Goal: Task Accomplishment & Management: Manage account settings

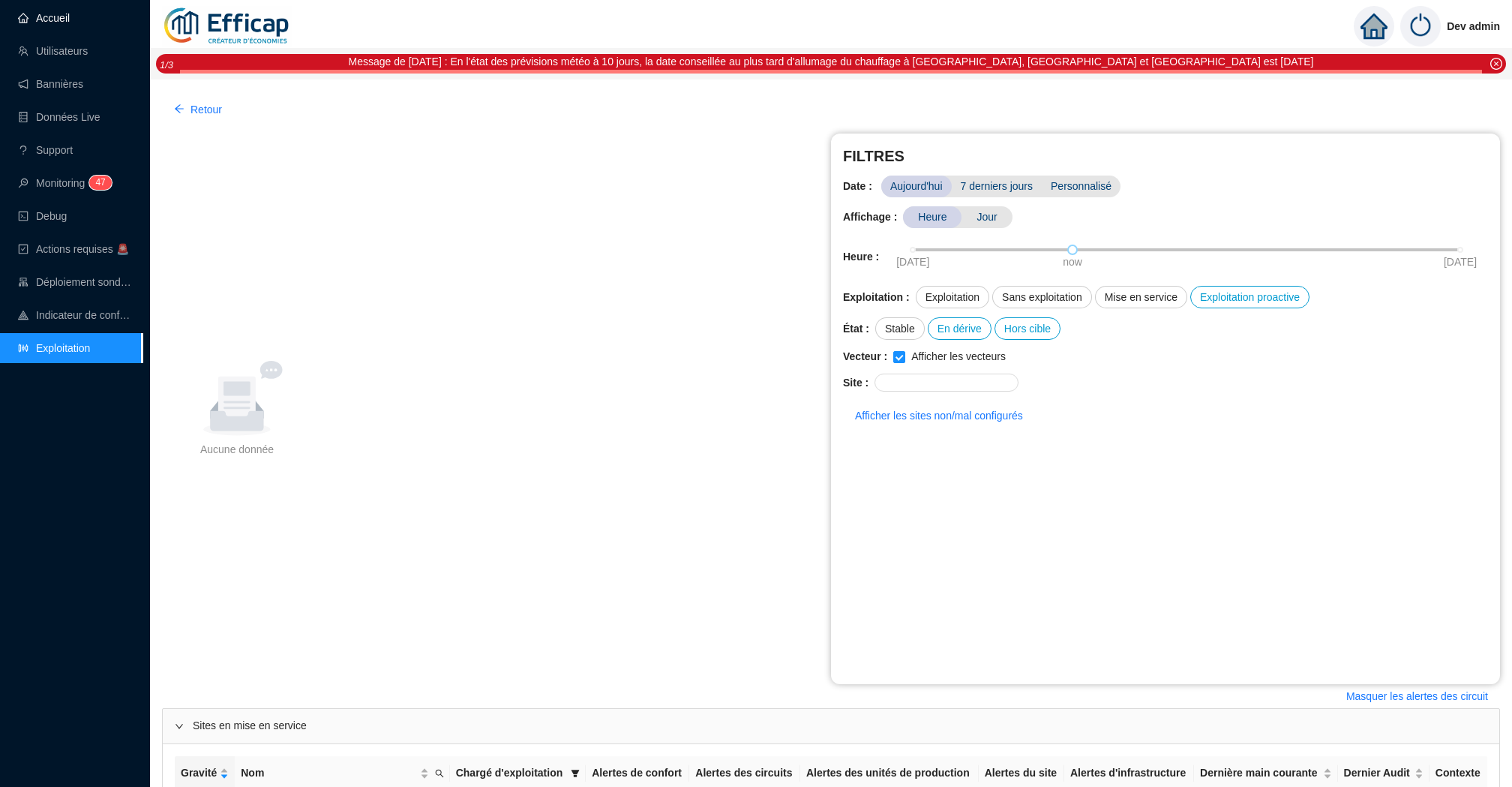
click at [70, 24] on link "Accueil" at bounding box center [44, 17] width 52 height 12
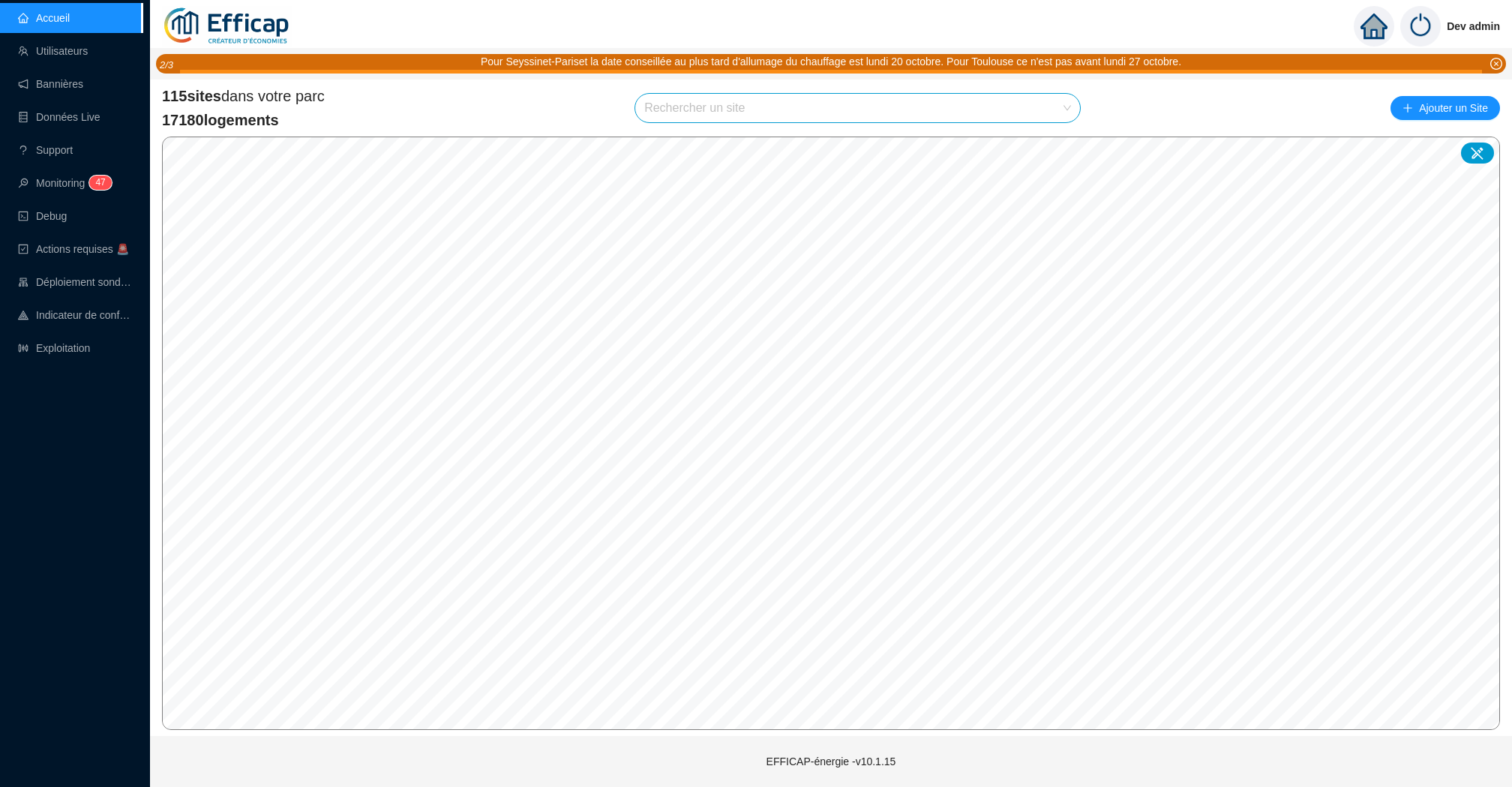
type input "r"
type input "ori"
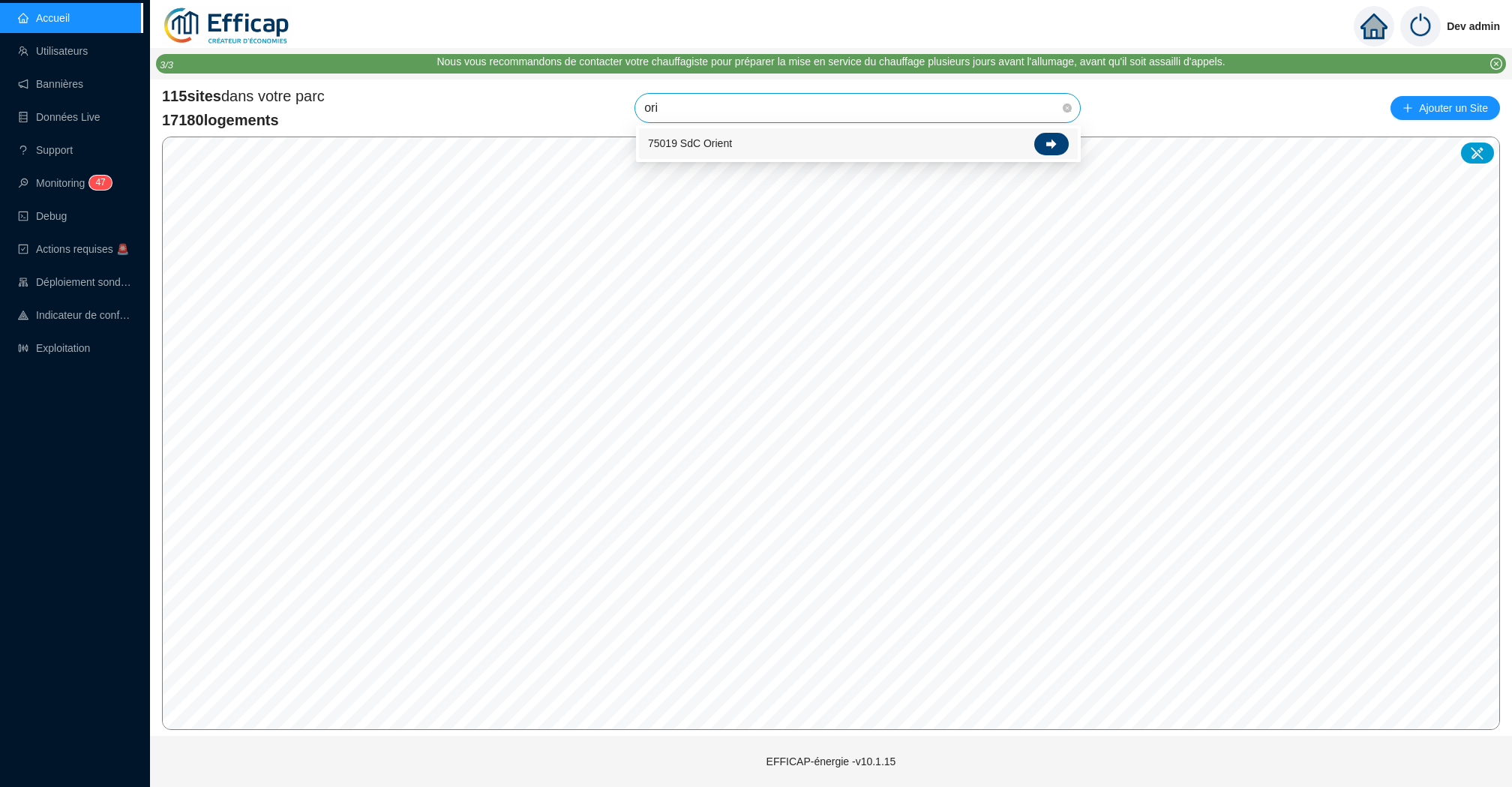
click at [1053, 145] on icon at bounding box center [1052, 143] width 11 height 10
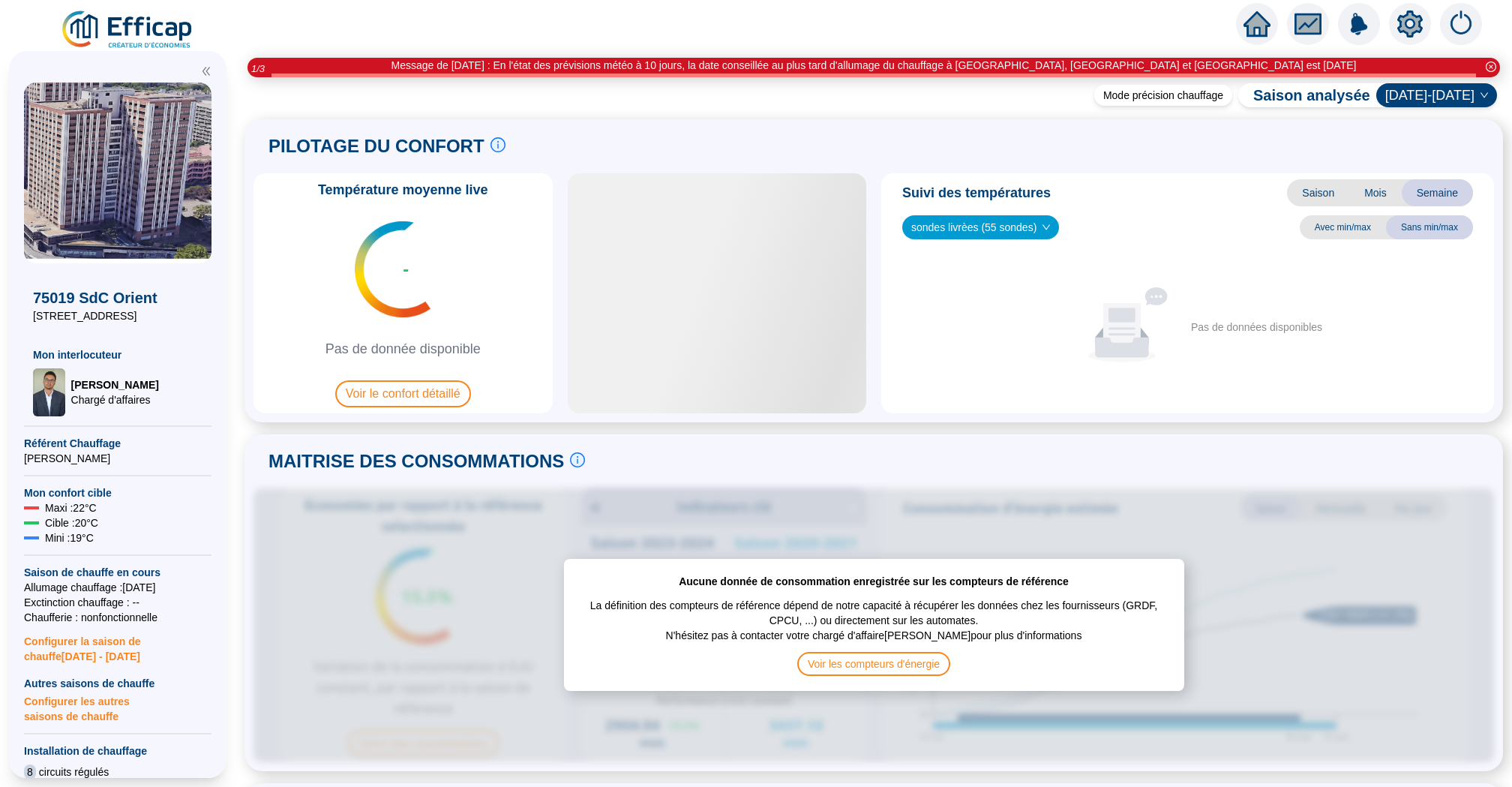
click at [1417, 26] on icon "setting" at bounding box center [1410, 23] width 26 height 24
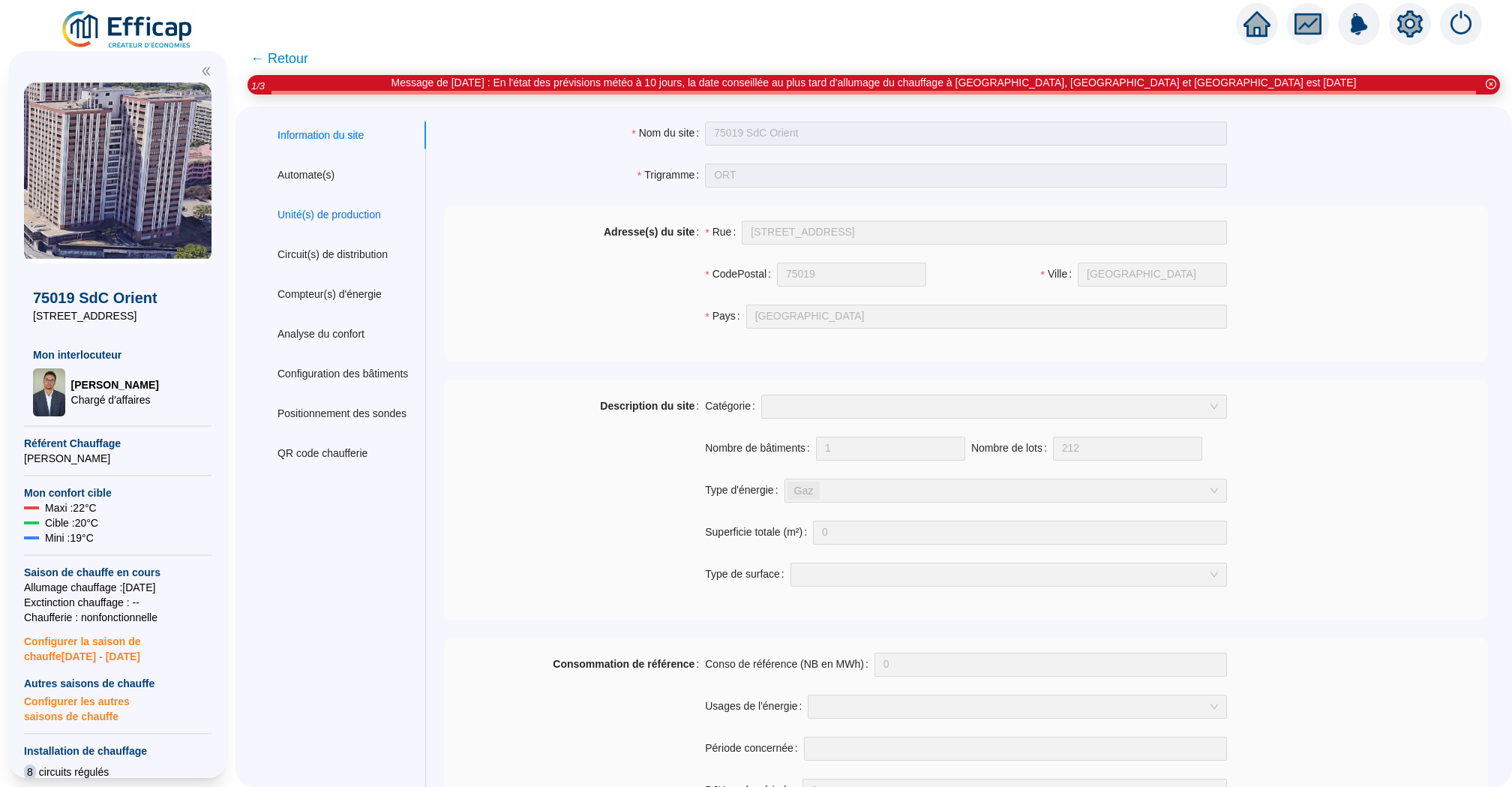
click at [339, 211] on div "Unité(s) de production" at bounding box center [330, 214] width 104 height 15
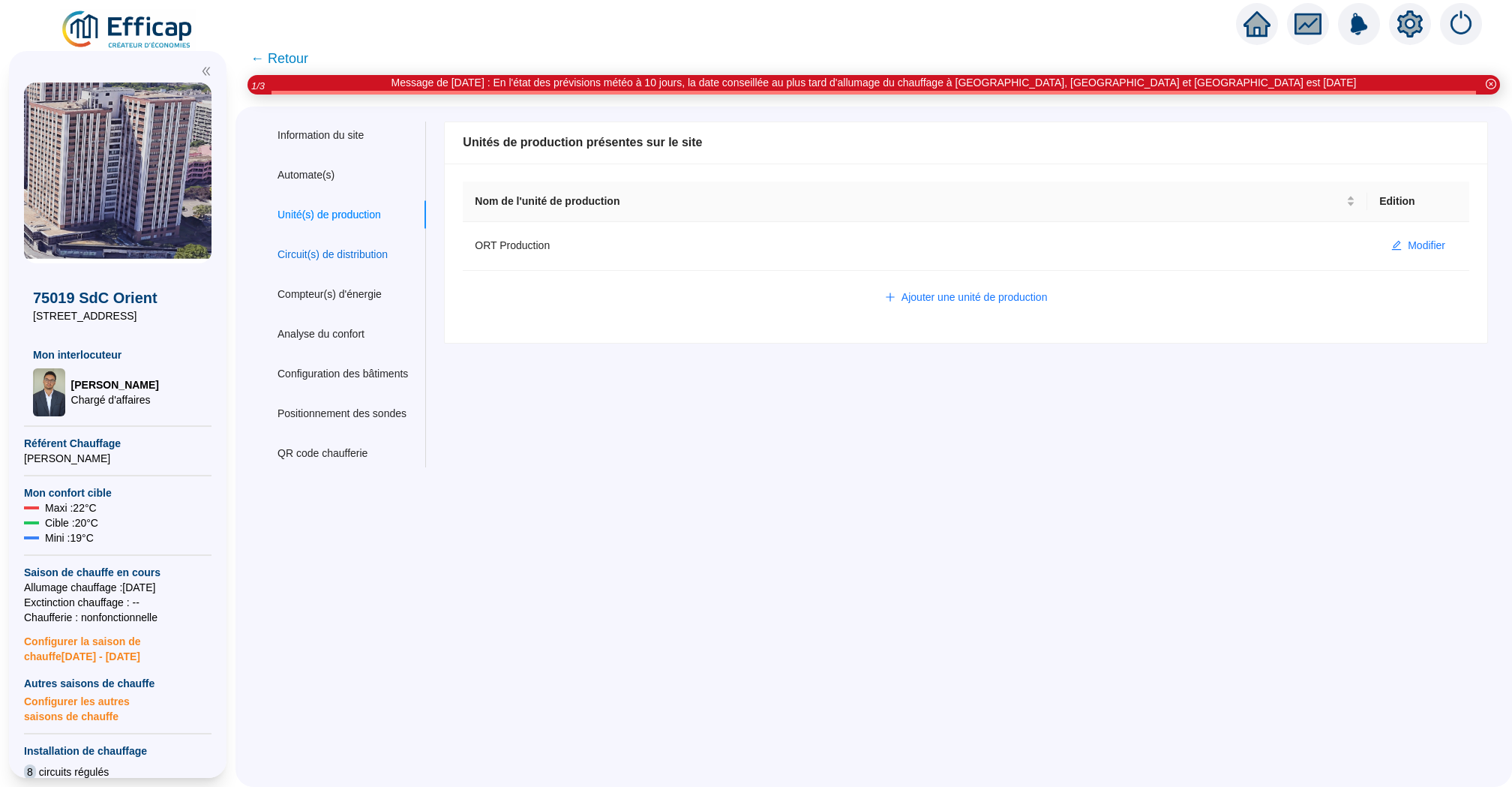
click at [367, 259] on div "Circuit(s) de distribution" at bounding box center [332, 254] width 110 height 15
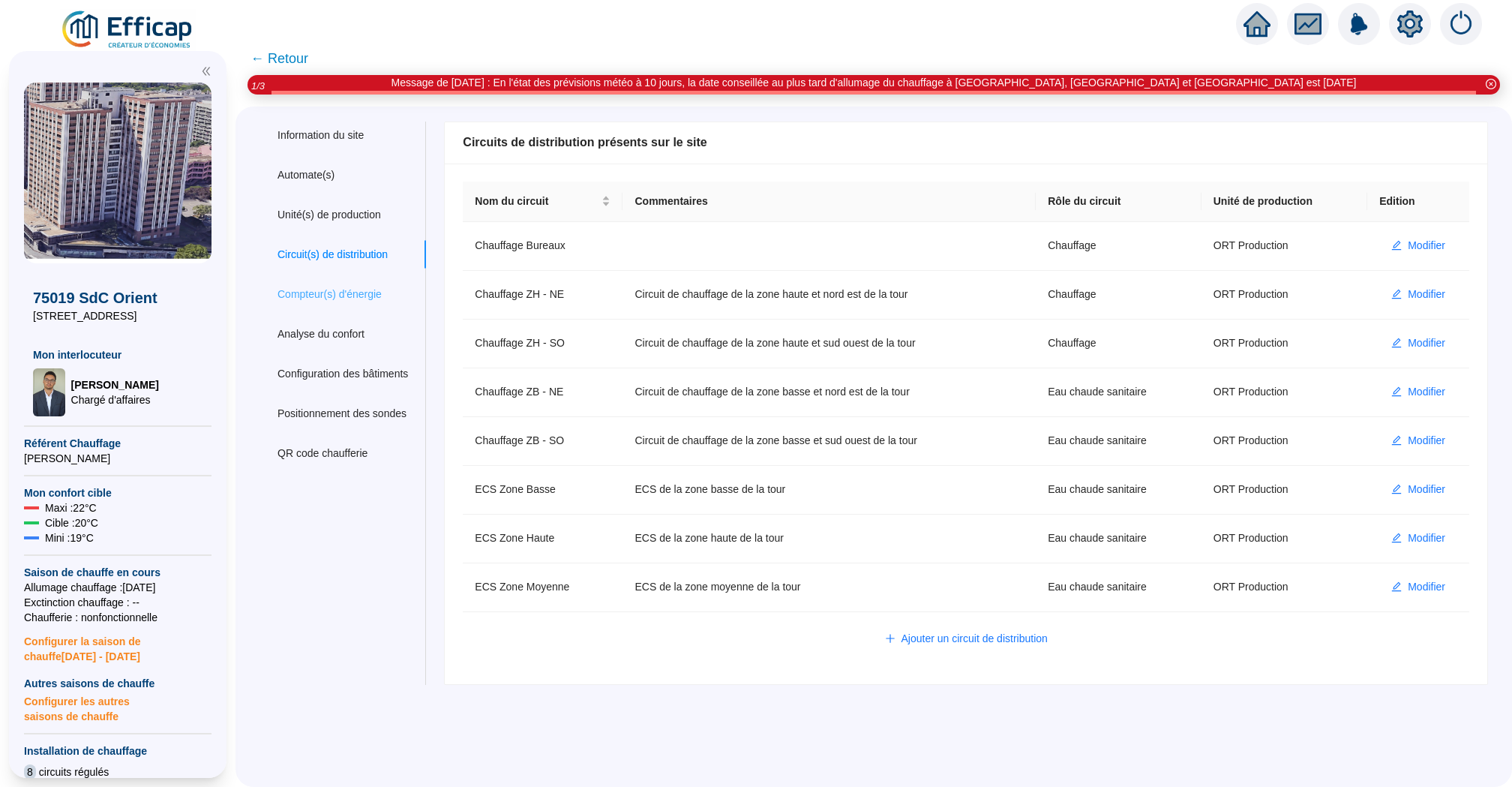
click at [312, 284] on div "Compteur(s) d'énergie" at bounding box center [342, 294] width 167 height 27
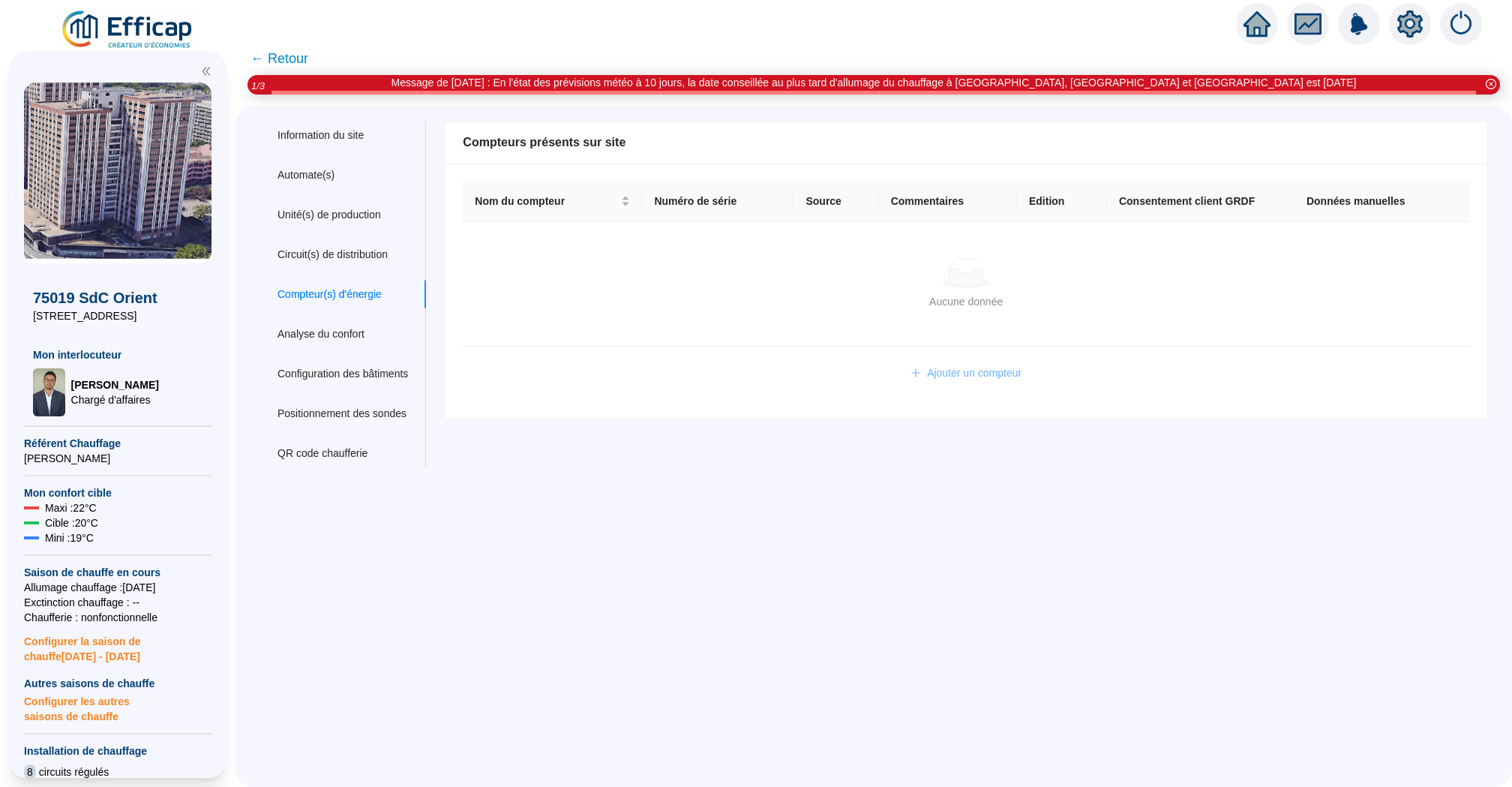
click at [970, 370] on span "Ajouter un compteur" at bounding box center [975, 373] width 95 height 15
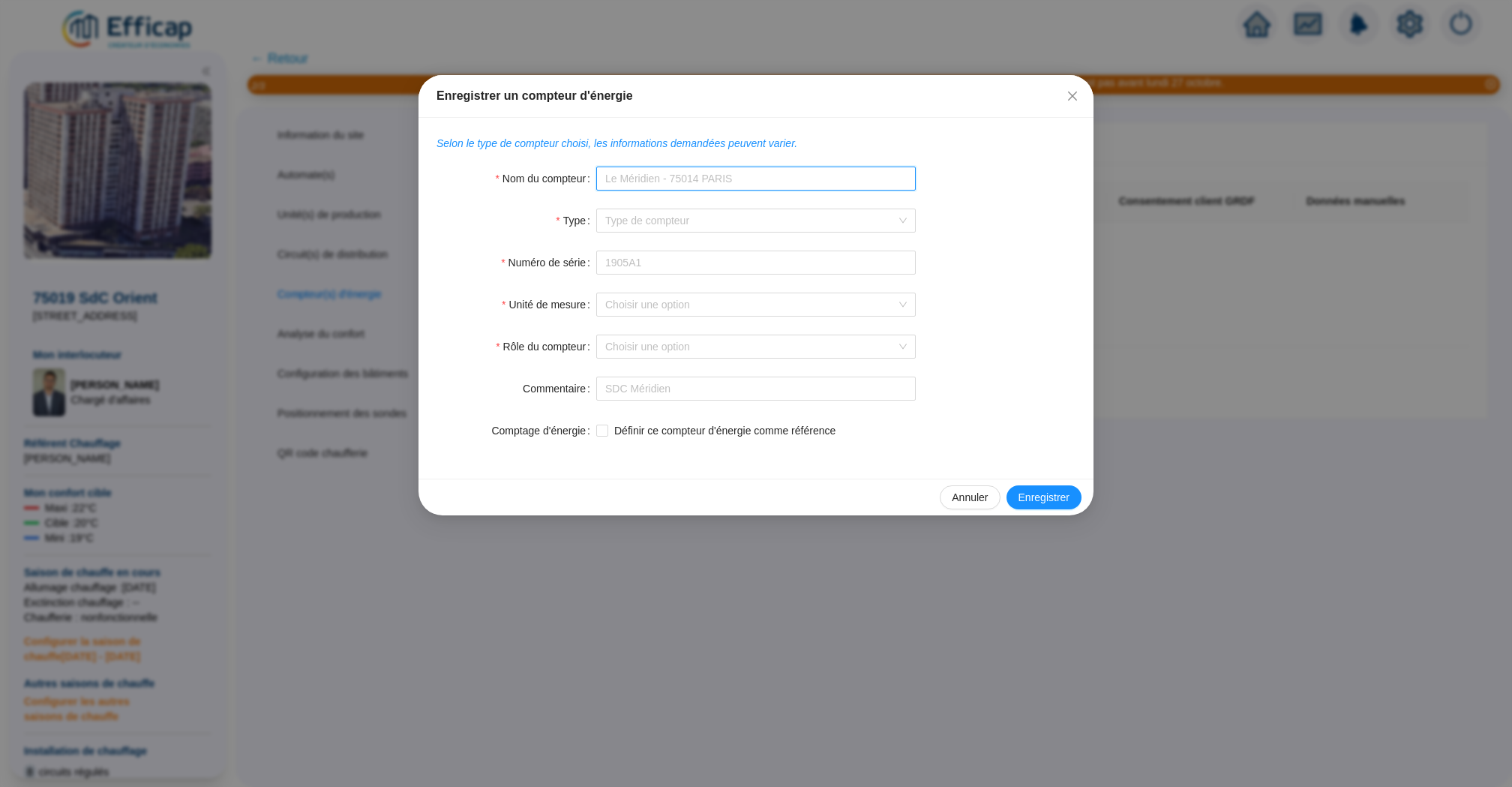
click at [656, 179] on input "Nom du compteur" at bounding box center [756, 179] width 320 height 24
type input "Kamstrump Zone [GEOGRAPHIC_DATA]"
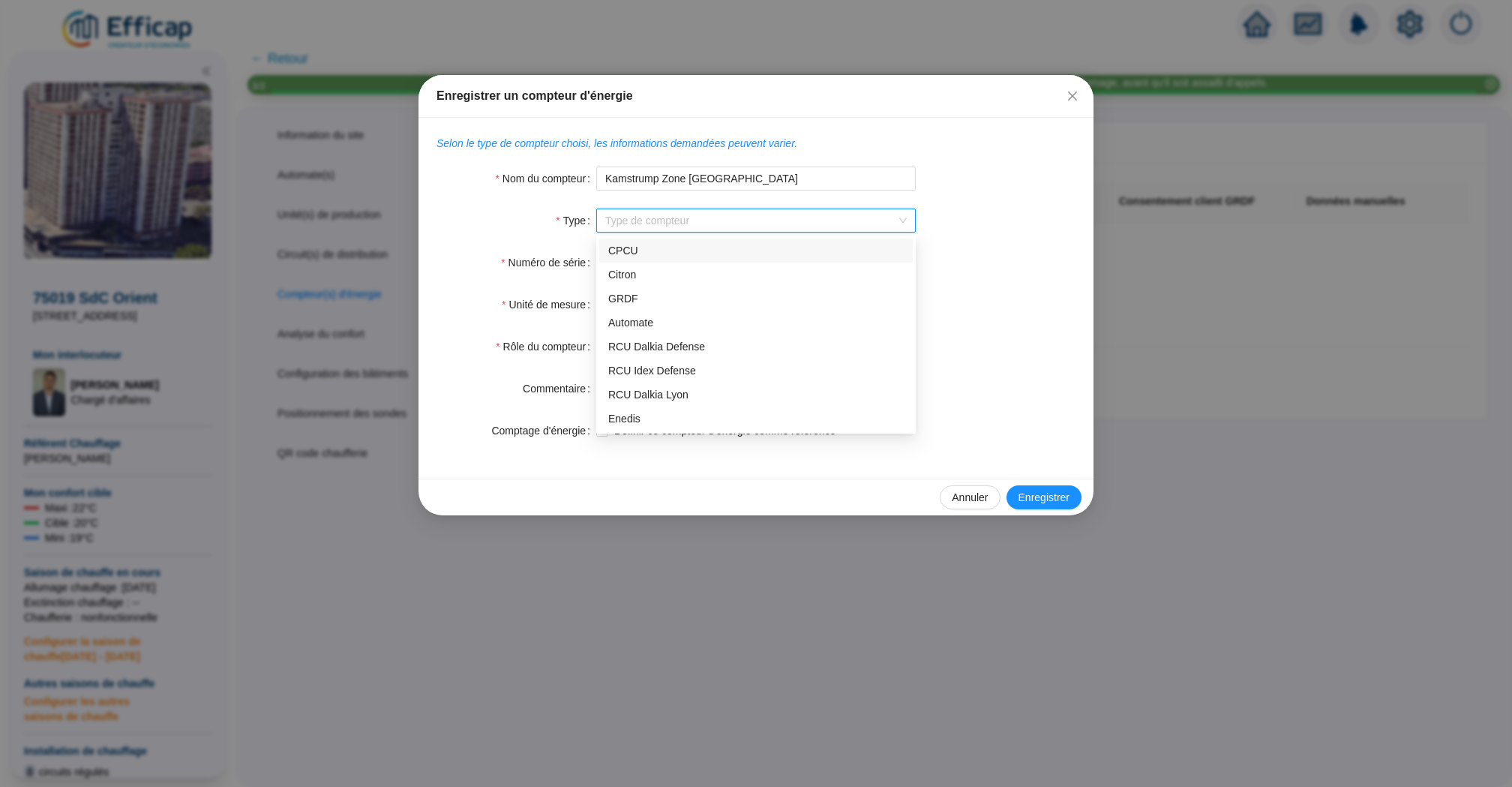
click at [694, 219] on input "Type" at bounding box center [749, 220] width 288 height 23
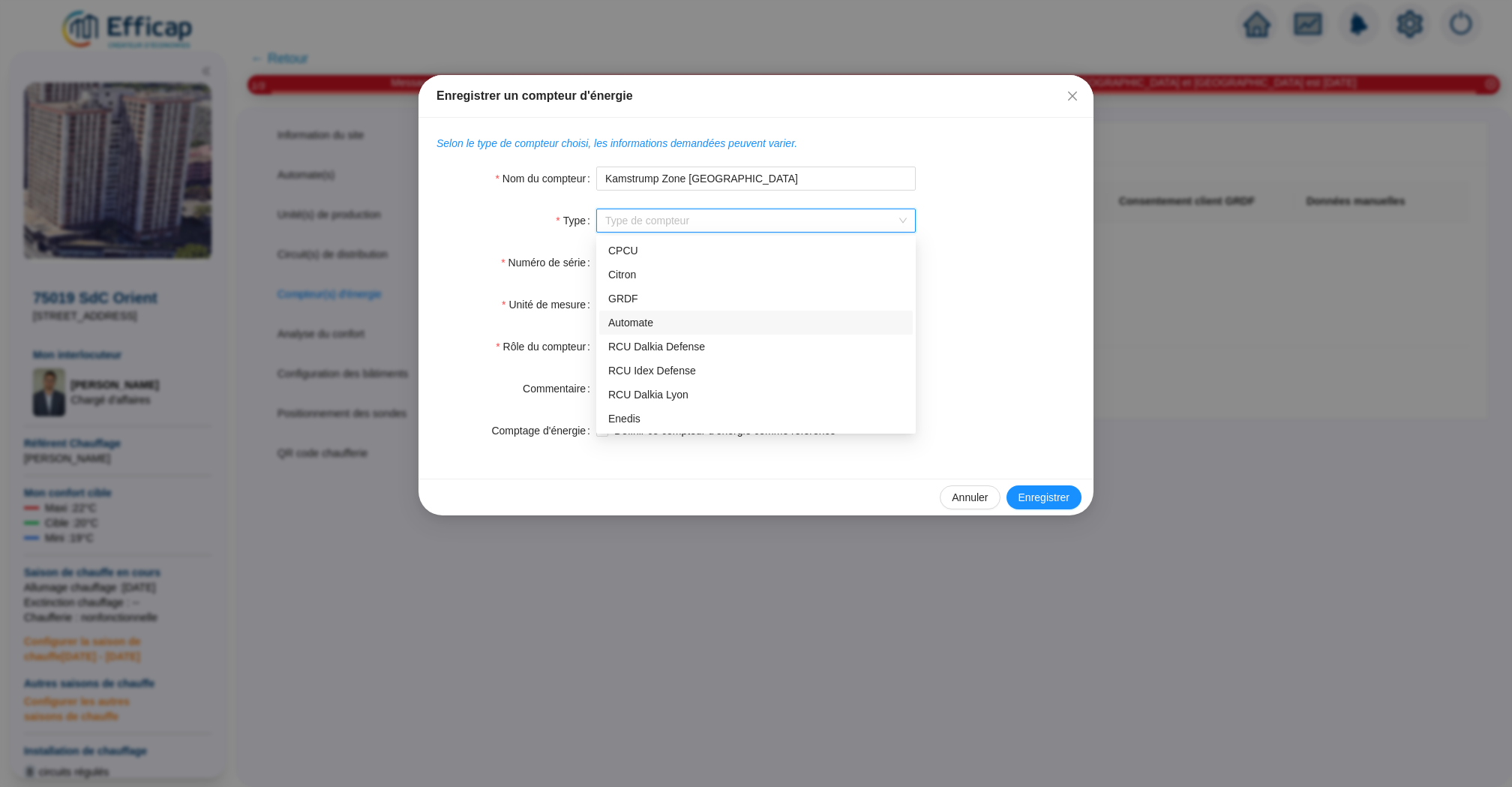
click at [744, 323] on div "Automate" at bounding box center [756, 322] width 295 height 15
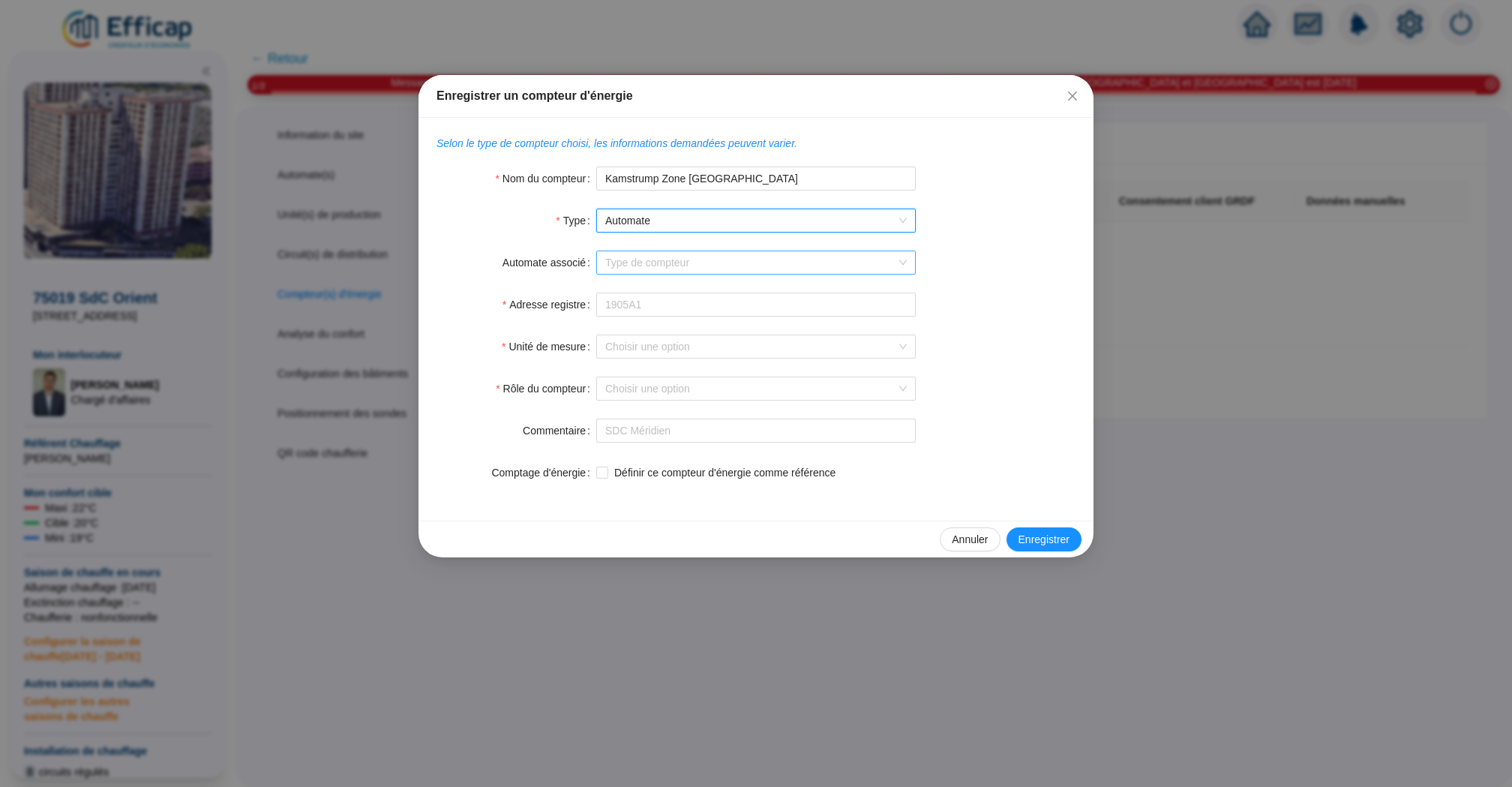
click at [733, 260] on input "Automate associé" at bounding box center [749, 262] width 288 height 23
click at [728, 323] on div "ORT WIT ZB" at bounding box center [756, 316] width 295 height 15
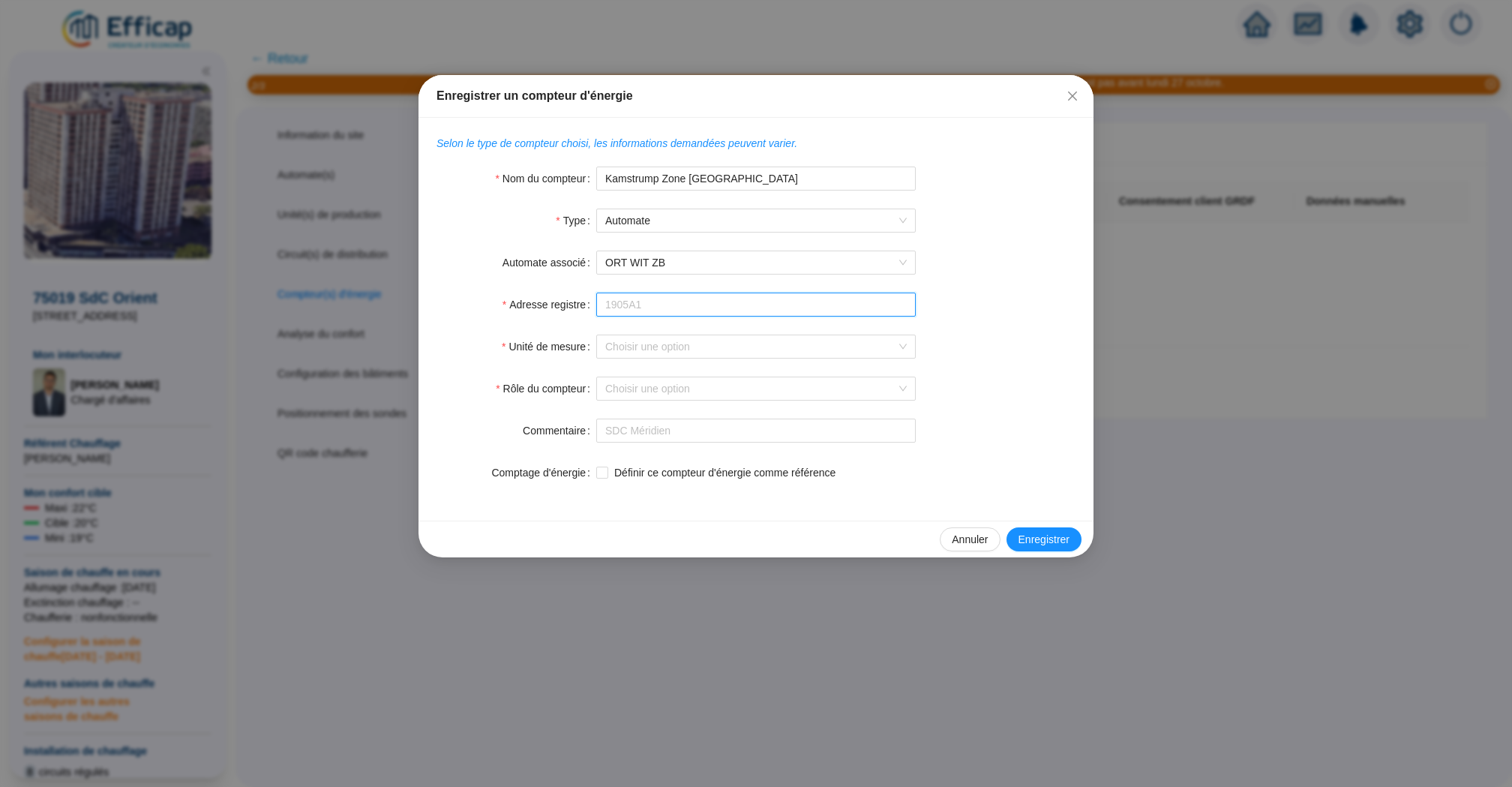
click at [726, 310] on input "Adresse registre" at bounding box center [756, 304] width 320 height 24
paste input "560447"
type input "560447"
click at [721, 344] on input "Unité de mesure" at bounding box center [749, 346] width 288 height 23
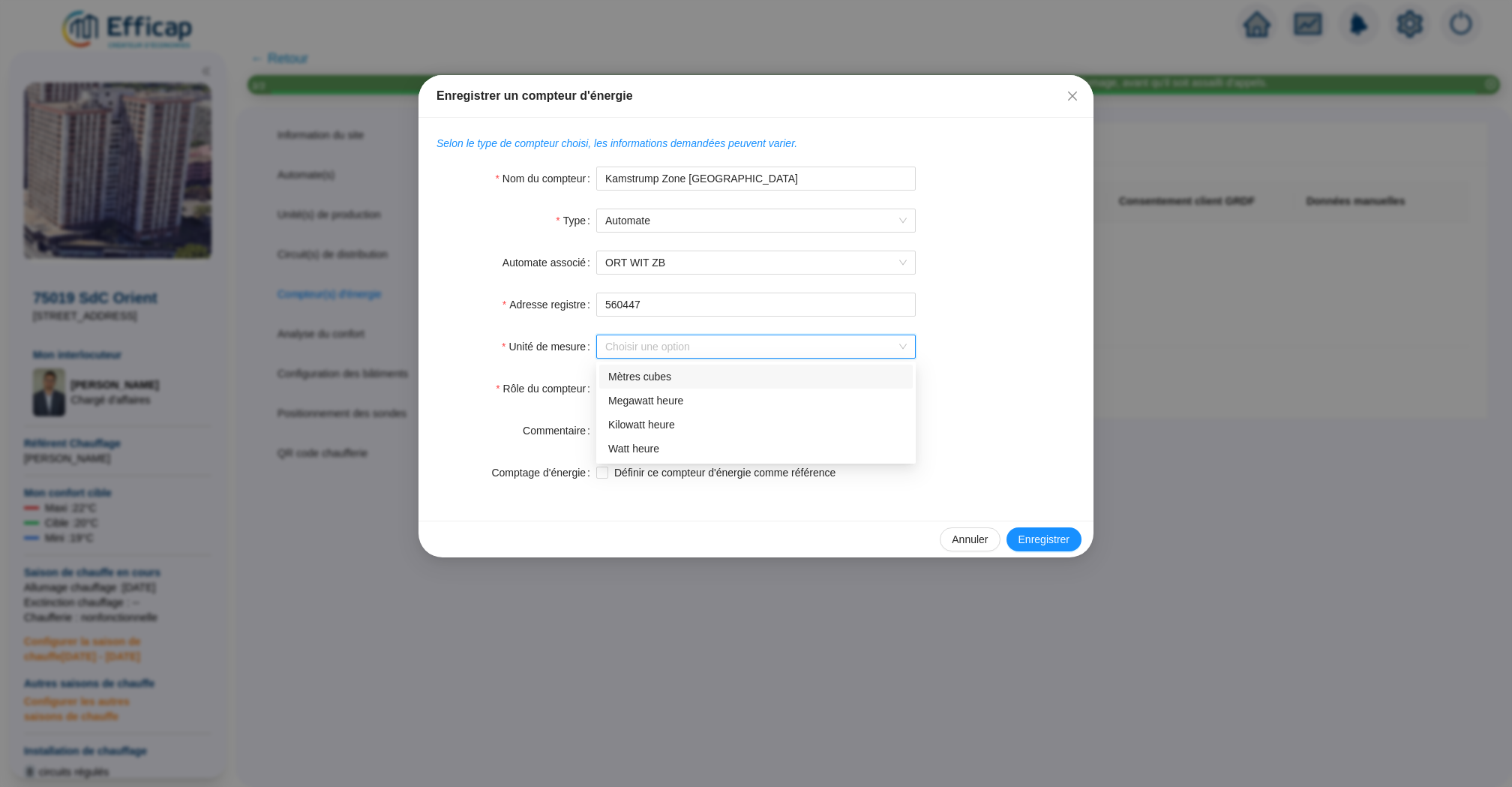
click at [753, 339] on input "Unité de mesure" at bounding box center [749, 346] width 288 height 23
click at [724, 396] on div "Megawatt heure" at bounding box center [756, 400] width 295 height 15
click at [669, 390] on input "Rôle du compteur" at bounding box center [749, 388] width 288 height 23
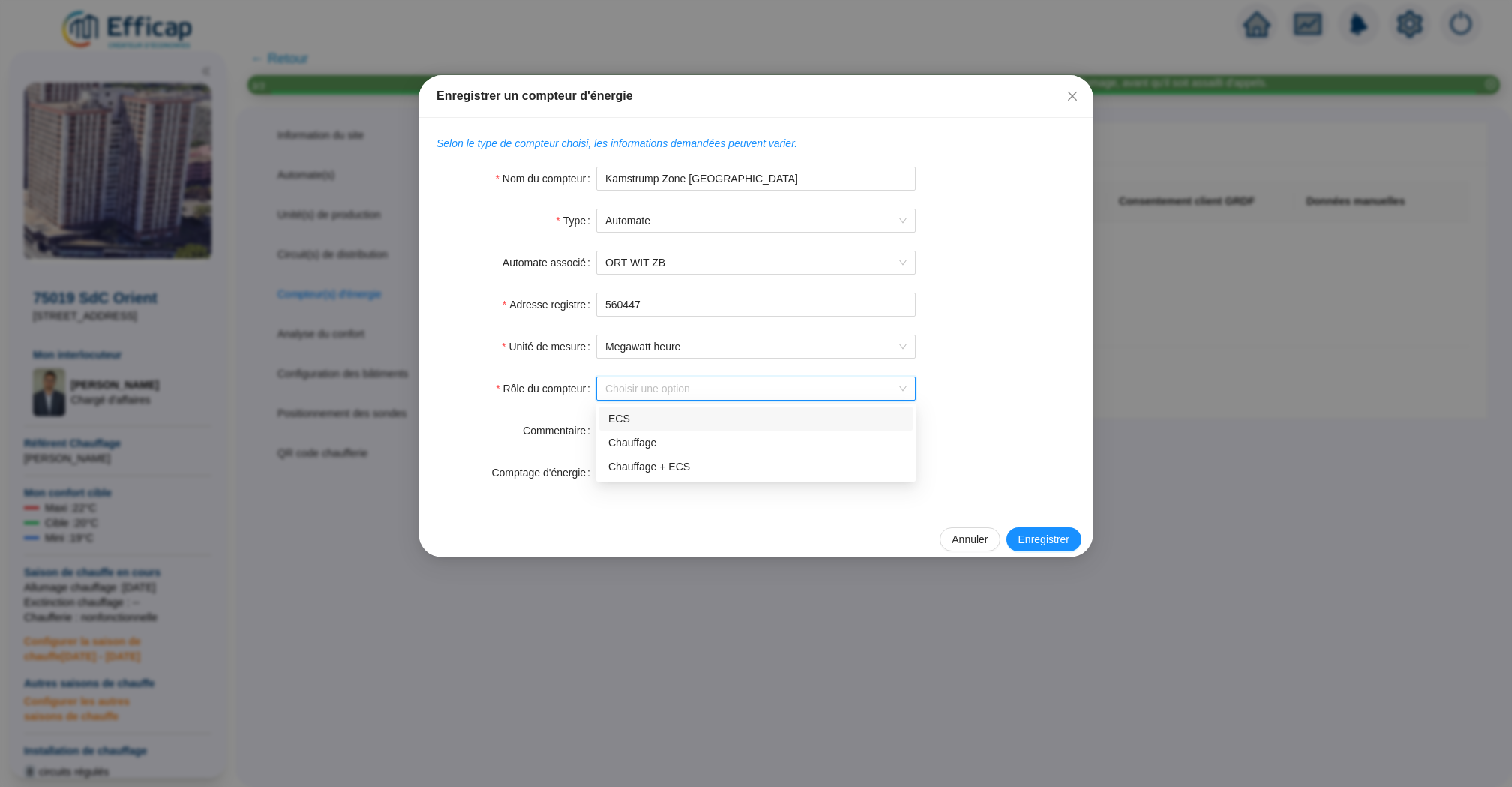
click at [715, 386] on input "Rôle du compteur" at bounding box center [749, 388] width 288 height 23
click at [728, 437] on div "Chauffage" at bounding box center [756, 443] width 295 height 15
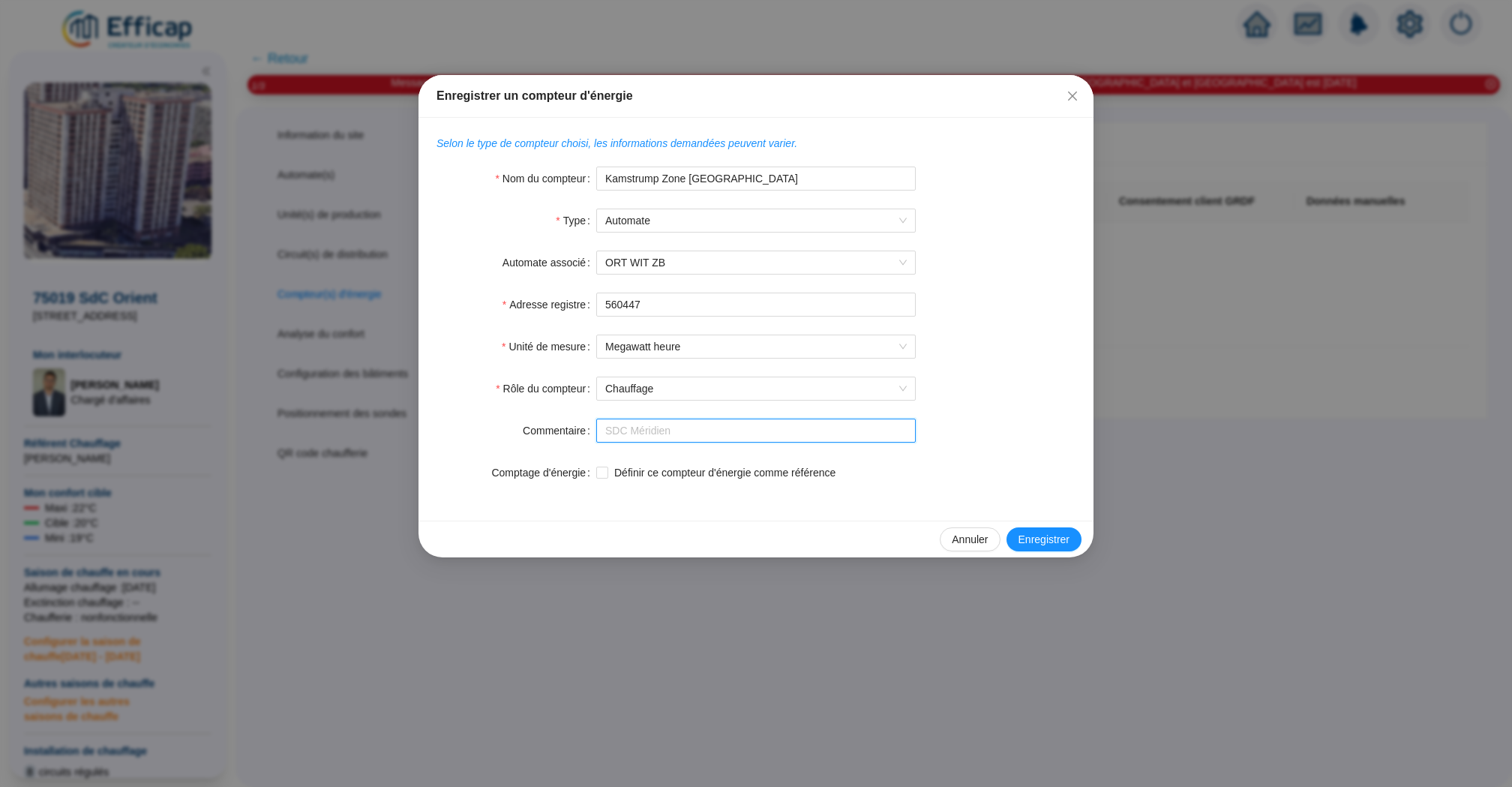
click at [677, 435] on input "Commentaire" at bounding box center [756, 430] width 320 height 24
click at [1007, 401] on form "Nom du compteur Kamstrump Zone basse Sud Ouest Type Automate Automate associé O…" at bounding box center [755, 325] width 639 height 318
click at [637, 180] on input "Kamstrump Zone [GEOGRAPHIC_DATA]" at bounding box center [756, 179] width 320 height 24
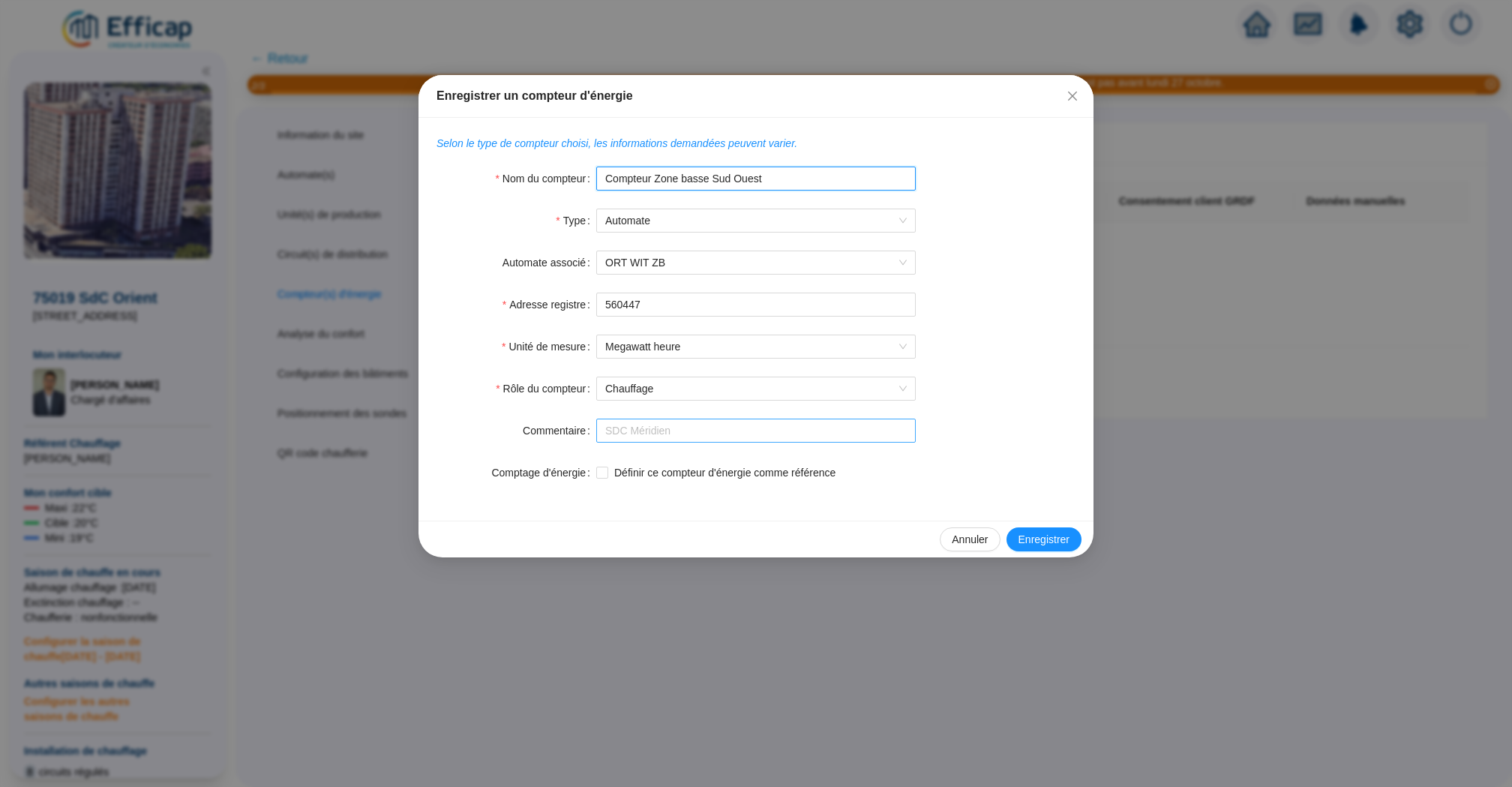
type input "Compteur Zone basse Sud Ouest"
click at [681, 428] on input "Commentaire" at bounding box center [756, 430] width 320 height 24
paste input "Kamstrump"
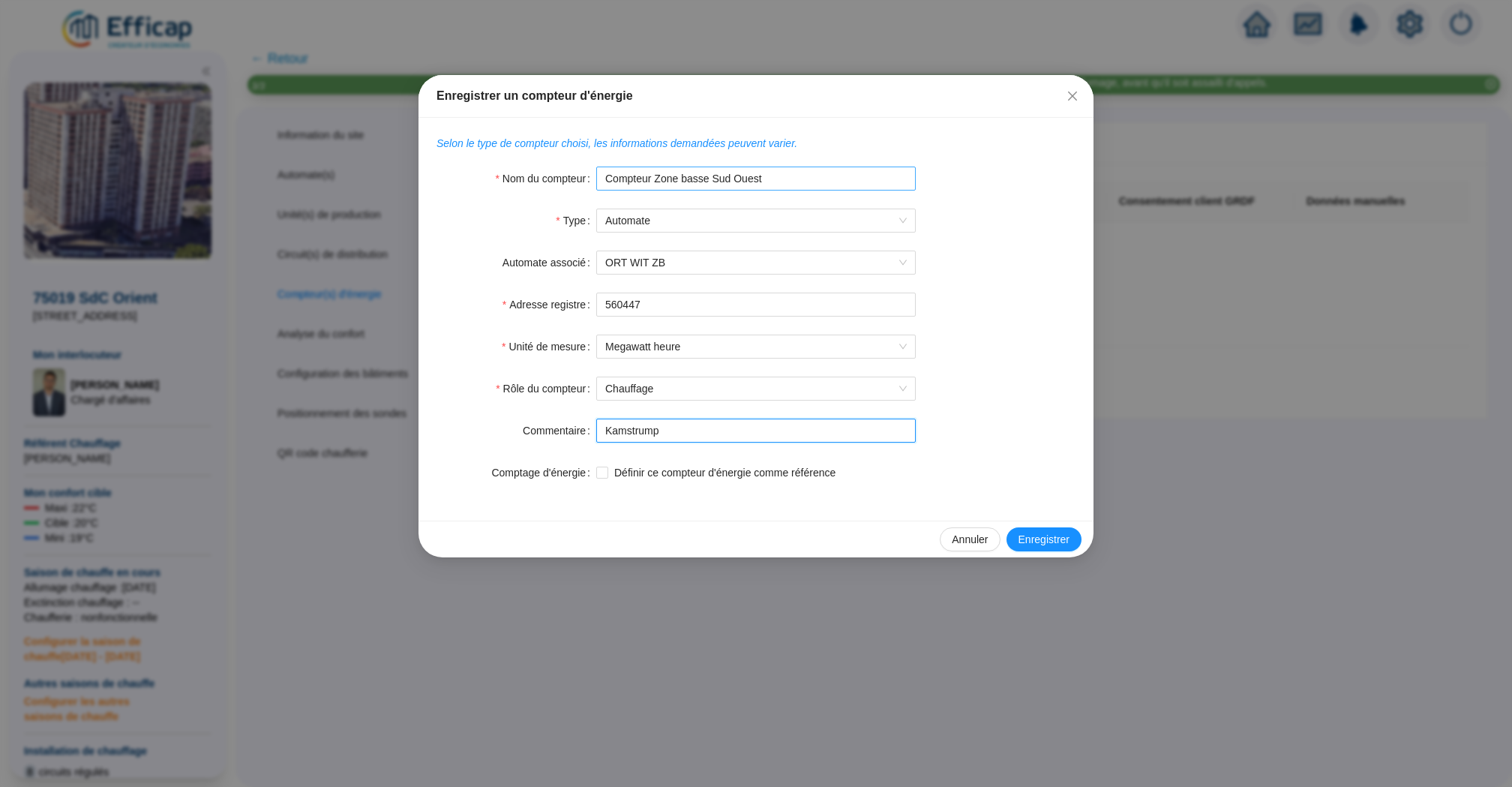
type input "Kamstrump"
click at [651, 181] on input "Compteur Zone basse Sud Ouest" at bounding box center [756, 179] width 320 height 24
type input "Chauffage Zone basse Sud Ouest"
click at [681, 435] on input "Kamstrump" at bounding box center [756, 430] width 320 height 24
click at [737, 428] on input "Kamstrump Energie Zone basse" at bounding box center [756, 430] width 320 height 24
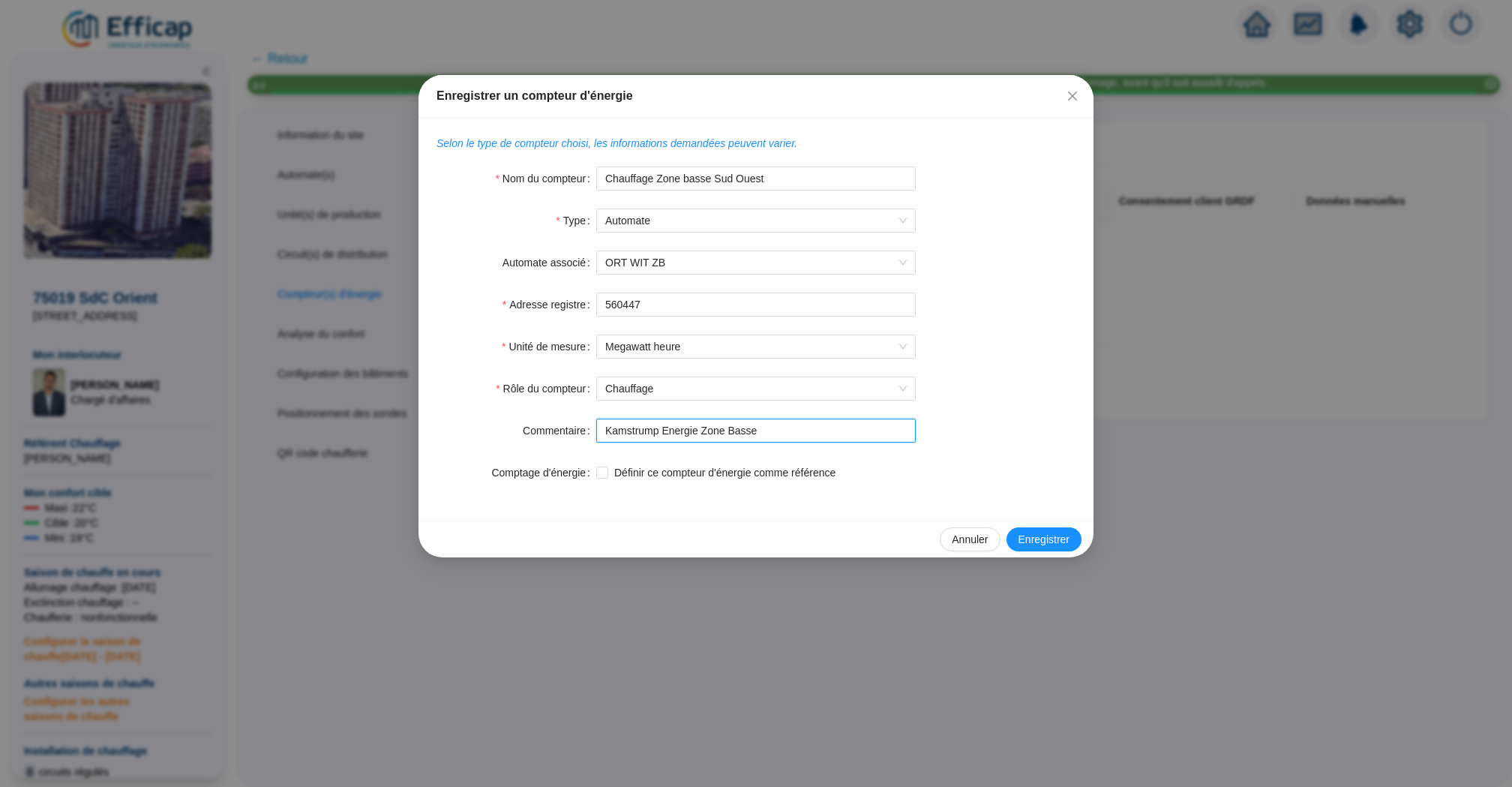
click at [792, 423] on input "Kamstrump Energie Zone Basse" at bounding box center [756, 430] width 320 height 24
type input "Kamstrump Energie Zone [GEOGRAPHIC_DATA]"
click at [1036, 532] on span "Enregistrer" at bounding box center [1044, 539] width 51 height 15
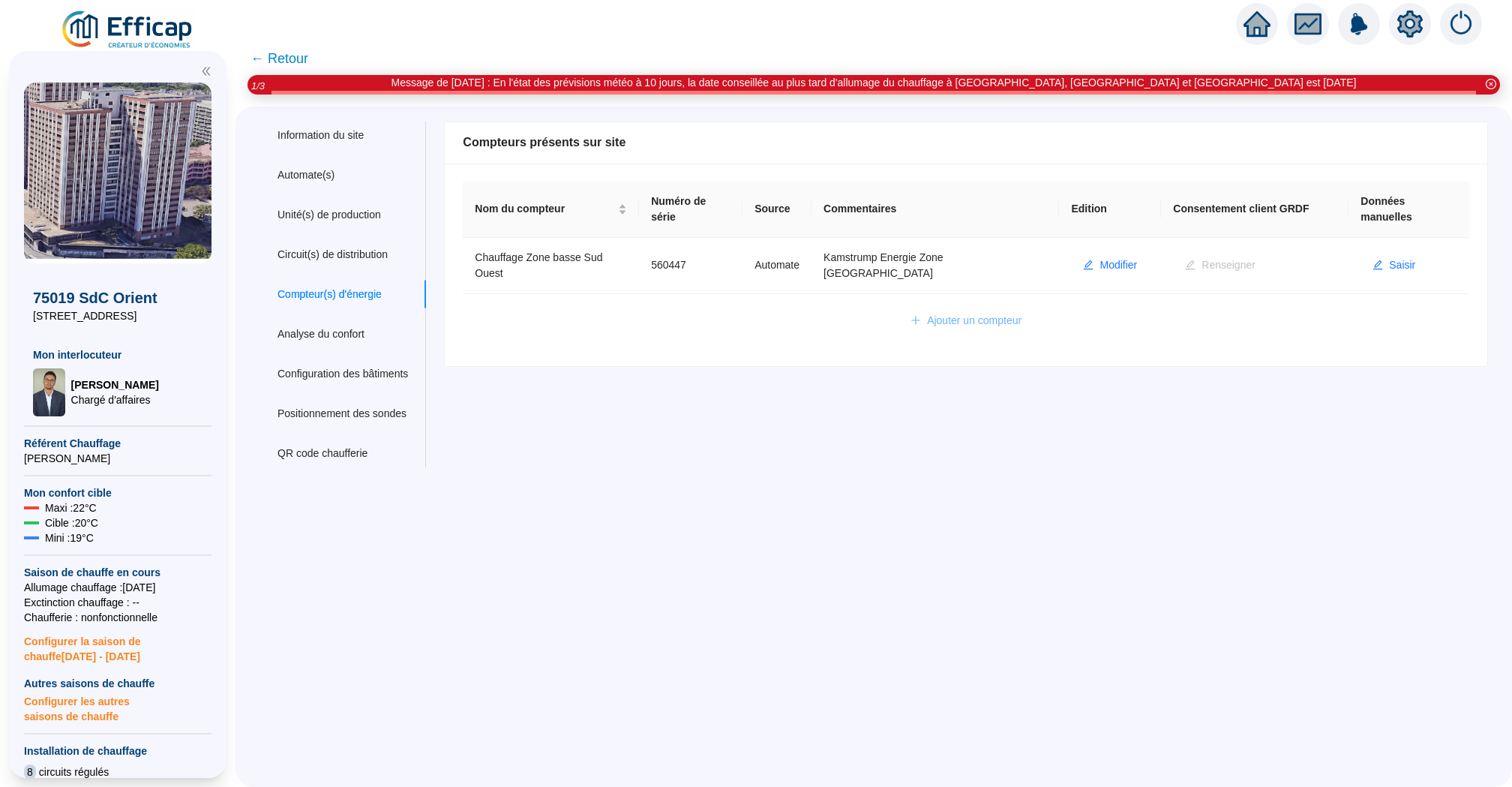
click at [983, 320] on span "Ajouter un compteur" at bounding box center [975, 320] width 95 height 15
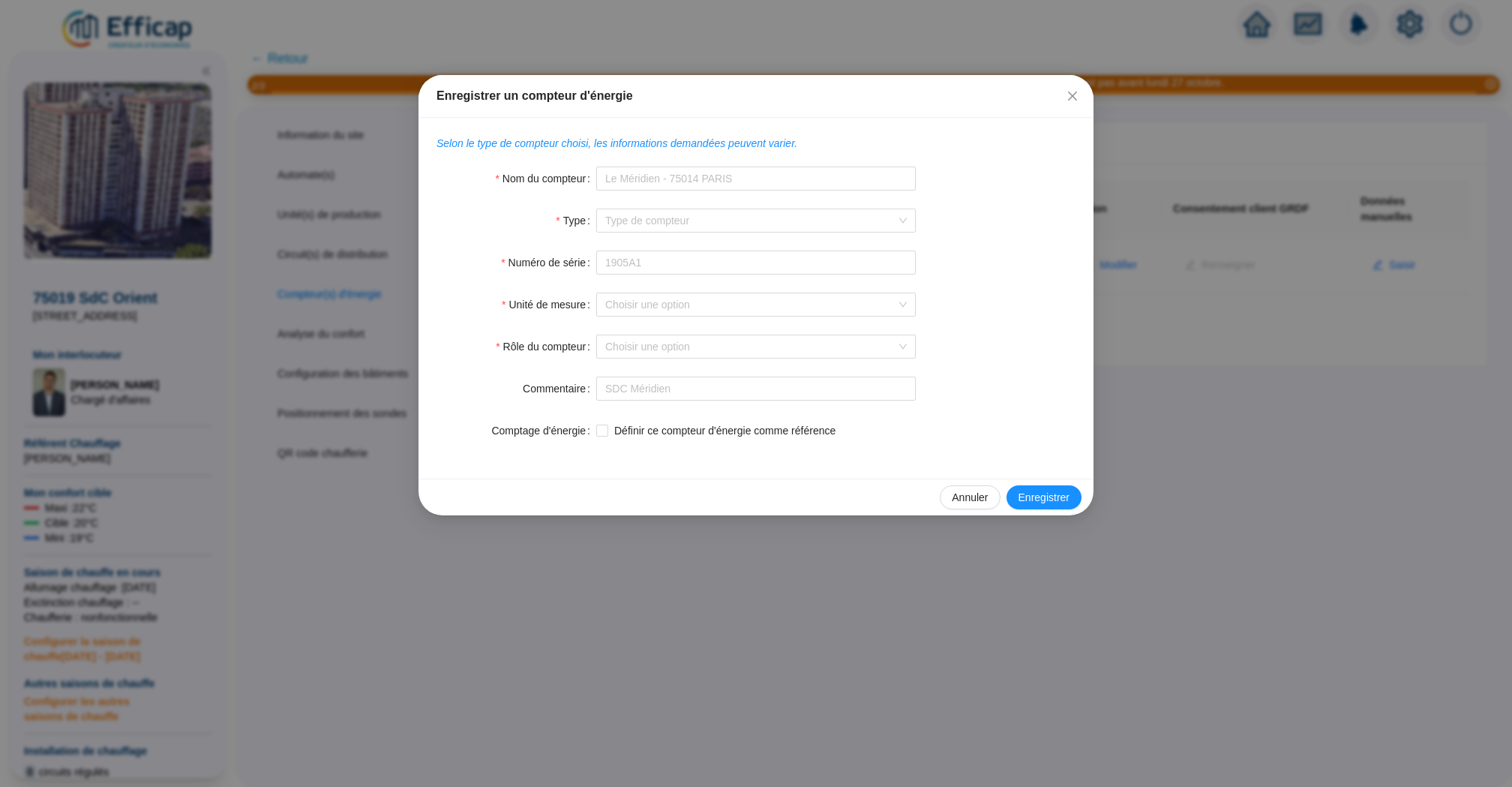
click at [1058, 88] on div "Enregistrer un compteur d'énergie" at bounding box center [755, 97] width 639 height 18
click at [1071, 97] on icon "close" at bounding box center [1072, 96] width 9 height 9
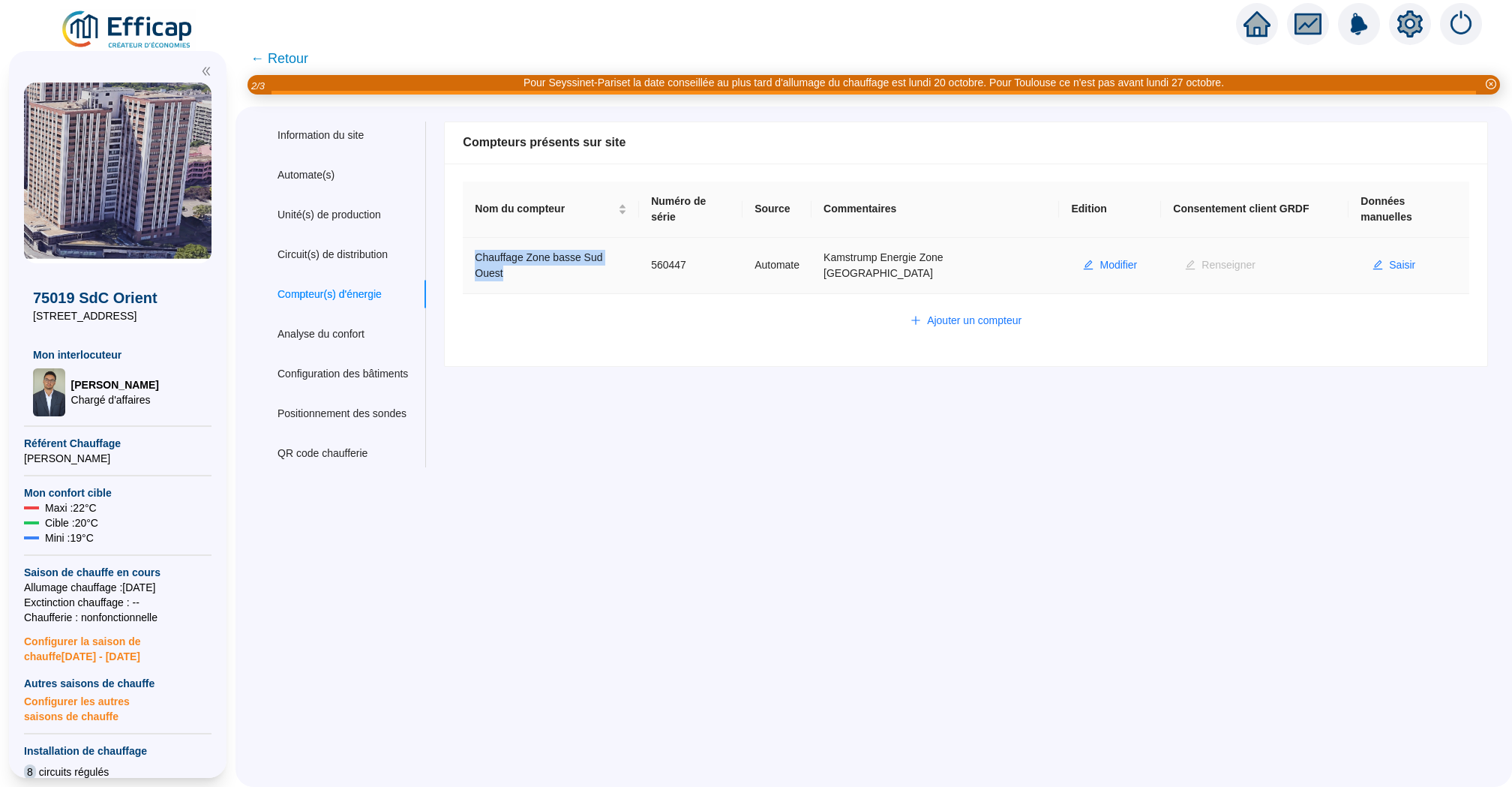
drag, startPoint x: 548, startPoint y: 281, endPoint x: 482, endPoint y: 259, distance: 69.6
click at [482, 259] on td "Chauffage Zone basse Sud Ouest" at bounding box center [550, 266] width 176 height 56
copy td "Chauffage Zone basse Sud Ouest"
click at [1014, 324] on span "Ajouter un compteur" at bounding box center [975, 320] width 95 height 15
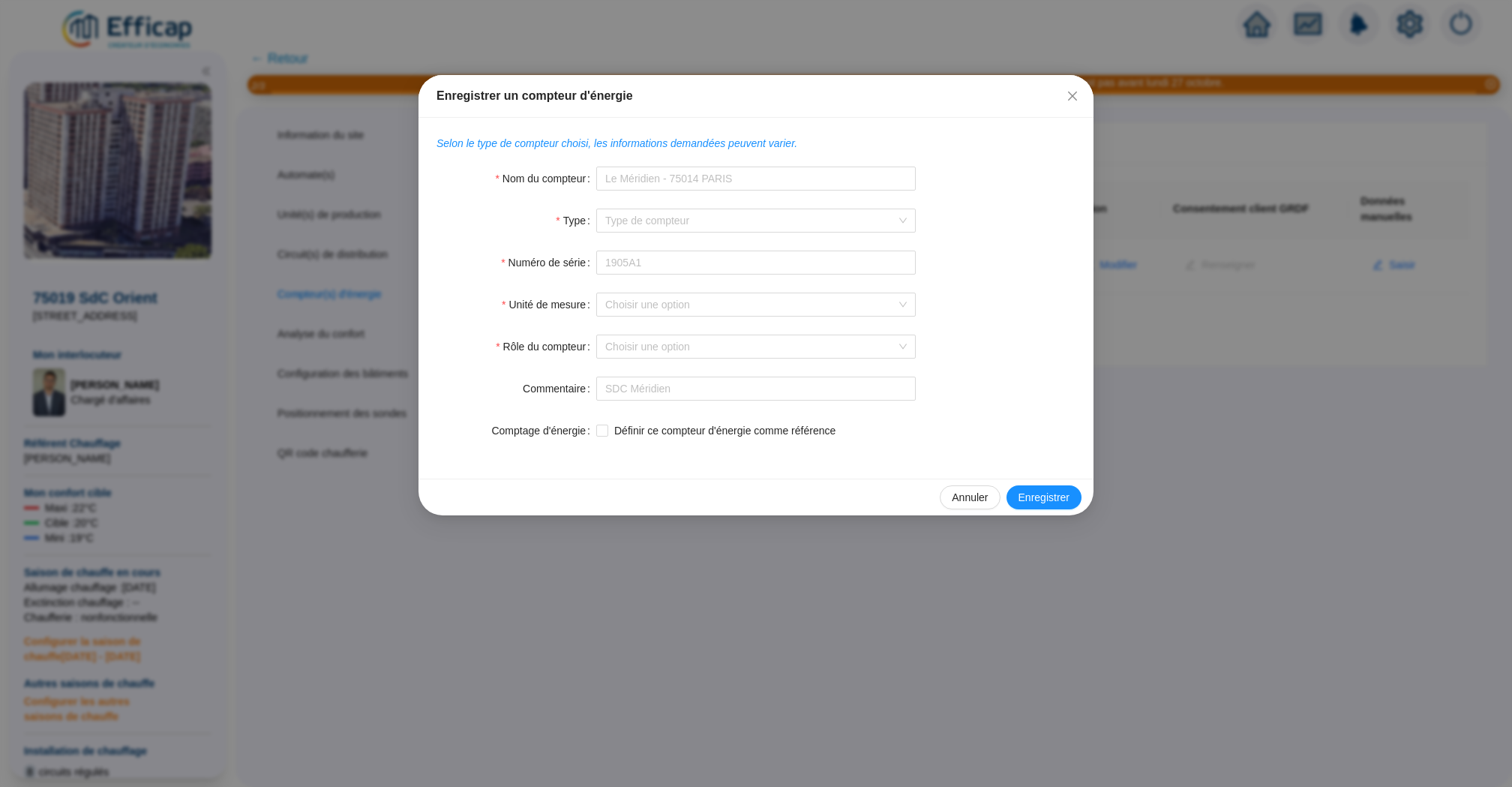
click at [669, 190] on form "Nom du compteur Type Type de compteur Automate associé Type de compteur Type de…" at bounding box center [755, 304] width 639 height 276
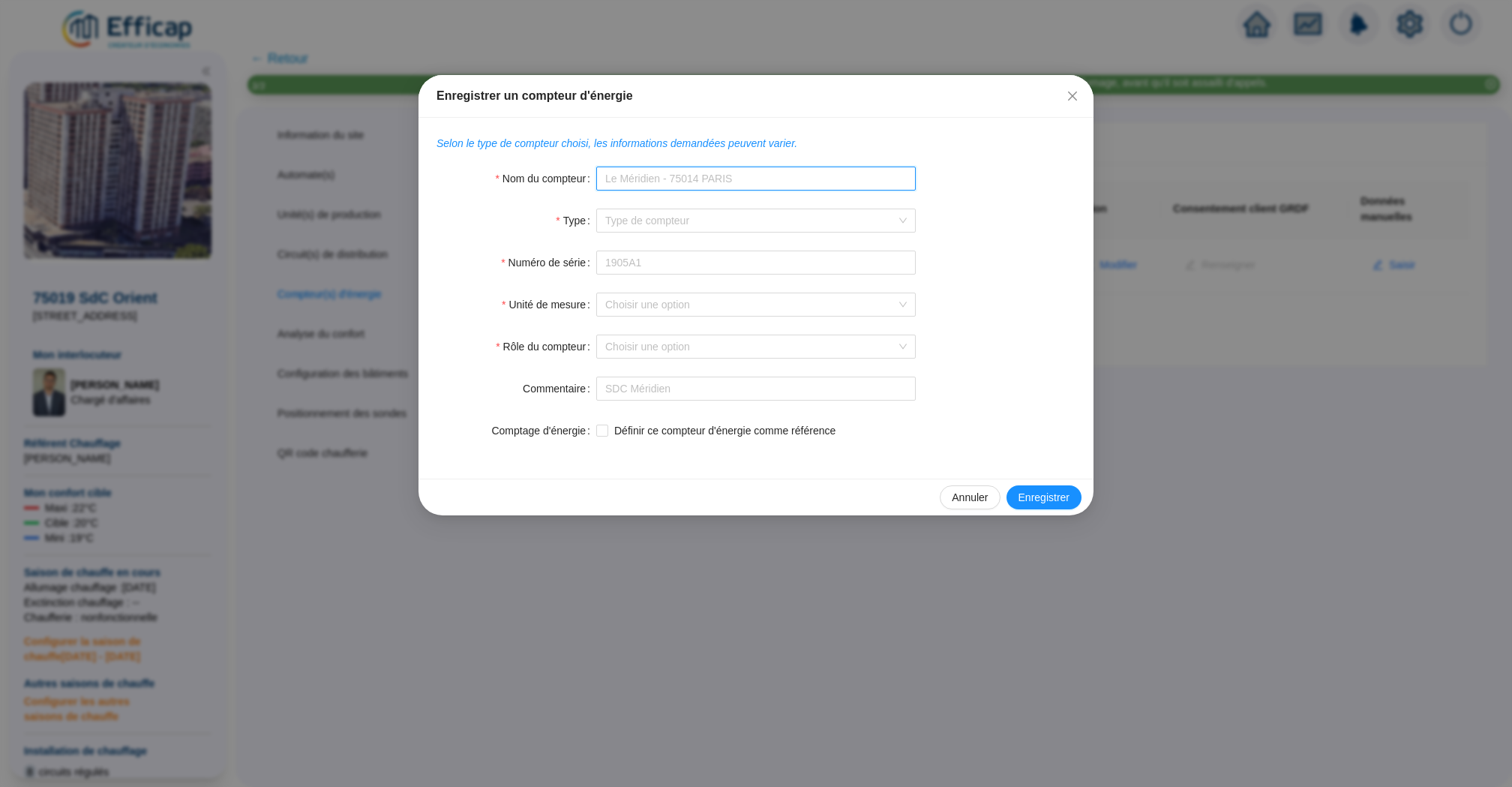
click at [669, 180] on input "Nom du compteur" at bounding box center [756, 179] width 320 height 24
paste input "Chauffage Zone basse Sud Ouest"
drag, startPoint x: 775, startPoint y: 180, endPoint x: 720, endPoint y: 177, distance: 55.1
click at [720, 177] on input "Chauffage Zone basse Sud Ouest" at bounding box center [756, 179] width 320 height 24
type input "Chauffage Zone [GEOGRAPHIC_DATA]"
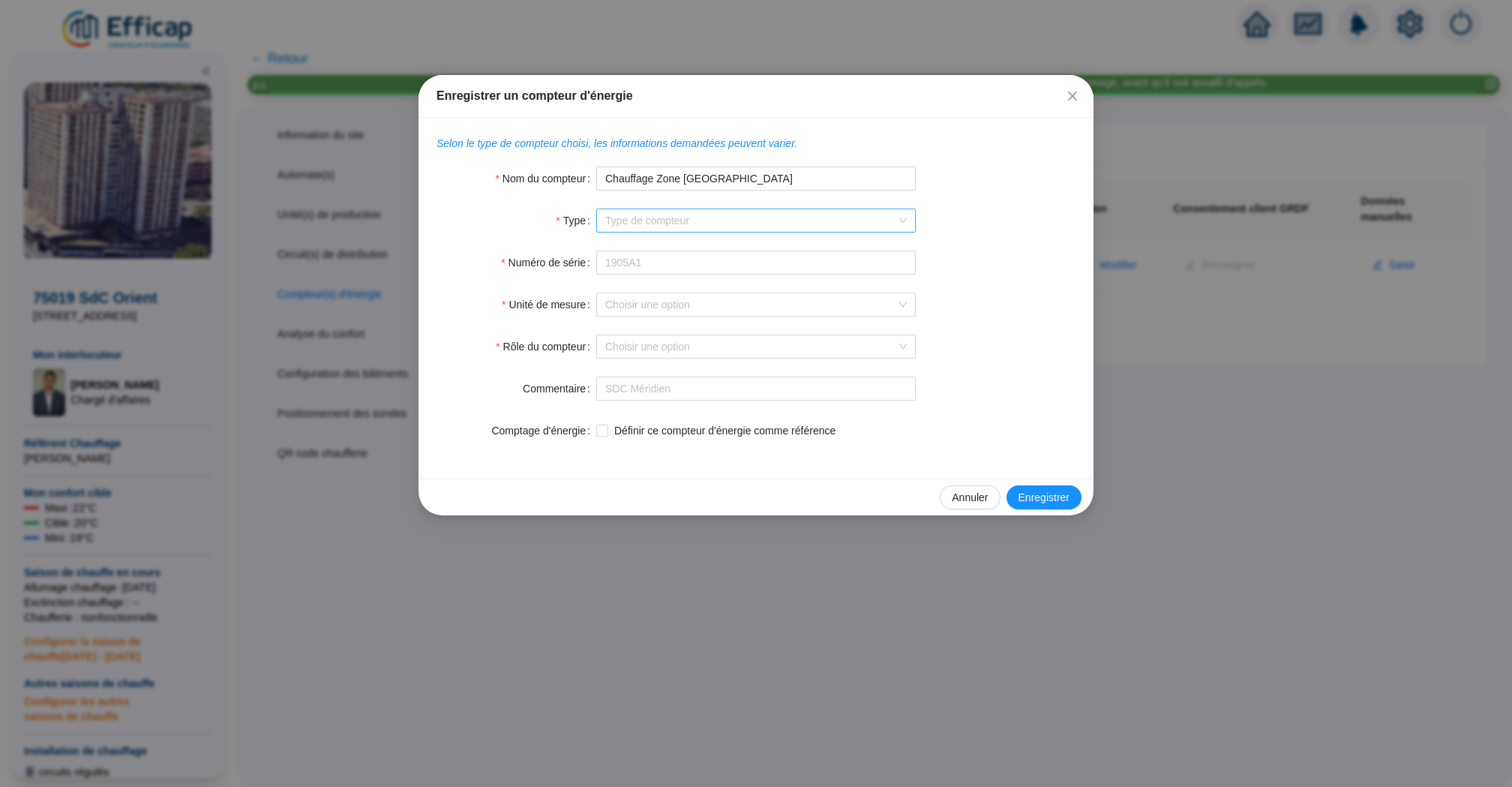
click at [808, 215] on input "Type" at bounding box center [749, 220] width 288 height 23
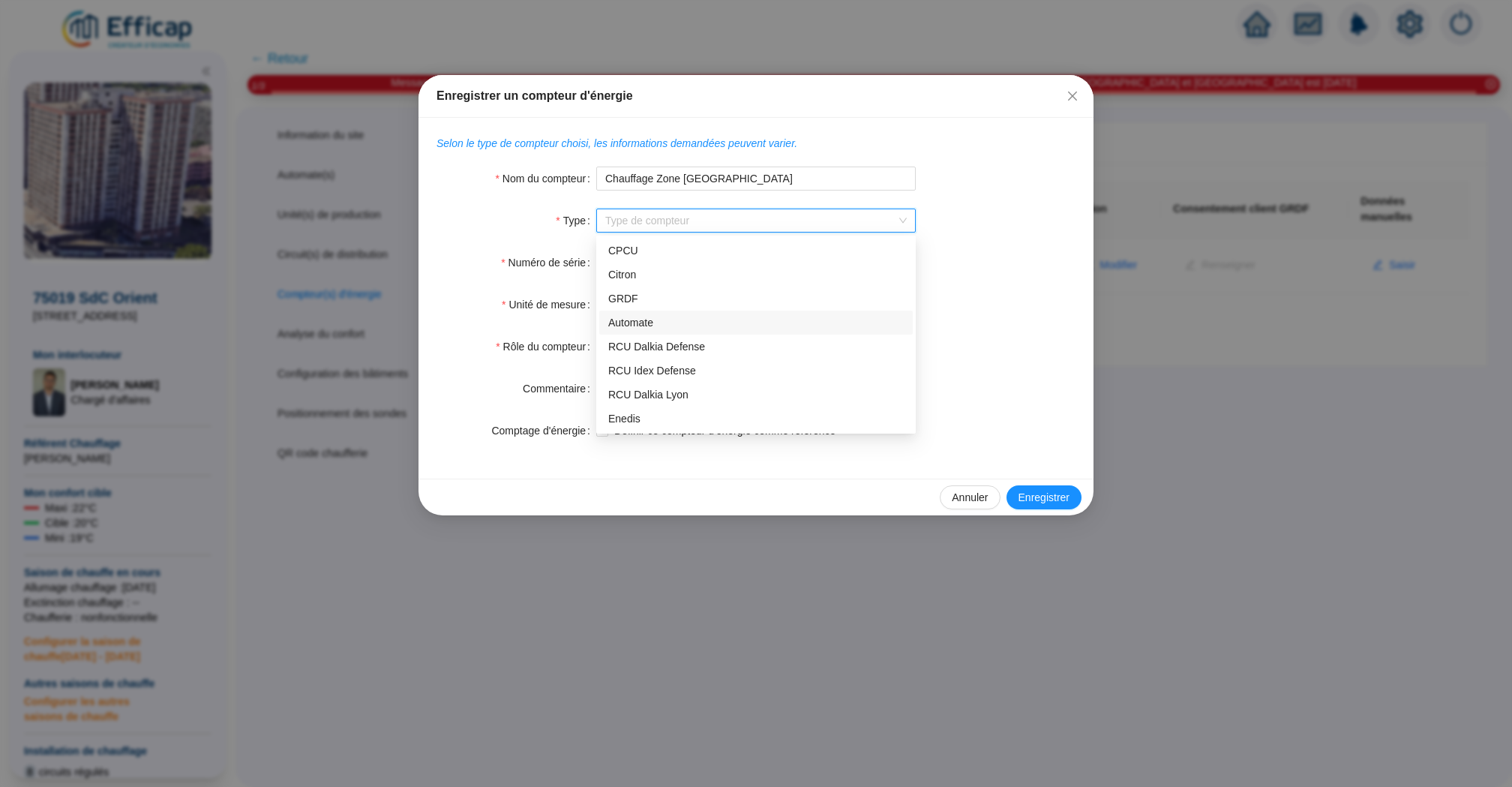
click at [690, 316] on div "Automate" at bounding box center [756, 322] width 295 height 15
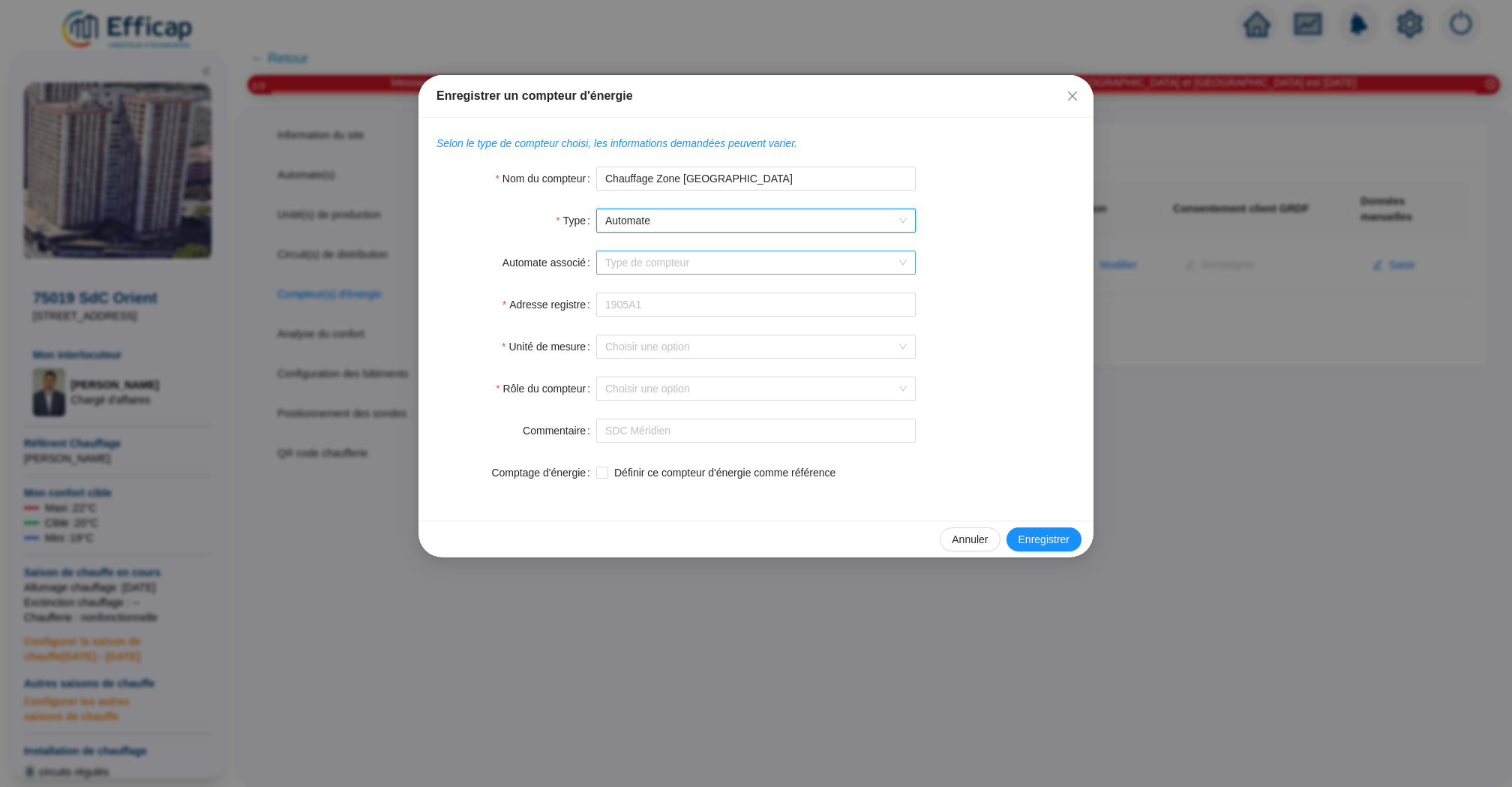
click at [710, 263] on input "Automate associé" at bounding box center [749, 262] width 288 height 23
click at [738, 313] on div "ORT WIT ZB" at bounding box center [756, 316] width 295 height 15
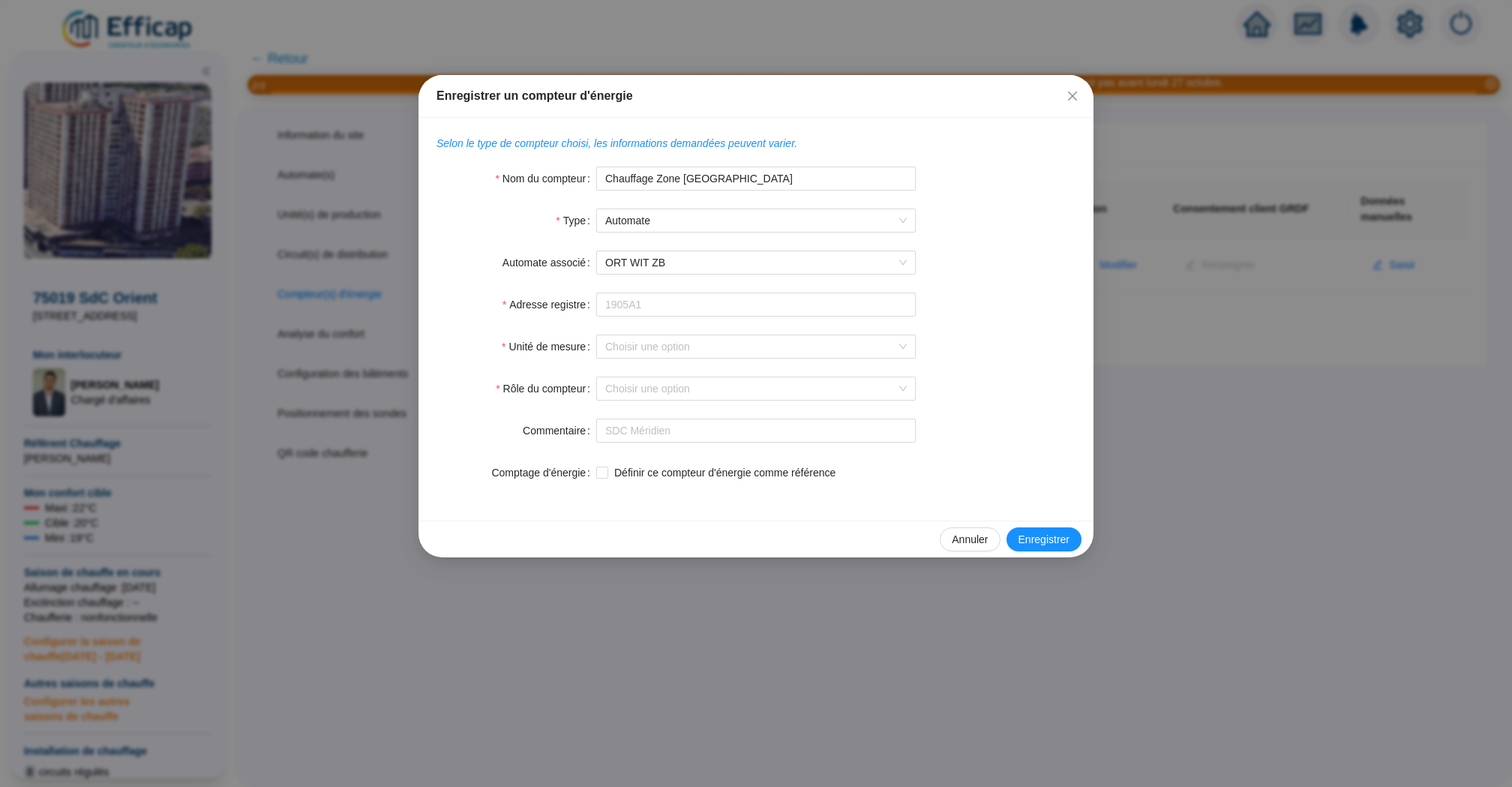
click at [694, 318] on form "Nom du compteur Chauffage Zone basse Nord Est Type Automate Automate associé OR…" at bounding box center [755, 325] width 639 height 318
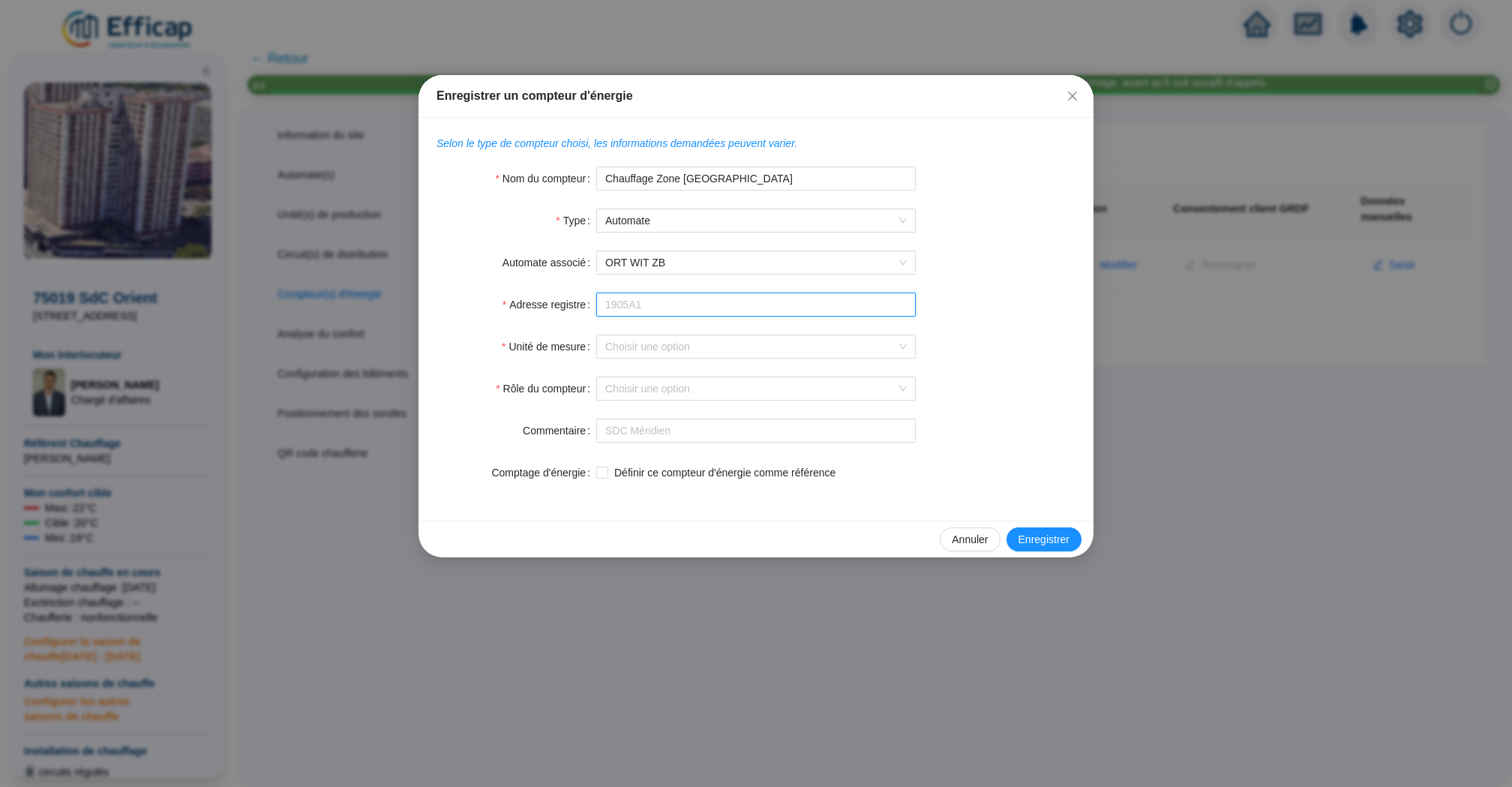
click at [692, 308] on input "Adresse registre" at bounding box center [756, 304] width 320 height 24
paste input "560870"
type input "560870"
click at [679, 347] on input "Unité de mesure" at bounding box center [749, 346] width 288 height 23
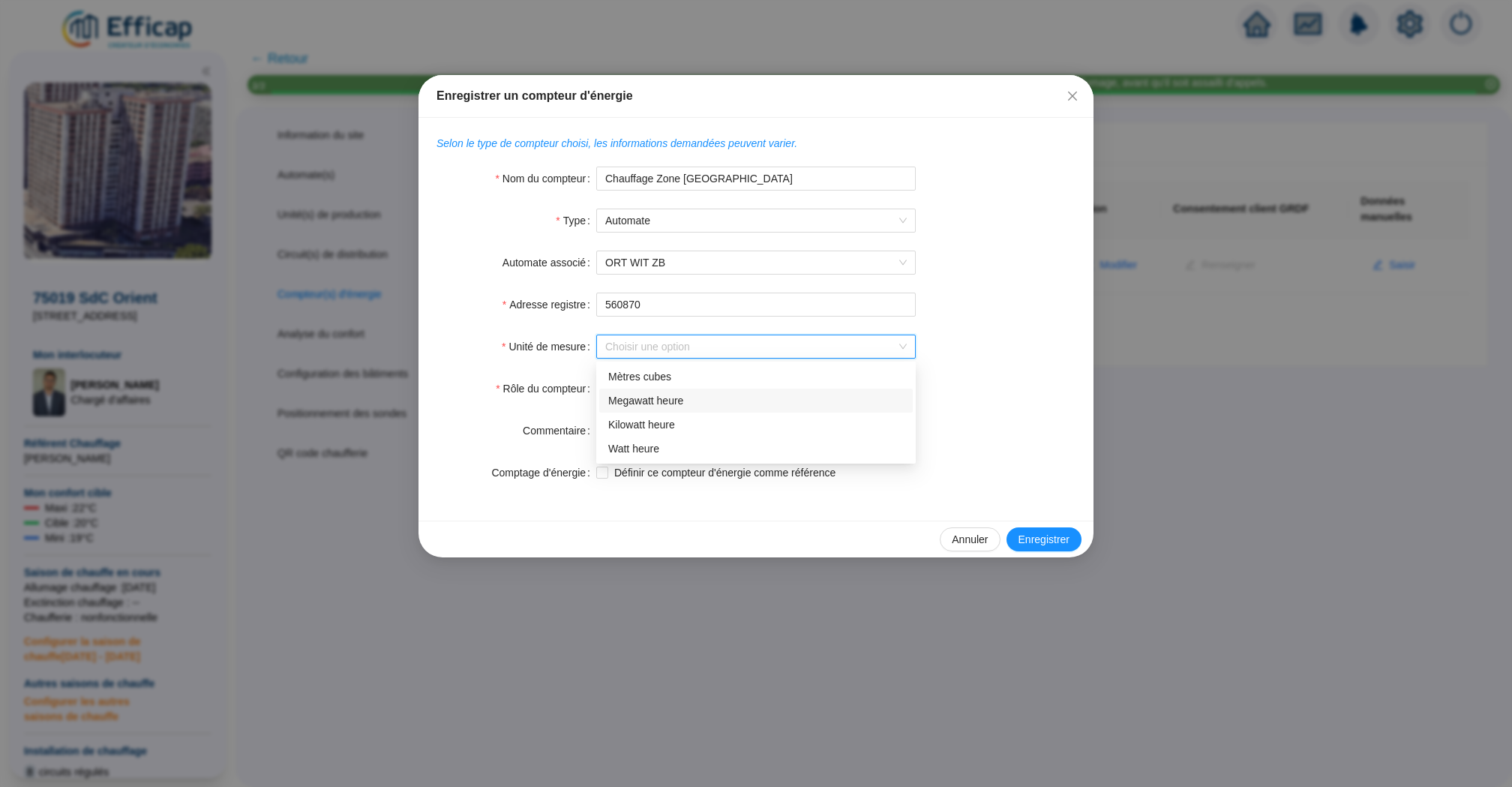
click at [728, 404] on div "Megawatt heure" at bounding box center [756, 400] width 295 height 15
click at [716, 393] on input "Rôle du compteur" at bounding box center [749, 388] width 288 height 23
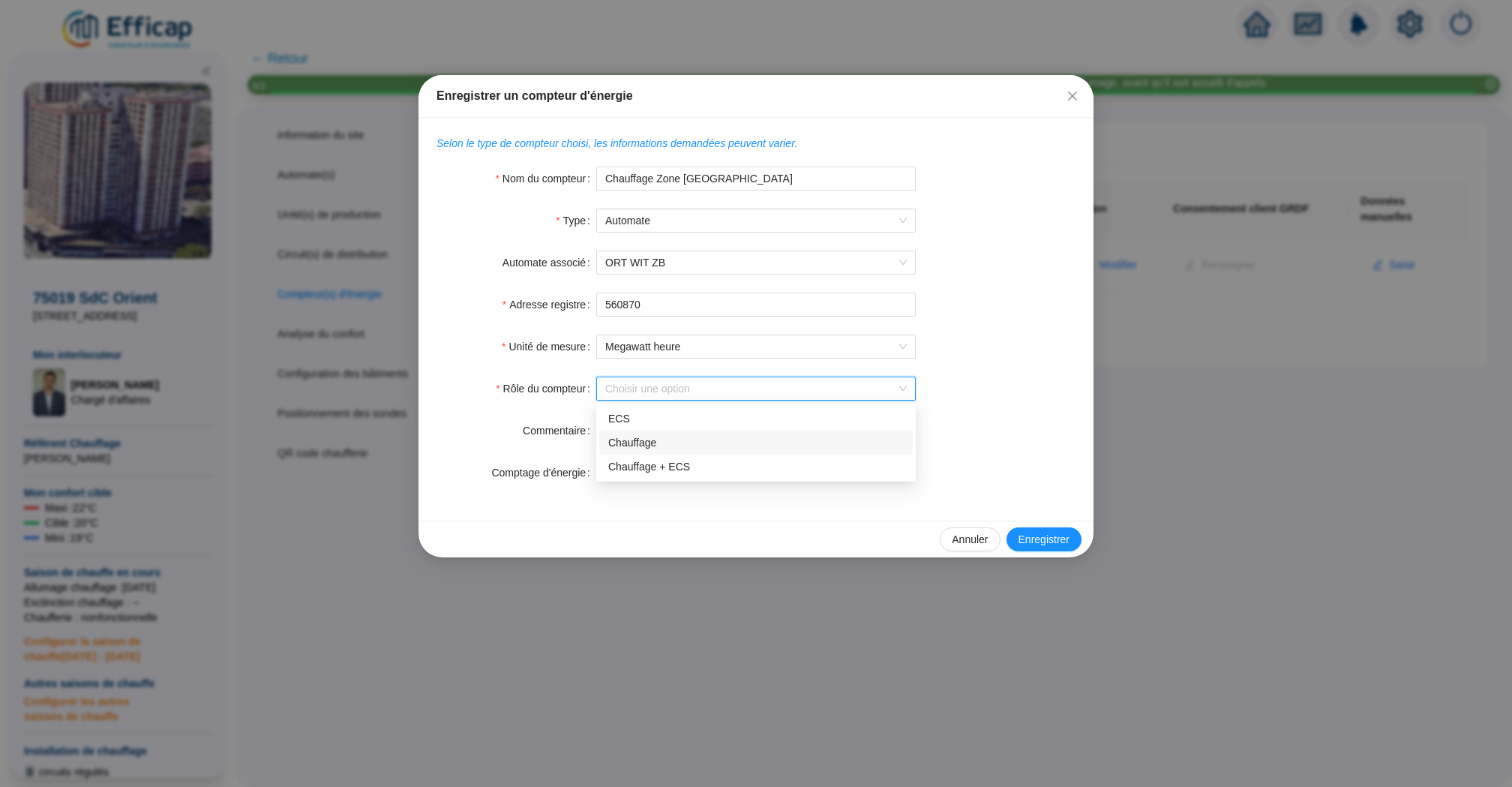
click at [721, 443] on div "Chauffage" at bounding box center [756, 443] width 295 height 15
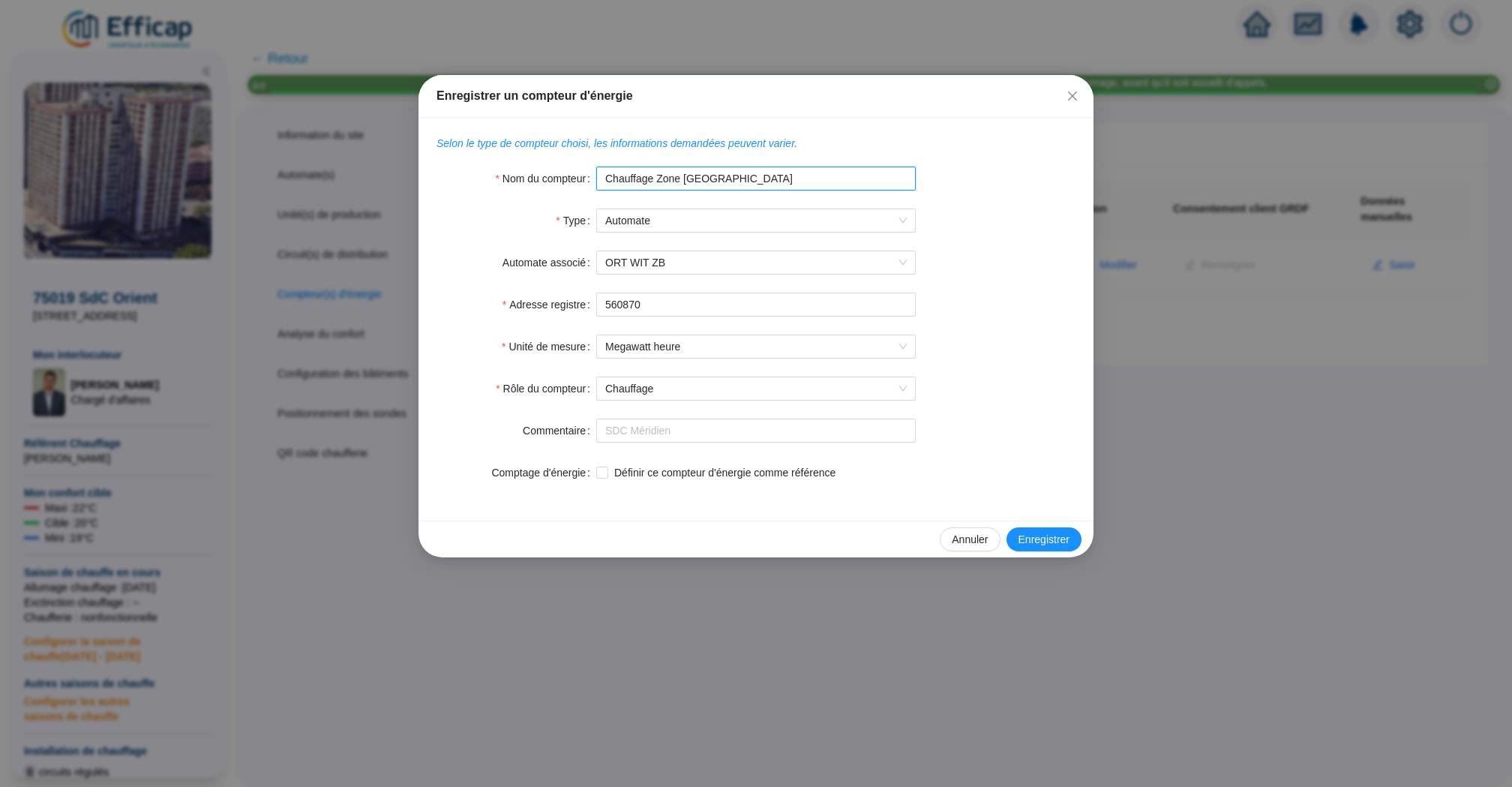
drag, startPoint x: 783, startPoint y: 176, endPoint x: 587, endPoint y: 176, distance: 196.0
click at [587, 176] on div "Nom du compteur Chauffage Zone [GEOGRAPHIC_DATA]" at bounding box center [755, 179] width 639 height 24
click at [648, 423] on input "Commentaire" at bounding box center [756, 430] width 320 height 24
paste input "Chauffage Zone [GEOGRAPHIC_DATA]"
click at [615, 433] on input "Chauffage Zone [GEOGRAPHIC_DATA]" at bounding box center [756, 430] width 320 height 24
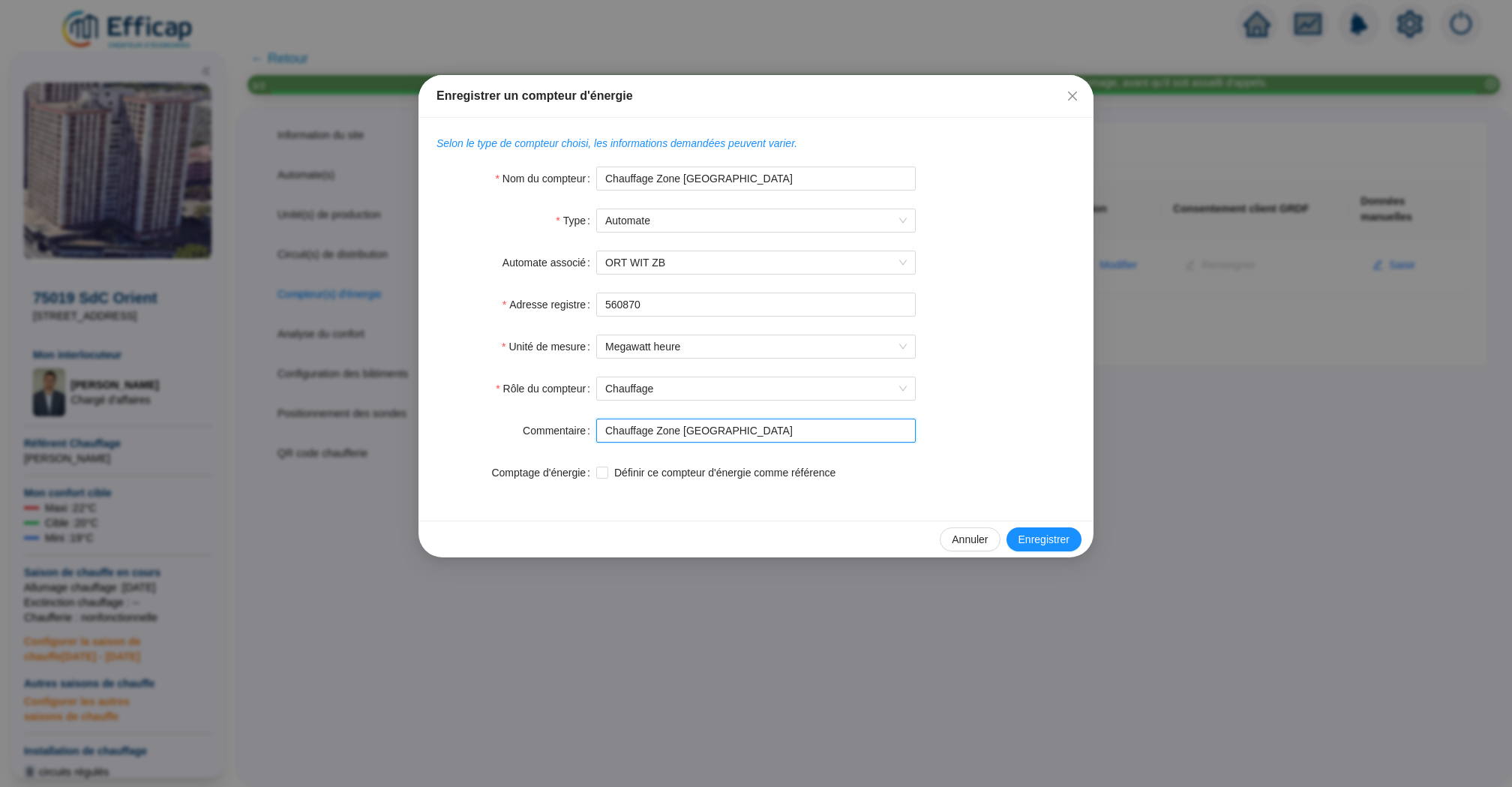
click at [615, 433] on input "Chauffage Zone [GEOGRAPHIC_DATA]" at bounding box center [756, 430] width 320 height 24
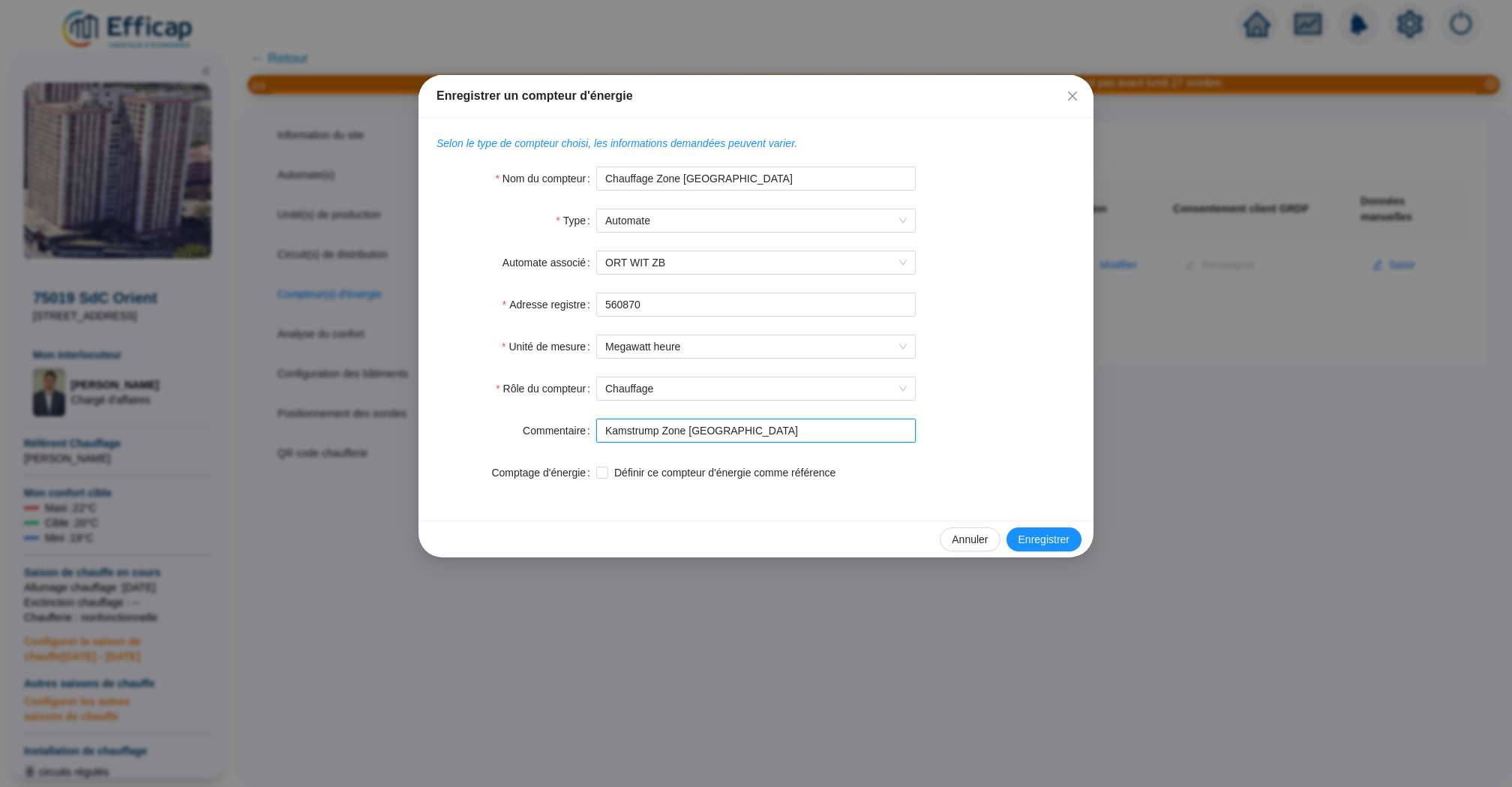
click at [914, 439] on input "Kamstrump Zone [GEOGRAPHIC_DATA]" at bounding box center [756, 430] width 320 height 24
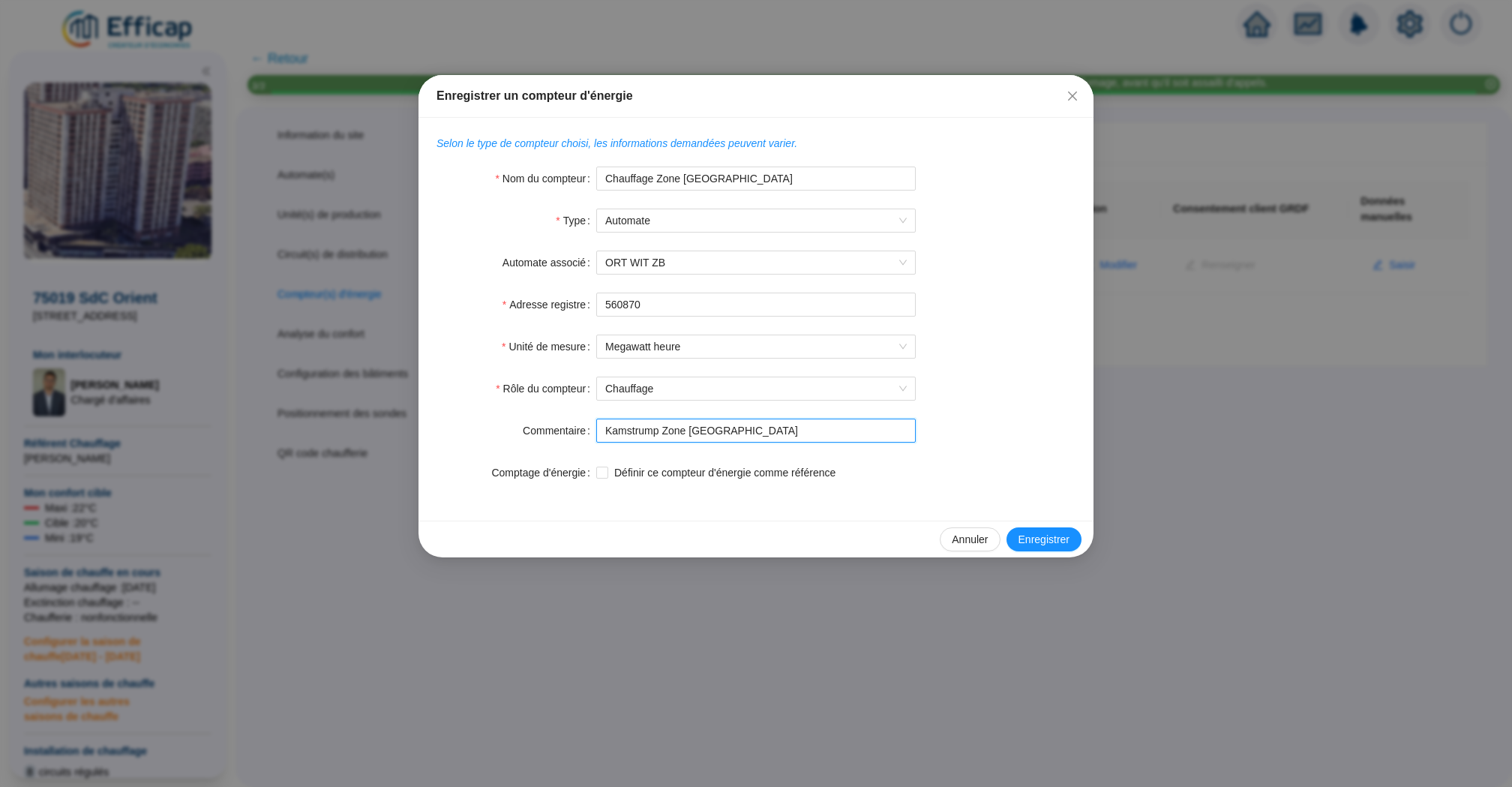
click at [651, 430] on input "Kamstrump Zone [GEOGRAPHIC_DATA]" at bounding box center [756, 430] width 320 height 24
type input "[GEOGRAPHIC_DATA] [GEOGRAPHIC_DATA]"
click at [1059, 542] on span "Enregistrer" at bounding box center [1044, 539] width 51 height 15
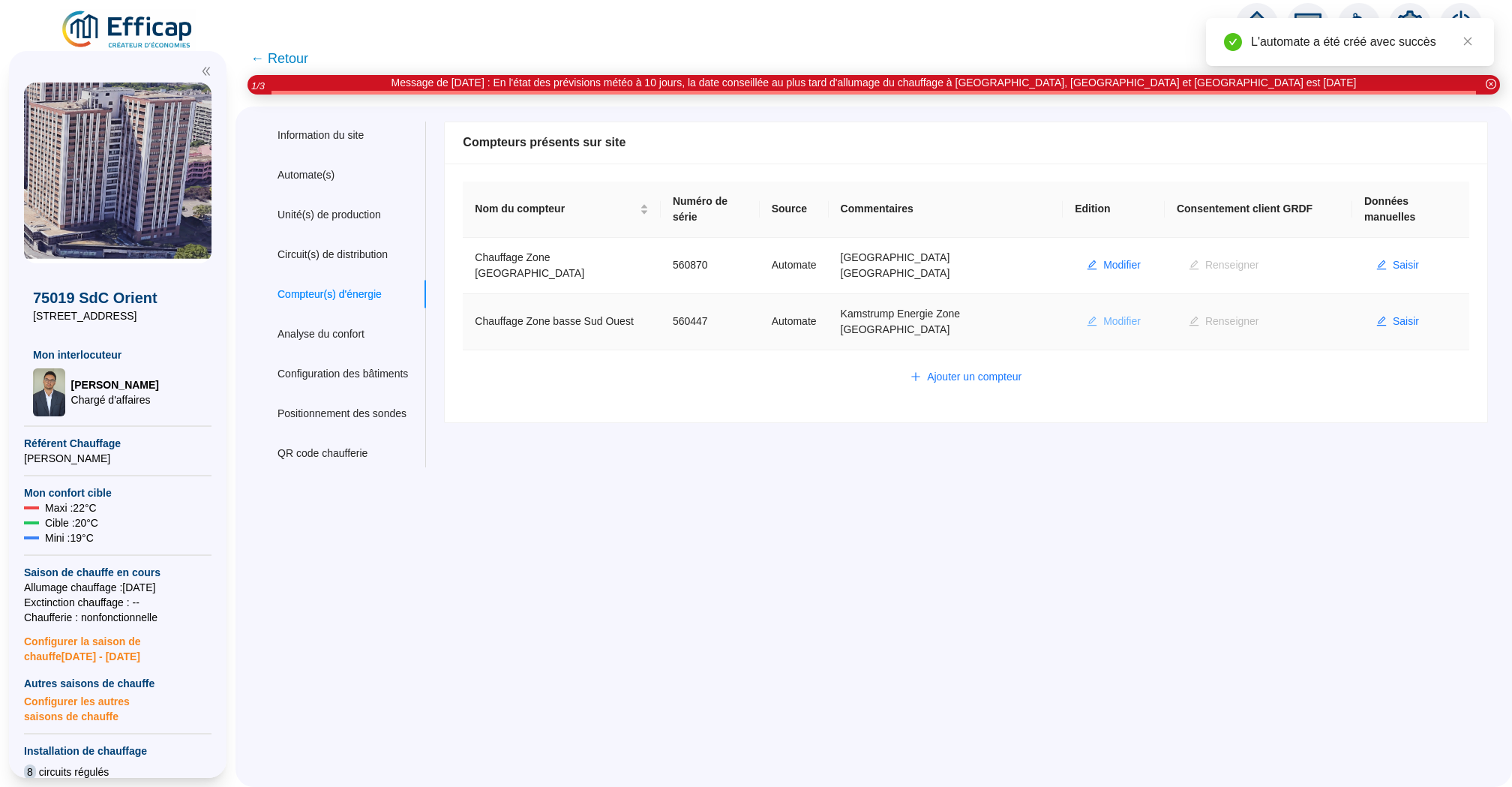
click at [1127, 313] on span "Modifier" at bounding box center [1121, 321] width 37 height 15
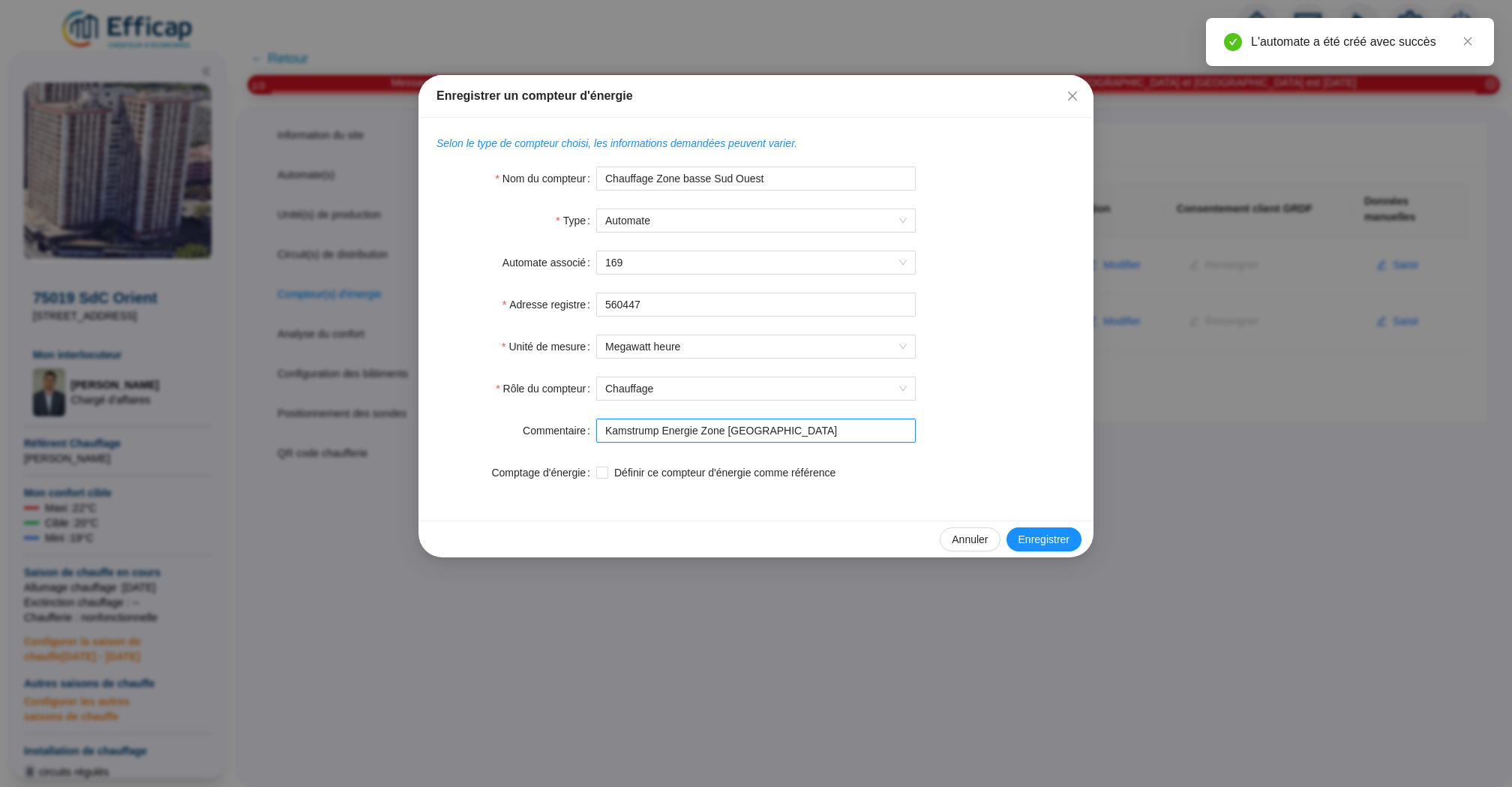
click at [652, 428] on input "Kamstrump Energie Zone [GEOGRAPHIC_DATA]" at bounding box center [756, 430] width 320 height 24
type input "Kamstrup Energie Zone [GEOGRAPHIC_DATA]"
click at [1040, 528] on button "Enregistrer" at bounding box center [1044, 539] width 75 height 24
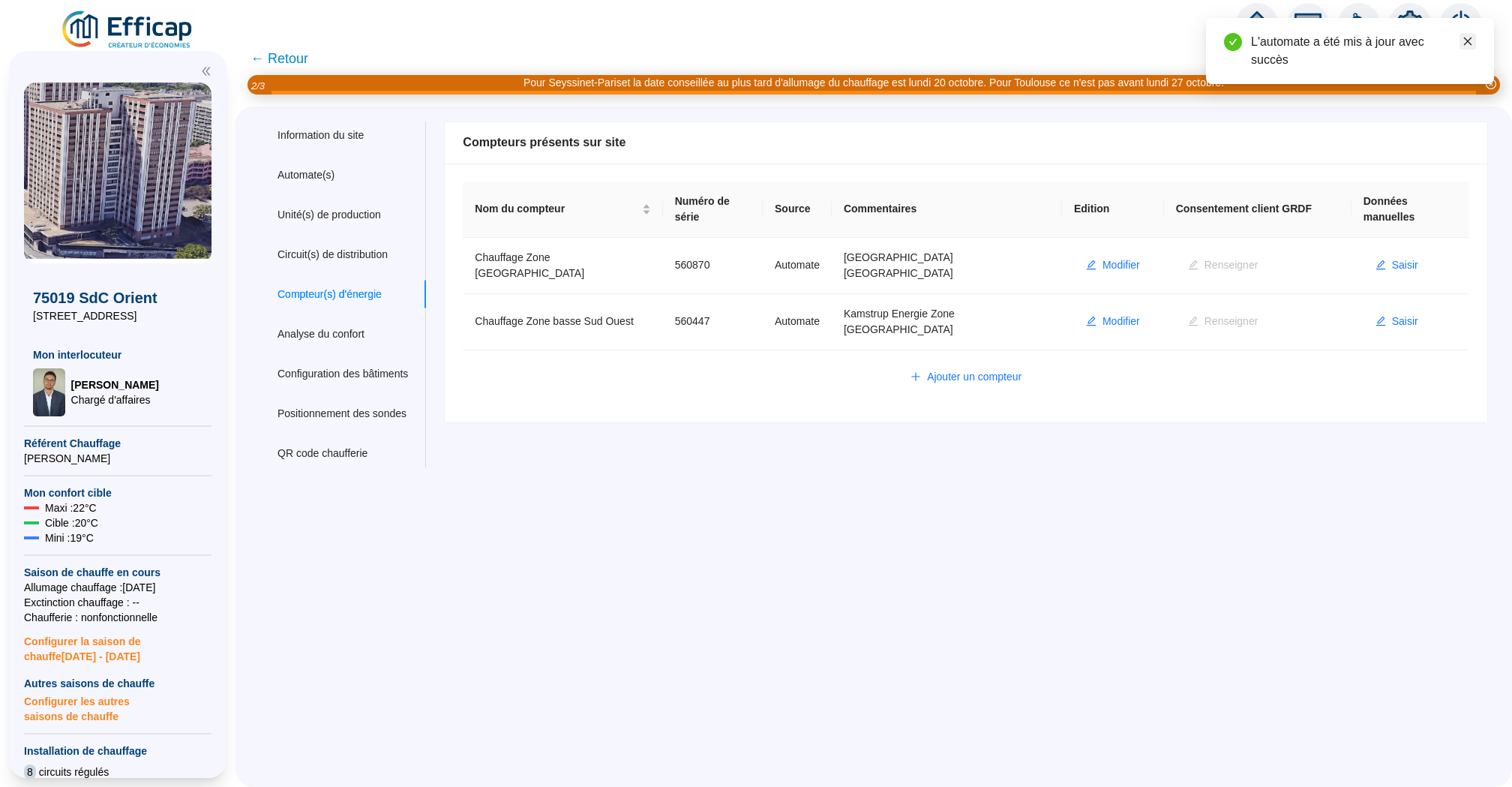
click at [1464, 39] on icon "close" at bounding box center [1467, 42] width 11 height 11
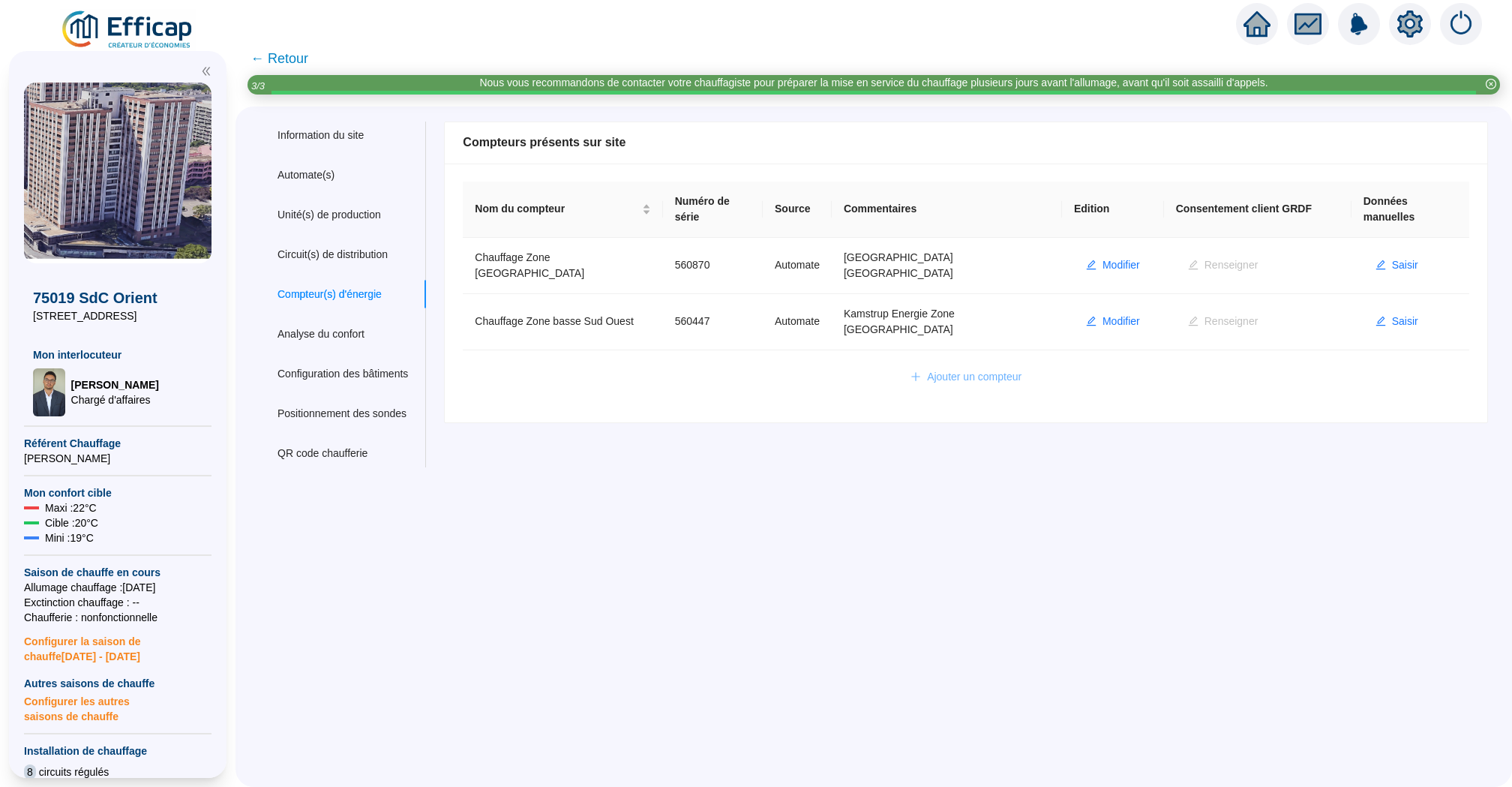
click at [981, 369] on span "Ajouter un compteur" at bounding box center [975, 376] width 95 height 15
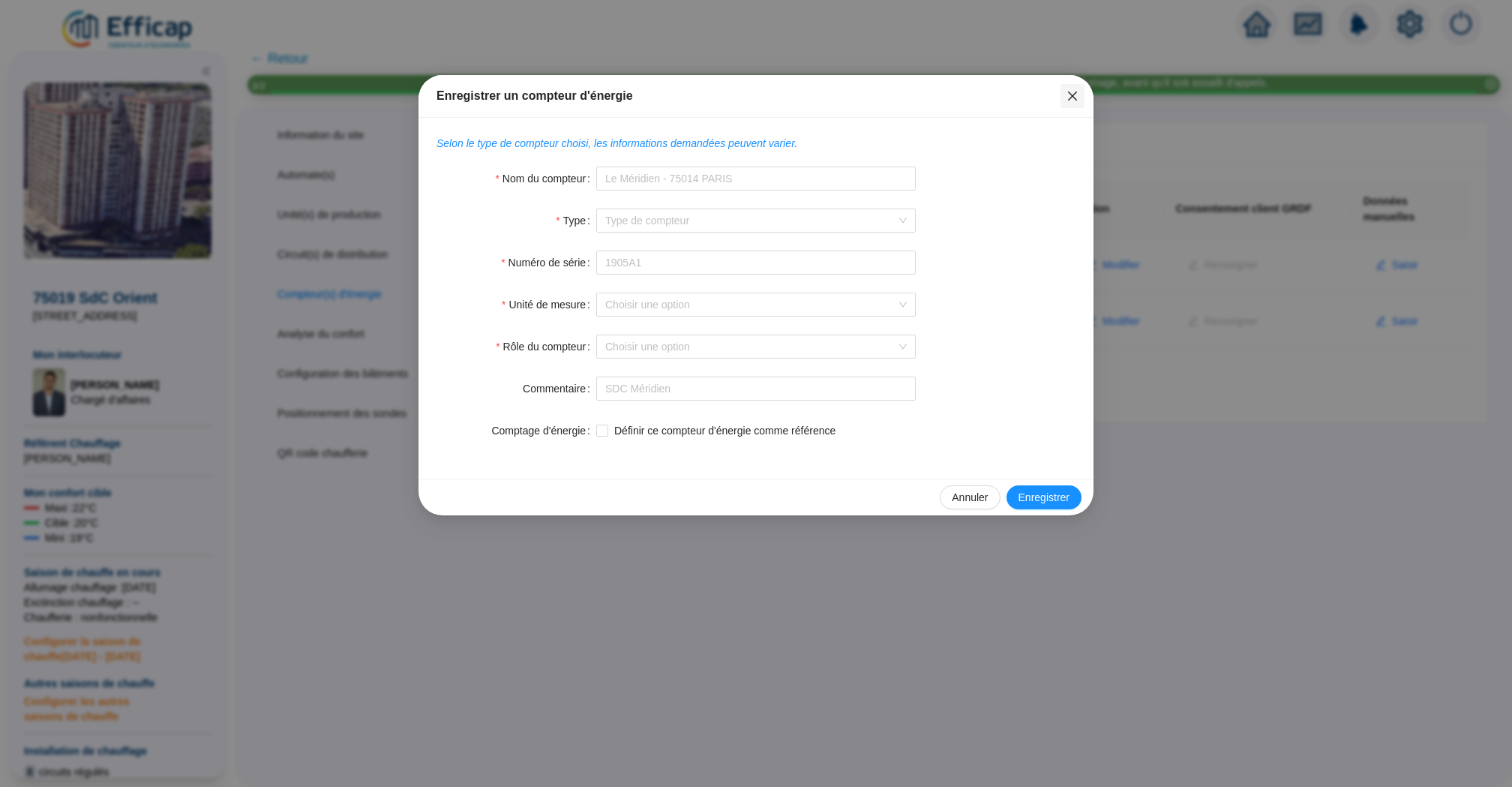
click at [1084, 88] on button "Close" at bounding box center [1072, 96] width 24 height 24
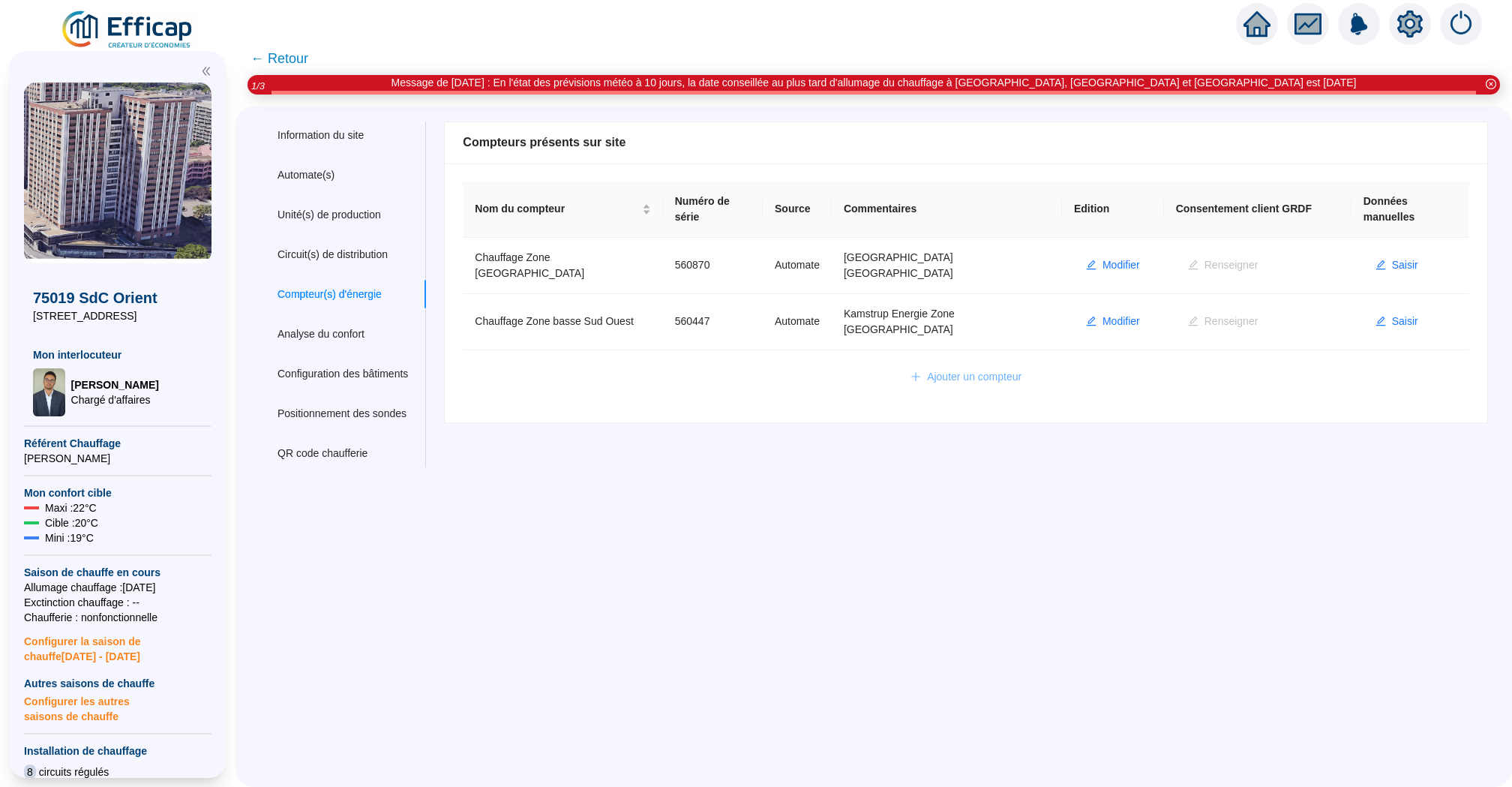
click at [952, 373] on span "Ajouter un compteur" at bounding box center [975, 376] width 95 height 15
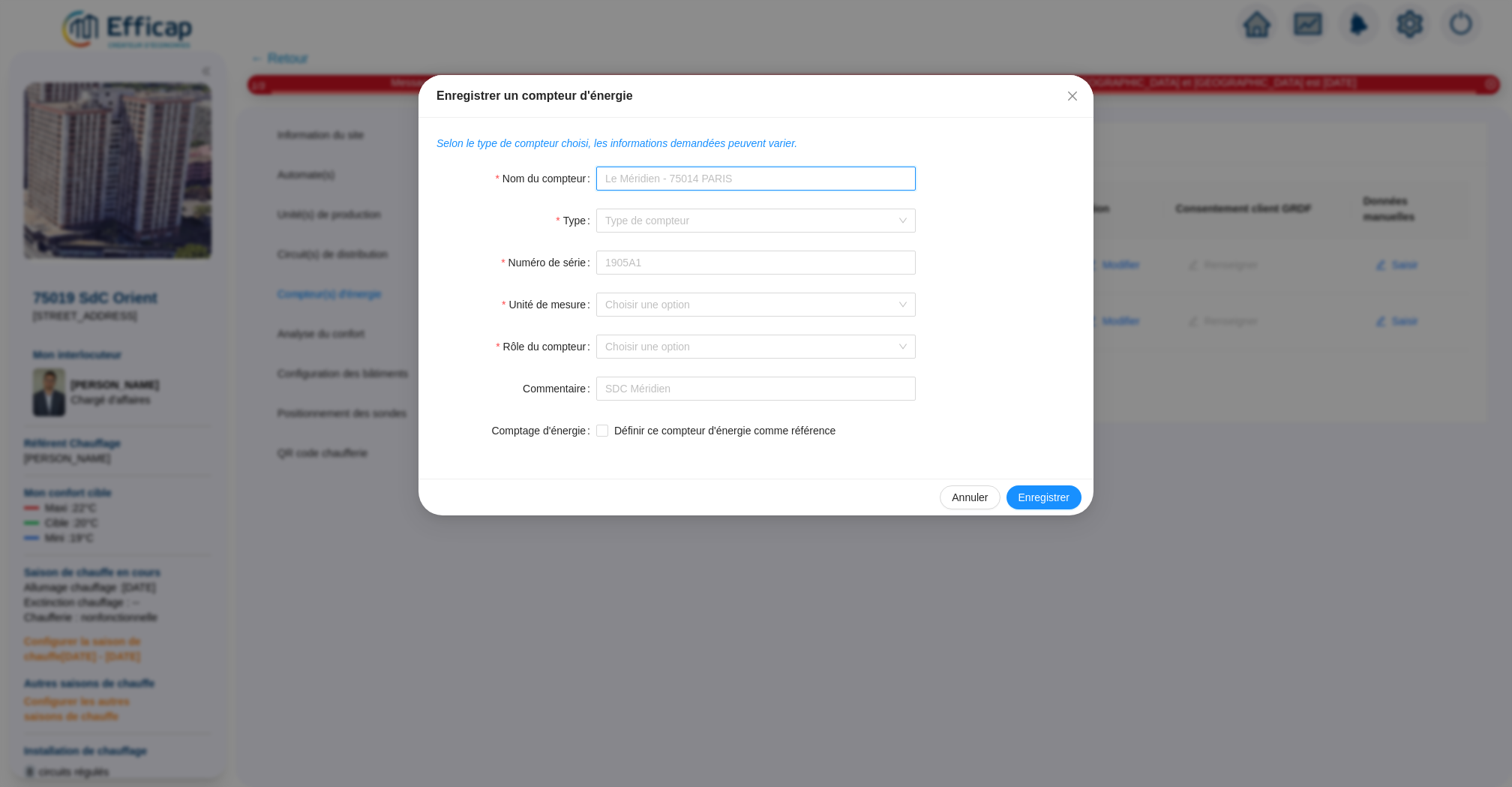
click at [696, 184] on input "Nom du compteur" at bounding box center [756, 179] width 320 height 24
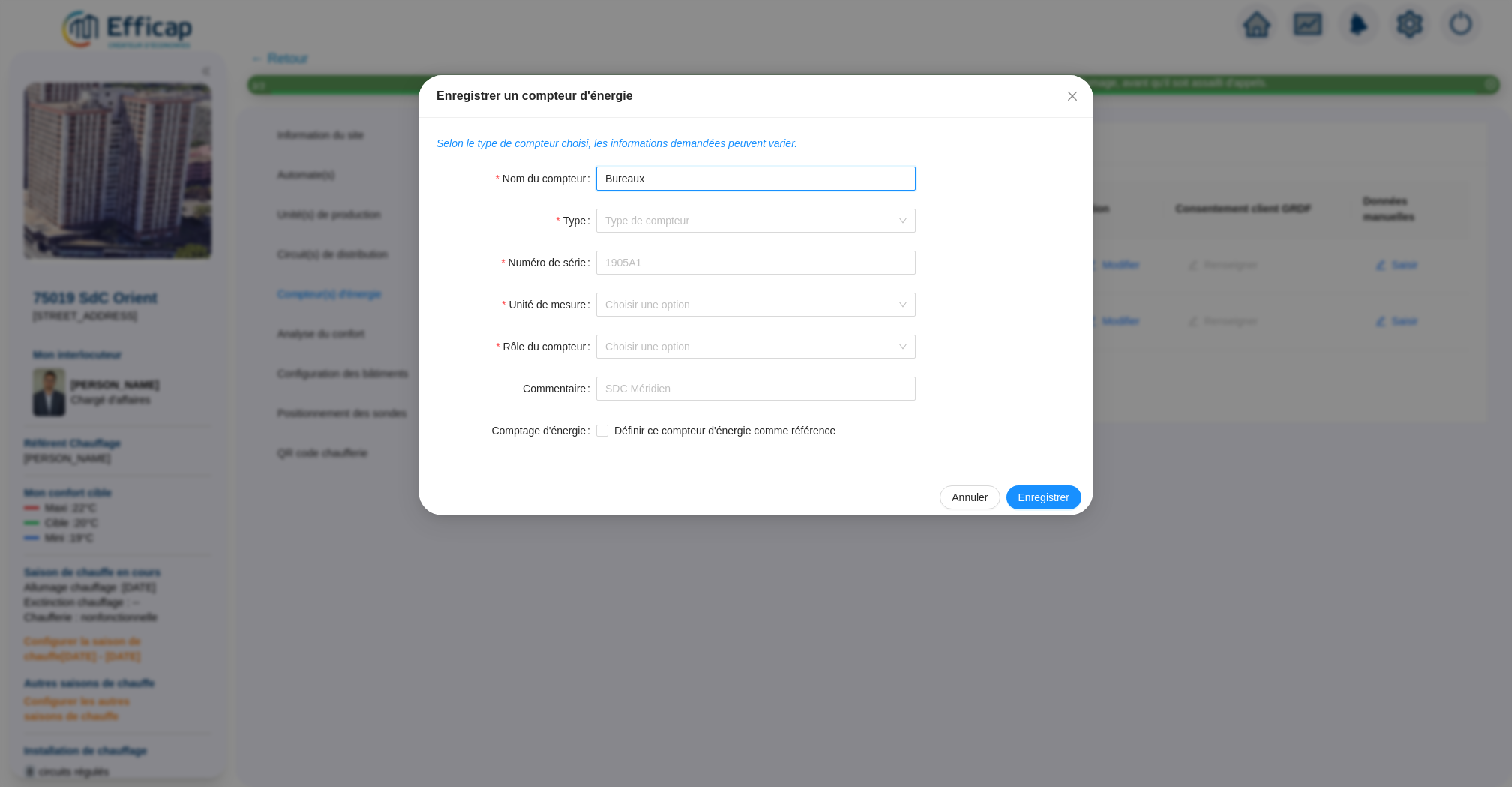
click at [606, 181] on input "Bureaux" at bounding box center [756, 179] width 320 height 24
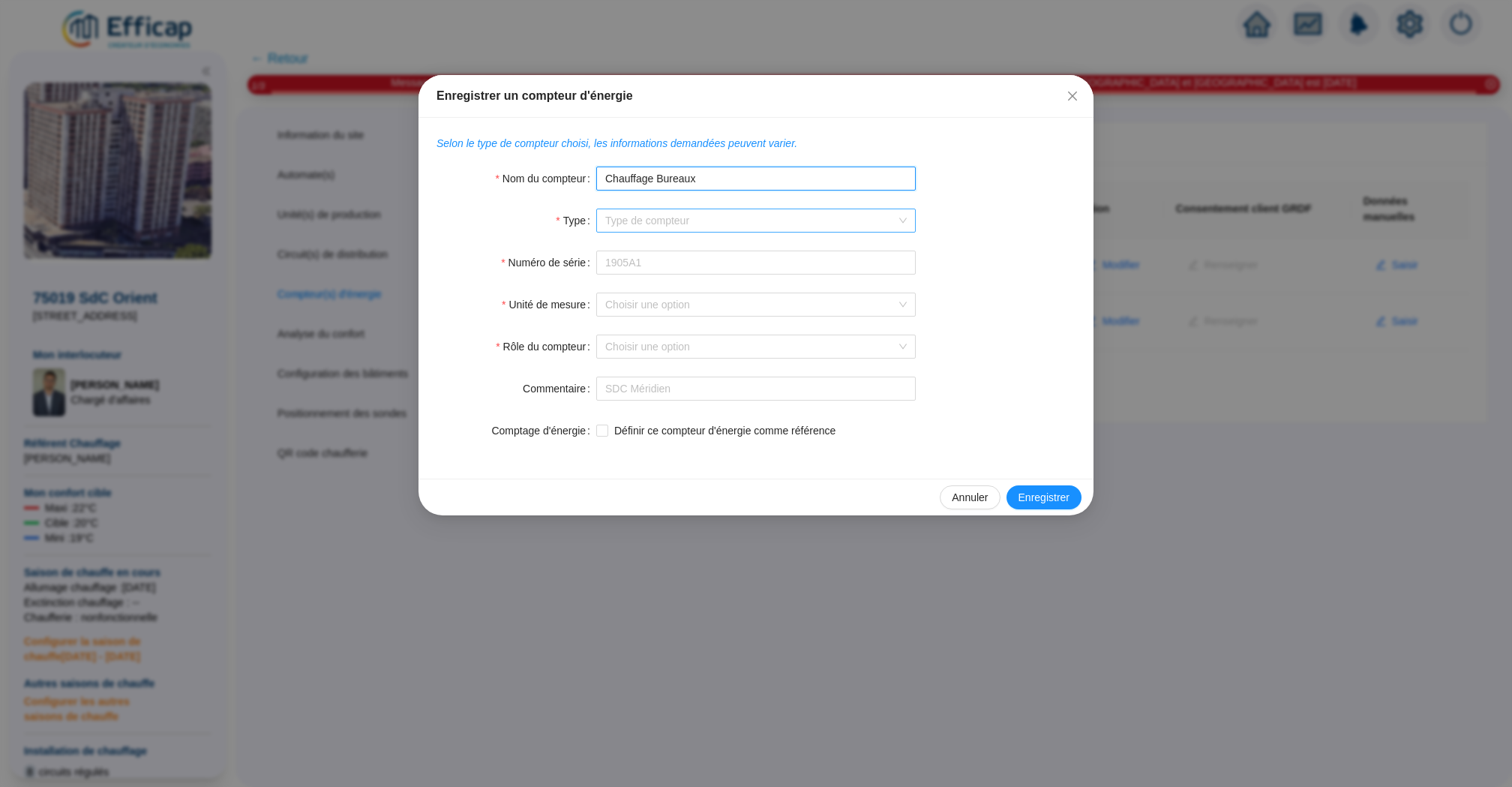
type input "Chauffage Bureaux"
click at [724, 214] on input "Type" at bounding box center [749, 220] width 288 height 23
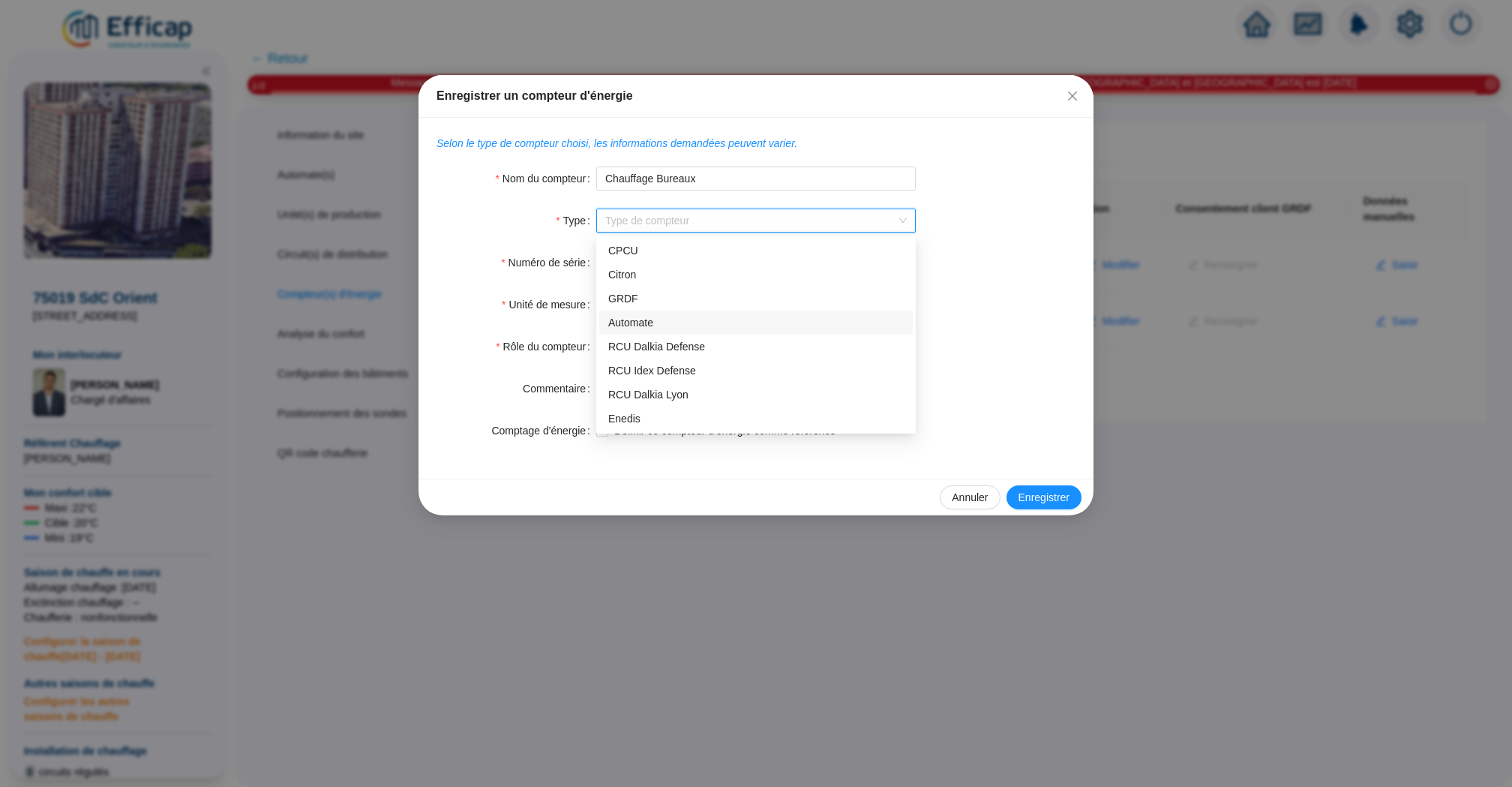
click at [725, 329] on div "Automate" at bounding box center [756, 322] width 295 height 15
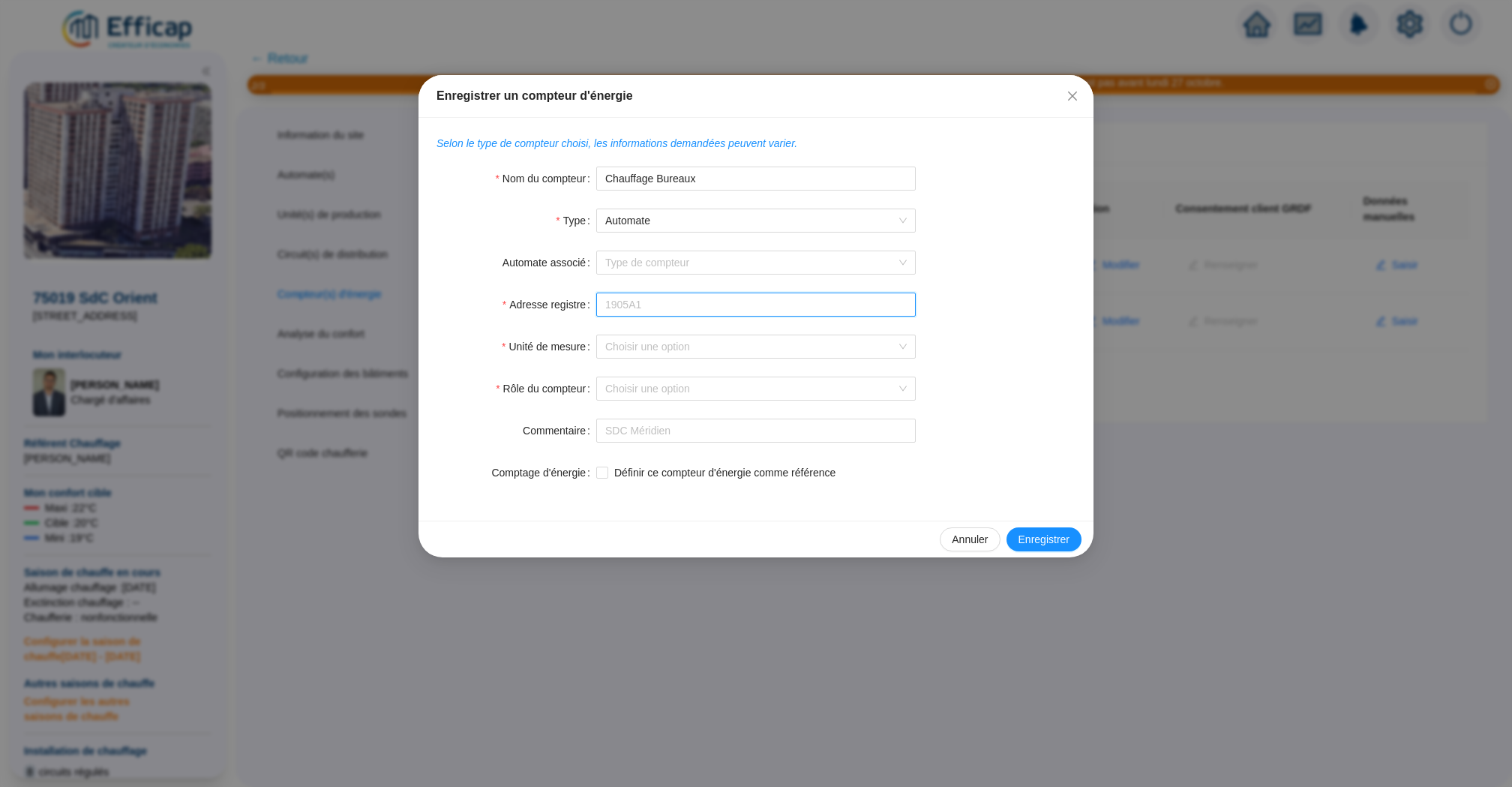
click at [663, 305] on input "Adresse registre" at bounding box center [756, 304] width 320 height 24
paste input "562111"
type input "562111"
click at [703, 262] on input "Automate associé" at bounding box center [749, 262] width 288 height 23
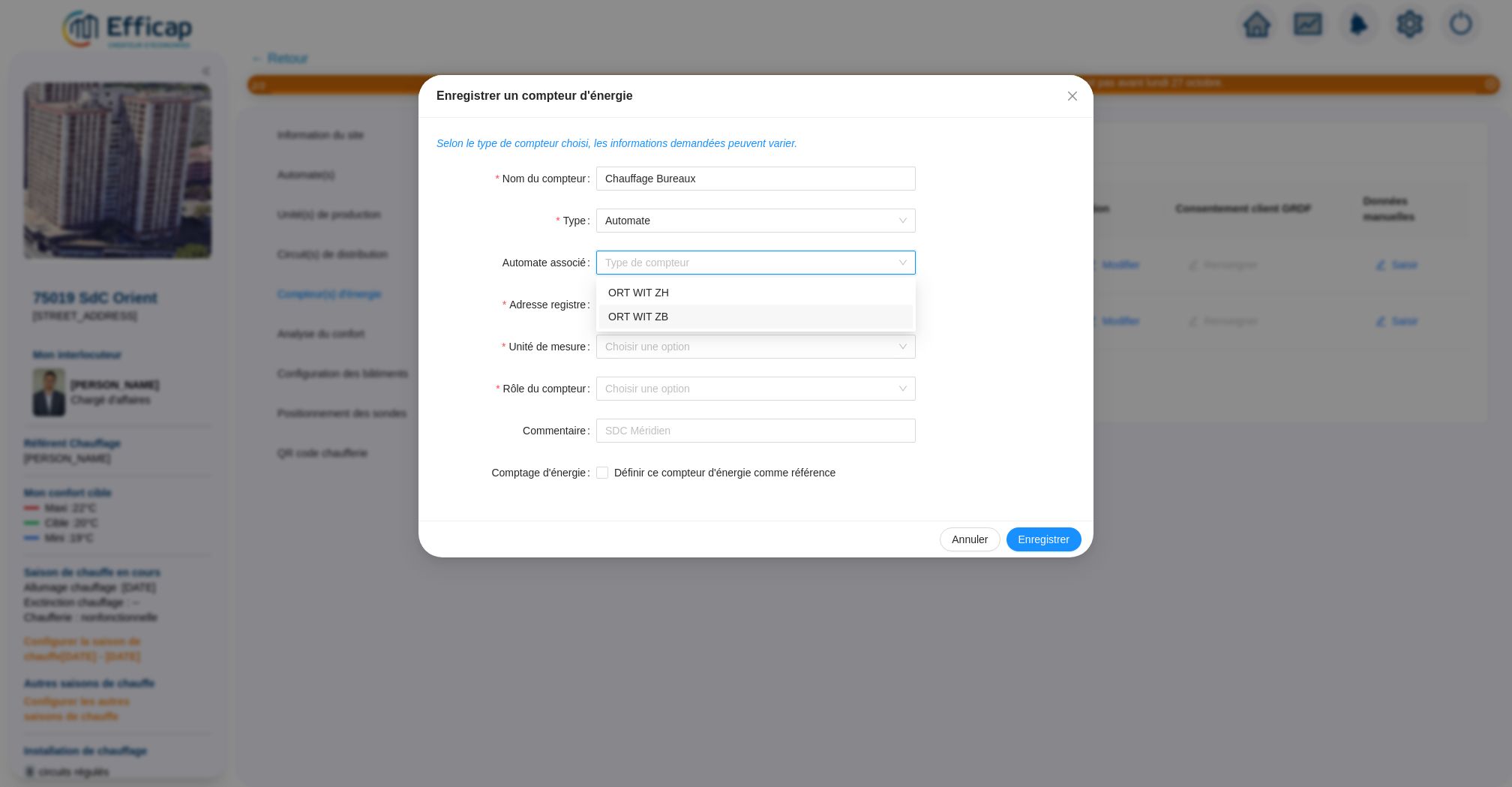
click at [718, 312] on div "ORT WIT ZB" at bounding box center [756, 316] width 295 height 15
click at [715, 342] on input "Unité de mesure" at bounding box center [749, 346] width 288 height 23
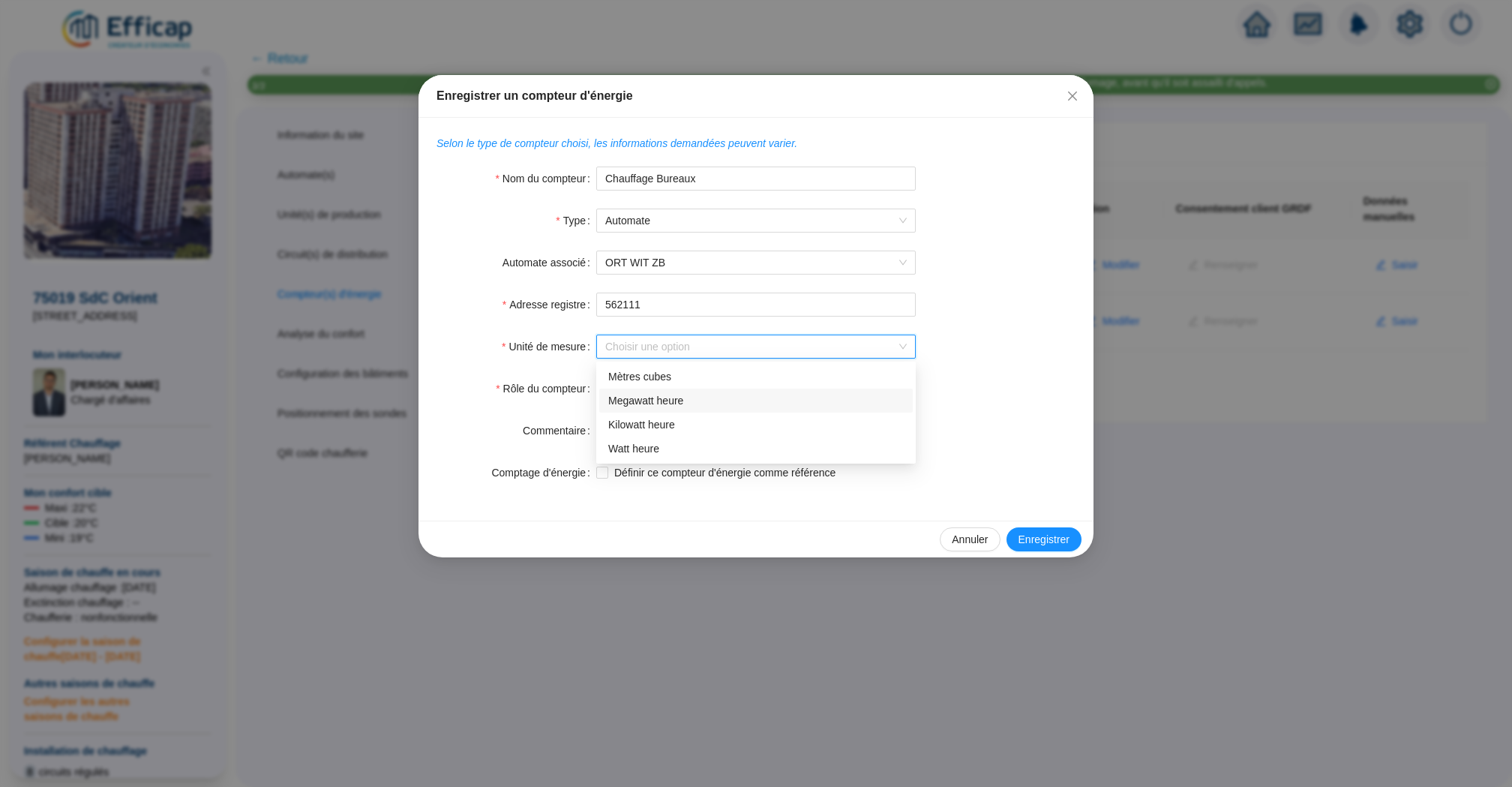
click at [741, 403] on div "Megawatt heure" at bounding box center [756, 400] width 295 height 15
click at [631, 393] on input "Rôle du compteur" at bounding box center [749, 388] width 288 height 23
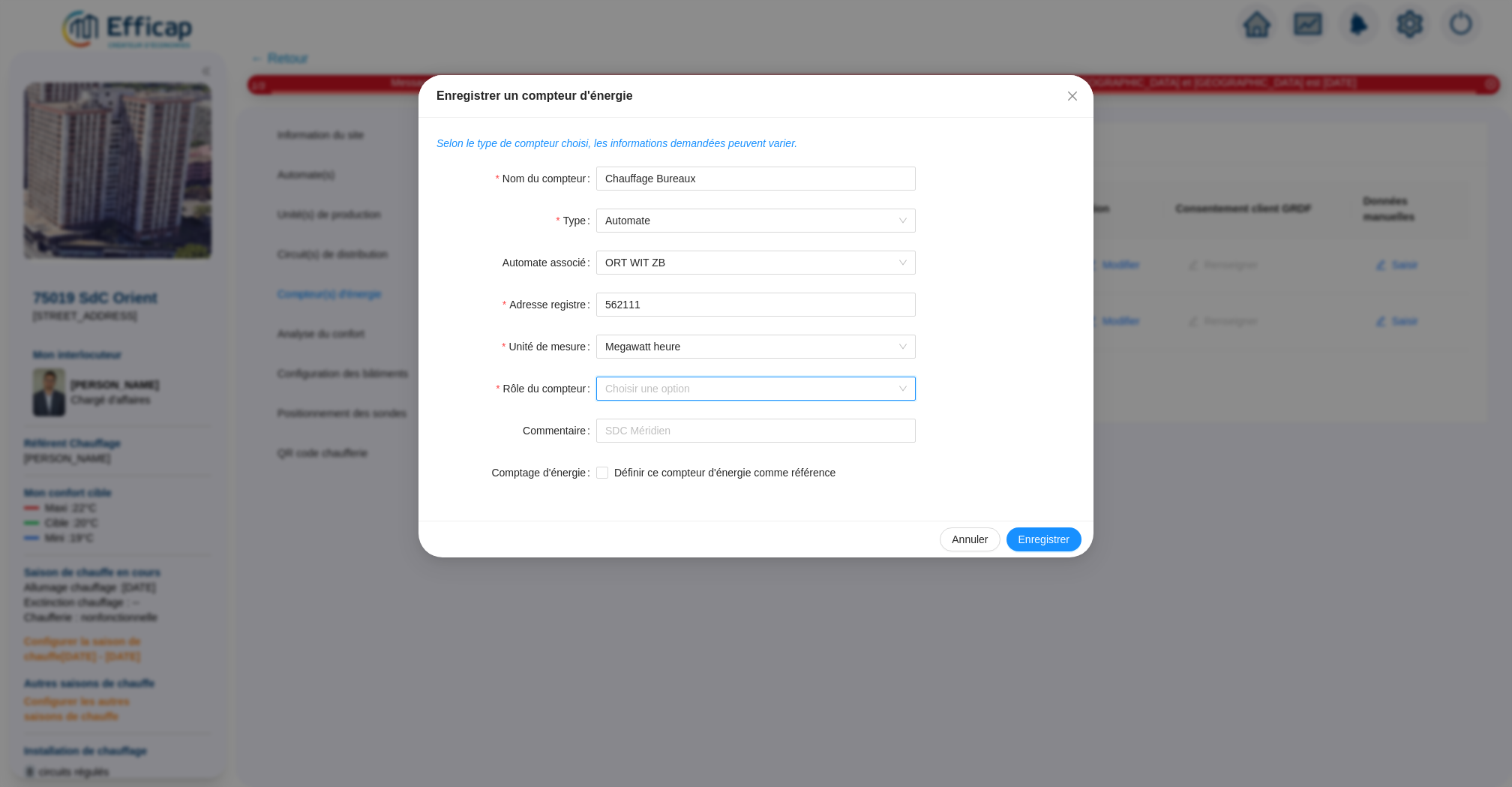
click at [649, 388] on input "Rôle du compteur" at bounding box center [749, 388] width 288 height 23
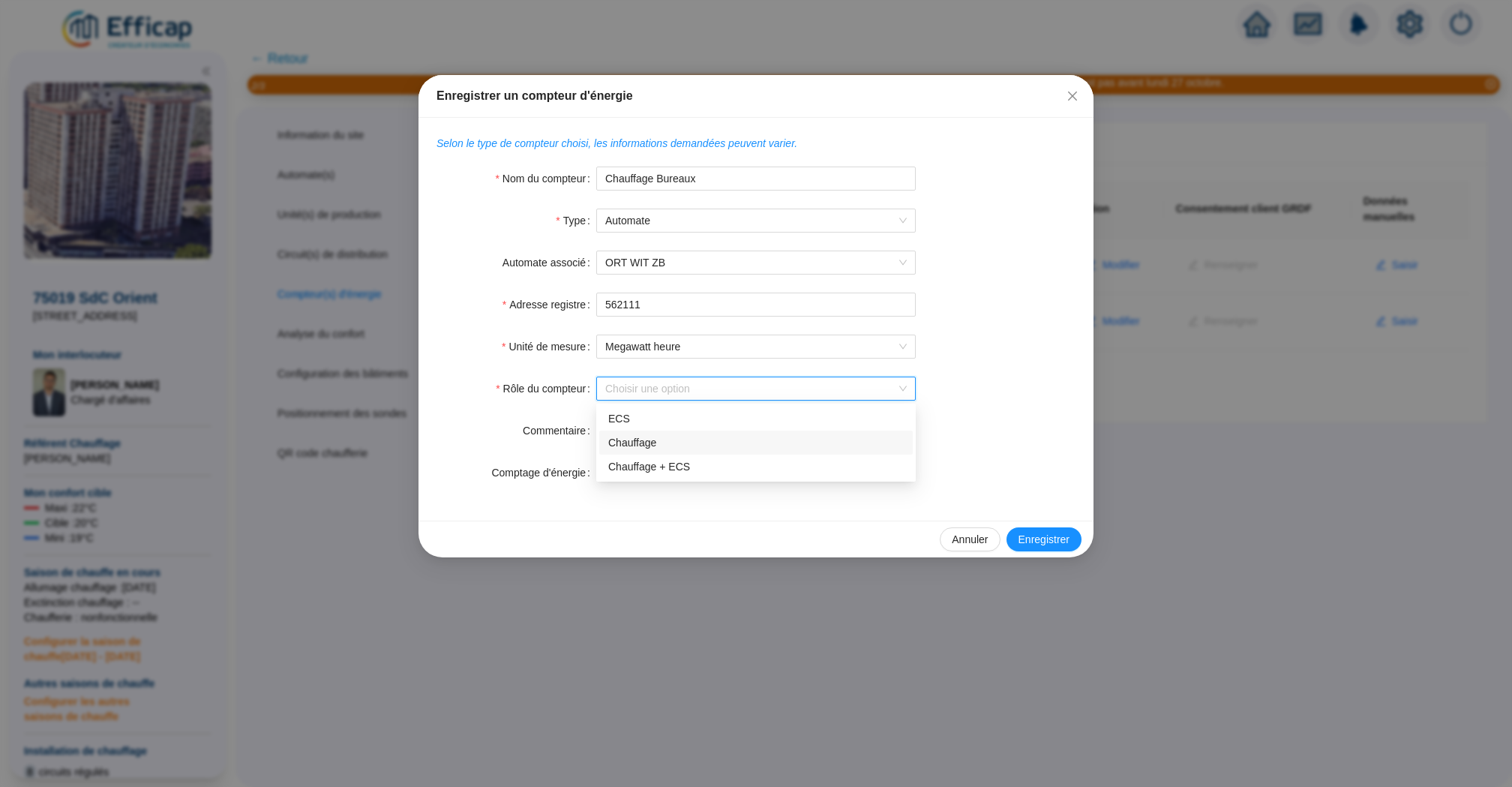
click at [690, 444] on div "Chauffage" at bounding box center [756, 443] width 295 height 15
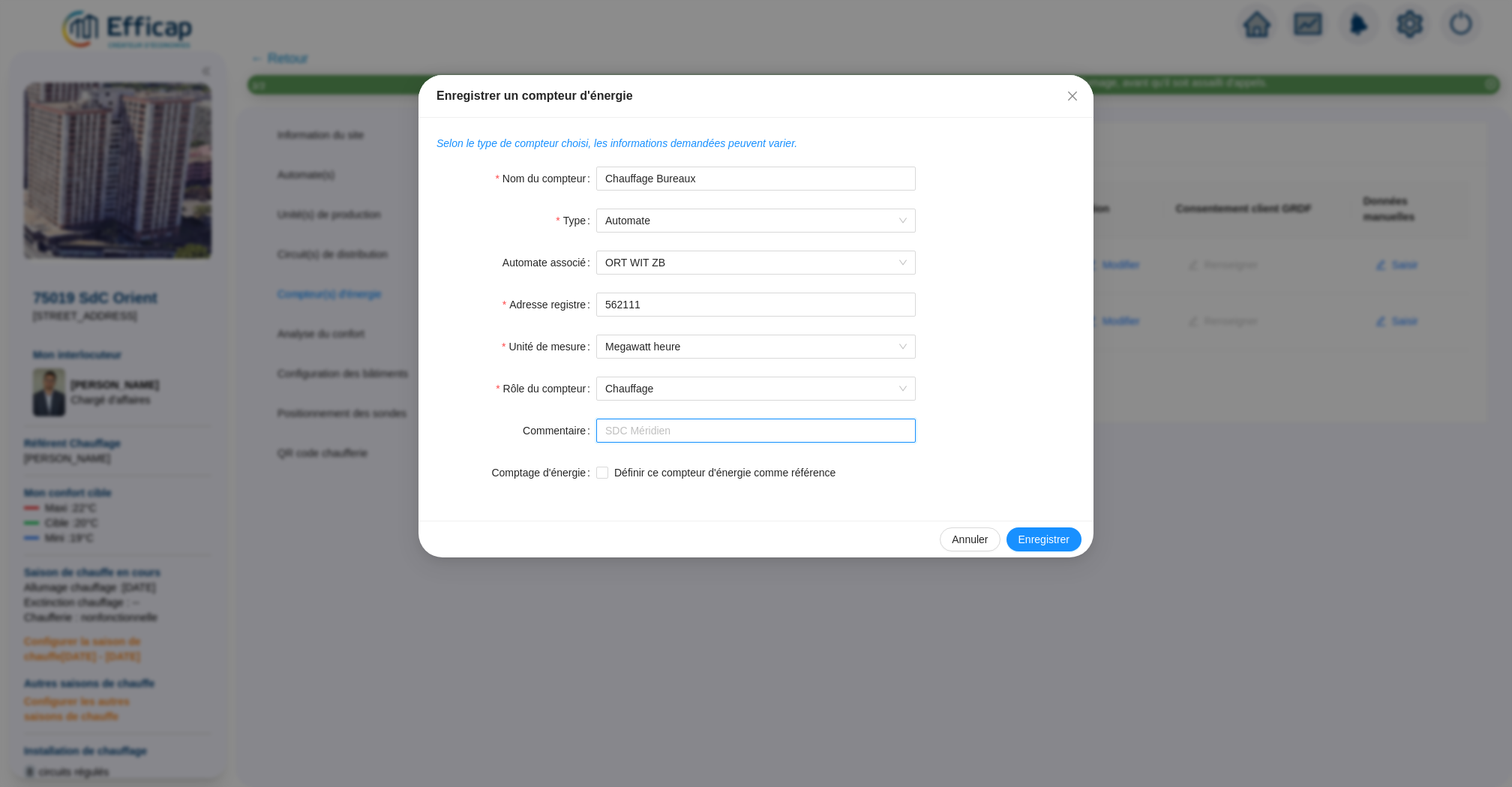
click at [645, 420] on input "Commentaire" at bounding box center [756, 430] width 320 height 24
type input "Kamstrup Energie Bureaux"
click at [1037, 532] on span "Enregistrer" at bounding box center [1044, 539] width 51 height 15
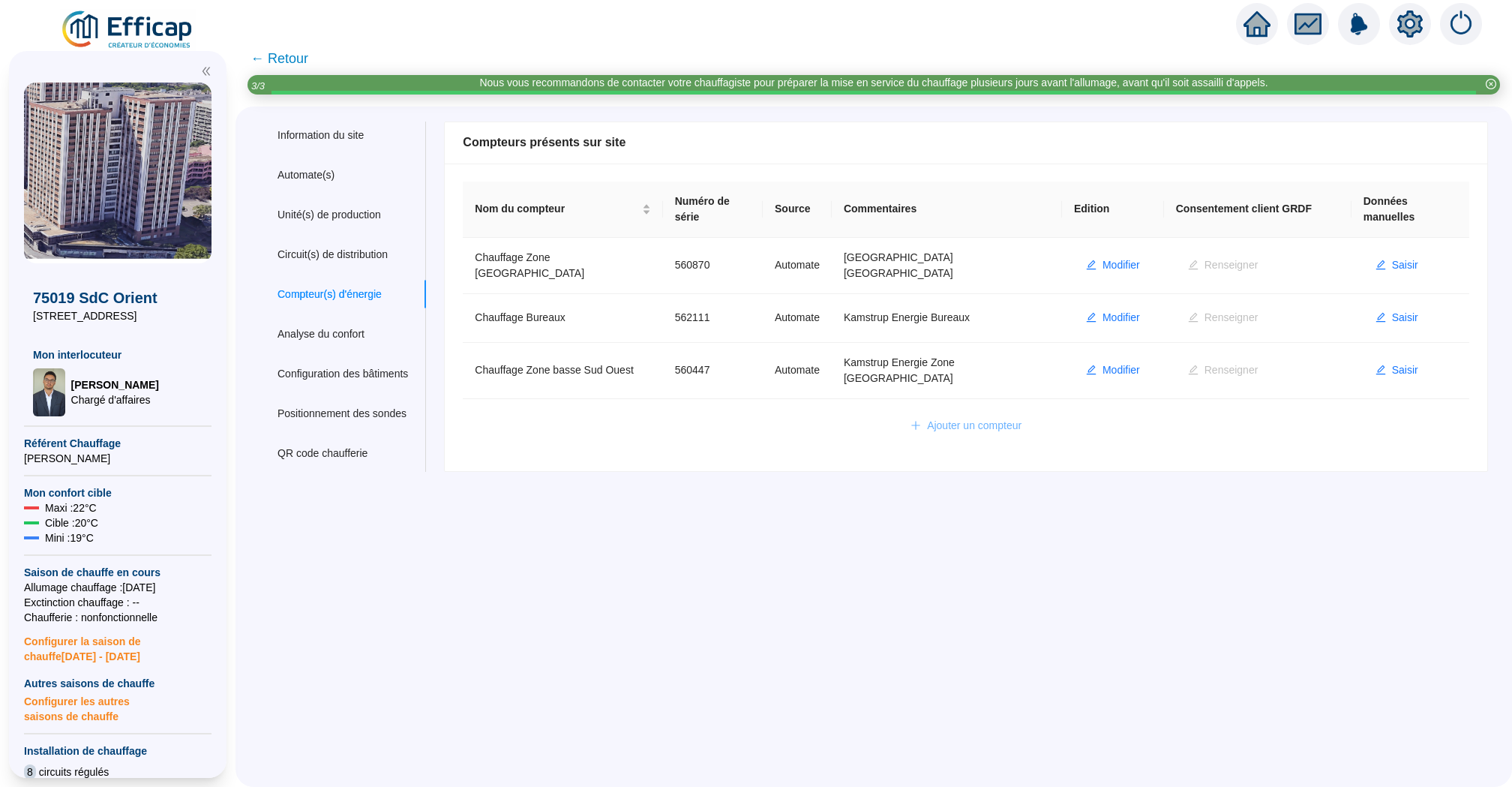
click at [960, 418] on span "Ajouter un compteur" at bounding box center [975, 425] width 95 height 15
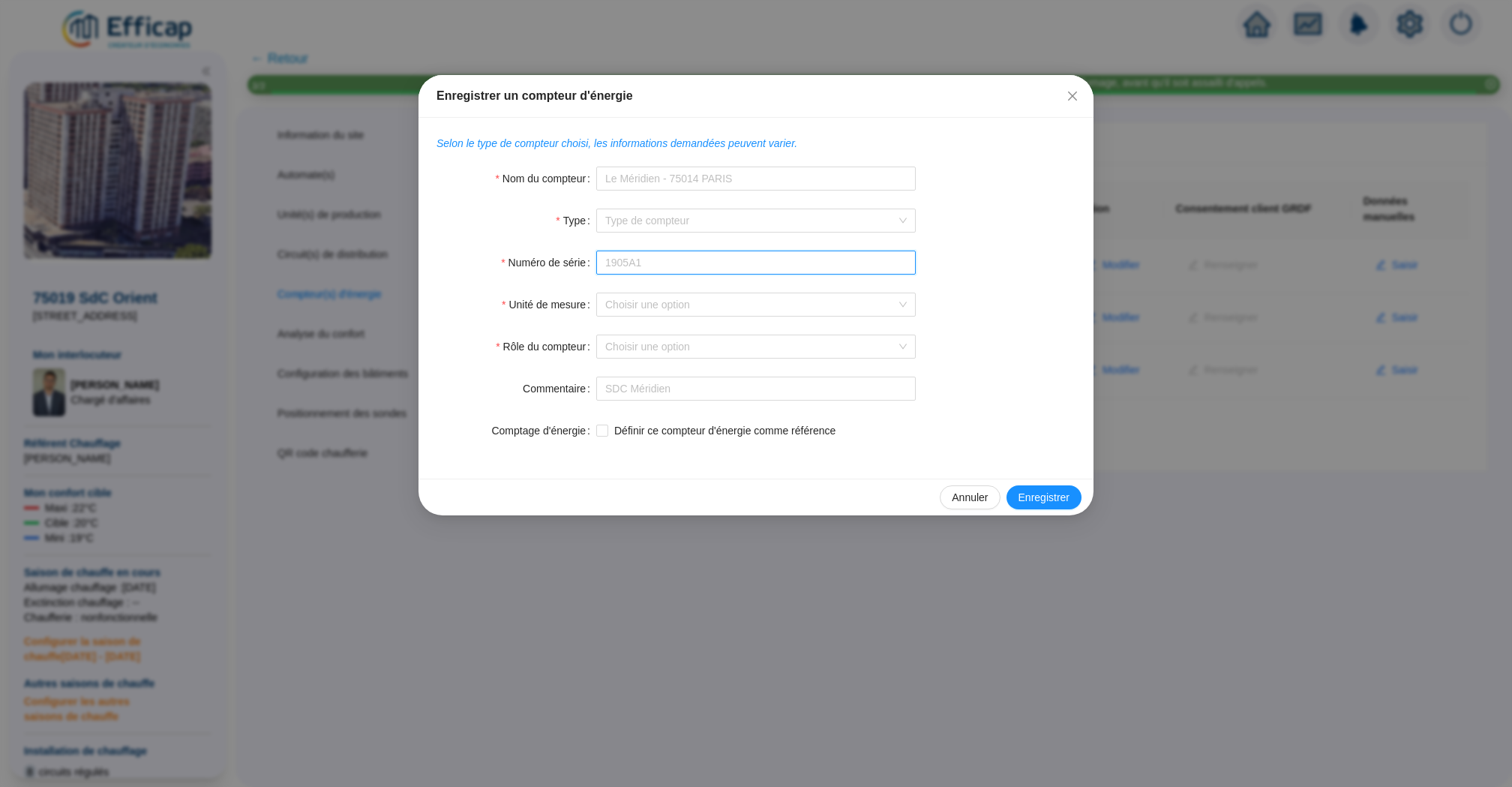
click at [651, 255] on input "Numéro de série" at bounding box center [756, 262] width 320 height 24
paste input "571213"
click at [617, 252] on input "571213" at bounding box center [756, 262] width 320 height 24
type input "571213"
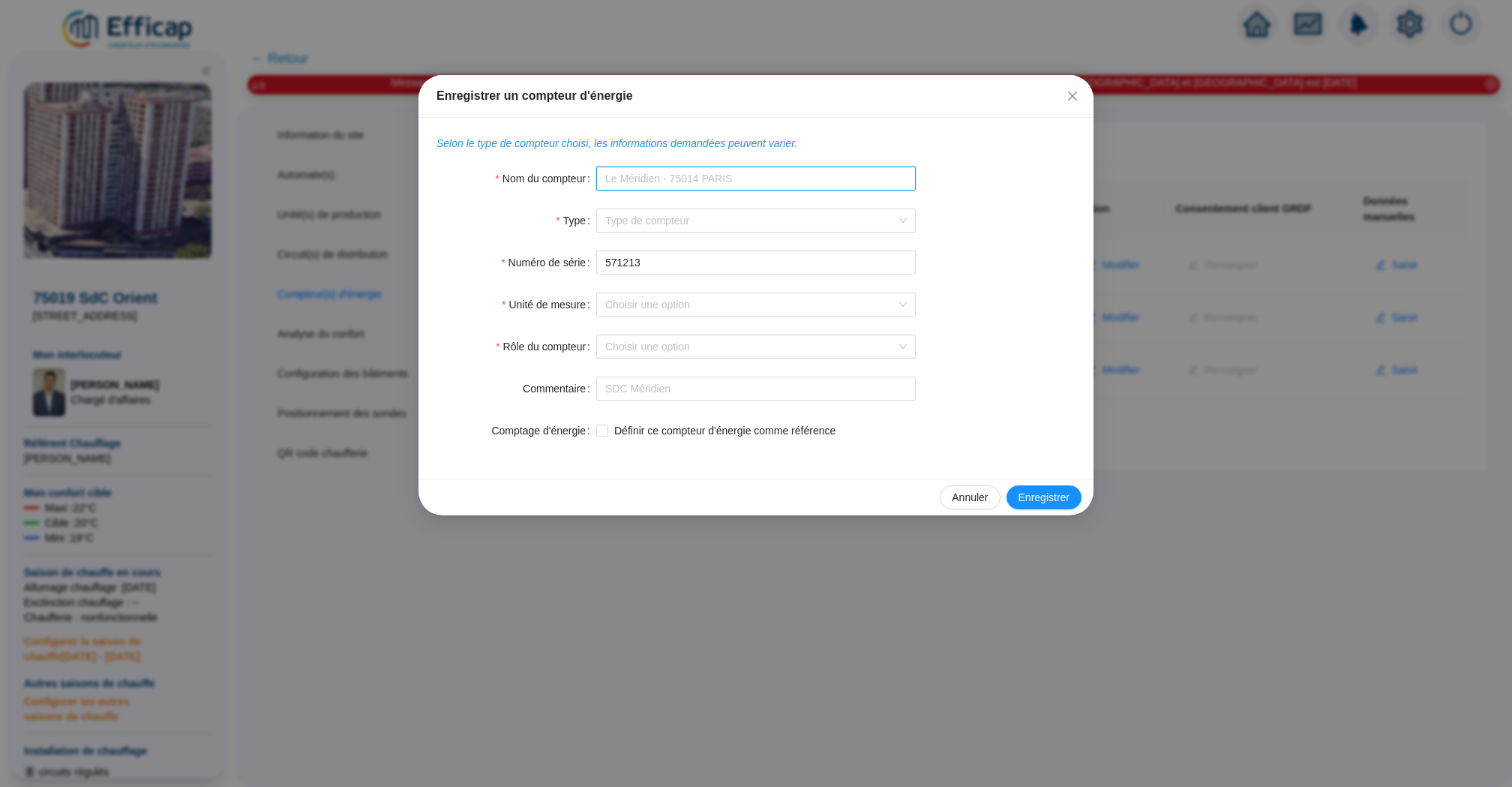
click at [647, 177] on input "Nom du compteur" at bounding box center [756, 179] width 320 height 24
type input "ECS Zone Basse"
click at [647, 220] on input "Type" at bounding box center [749, 220] width 288 height 23
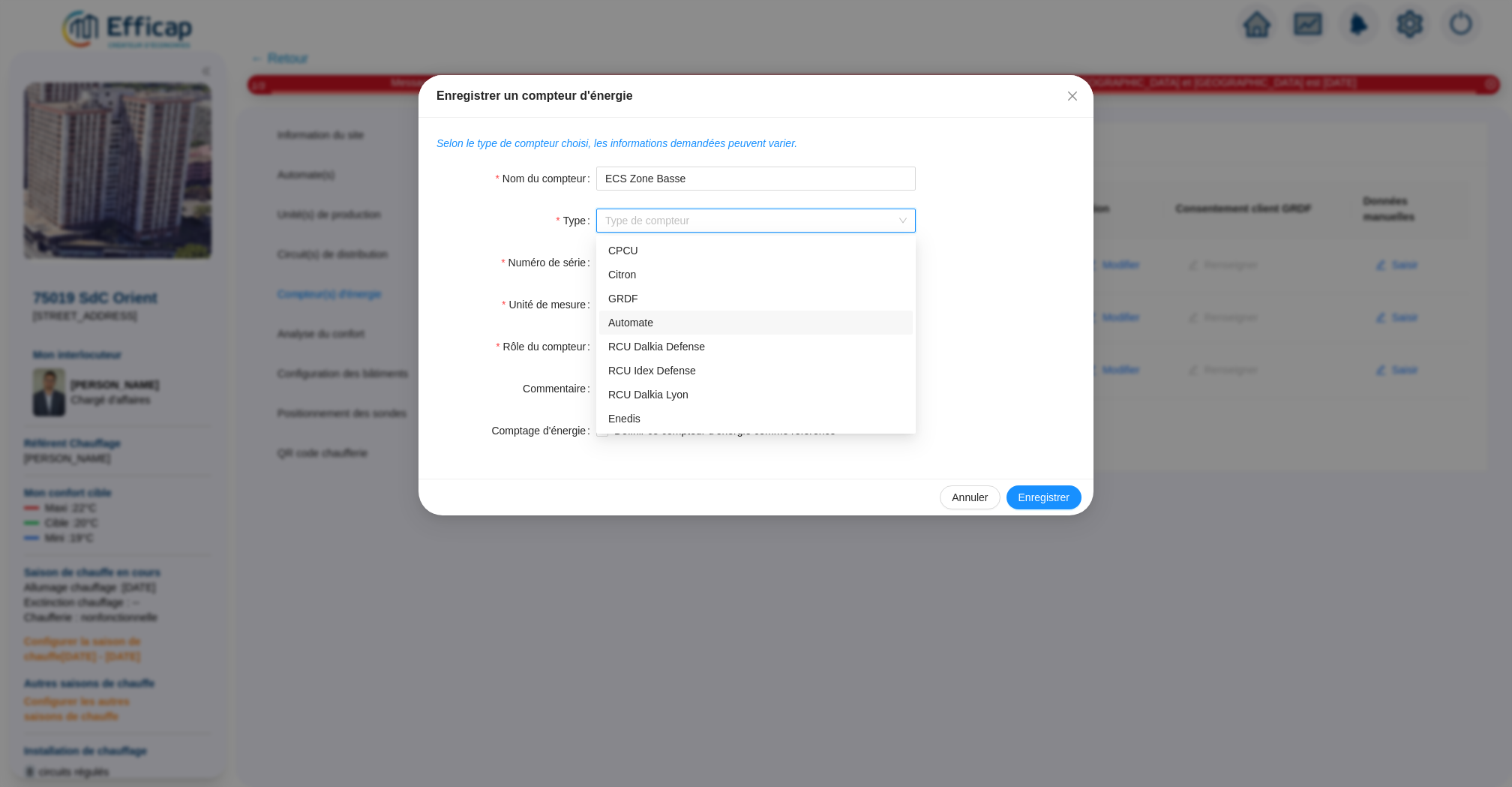
click at [700, 320] on div "Automate" at bounding box center [756, 322] width 295 height 15
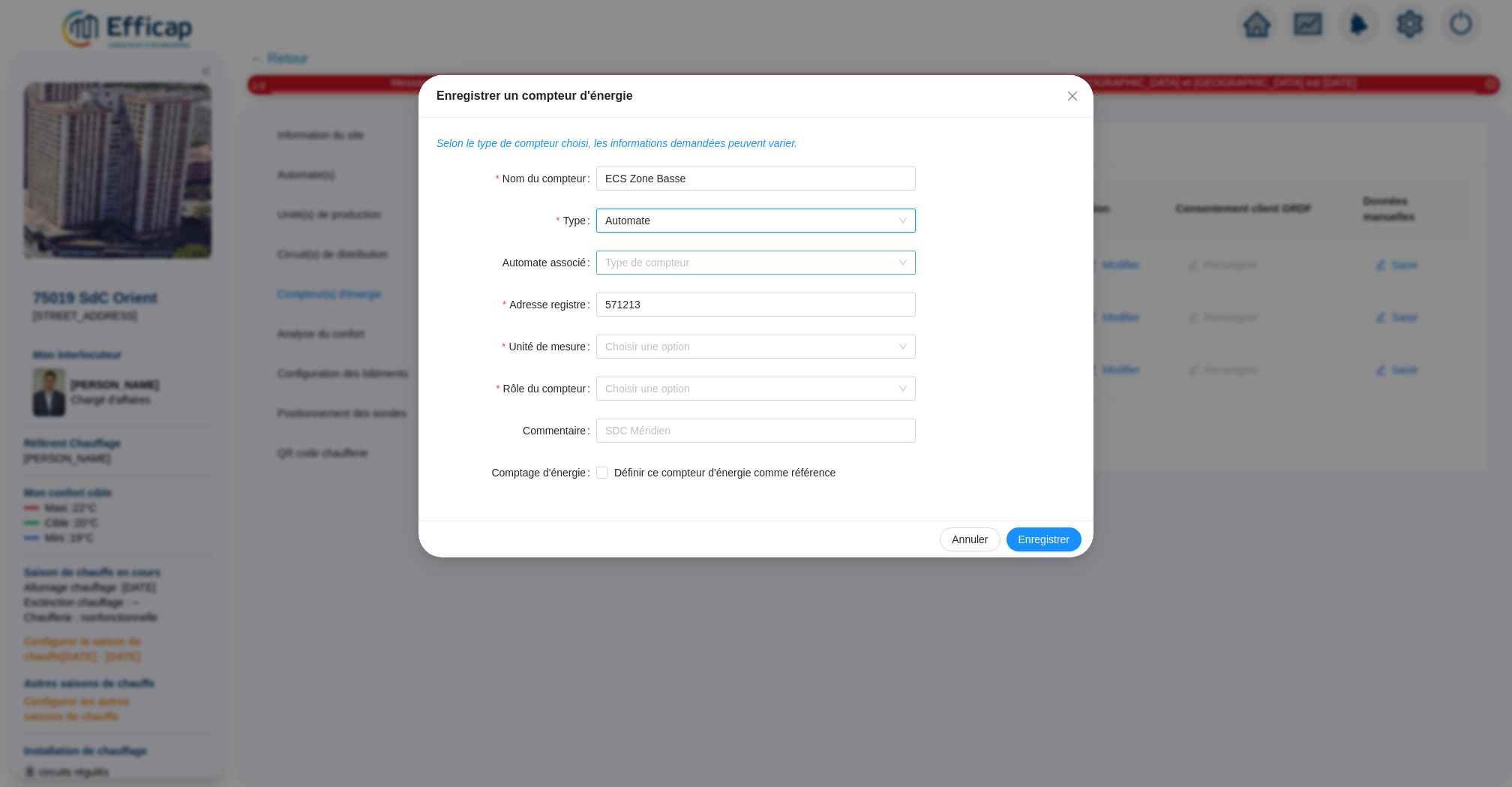
click at [718, 268] on input "Automate associé" at bounding box center [749, 262] width 288 height 23
click at [699, 309] on div "ORT WIT ZB" at bounding box center [756, 316] width 295 height 15
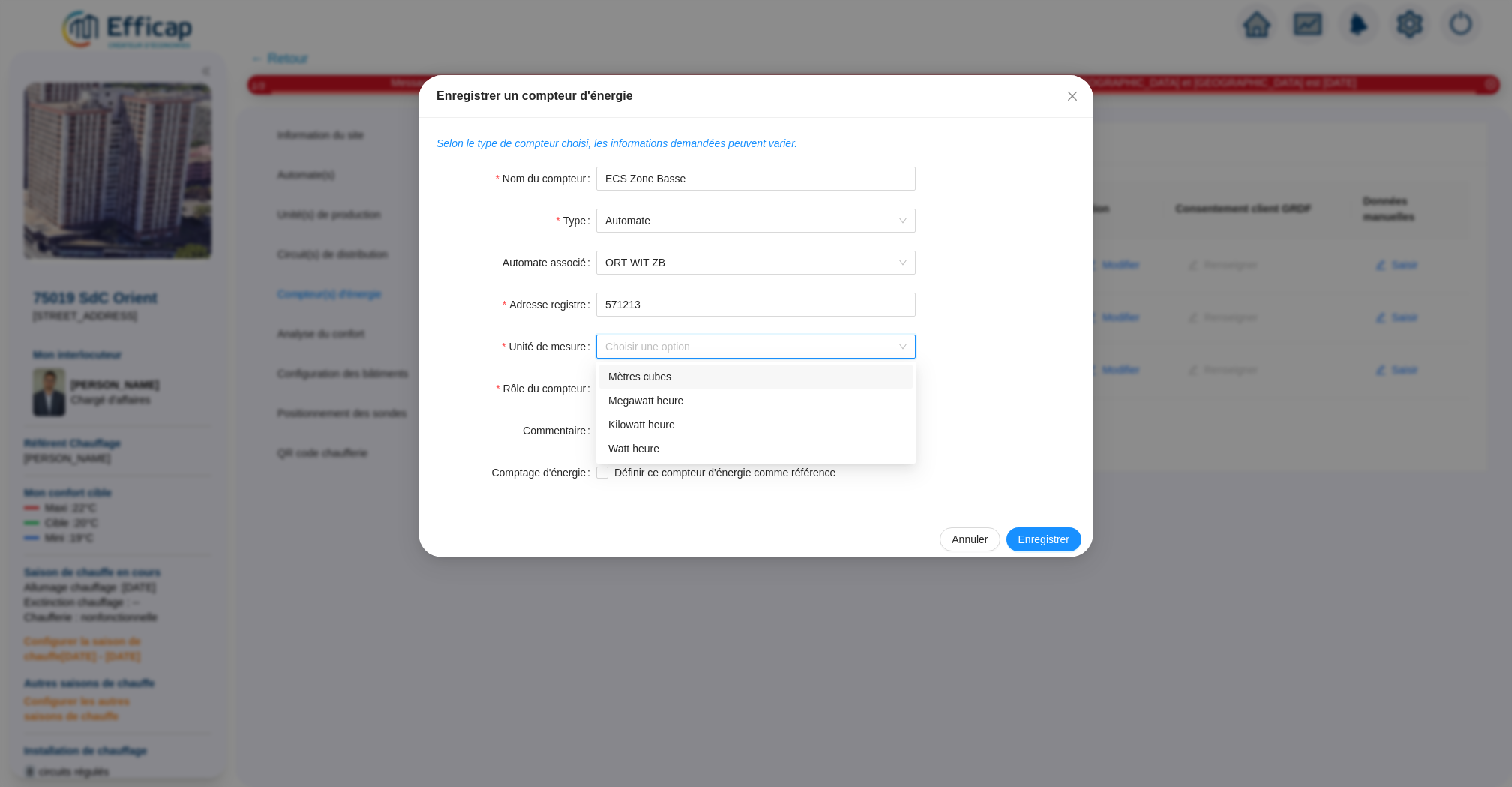
click at [673, 350] on input "Unité de mesure" at bounding box center [749, 346] width 288 height 23
click at [681, 401] on div "Megawatt heure" at bounding box center [756, 400] width 295 height 15
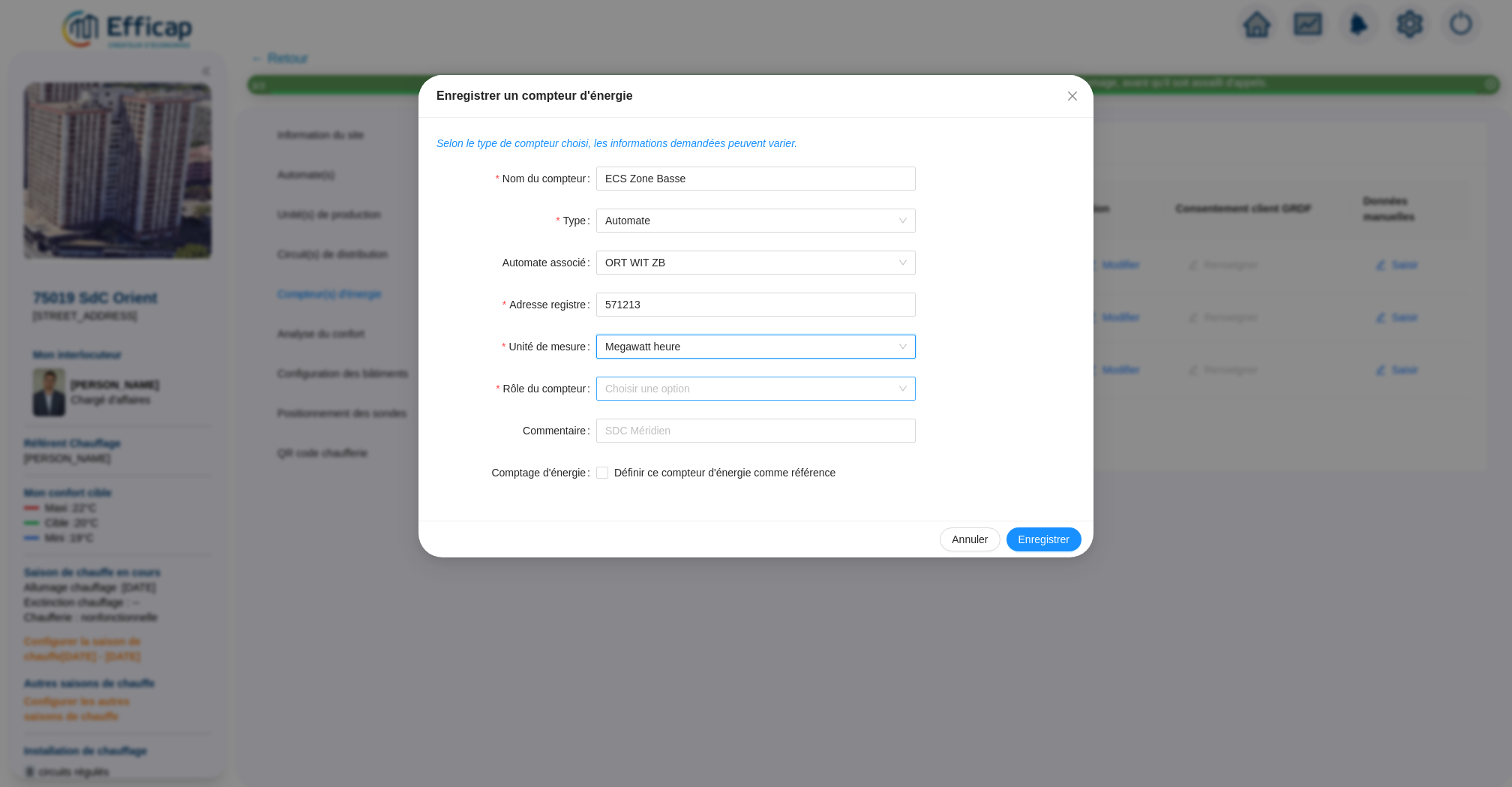
click at [660, 380] on input "Rôle du compteur" at bounding box center [749, 388] width 288 height 23
click at [708, 420] on div "ECS" at bounding box center [756, 418] width 295 height 15
click at [766, 434] on input "Commentaire" at bounding box center [756, 430] width 320 height 24
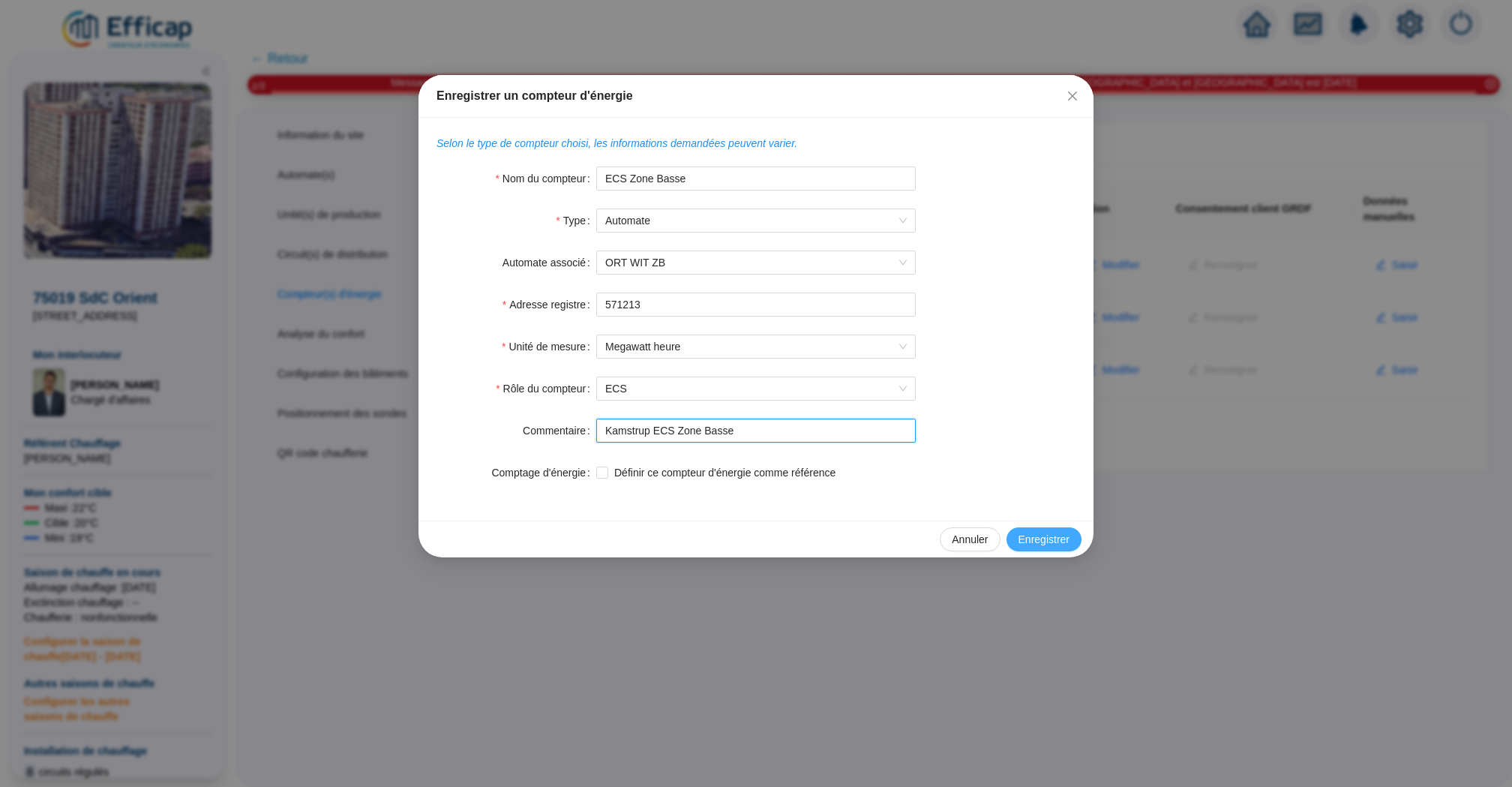
type input "Kamstrup ECS Zone Basse"
click at [1057, 536] on span "Enregistrer" at bounding box center [1044, 539] width 51 height 15
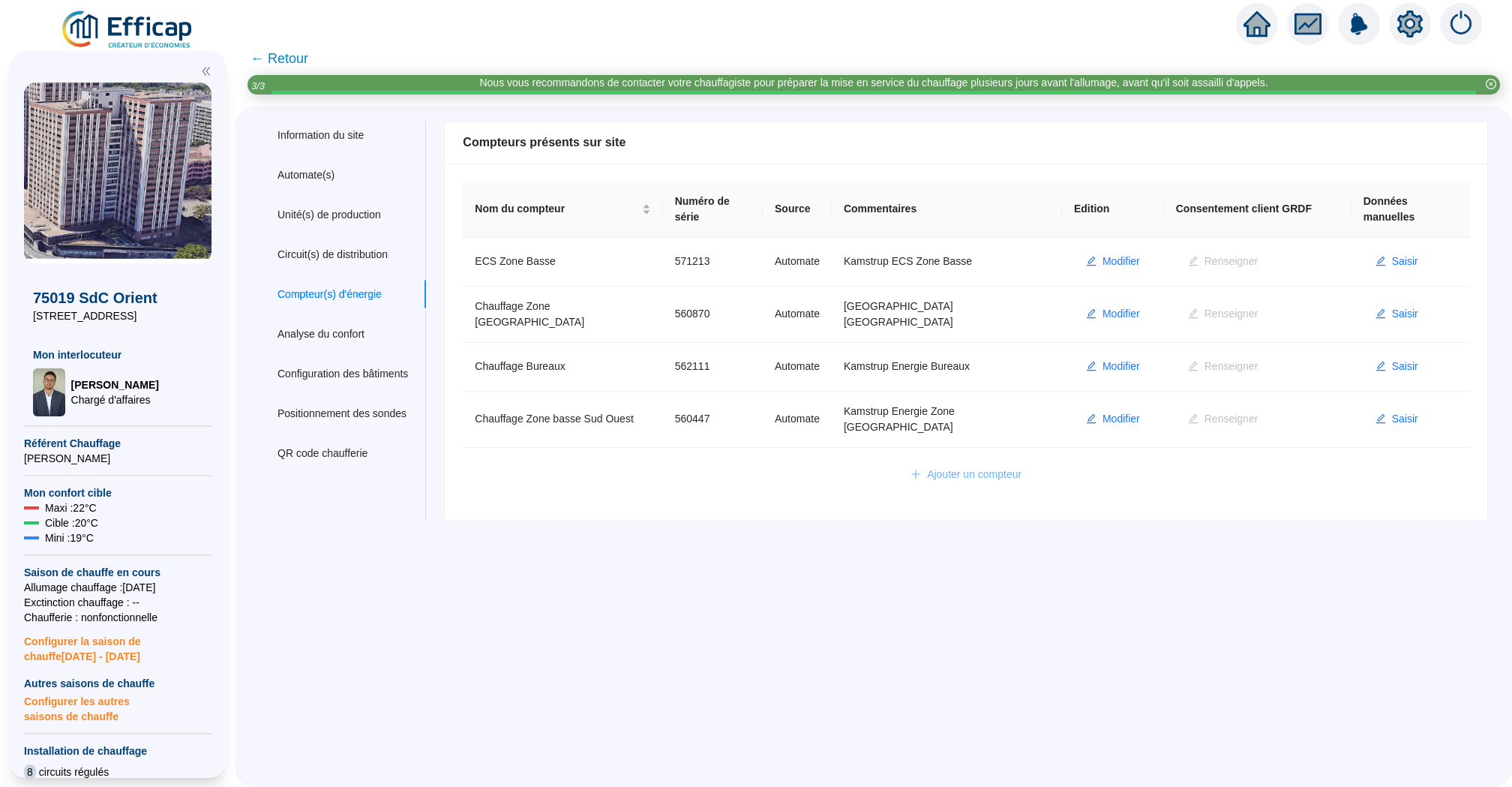
click at [945, 466] on span "Ajouter un compteur" at bounding box center [975, 474] width 95 height 15
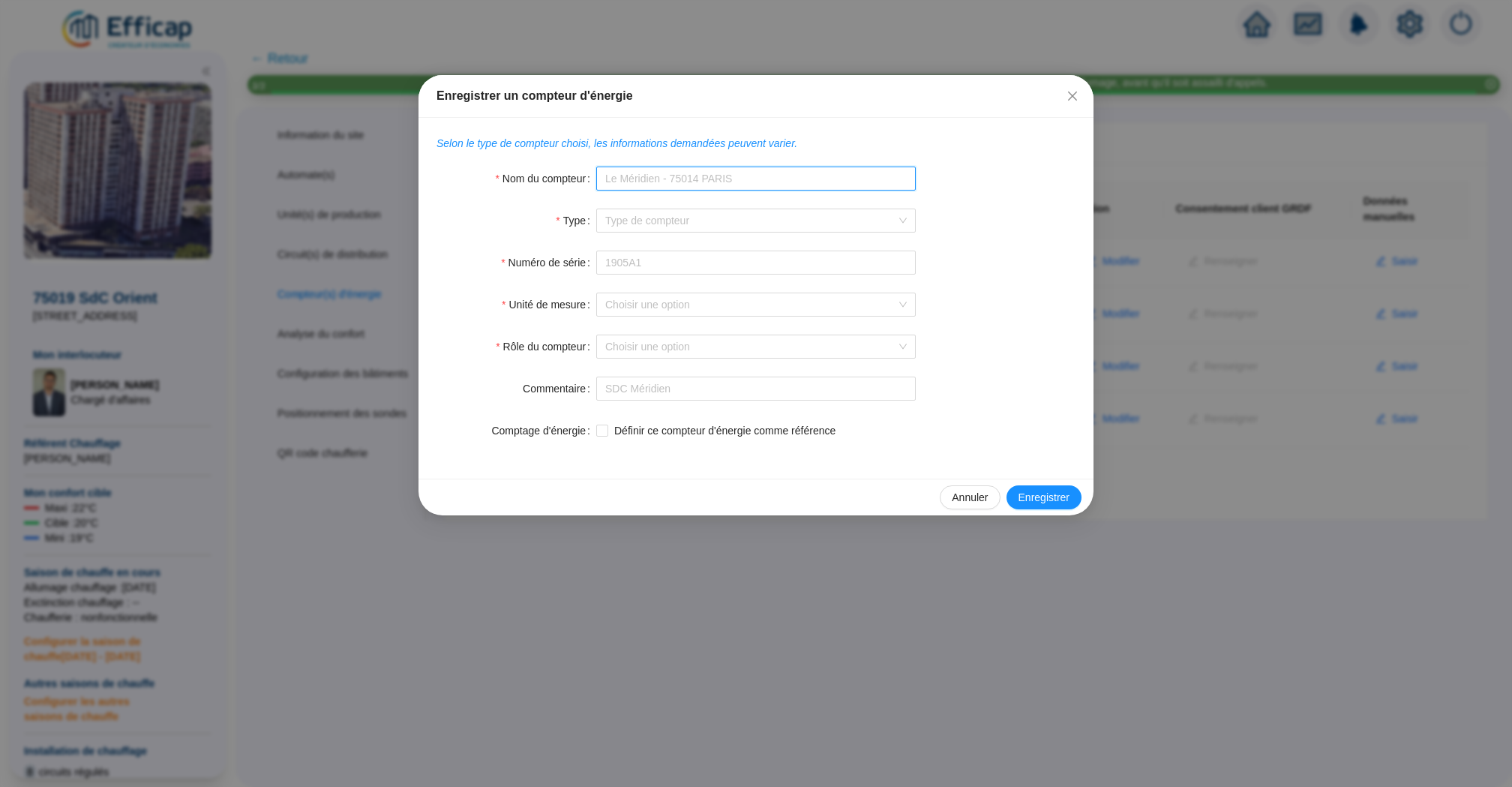
click at [665, 186] on input "Nom du compteur" at bounding box center [756, 179] width 320 height 24
type input "ECS Boutiques"
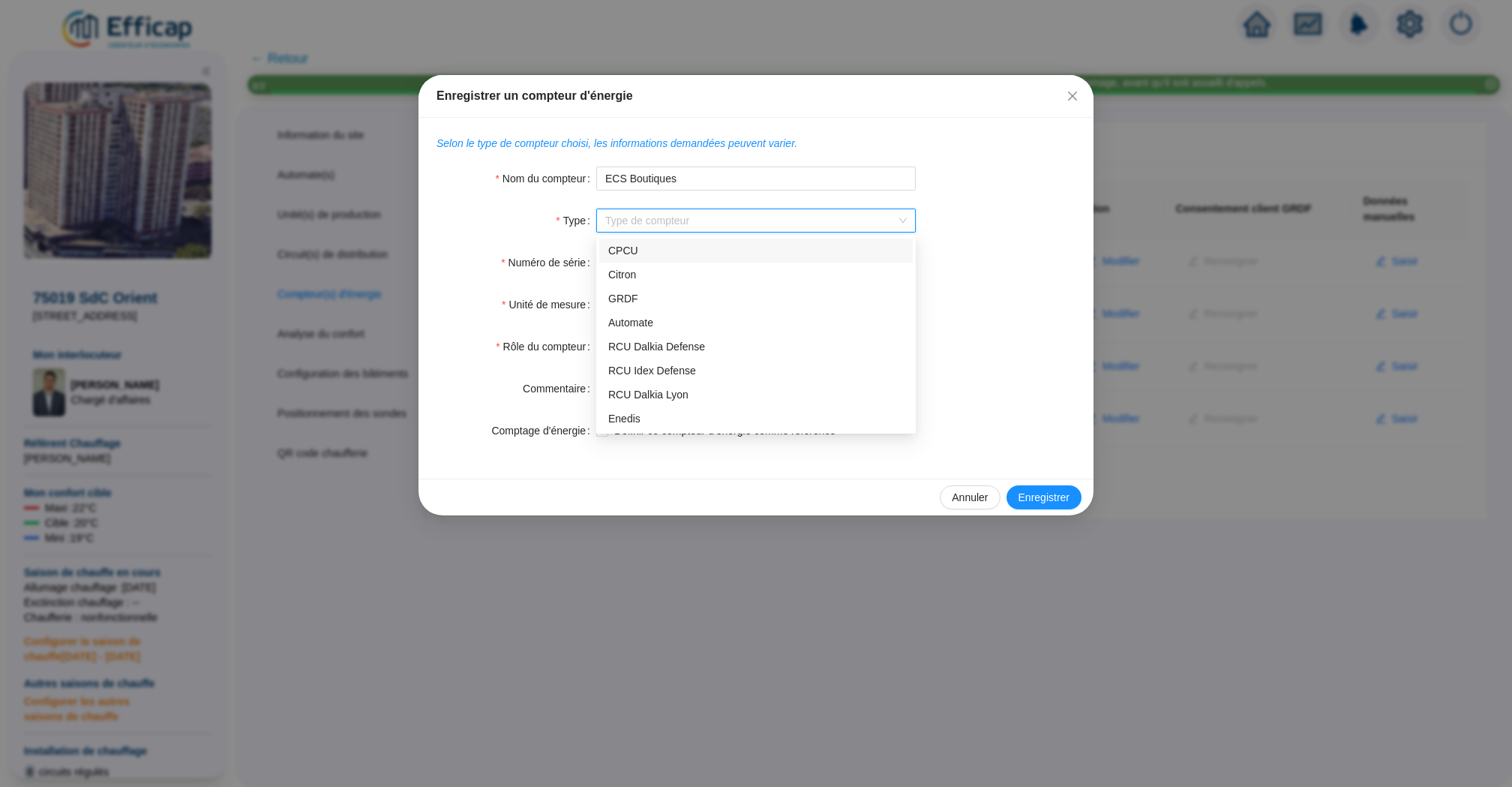
click at [664, 223] on input "Type" at bounding box center [749, 220] width 288 height 23
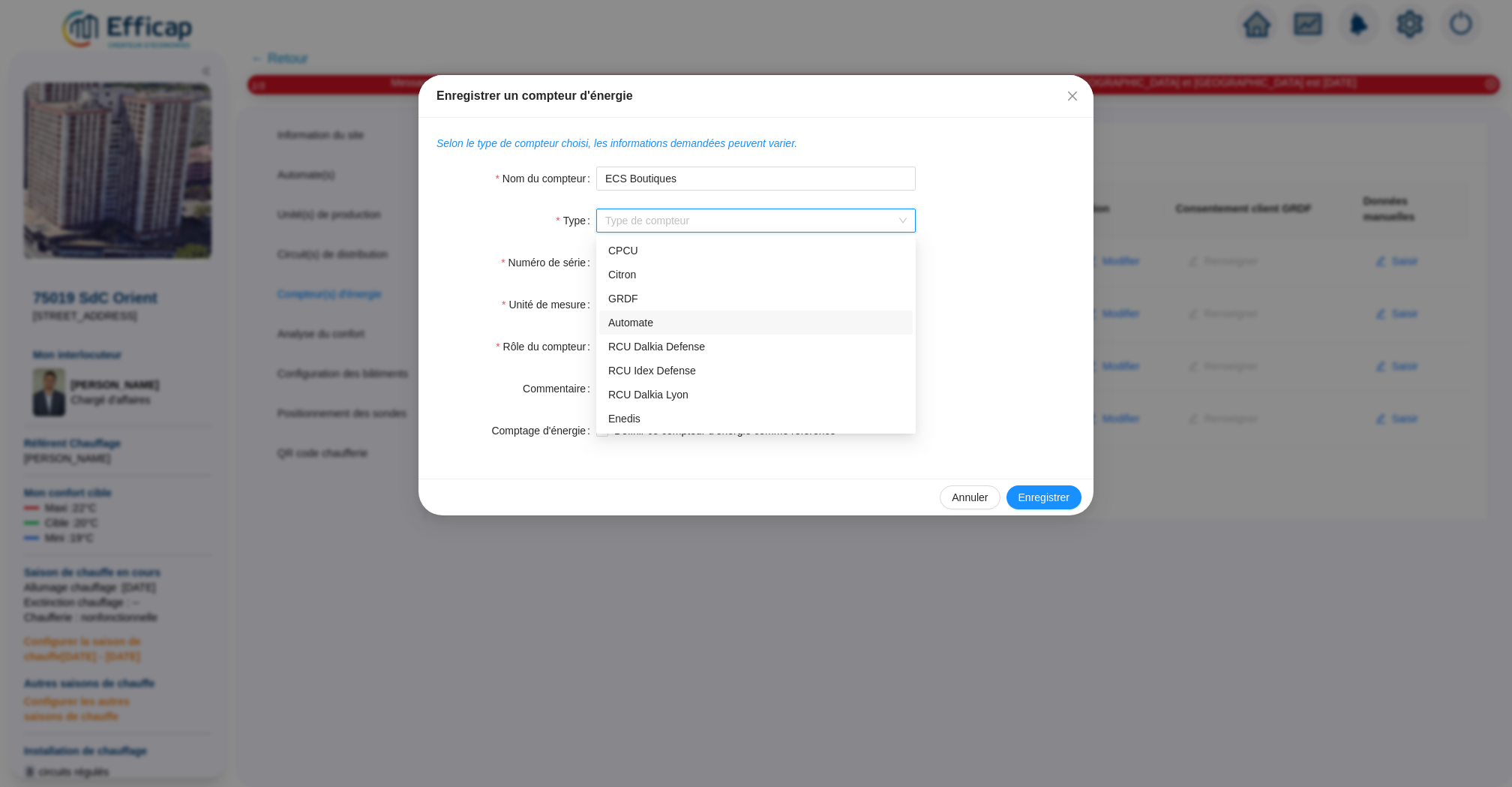
click at [706, 315] on div "Automate" at bounding box center [756, 322] width 295 height 15
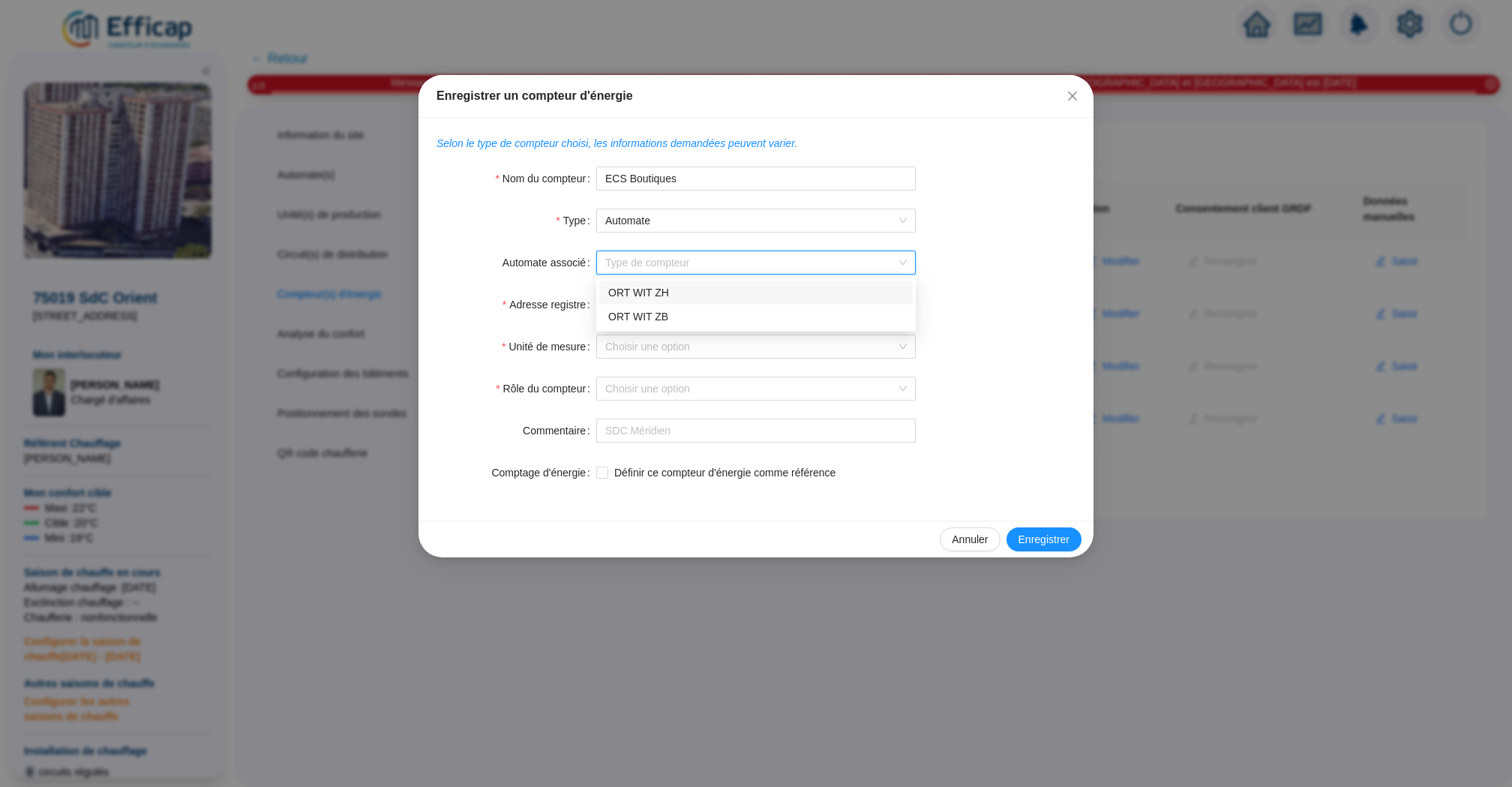
click at [705, 264] on input "Automate associé" at bounding box center [749, 262] width 288 height 23
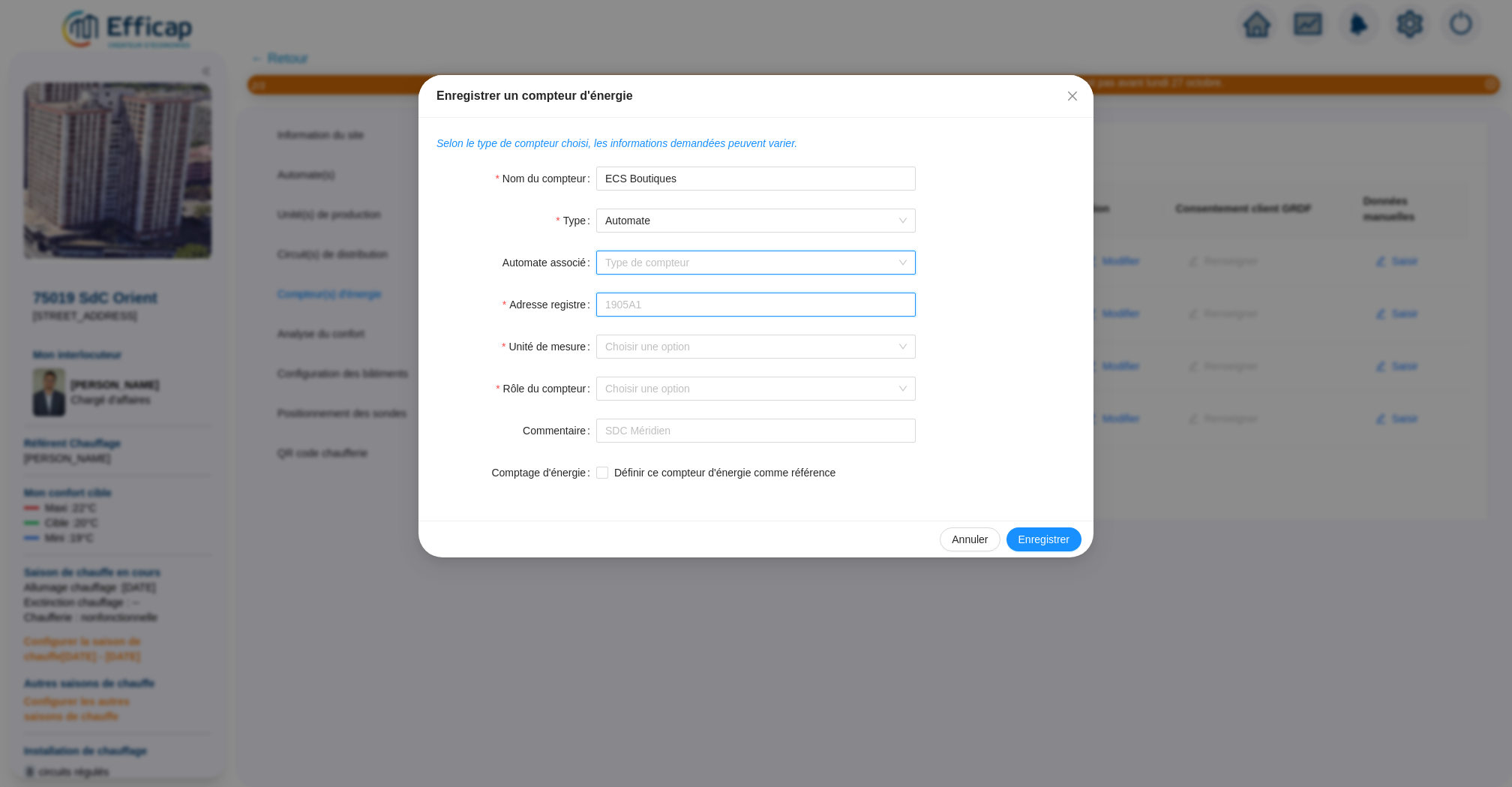
click at [643, 300] on input "Adresse registre" at bounding box center [756, 304] width 320 height 24
paste input "572054"
type input "572054"
click at [658, 262] on input "Automate associé" at bounding box center [749, 262] width 288 height 23
click at [680, 321] on div "ORT WIT ZB" at bounding box center [756, 316] width 295 height 15
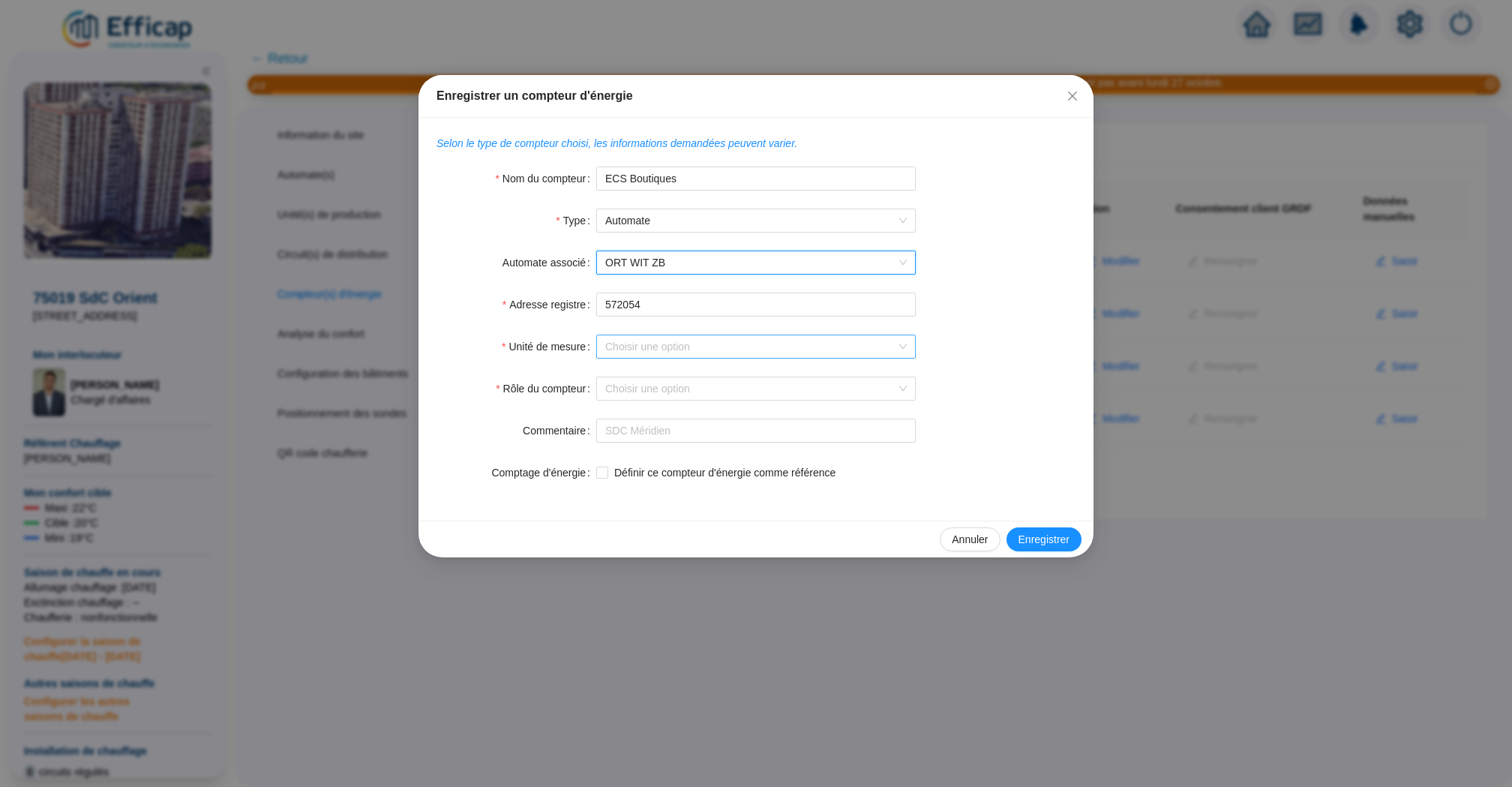
click at [753, 350] on input "Unité de mesure" at bounding box center [749, 346] width 288 height 23
click at [715, 395] on div "Megawatt heure" at bounding box center [756, 400] width 295 height 15
click at [664, 388] on input "Rôle du compteur" at bounding box center [749, 388] width 288 height 23
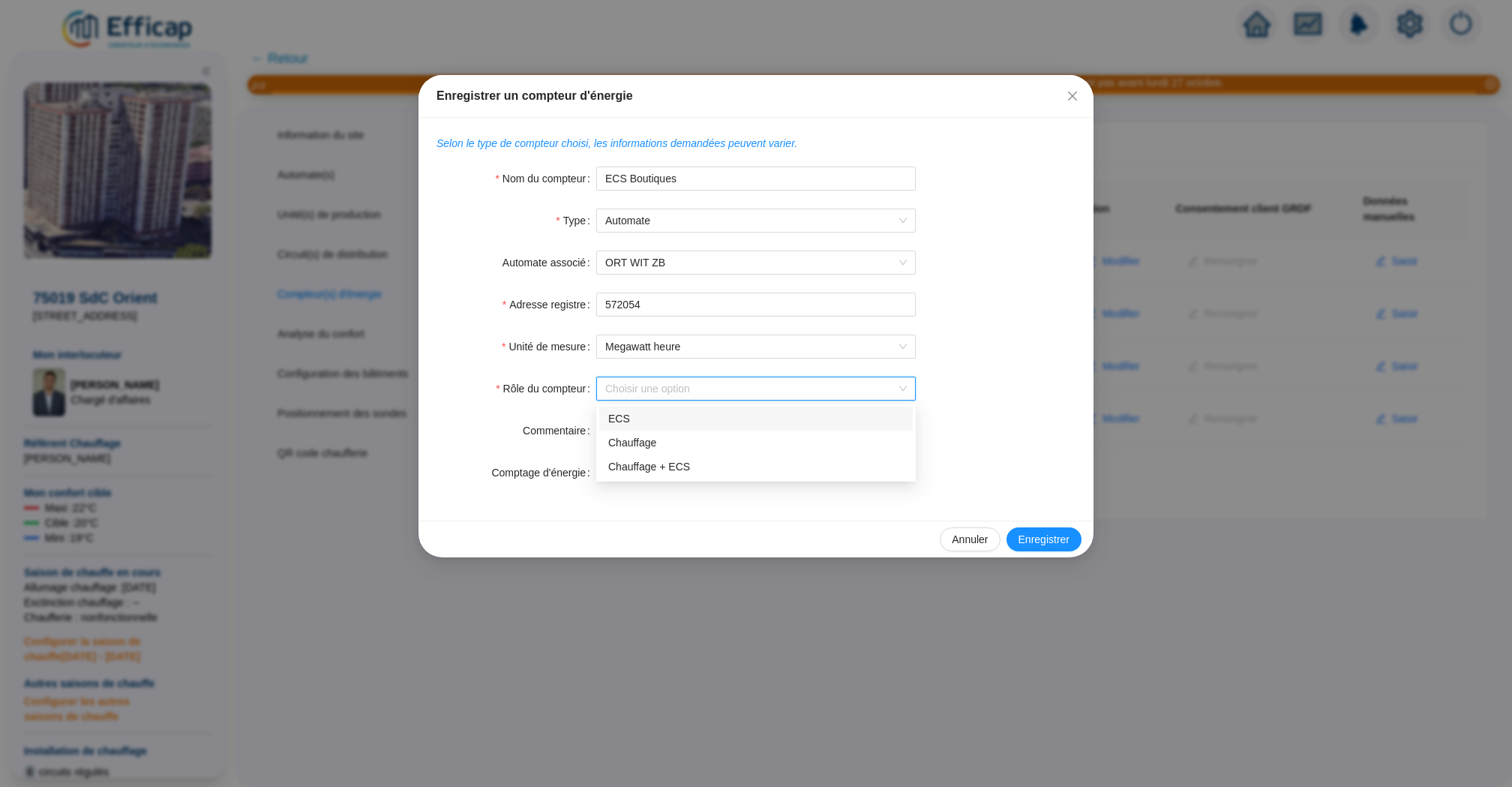
click at [707, 410] on div "ECS" at bounding box center [756, 418] width 313 height 24
click at [669, 431] on input "Commentaire" at bounding box center [756, 430] width 320 height 24
type input "E"
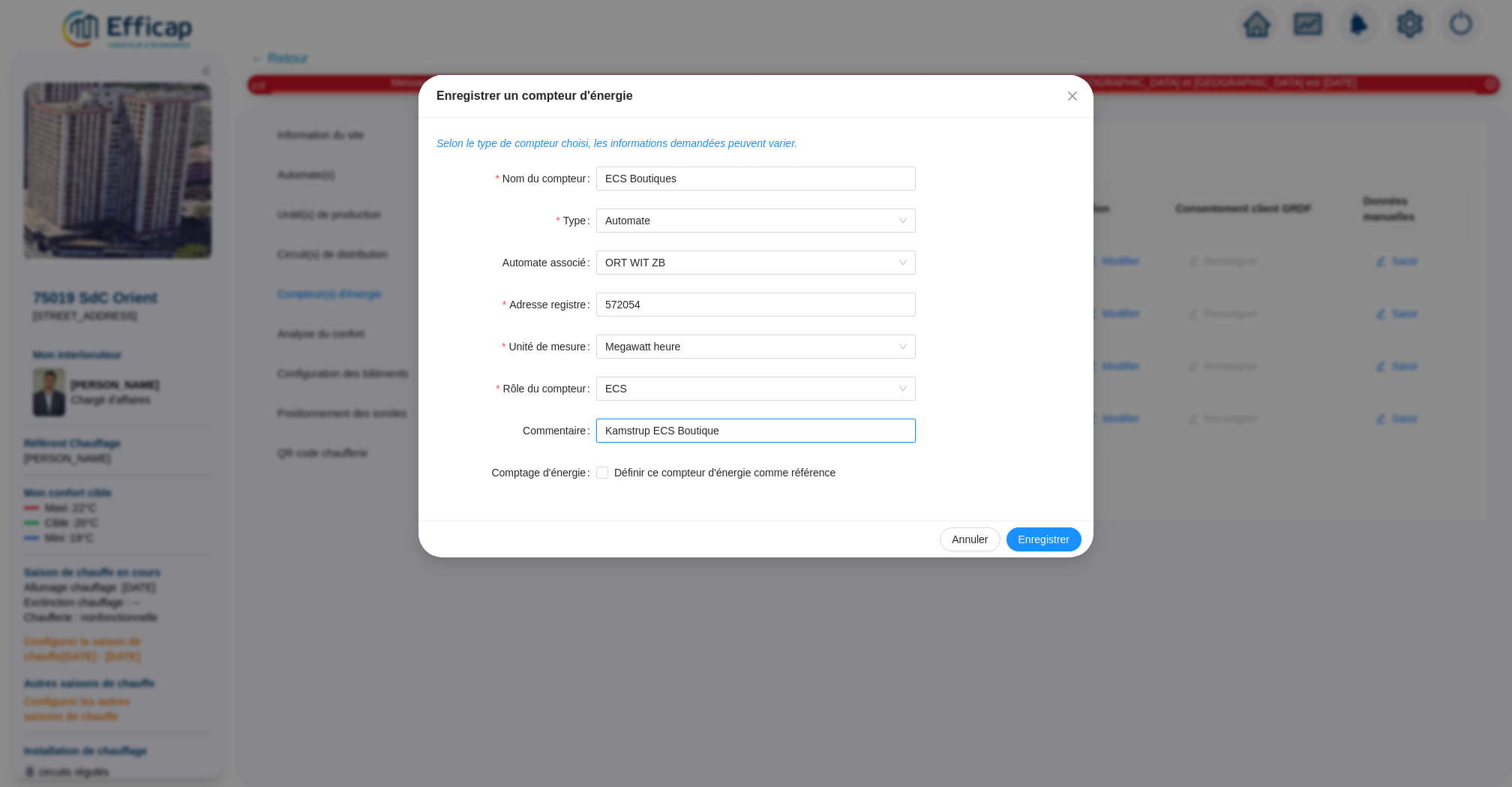
type input "Kamstrup ECS Boutique"
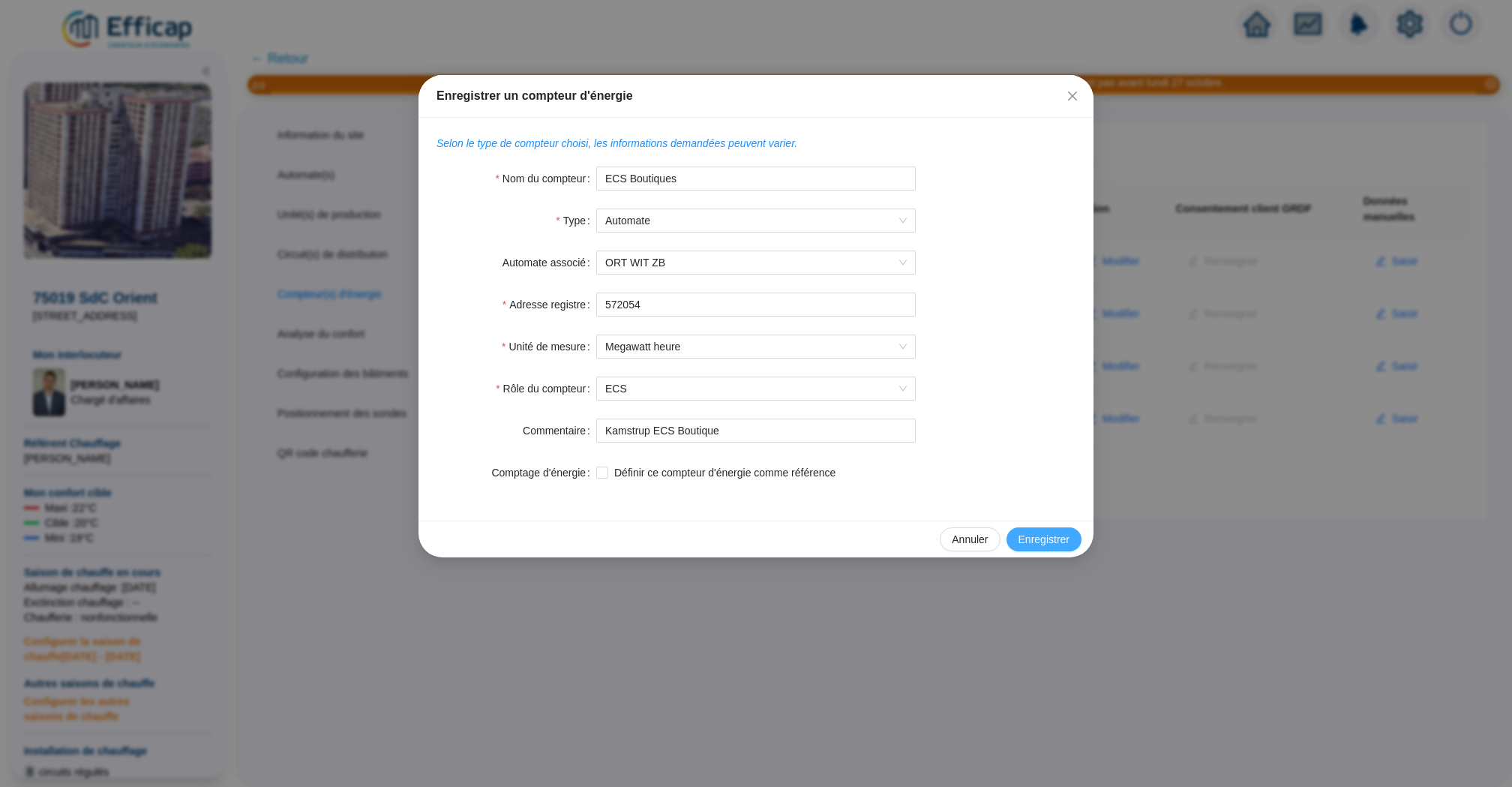
click at [1019, 534] on span "Enregistrer" at bounding box center [1044, 539] width 51 height 15
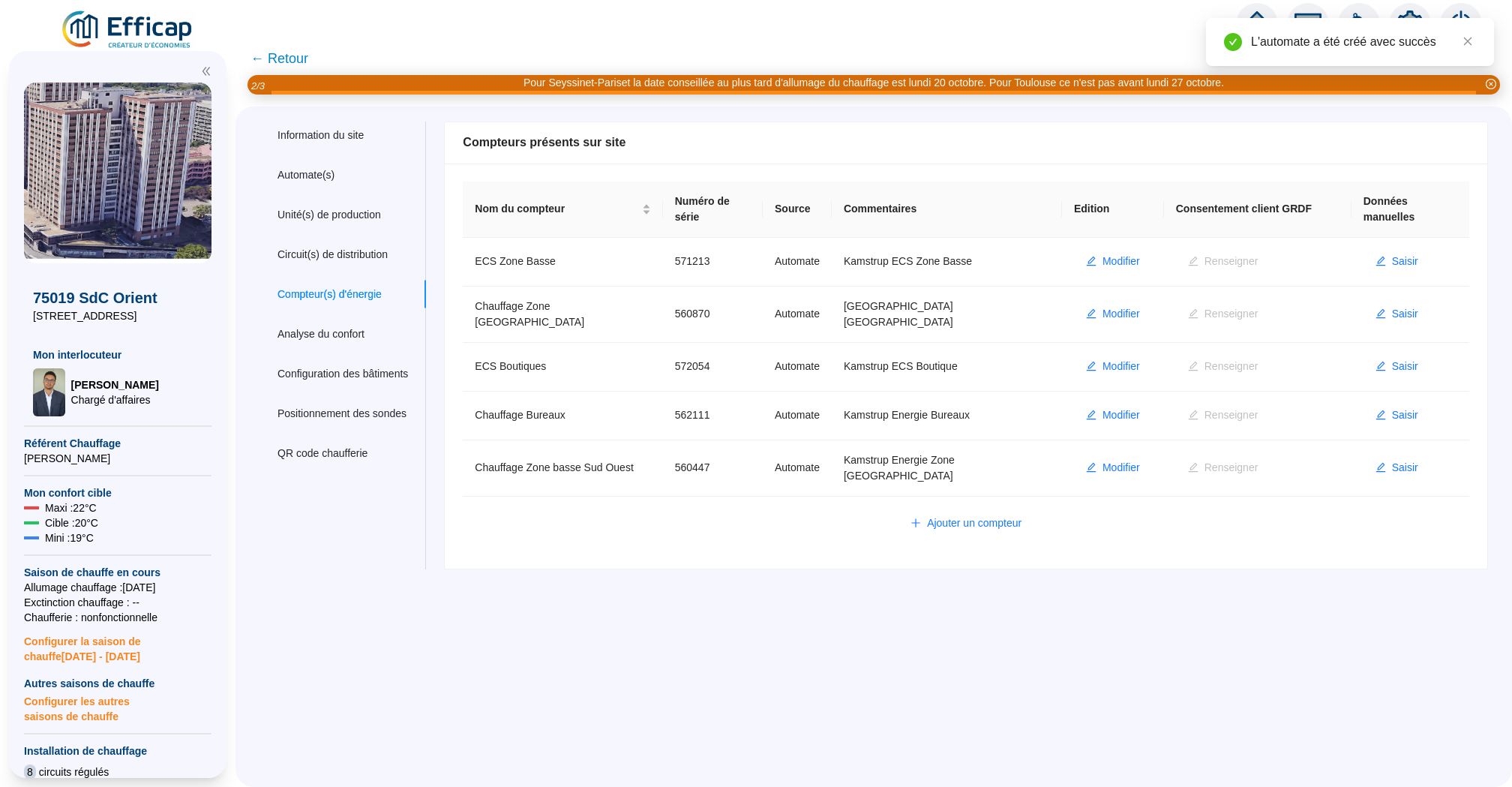
click at [762, 613] on div "Information du site Automate(s) Unité(s) de production Circuit(s) de distributi…" at bounding box center [873, 446] width 1276 height 680
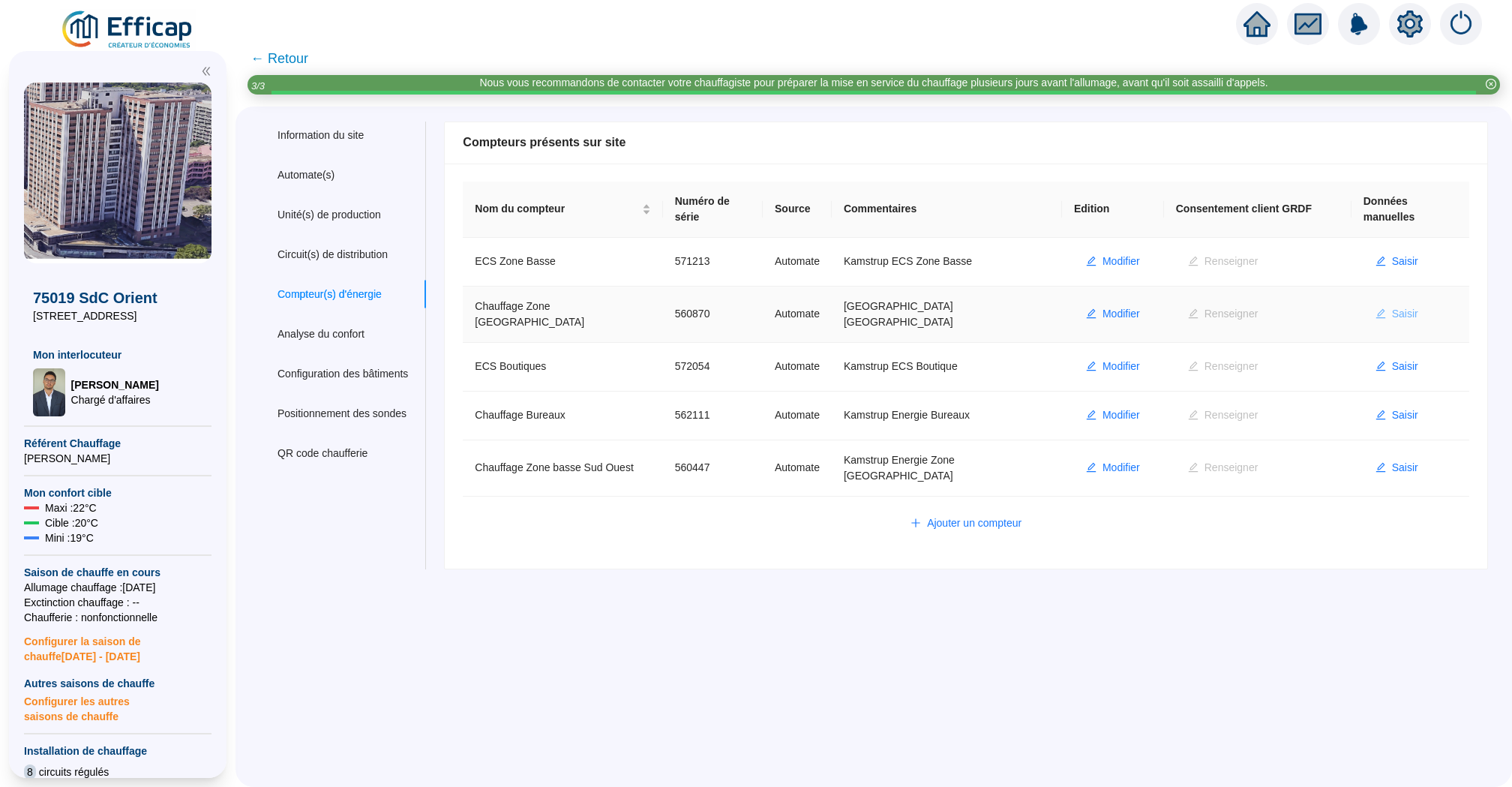
click at [1392, 306] on span "Saisir" at bounding box center [1405, 313] width 26 height 15
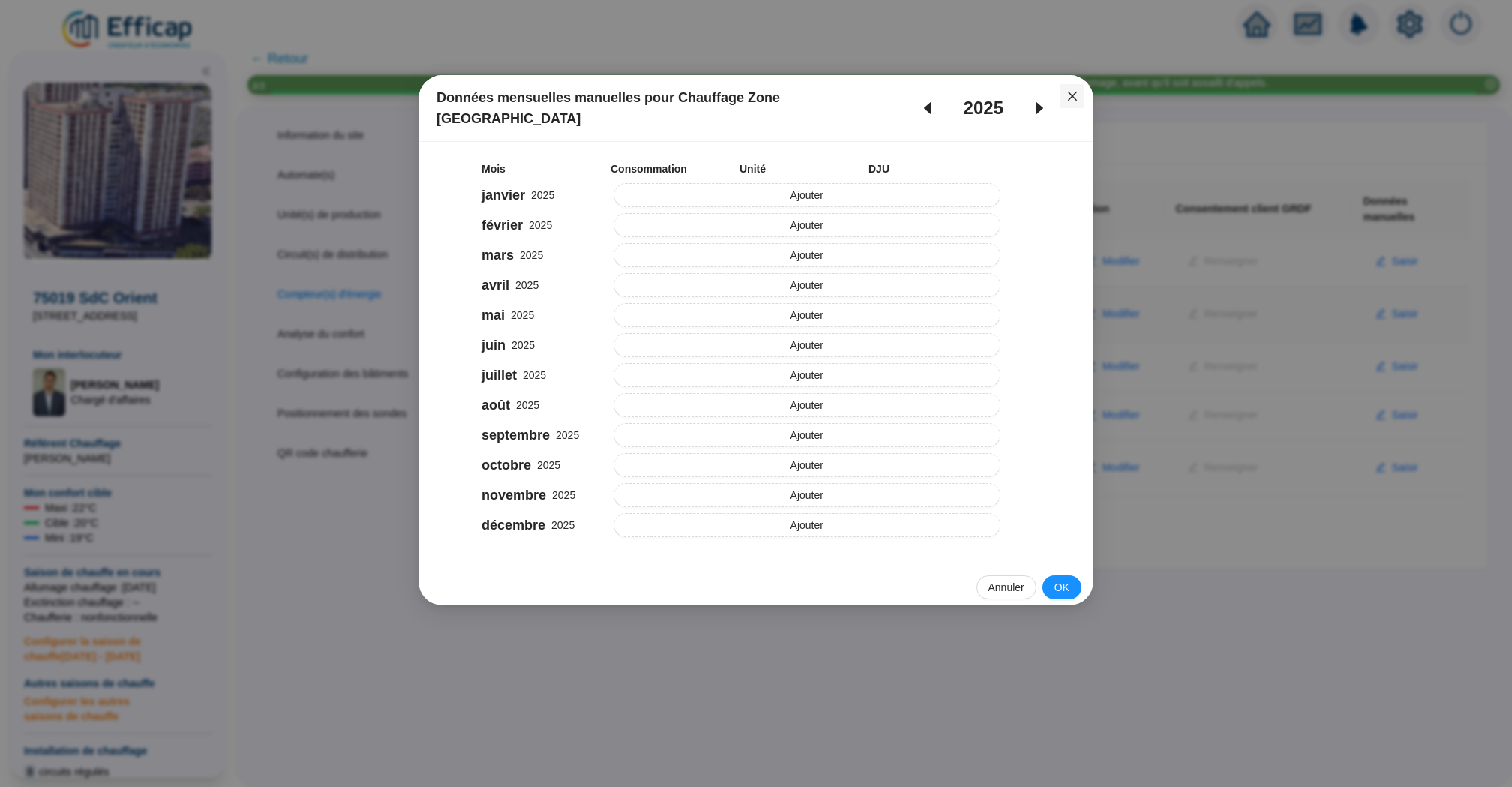
click at [1078, 100] on span "Fermer" at bounding box center [1072, 96] width 24 height 12
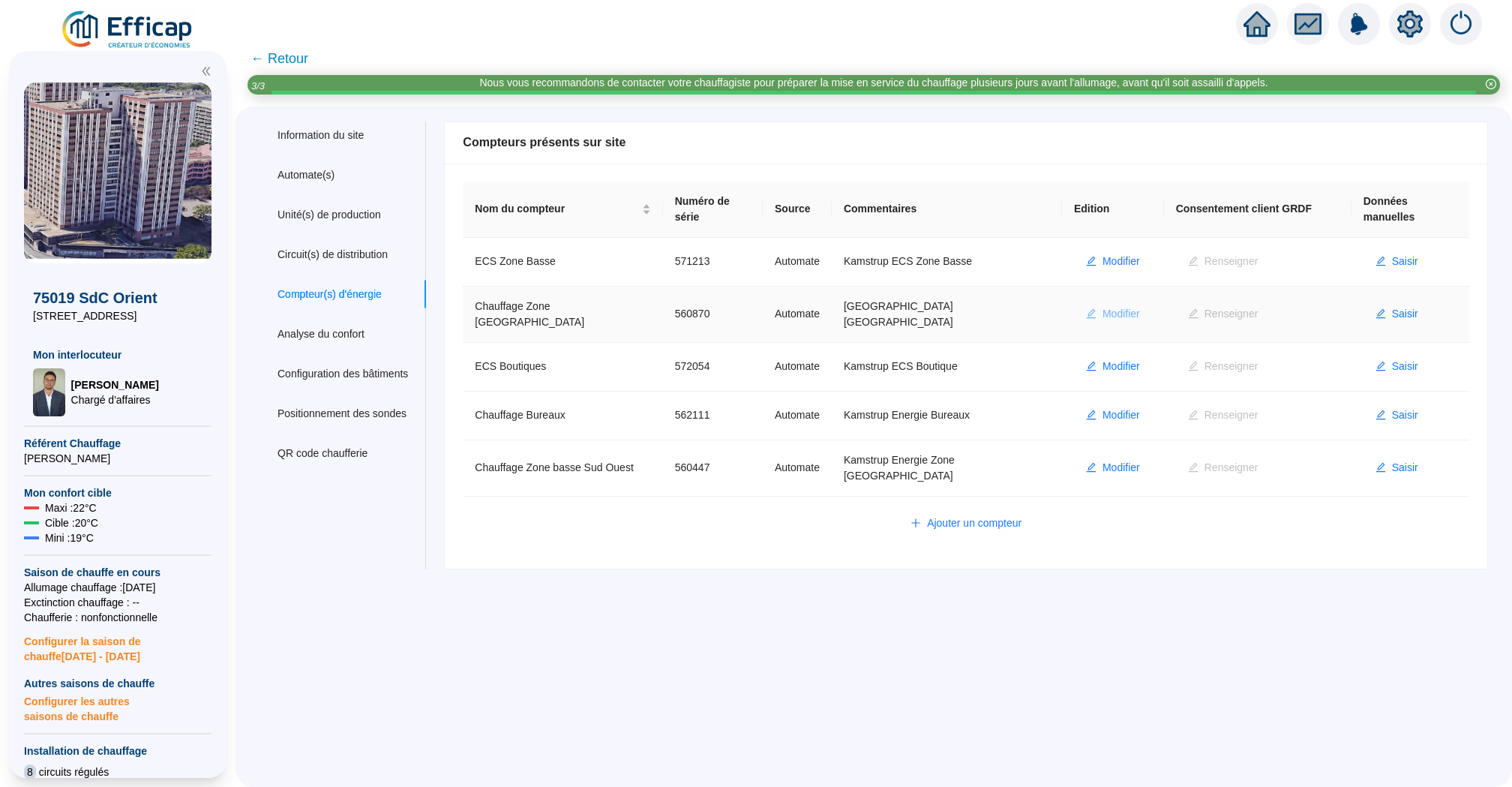
click at [1108, 309] on span "Modifier" at bounding box center [1120, 313] width 37 height 15
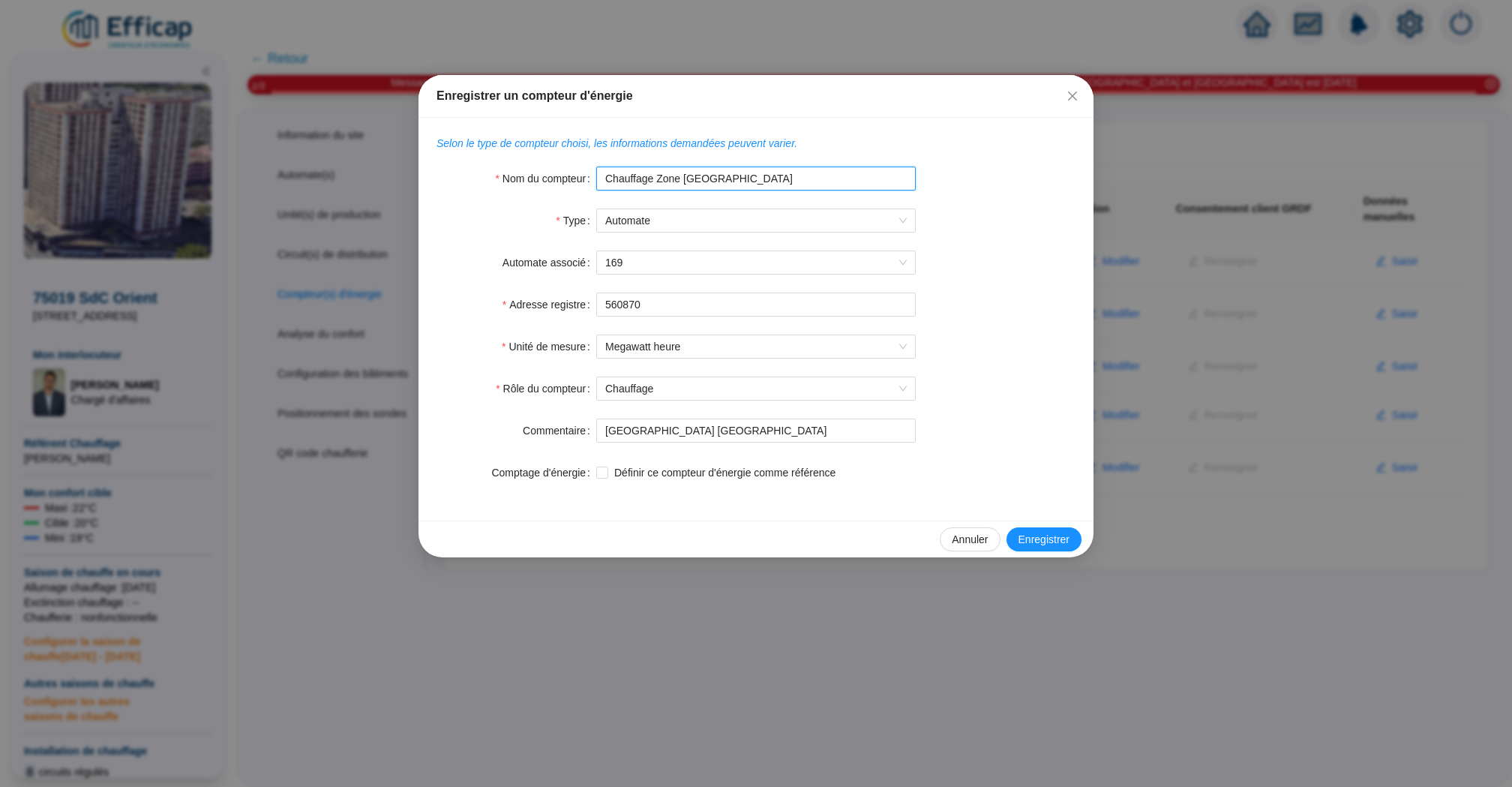
drag, startPoint x: 776, startPoint y: 174, endPoint x: 728, endPoint y: 172, distance: 48.0
click at [728, 172] on input "Chauffage Zone [GEOGRAPHIC_DATA]" at bounding box center [756, 179] width 320 height 24
type input "Chauffage Zone basse NE"
click at [1048, 537] on span "Enregistrer" at bounding box center [1044, 539] width 51 height 15
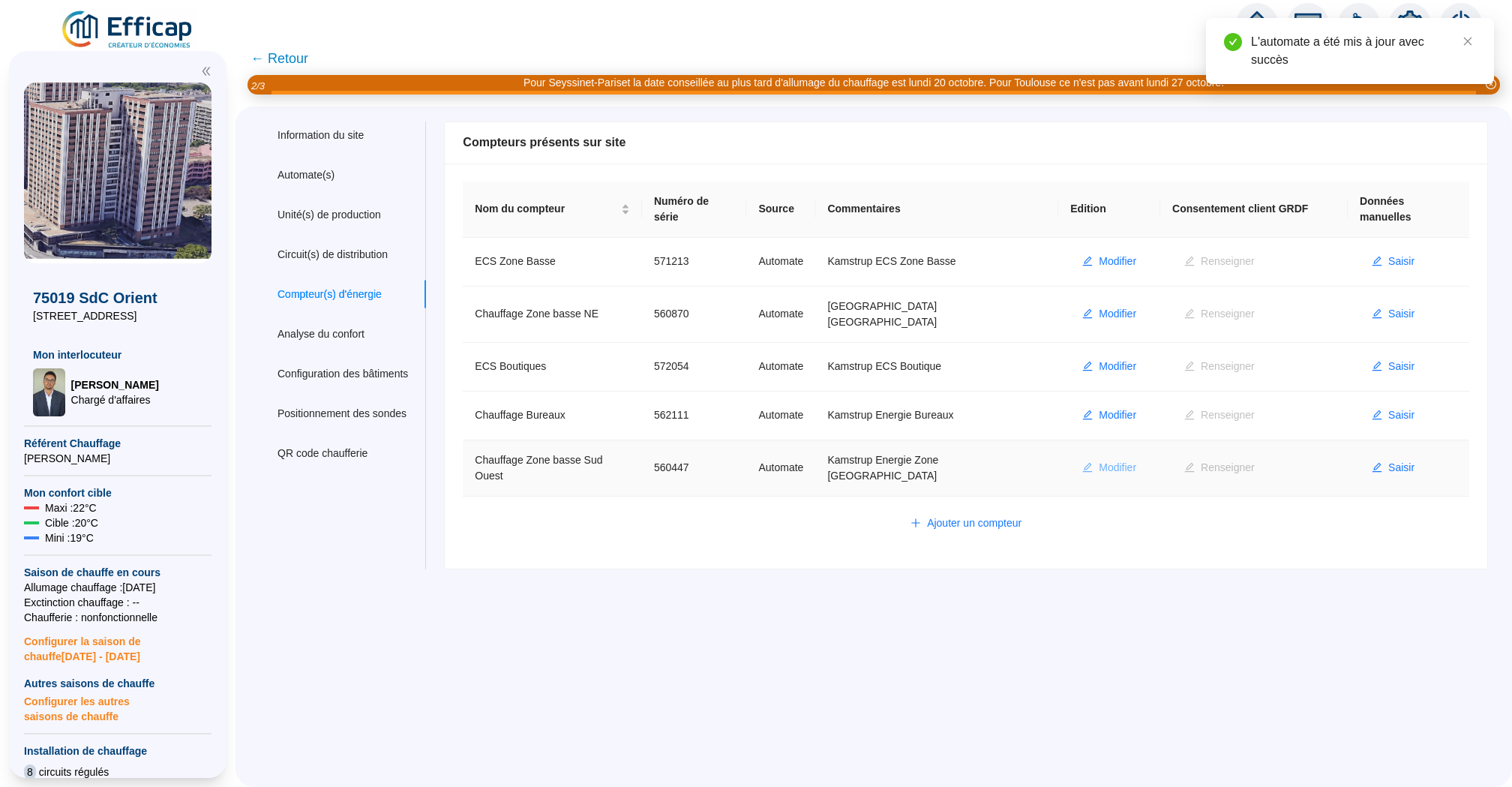
click at [1108, 460] on span "Modifier" at bounding box center [1117, 467] width 37 height 15
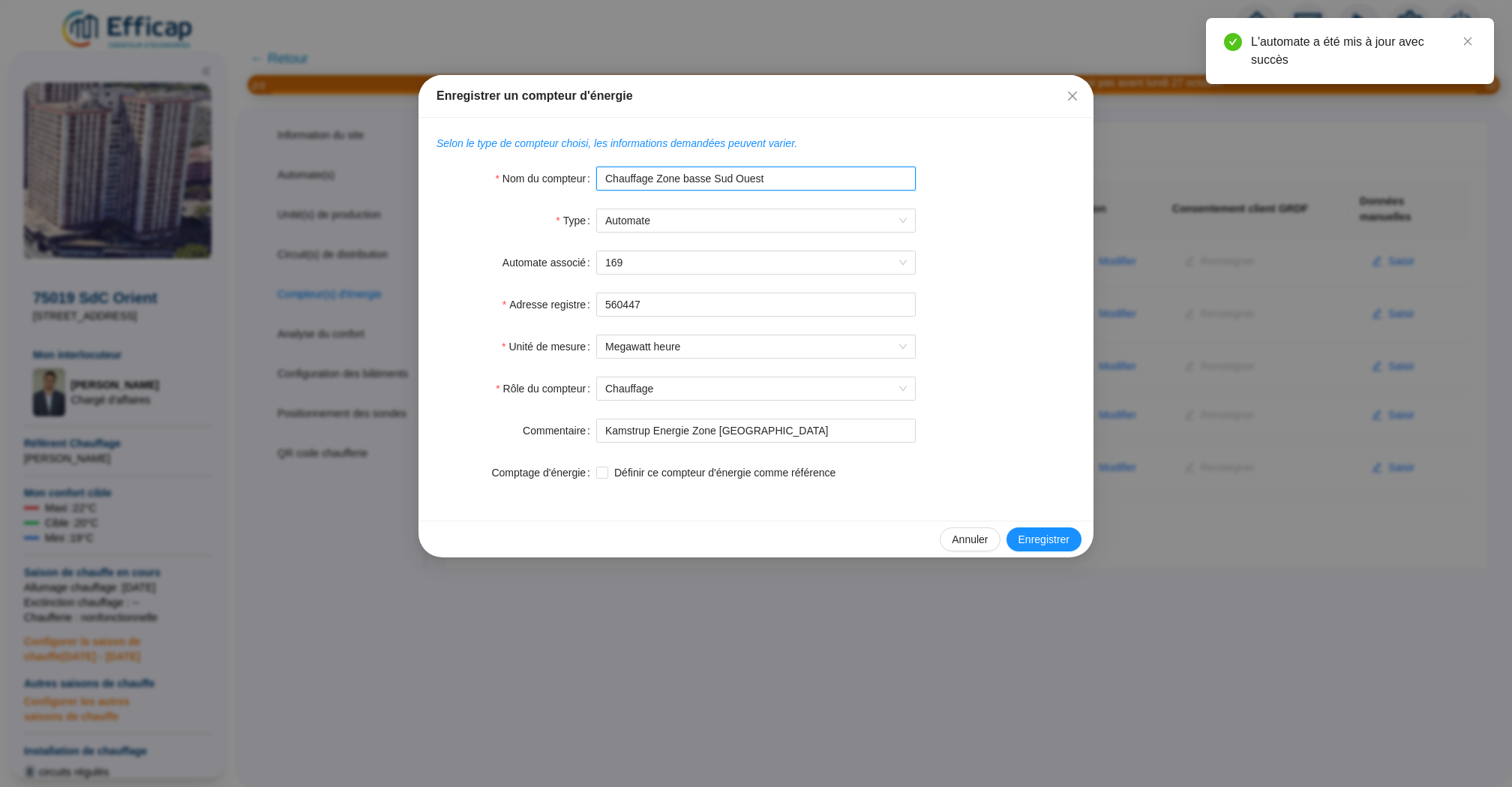
click at [792, 176] on input "Chauffage Zone basse Sud Ouest" at bounding box center [756, 179] width 320 height 24
type input "Chauffage Zone basse SO"
click at [1034, 539] on span "Enregistrer" at bounding box center [1044, 539] width 51 height 15
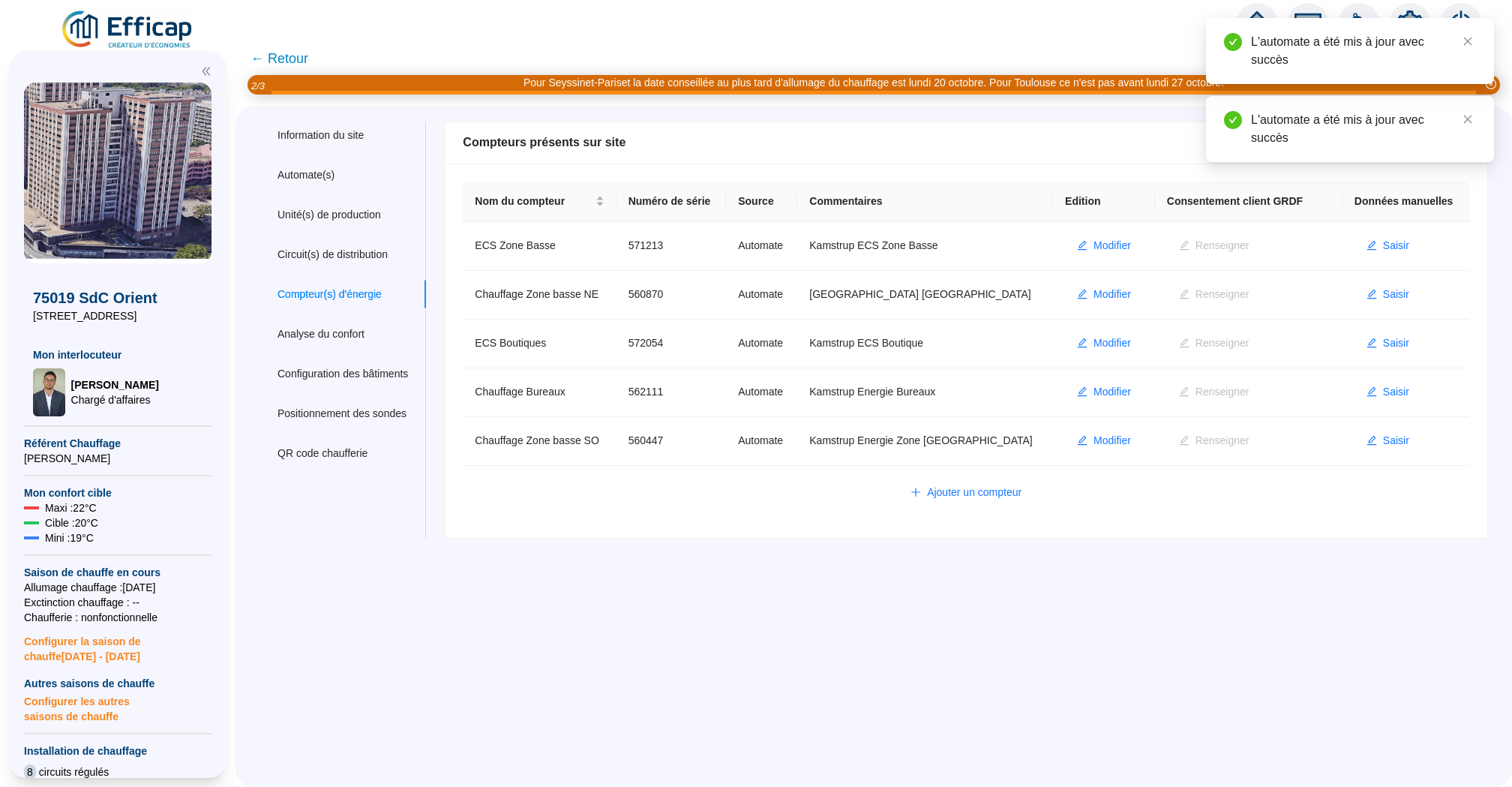
click at [864, 581] on div "Information du site Automate(s) Unité(s) de production Circuit(s) de distributi…" at bounding box center [873, 446] width 1276 height 680
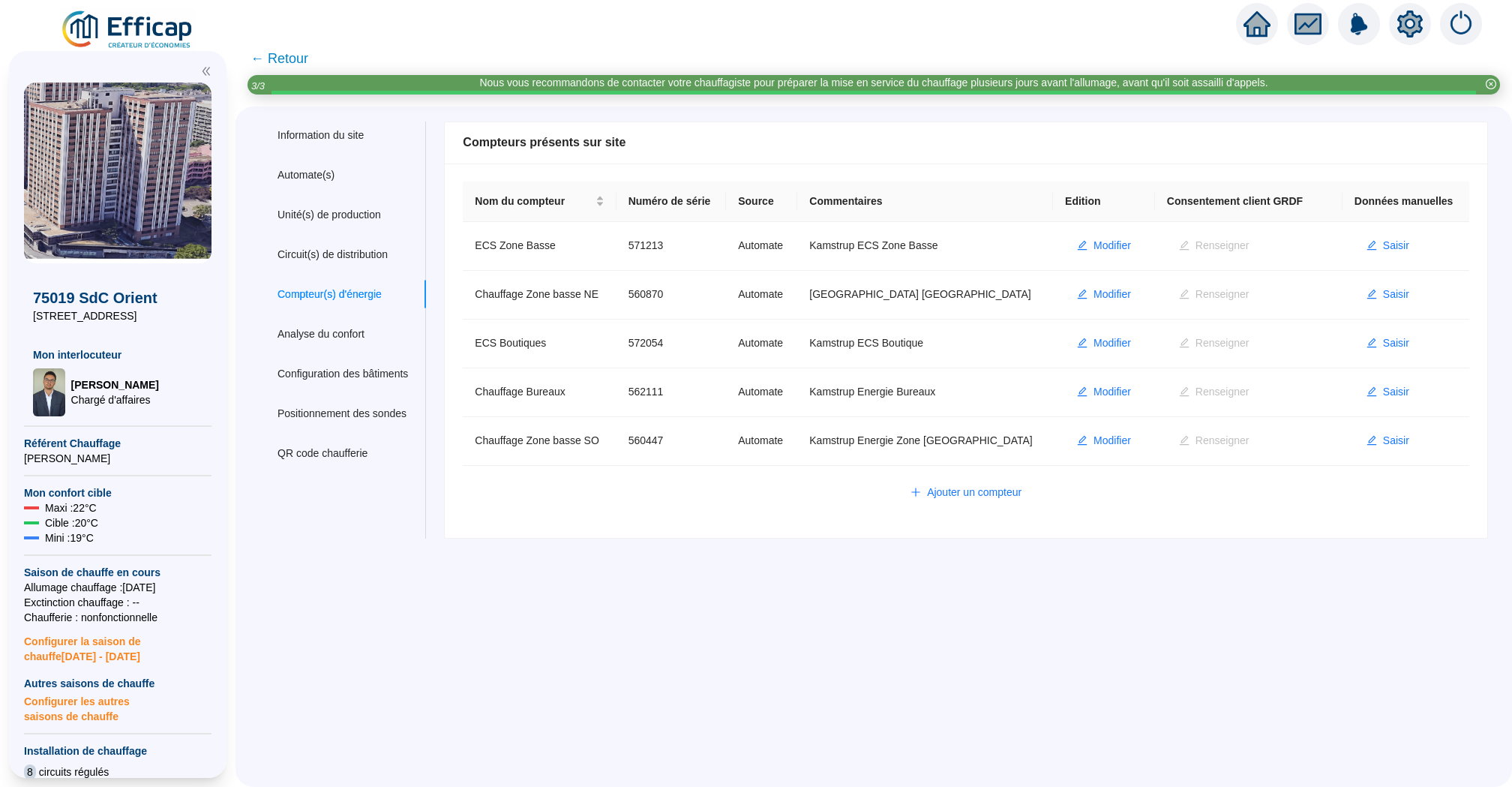
click at [301, 62] on span "← Retour" at bounding box center [279, 58] width 57 height 21
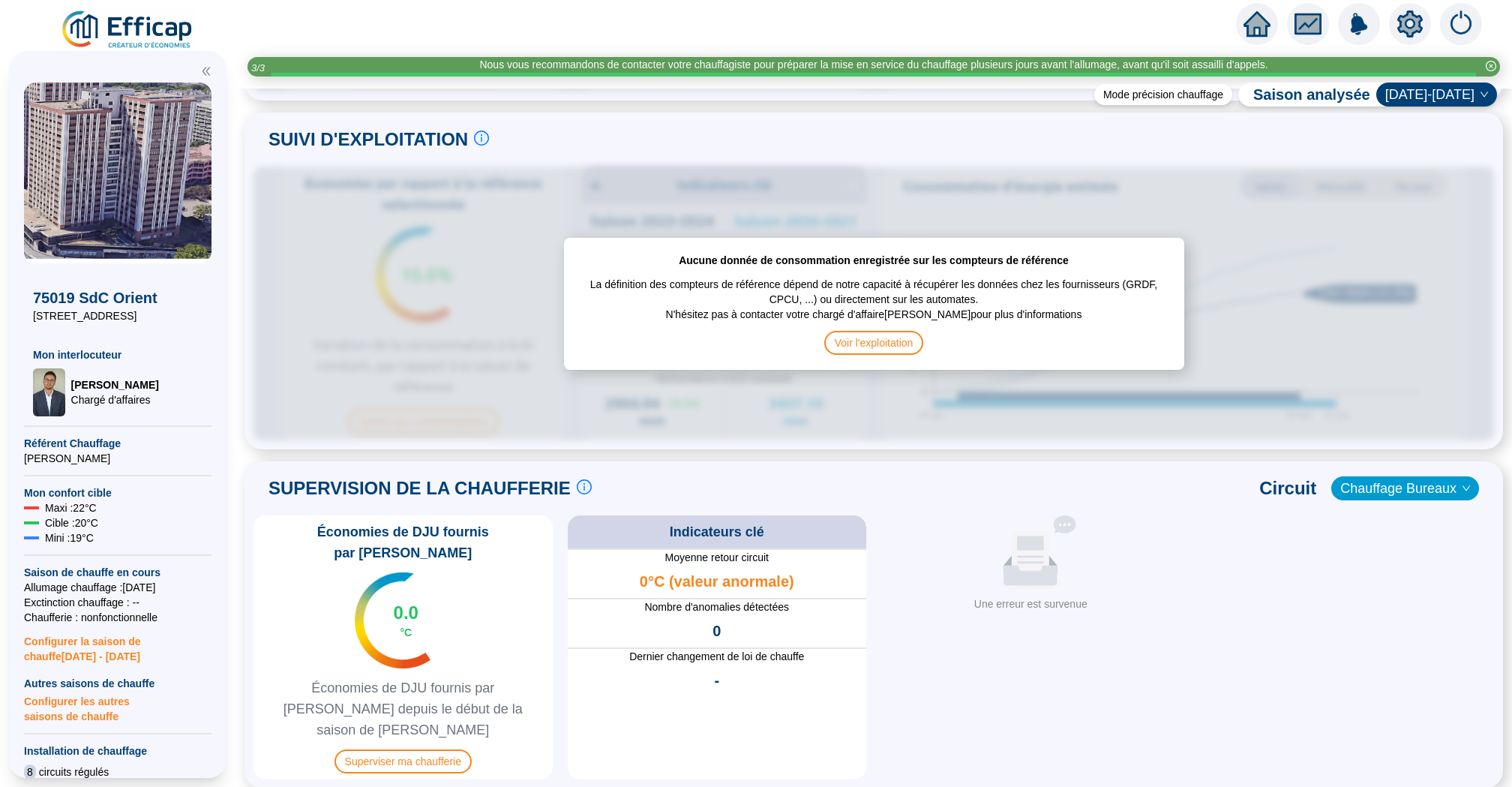
scroll to position [873, 0]
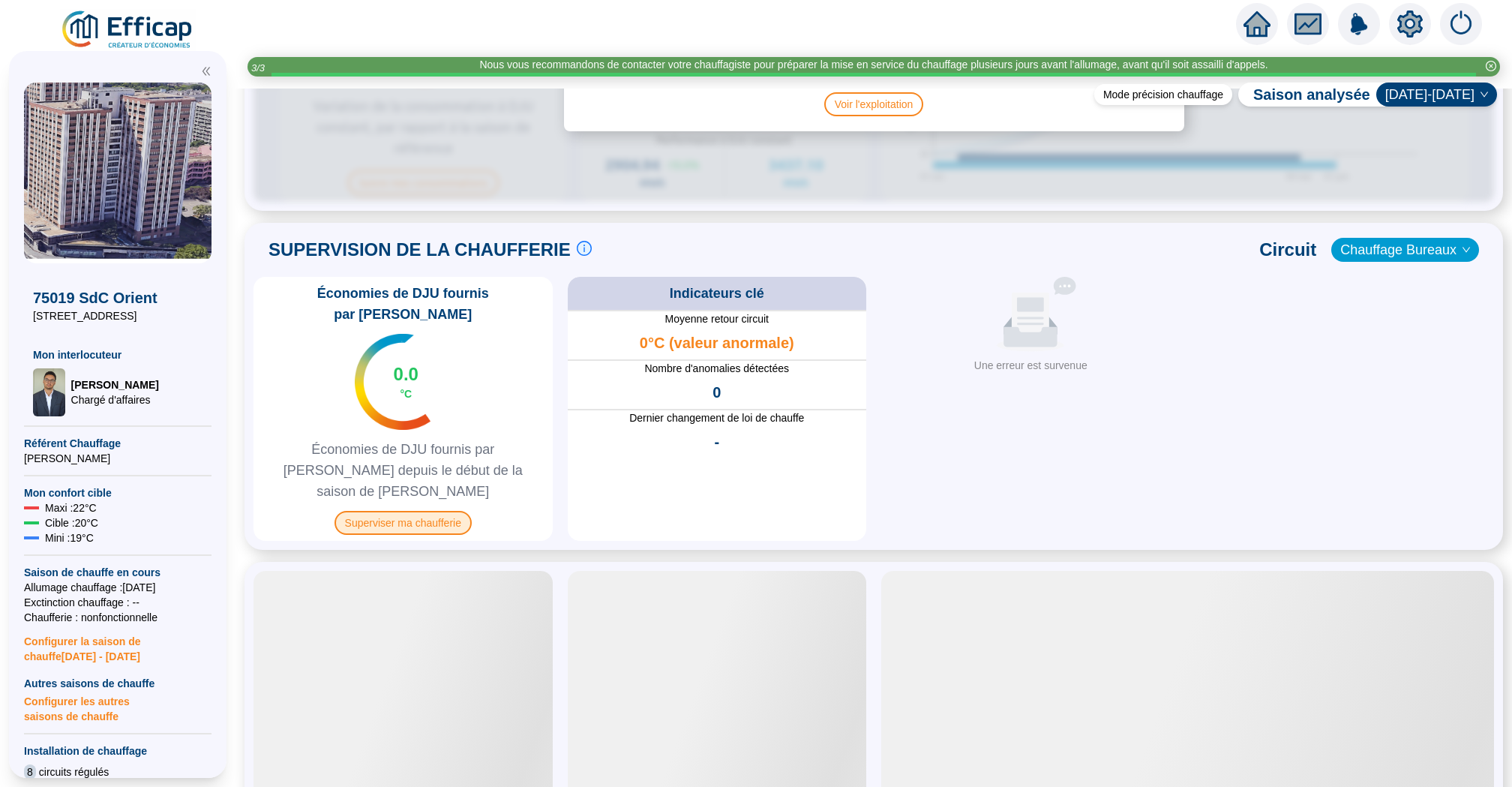
click at [430, 511] on span "Superviser ma chaufferie" at bounding box center [403, 523] width 138 height 24
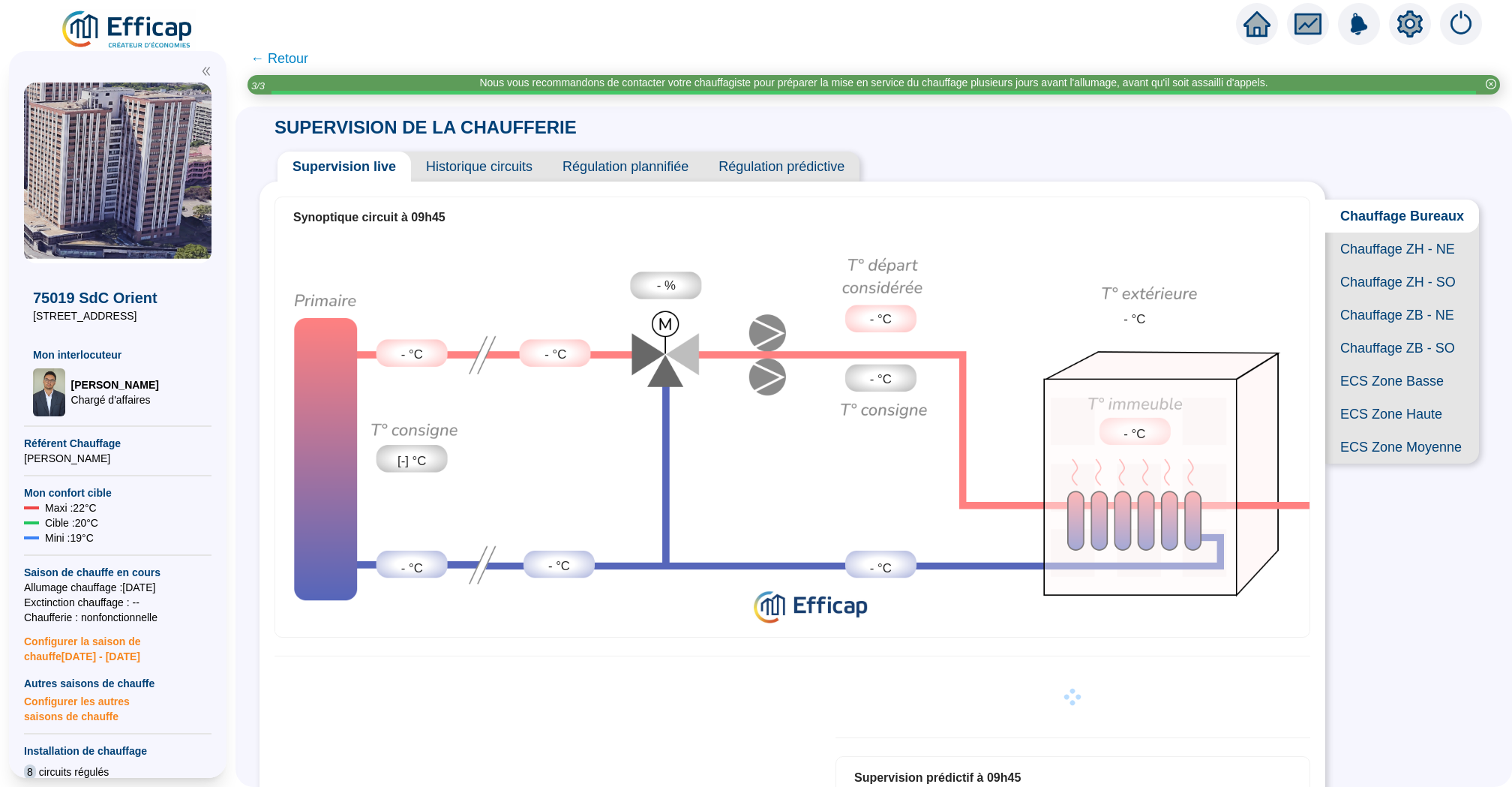
click at [1399, 315] on span "Chauffage ZB - NE" at bounding box center [1402, 315] width 154 height 33
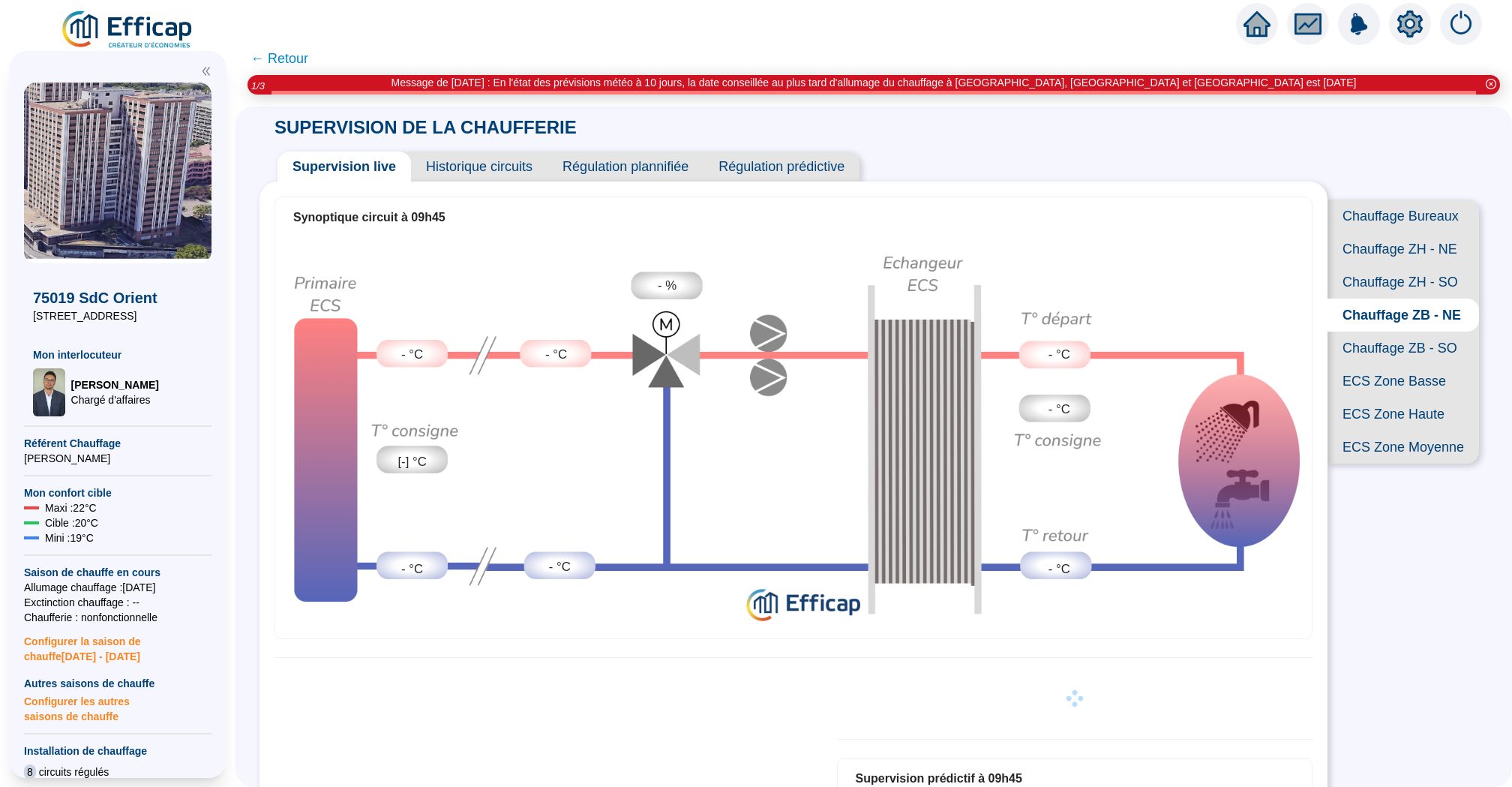
click at [1412, 347] on span "Chauffage ZB - SO" at bounding box center [1403, 348] width 151 height 33
click at [1419, 311] on span "Chauffage ZB - NE" at bounding box center [1403, 315] width 151 height 33
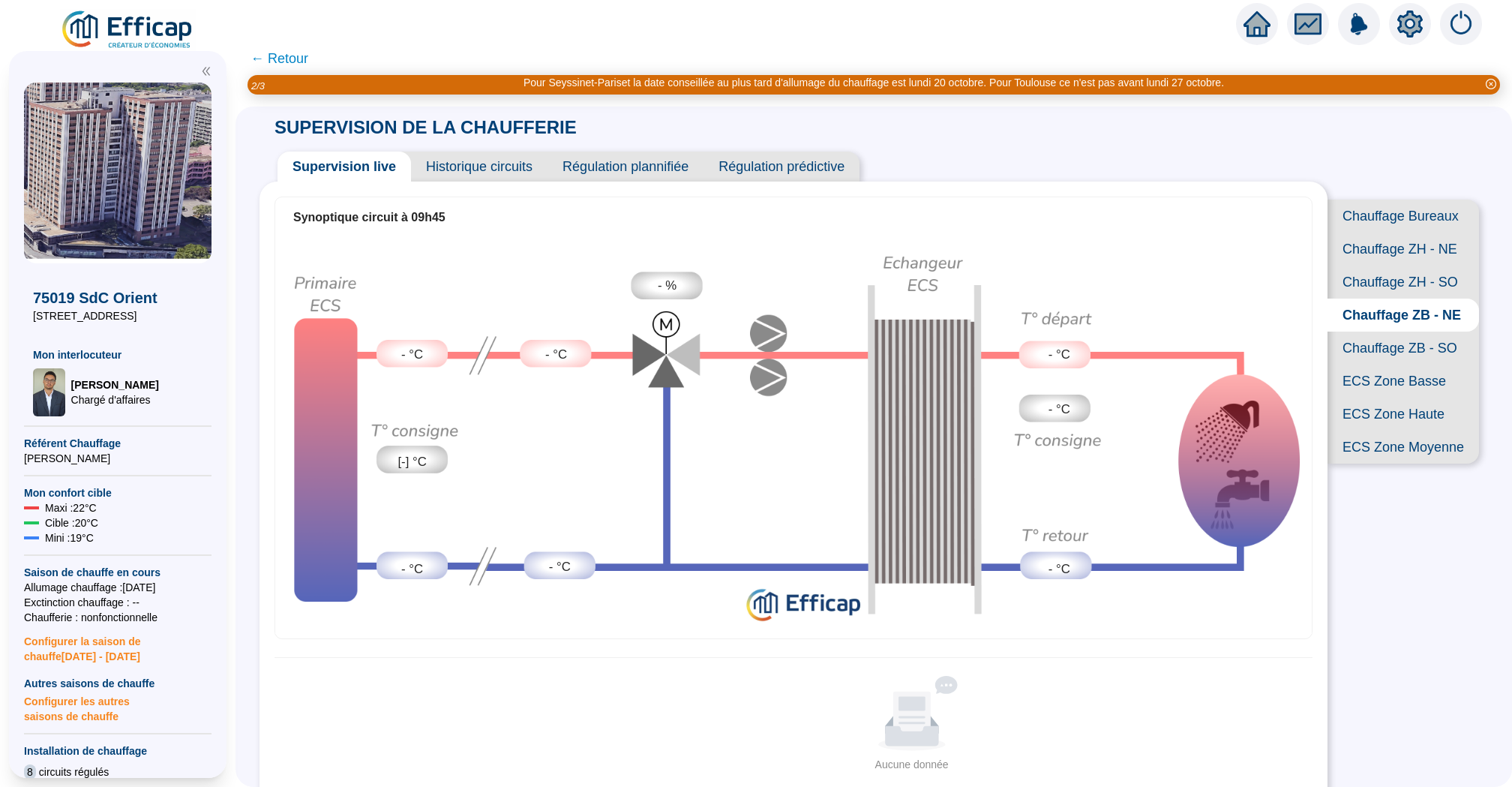
click at [1408, 34] on icon "setting" at bounding box center [1410, 23] width 26 height 24
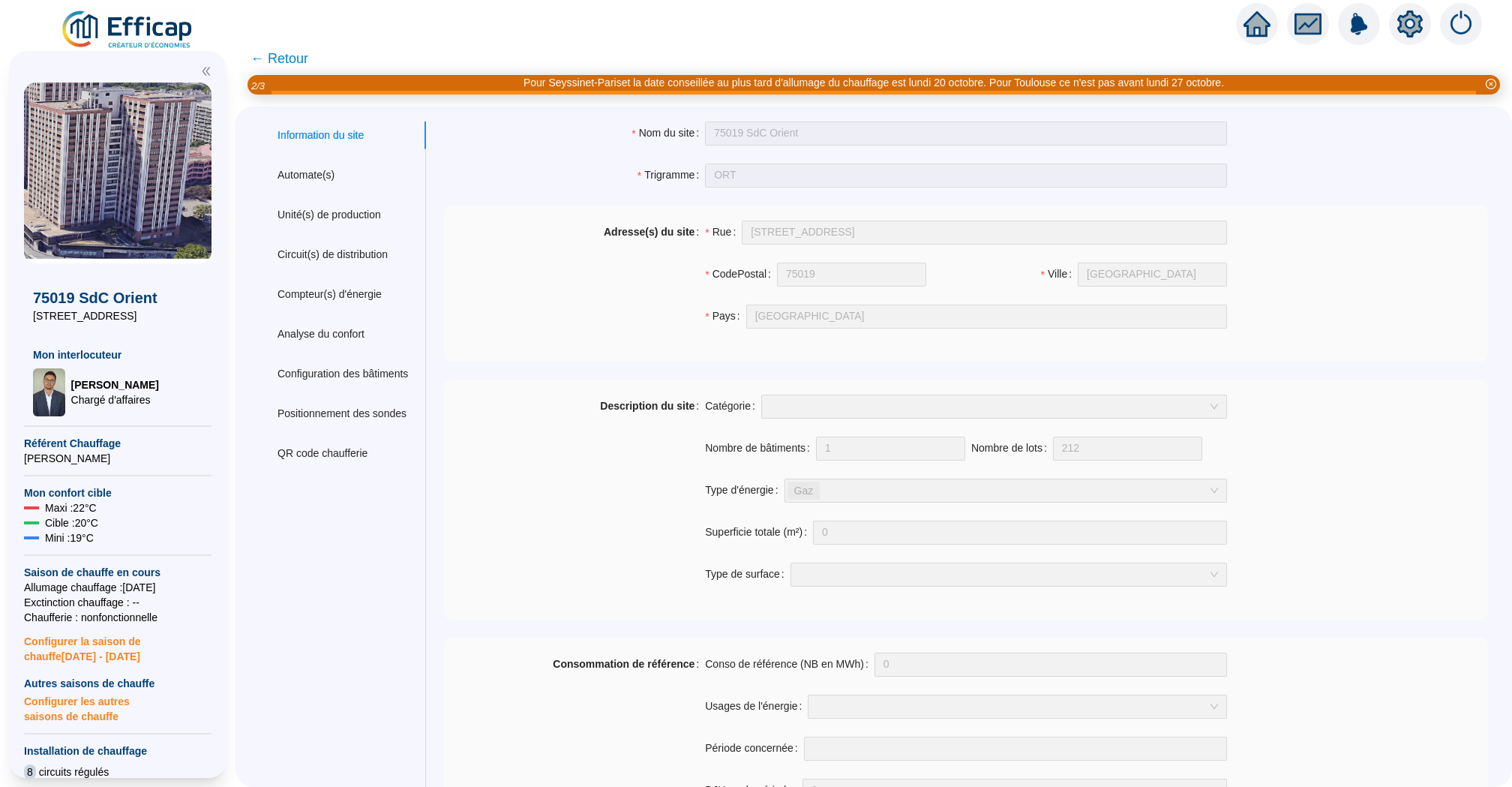
click at [350, 244] on div "Circuit(s) de distribution" at bounding box center [342, 254] width 167 height 27
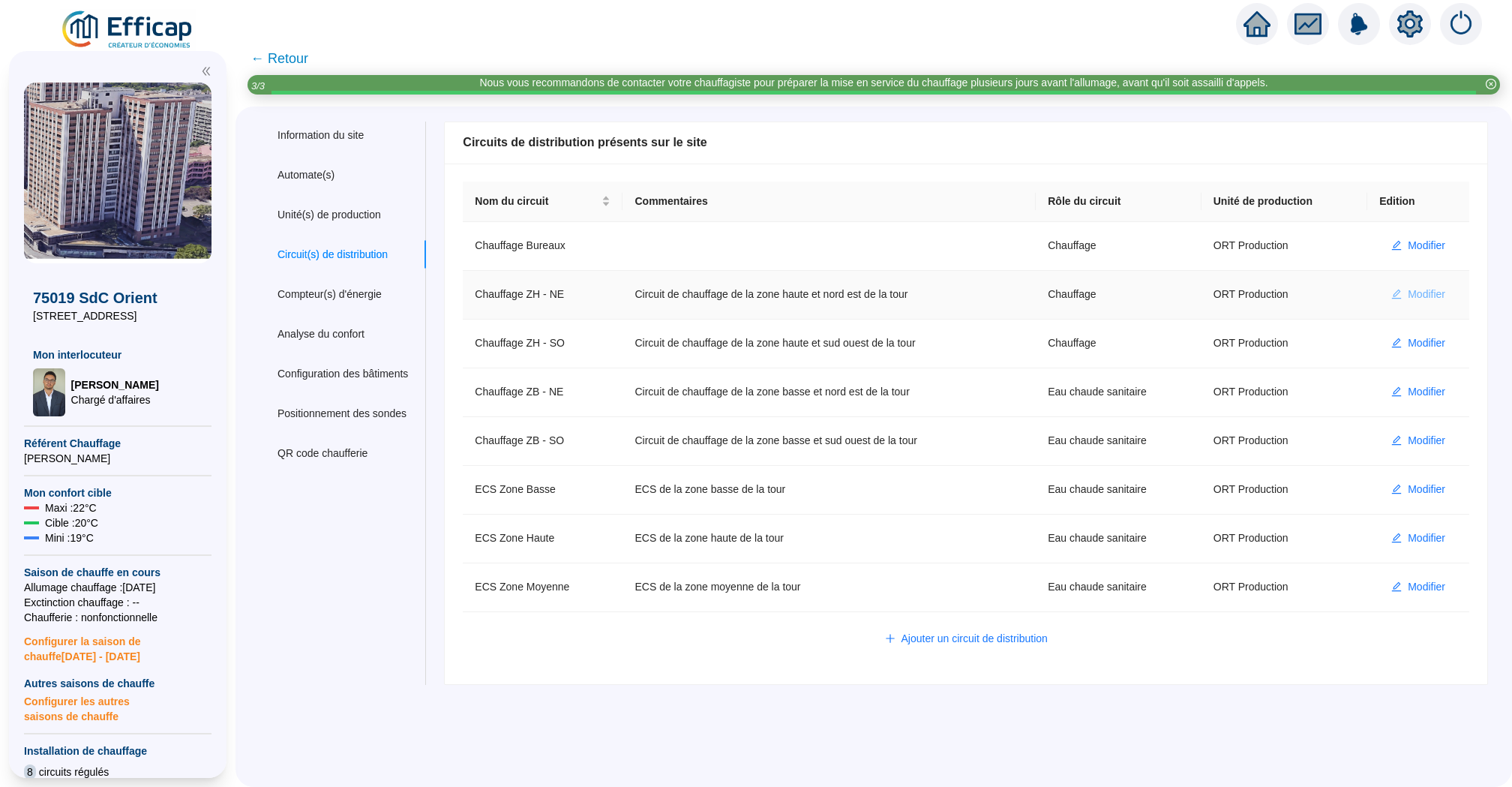
click at [1415, 296] on span "Modifier" at bounding box center [1425, 294] width 37 height 15
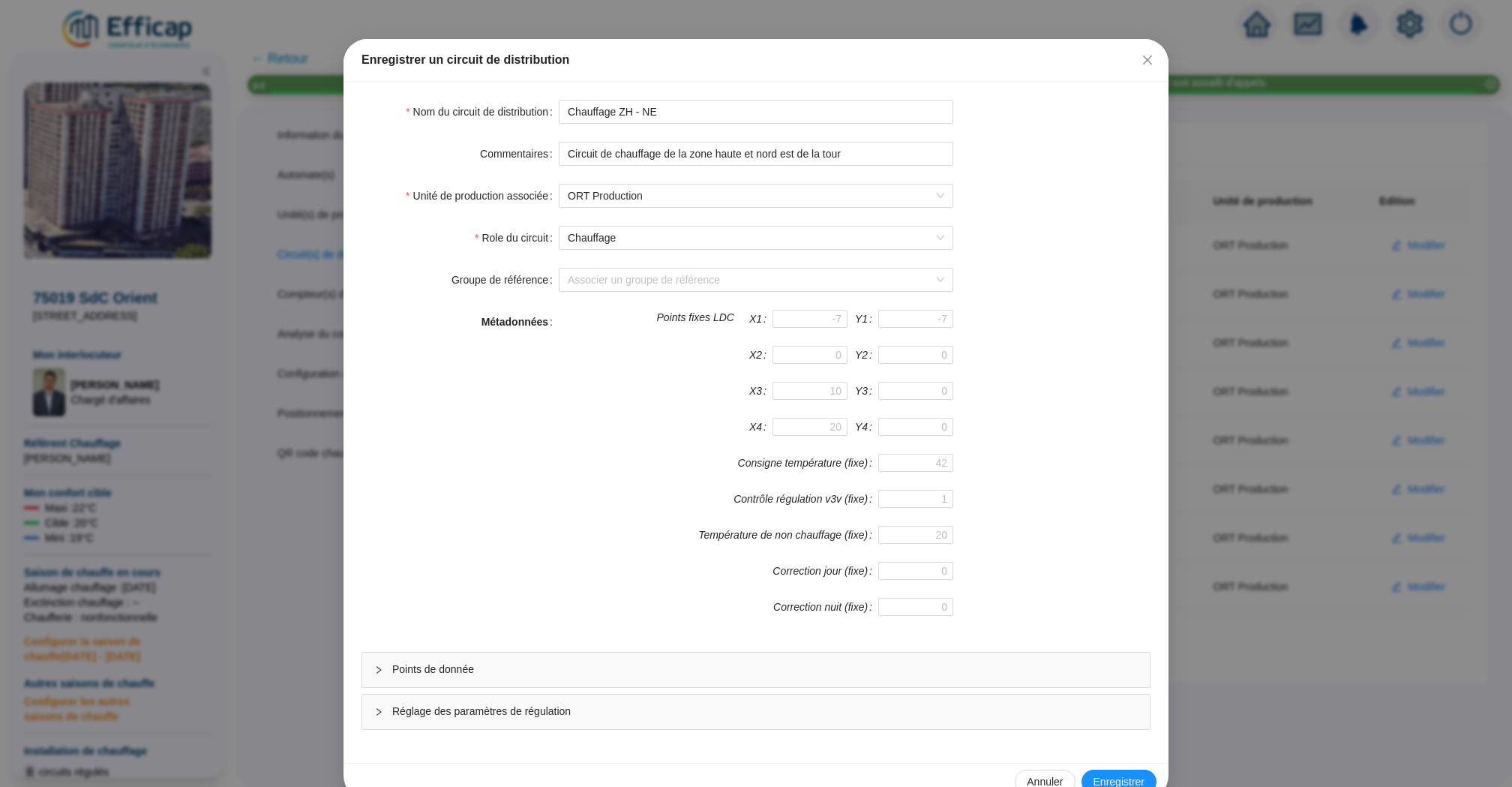
scroll to position [65, 0]
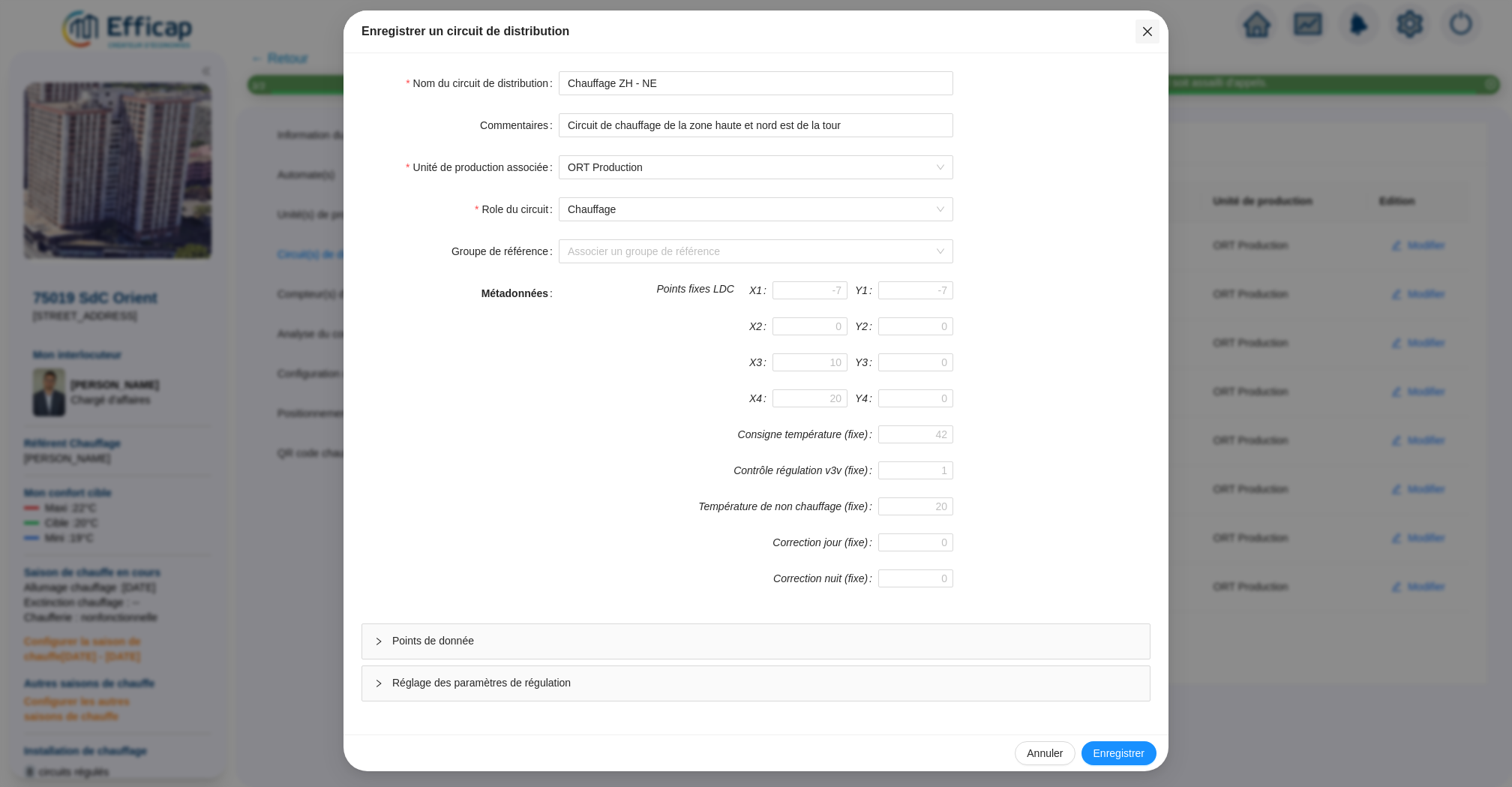
click at [1149, 35] on icon "close" at bounding box center [1147, 31] width 12 height 12
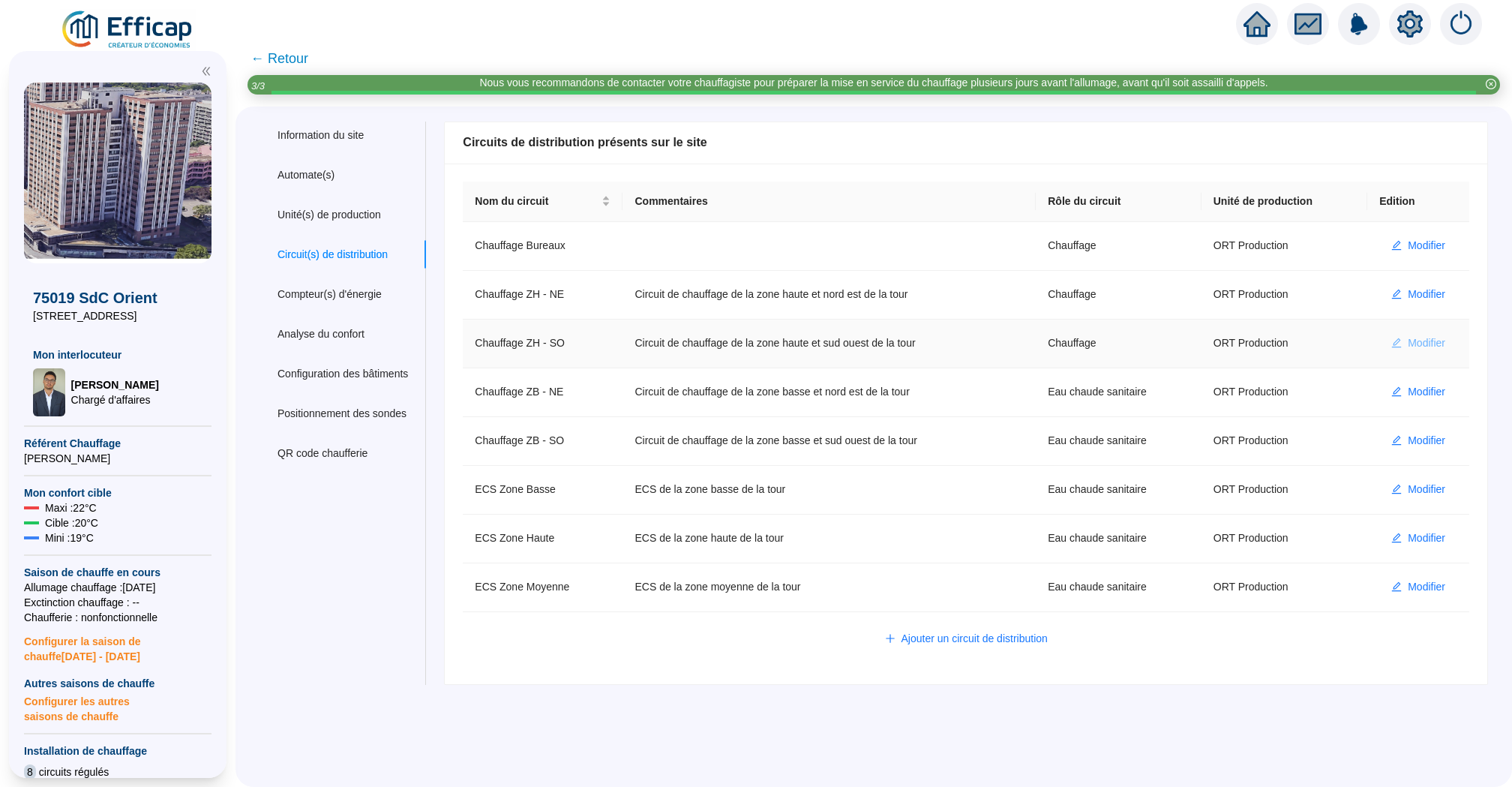
click at [1419, 335] on span "Modifier" at bounding box center [1425, 342] width 37 height 15
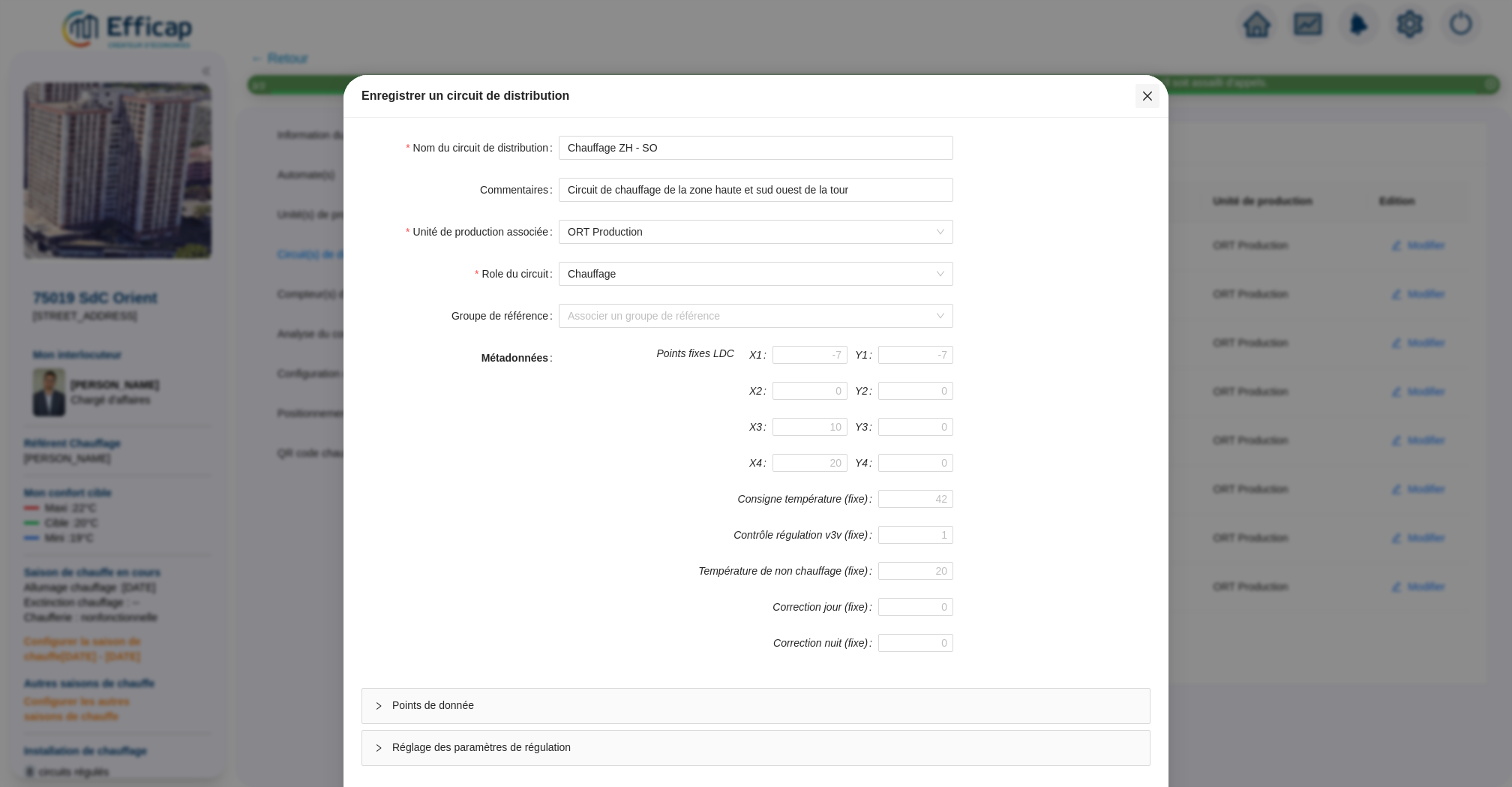
click at [1149, 95] on icon "close" at bounding box center [1147, 96] width 12 height 12
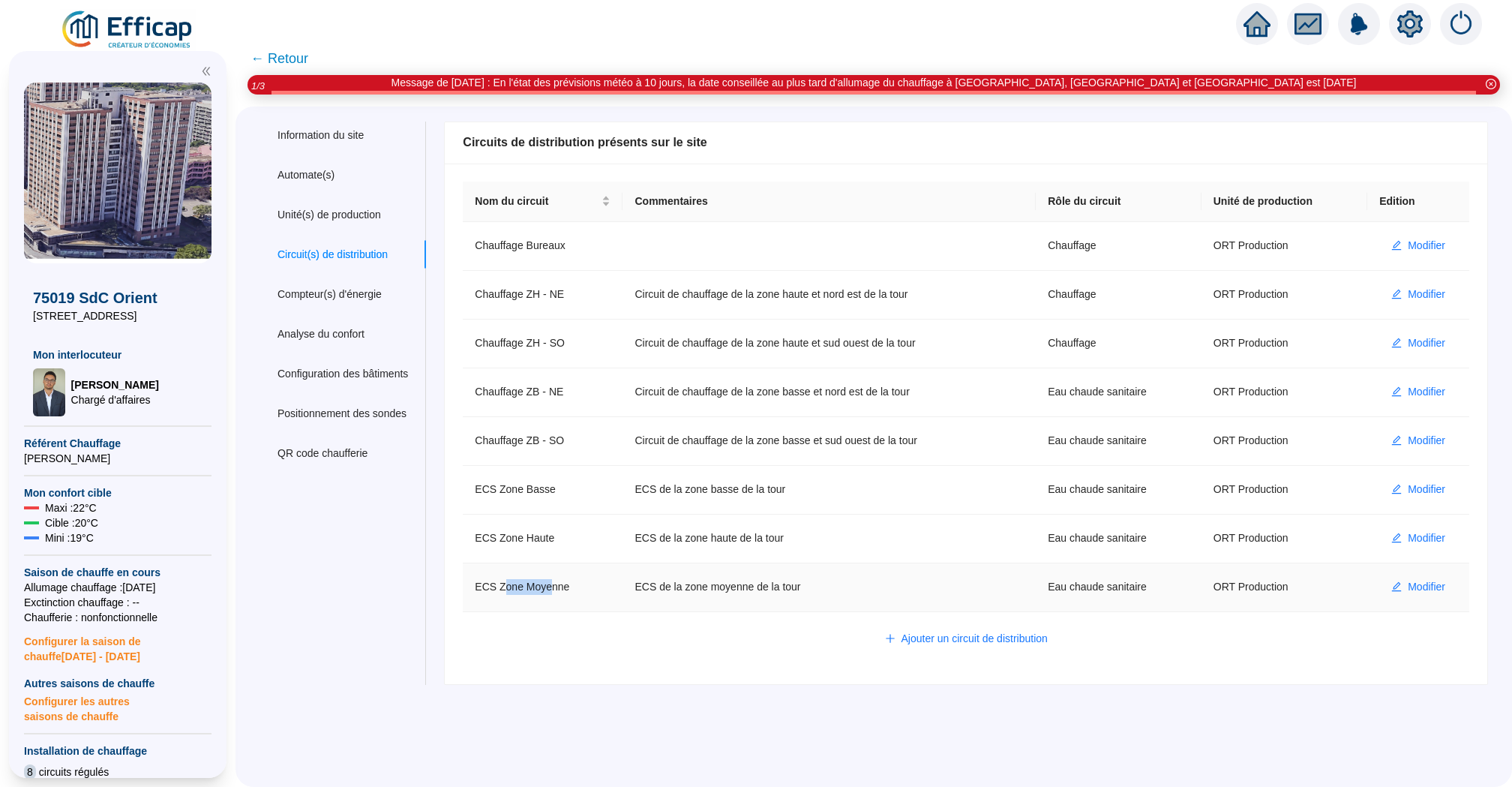
drag, startPoint x: 557, startPoint y: 584, endPoint x: 507, endPoint y: 584, distance: 50.0
click at [507, 584] on td "ECS Zone Moyenne" at bounding box center [542, 588] width 159 height 49
click at [584, 620] on div "Nom du circuit Commentaires Rôle du circuit Unité de production Edition Chauffa…" at bounding box center [965, 423] width 1042 height 520
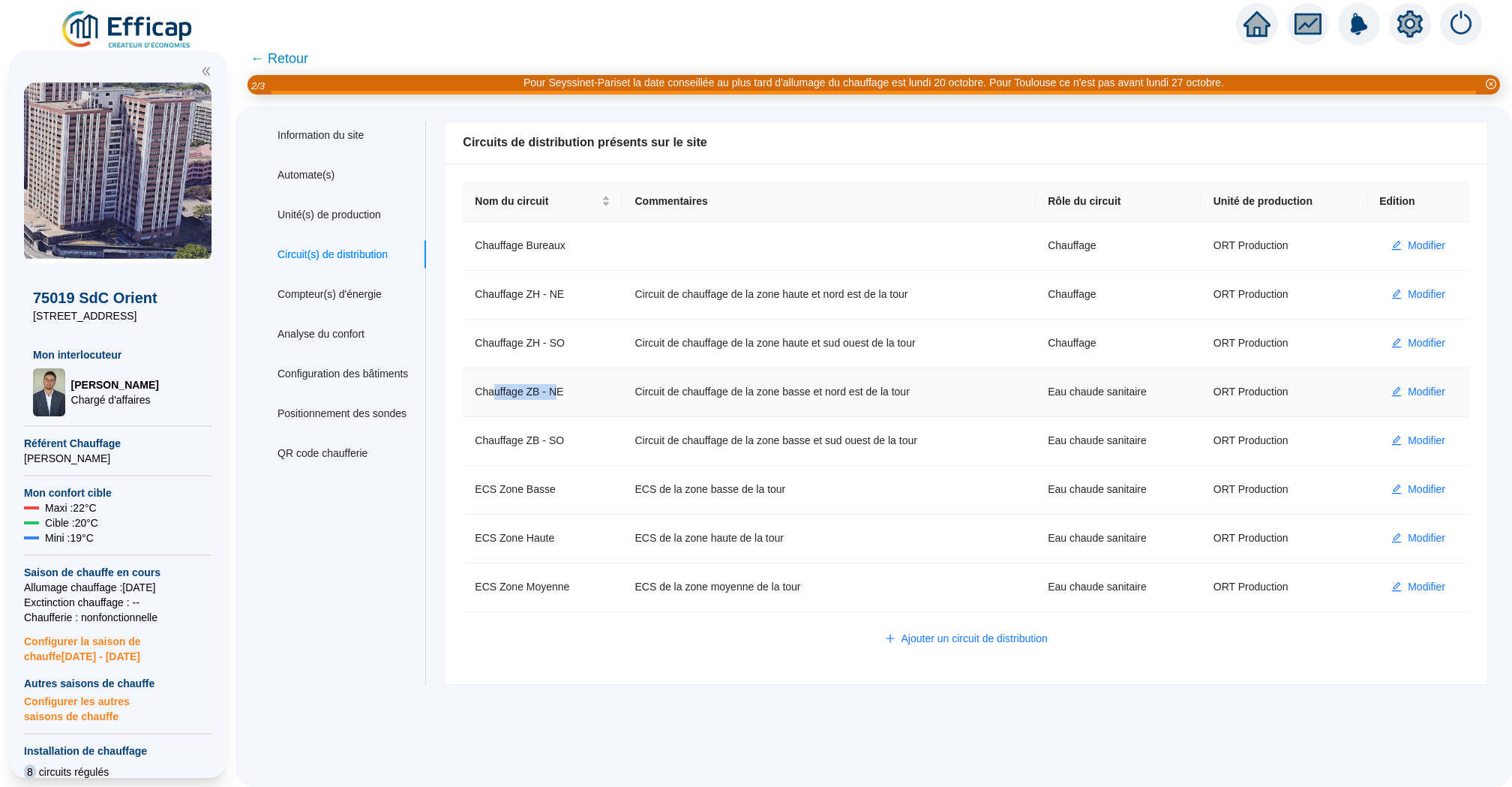
drag, startPoint x: 499, startPoint y: 386, endPoint x: 565, endPoint y: 391, distance: 66.2
click at [565, 391] on td "Chauffage ZB - NE" at bounding box center [542, 393] width 159 height 49
click at [516, 393] on td "Chauffage ZB - NE" at bounding box center [542, 393] width 159 height 49
drag, startPoint x: 493, startPoint y: 392, endPoint x: 724, endPoint y: 390, distance: 231.0
click at [724, 390] on tr "Chauffage ZB - NE Circuit de chauffage de la zone basse et nord est de la tour …" at bounding box center [965, 393] width 1006 height 49
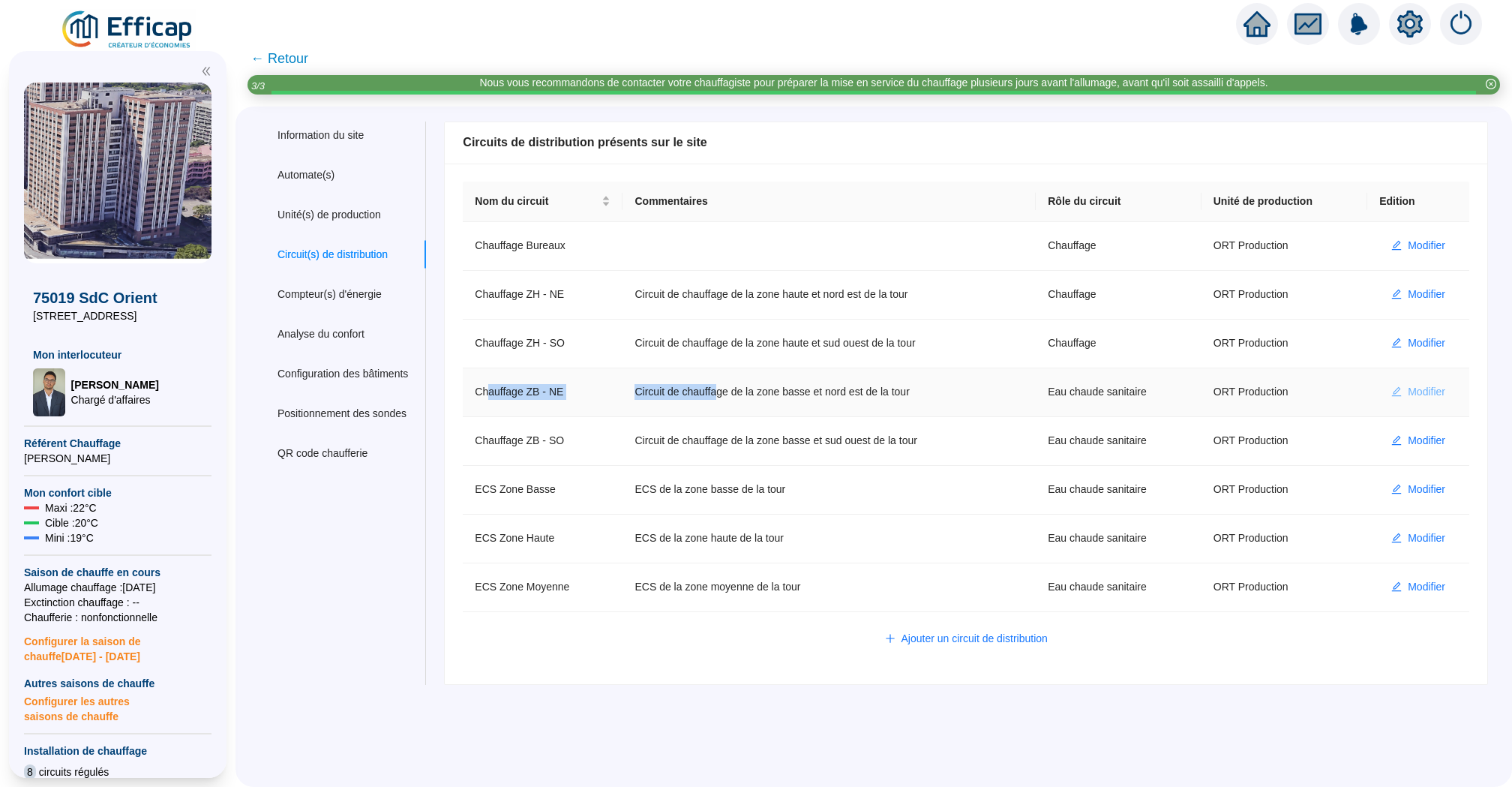
click at [1425, 388] on span "Modifier" at bounding box center [1425, 392] width 37 height 15
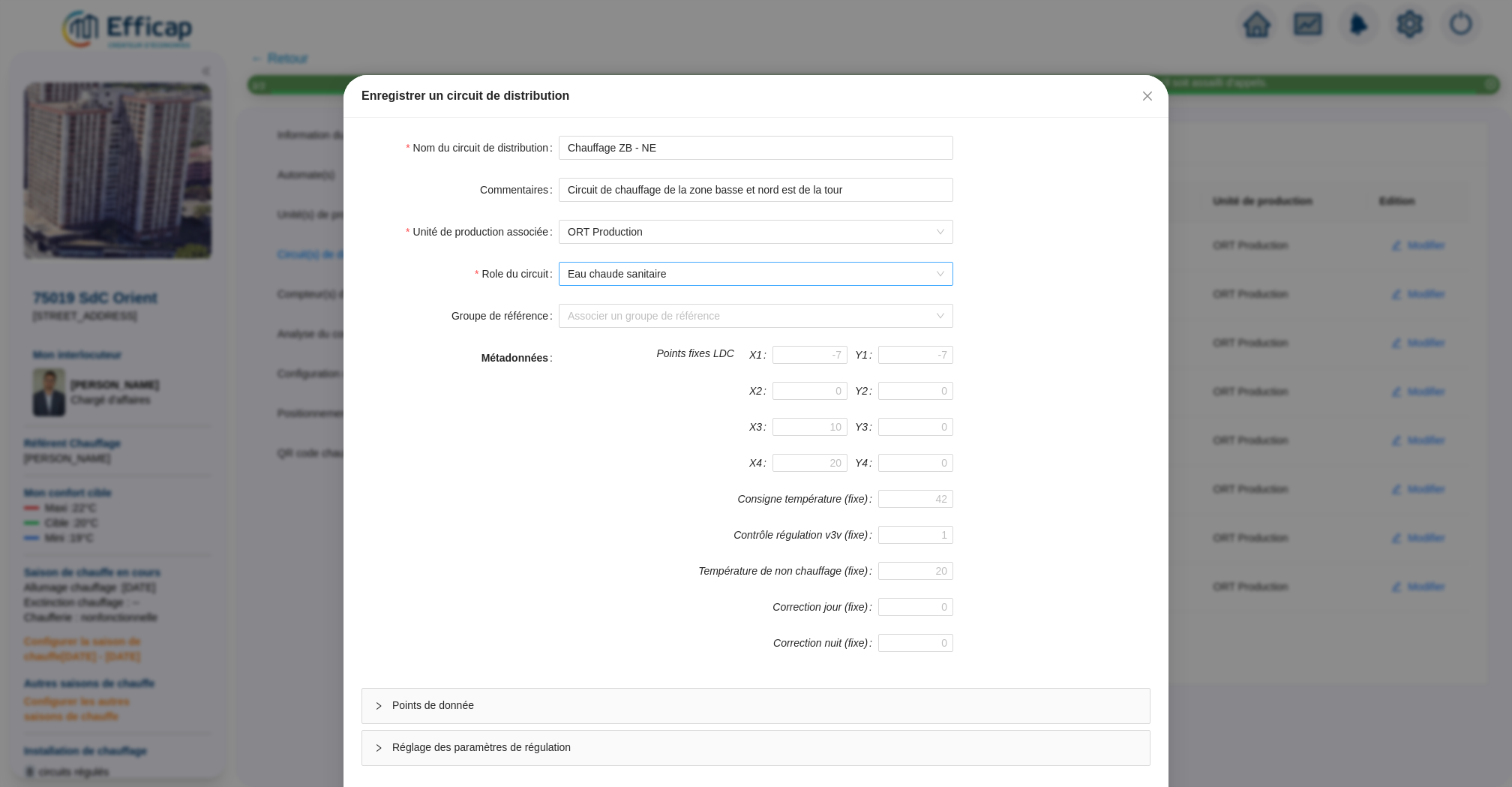
click at [631, 263] on span "Eau chaude sanitaire" at bounding box center [755, 273] width 376 height 23
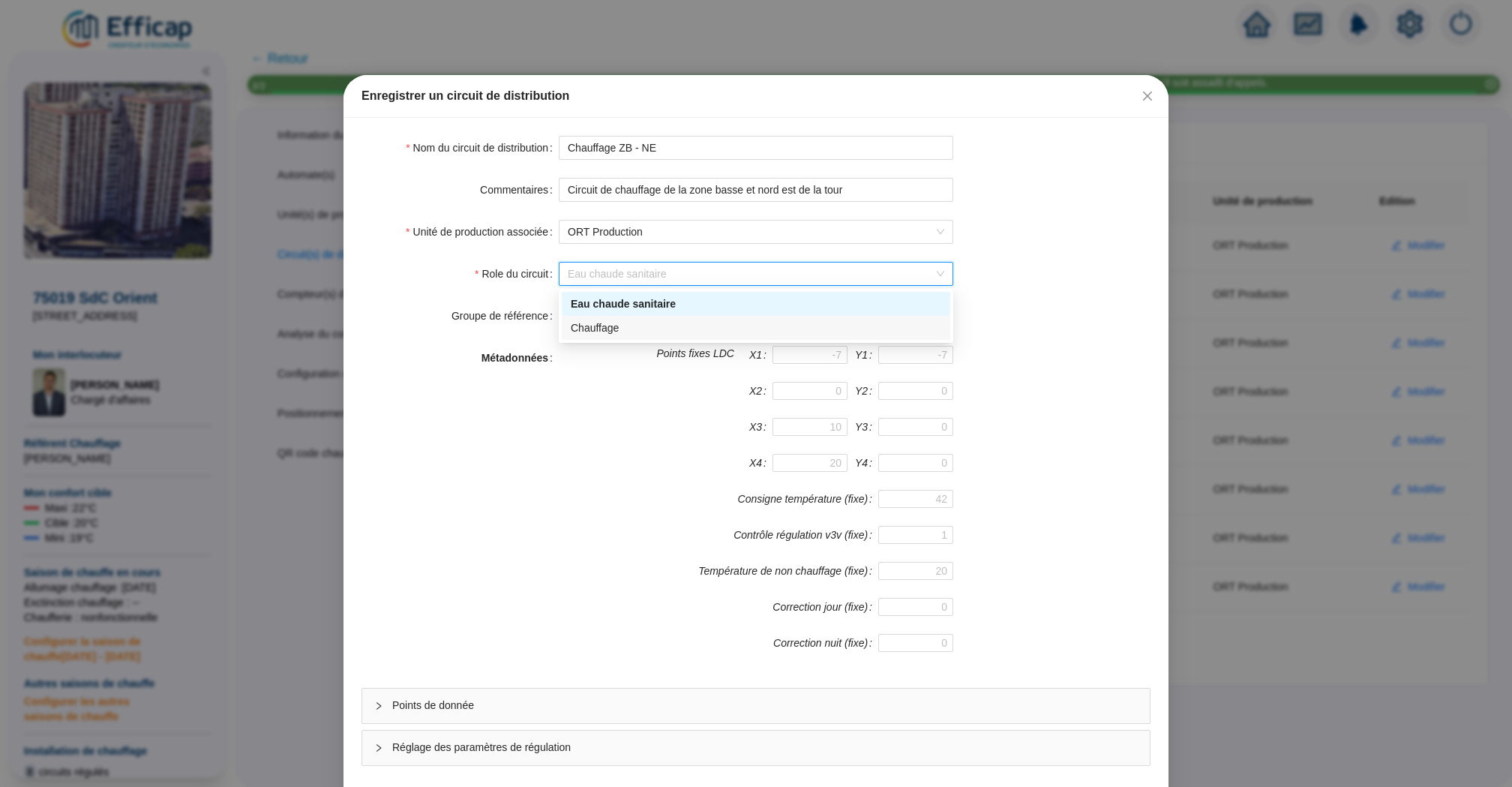
click at [659, 329] on div "Chauffage" at bounding box center [756, 328] width 371 height 15
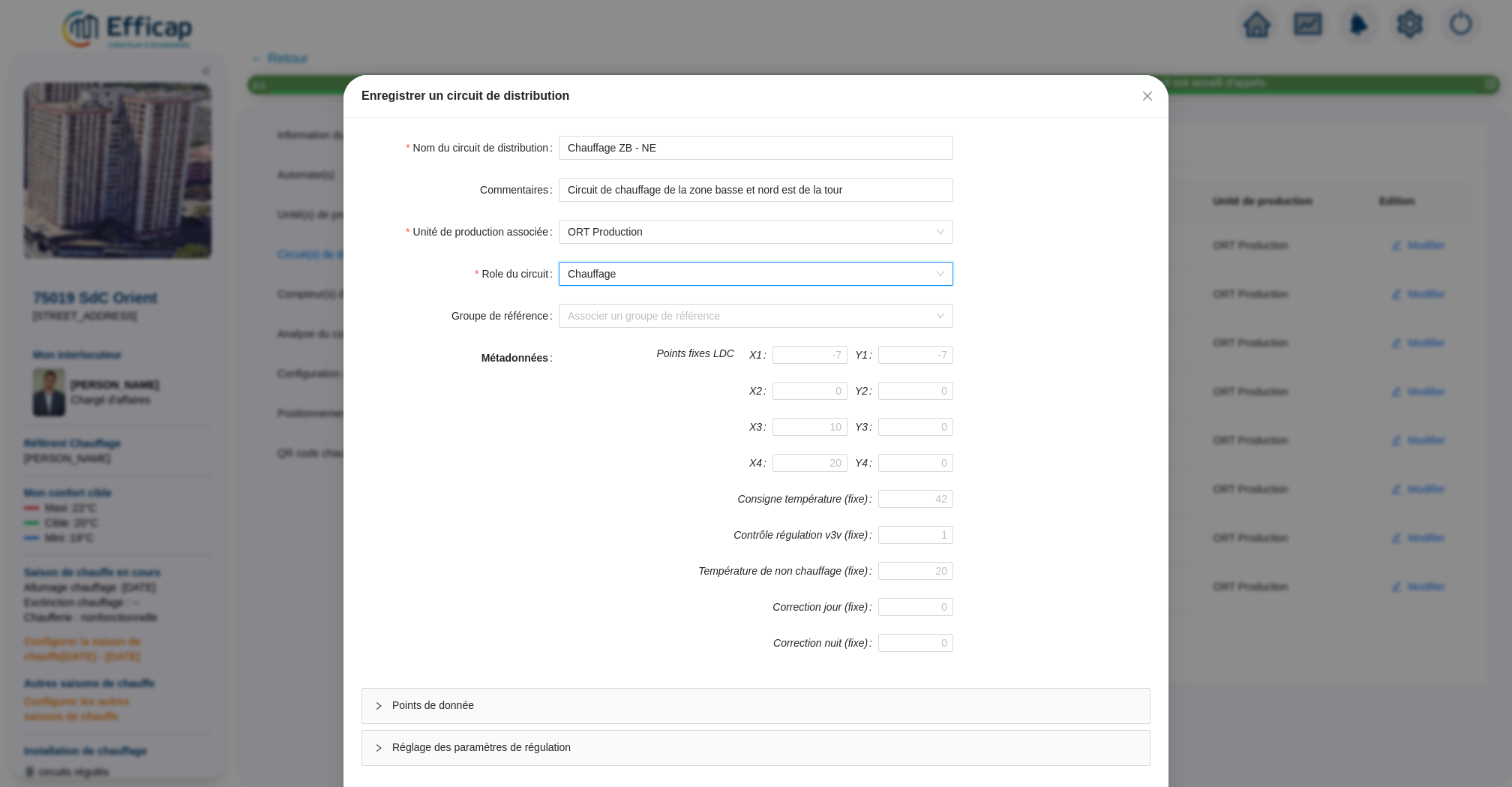
scroll to position [65, 0]
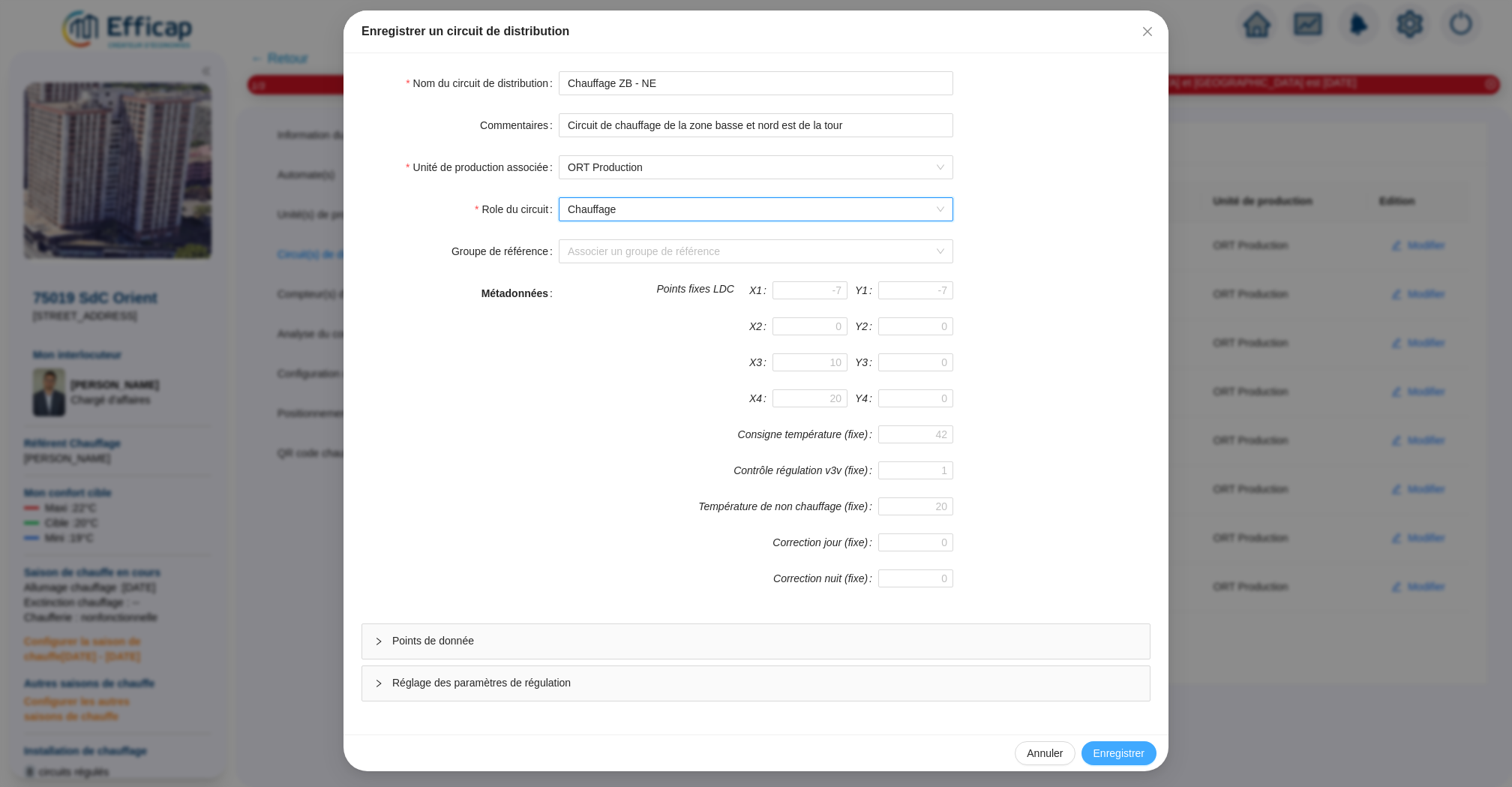
click at [1136, 753] on span "Enregistrer" at bounding box center [1119, 752] width 51 height 15
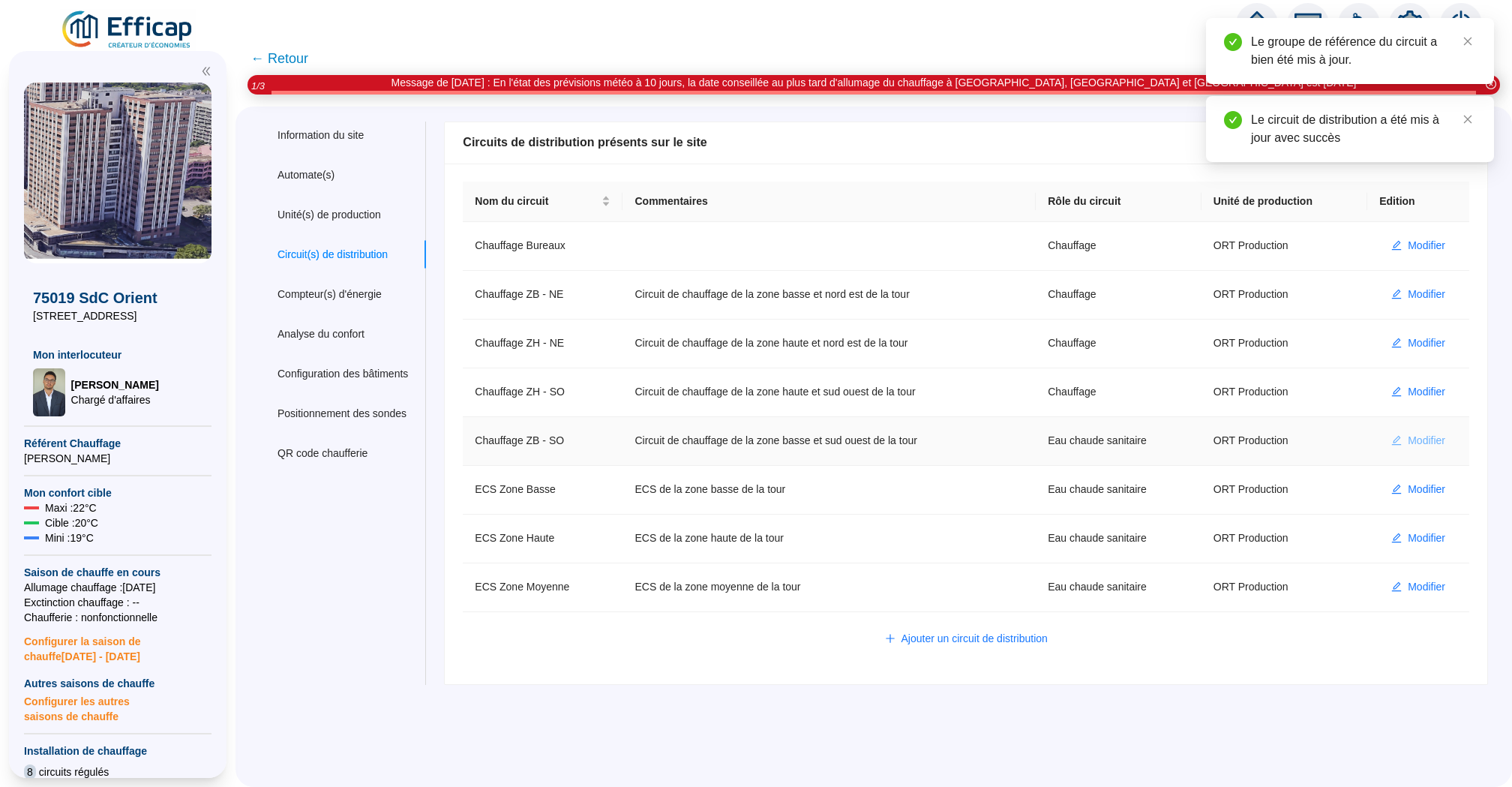
click at [1435, 436] on span "Modifier" at bounding box center [1425, 440] width 37 height 15
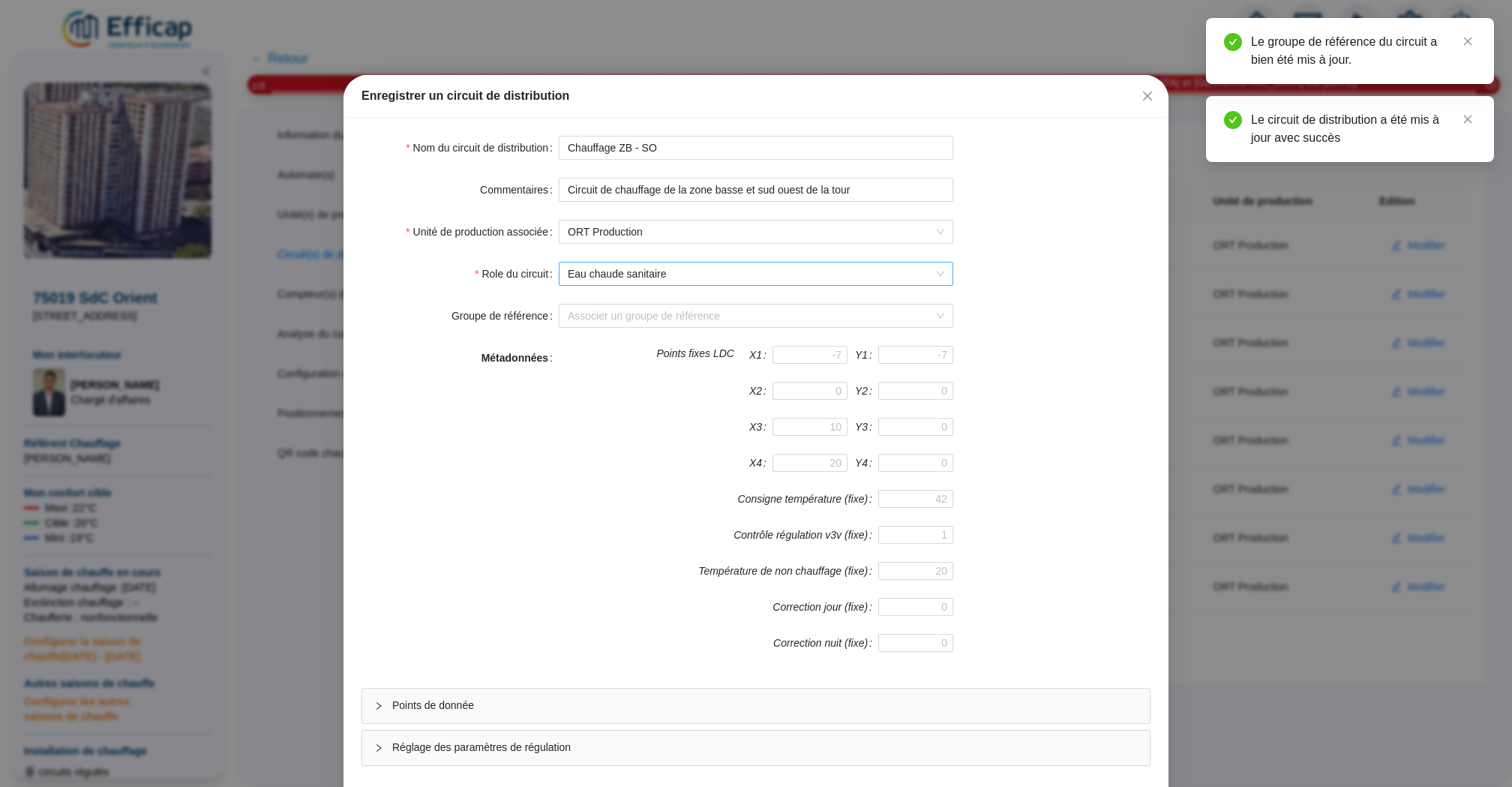
click at [772, 272] on span "Eau chaude sanitaire" at bounding box center [755, 273] width 376 height 23
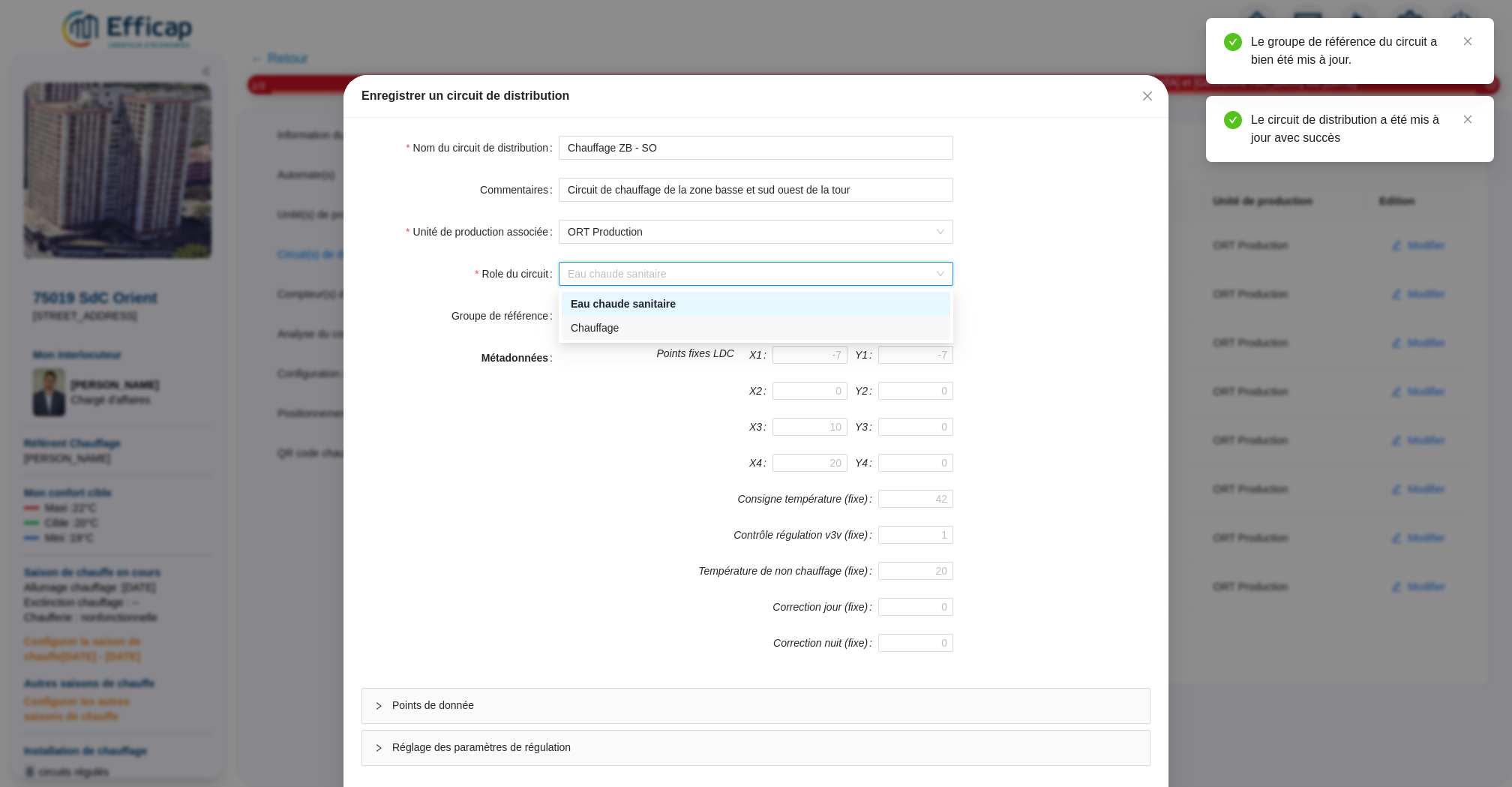
click at [774, 324] on div "Chauffage" at bounding box center [756, 328] width 371 height 15
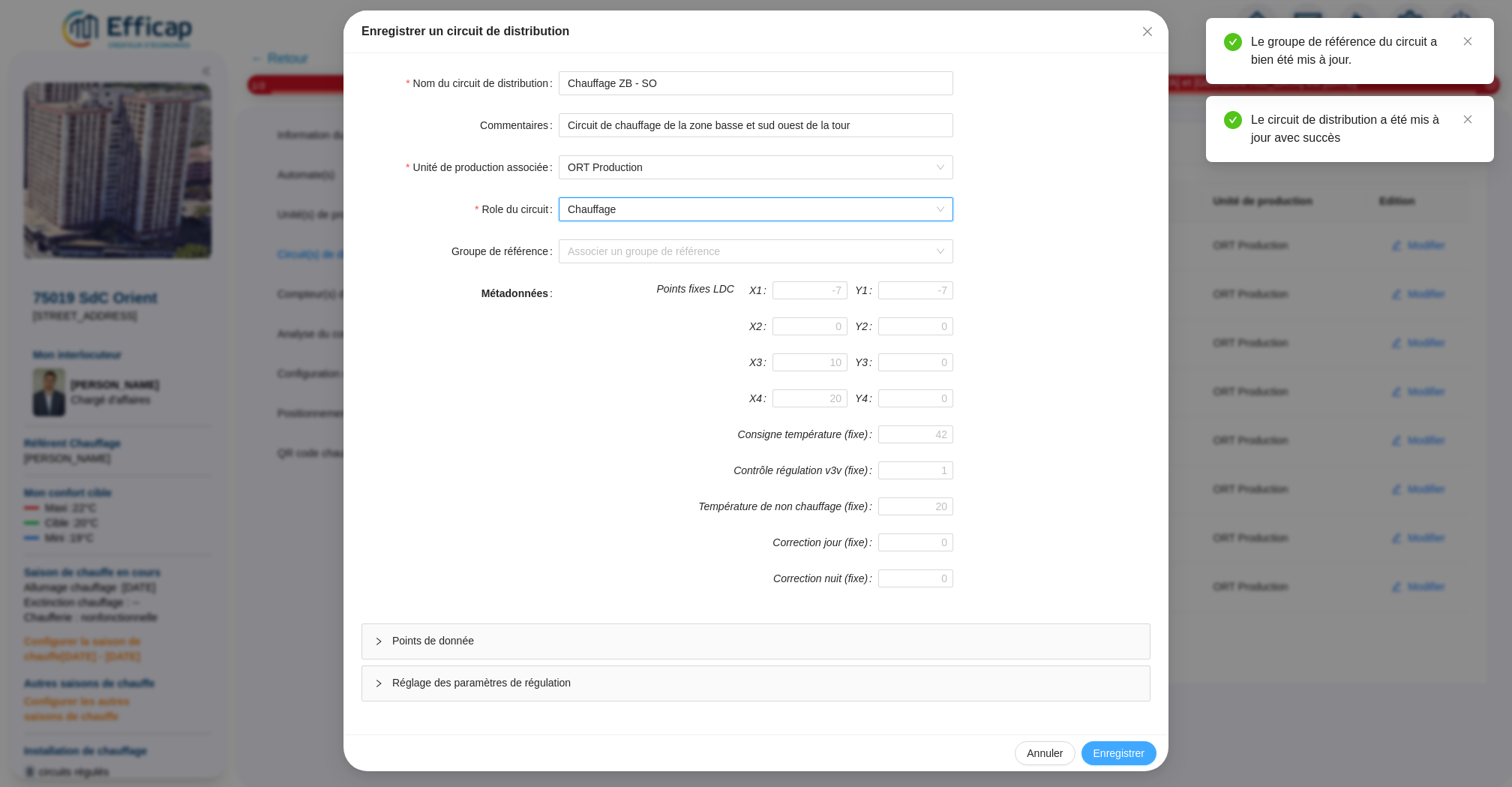
click at [1110, 751] on span "Enregistrer" at bounding box center [1119, 752] width 51 height 15
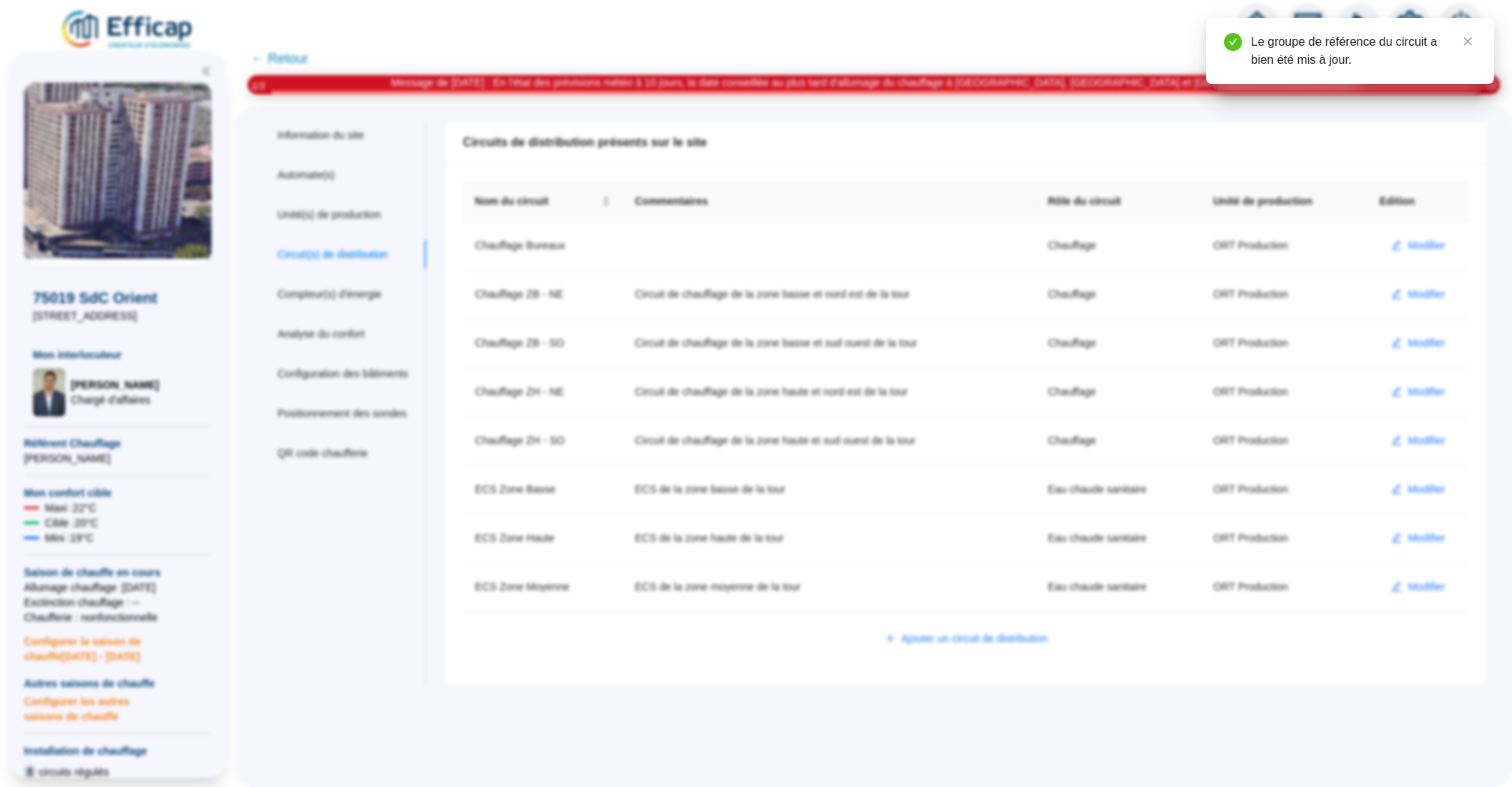
scroll to position [0, 0]
click at [1250, 749] on div "Information du site Automate(s) Unité(s) de production Circuit(s) de distributi…" at bounding box center [873, 446] width 1276 height 680
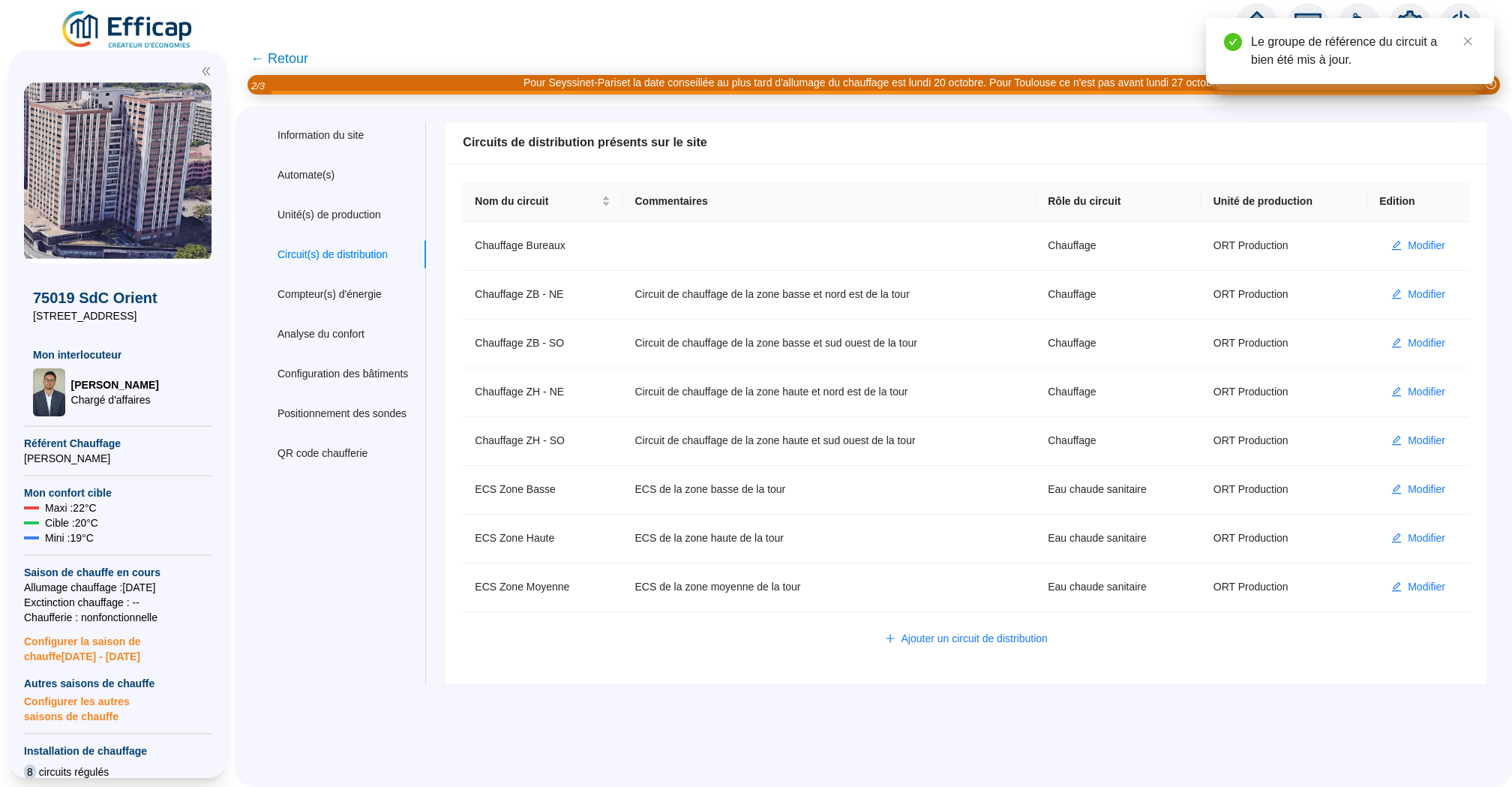
click at [284, 59] on span "← Retour" at bounding box center [279, 58] width 57 height 21
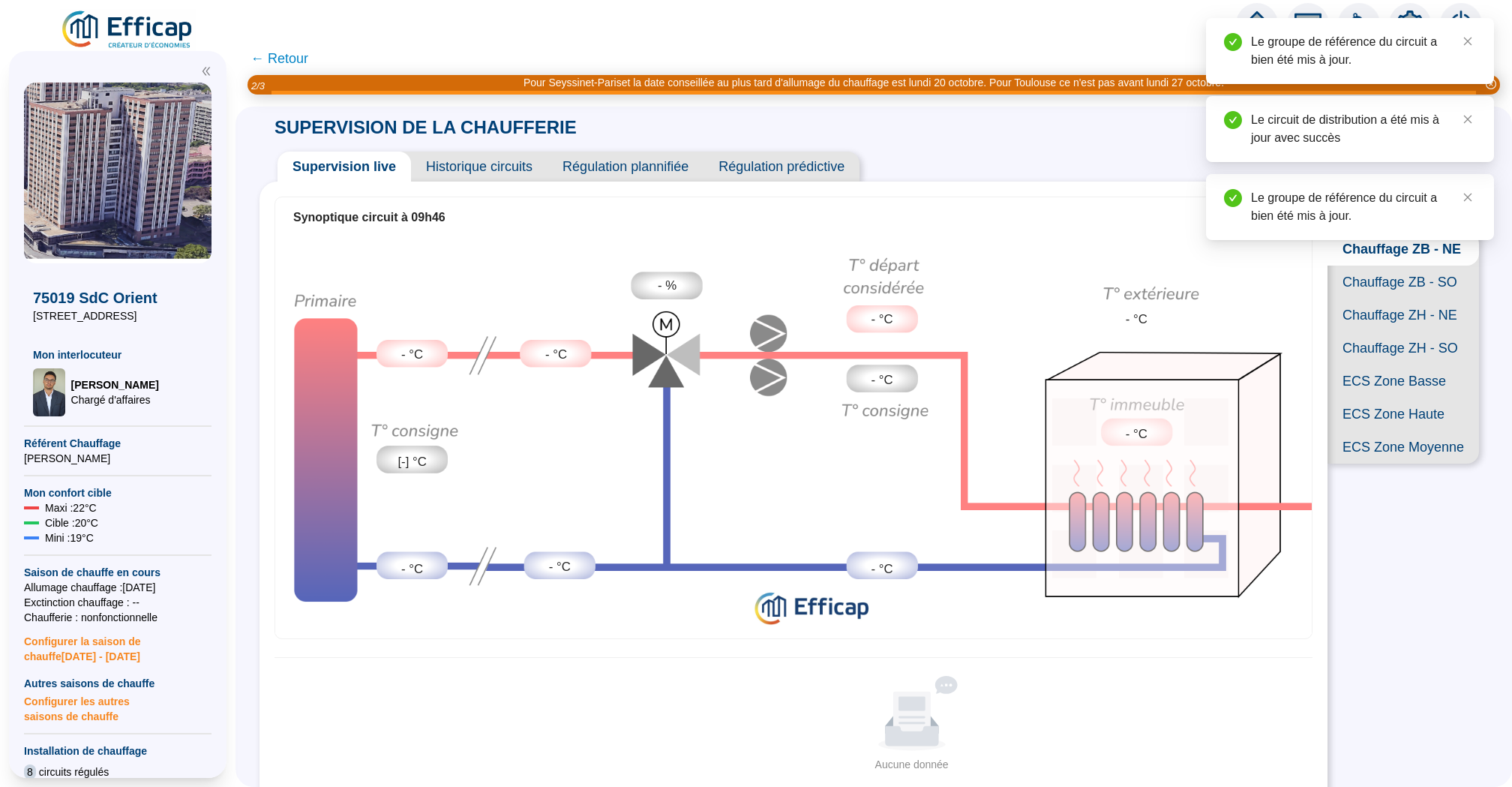
click at [1424, 287] on span "Chauffage ZB - SO" at bounding box center [1403, 281] width 151 height 33
click at [1416, 322] on span "Chauffage ZH - NE" at bounding box center [1403, 315] width 151 height 33
click at [1410, 343] on span "Chauffage ZH - SO" at bounding box center [1403, 348] width 151 height 33
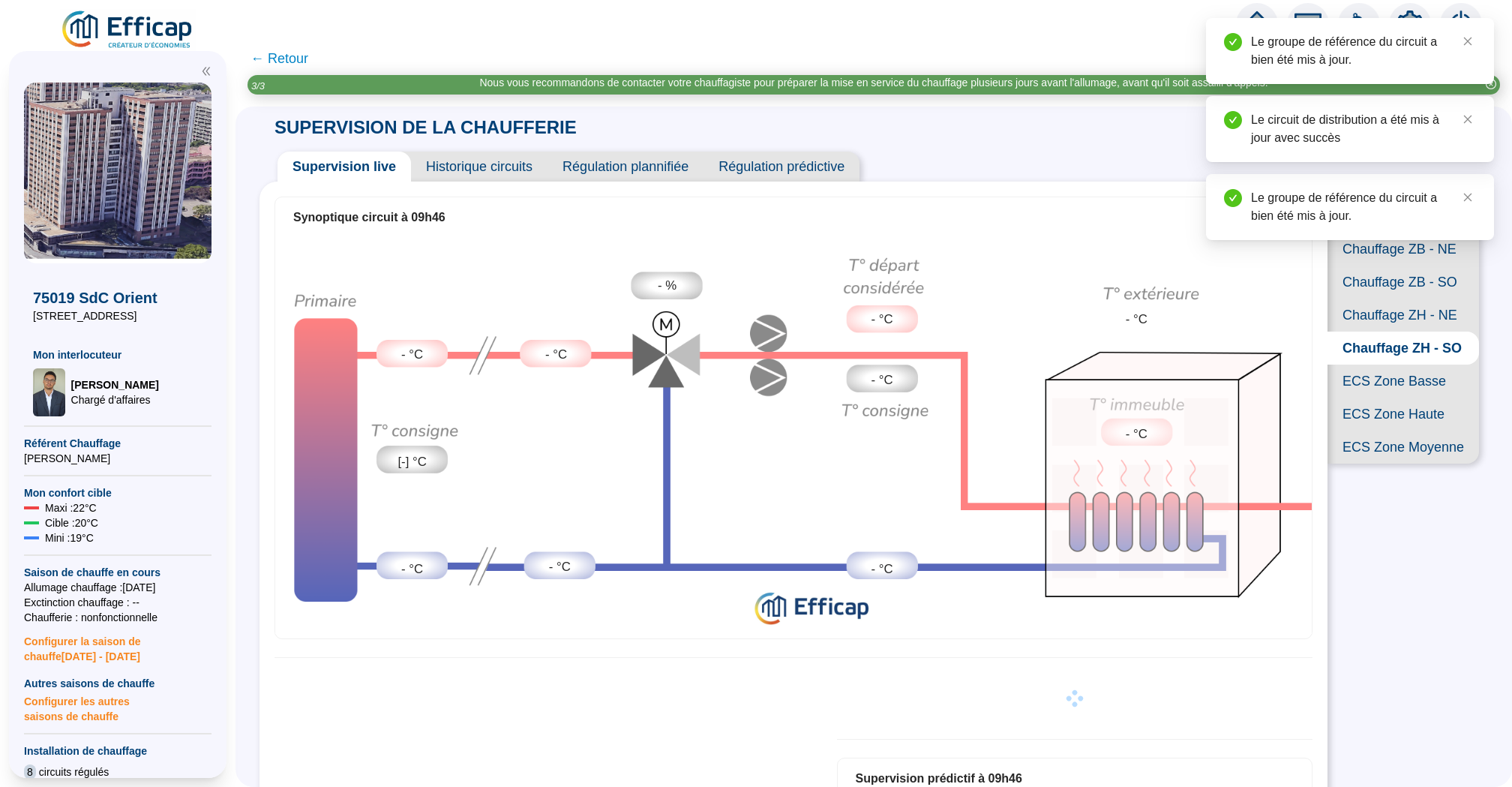
click at [1405, 256] on span "Chauffage ZB - NE" at bounding box center [1403, 249] width 151 height 33
click at [1469, 36] on icon "close" at bounding box center [1467, 42] width 11 height 11
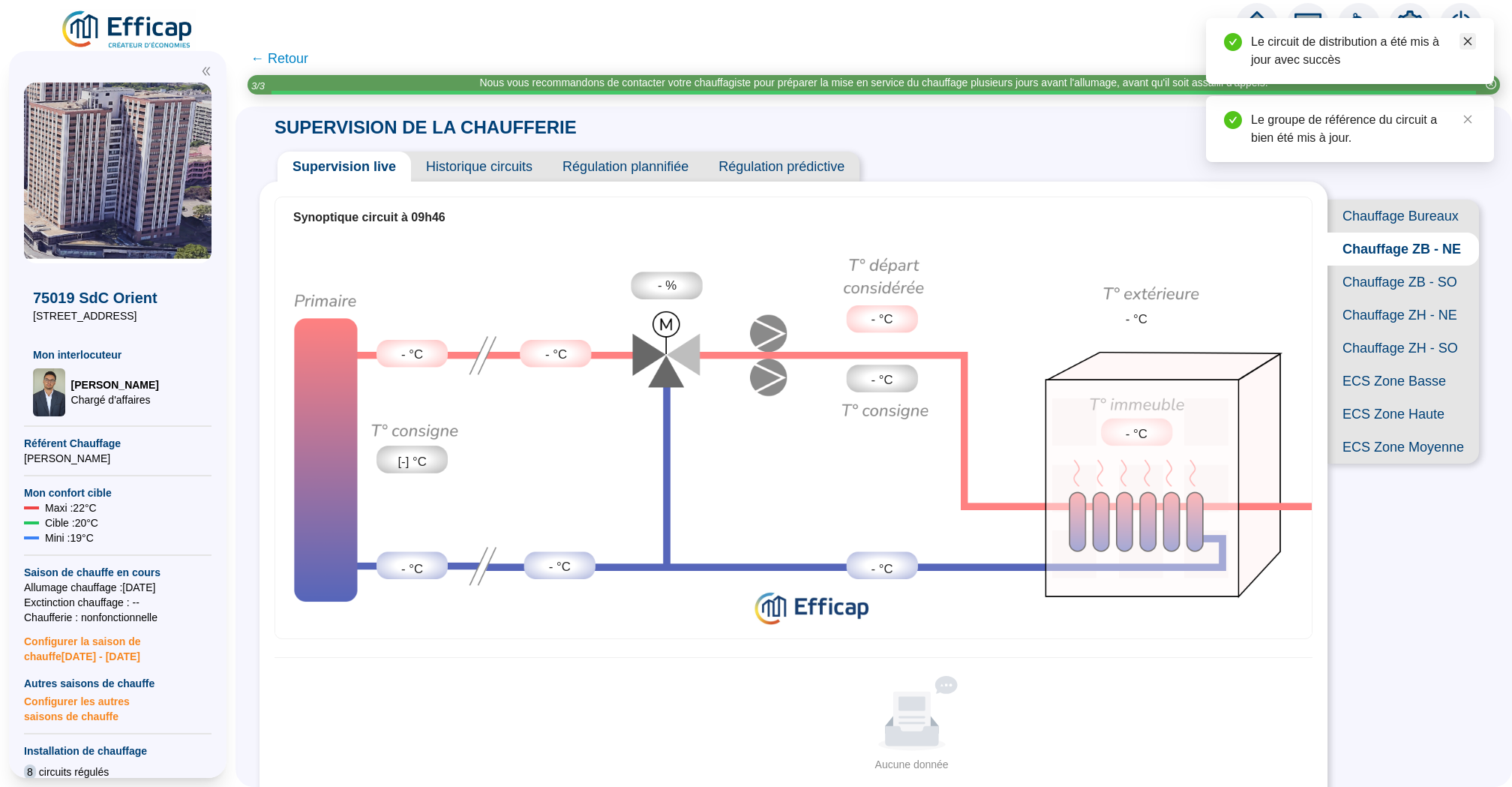
click at [1469, 38] on icon "close" at bounding box center [1467, 42] width 11 height 11
click at [1469, 44] on icon "close" at bounding box center [1467, 42] width 11 height 11
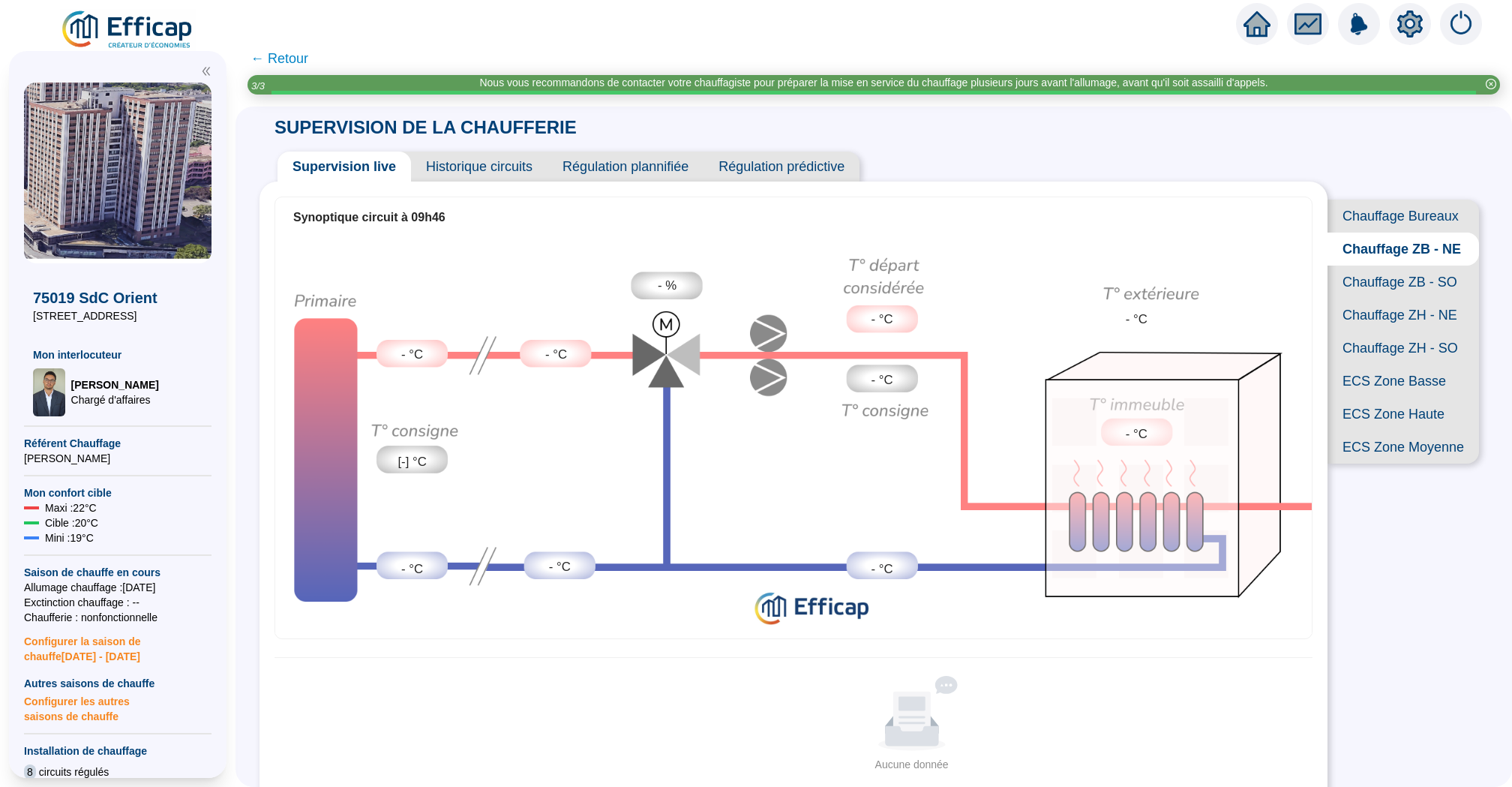
click at [1418, 282] on span "Chauffage ZB - SO" at bounding box center [1403, 281] width 151 height 33
click at [1405, 29] on icon "setting" at bounding box center [1410, 23] width 26 height 24
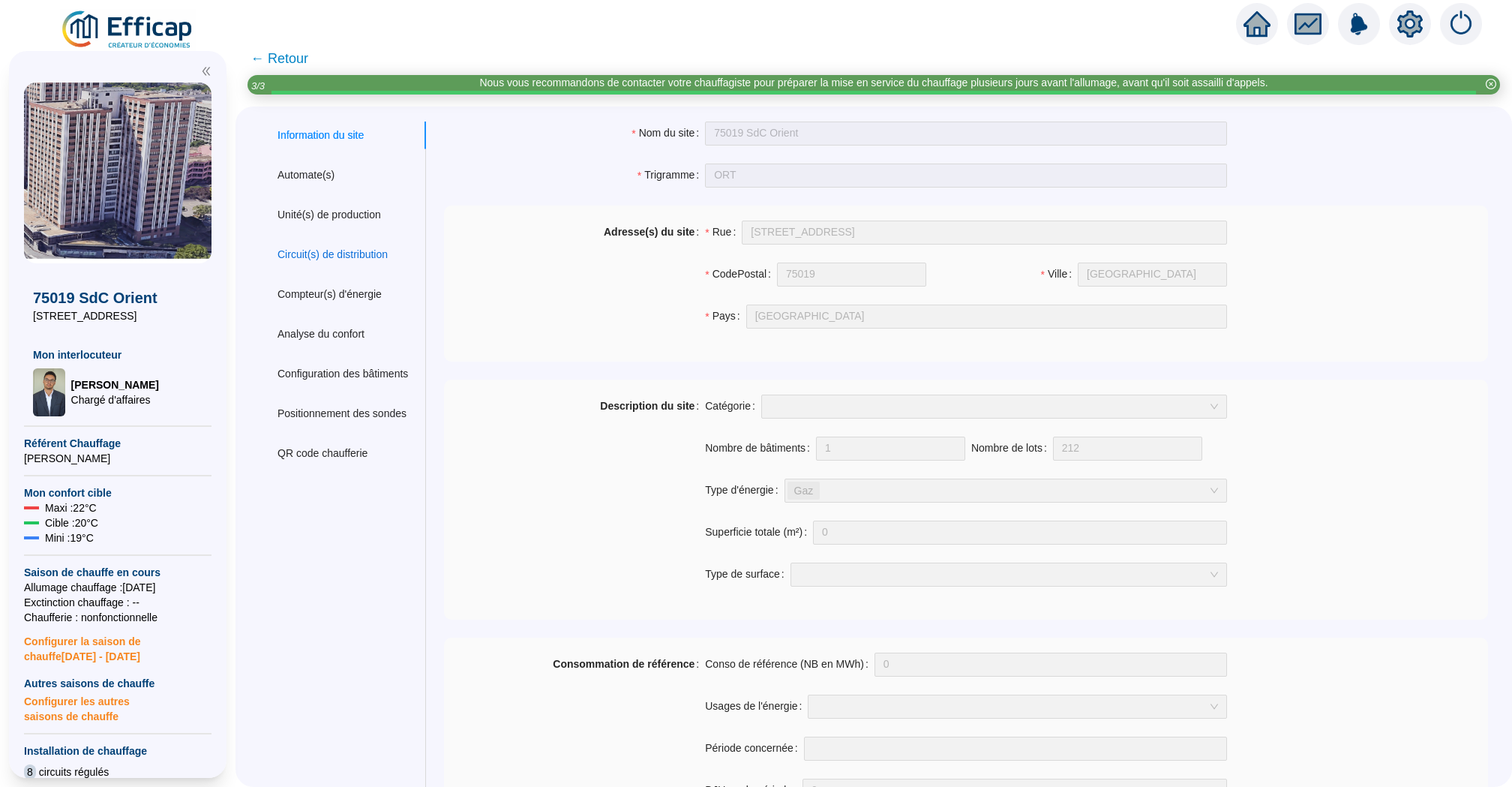
click at [338, 256] on div "Circuit(s) de distribution" at bounding box center [332, 254] width 110 height 15
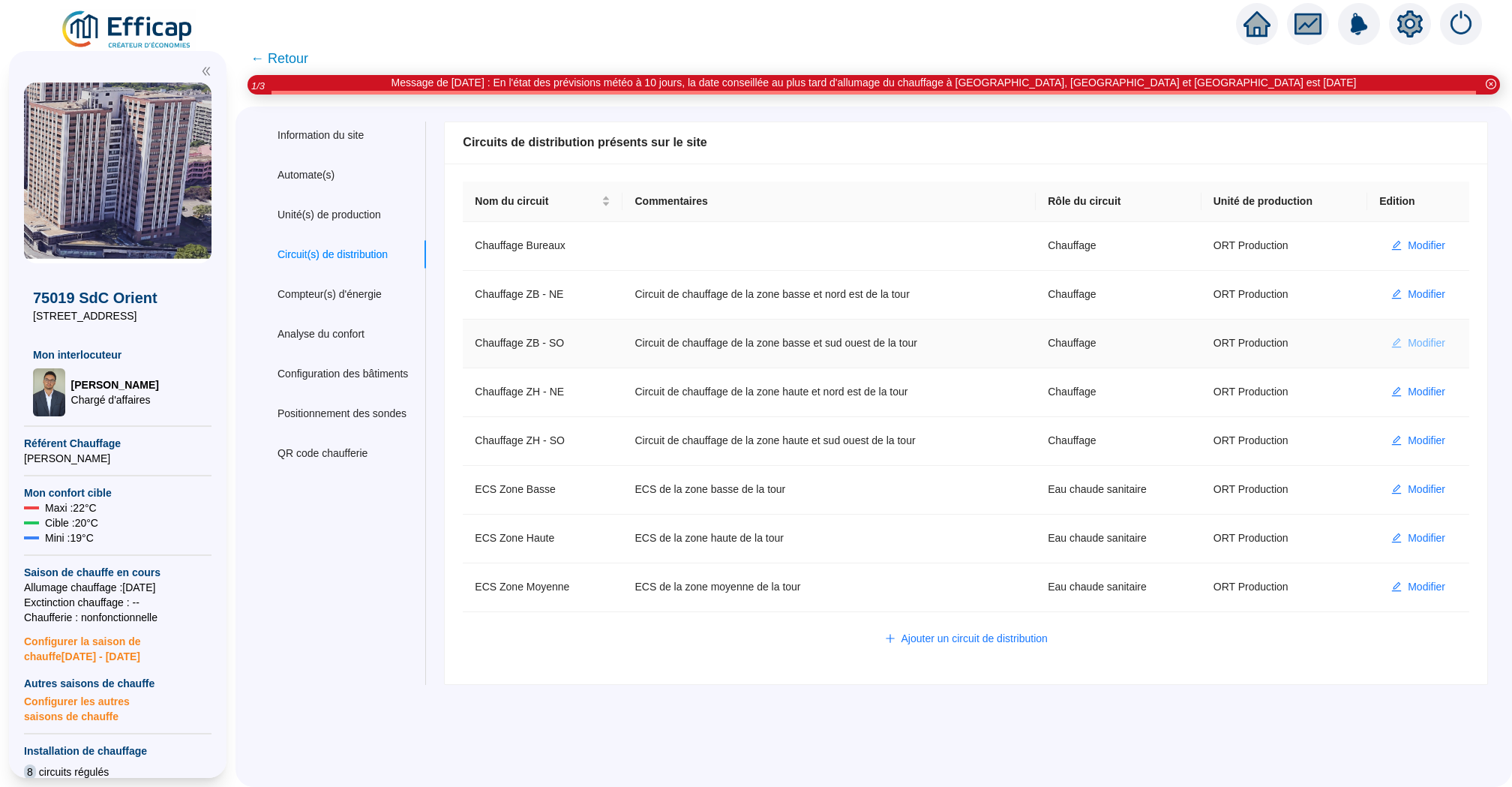
click at [1428, 342] on span "Modifier" at bounding box center [1425, 342] width 37 height 15
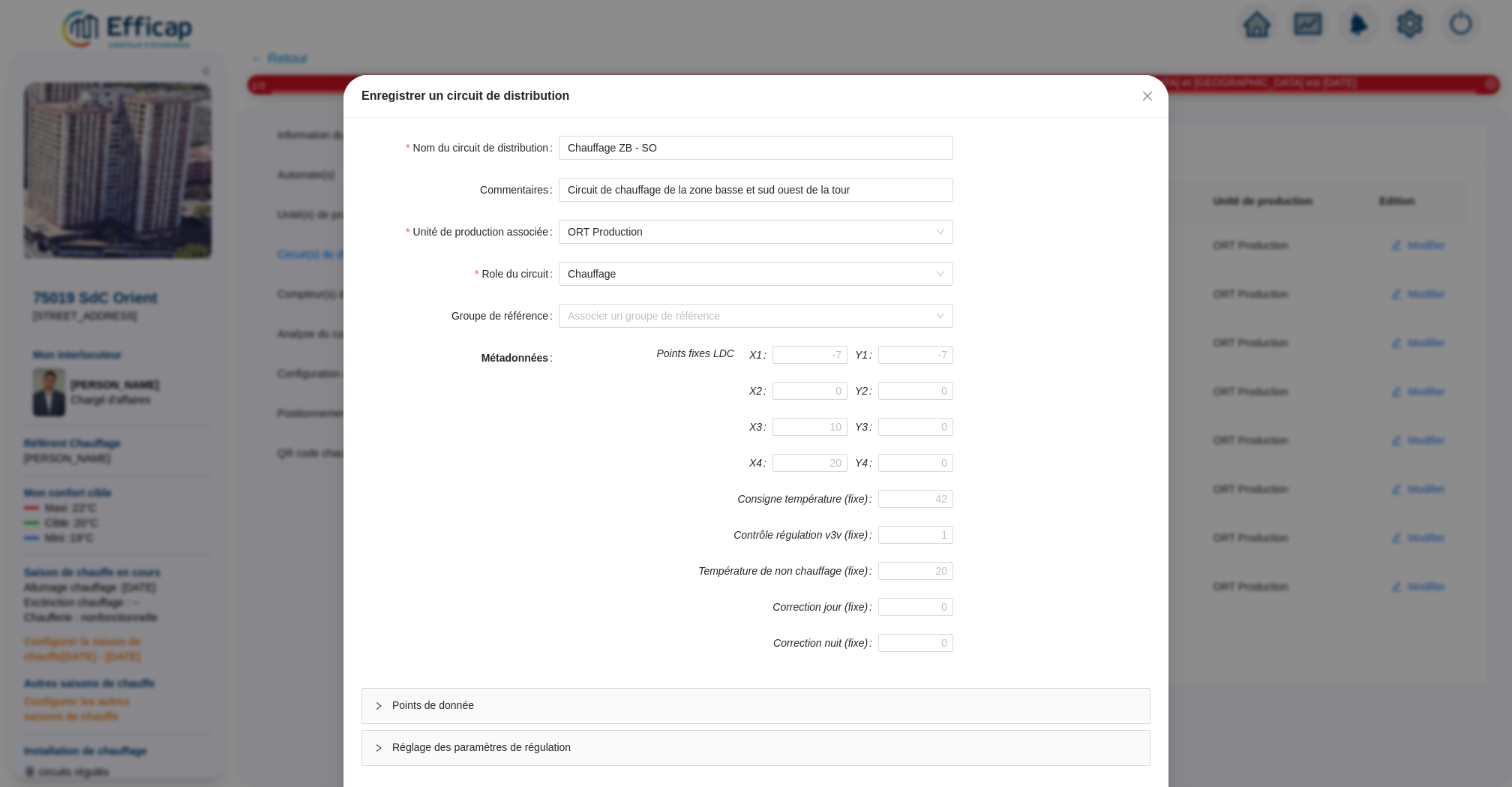
scroll to position [65, 0]
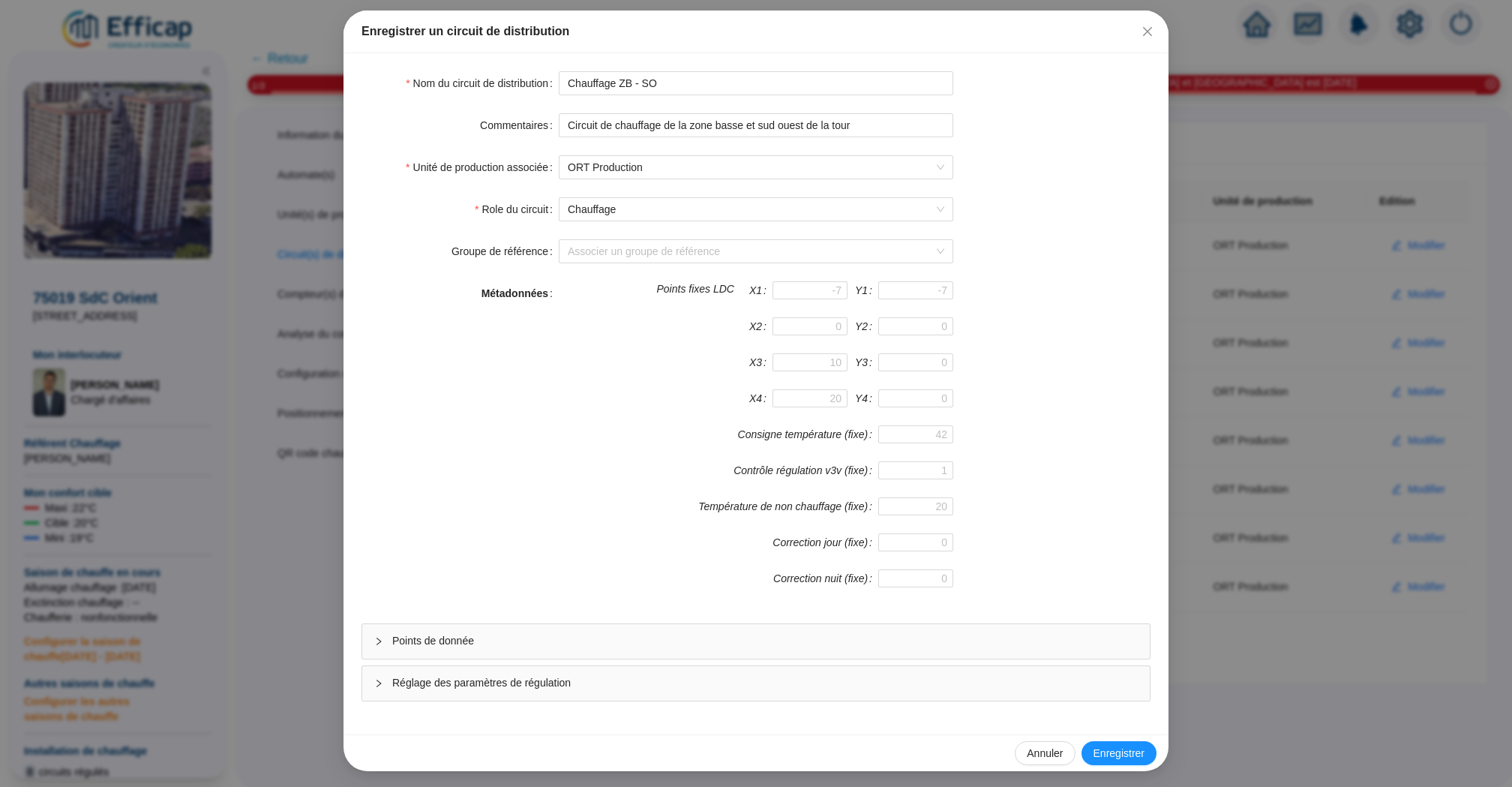
click at [628, 643] on span "Points de donnée" at bounding box center [765, 640] width 745 height 15
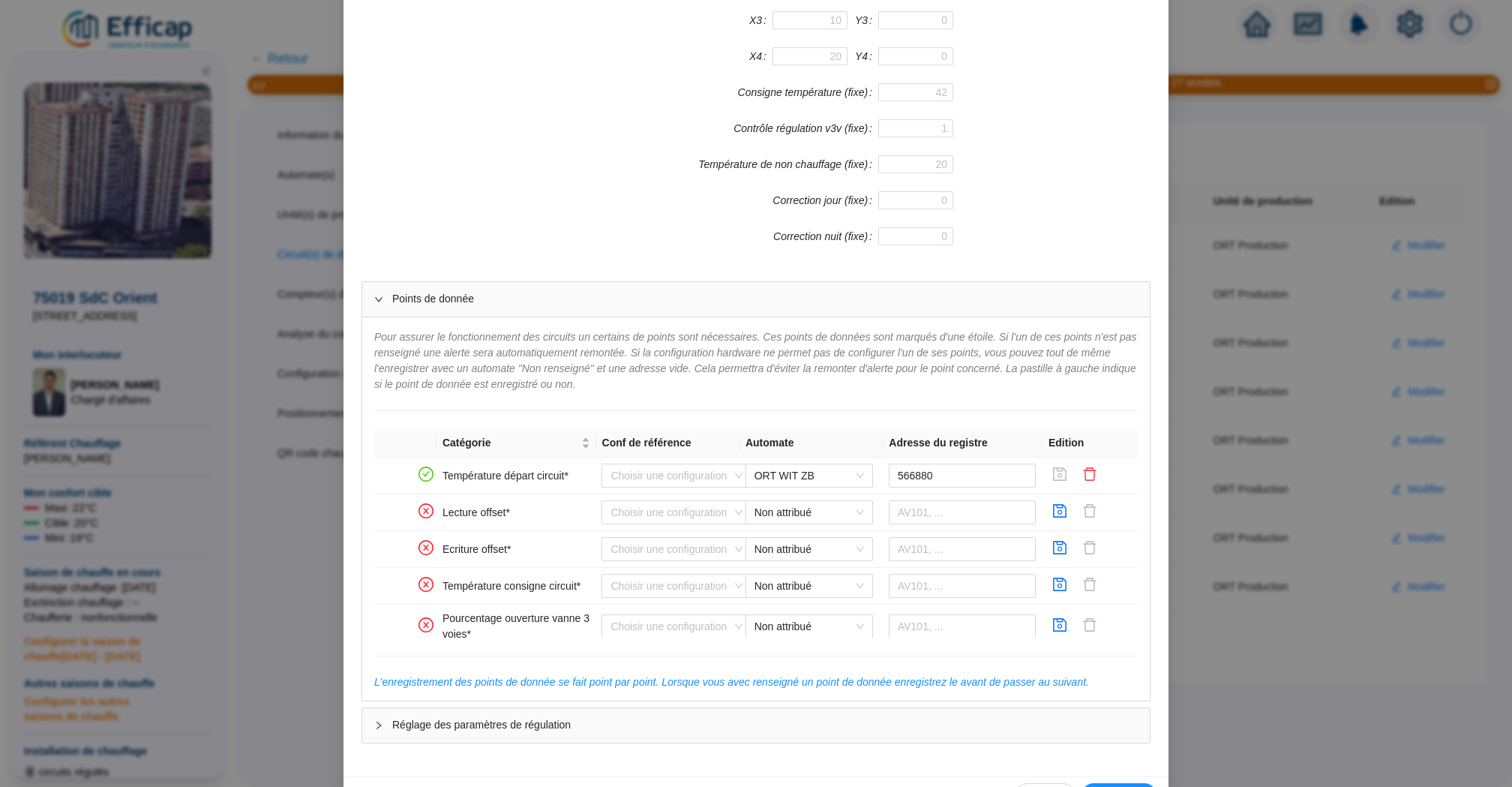
scroll to position [449, 0]
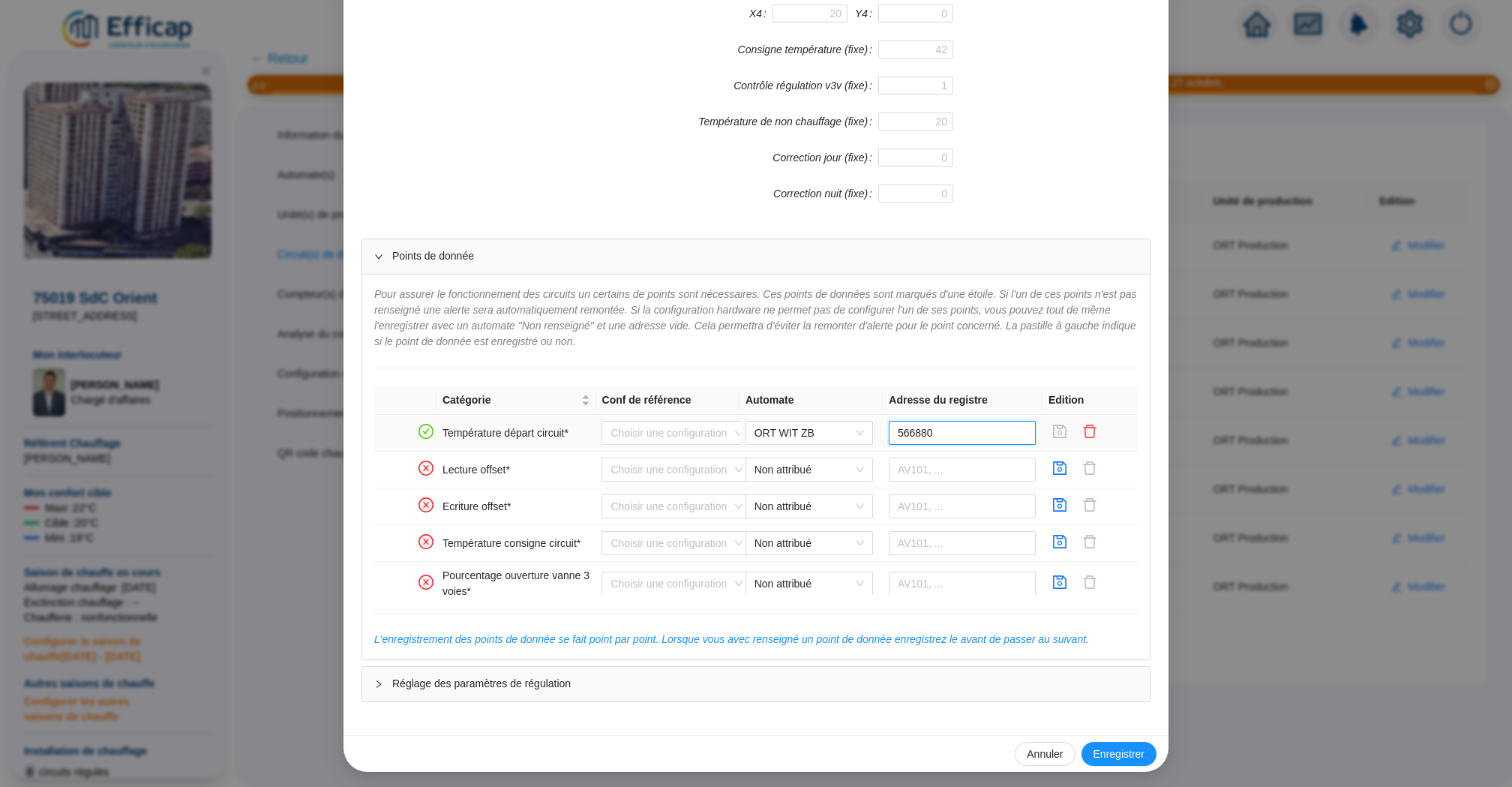
click at [978, 434] on input "566880" at bounding box center [963, 433] width 148 height 24
paste input "566880"
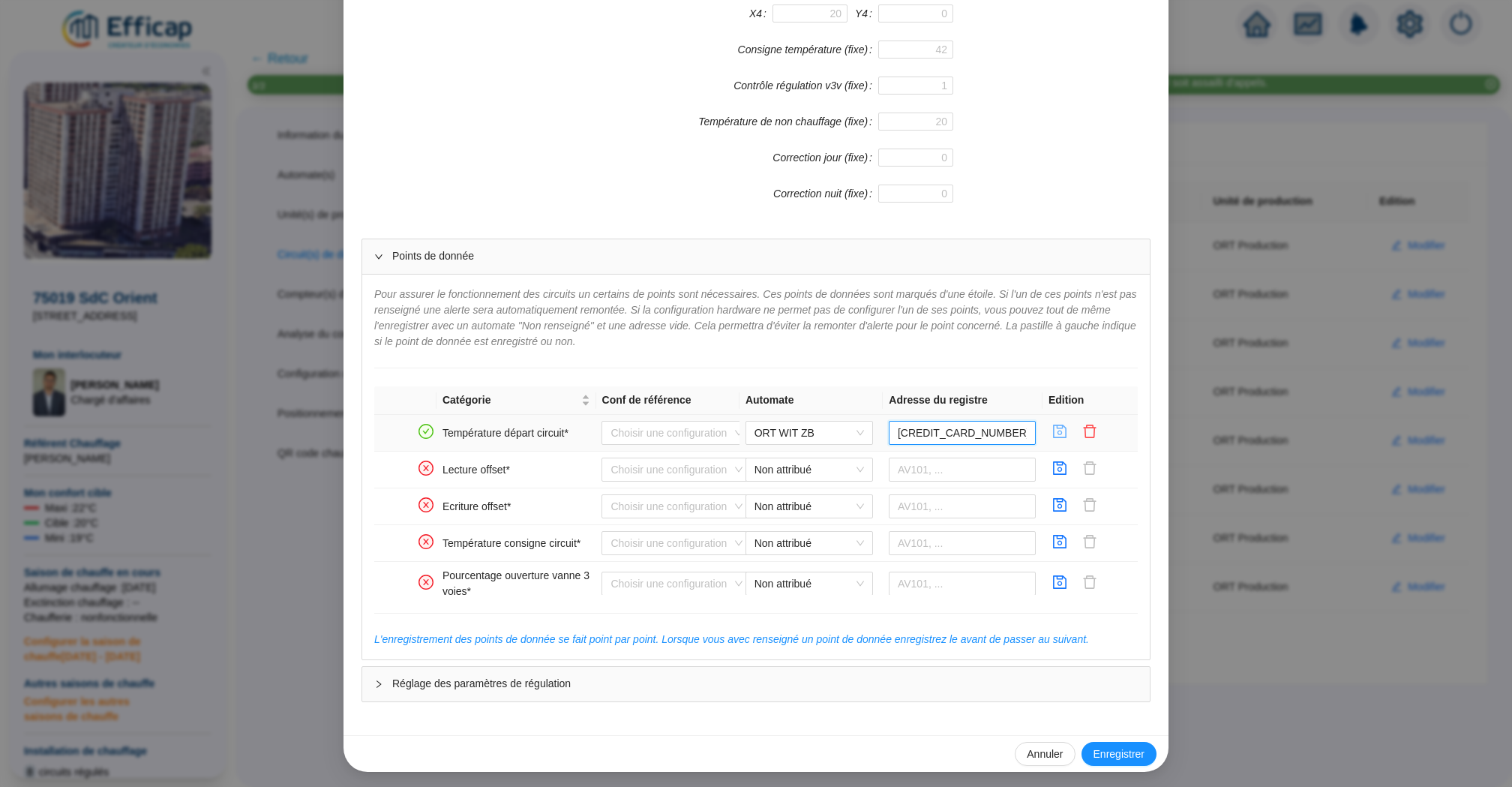
type input "566880"
click at [1264, 664] on div "Enregistrer un circuit de distribution Nom du circuit de distribution Chauffage…" at bounding box center [756, 394] width 1512 height 787
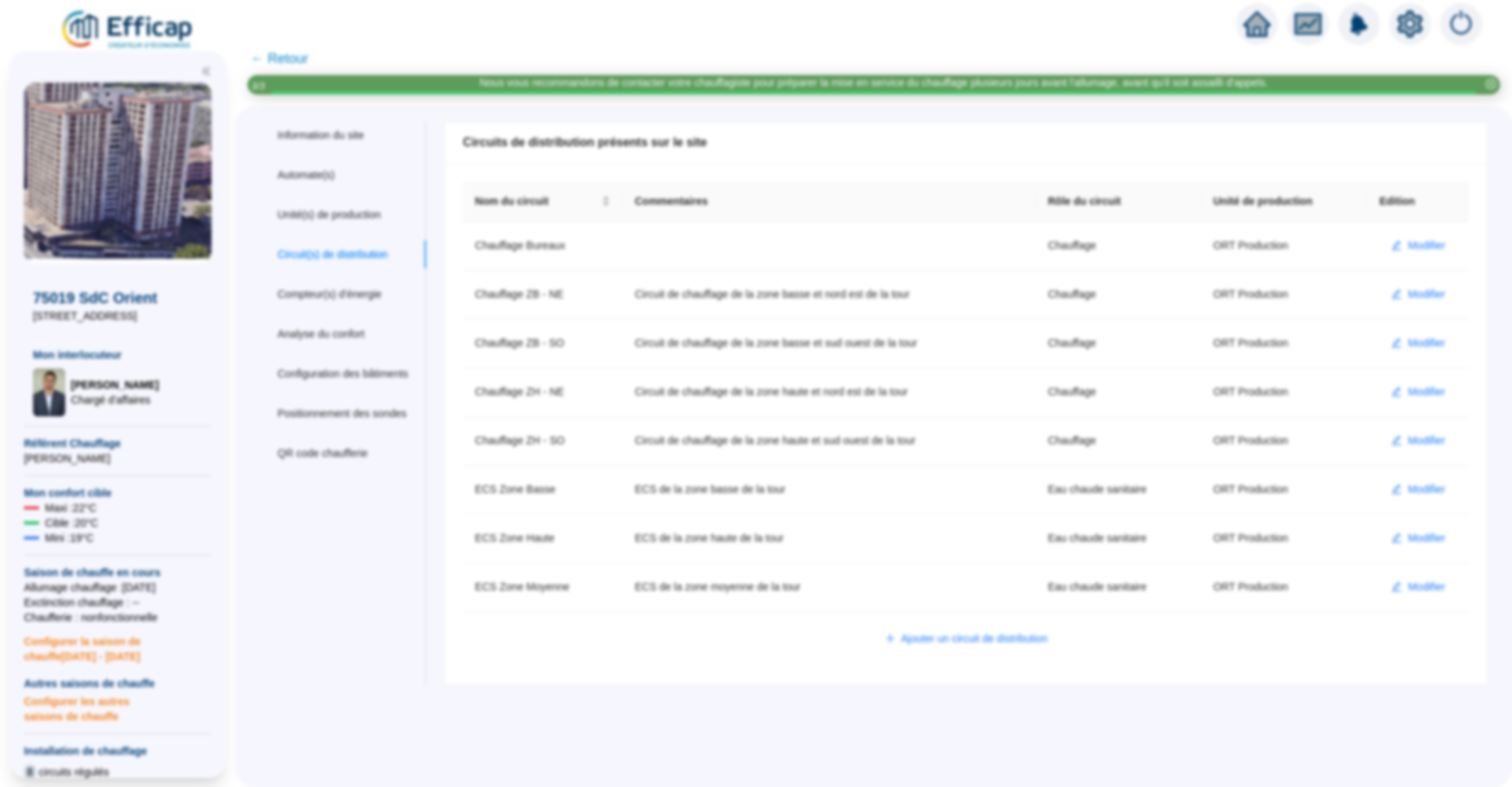
scroll to position [0, 0]
click at [236, 30] on div at bounding box center [756, 21] width 1512 height 42
click at [286, 54] on span "← Retour" at bounding box center [279, 58] width 57 height 21
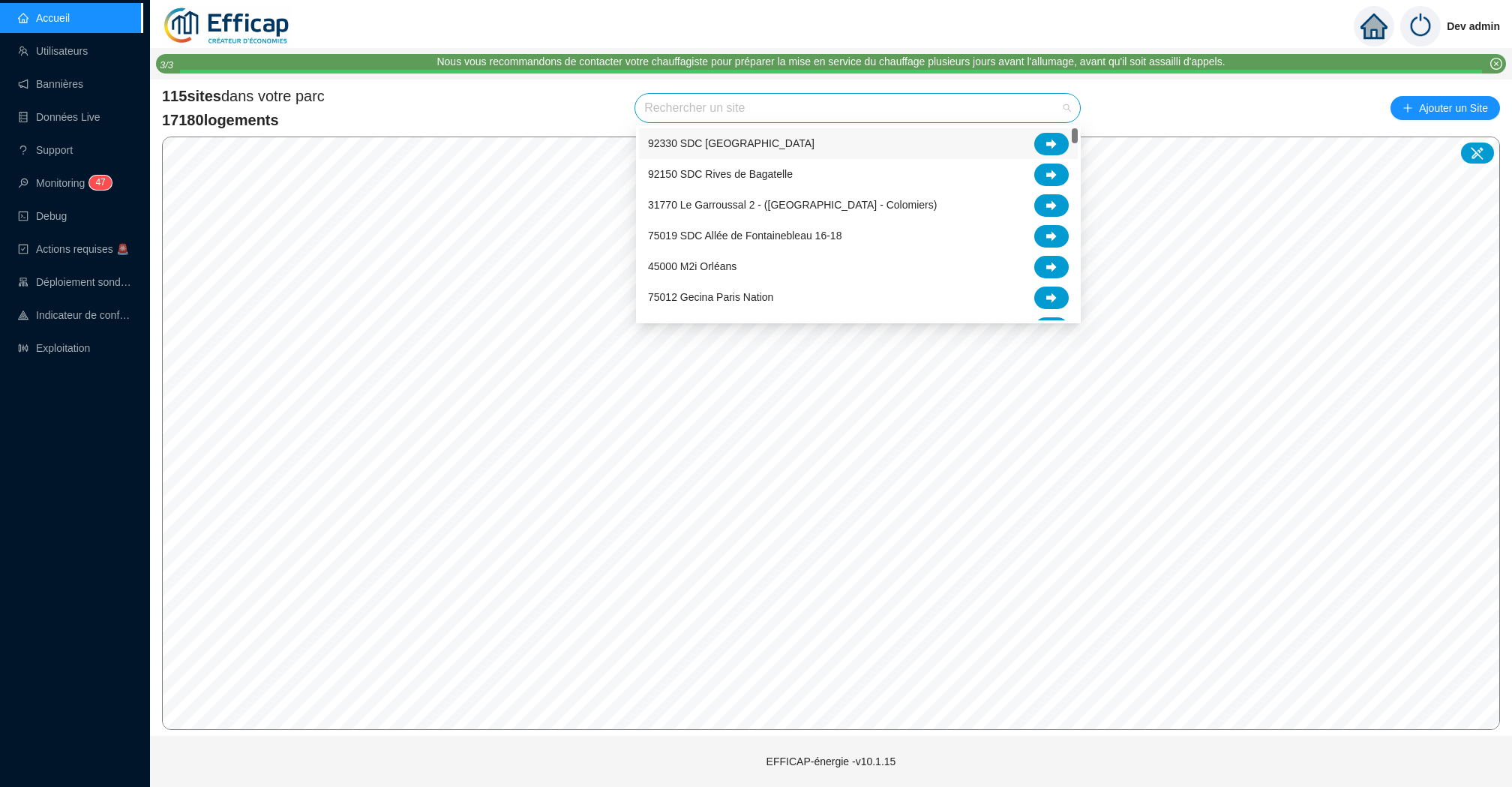
click at [829, 115] on input "search" at bounding box center [851, 107] width 414 height 28
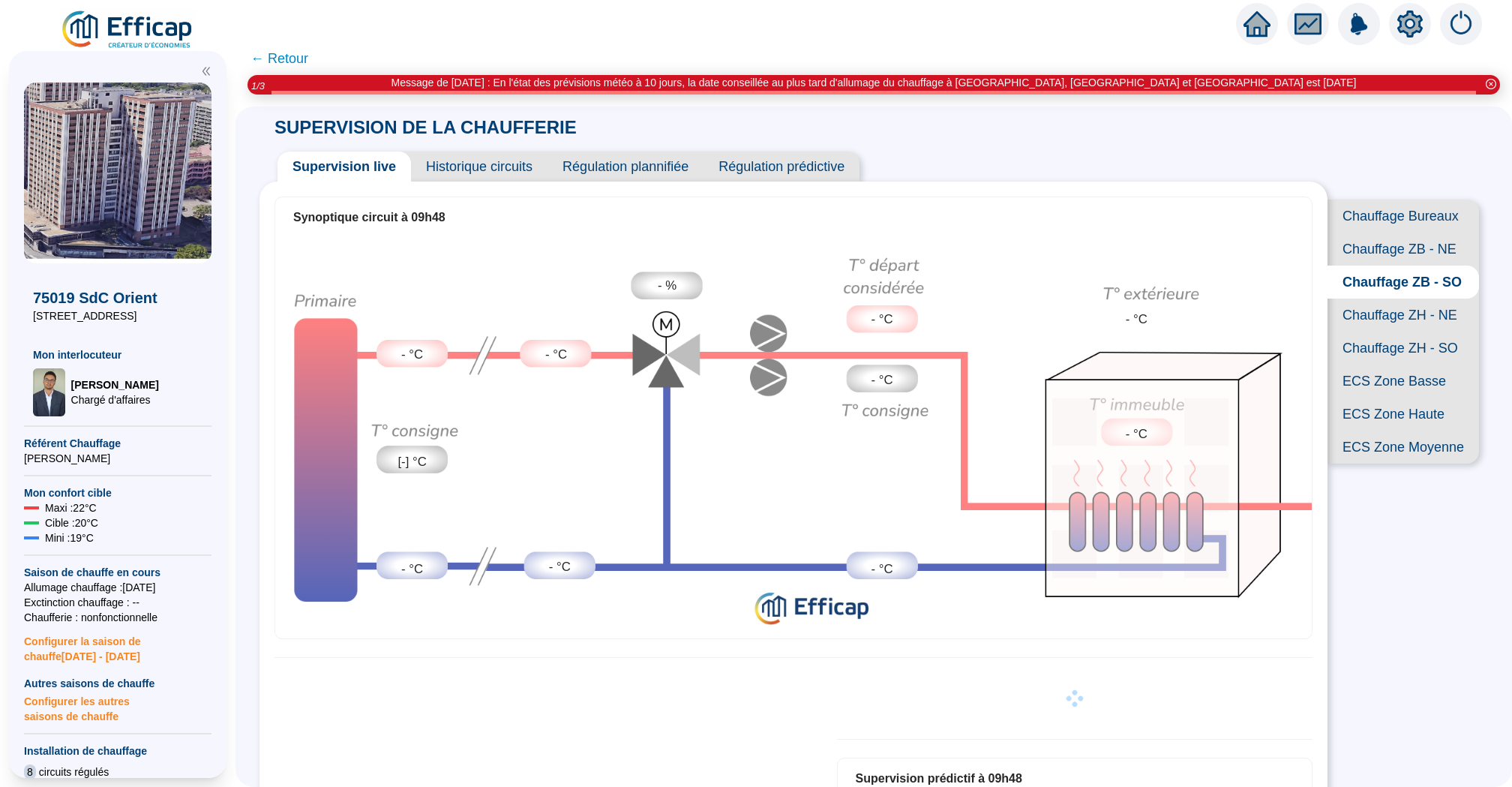
scroll to position [13, 0]
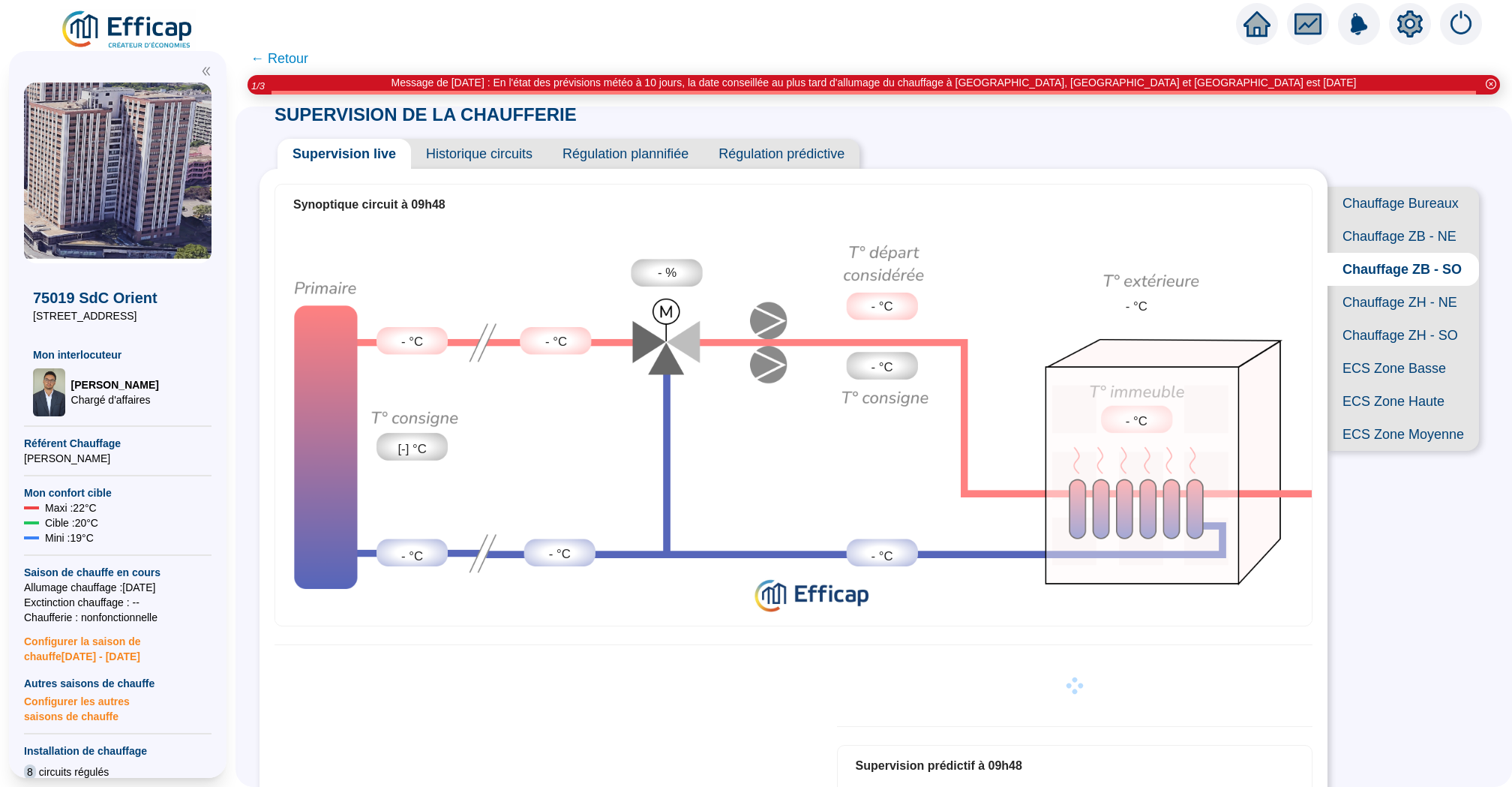
click at [1415, 223] on span "Chauffage ZB - NE" at bounding box center [1403, 236] width 151 height 33
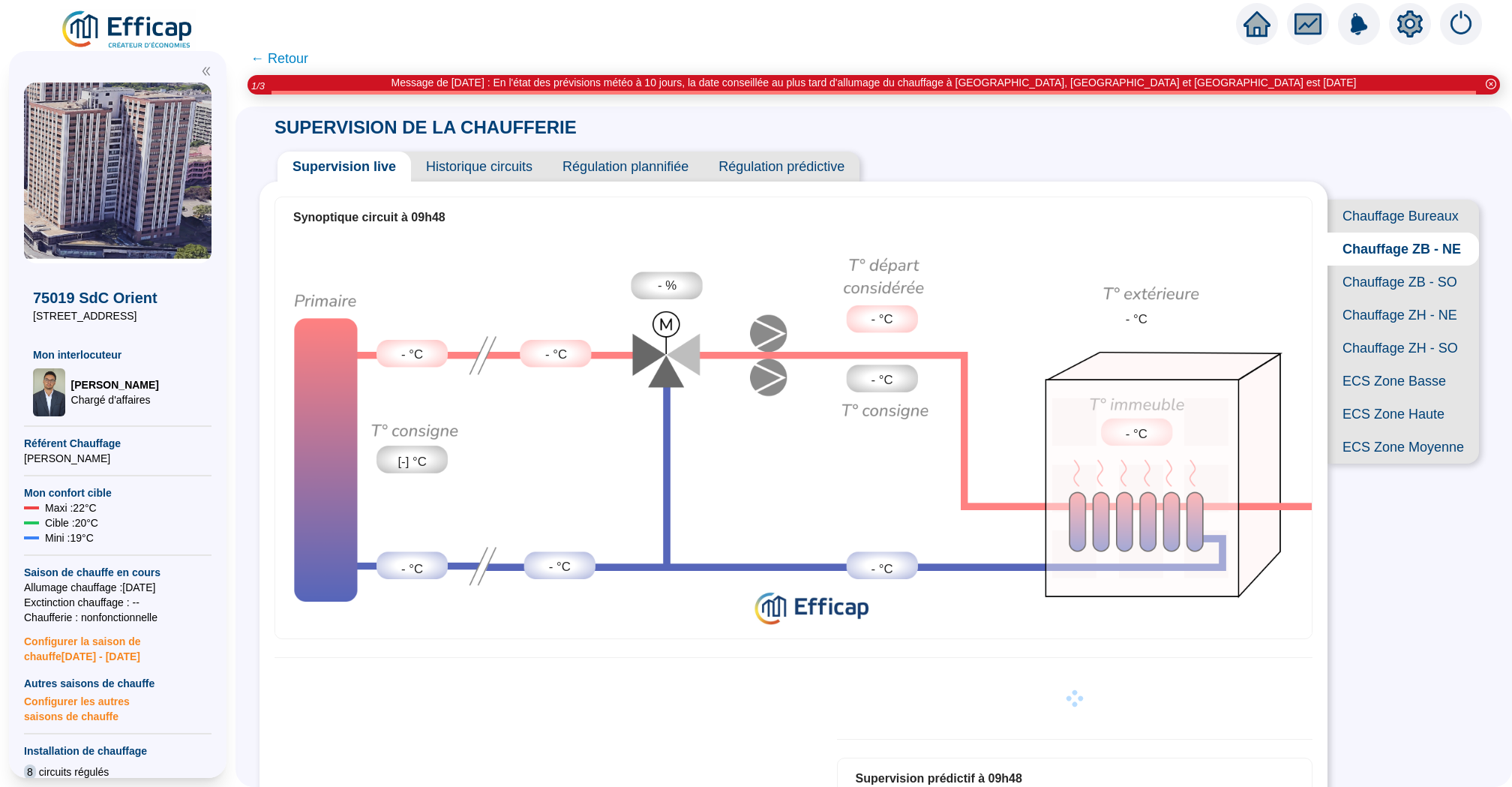
click at [1441, 217] on span "Chauffage Bureaux" at bounding box center [1403, 216] width 151 height 33
click at [1396, 339] on span "Chauffage ZH - SO" at bounding box center [1402, 348] width 154 height 33
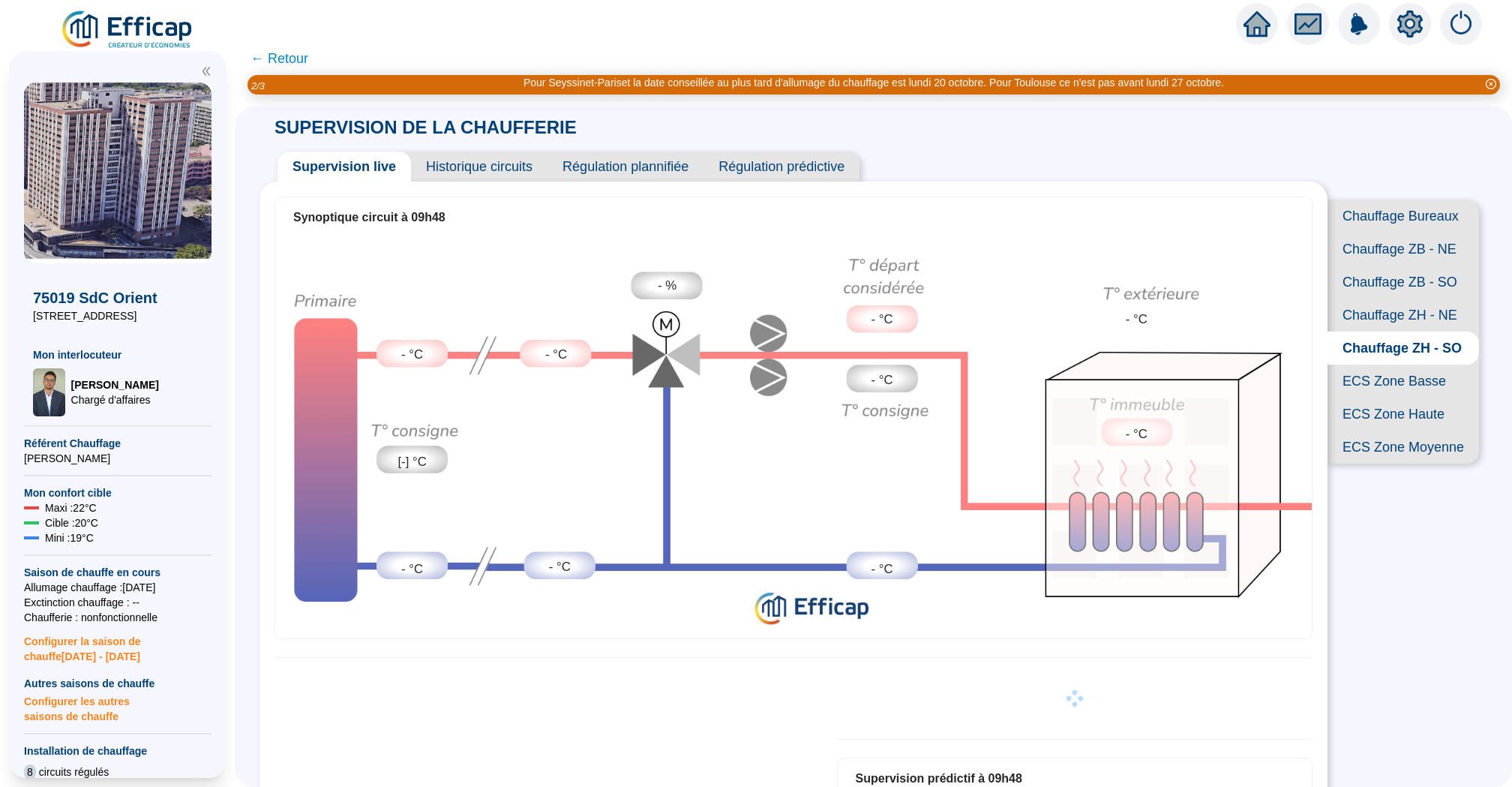
click at [1419, 391] on span "ECS Zone Basse" at bounding box center [1403, 381] width 151 height 33
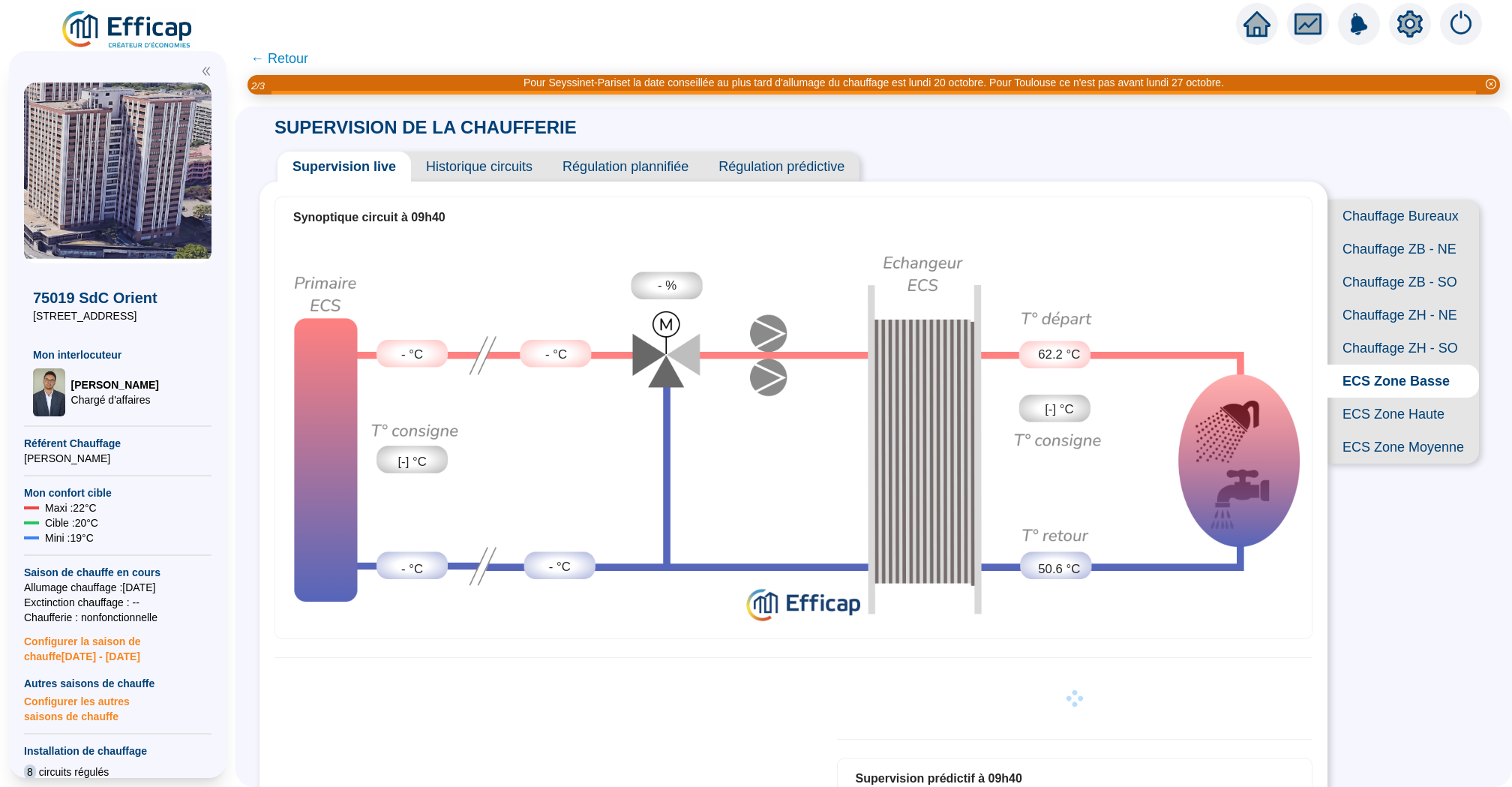
click at [1415, 412] on span "ECS Zone Haute" at bounding box center [1403, 414] width 151 height 33
click at [1418, 390] on span "ECS Zone Basse" at bounding box center [1403, 381] width 151 height 33
click at [1411, 414] on span "ECS Zone Haute" at bounding box center [1403, 414] width 151 height 33
click at [1418, 448] on span "ECS Zone Moyenne" at bounding box center [1403, 447] width 151 height 33
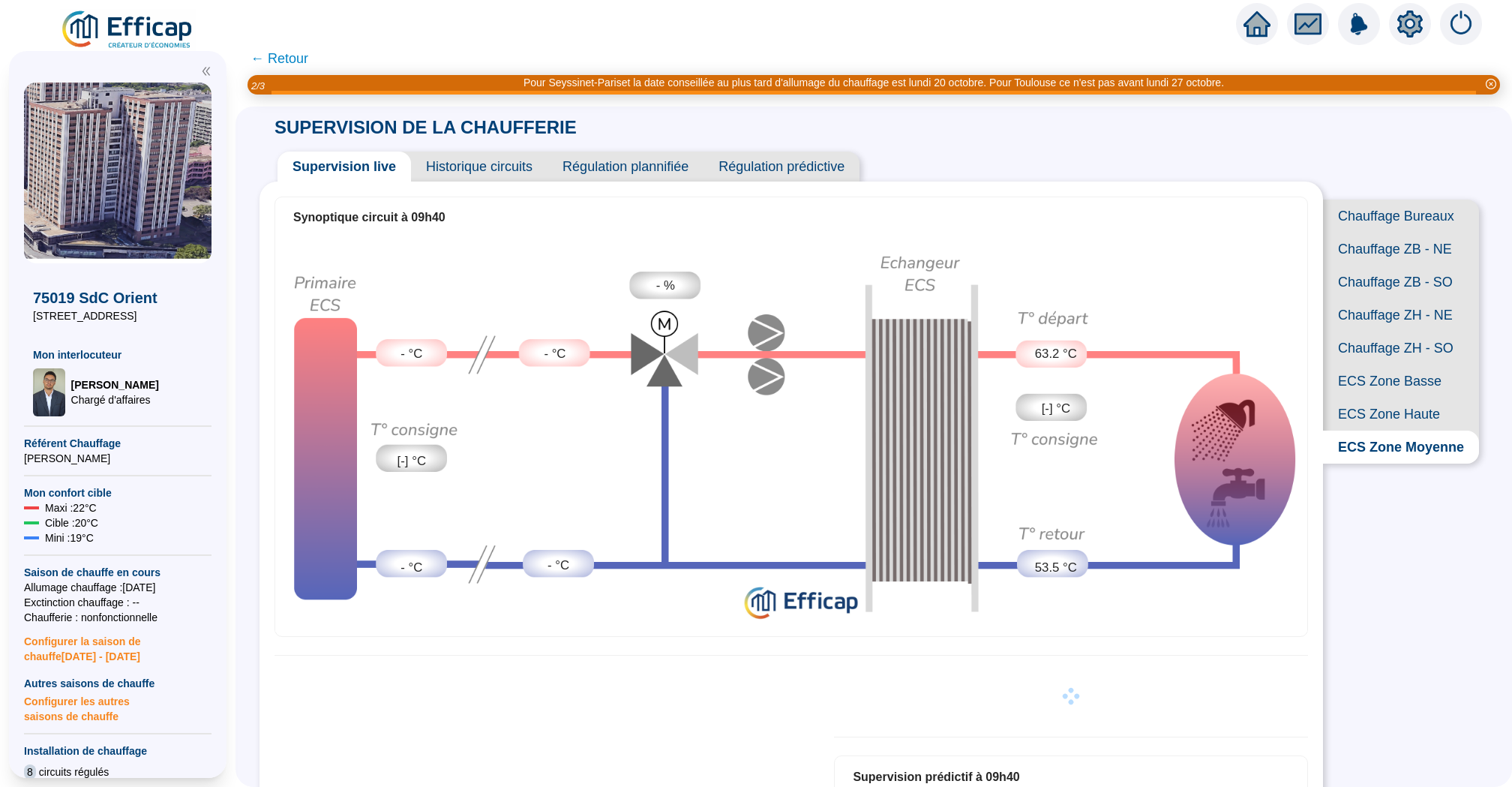
click at [1424, 412] on span "ECS Zone Haute" at bounding box center [1400, 414] width 156 height 33
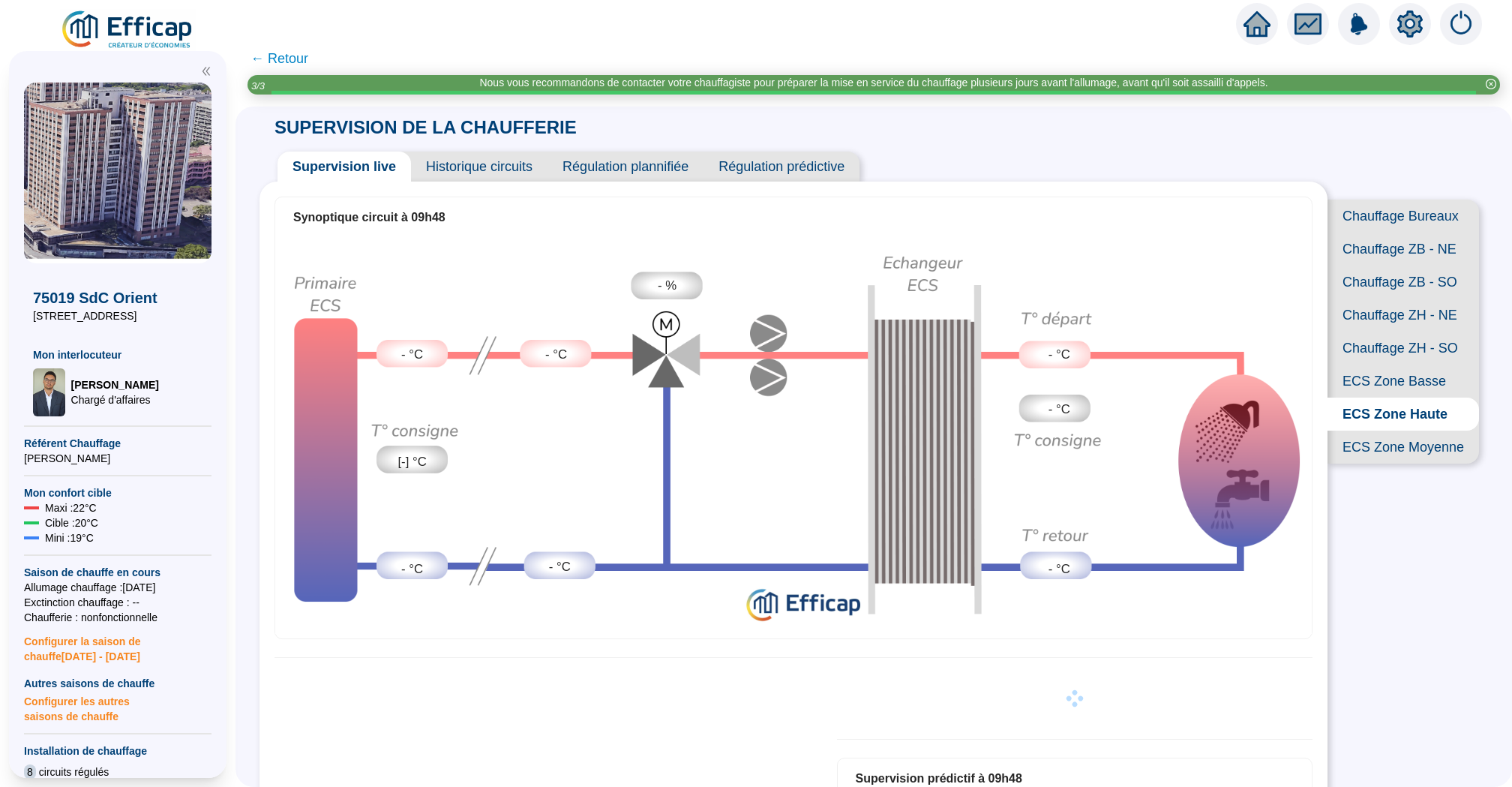
click at [1410, 332] on span "Chauffage ZH - SO" at bounding box center [1403, 348] width 151 height 33
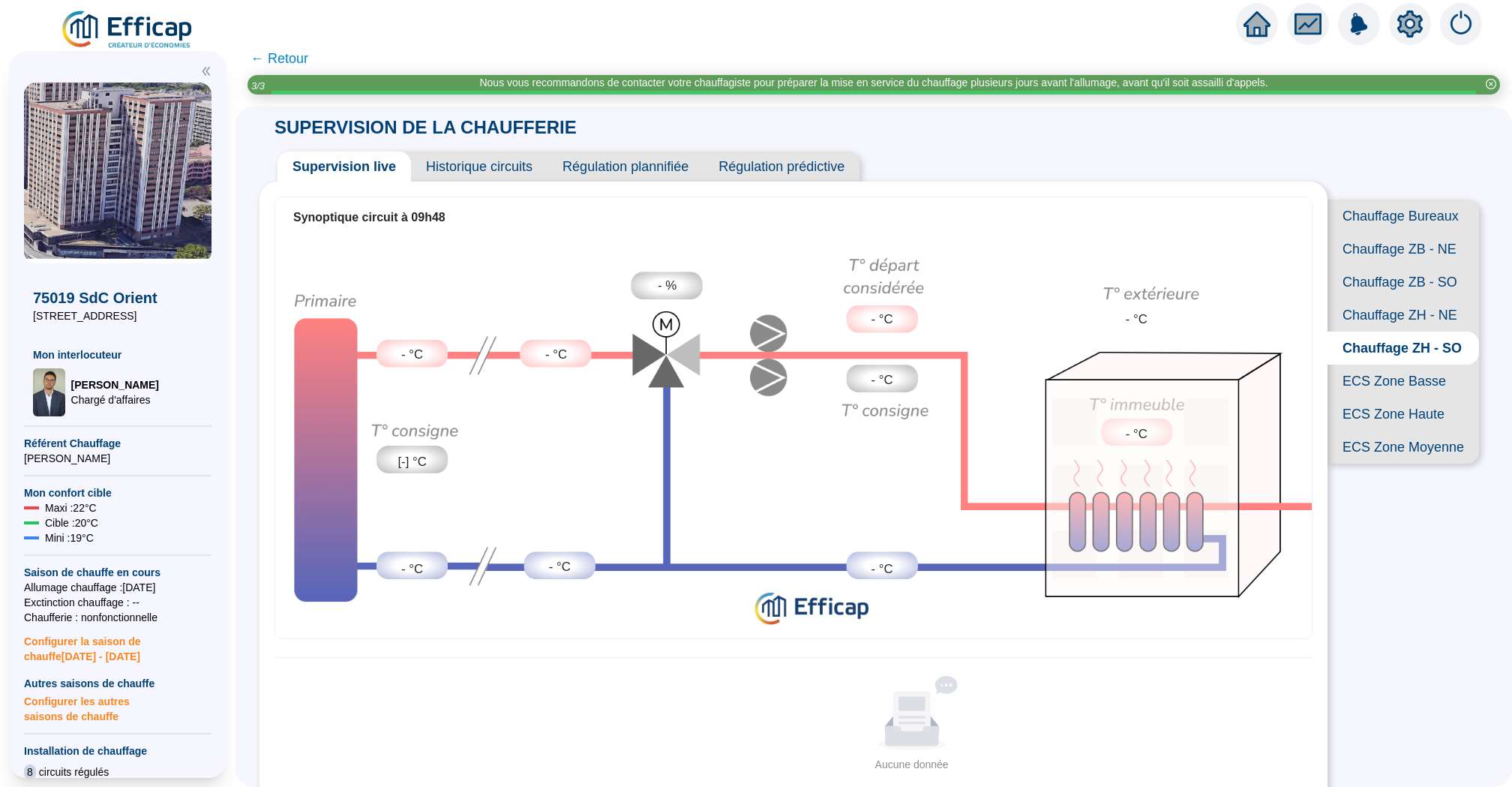
click at [1409, 312] on span "Chauffage ZH - NE" at bounding box center [1403, 315] width 151 height 33
click at [1407, 280] on span "Chauffage ZB - SO" at bounding box center [1403, 281] width 151 height 33
click at [1412, 253] on span "Chauffage ZB - NE" at bounding box center [1403, 249] width 151 height 33
click at [1412, 220] on span "Chauffage Bureaux" at bounding box center [1403, 216] width 151 height 33
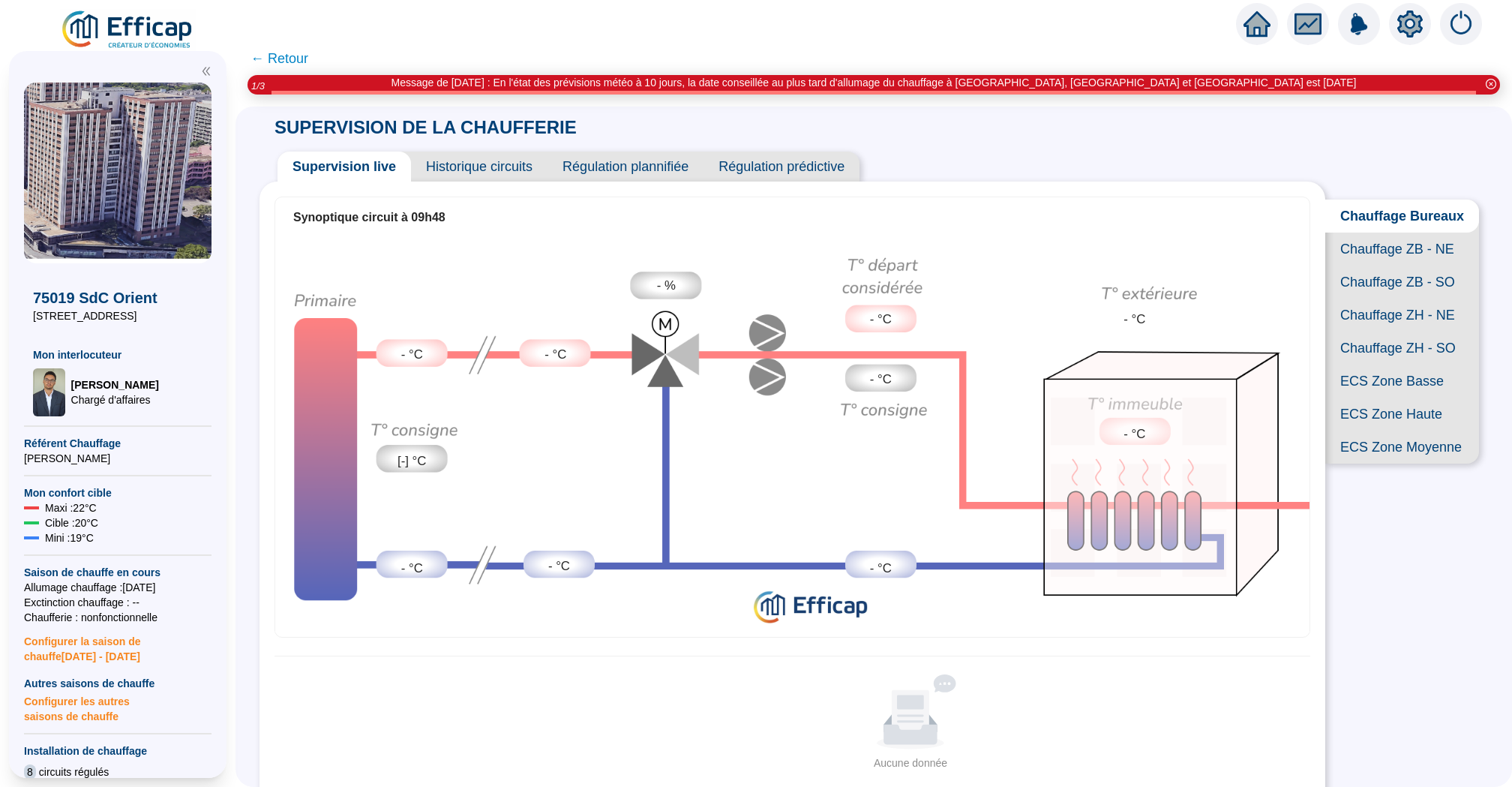
click at [1410, 23] on icon "setting" at bounding box center [1410, 25] width 27 height 27
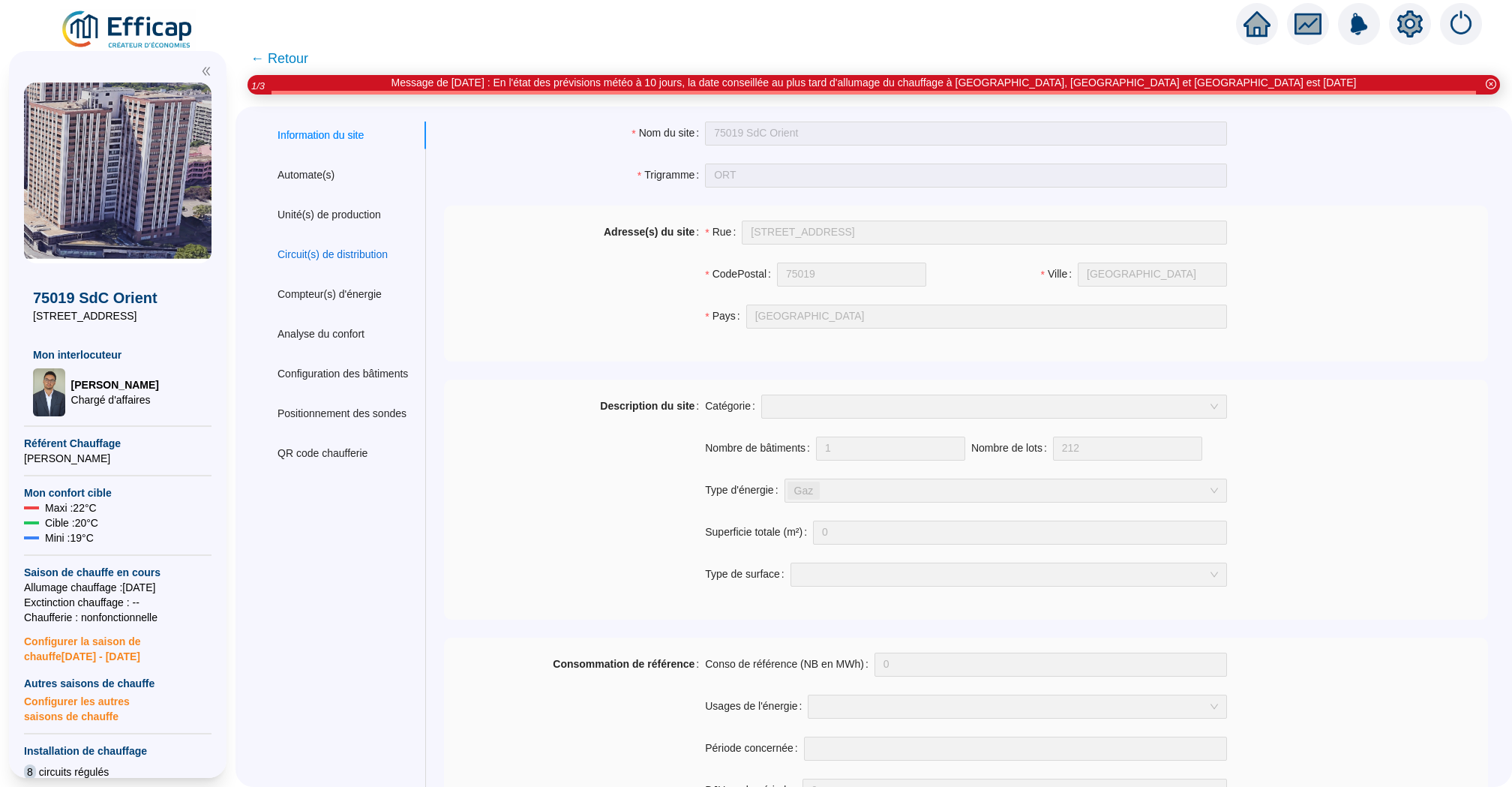
click at [350, 261] on div "Circuit(s) de distribution" at bounding box center [332, 254] width 110 height 15
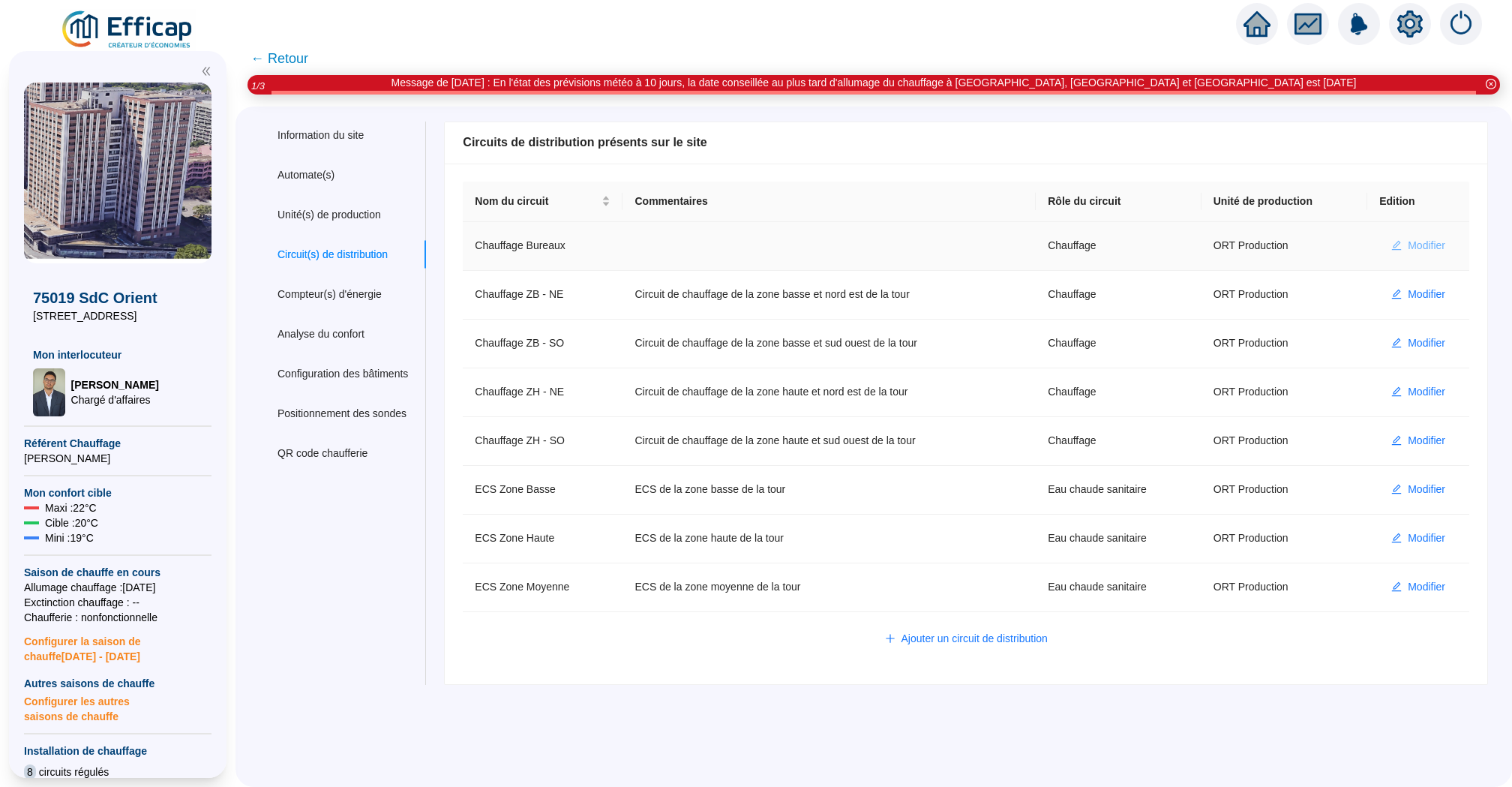
click at [1432, 238] on span "Modifier" at bounding box center [1425, 245] width 37 height 15
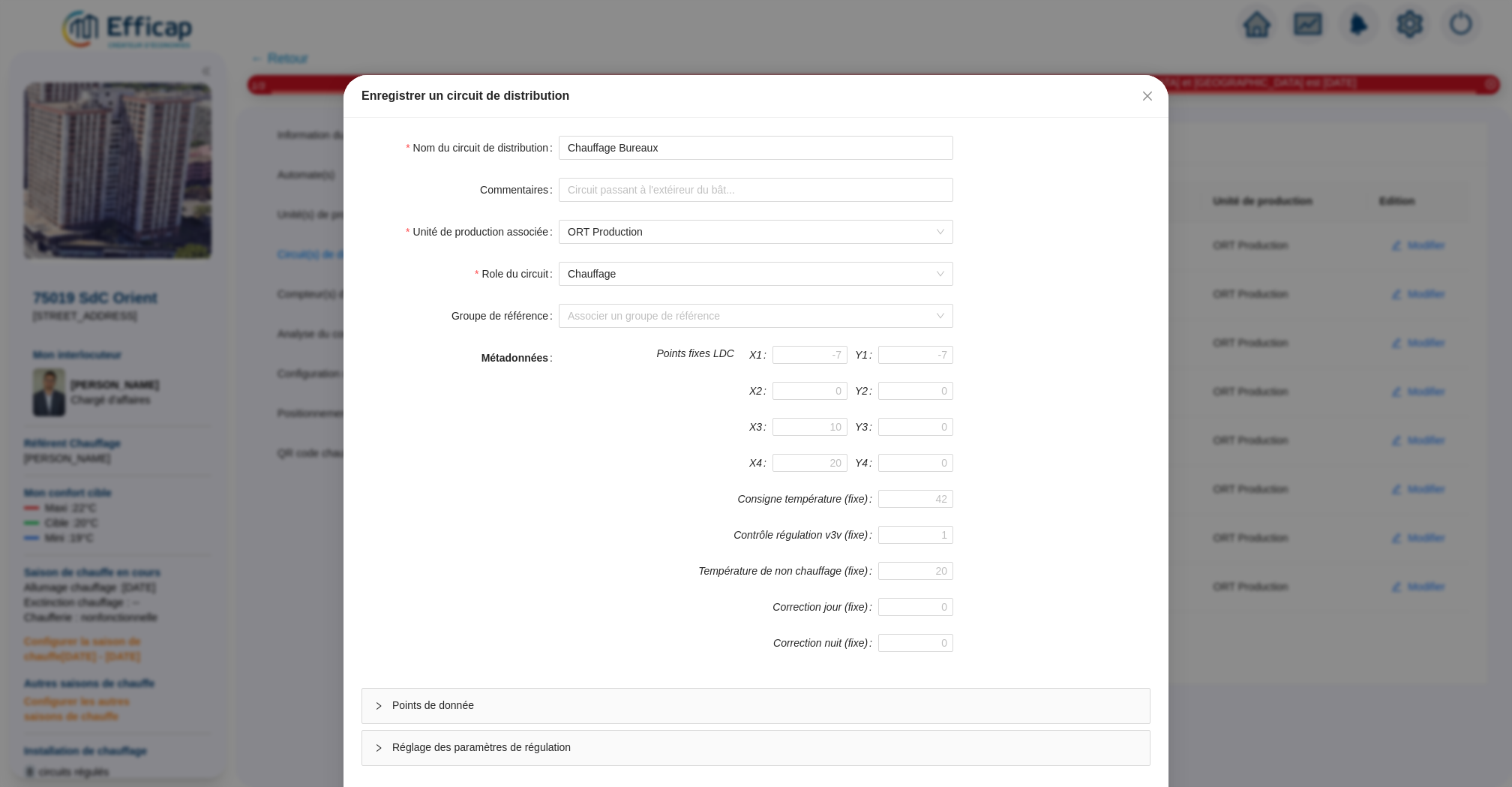
click at [613, 694] on div "Points de donnée" at bounding box center [756, 706] width 787 height 35
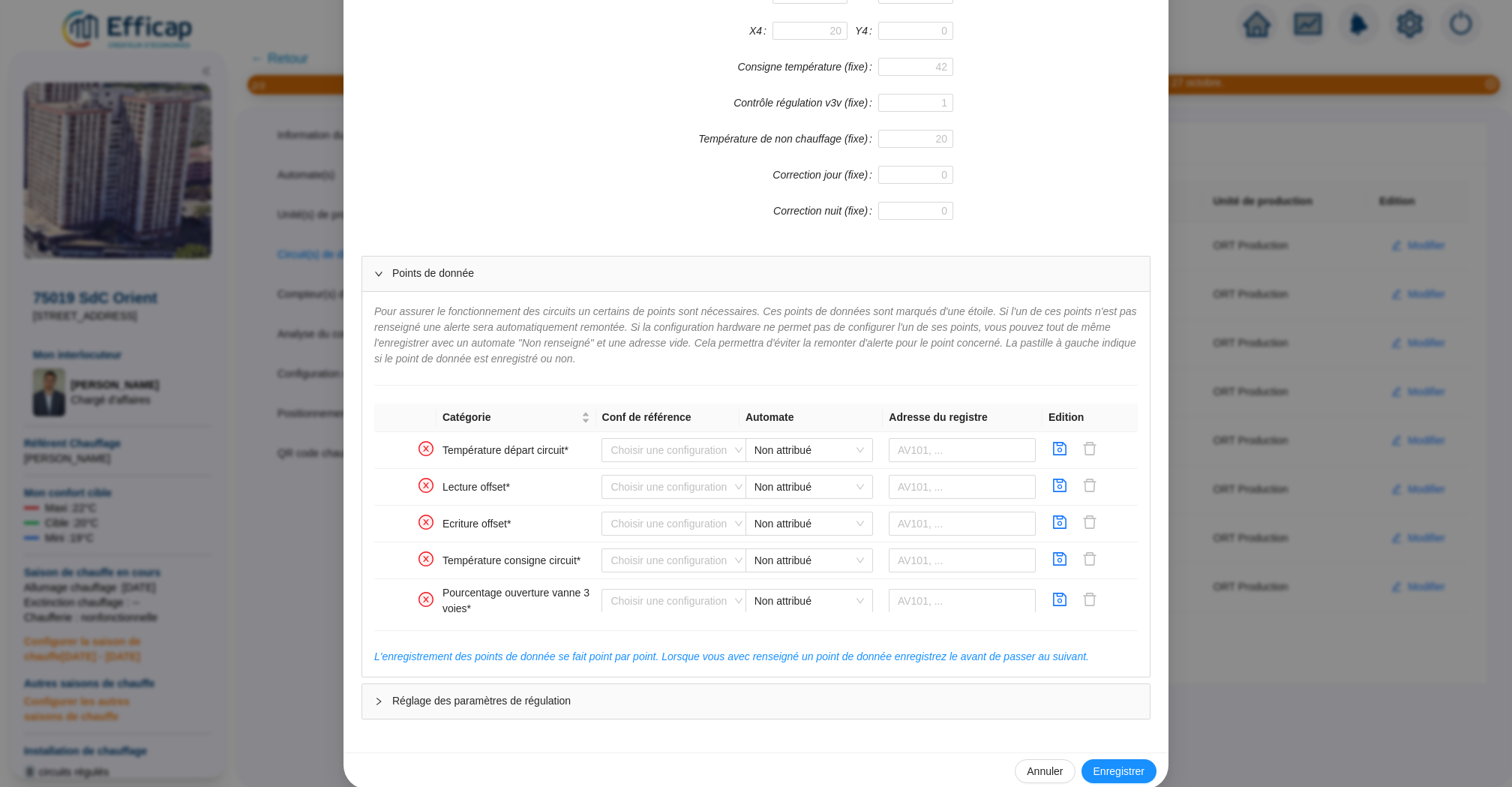
scroll to position [449, 0]
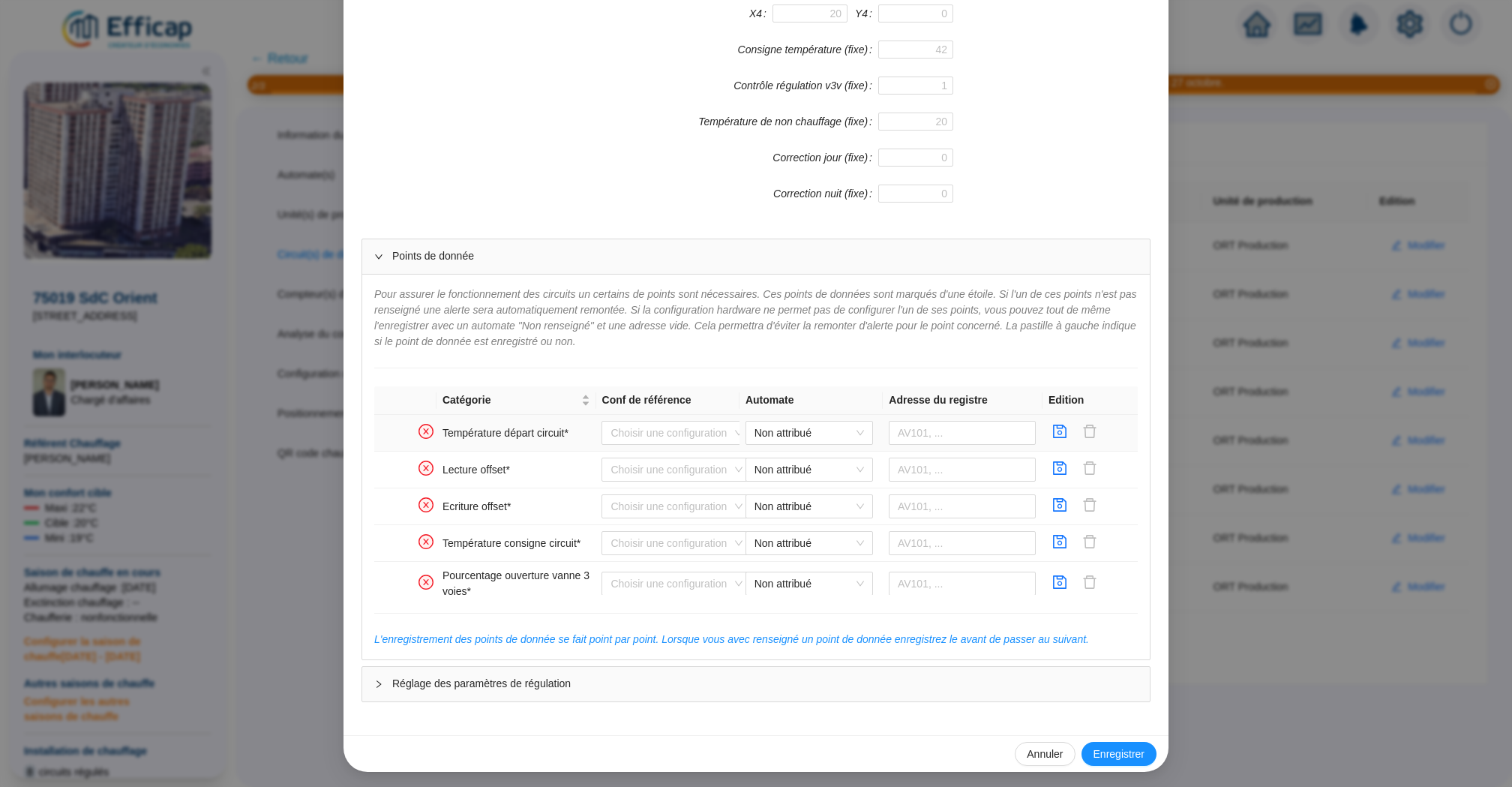
click at [682, 447] on td "Choisir une configuration" at bounding box center [667, 433] width 143 height 36
click at [685, 435] on input "search" at bounding box center [669, 433] width 118 height 23
click at [835, 430] on span "Non attribué" at bounding box center [809, 433] width 109 height 23
click at [834, 487] on div "ORT WIT ZB" at bounding box center [810, 485] width 104 height 15
click at [937, 423] on input "text" at bounding box center [963, 433] width 148 height 24
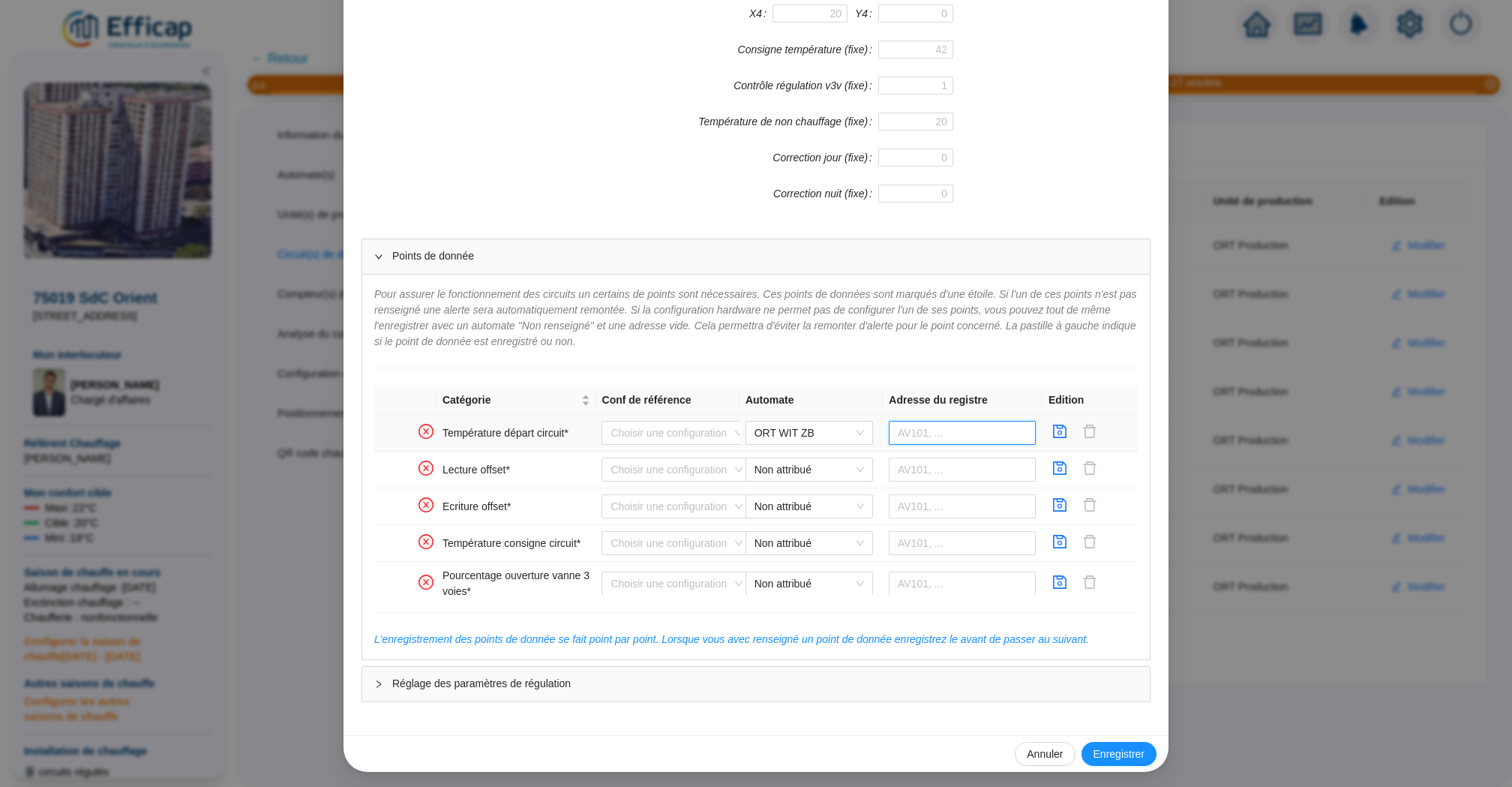
paste input "566996"
type input "566996"
click at [1063, 426] on icon "save" at bounding box center [1059, 431] width 15 height 15
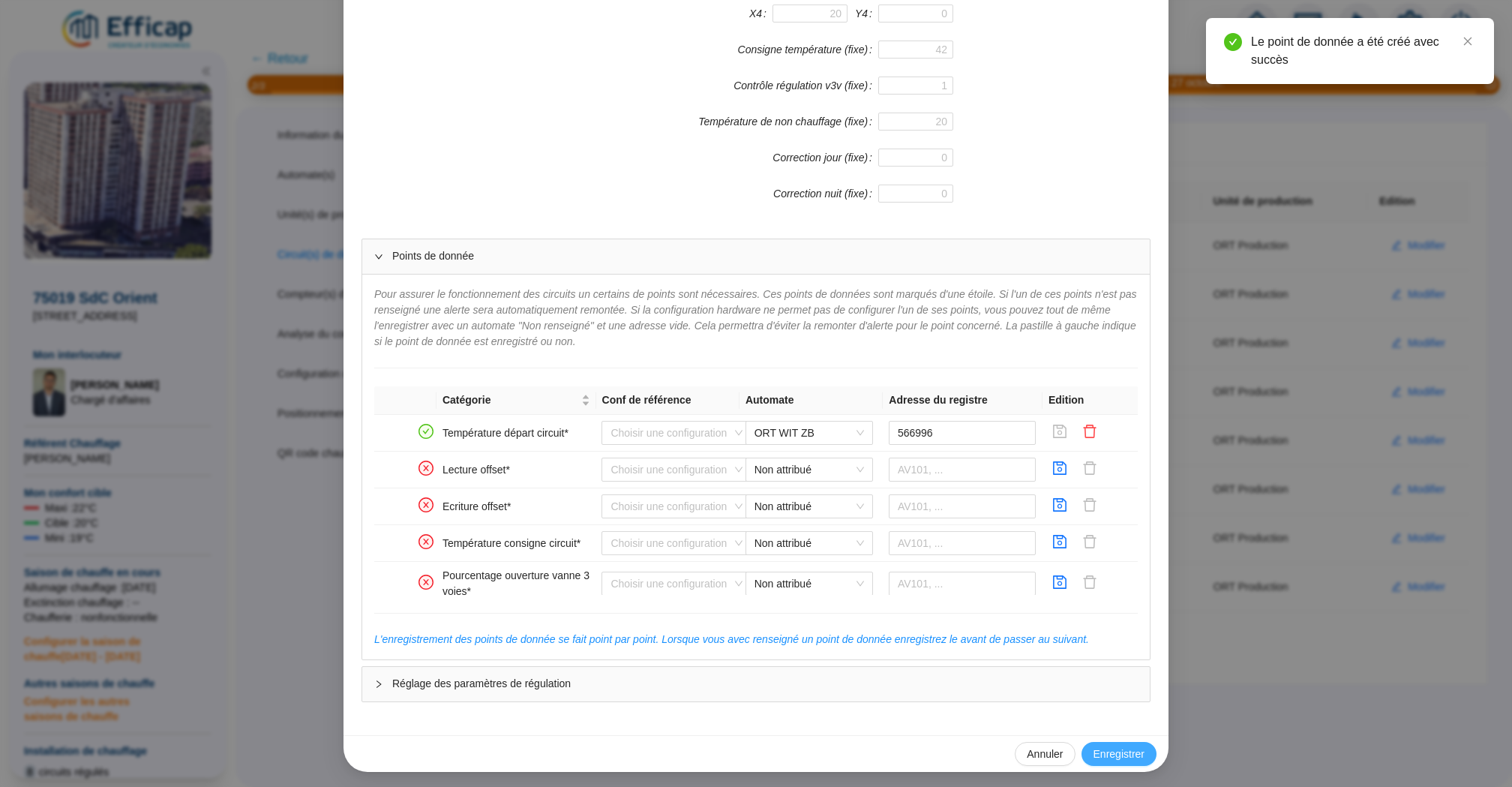
click at [1125, 750] on span "Enregistrer" at bounding box center [1119, 753] width 51 height 15
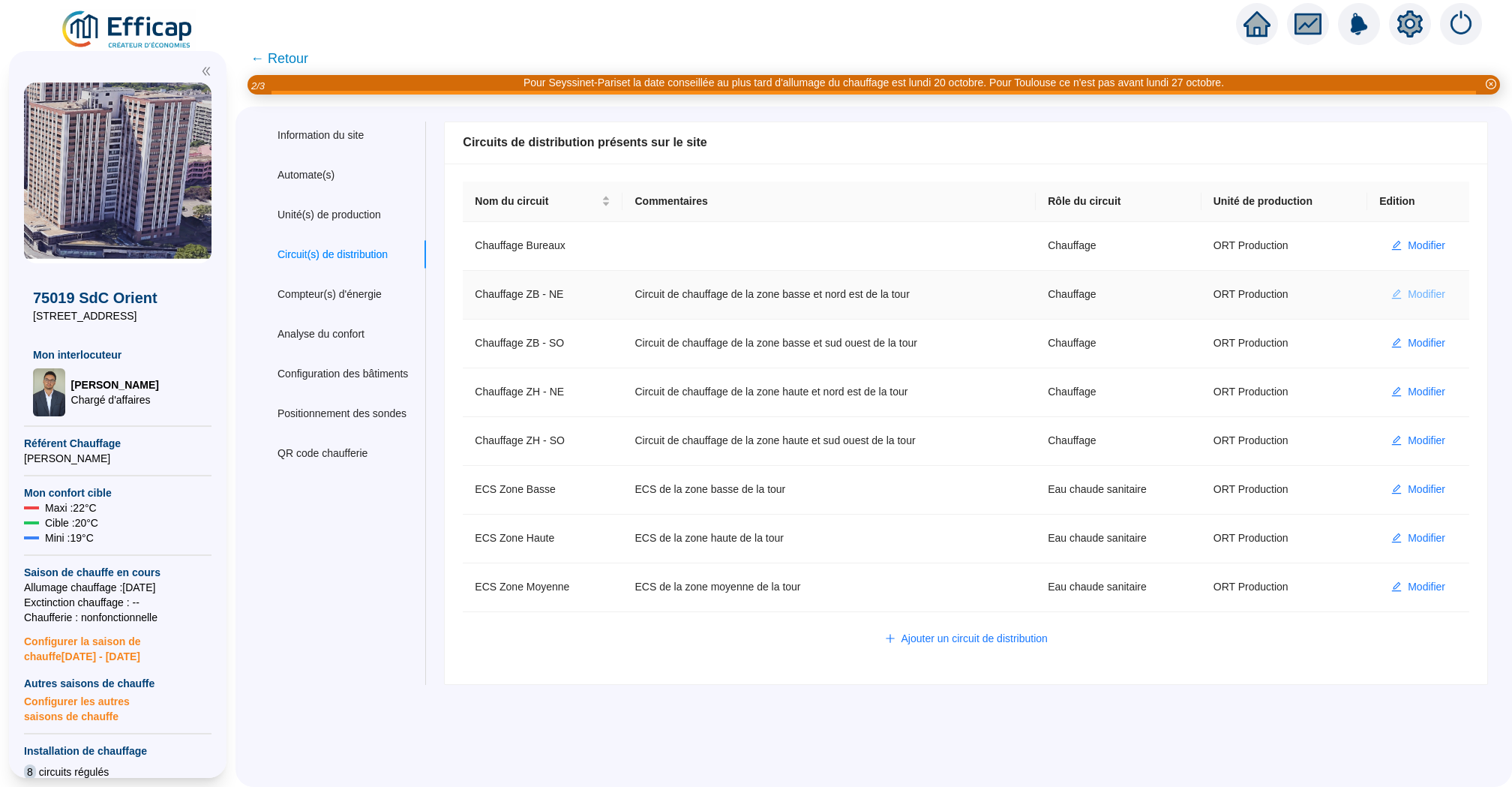
click at [1416, 292] on span "Modifier" at bounding box center [1425, 294] width 37 height 15
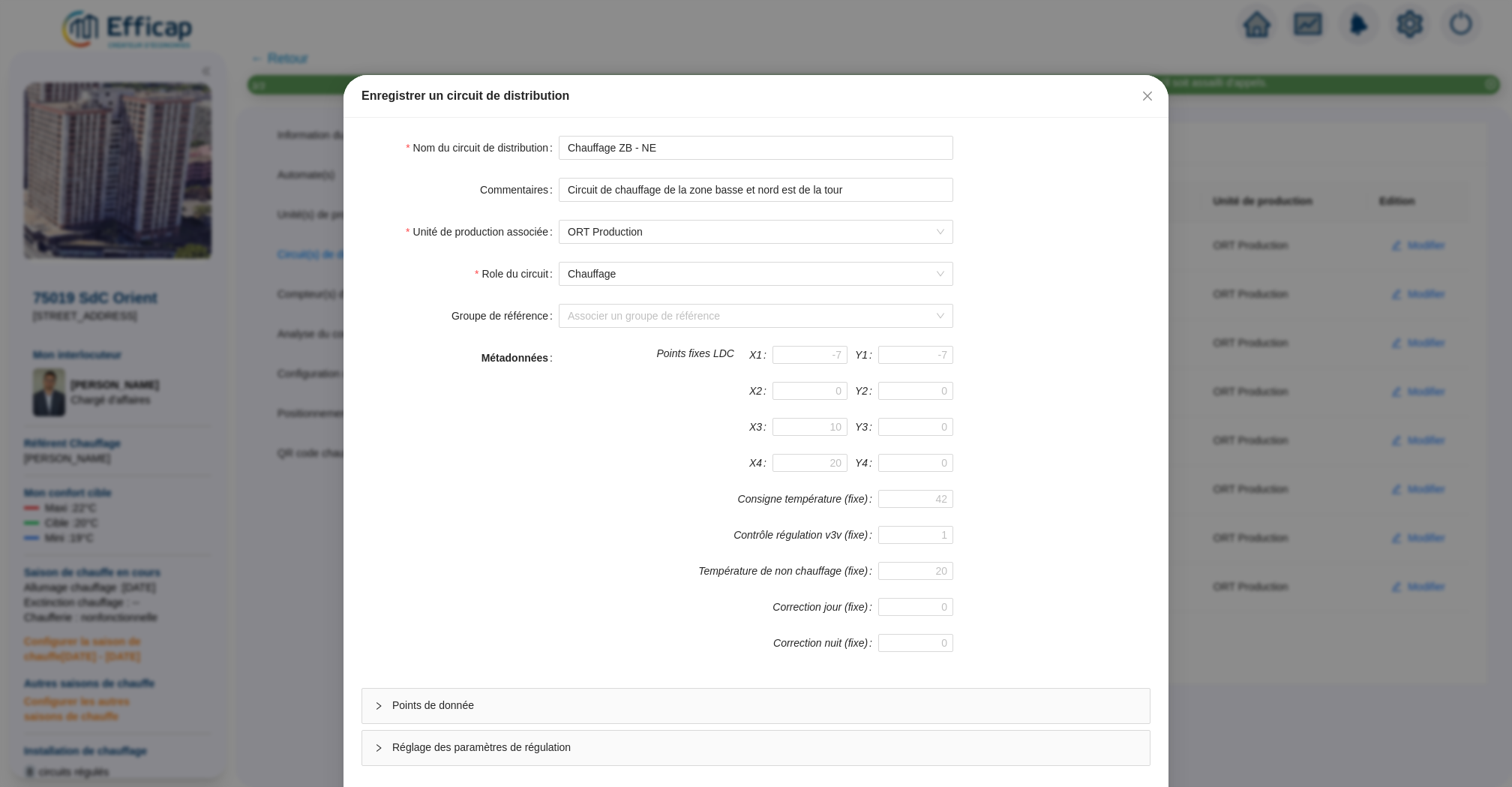
click at [673, 711] on span "Points de donnée" at bounding box center [765, 705] width 745 height 15
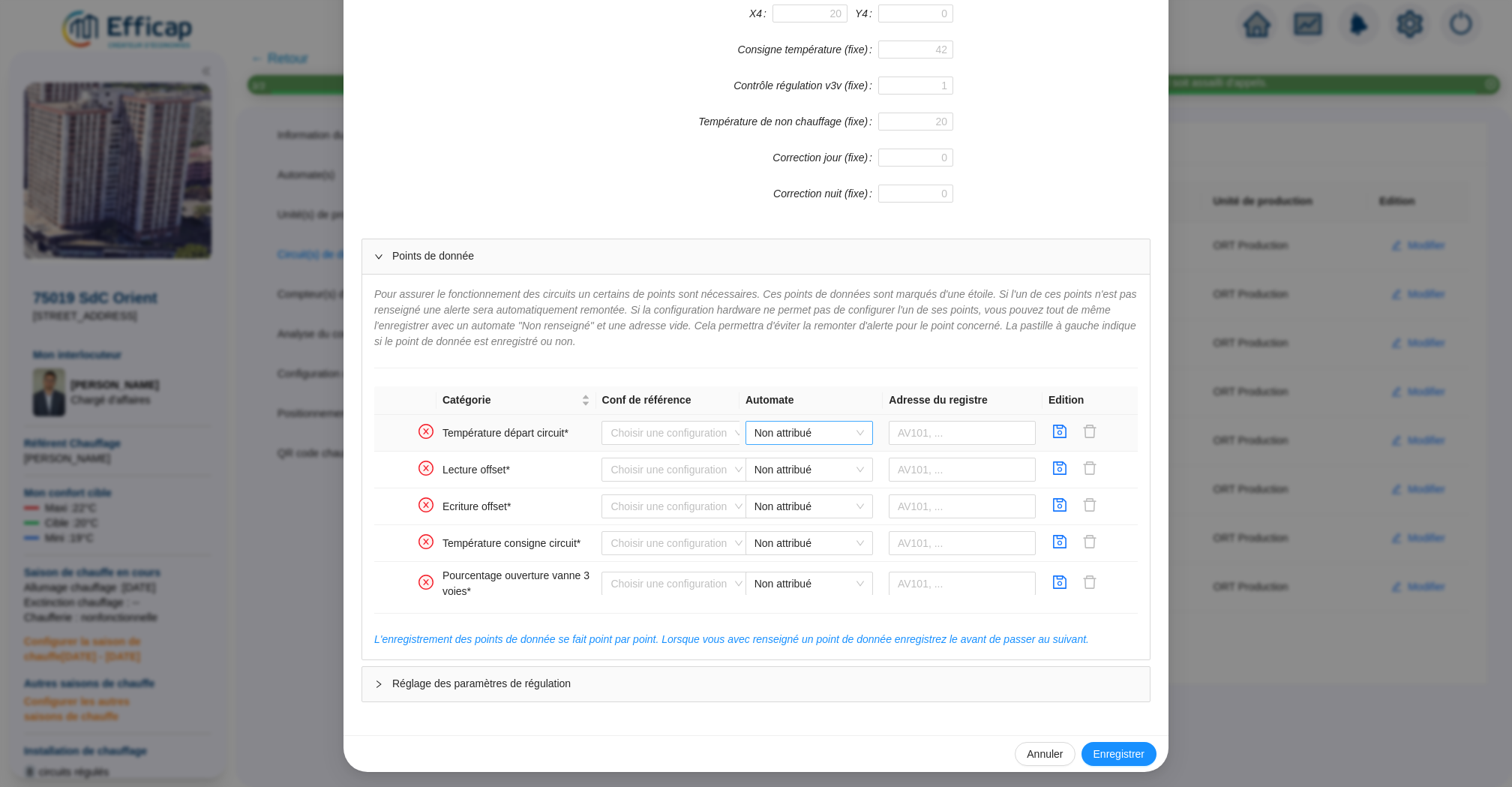
click at [857, 428] on span "Non attribué" at bounding box center [809, 433] width 109 height 23
click at [815, 497] on div "Non attribué" at bounding box center [809, 509] width 121 height 24
click at [849, 426] on span "Non attribué" at bounding box center [809, 433] width 109 height 23
click at [824, 480] on div "ORT WIT ZB" at bounding box center [810, 485] width 104 height 15
click at [927, 430] on input "text" at bounding box center [963, 433] width 148 height 24
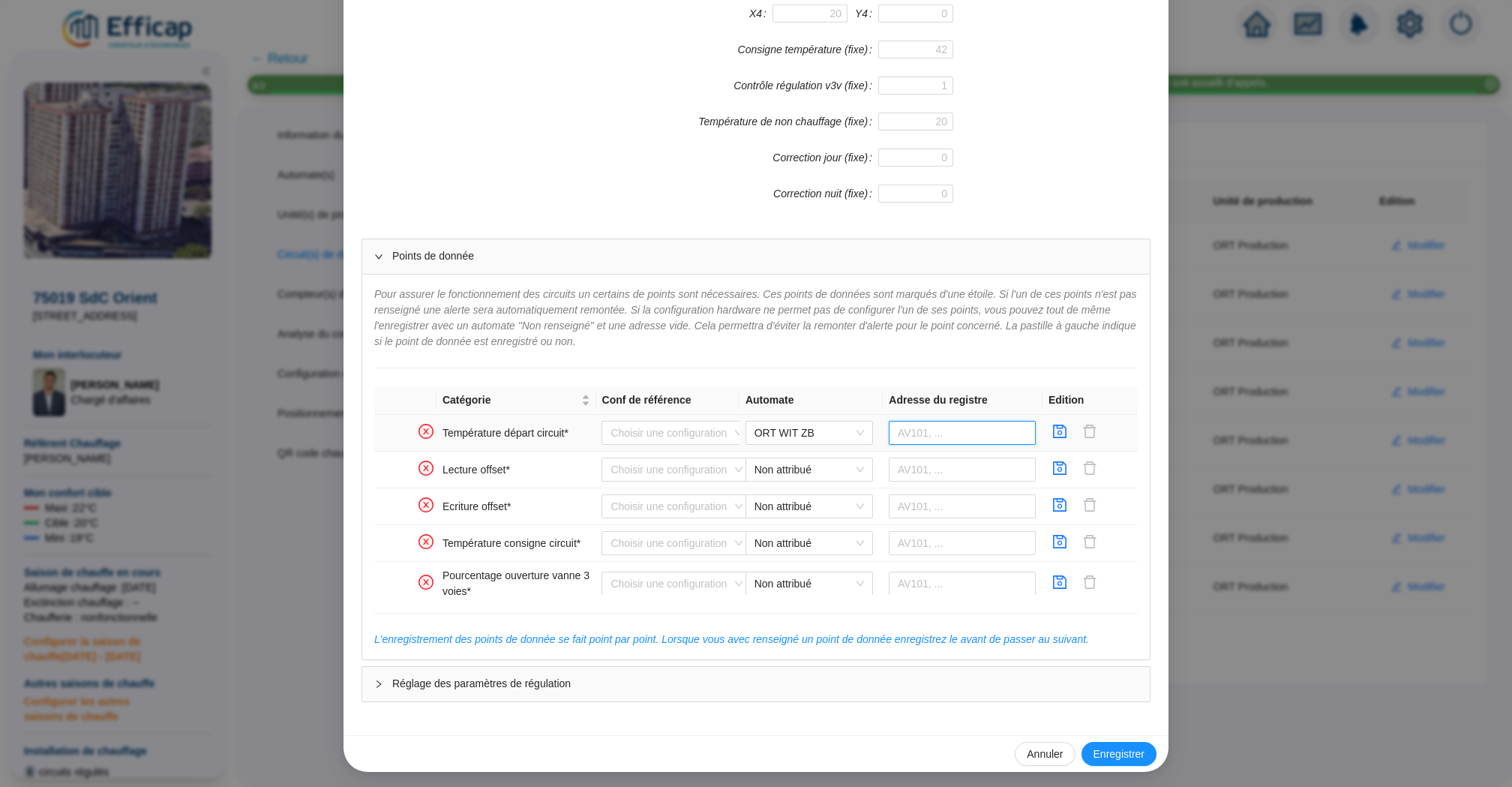
paste input "566938"
type input "566938"
click at [1059, 431] on icon "save" at bounding box center [1059, 431] width 15 height 15
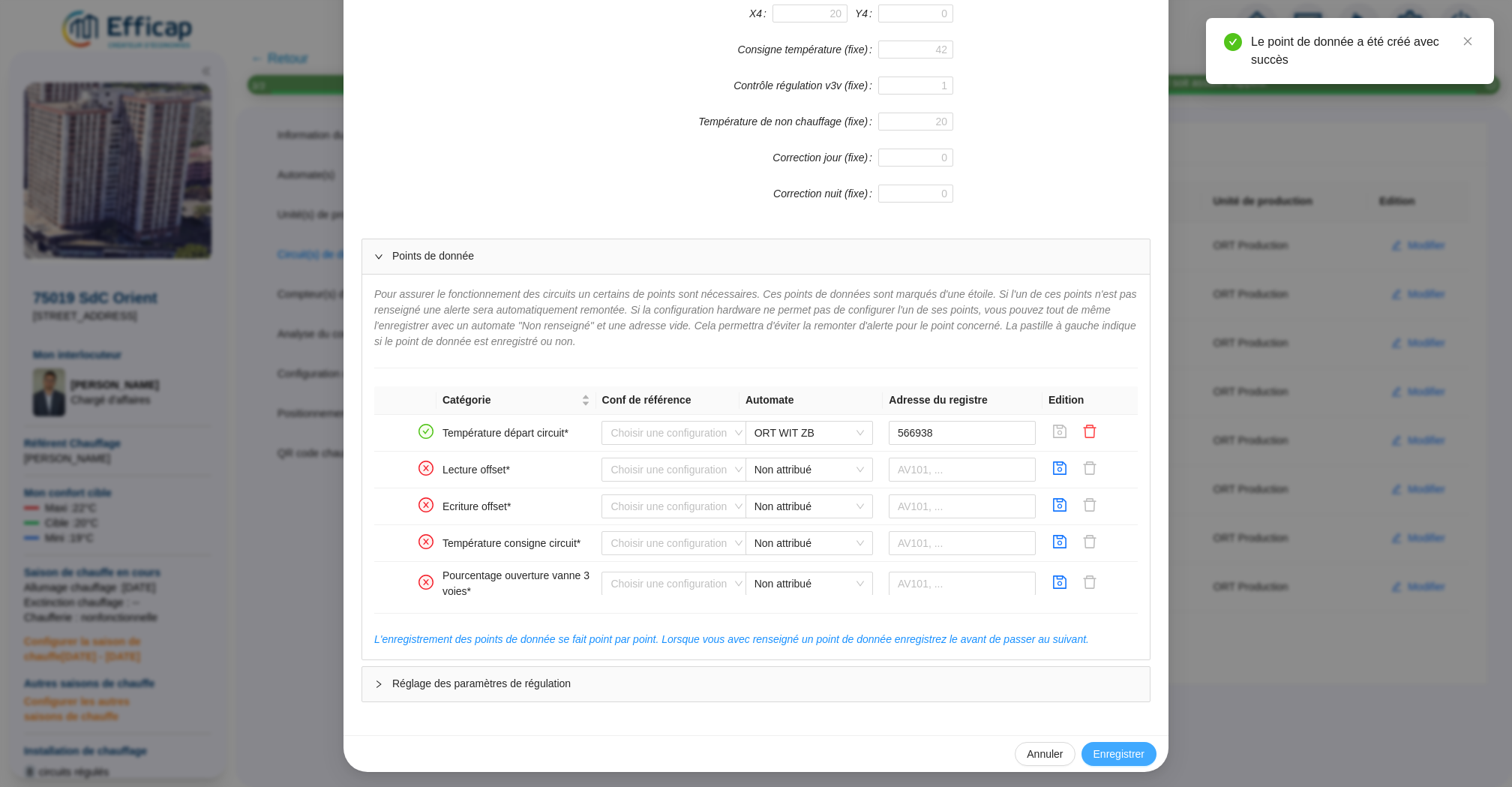
click at [1123, 753] on span "Enregistrer" at bounding box center [1119, 753] width 51 height 15
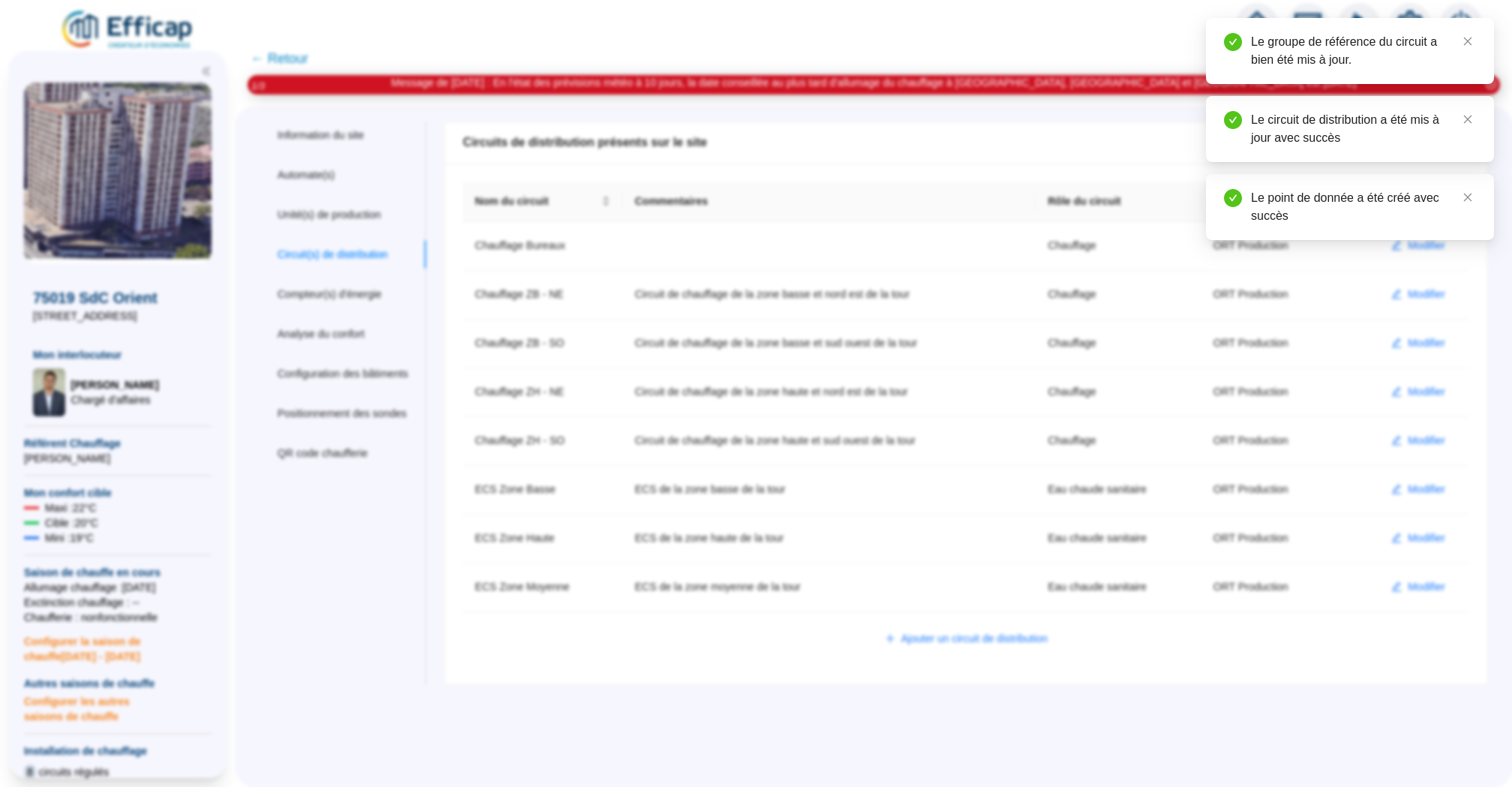
scroll to position [0, 0]
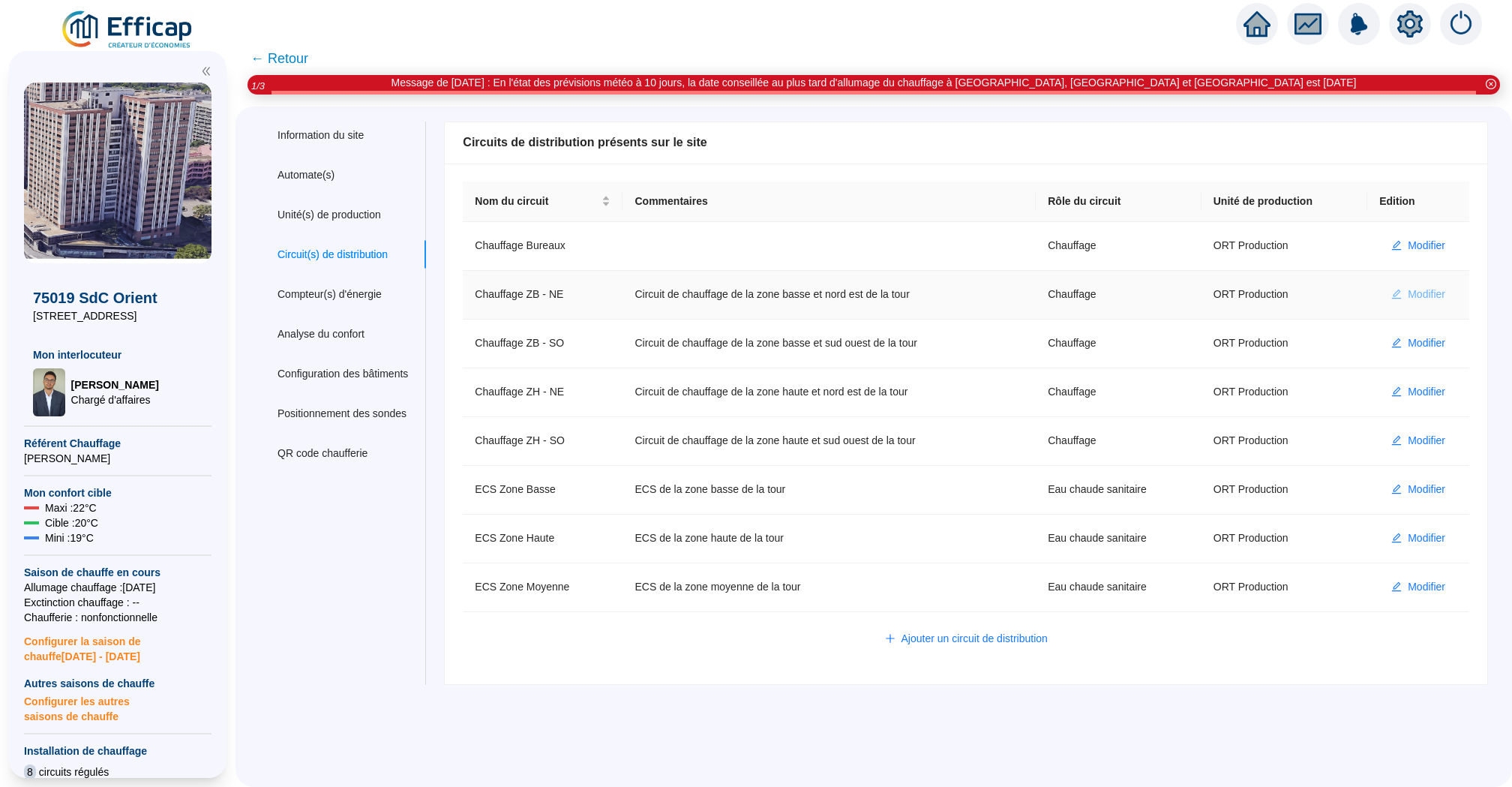
click at [1433, 293] on span "Modifier" at bounding box center [1425, 294] width 37 height 15
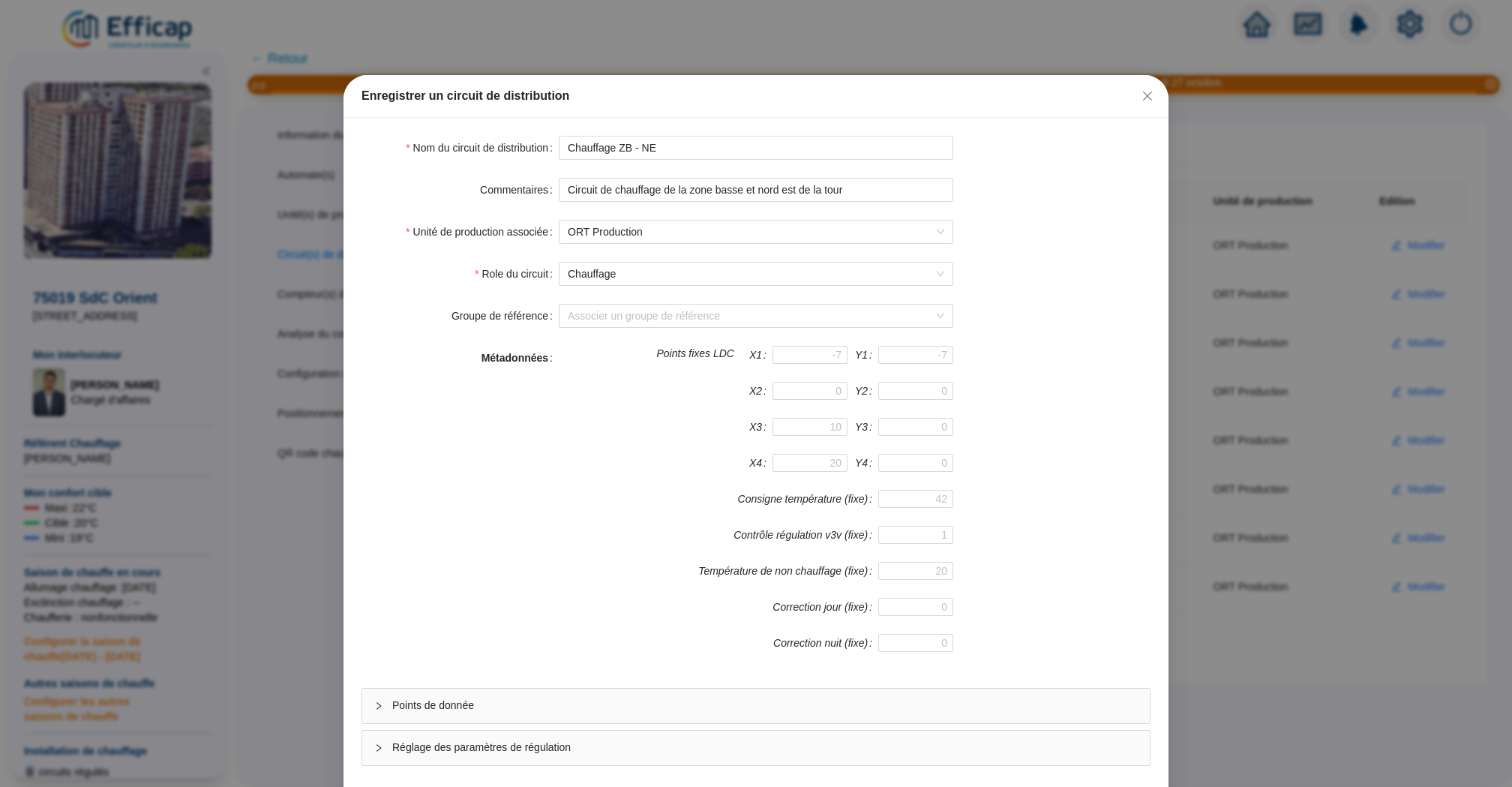
click at [605, 684] on form "Nom du circuit de distribution Chauffage ZB - NE Commentaires Circuit de chauff…" at bounding box center [756, 451] width 789 height 630
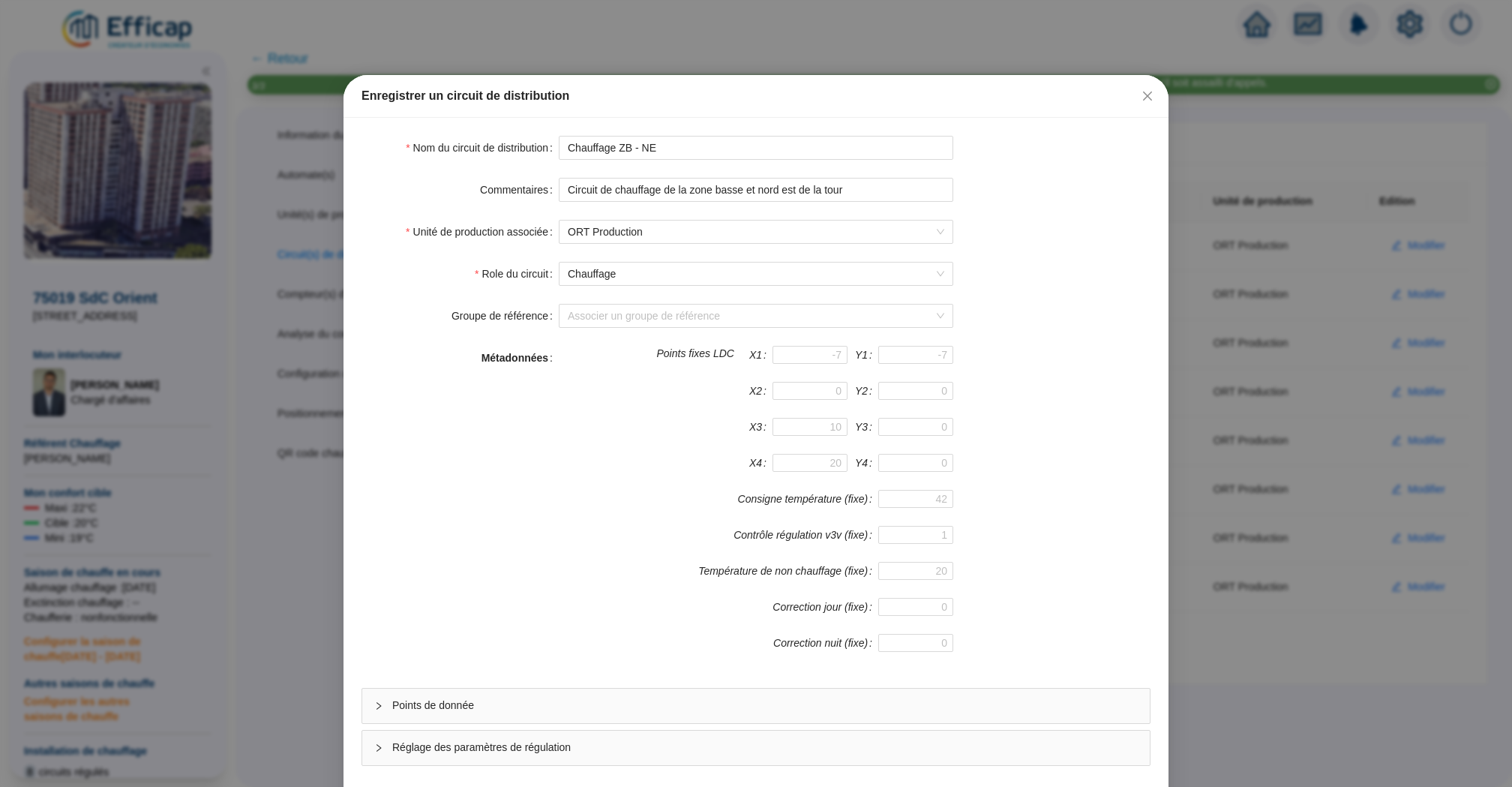
click at [598, 703] on span "Points de donnée" at bounding box center [765, 705] width 745 height 15
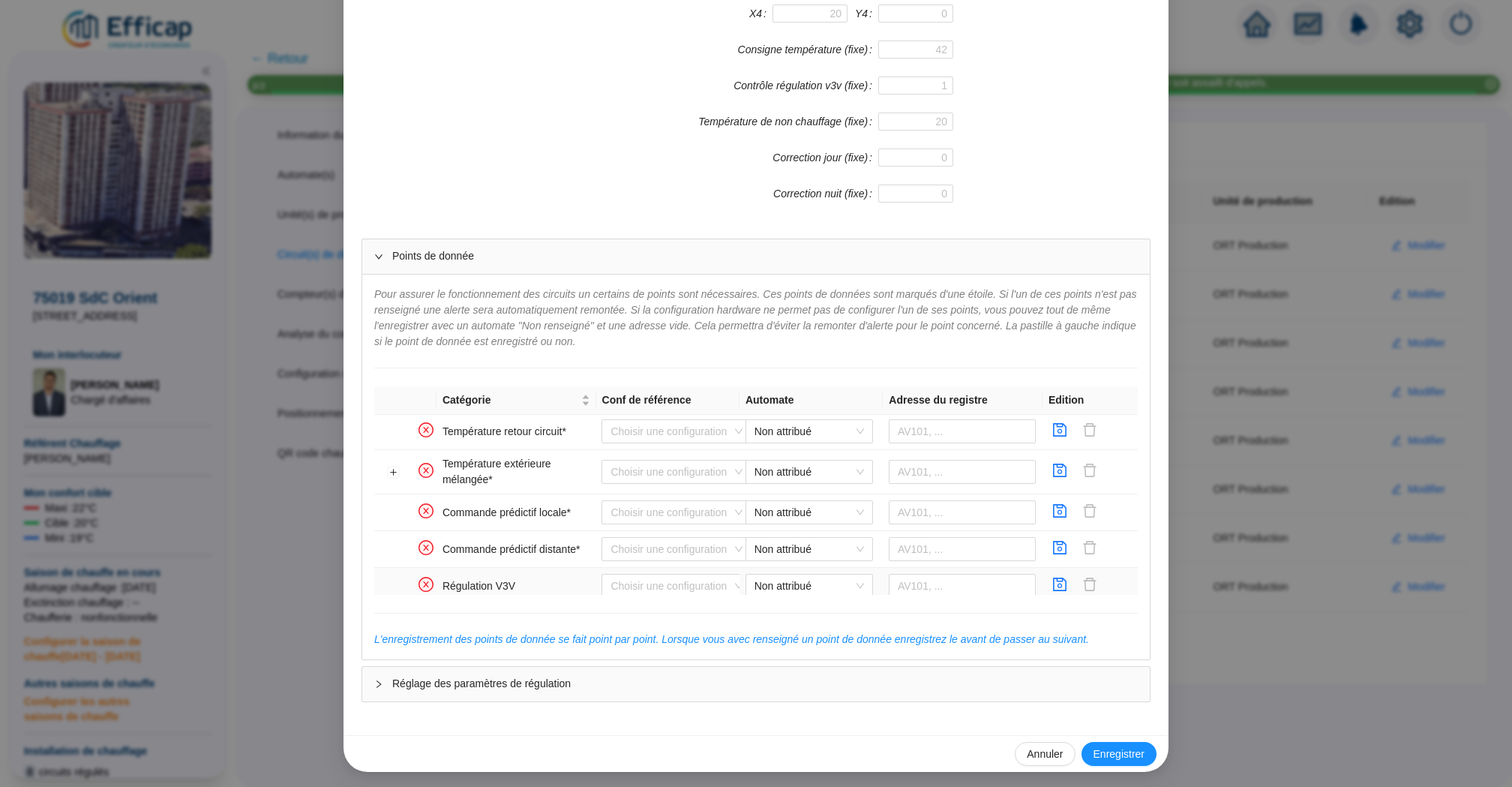
scroll to position [299, 0]
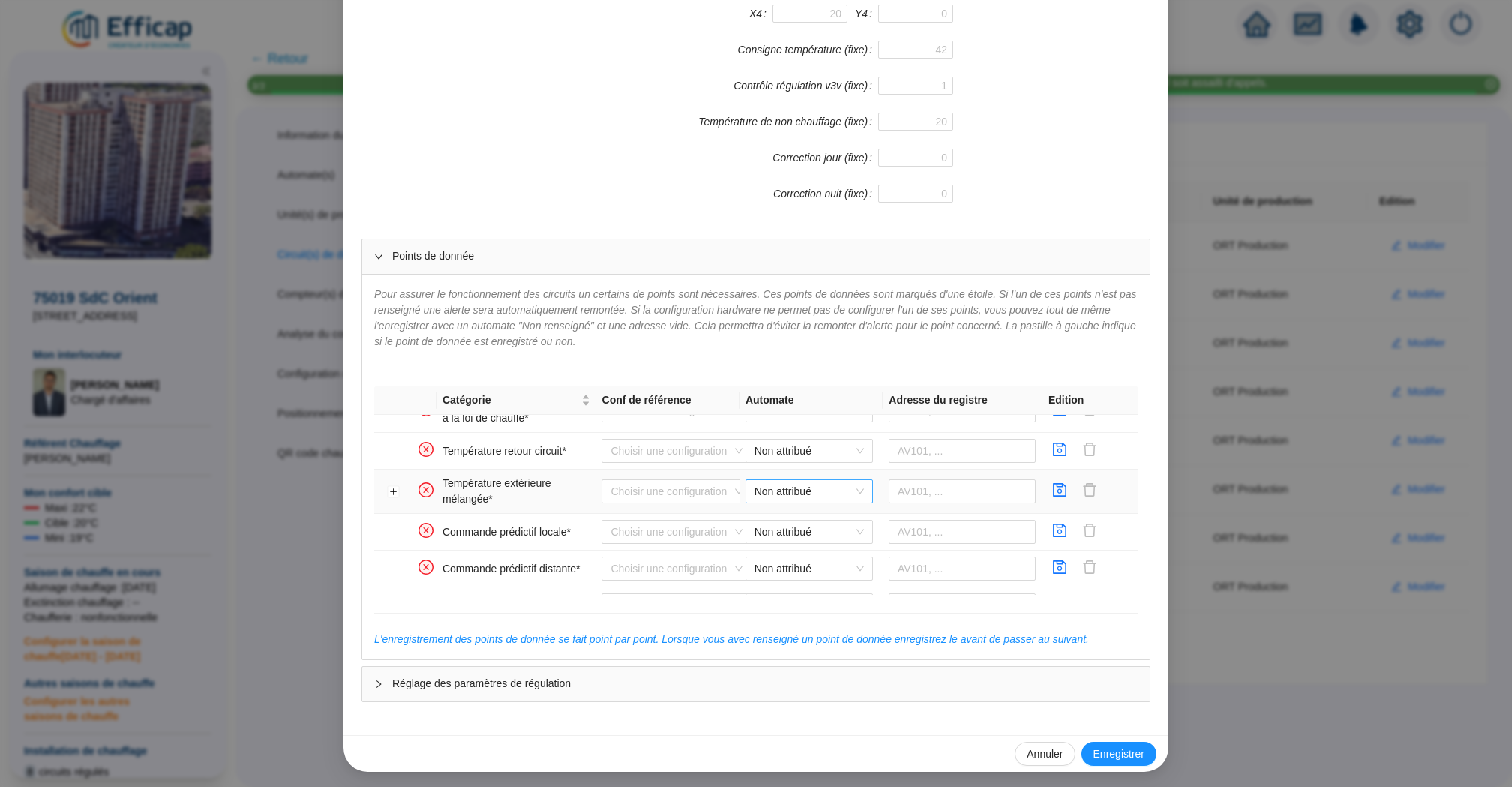
click at [800, 486] on span "Non attribué" at bounding box center [809, 491] width 109 height 23
click at [854, 532] on div "ORT WIT ZB" at bounding box center [809, 540] width 121 height 24
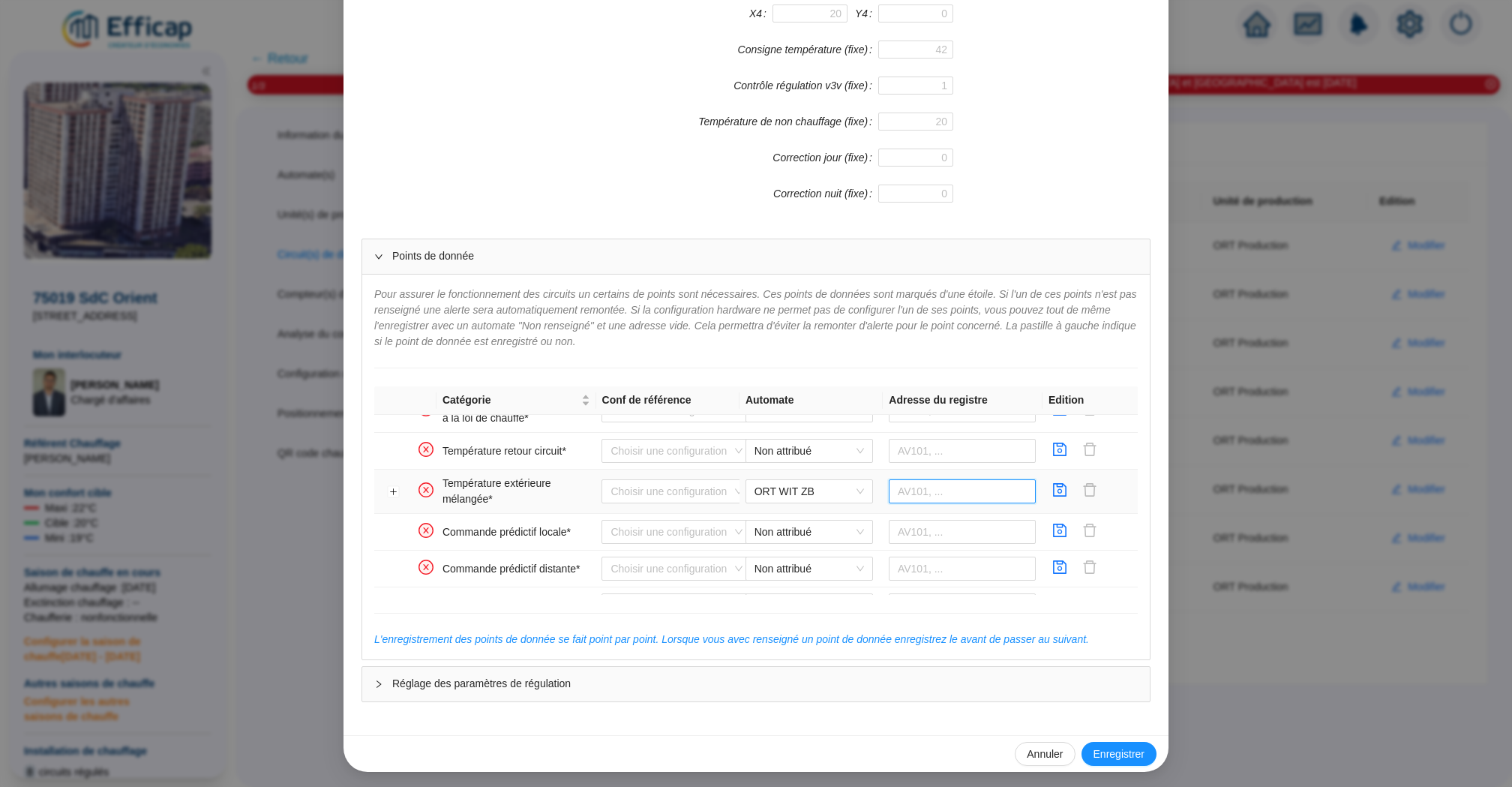
click at [933, 485] on input "text" at bounding box center [963, 491] width 148 height 24
paste input "566938"
type input "566938"
click at [1063, 486] on icon "save" at bounding box center [1059, 489] width 15 height 15
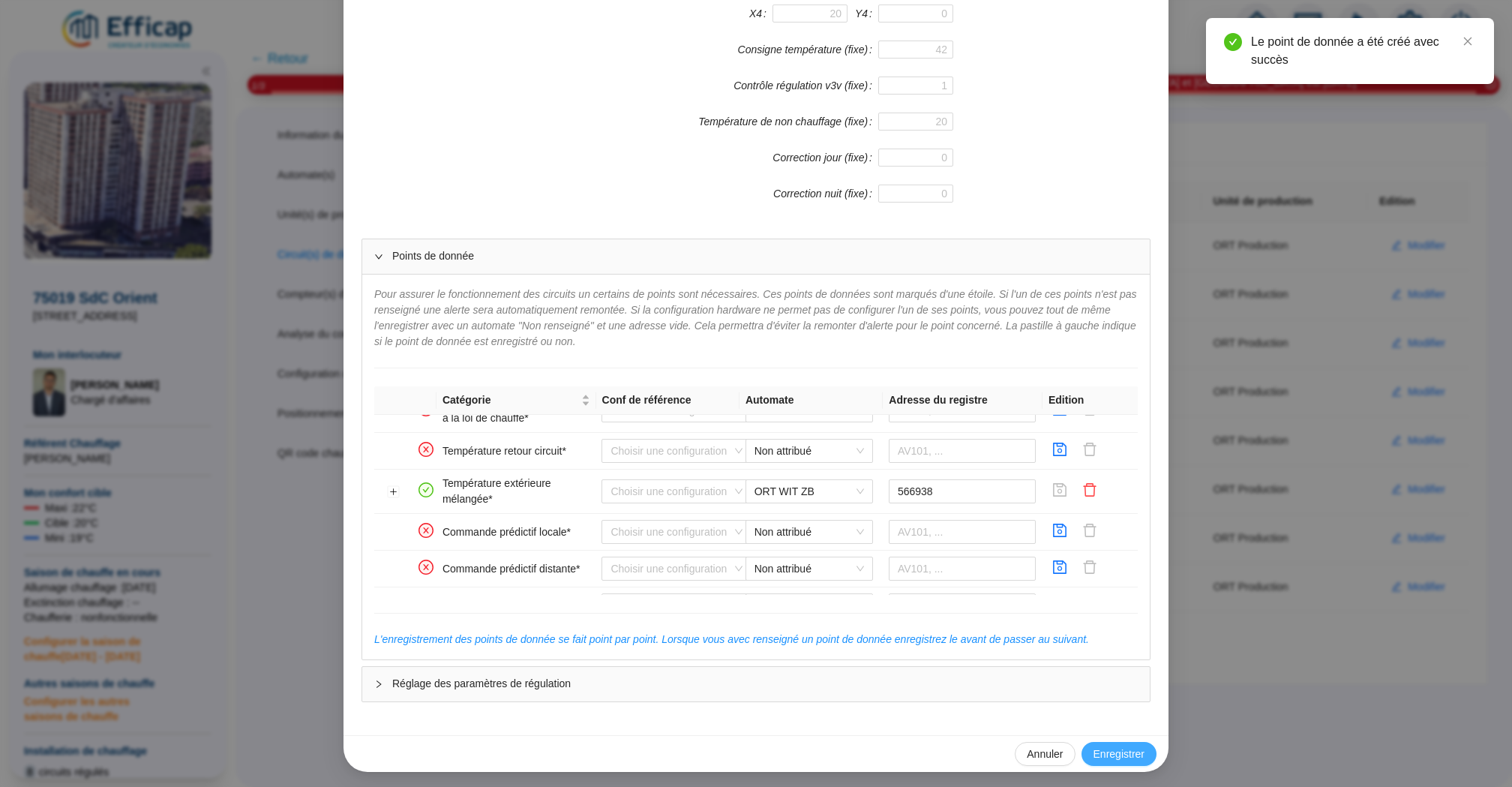
click at [1131, 746] on span "Enregistrer" at bounding box center [1119, 753] width 51 height 15
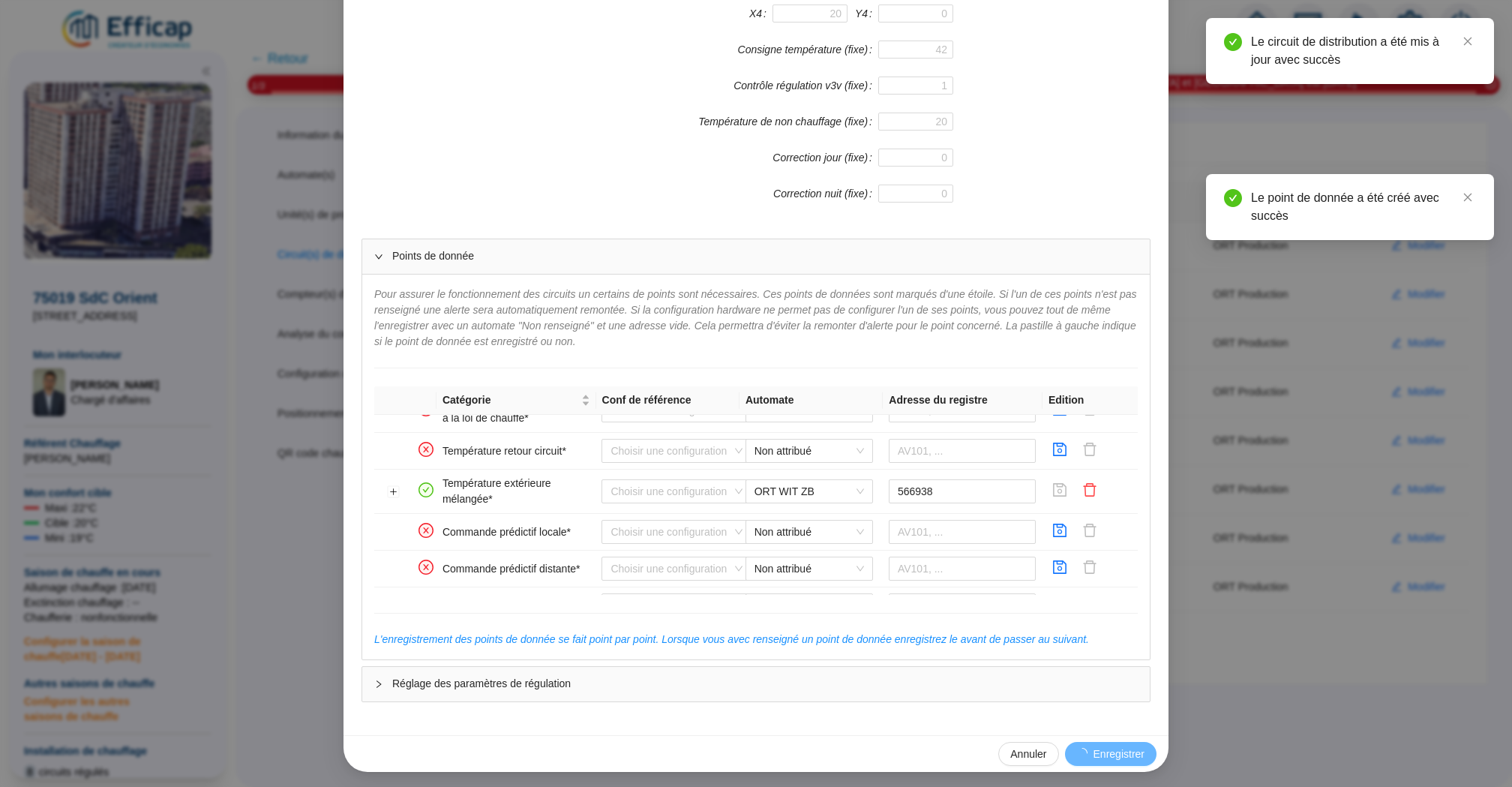
scroll to position [374, 0]
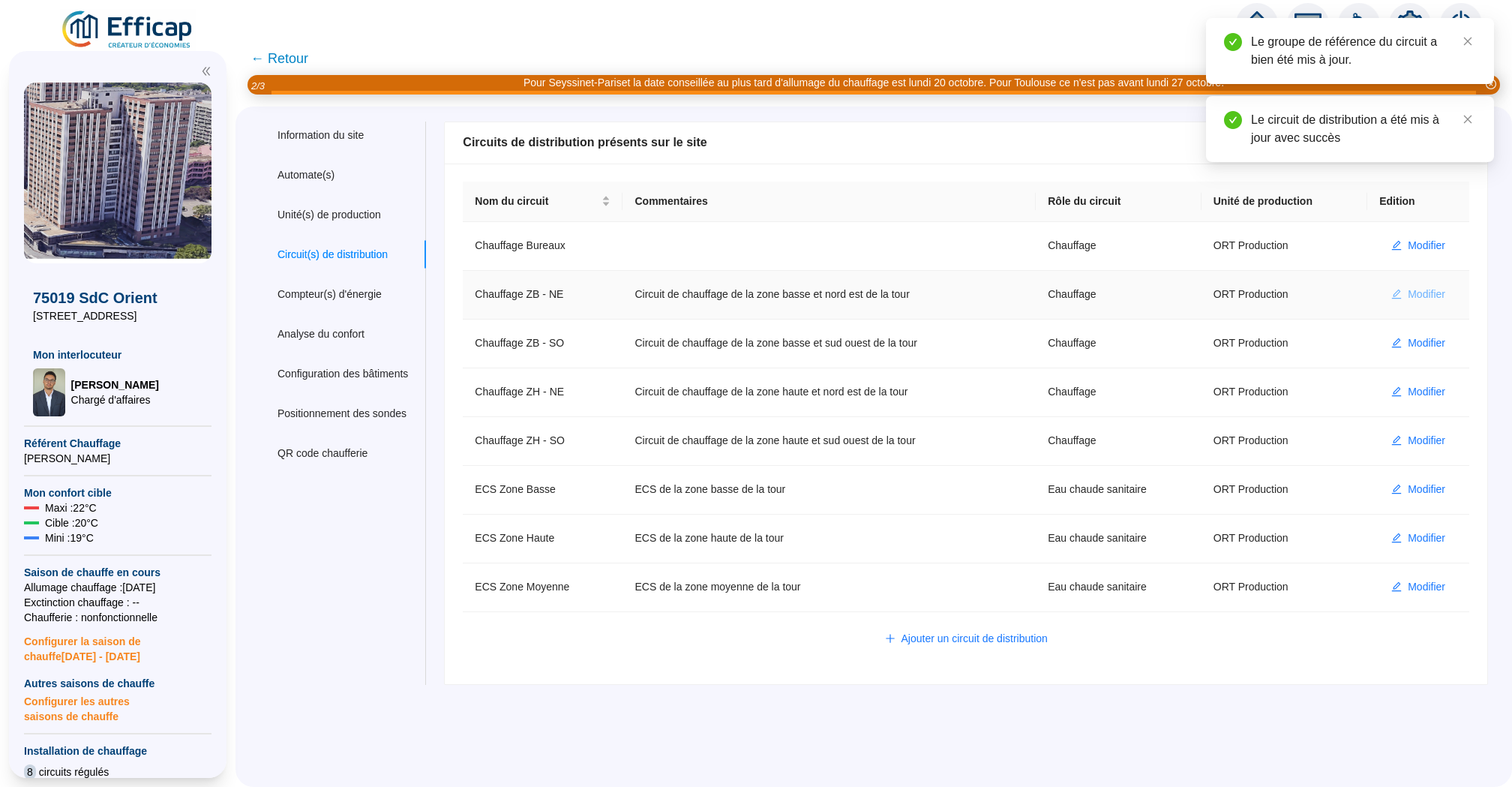
click at [1429, 292] on span "Modifier" at bounding box center [1425, 294] width 37 height 15
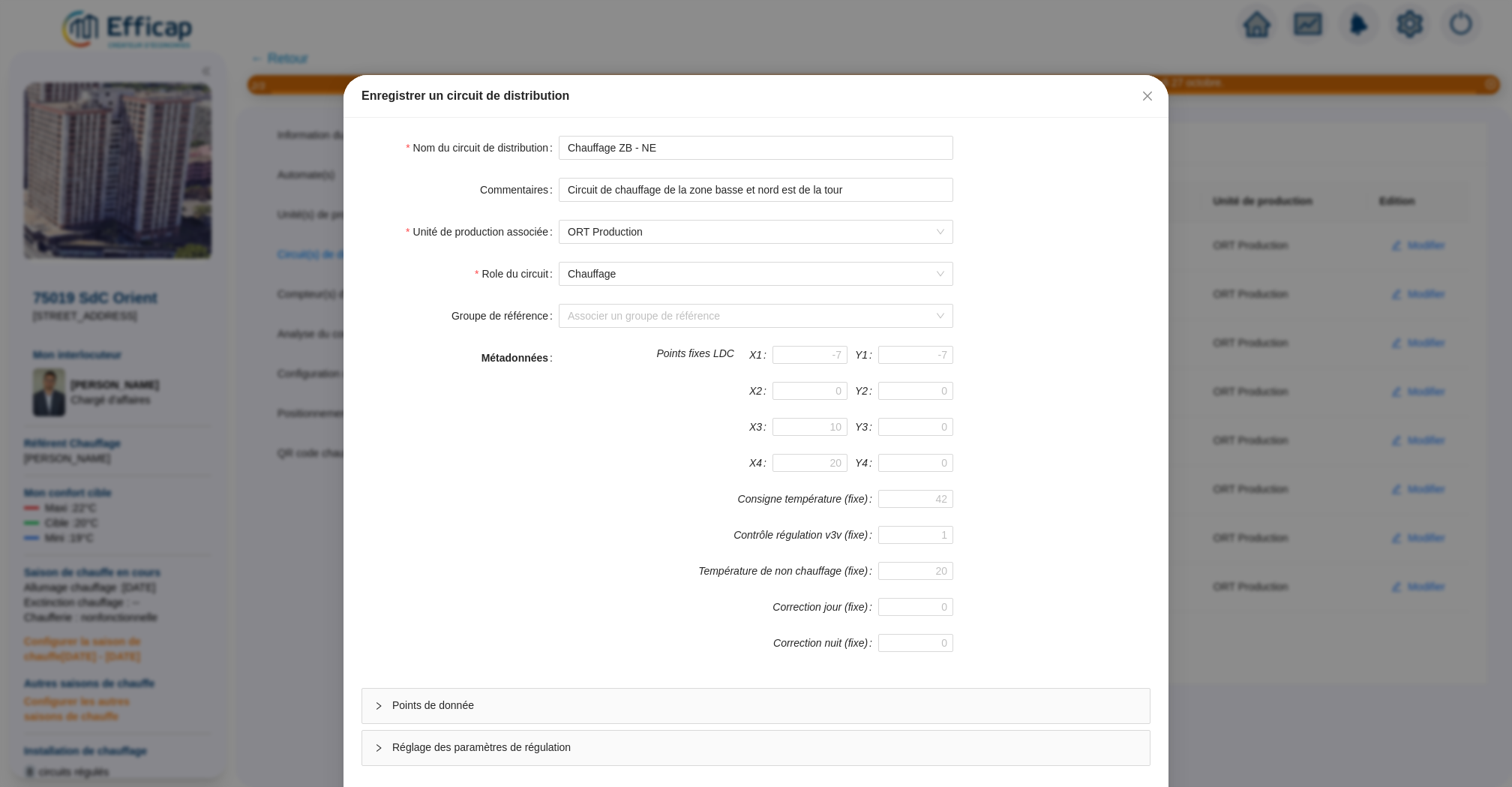
scroll to position [65, 0]
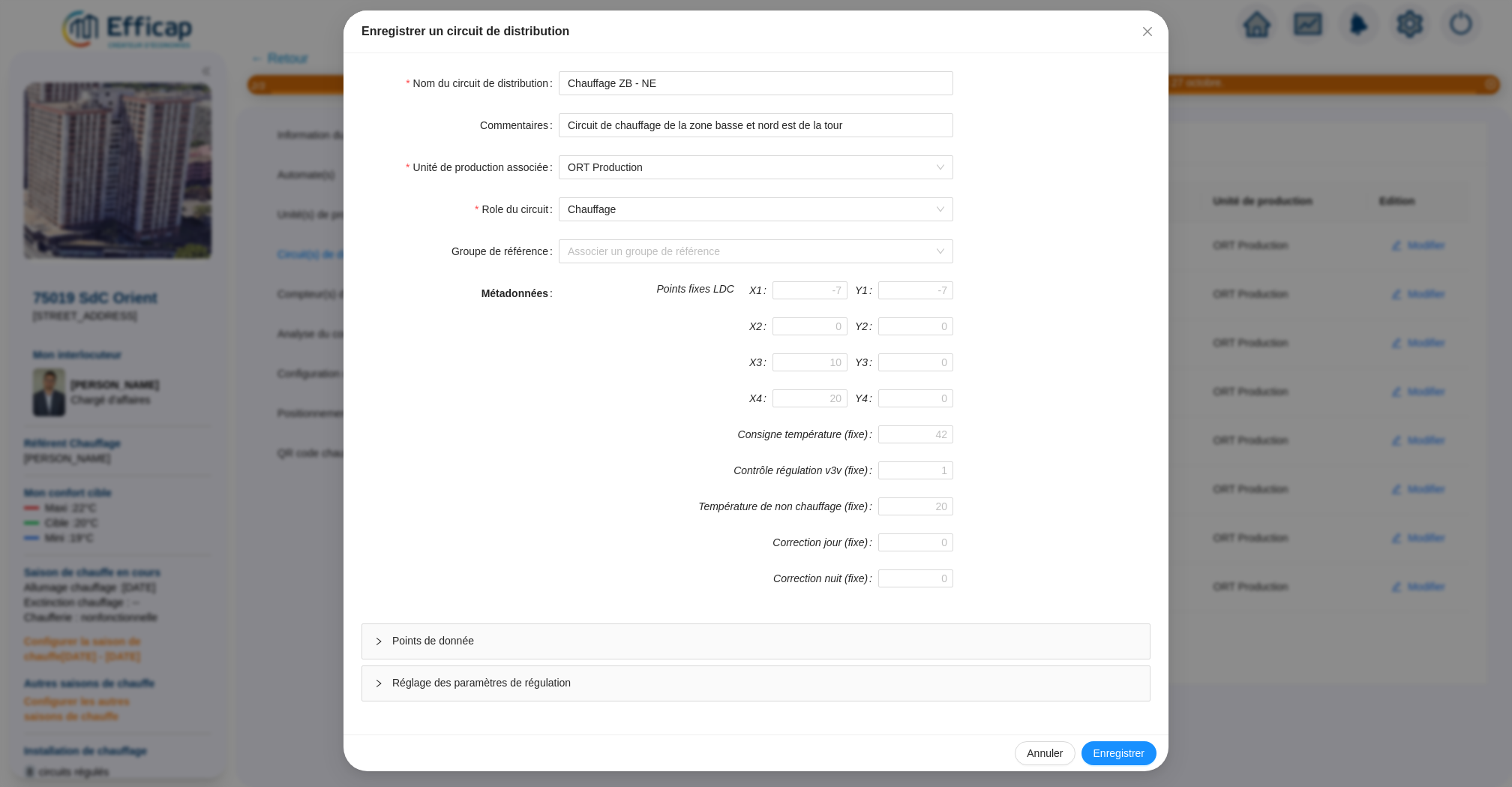
click at [684, 649] on div "Points de donnée" at bounding box center [756, 641] width 787 height 35
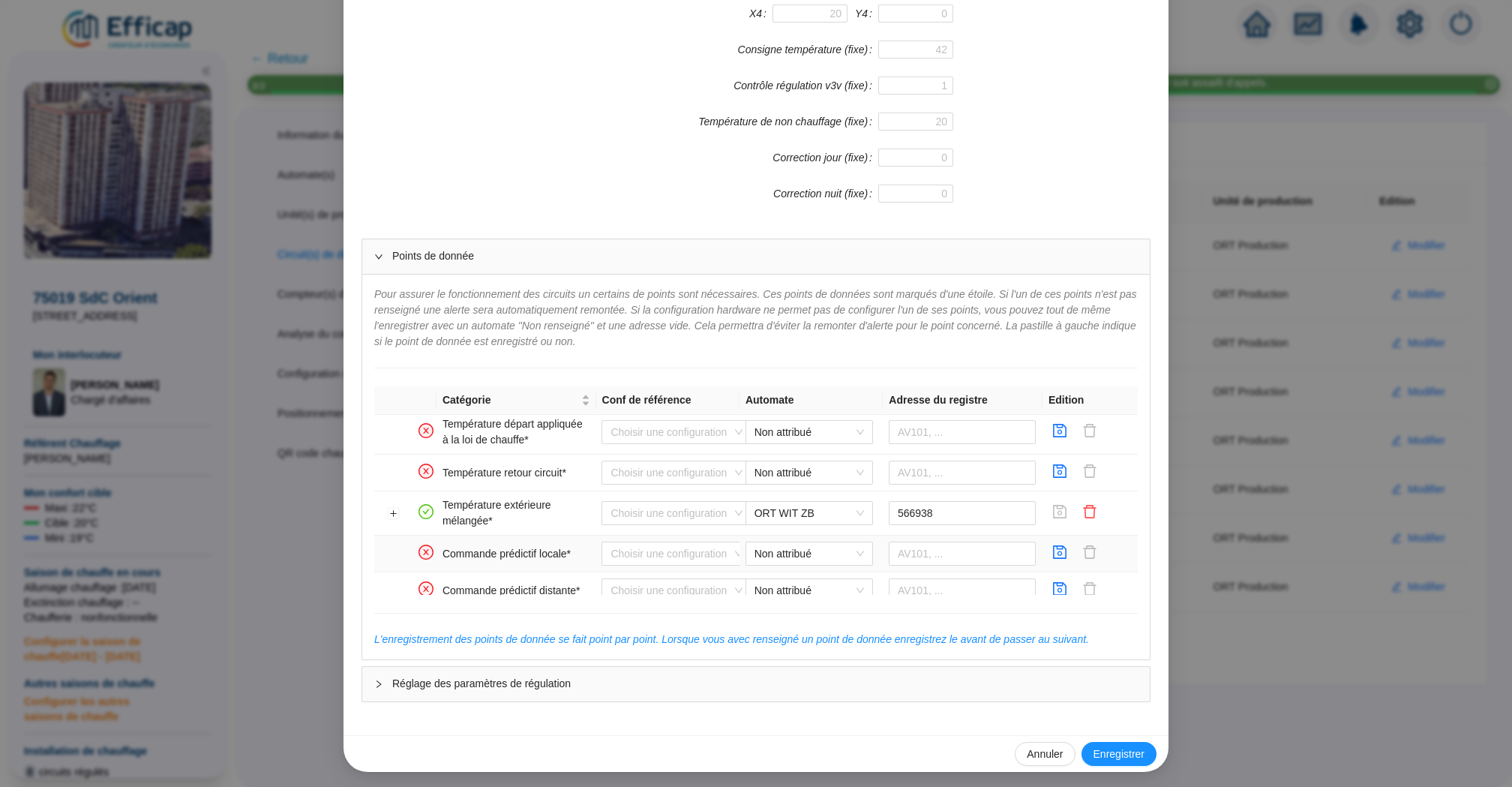
scroll to position [279, 0]
click at [1324, 424] on div "Enregistrer un circuit de distribution Nom du circuit de distribution Chauffage…" at bounding box center [756, 394] width 1512 height 787
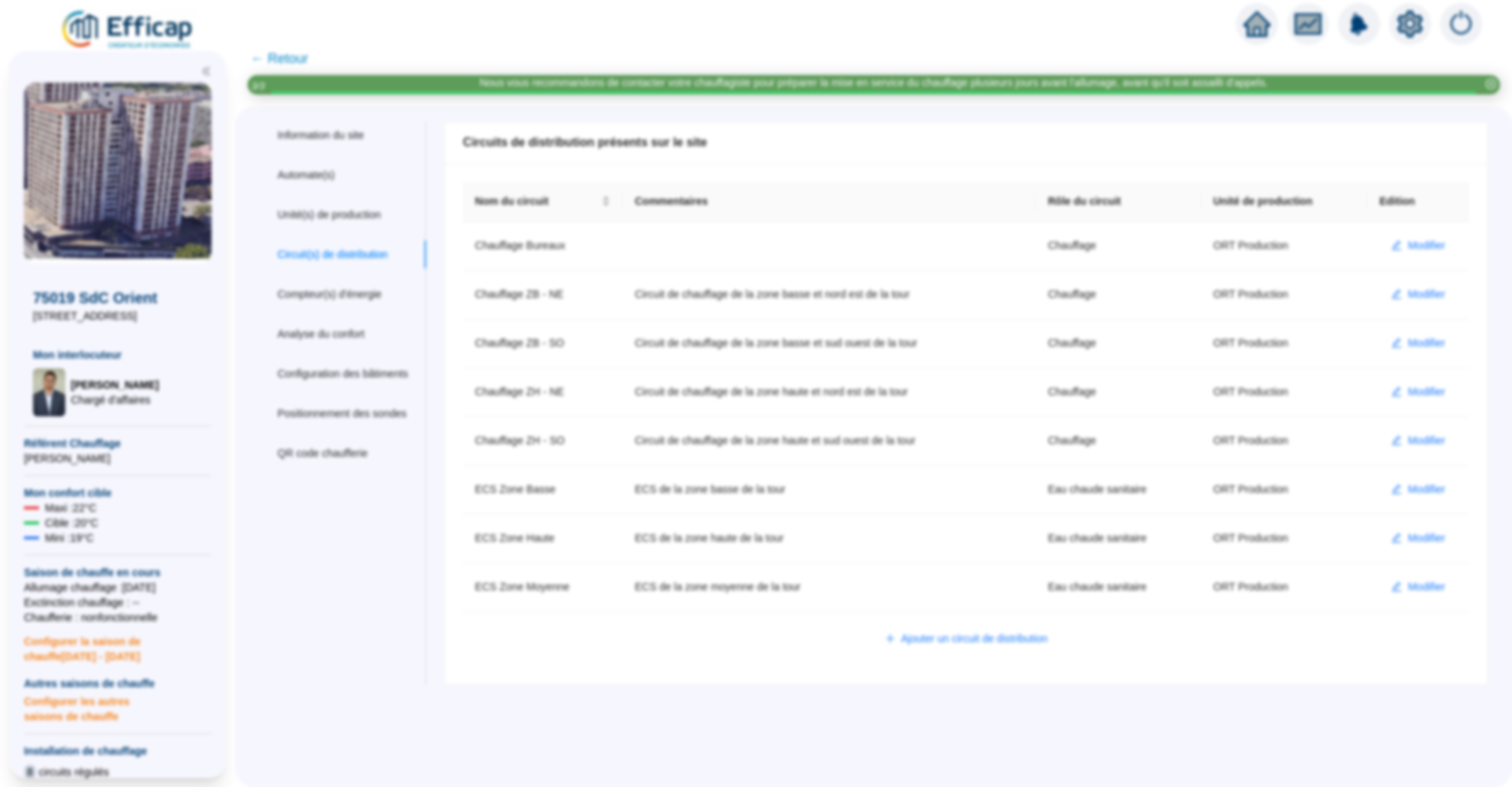
scroll to position [374, 0]
click at [1417, 297] on span "Modifier" at bounding box center [1425, 294] width 37 height 15
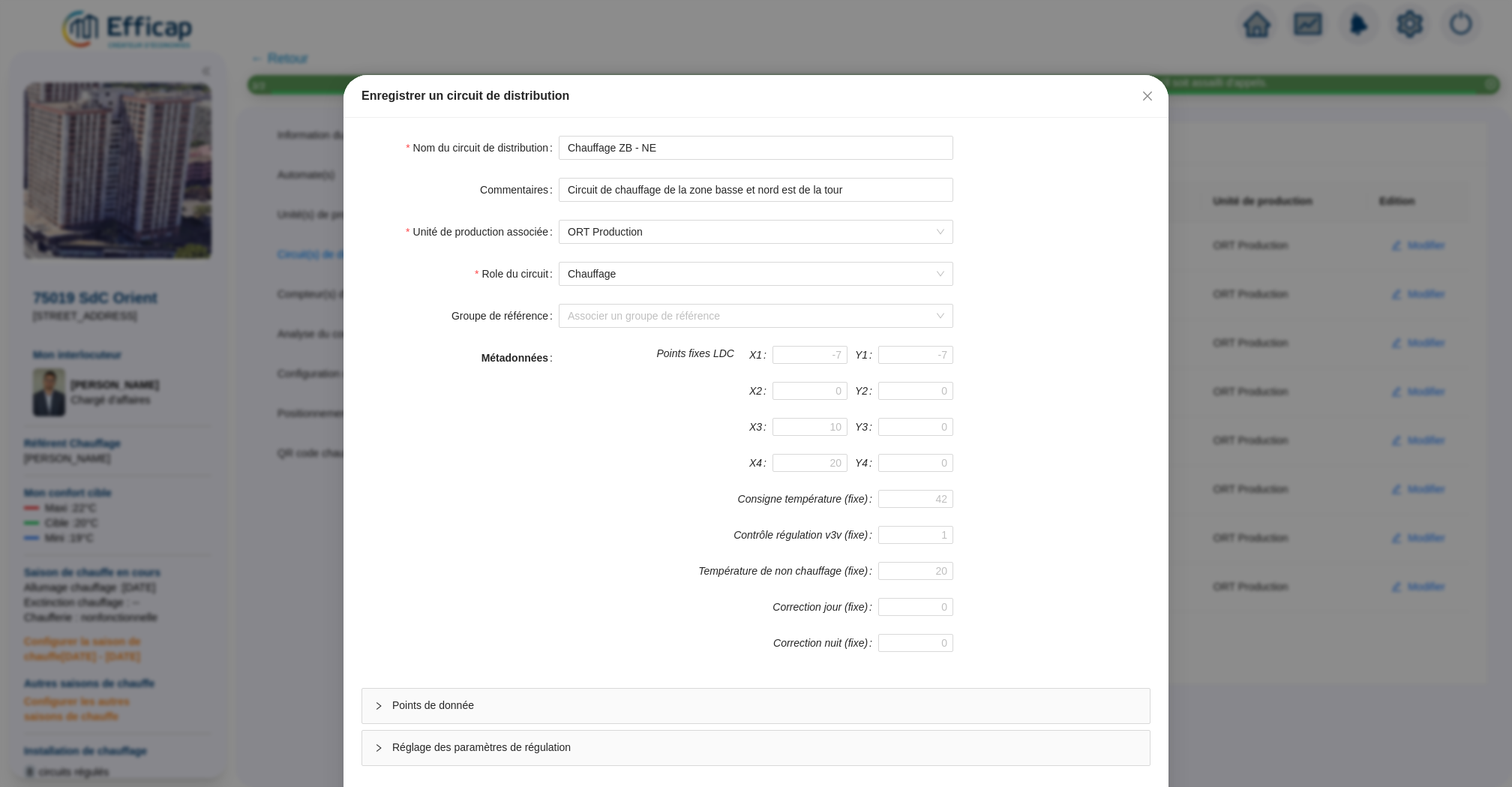
click at [690, 699] on span "Points de donnée" at bounding box center [765, 705] width 745 height 15
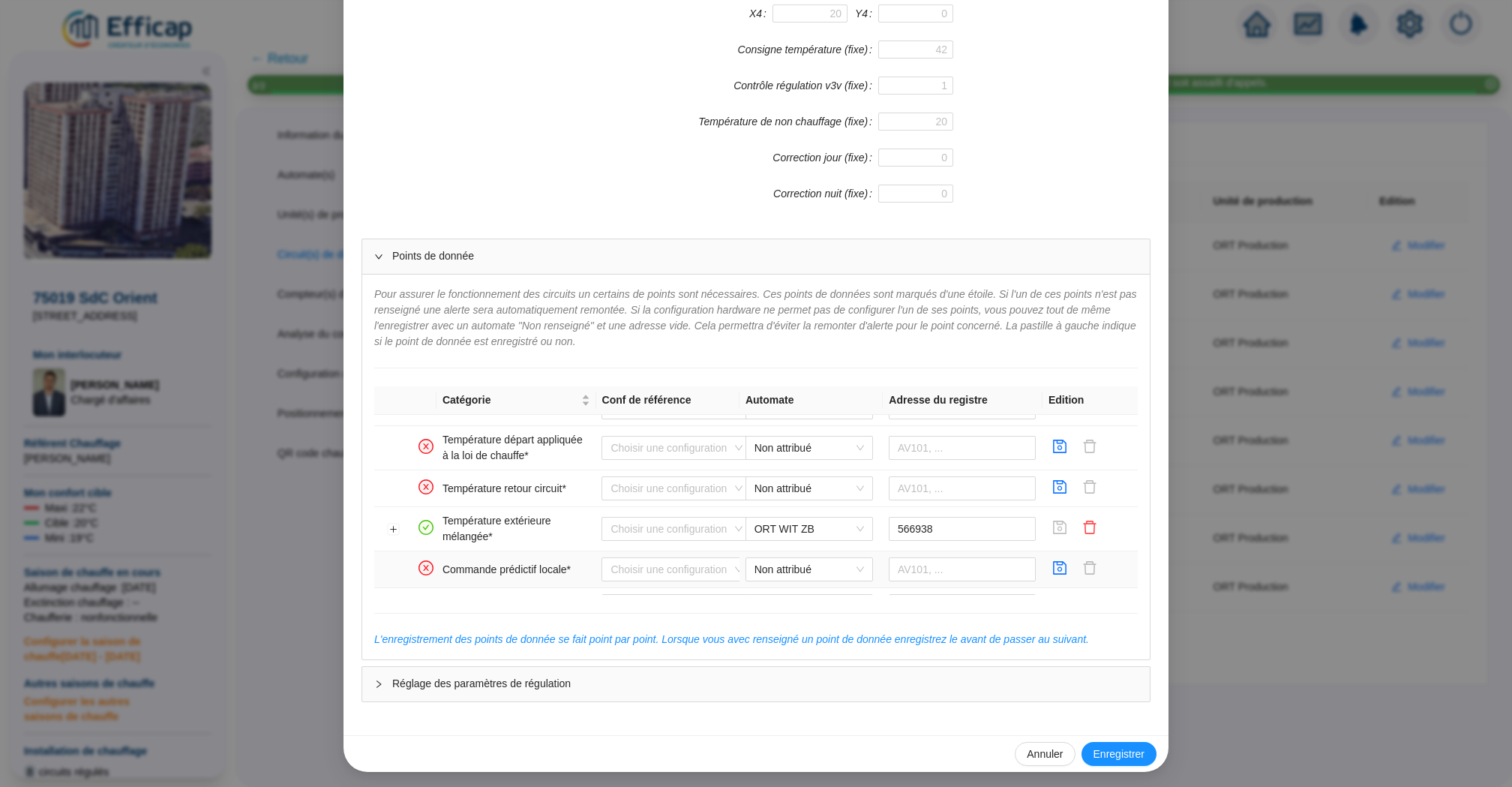
scroll to position [286, 0]
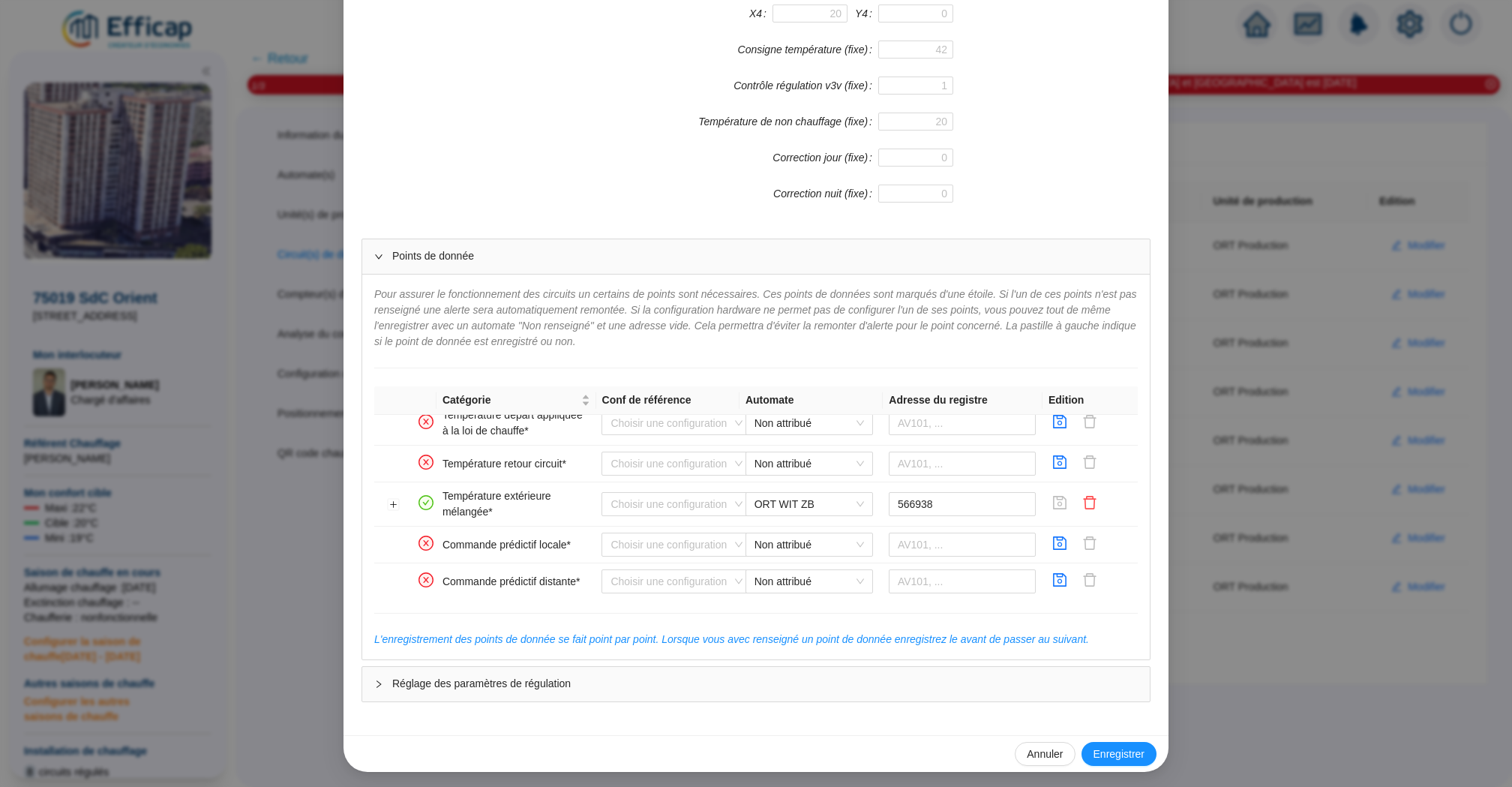
click at [1283, 456] on div "Enregistrer un circuit de distribution Nom du circuit de distribution Chauffage…" at bounding box center [756, 394] width 1512 height 787
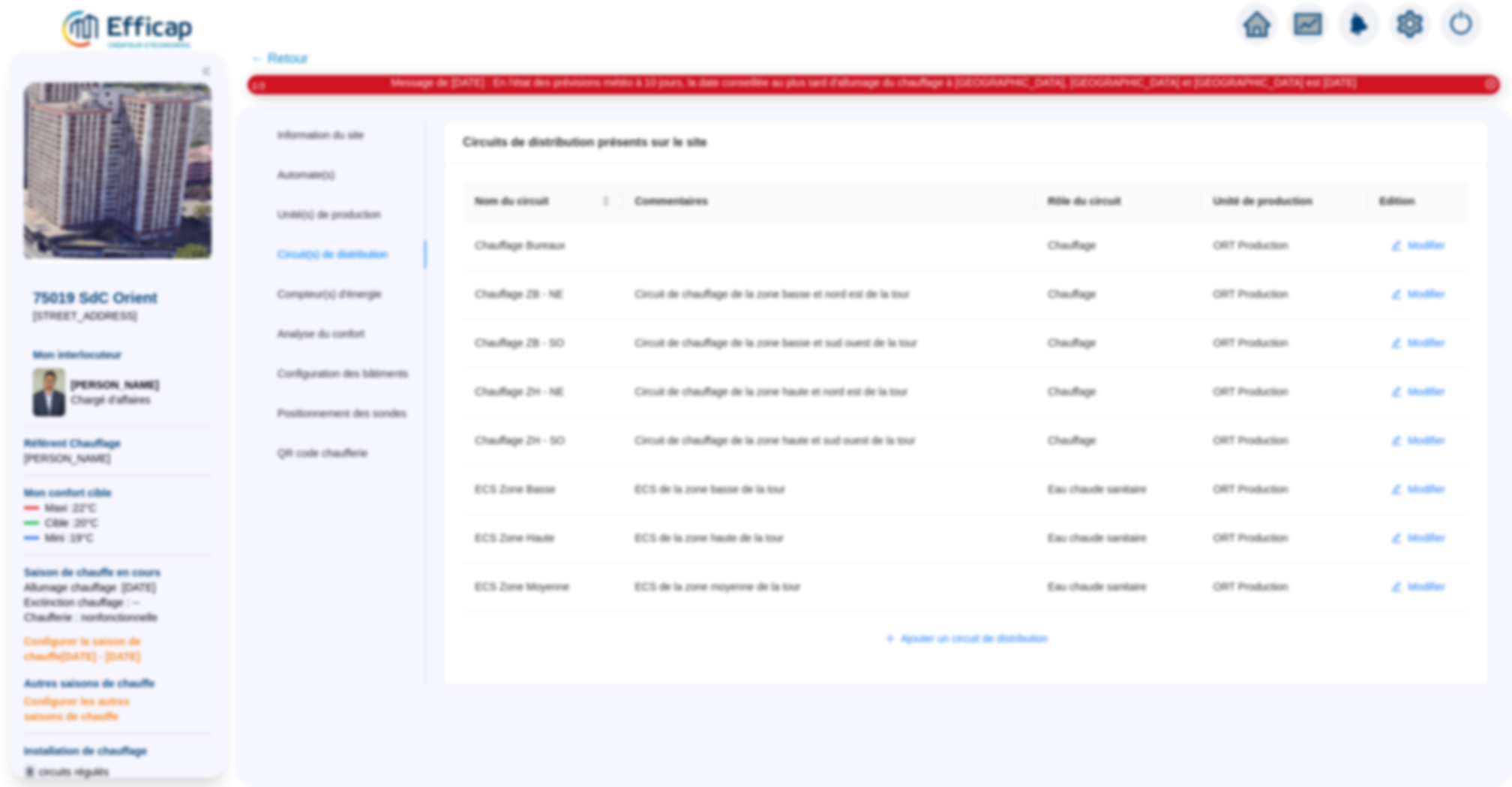
scroll to position [0, 0]
click at [1414, 336] on span "Modifier" at bounding box center [1425, 342] width 37 height 15
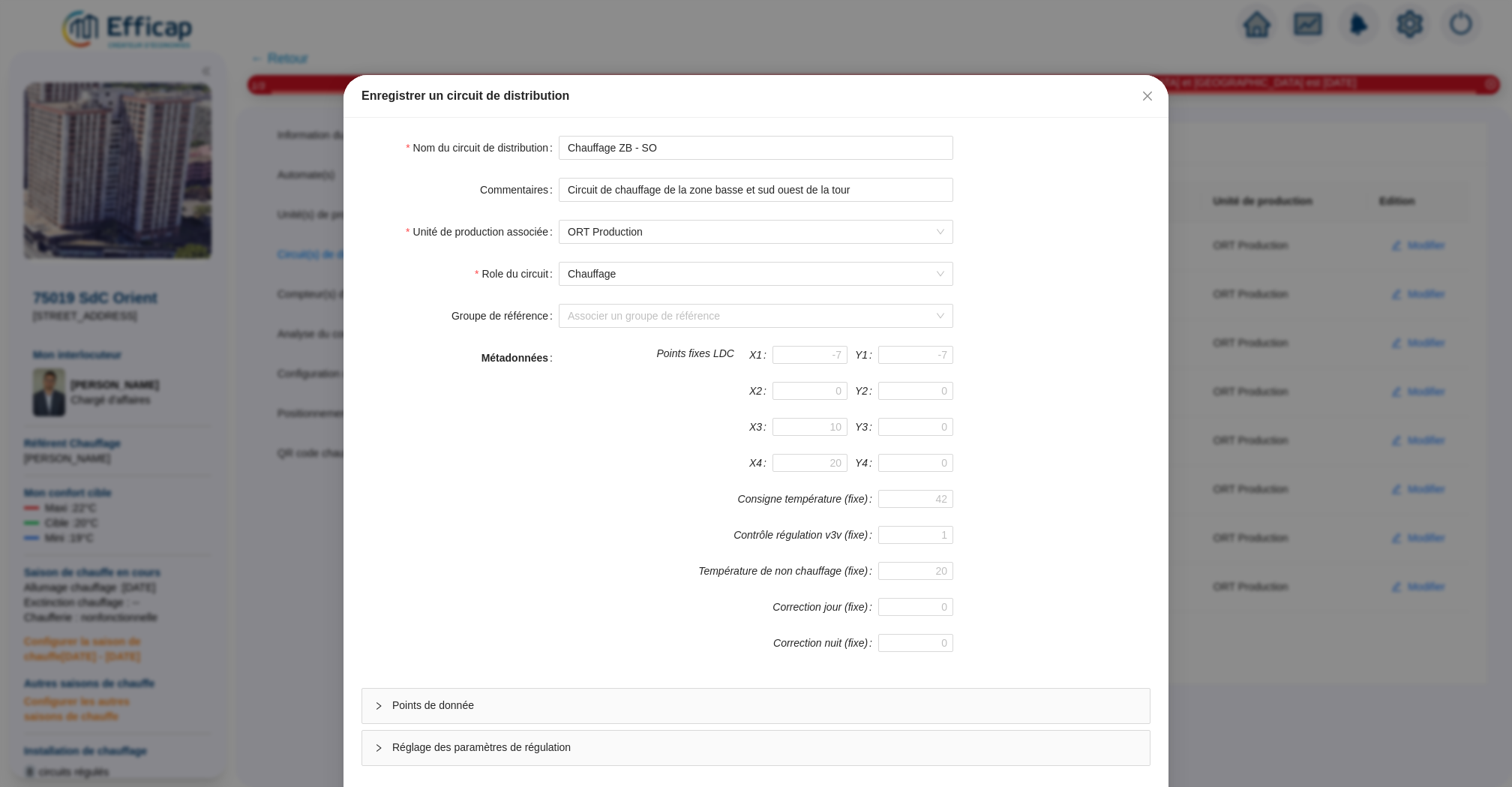
drag, startPoint x: 712, startPoint y: 700, endPoint x: 737, endPoint y: 683, distance: 30.2
click at [712, 700] on span "Points de donnée" at bounding box center [765, 705] width 745 height 15
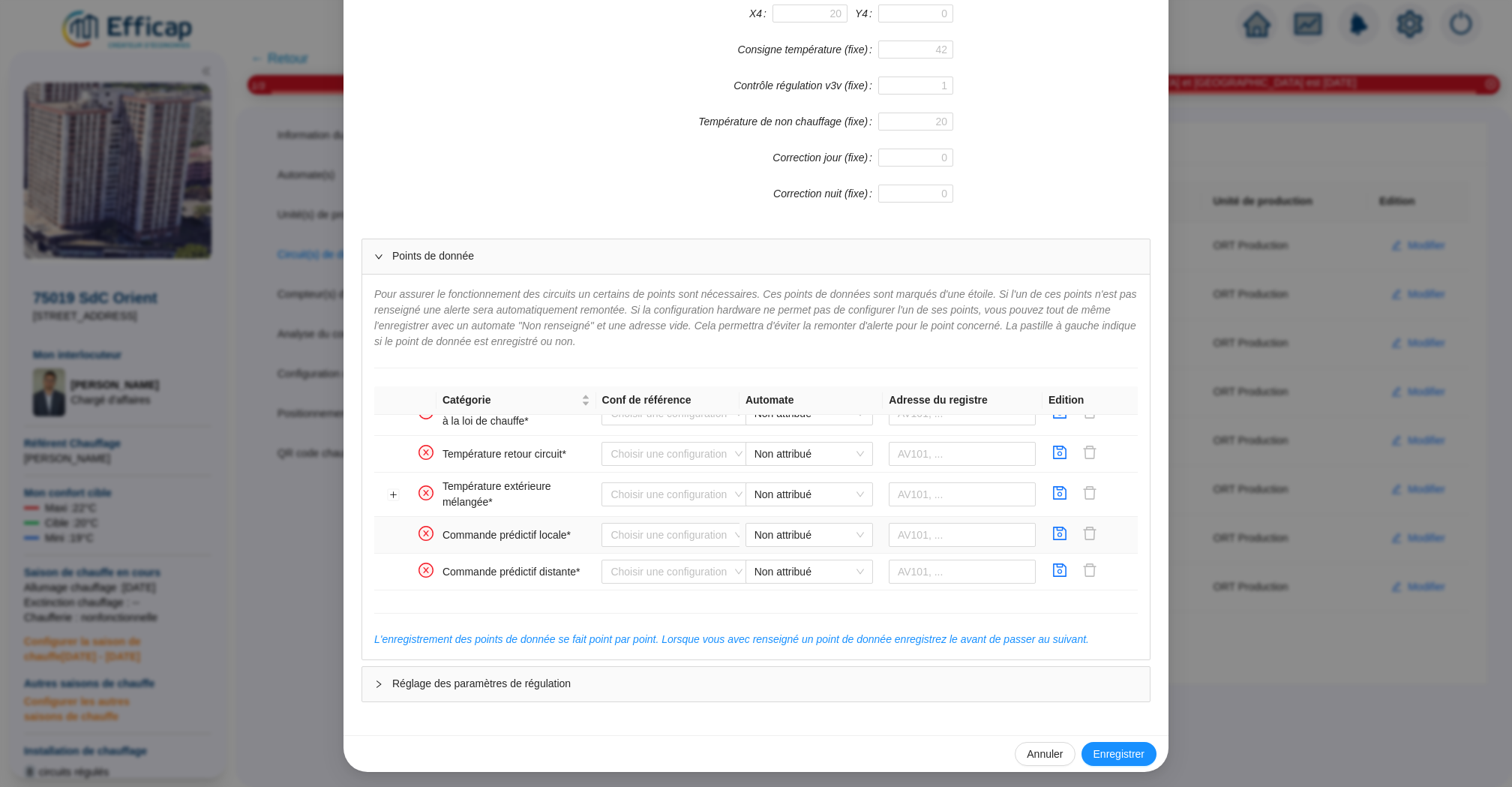
scroll to position [298, 0]
click at [830, 487] on span "Non attribué" at bounding box center [809, 492] width 109 height 23
click at [811, 541] on div "ORT WIT ZB" at bounding box center [810, 542] width 104 height 15
click at [915, 496] on input "text" at bounding box center [963, 492] width 148 height 24
paste input "566938"
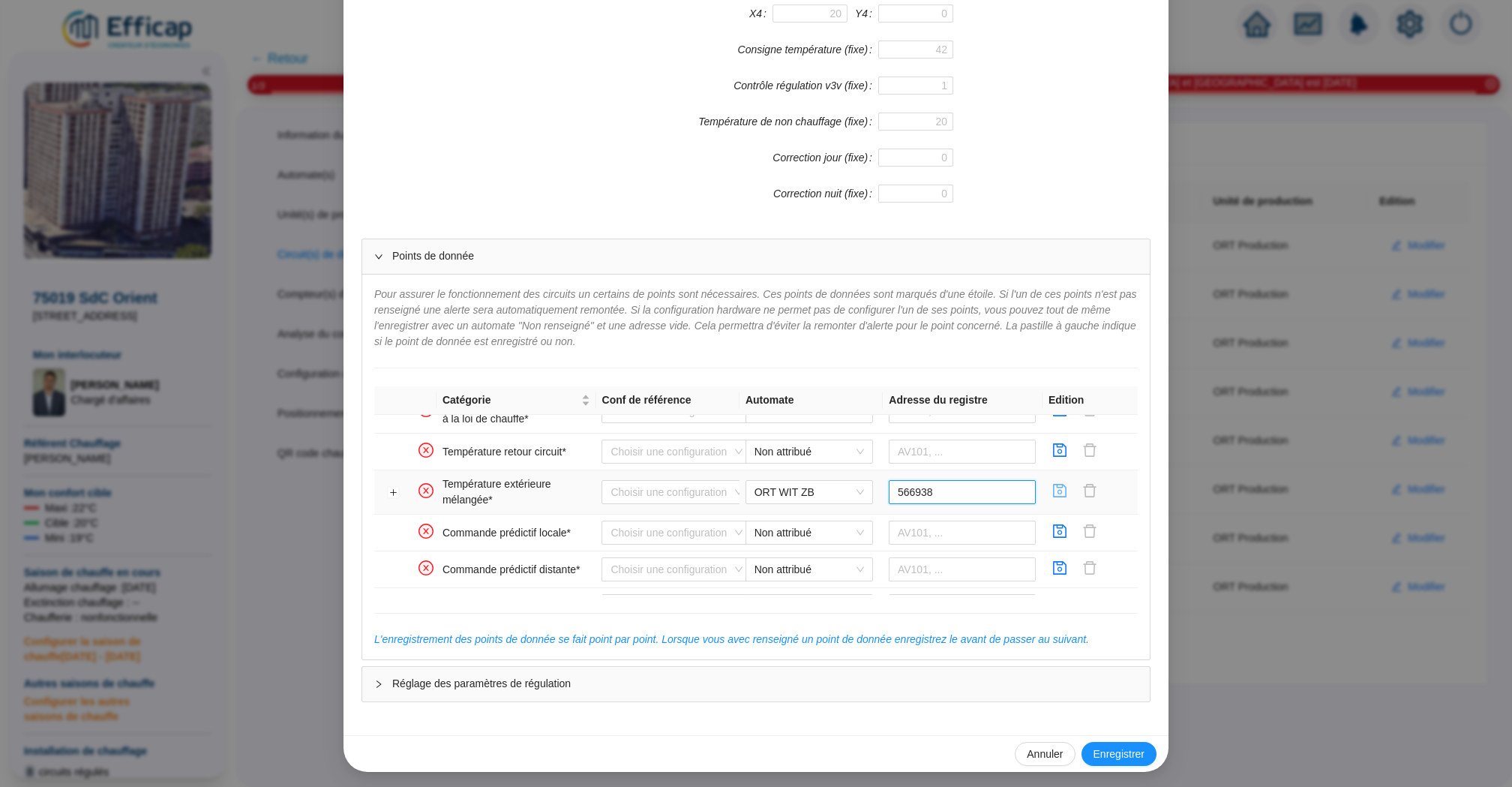
type input "566938"
click at [1061, 487] on icon "save" at bounding box center [1059, 490] width 15 height 15
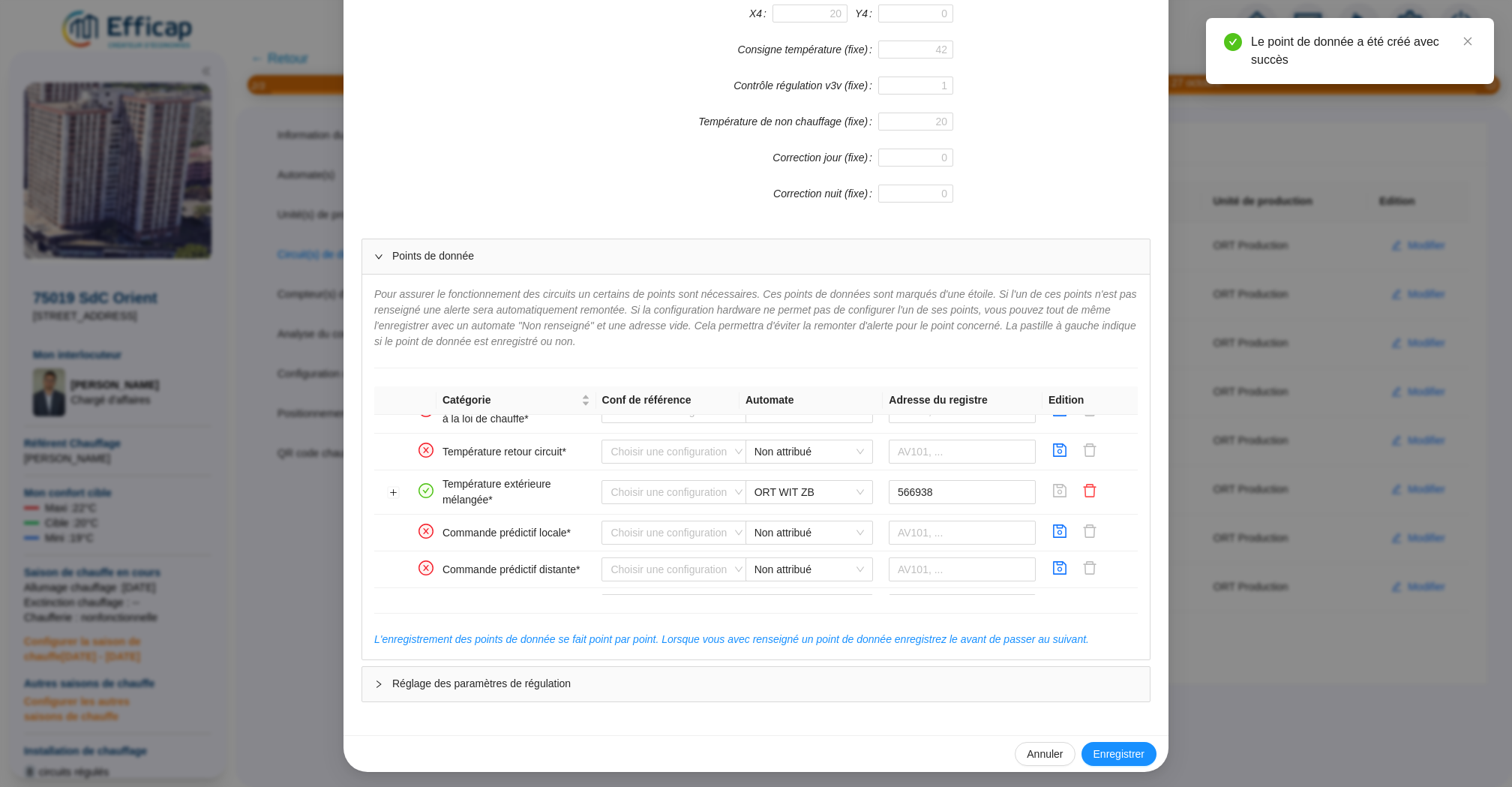
click at [1292, 384] on div "Enregistrer un circuit de distribution Nom du circuit de distribution Chauffage…" at bounding box center [756, 394] width 1512 height 787
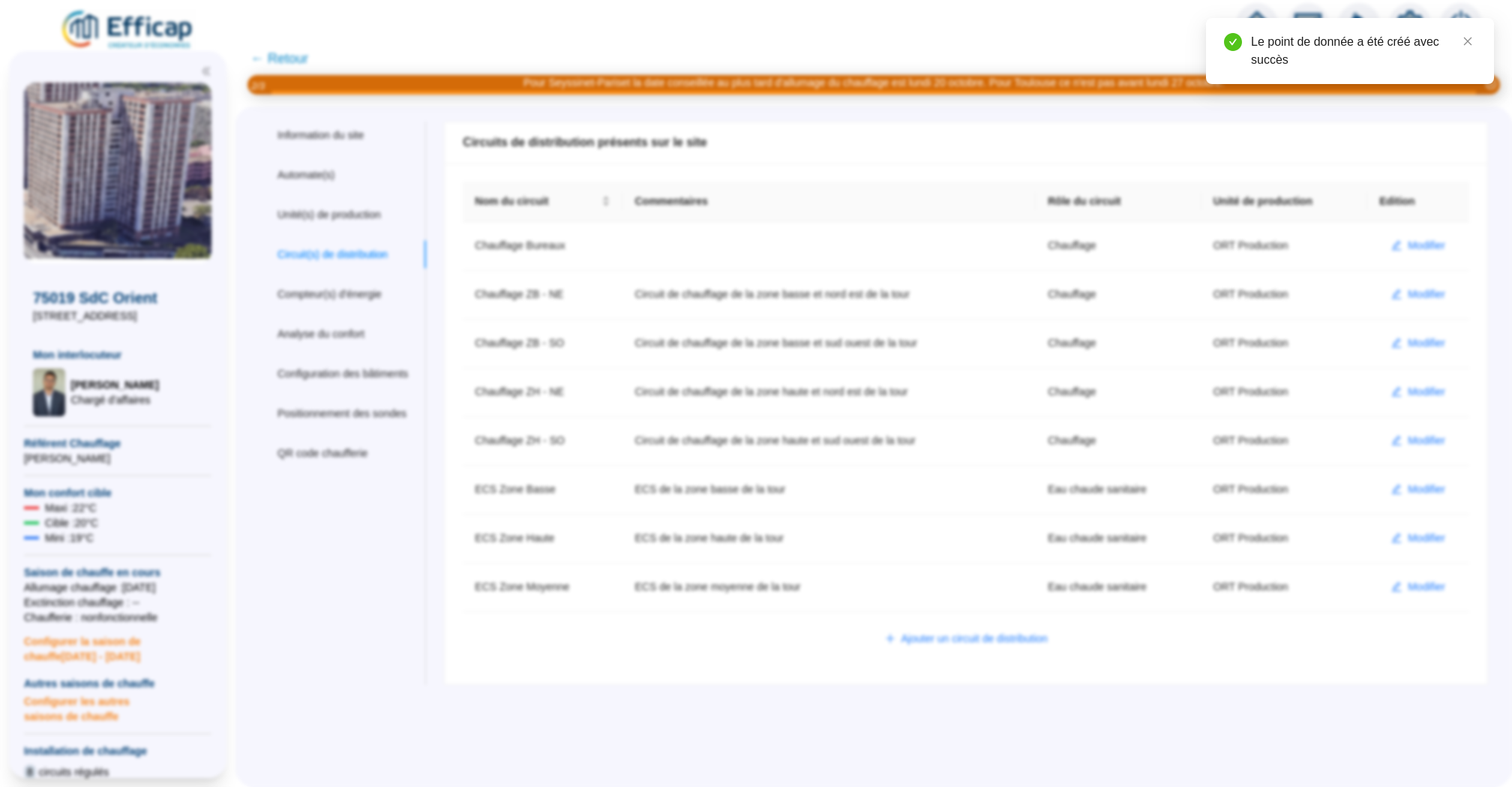
scroll to position [374, 0]
click at [1428, 390] on span "Modifier" at bounding box center [1425, 392] width 37 height 15
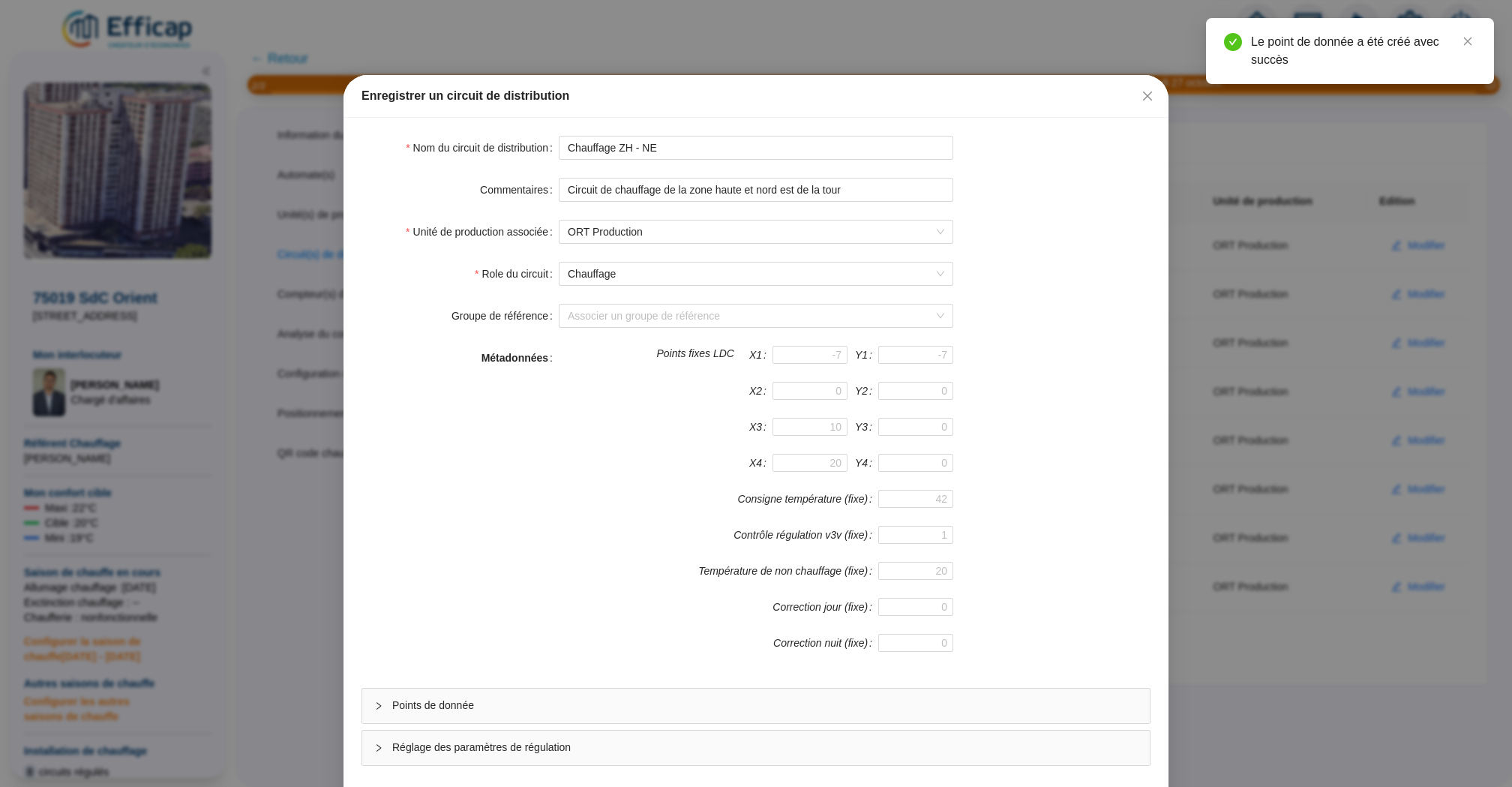
click at [756, 694] on div "Points de donnée" at bounding box center [756, 706] width 787 height 35
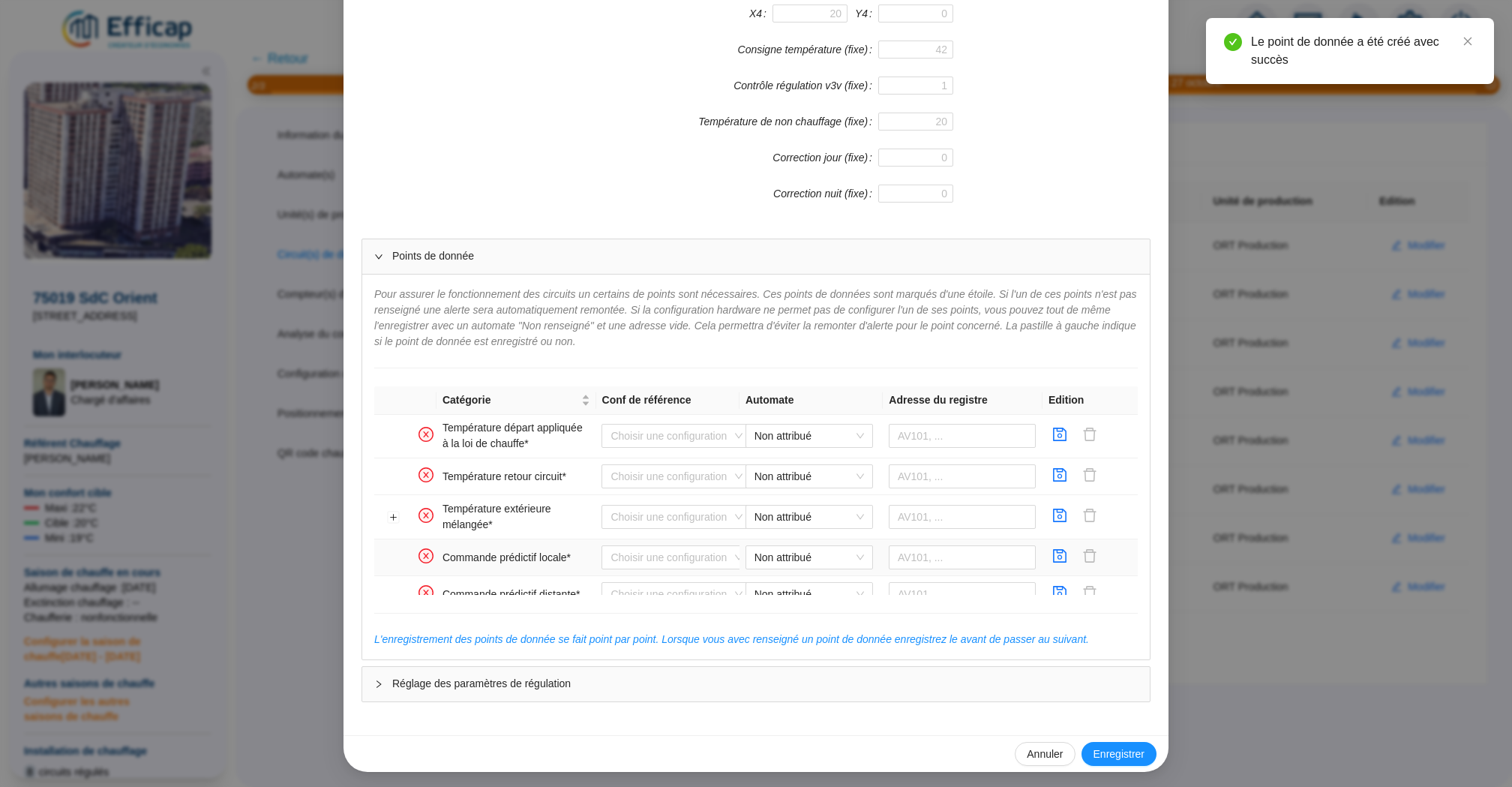
scroll to position [274, 0]
click at [792, 504] on span "Non attribué" at bounding box center [809, 515] width 109 height 23
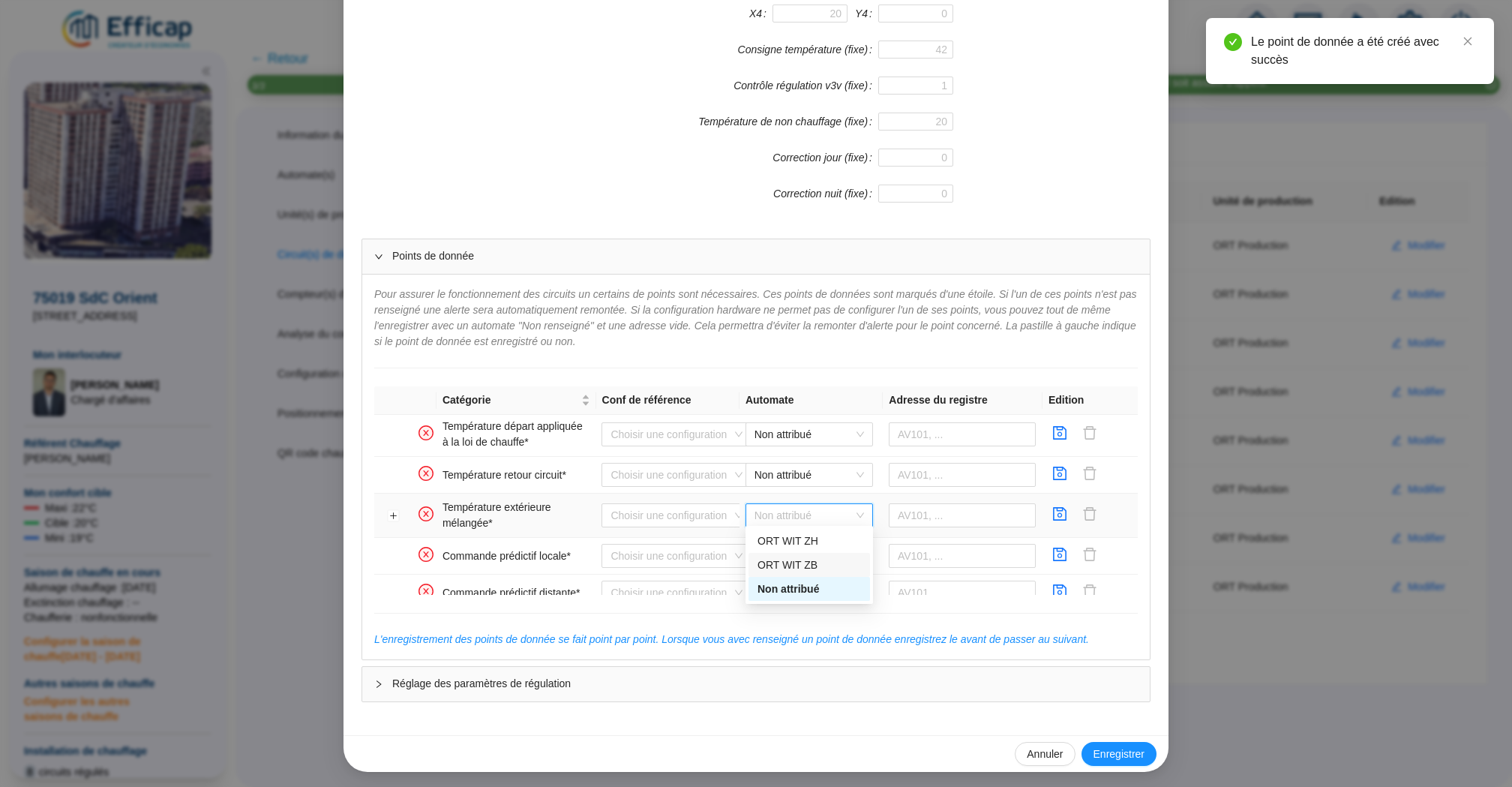
click at [807, 563] on div "ORT WIT ZB" at bounding box center [810, 565] width 104 height 15
click at [910, 515] on input "text" at bounding box center [963, 515] width 148 height 24
paste input "566938"
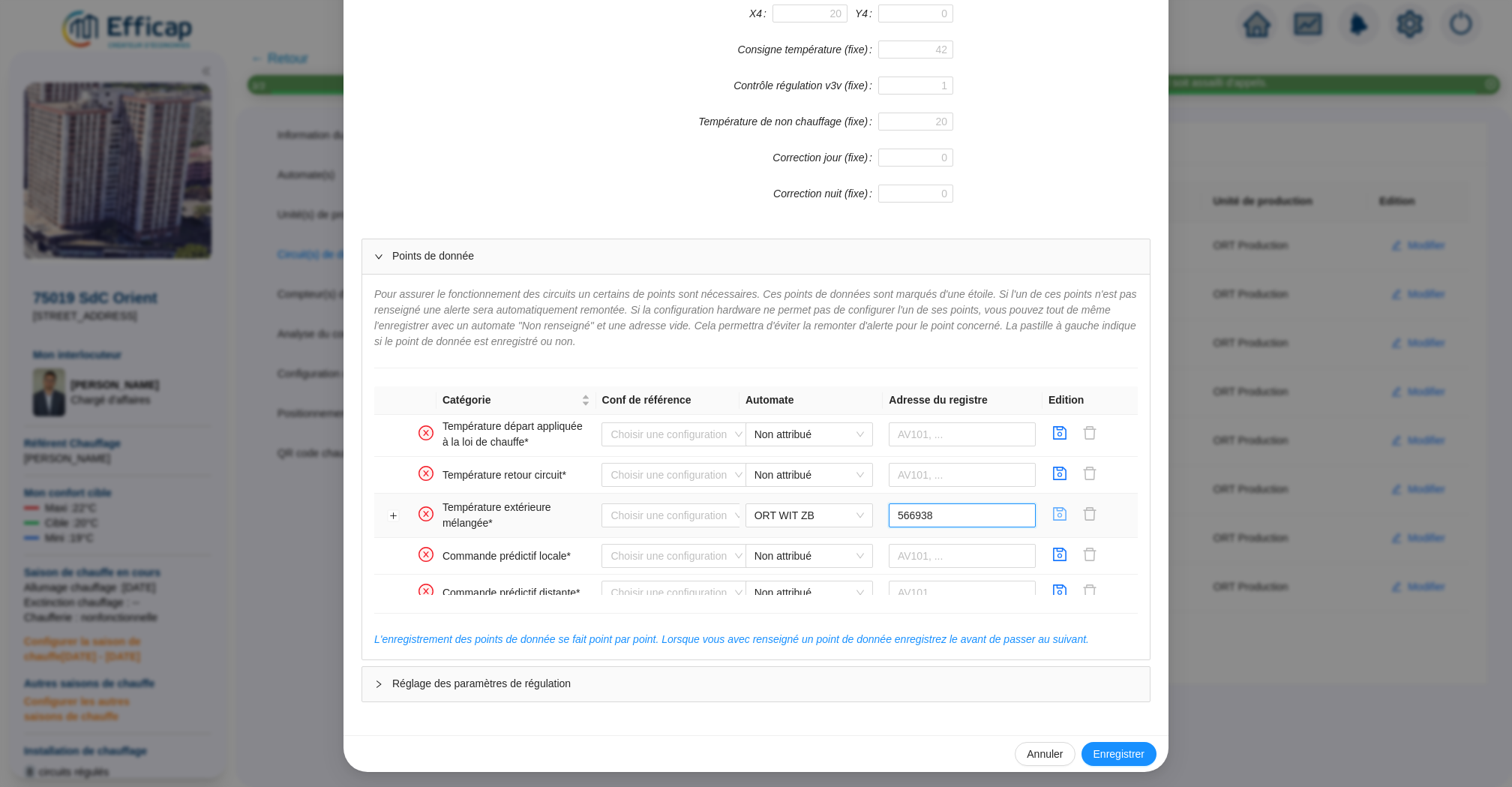
type input "566938"
click at [1063, 507] on icon "save" at bounding box center [1060, 514] width 14 height 14
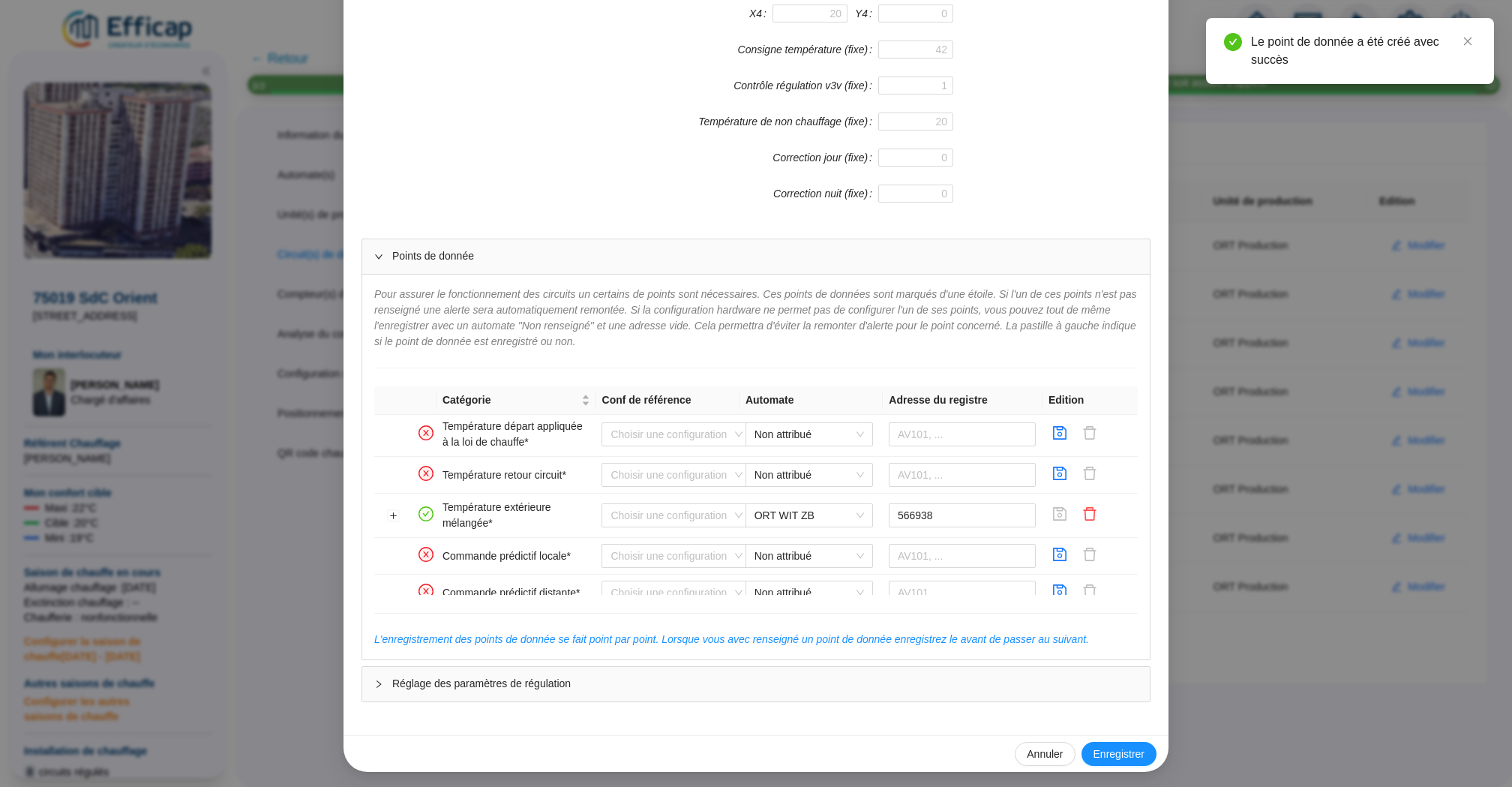
click at [1307, 428] on div "Enregistrer un circuit de distribution Nom du circuit de distribution Chauffage…" at bounding box center [756, 394] width 1512 height 787
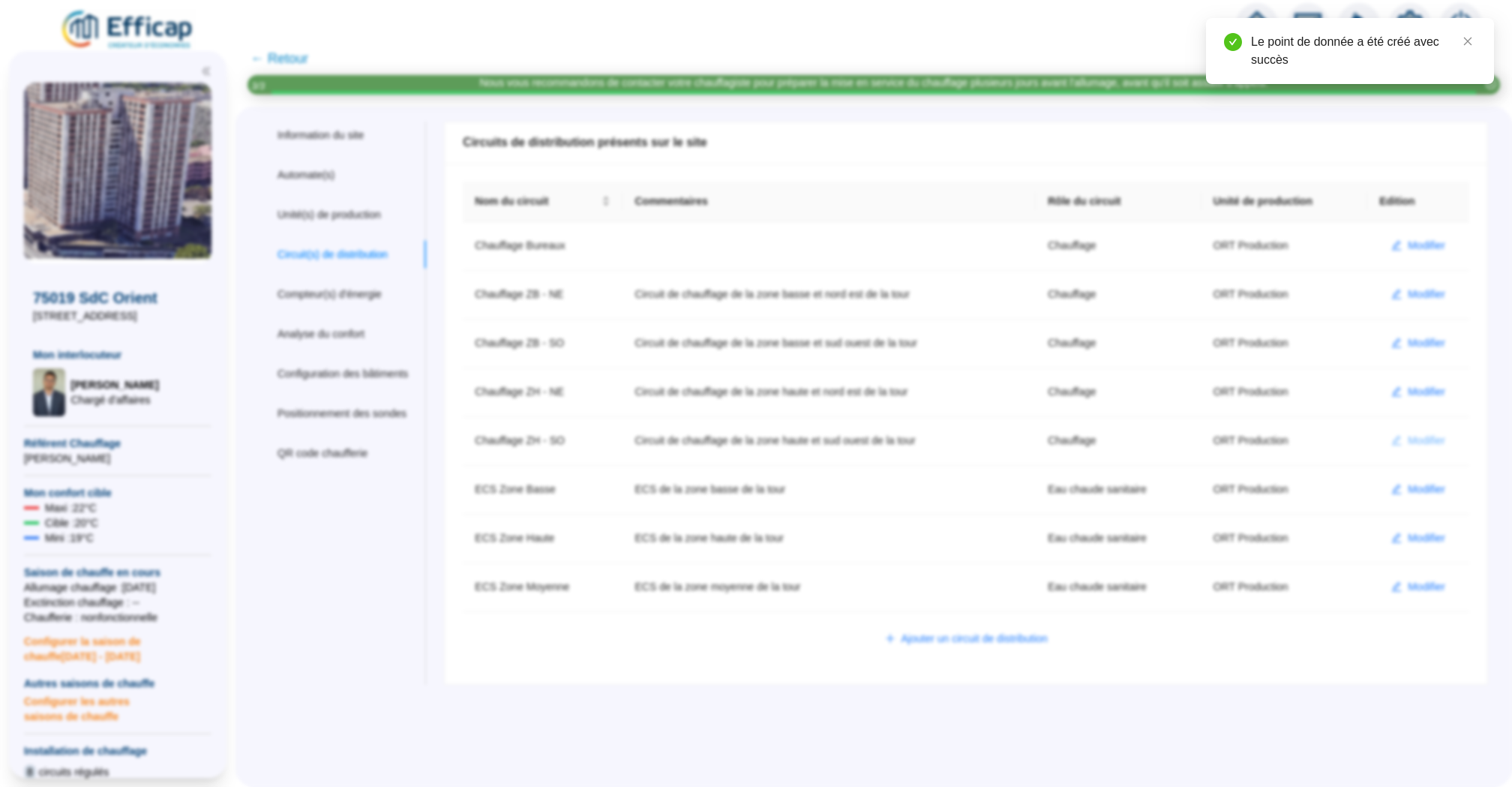
scroll to position [374, 0]
click at [1431, 437] on span "Modifier" at bounding box center [1425, 440] width 37 height 15
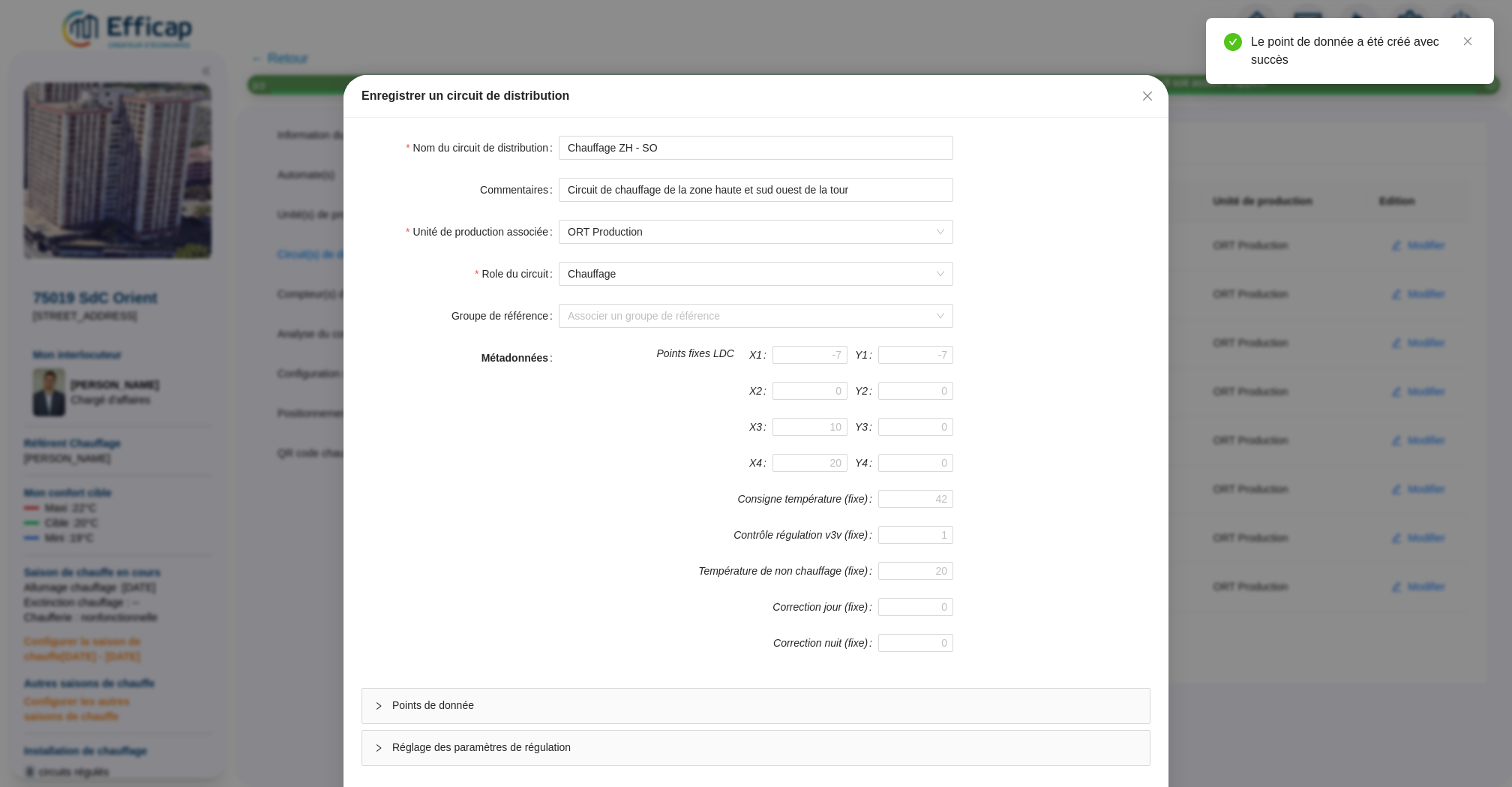
click at [741, 701] on span "Points de donnée" at bounding box center [765, 705] width 745 height 15
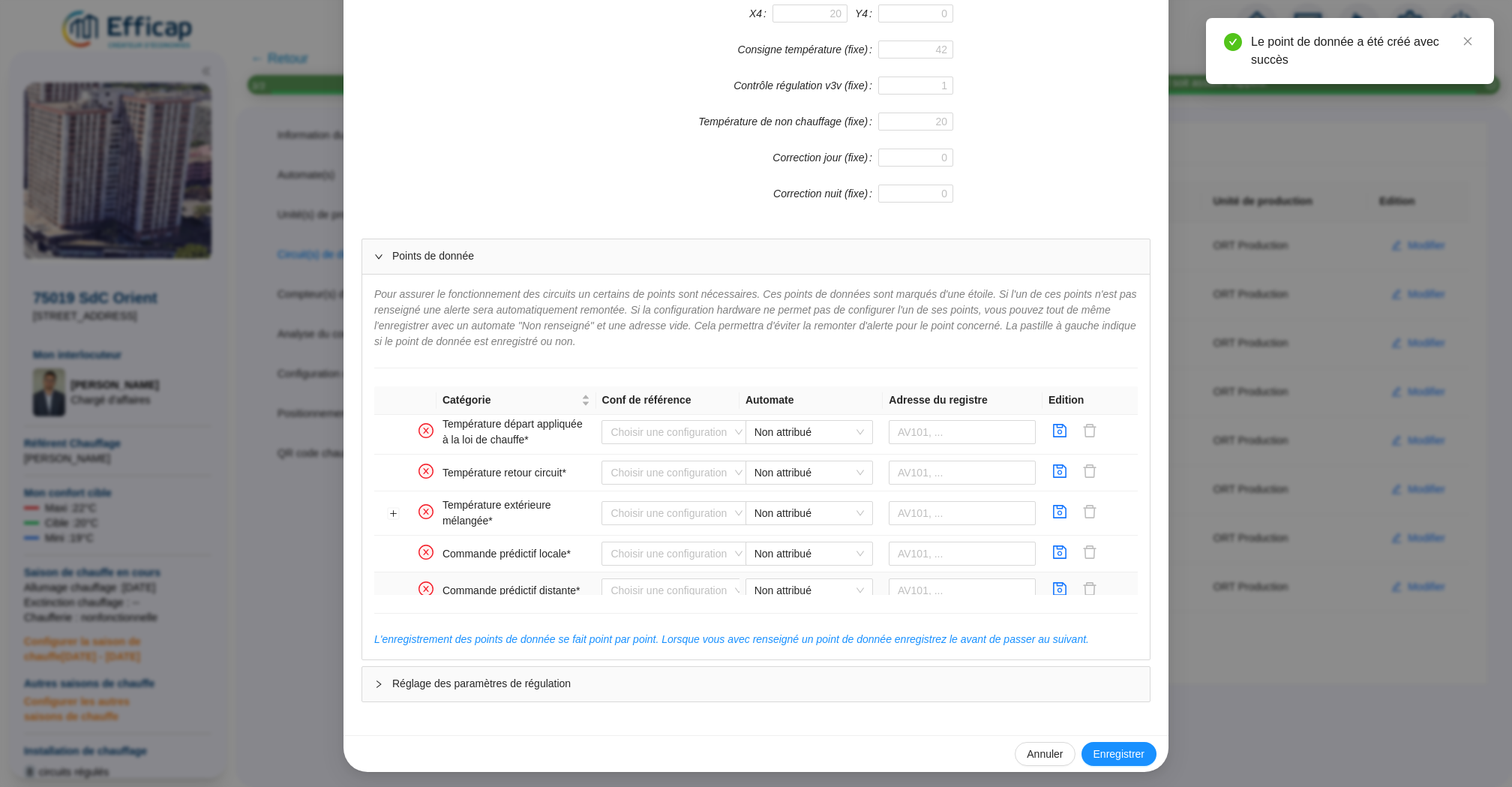
scroll to position [274, 0]
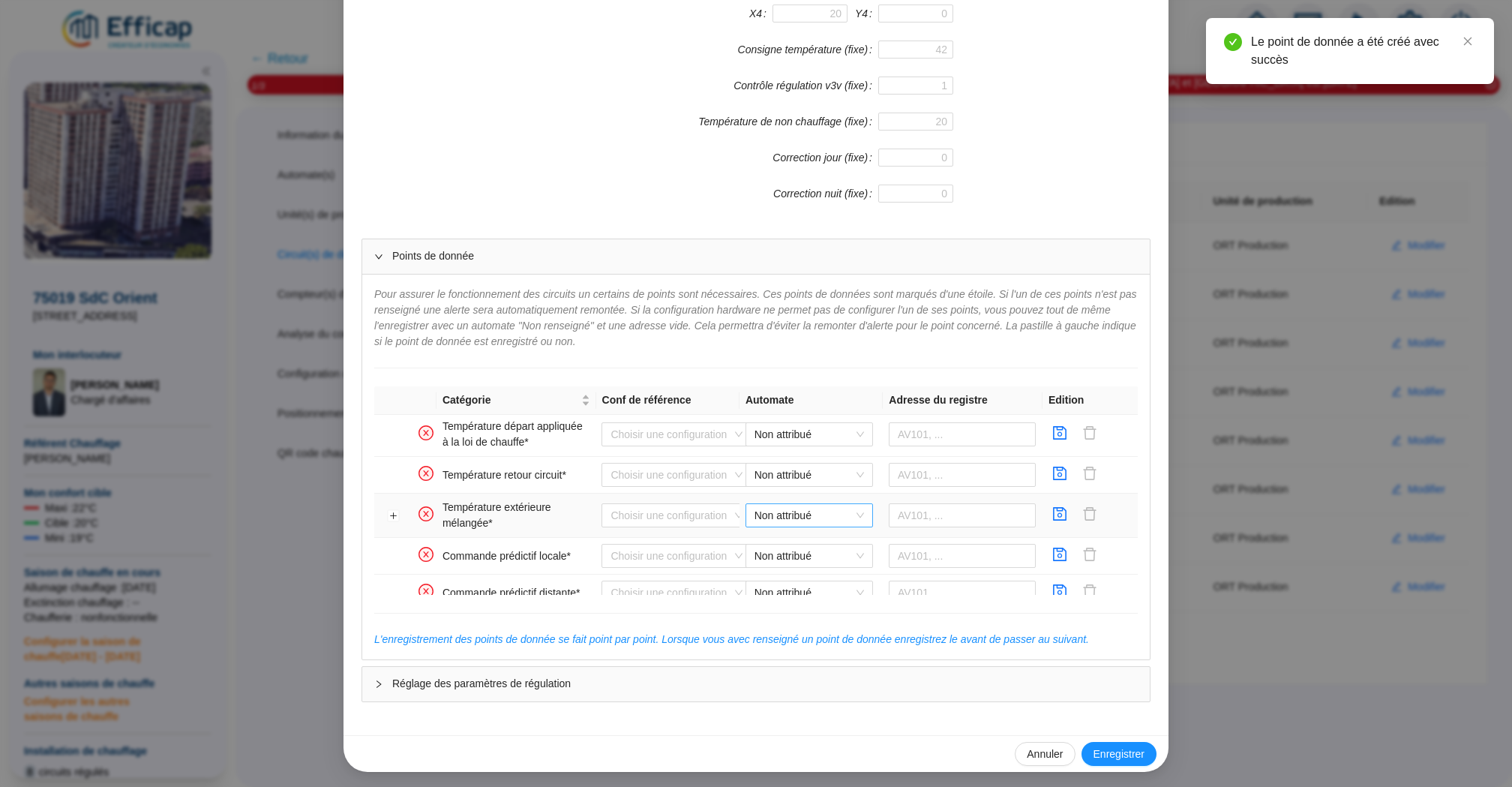
click at [794, 510] on span "Non attribué" at bounding box center [809, 515] width 109 height 23
click at [801, 564] on div "ORT WIT ZB" at bounding box center [810, 565] width 104 height 15
click at [925, 512] on input "text" at bounding box center [963, 515] width 148 height 24
paste input "566938"
type input "566938"
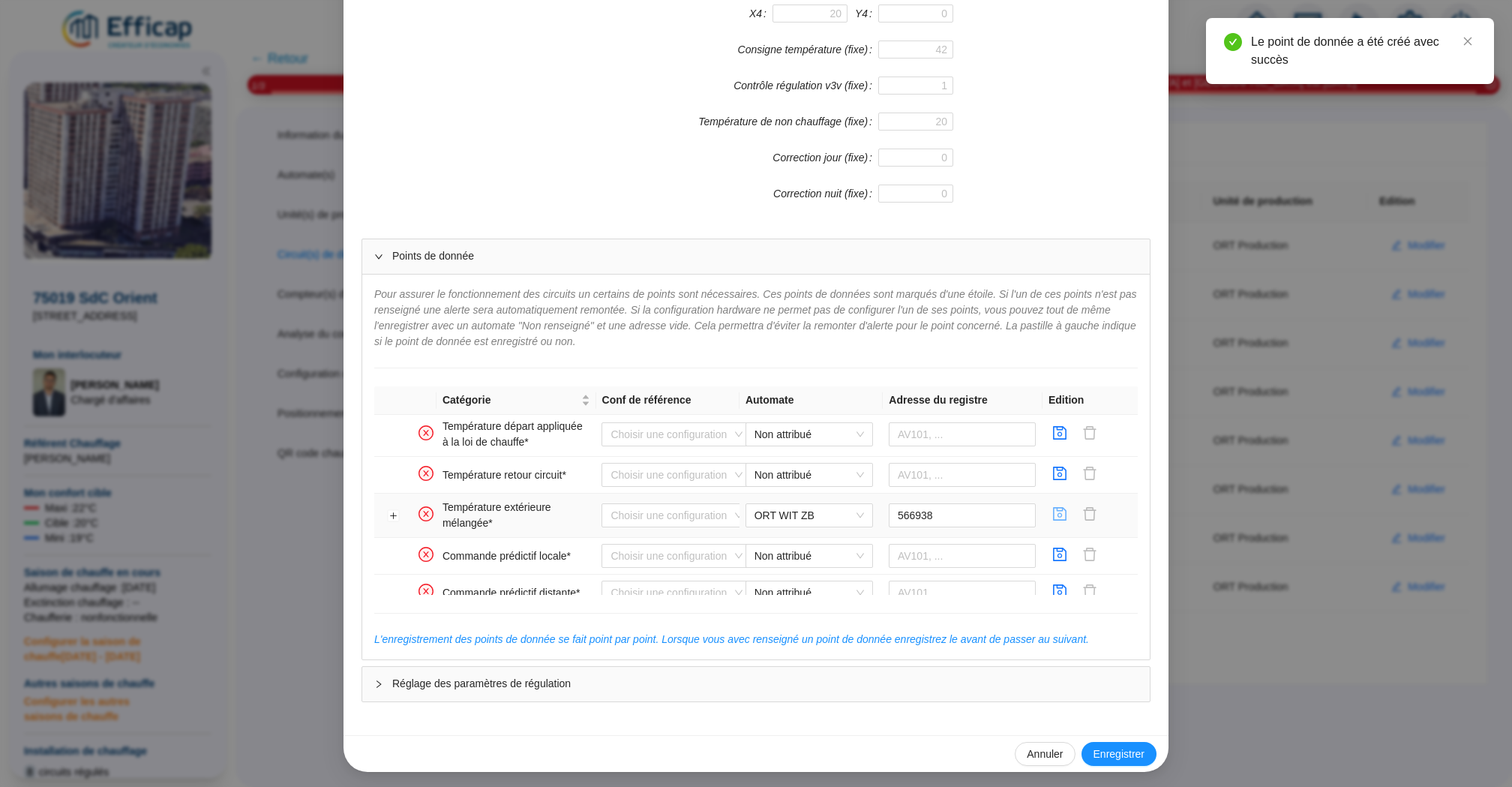
click at [1055, 513] on icon "save" at bounding box center [1059, 514] width 15 height 15
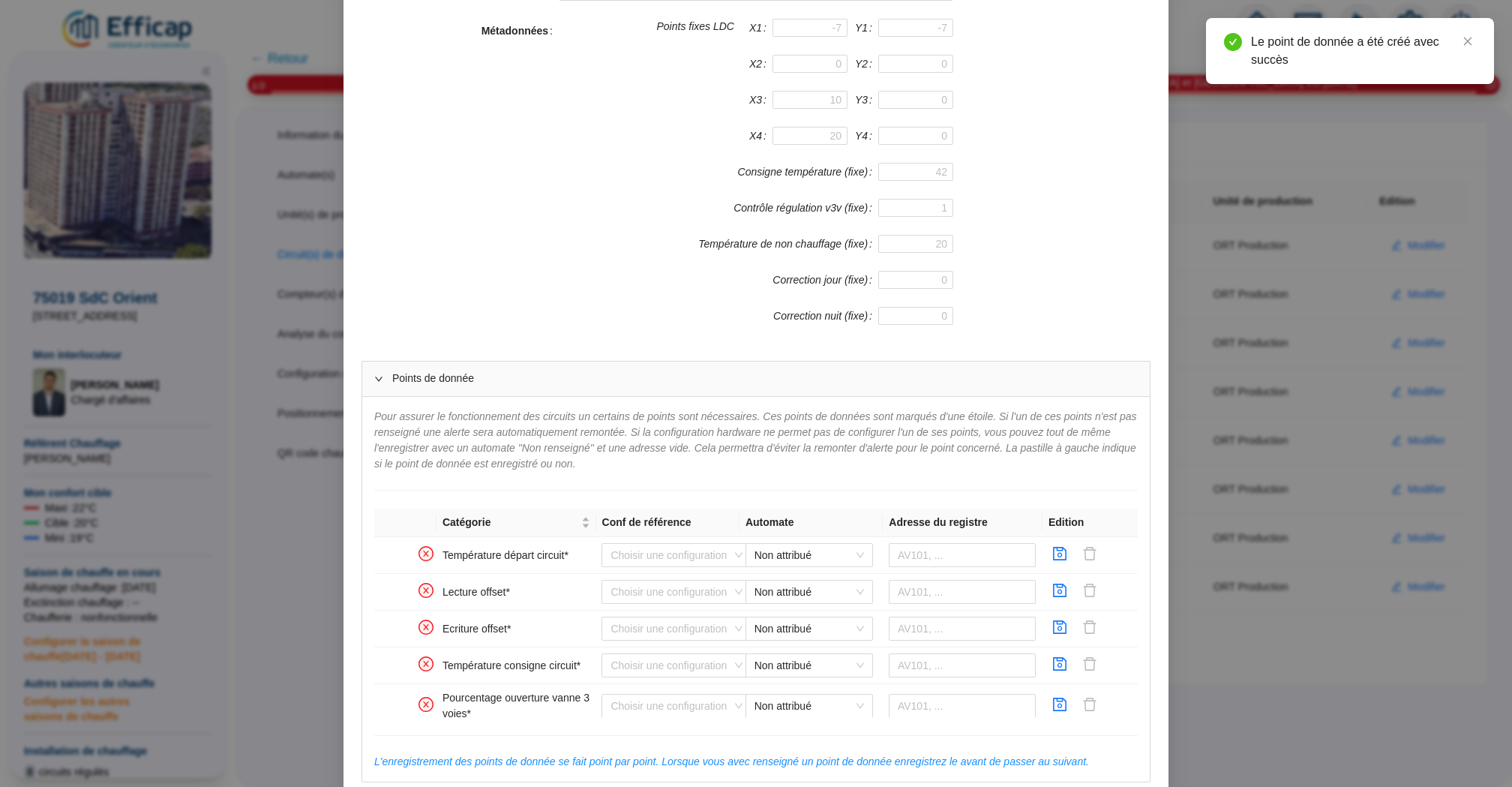
scroll to position [376, 0]
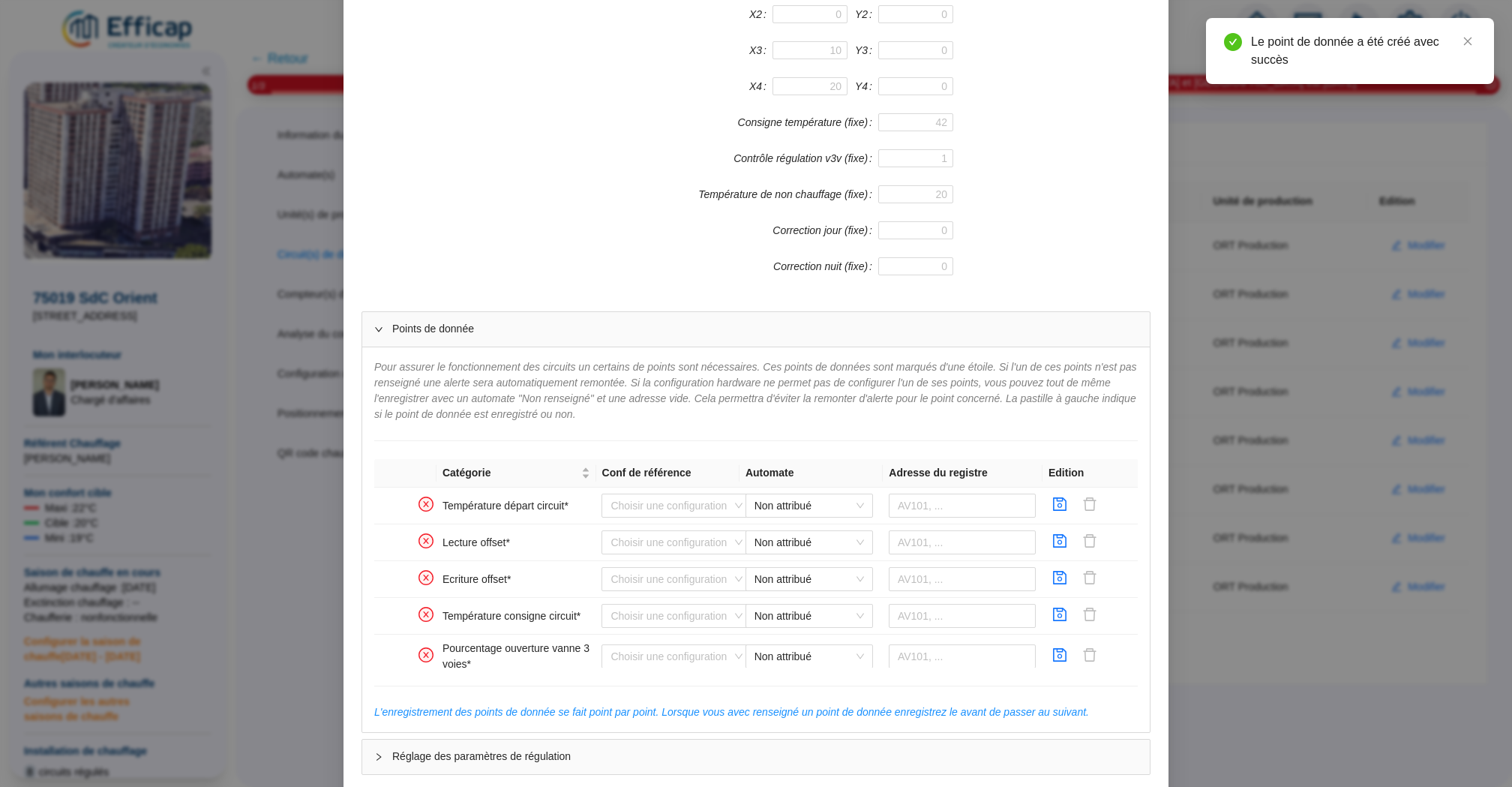
click at [1327, 490] on div "Enregistrer un circuit de distribution Nom du circuit de distribution Chauffage…" at bounding box center [756, 394] width 1512 height 787
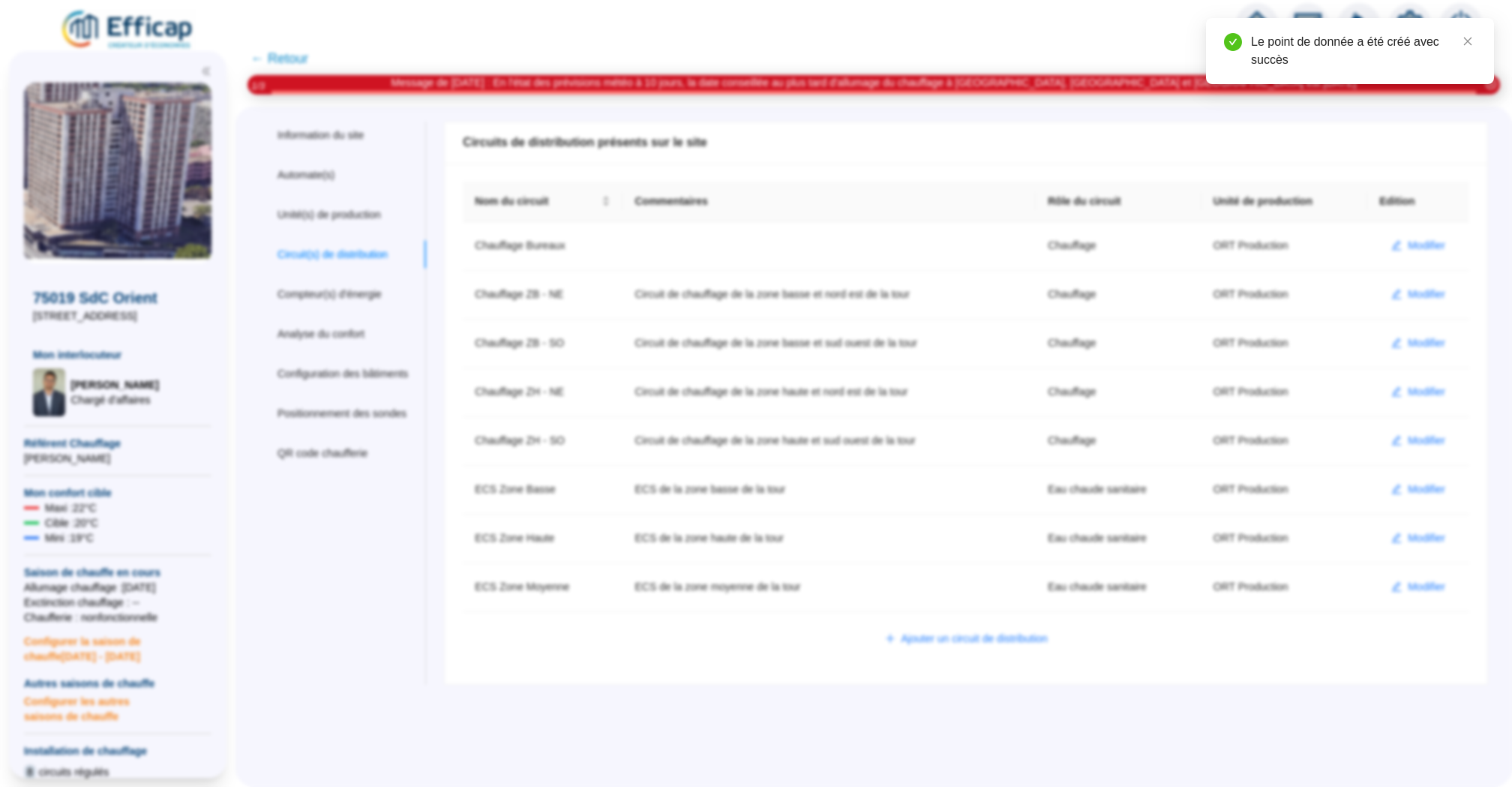
scroll to position [0, 0]
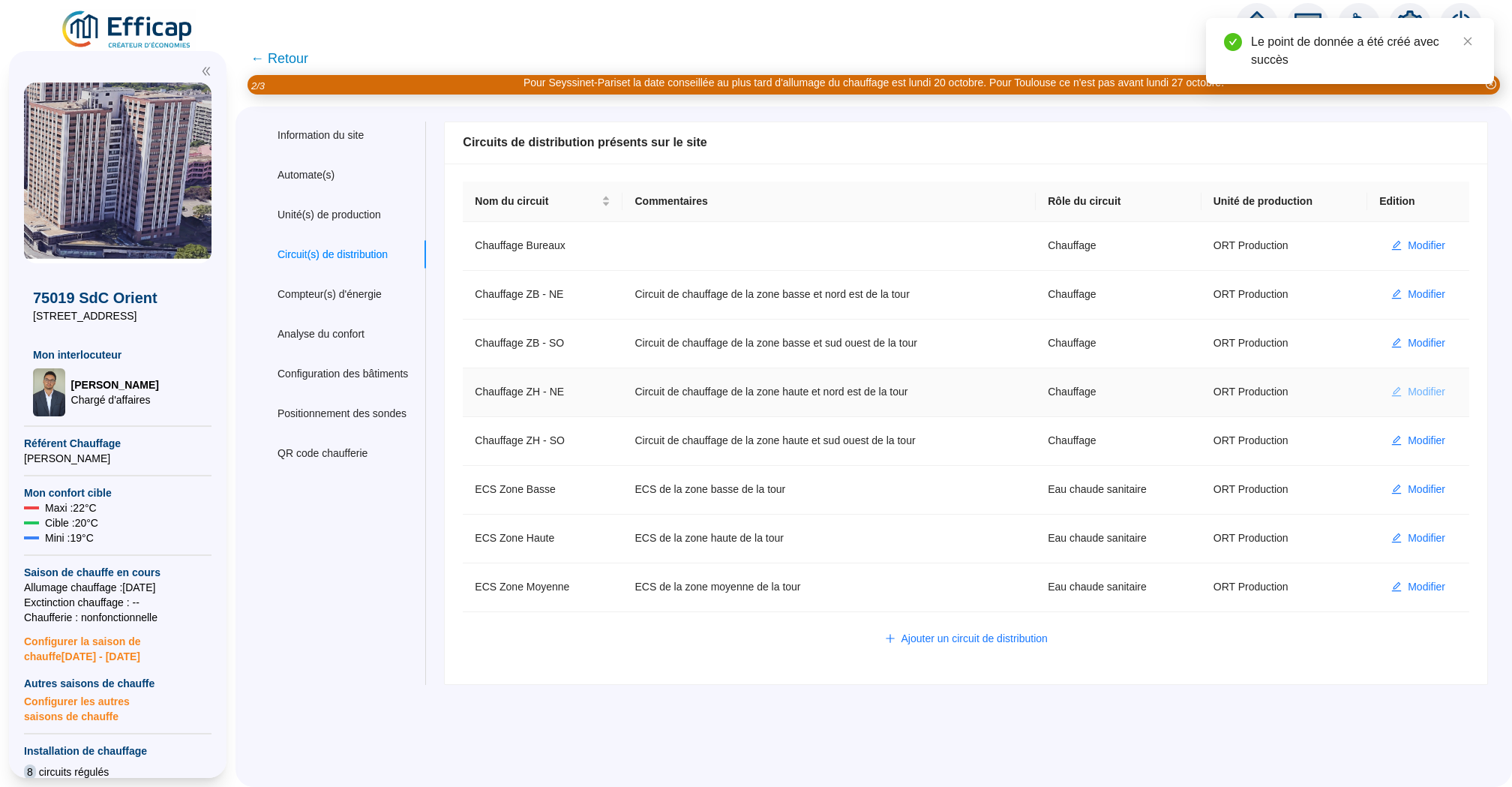
click at [1430, 389] on span "Modifier" at bounding box center [1425, 392] width 37 height 15
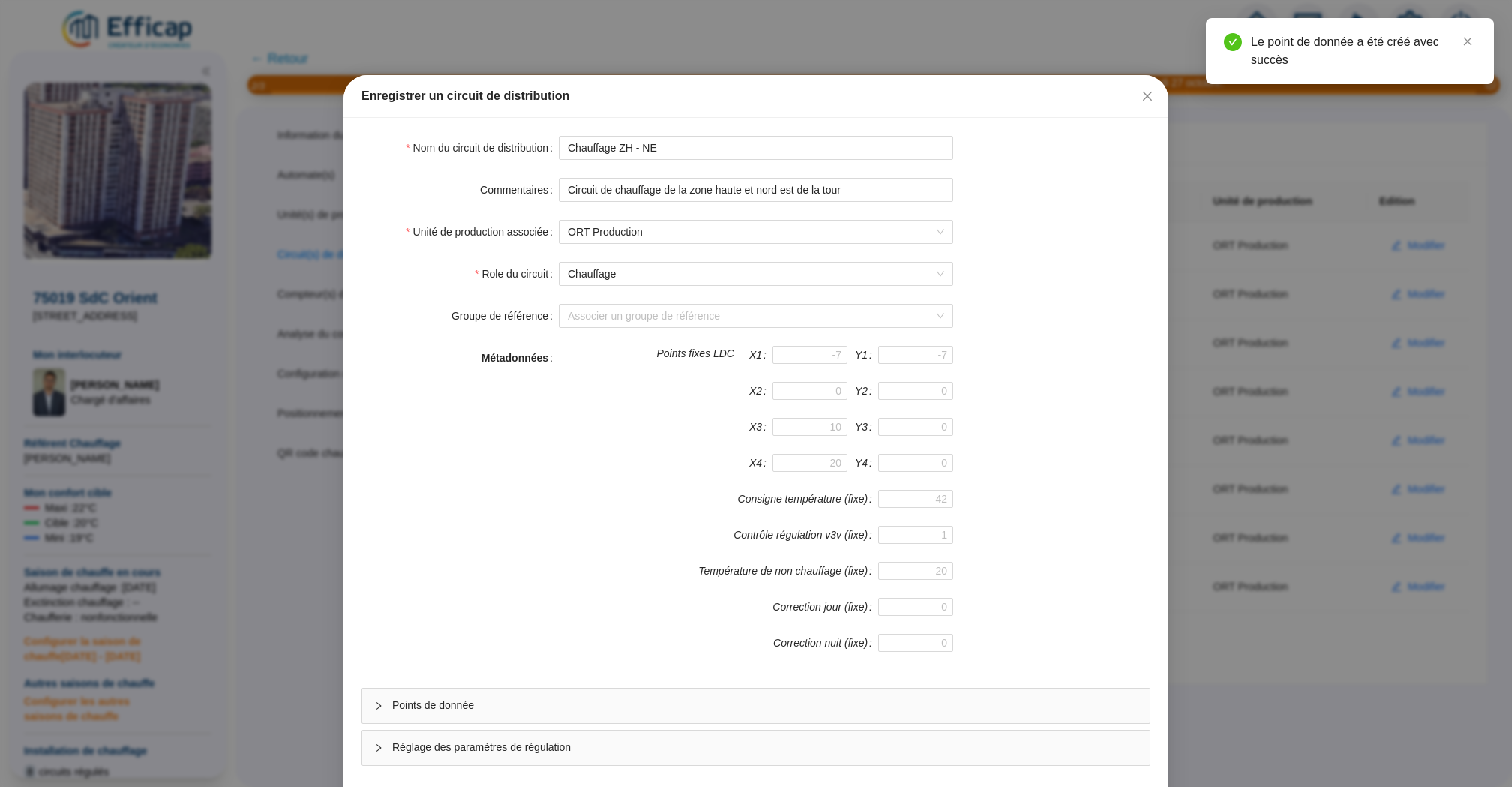
scroll to position [65, 0]
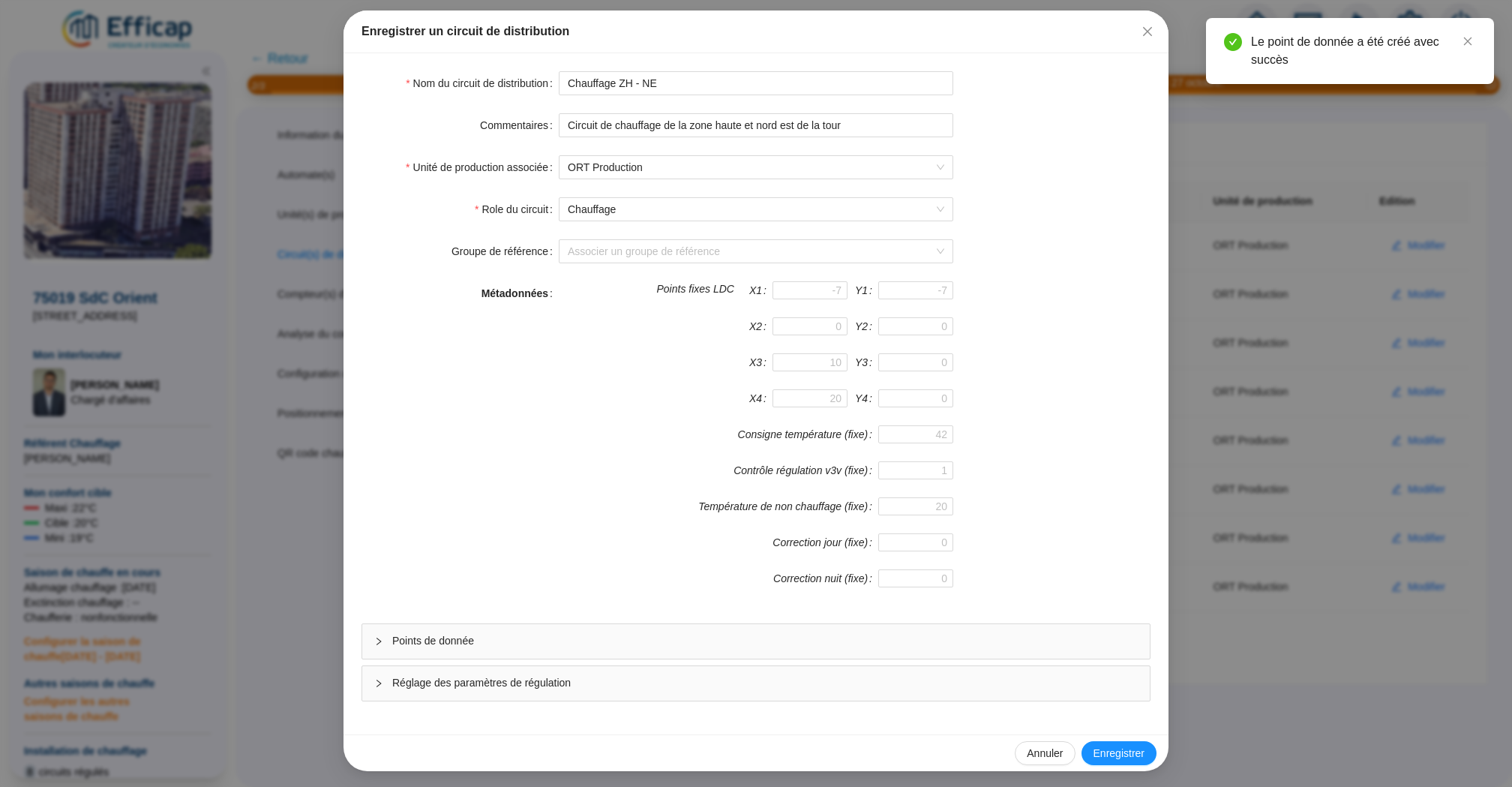
click at [660, 633] on span "Points de donnée" at bounding box center [765, 640] width 745 height 15
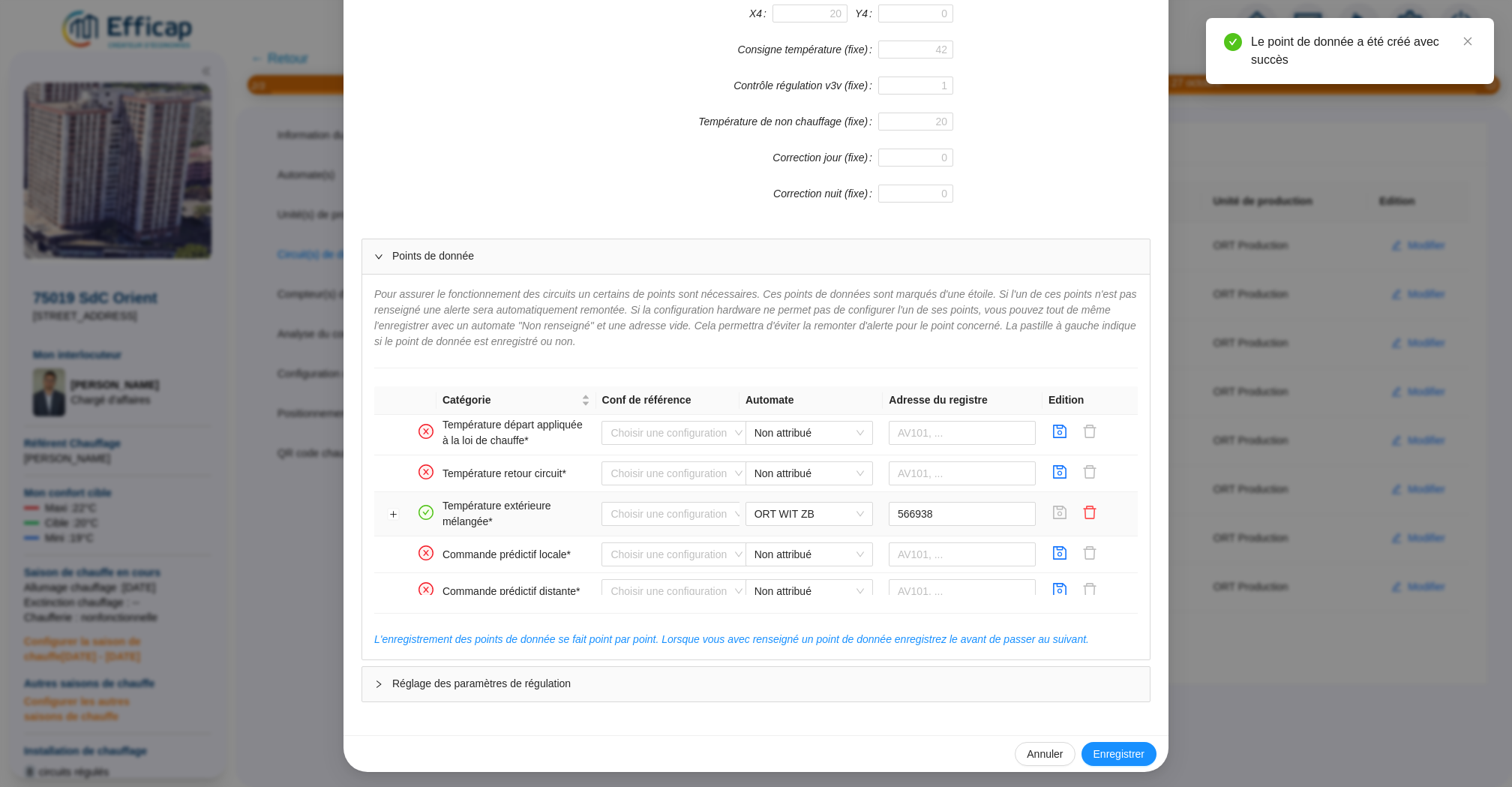
scroll to position [281, 0]
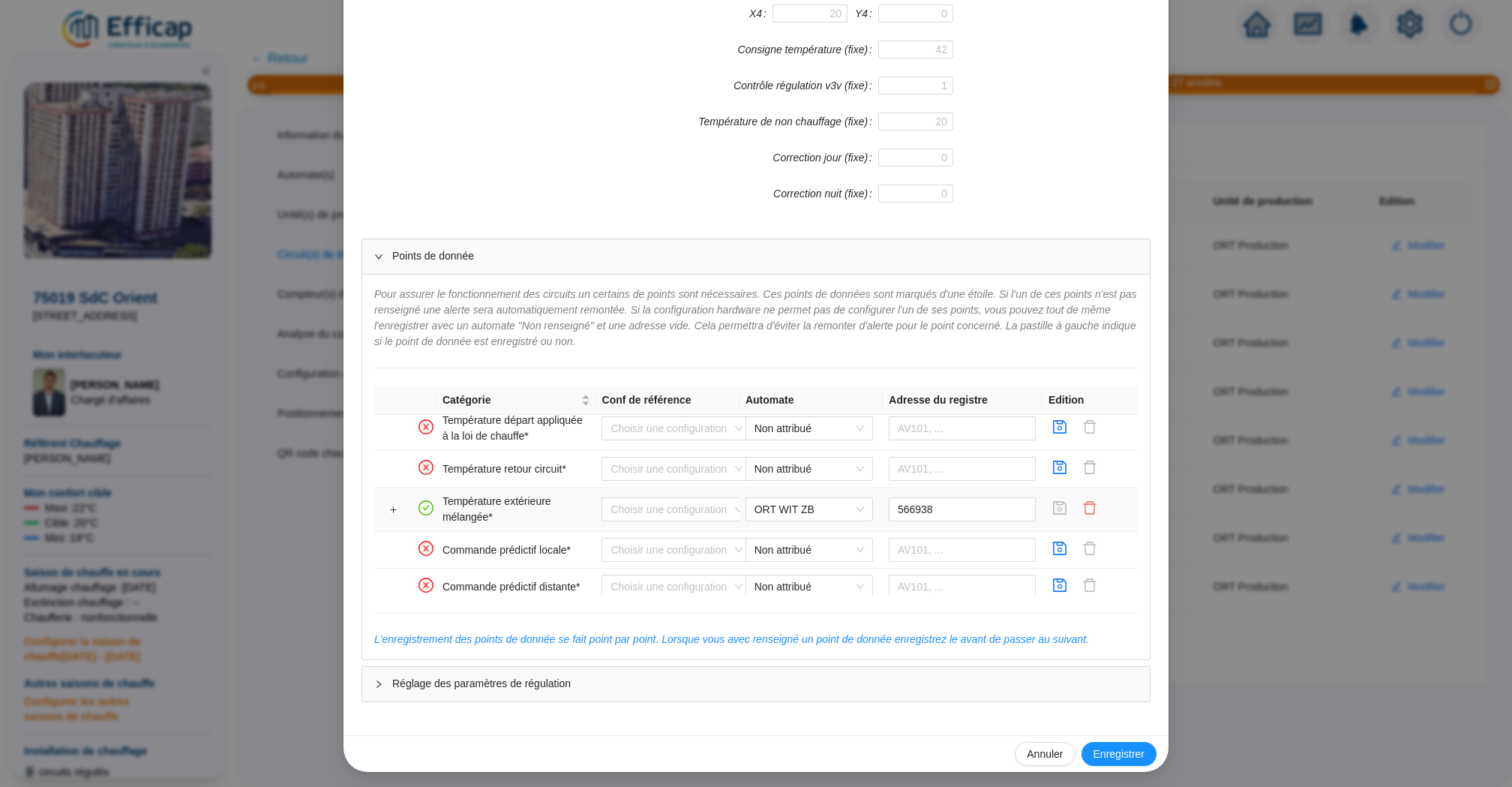
click at [1093, 500] on icon "delete" at bounding box center [1089, 507] width 15 height 15
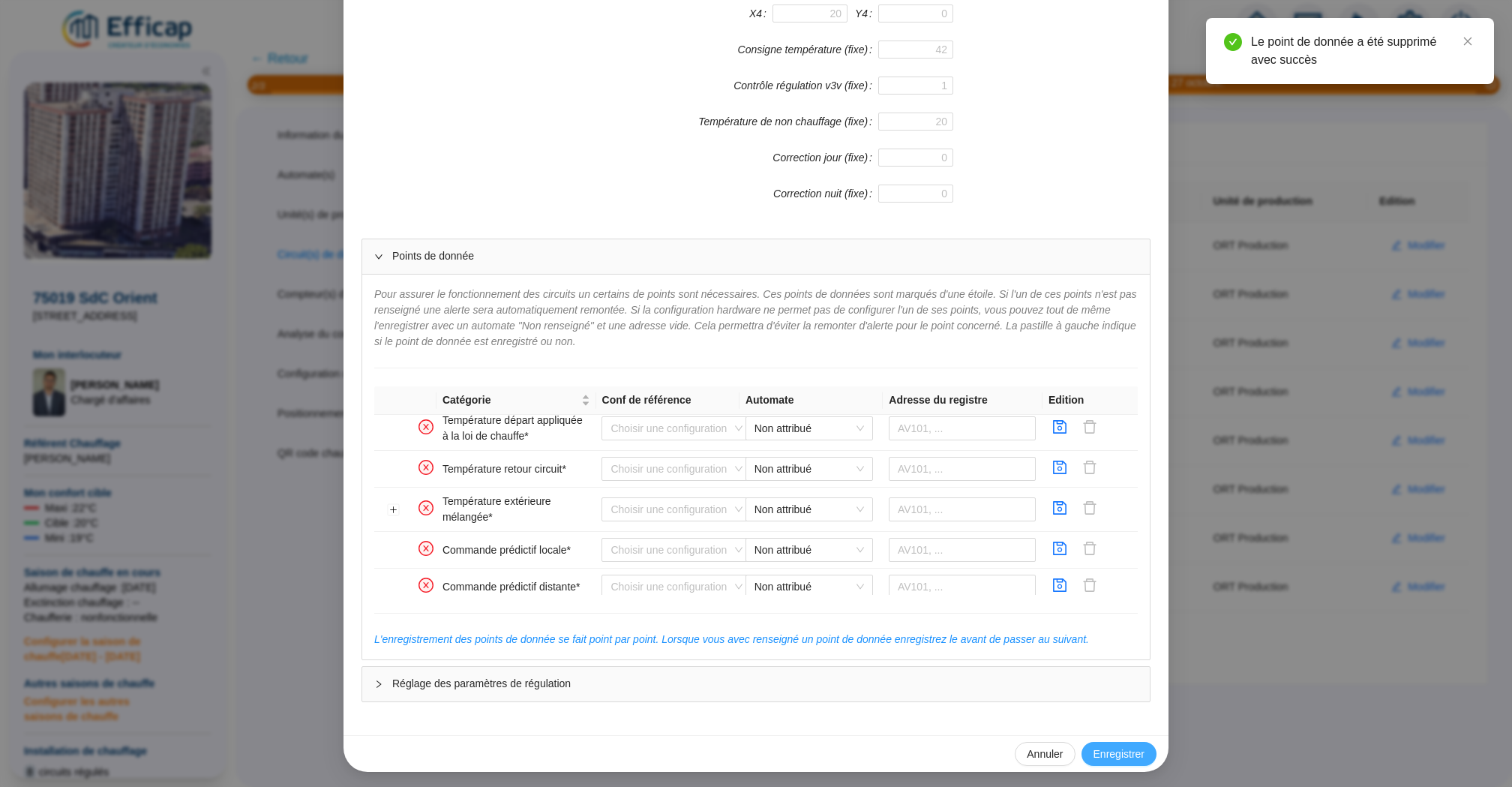
click at [1115, 746] on span "Enregistrer" at bounding box center [1119, 753] width 51 height 15
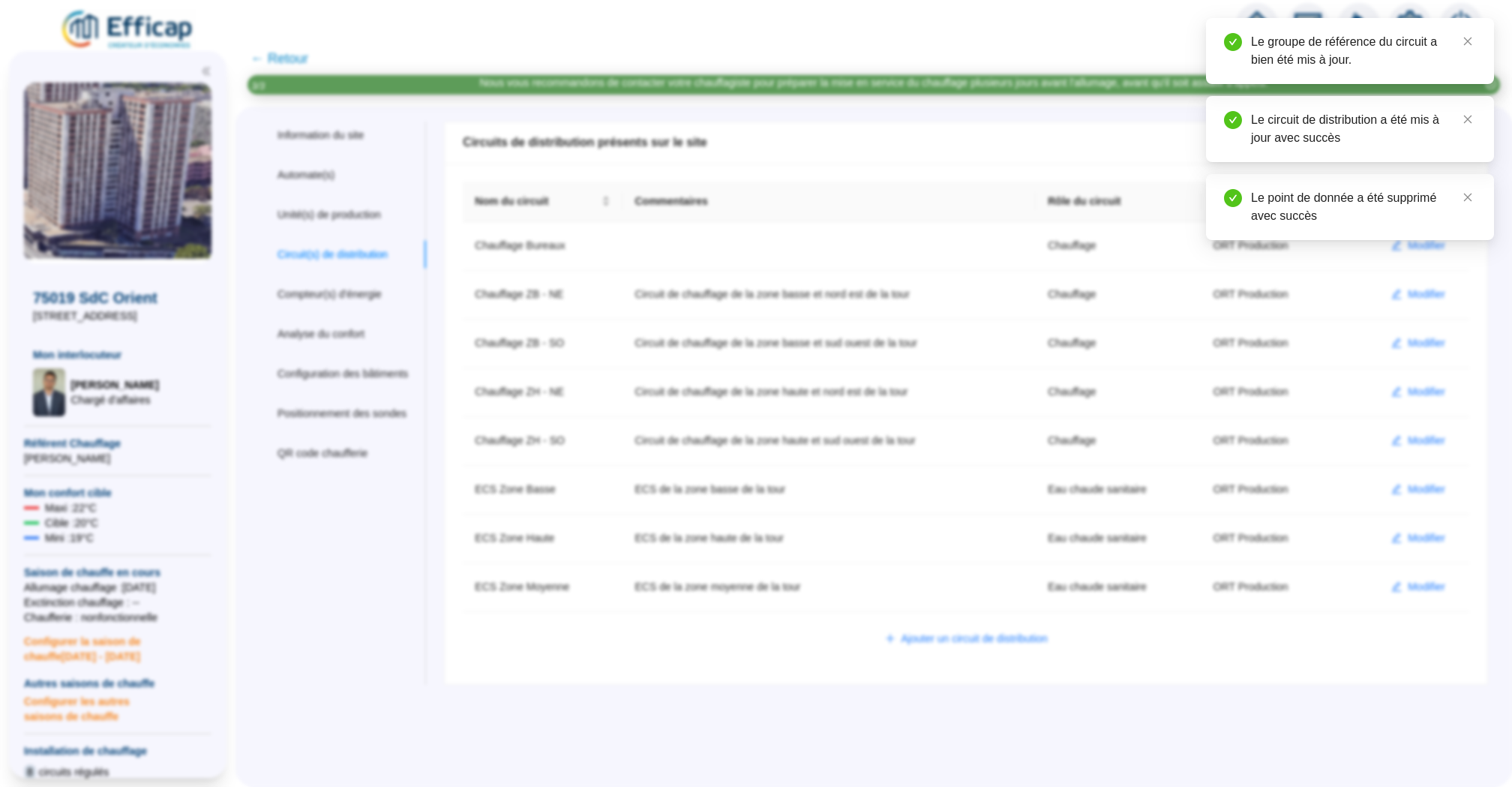
scroll to position [374, 0]
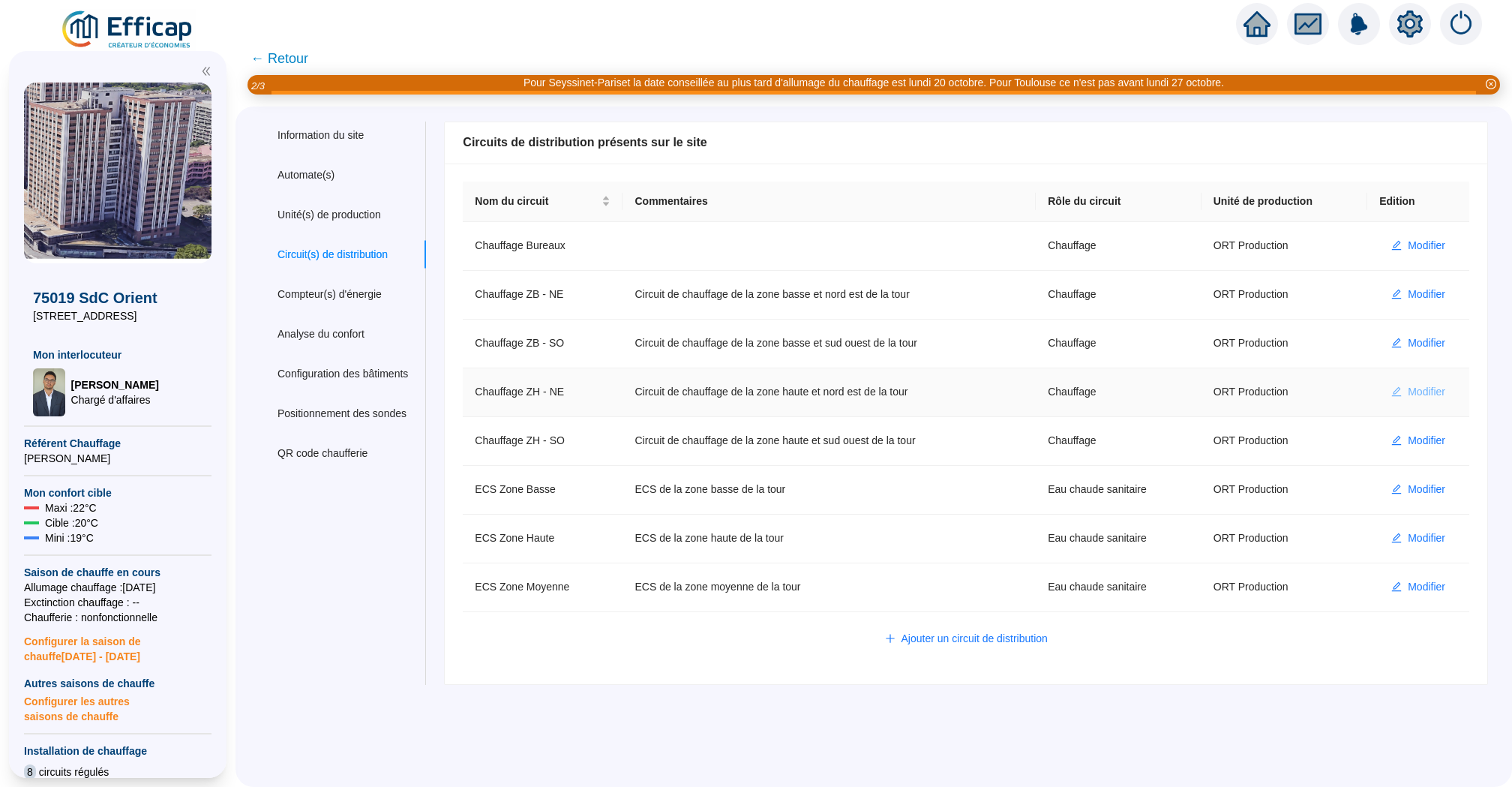
click at [1446, 397] on span "Modifier" at bounding box center [1425, 392] width 37 height 15
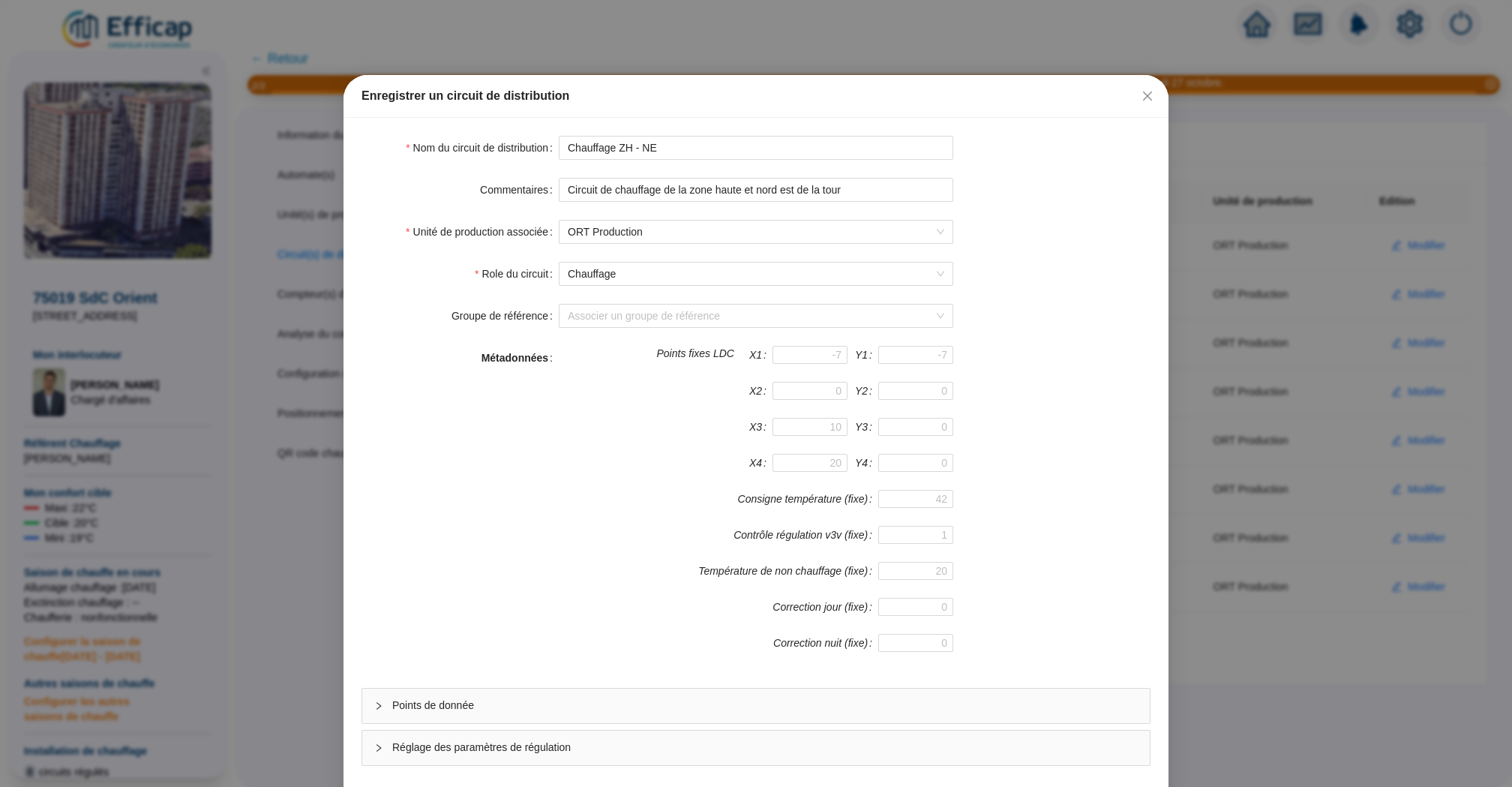
click at [862, 711] on span "Points de donnée" at bounding box center [765, 705] width 745 height 15
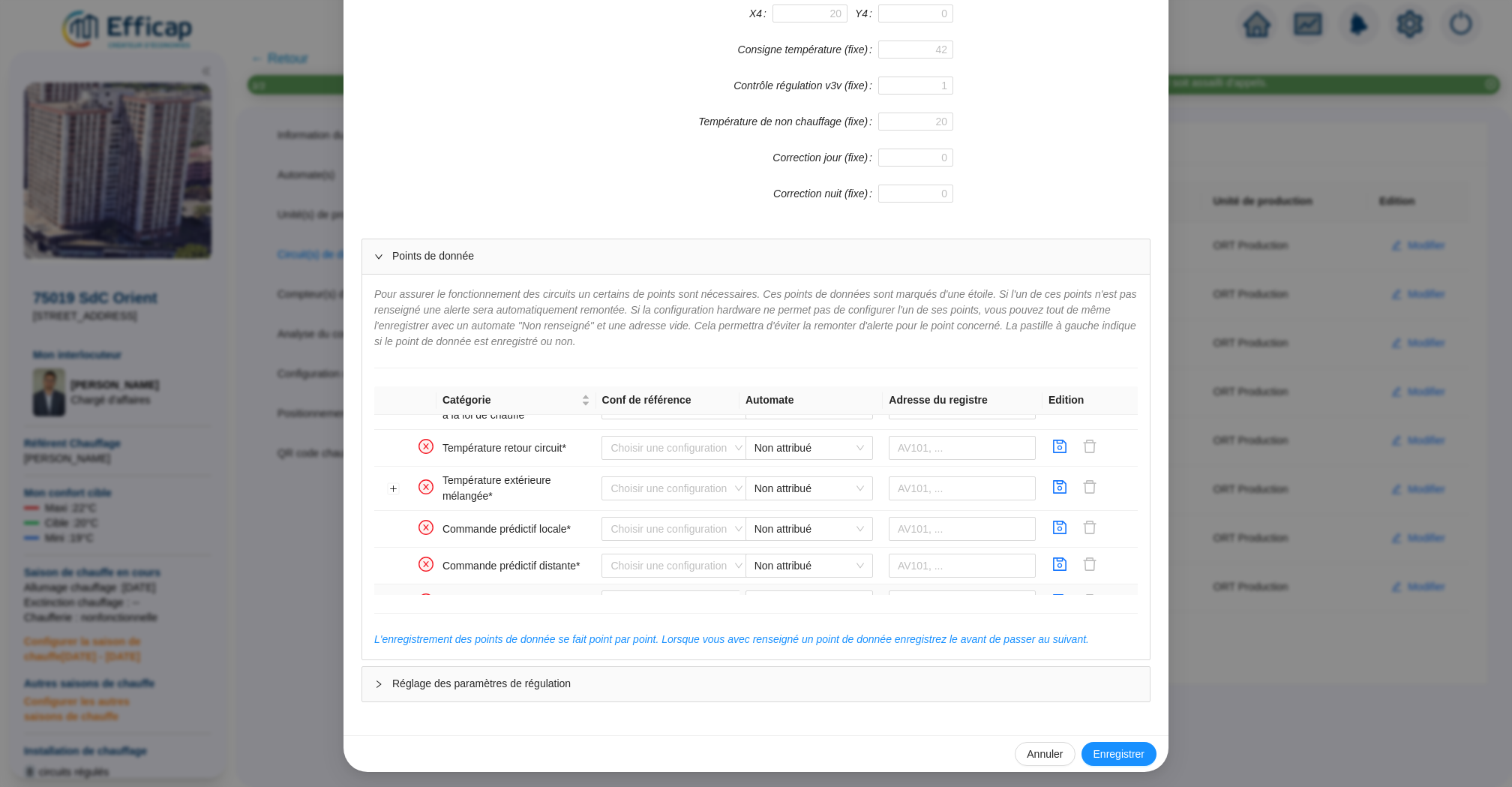
scroll to position [426, 0]
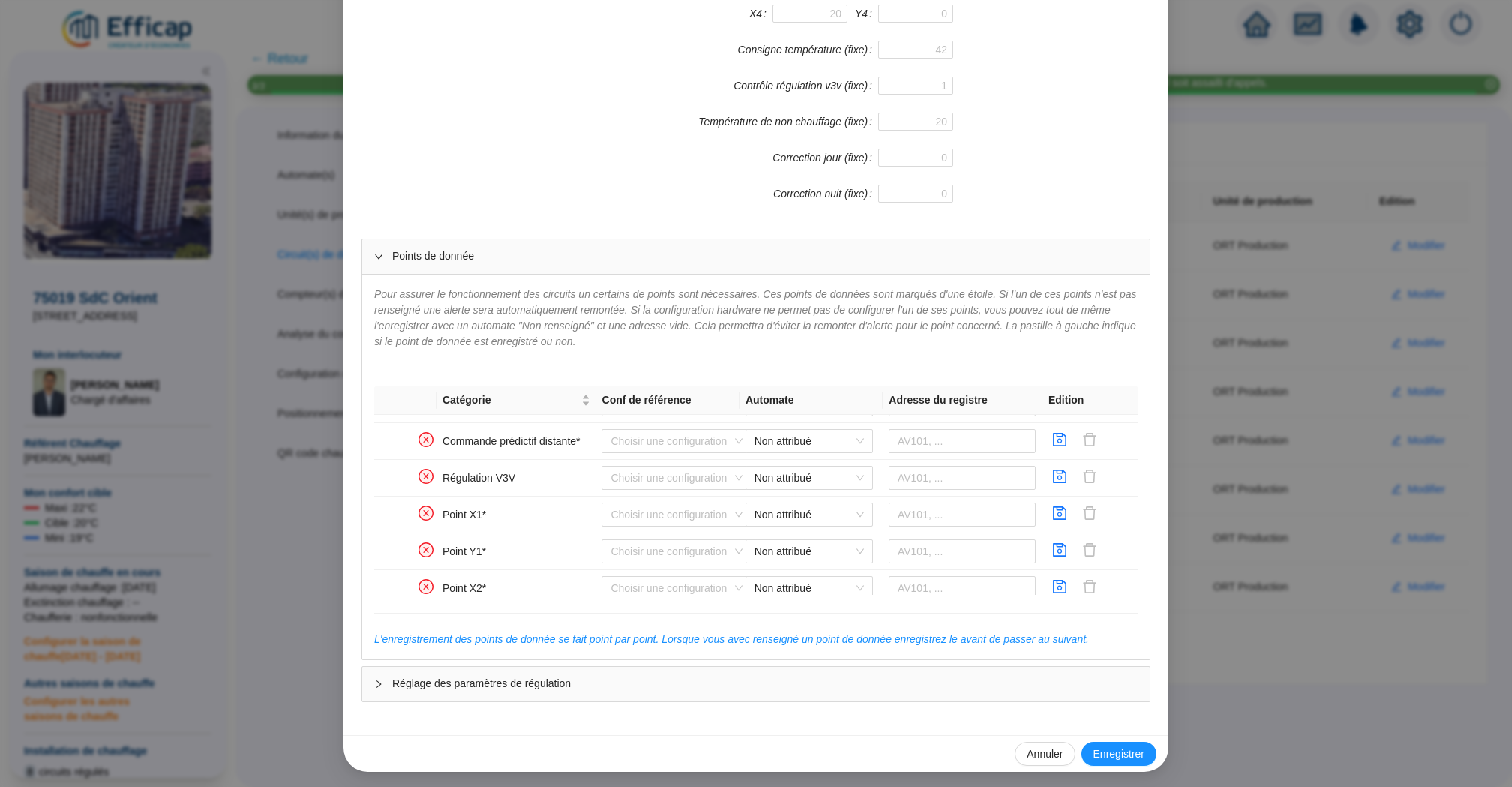
click at [1364, 432] on div "Enregistrer un circuit de distribution Nom du circuit de distribution Chauffage…" at bounding box center [756, 394] width 1512 height 787
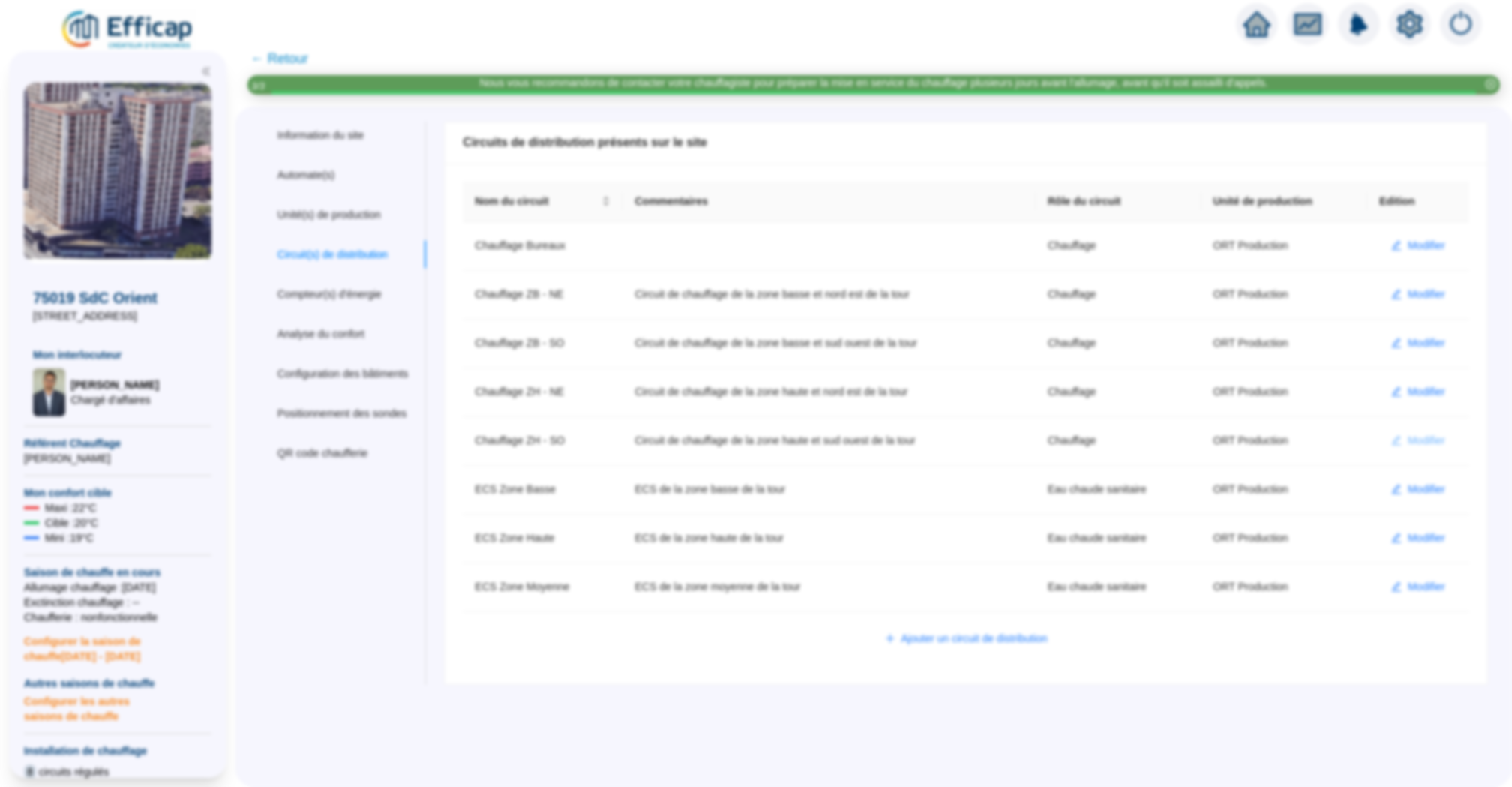
scroll to position [0, 0]
click at [1424, 442] on span "Modifier" at bounding box center [1425, 440] width 37 height 15
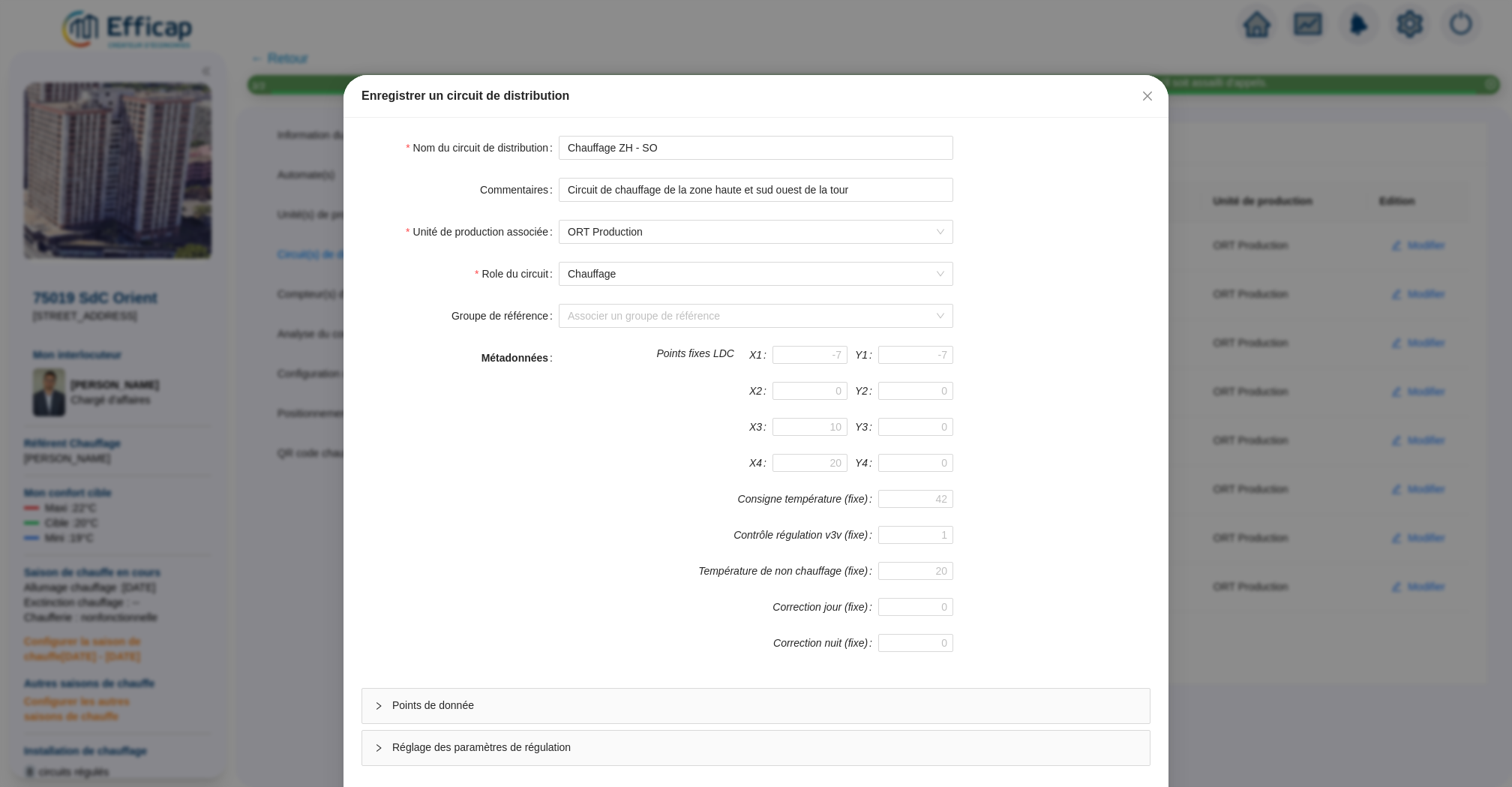
click at [702, 710] on span "Points de donnée" at bounding box center [765, 705] width 745 height 15
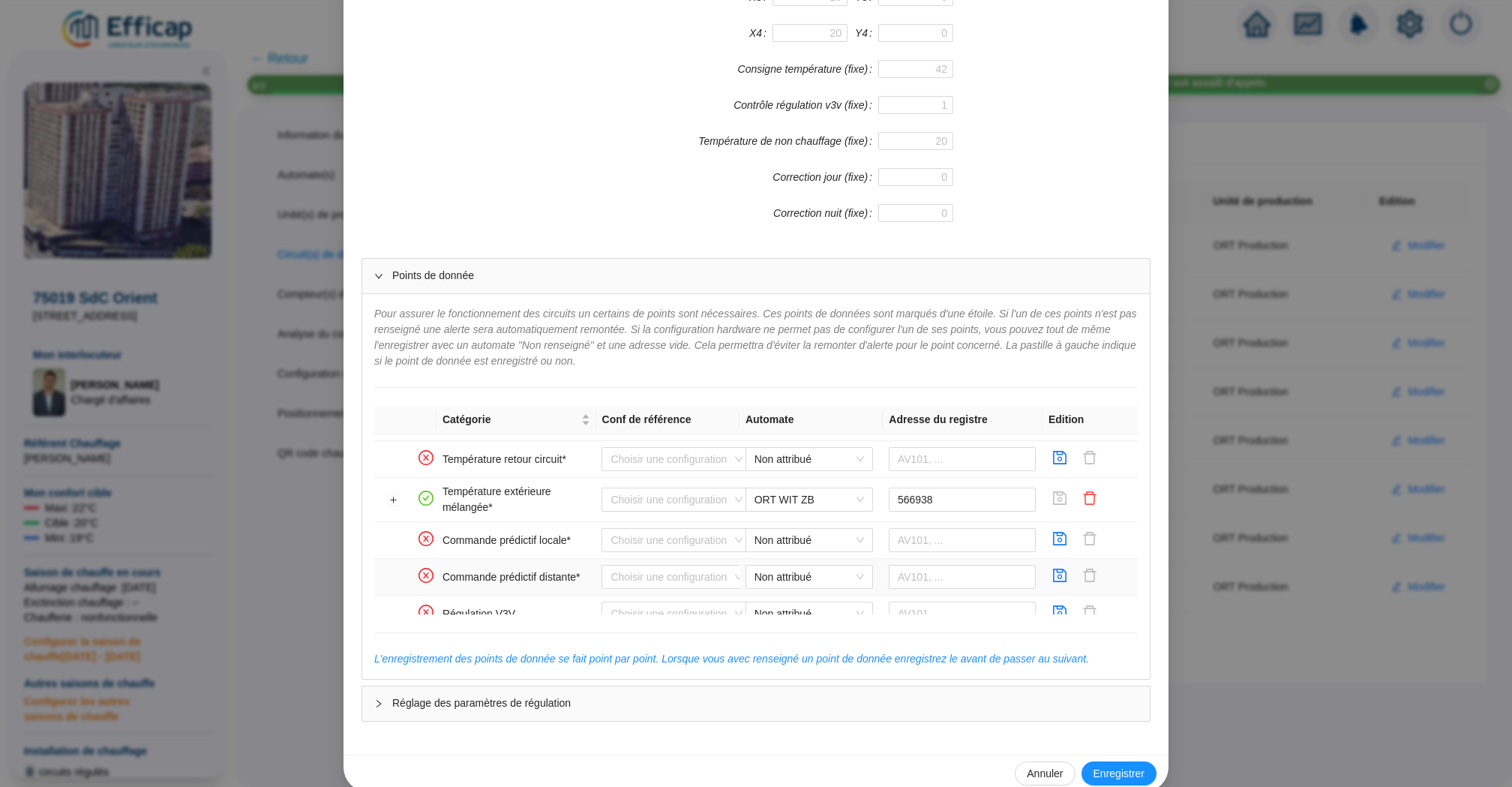
scroll to position [312, 0]
click at [1096, 491] on icon "delete" at bounding box center [1089, 496] width 15 height 15
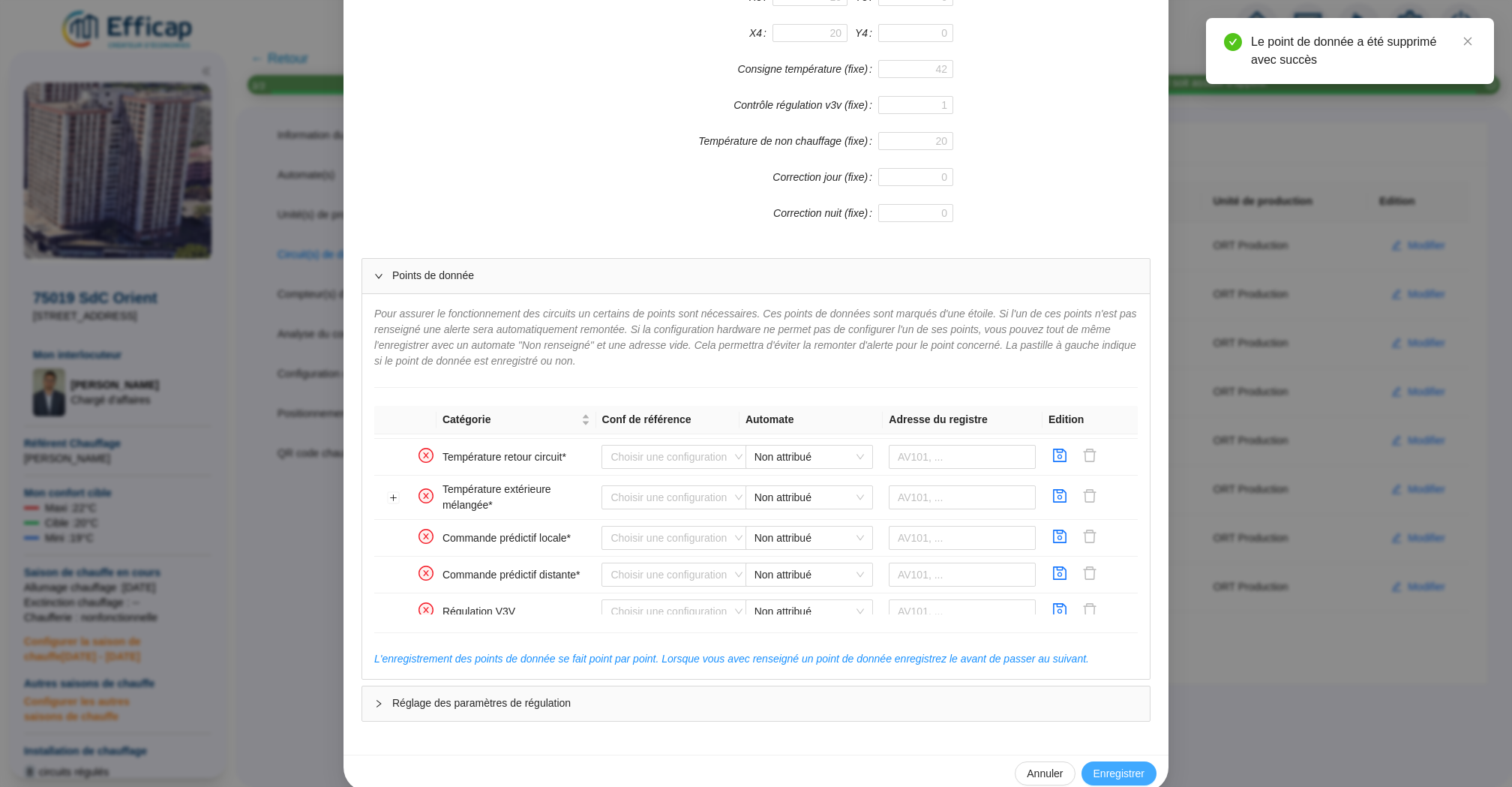
click at [1131, 770] on span "Enregistrer" at bounding box center [1119, 773] width 51 height 15
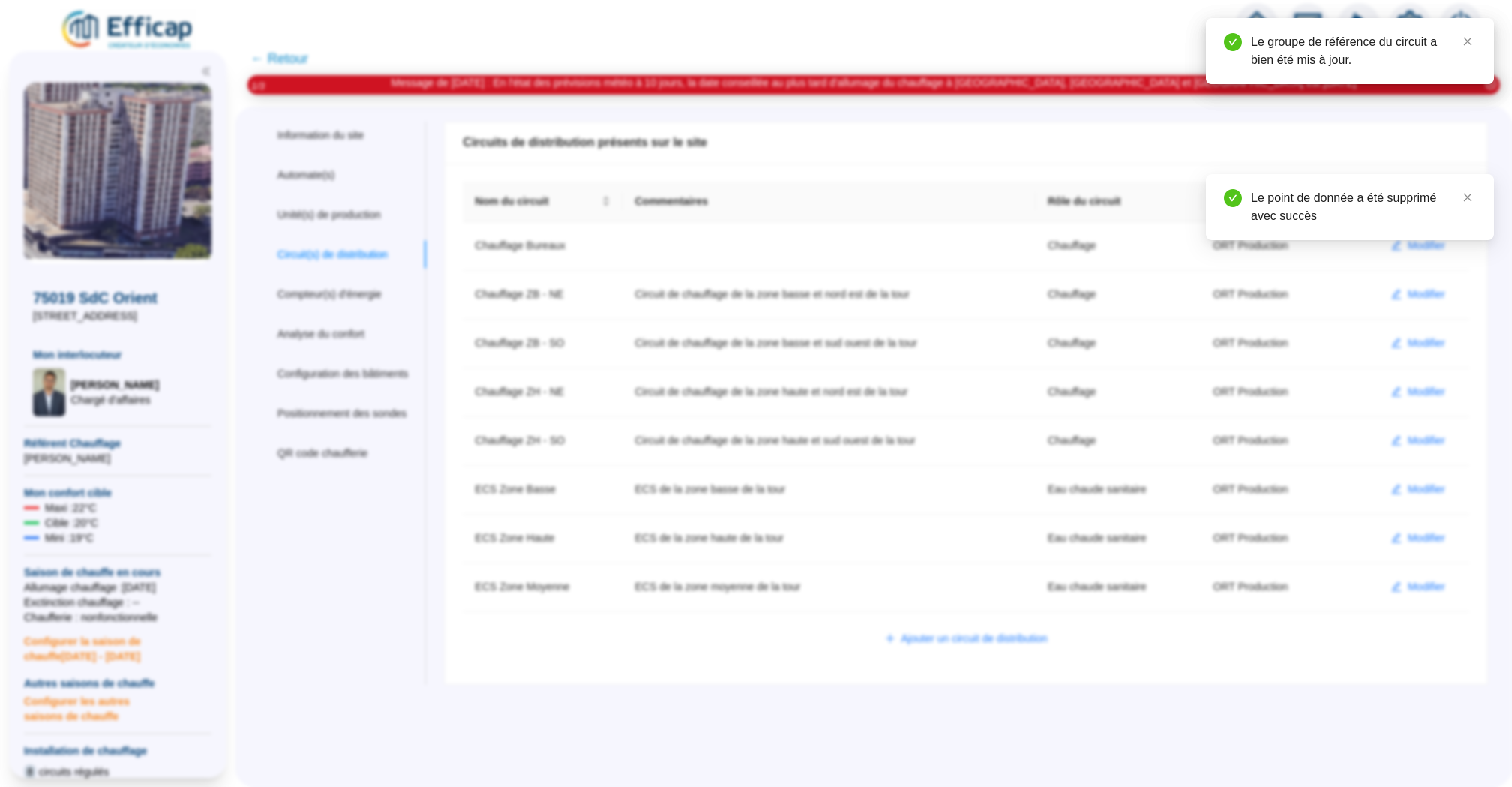
scroll to position [0, 0]
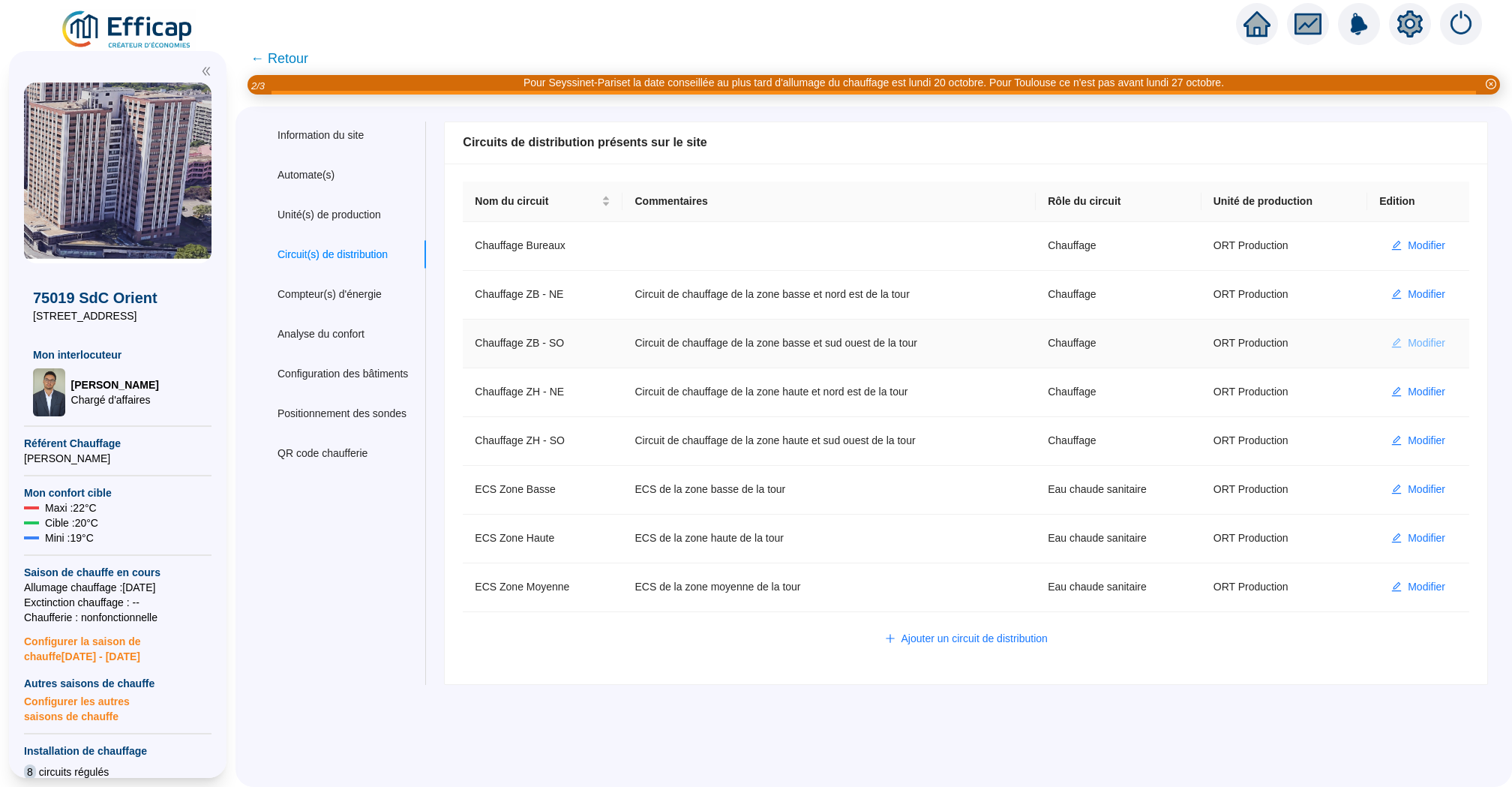
click at [1436, 344] on span "Modifier" at bounding box center [1425, 342] width 37 height 15
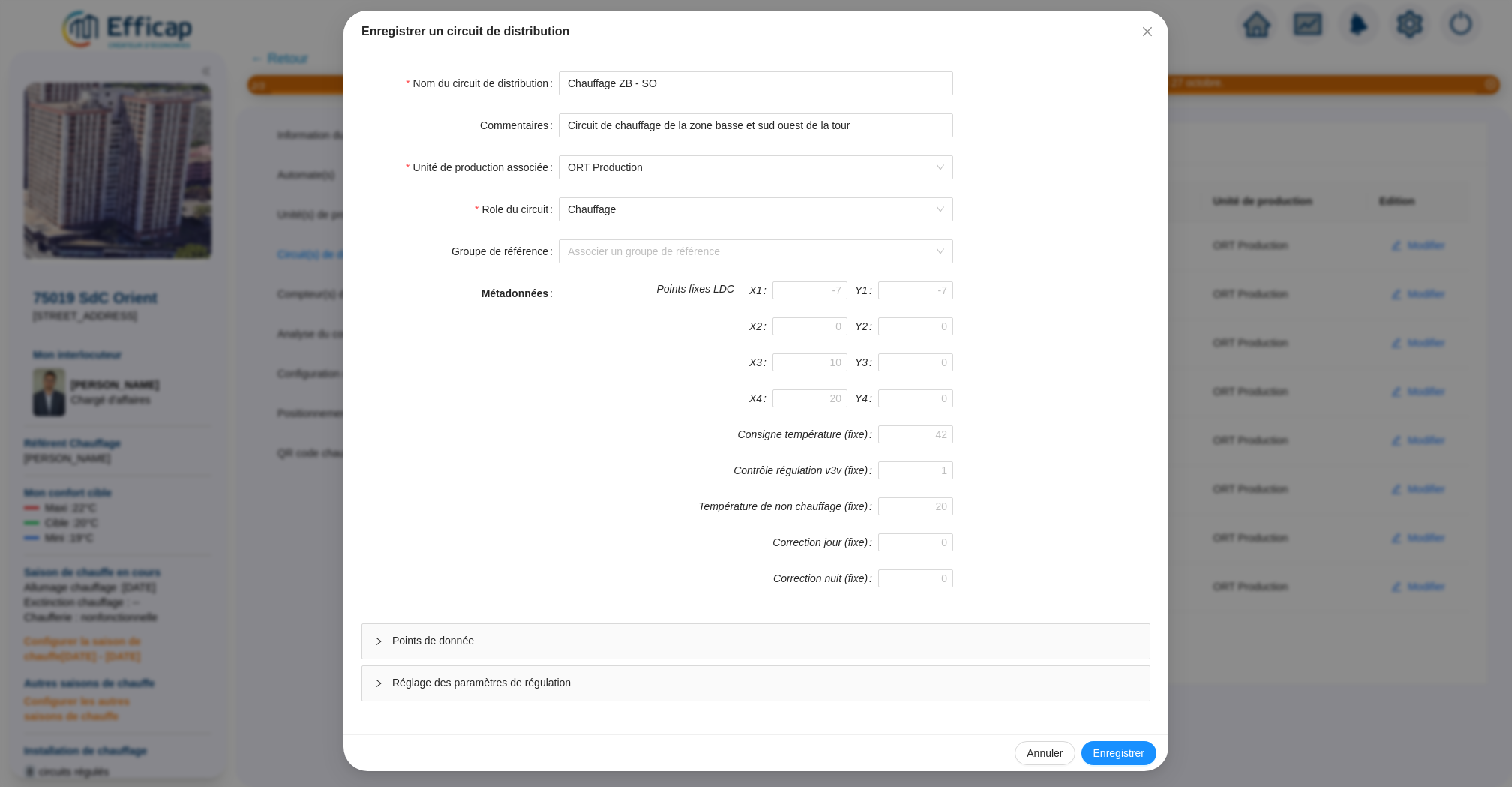
click at [759, 639] on span "Points de donnée" at bounding box center [765, 640] width 745 height 15
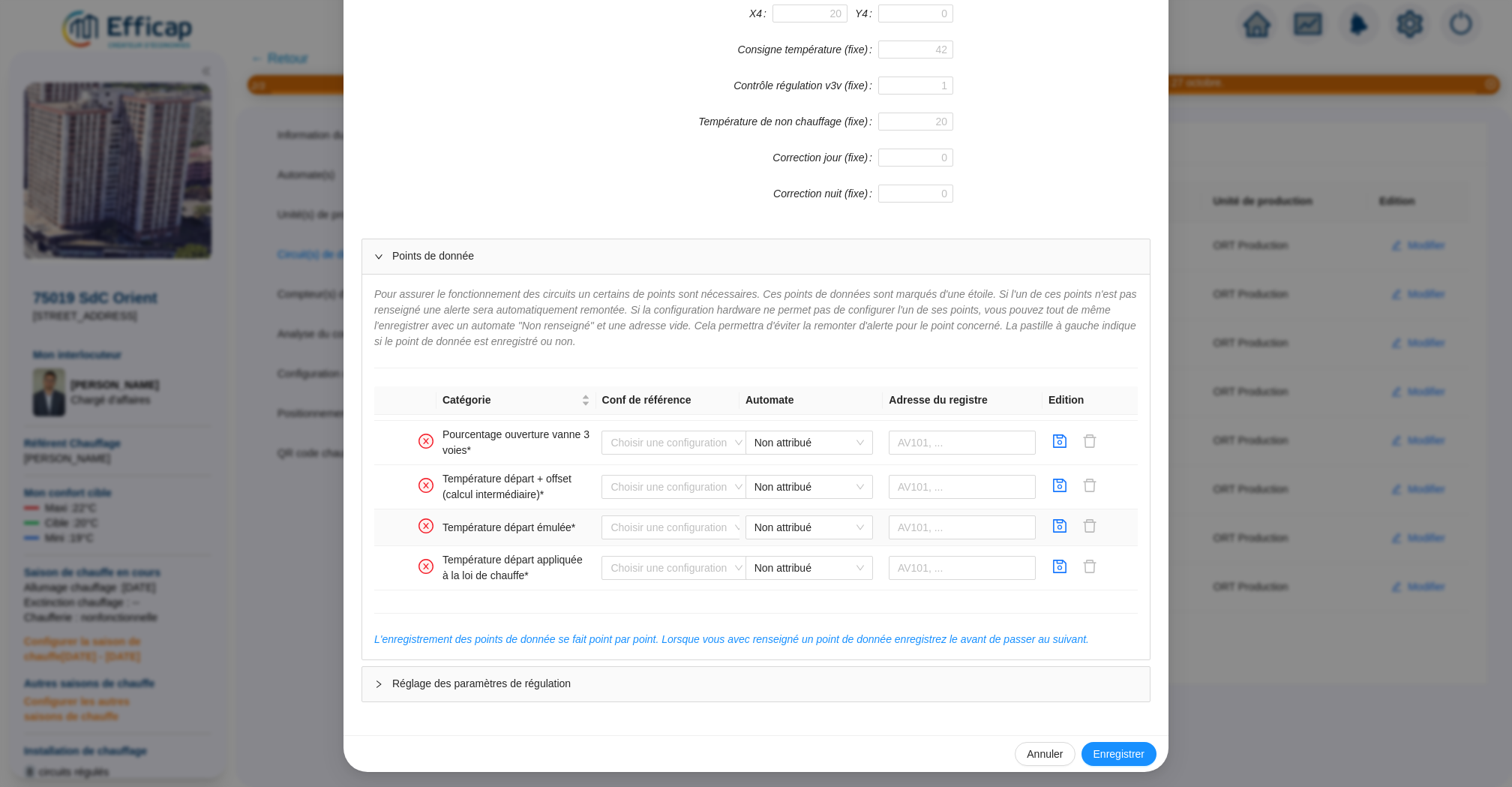
scroll to position [151, 0]
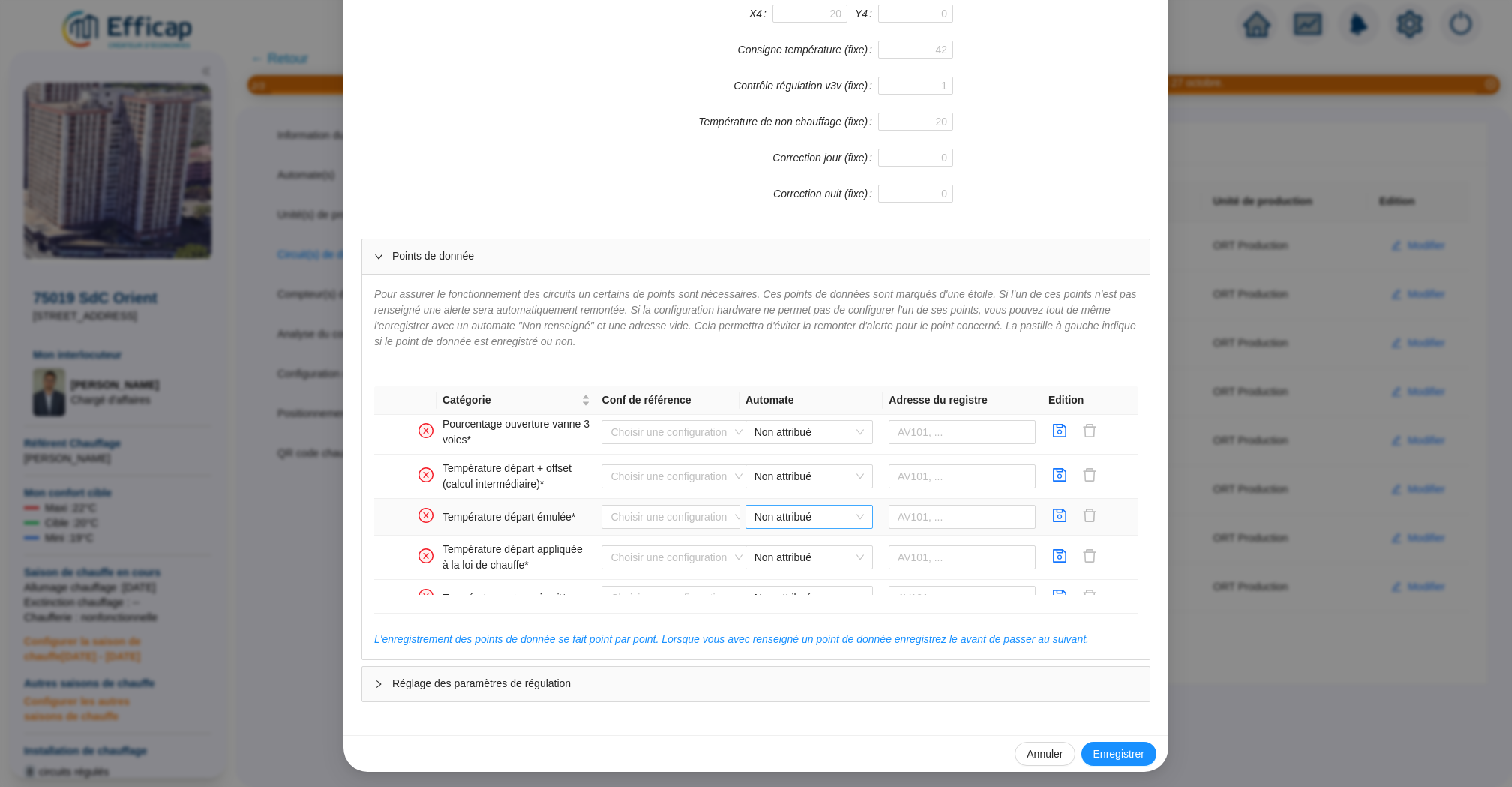
click at [812, 515] on span "Non attribué" at bounding box center [809, 516] width 109 height 23
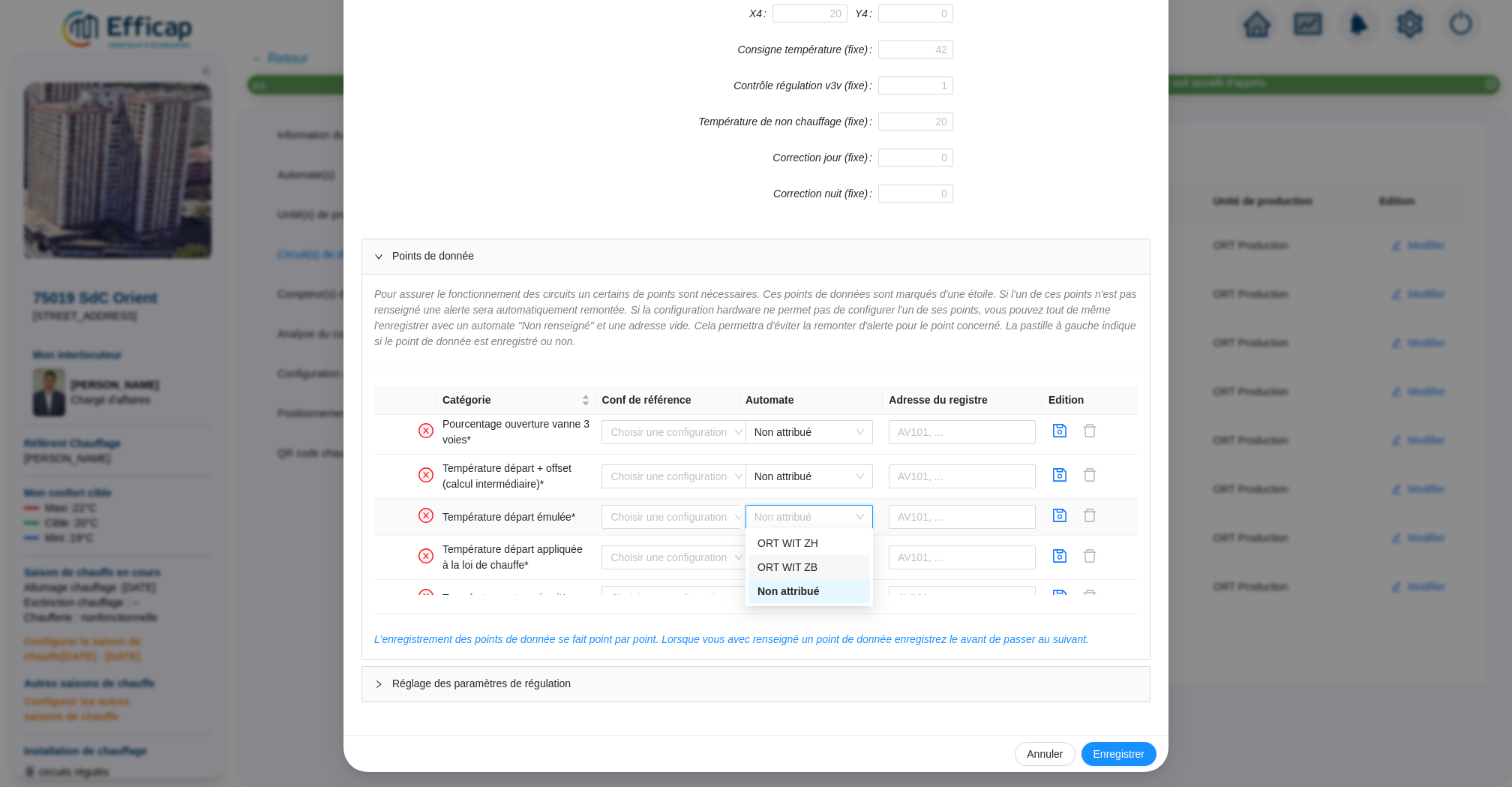
click at [822, 563] on div "ORT WIT ZB" at bounding box center [810, 567] width 104 height 15
click at [916, 512] on input "text" at bounding box center [963, 516] width 148 height 24
paste input "589467"
click at [911, 510] on input "589467" at bounding box center [963, 516] width 148 height 24
type input "589467"
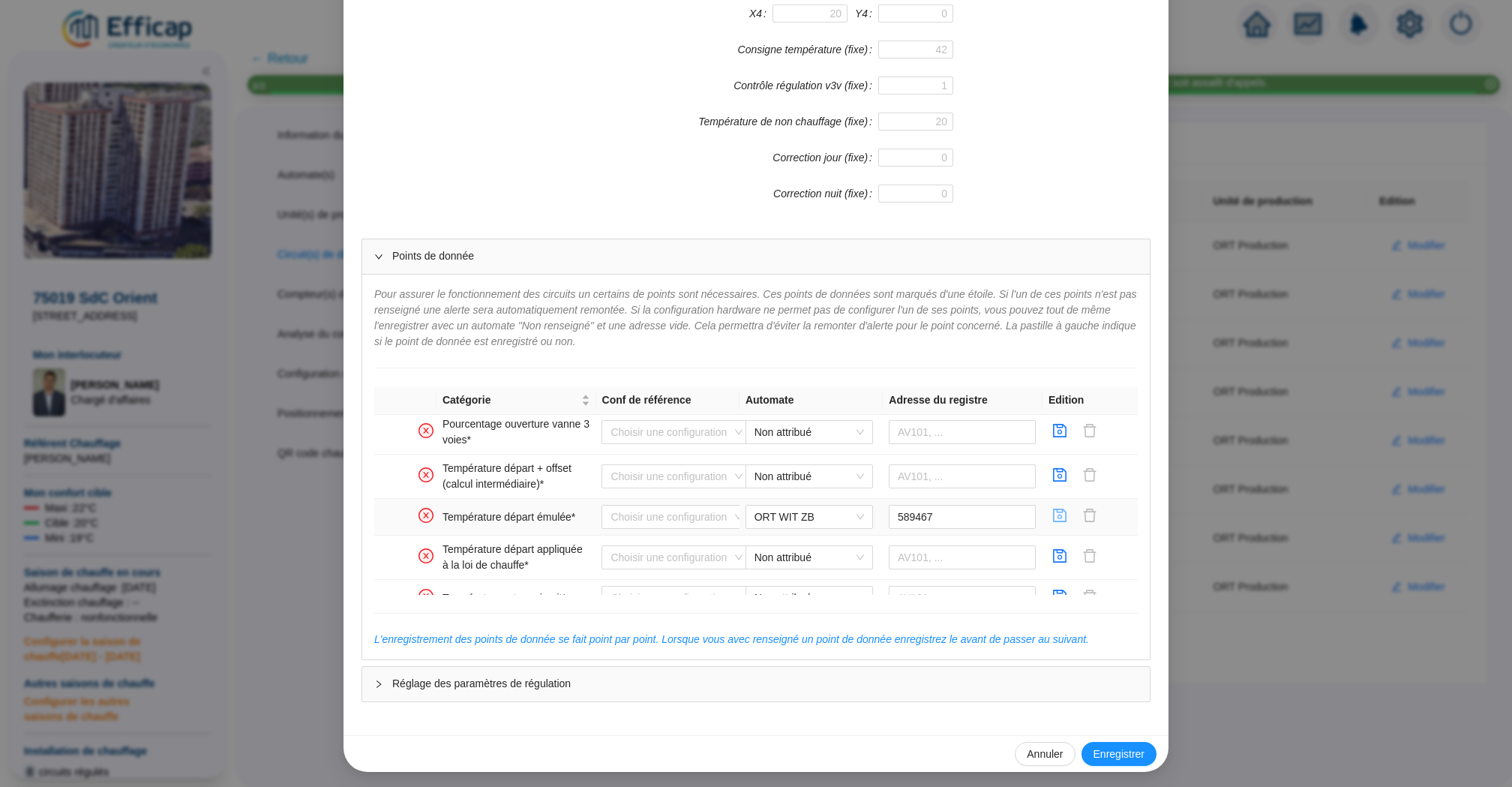
click at [1059, 516] on icon "save" at bounding box center [1060, 515] width 14 height 14
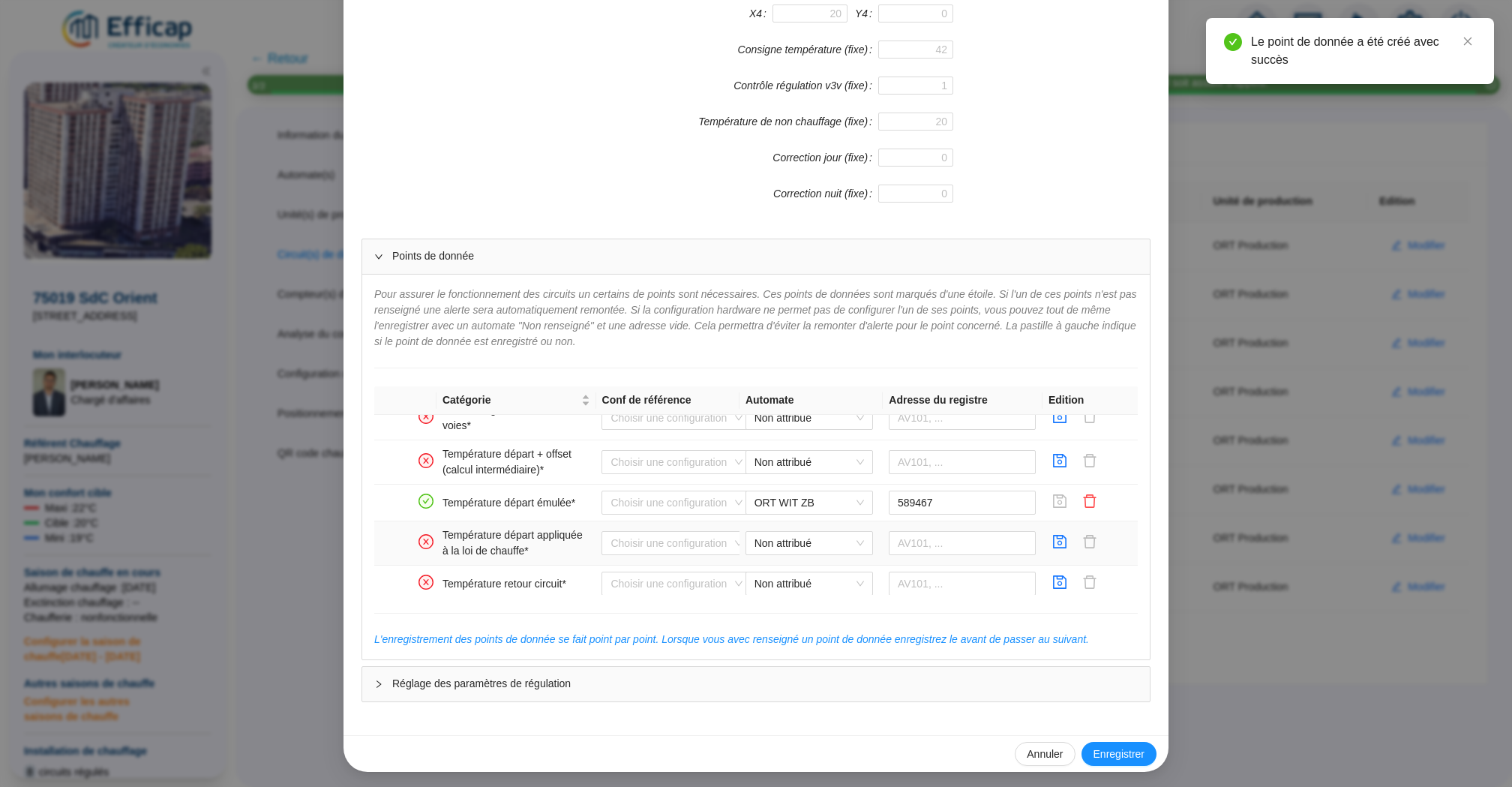
scroll to position [168, 0]
click at [1136, 746] on span "Enregistrer" at bounding box center [1119, 753] width 51 height 15
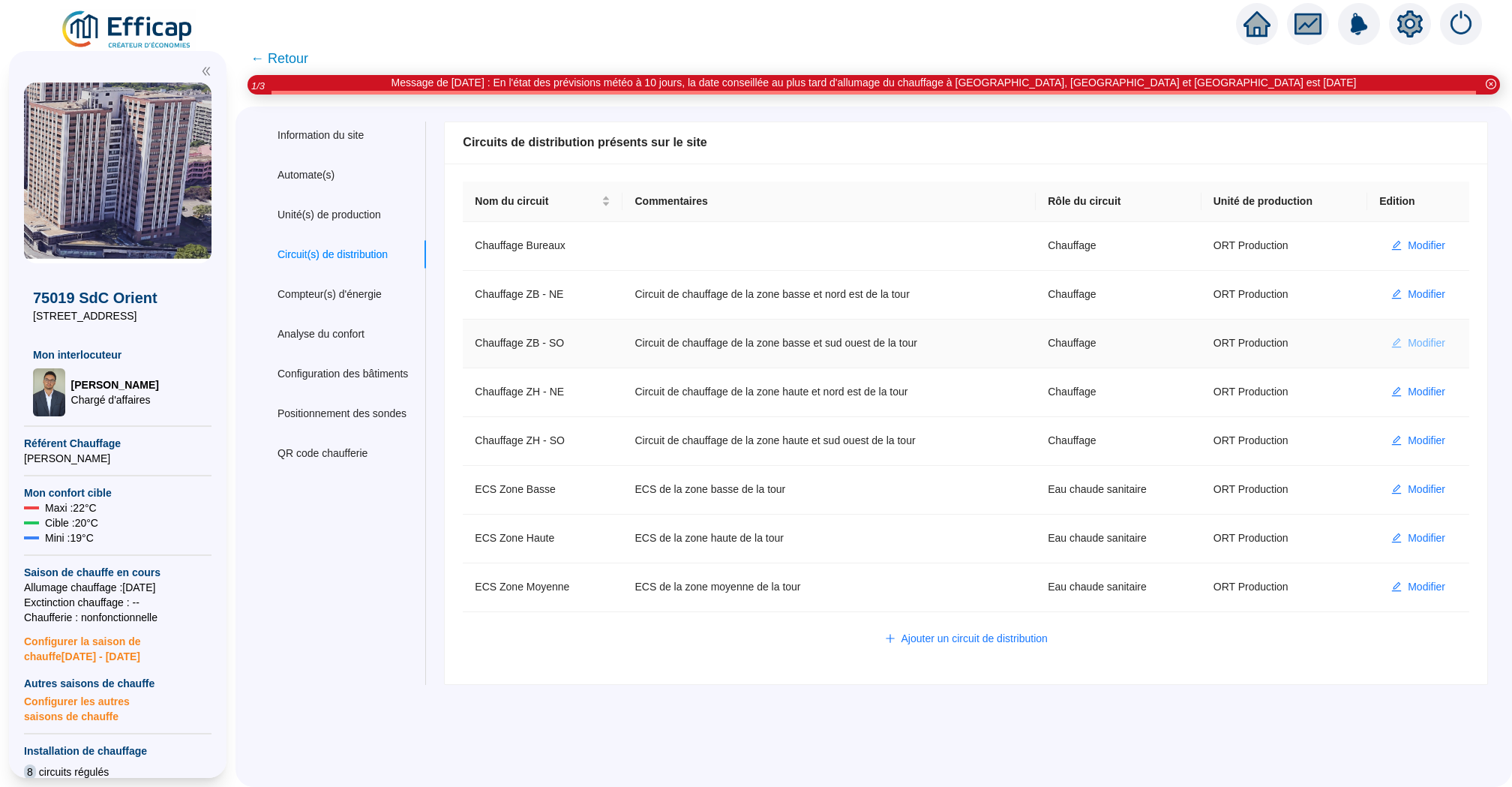
click at [1415, 340] on span "Modifier" at bounding box center [1425, 342] width 37 height 15
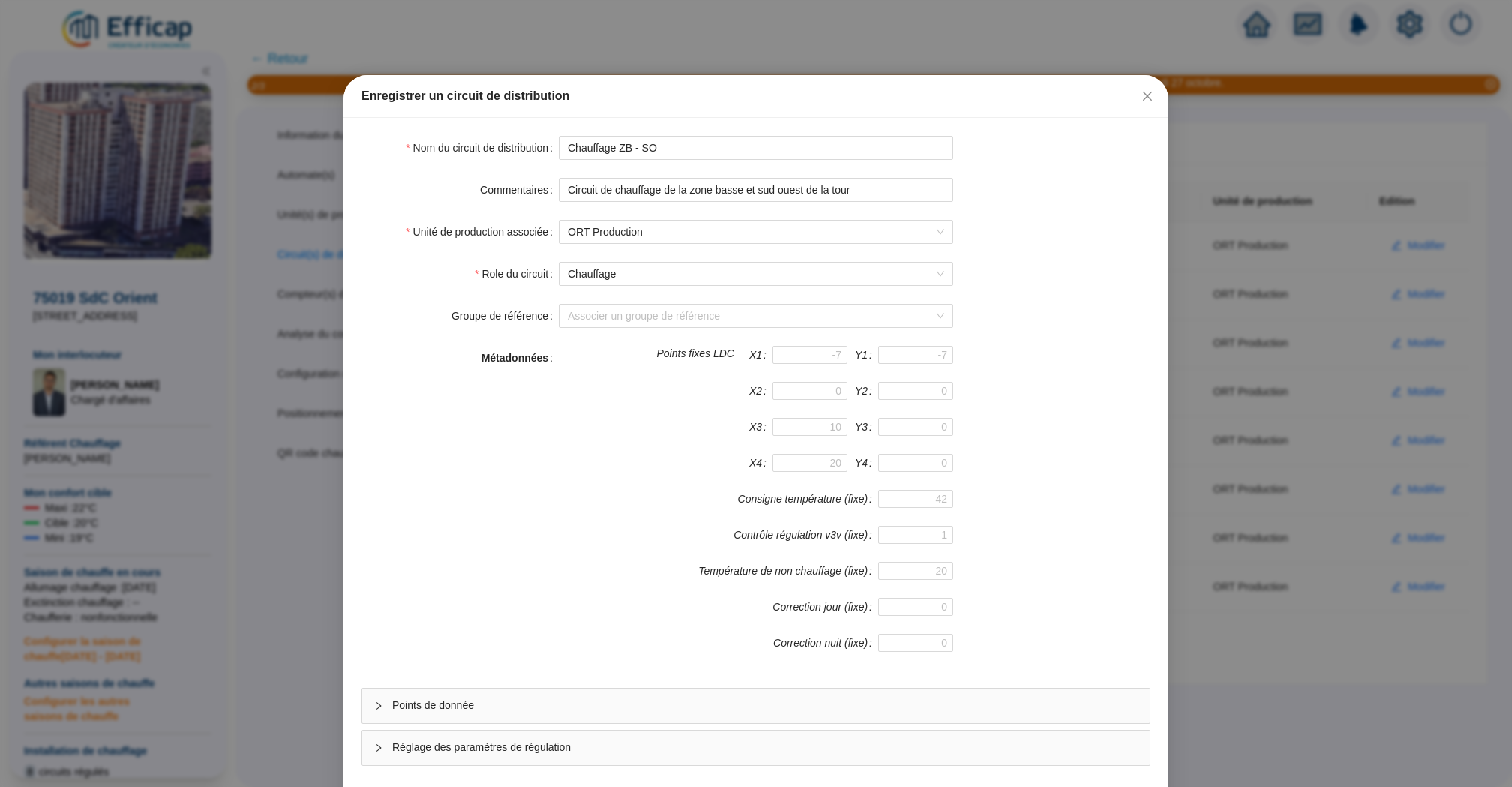
click at [672, 701] on span "Points de donnée" at bounding box center [765, 705] width 745 height 15
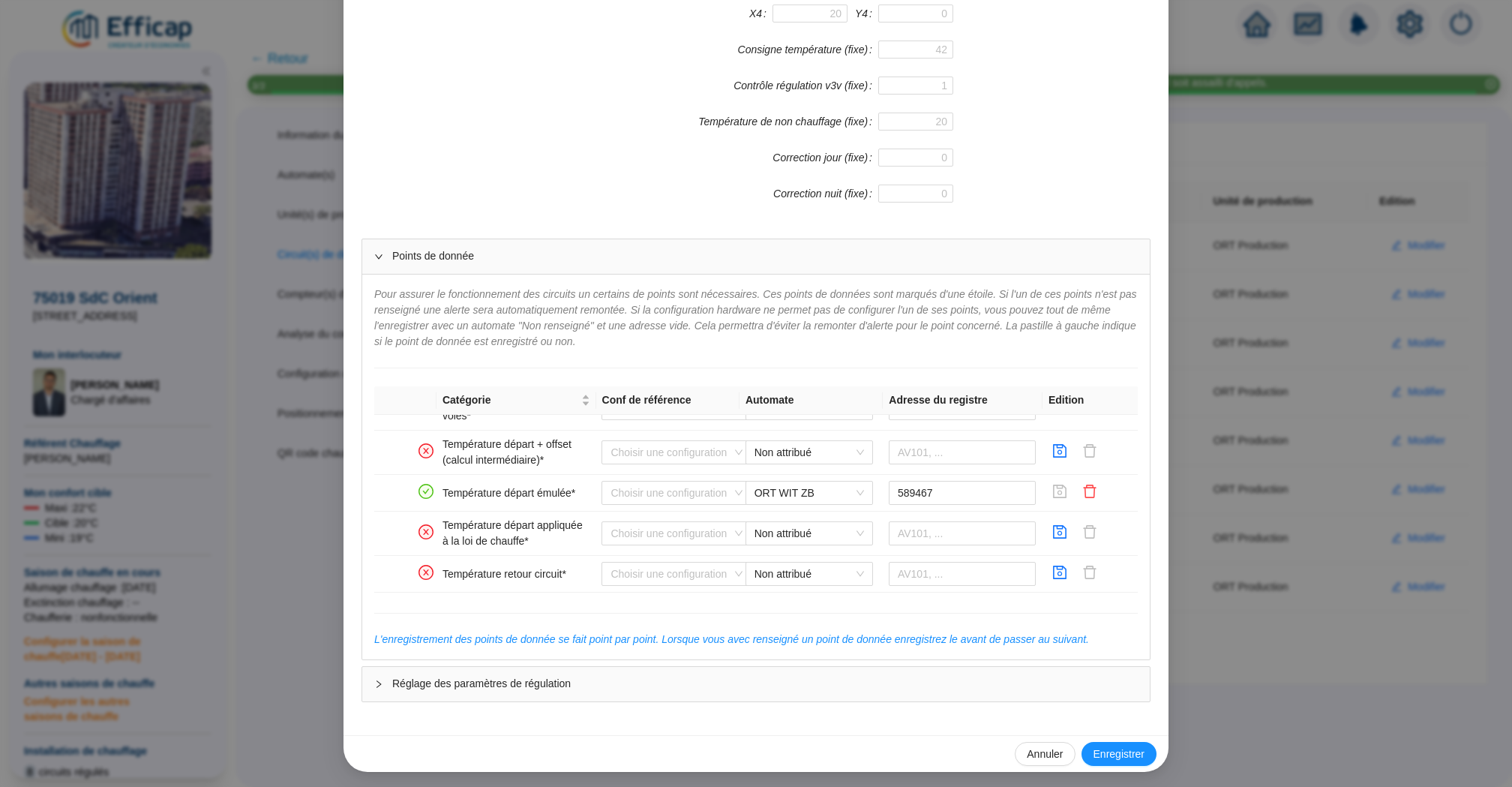
scroll to position [0, 0]
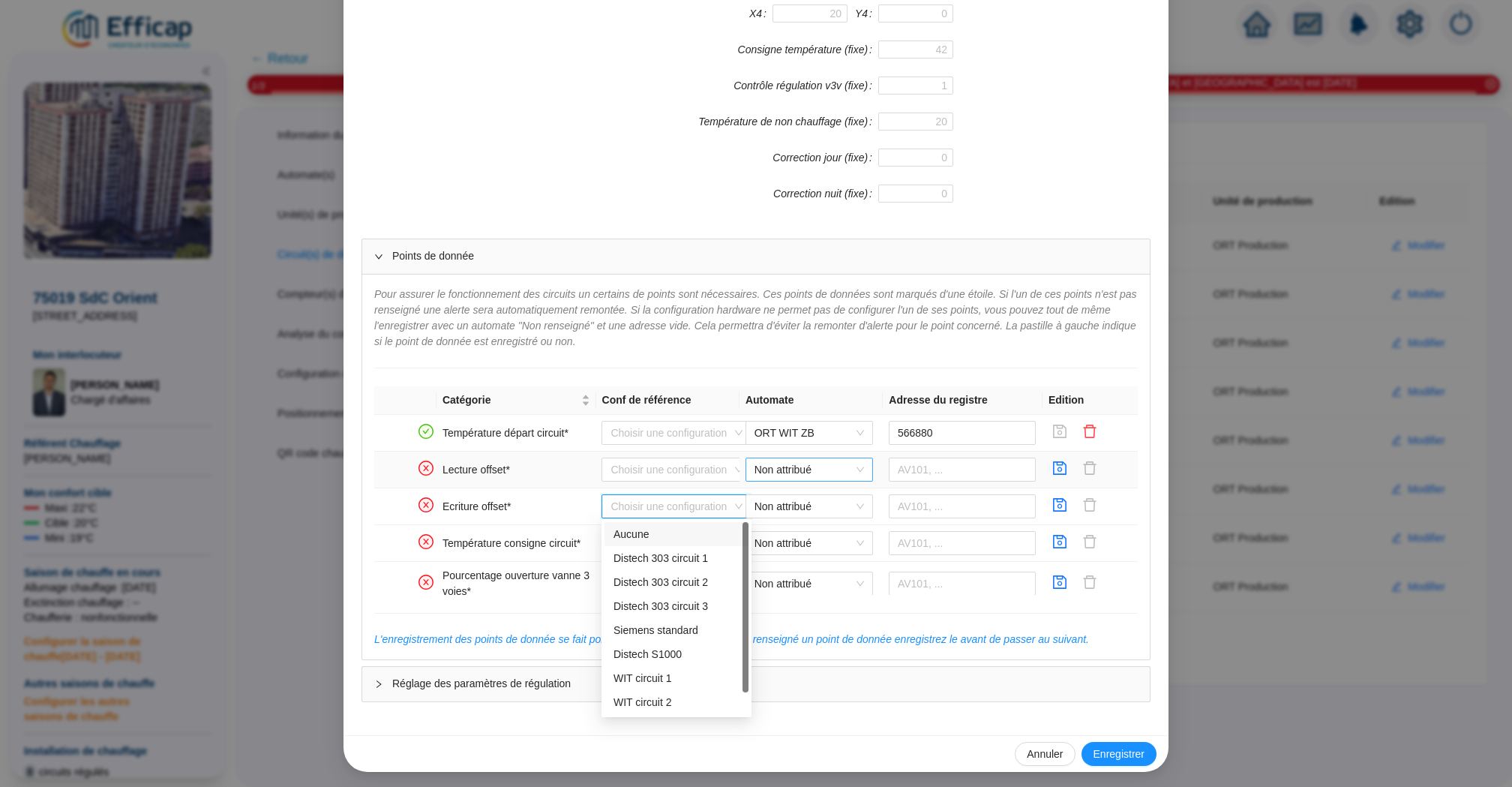
click at [827, 472] on span "Non attribué" at bounding box center [809, 469] width 109 height 23
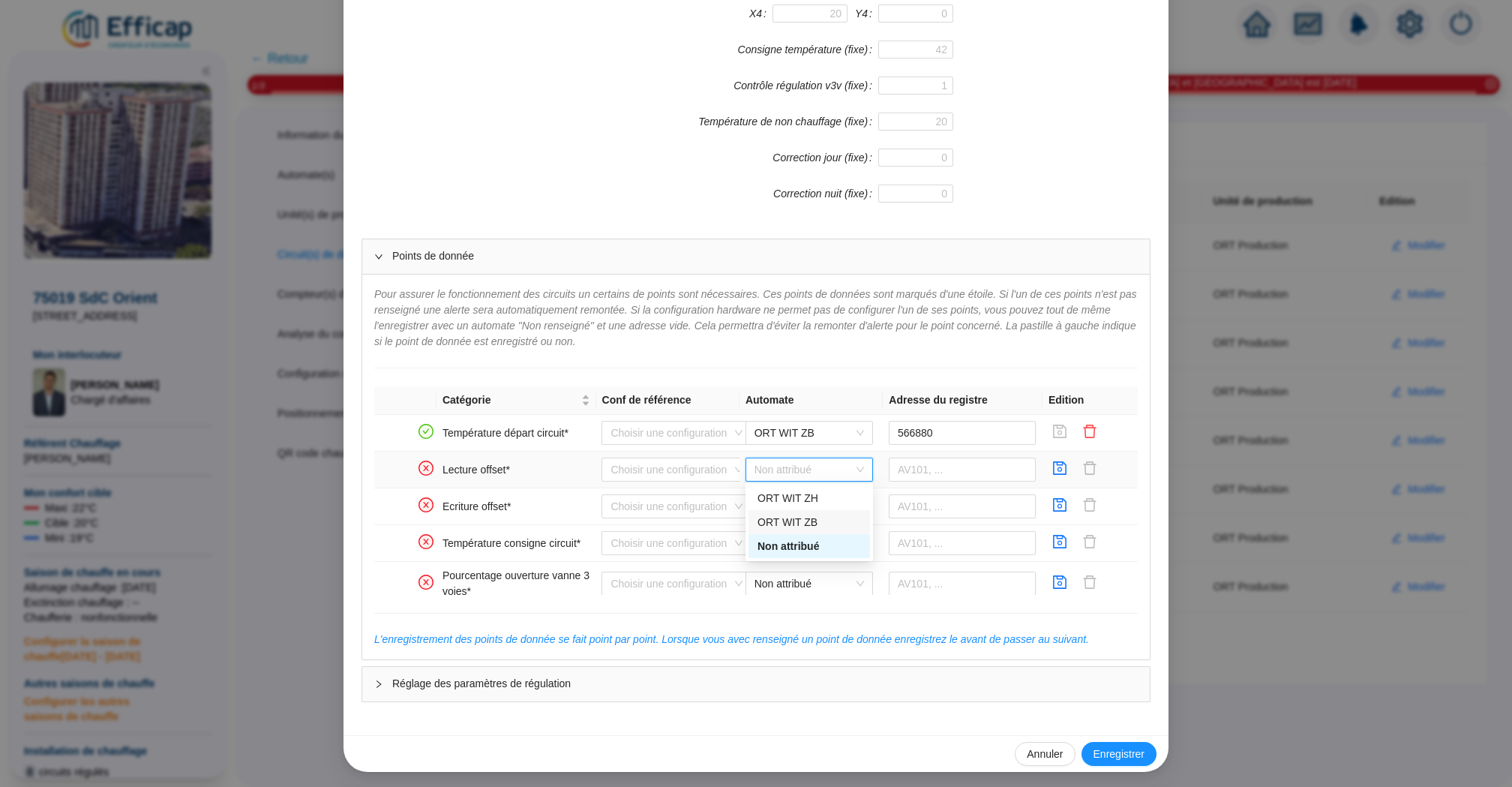
click at [819, 523] on div "ORT WIT ZB" at bounding box center [810, 522] width 104 height 15
click at [931, 474] on input "text" at bounding box center [963, 469] width 148 height 24
paste input "589621"
click at [911, 475] on input "589621" at bounding box center [963, 469] width 148 height 24
drag, startPoint x: 928, startPoint y: 473, endPoint x: 892, endPoint y: 471, distance: 36.1
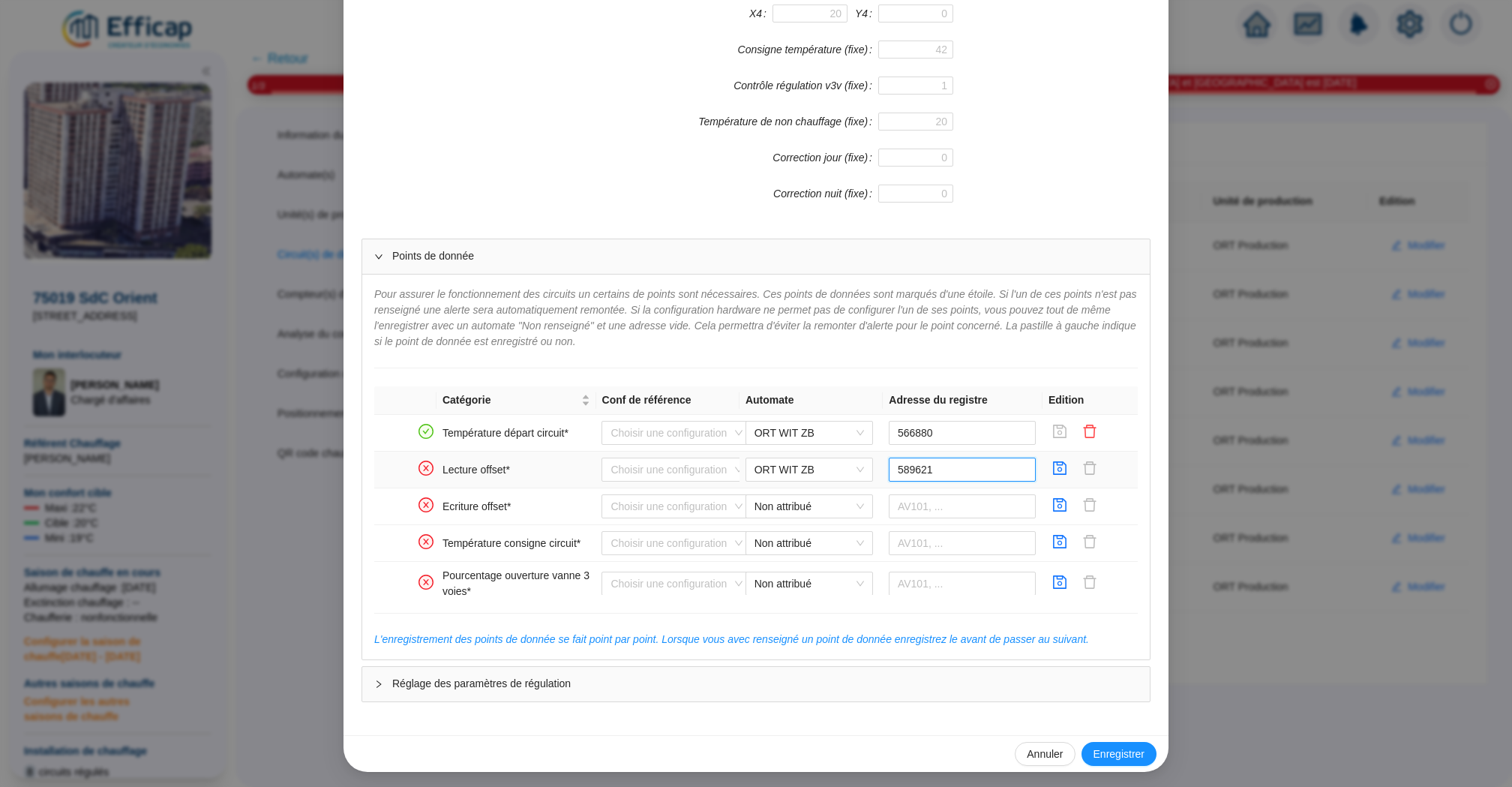
click at [892, 471] on input "589621" at bounding box center [963, 469] width 148 height 24
type input "589621"
click at [1059, 464] on icon "save" at bounding box center [1059, 468] width 15 height 15
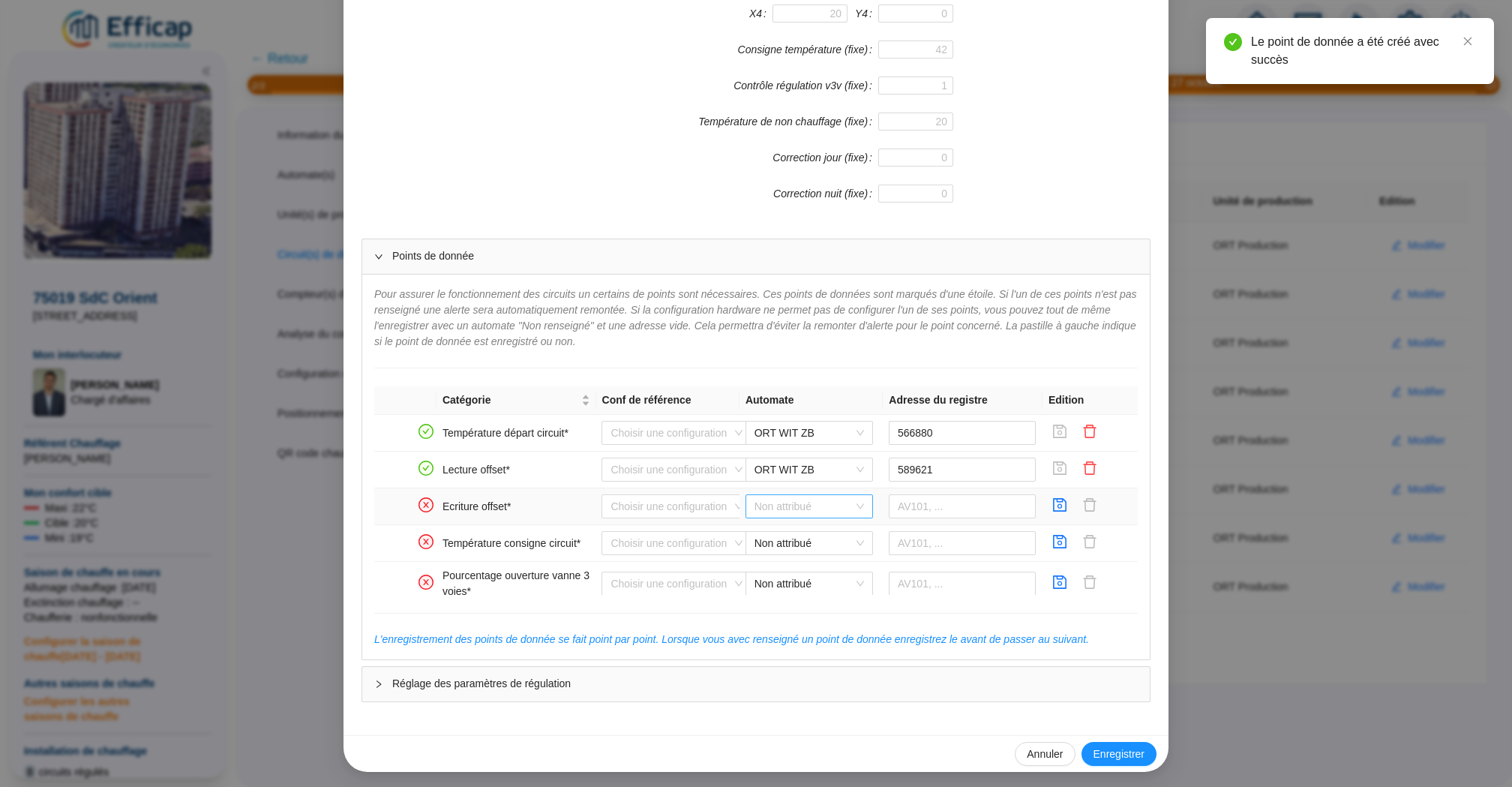
click at [830, 503] on span "Non attribué" at bounding box center [809, 506] width 109 height 23
click at [825, 555] on div "ORT WIT ZB" at bounding box center [810, 557] width 104 height 15
click at [975, 500] on input "text" at bounding box center [963, 506] width 148 height 24
paste input "589621"
type input "589621"
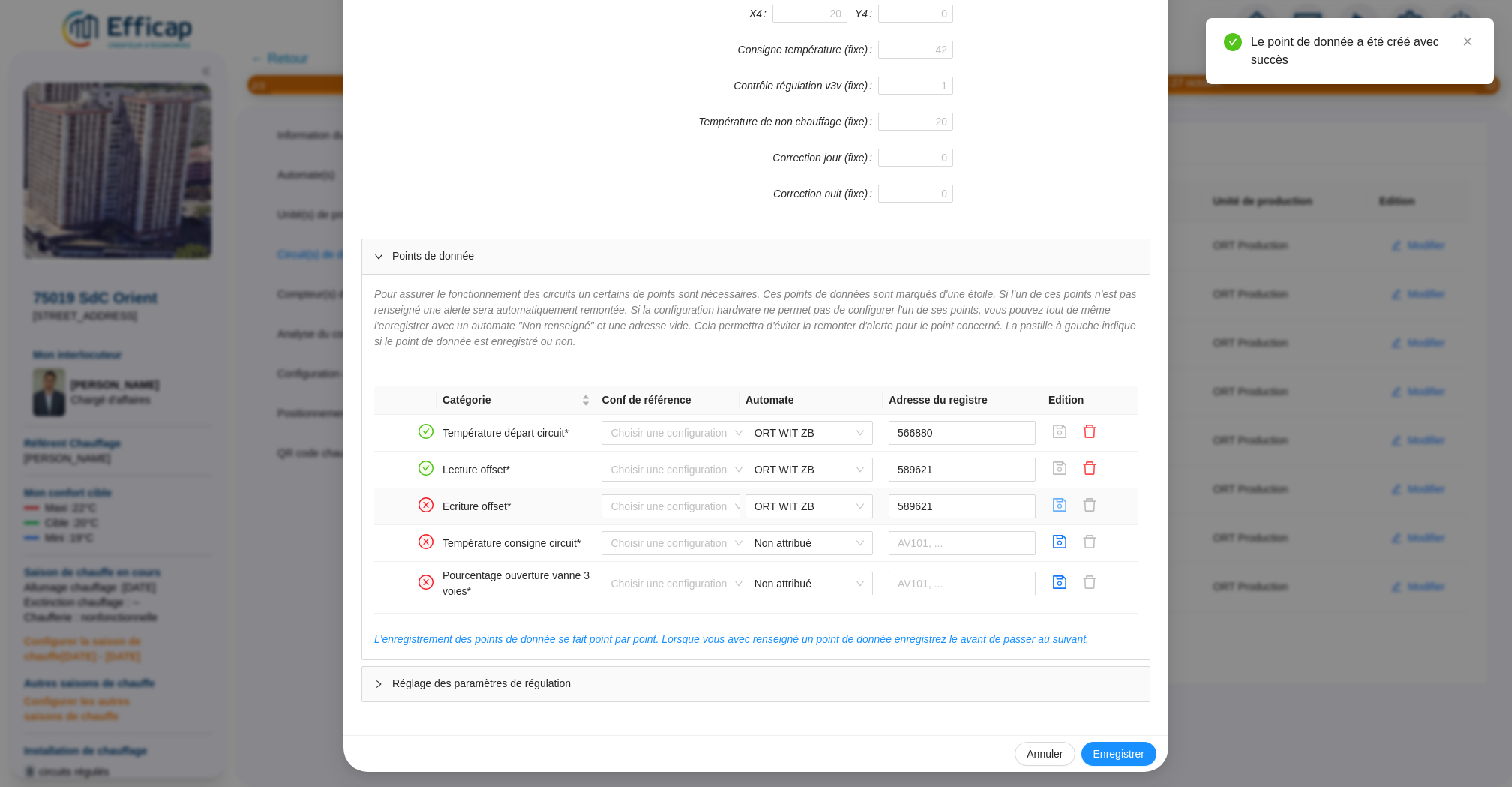
click at [1059, 498] on icon "save" at bounding box center [1059, 505] width 15 height 15
click at [1061, 504] on icon "save" at bounding box center [1059, 505] width 15 height 15
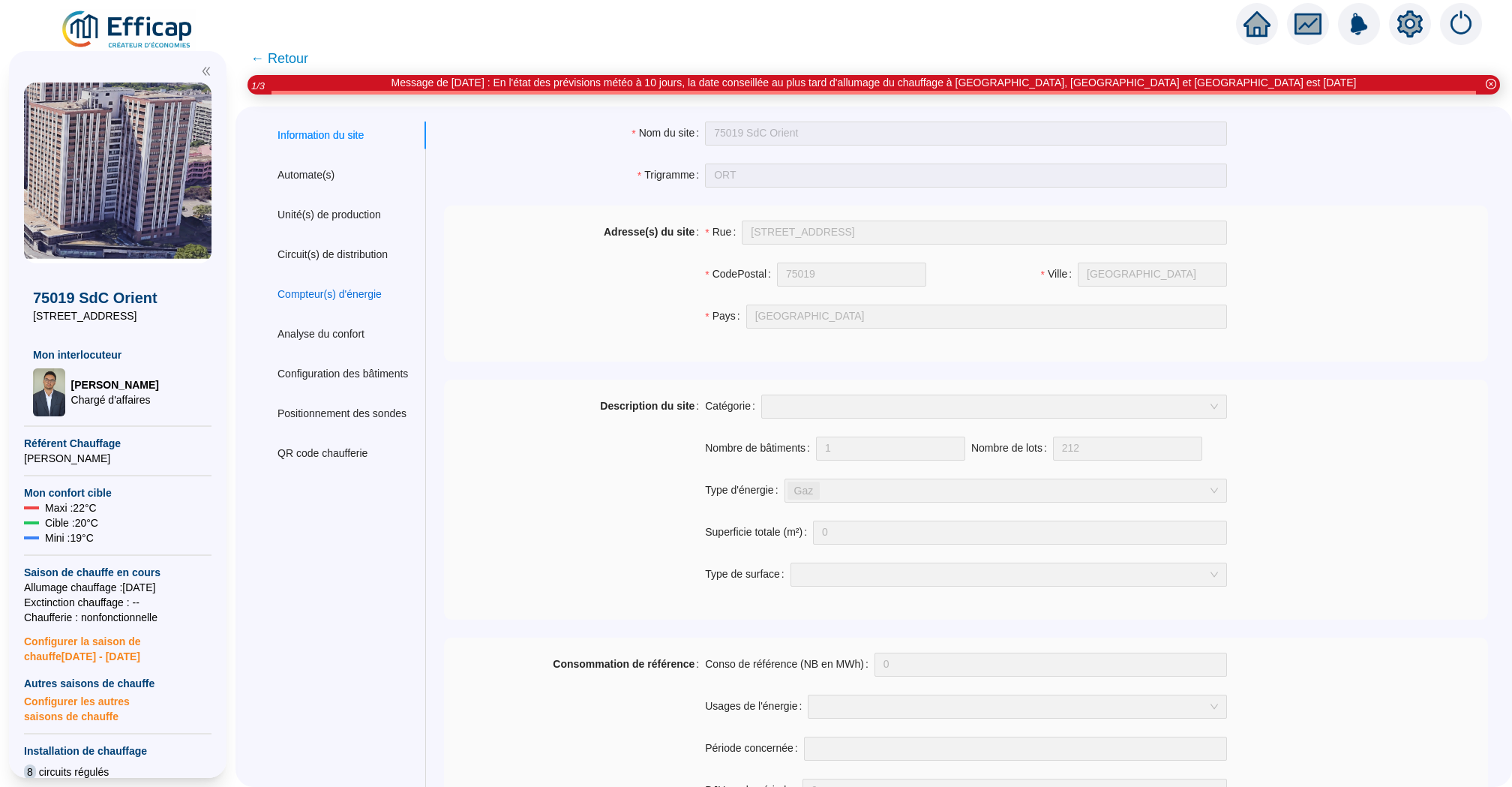
click at [350, 293] on div "Compteur(s) d'énergie" at bounding box center [330, 294] width 104 height 15
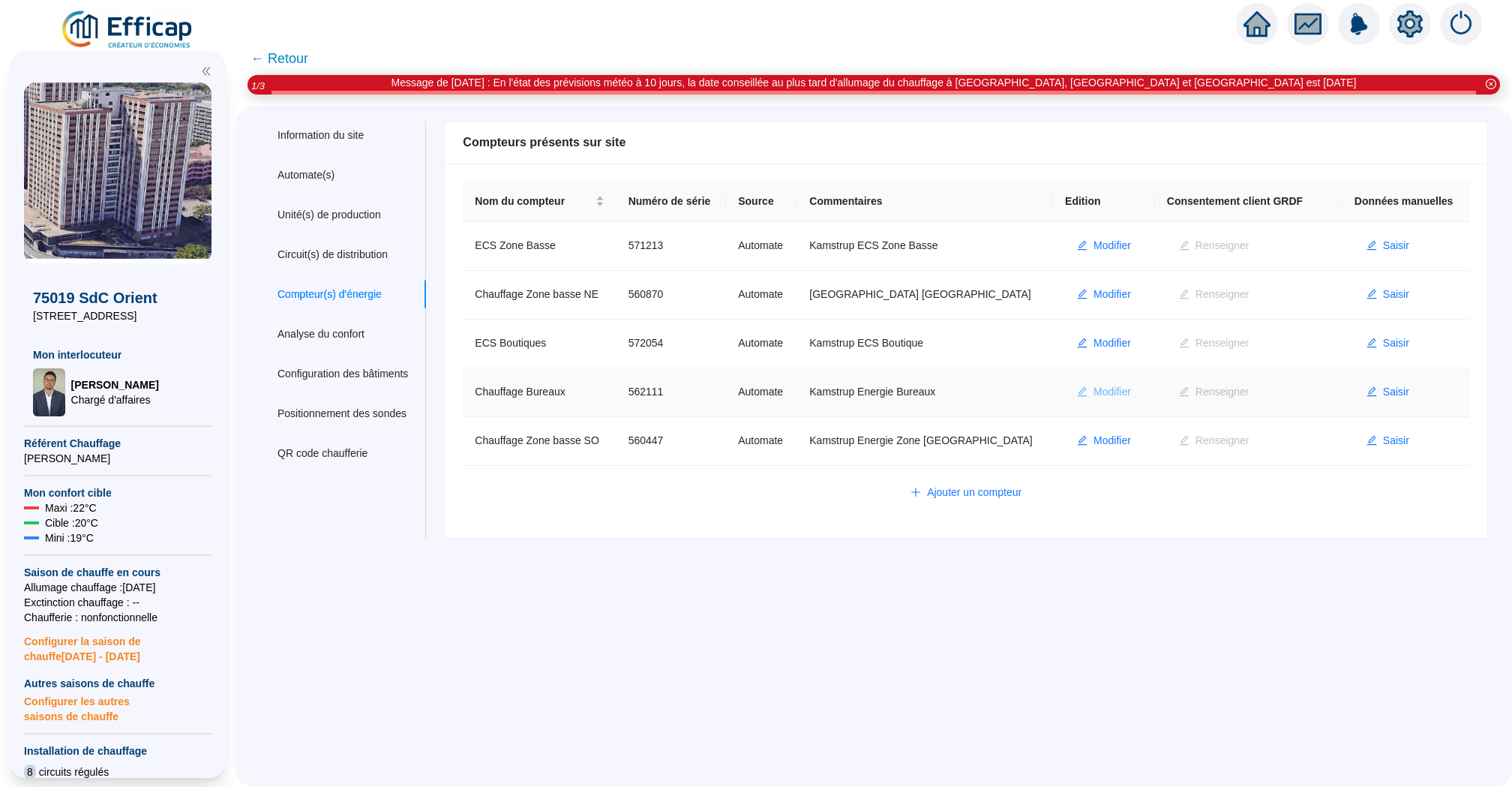
click at [1108, 386] on span "Modifier" at bounding box center [1111, 392] width 37 height 15
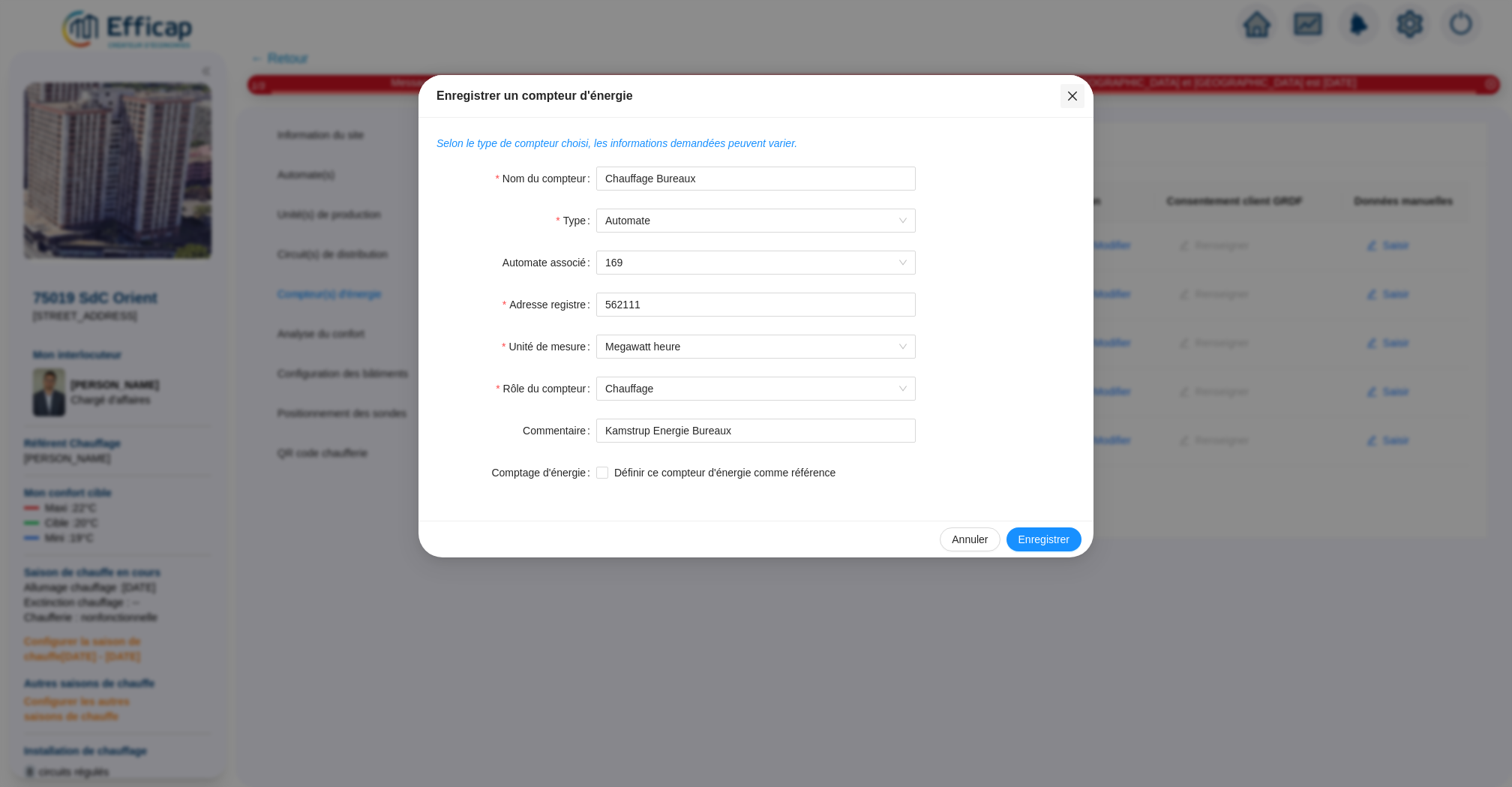
click at [1067, 104] on button "Close" at bounding box center [1072, 96] width 24 height 24
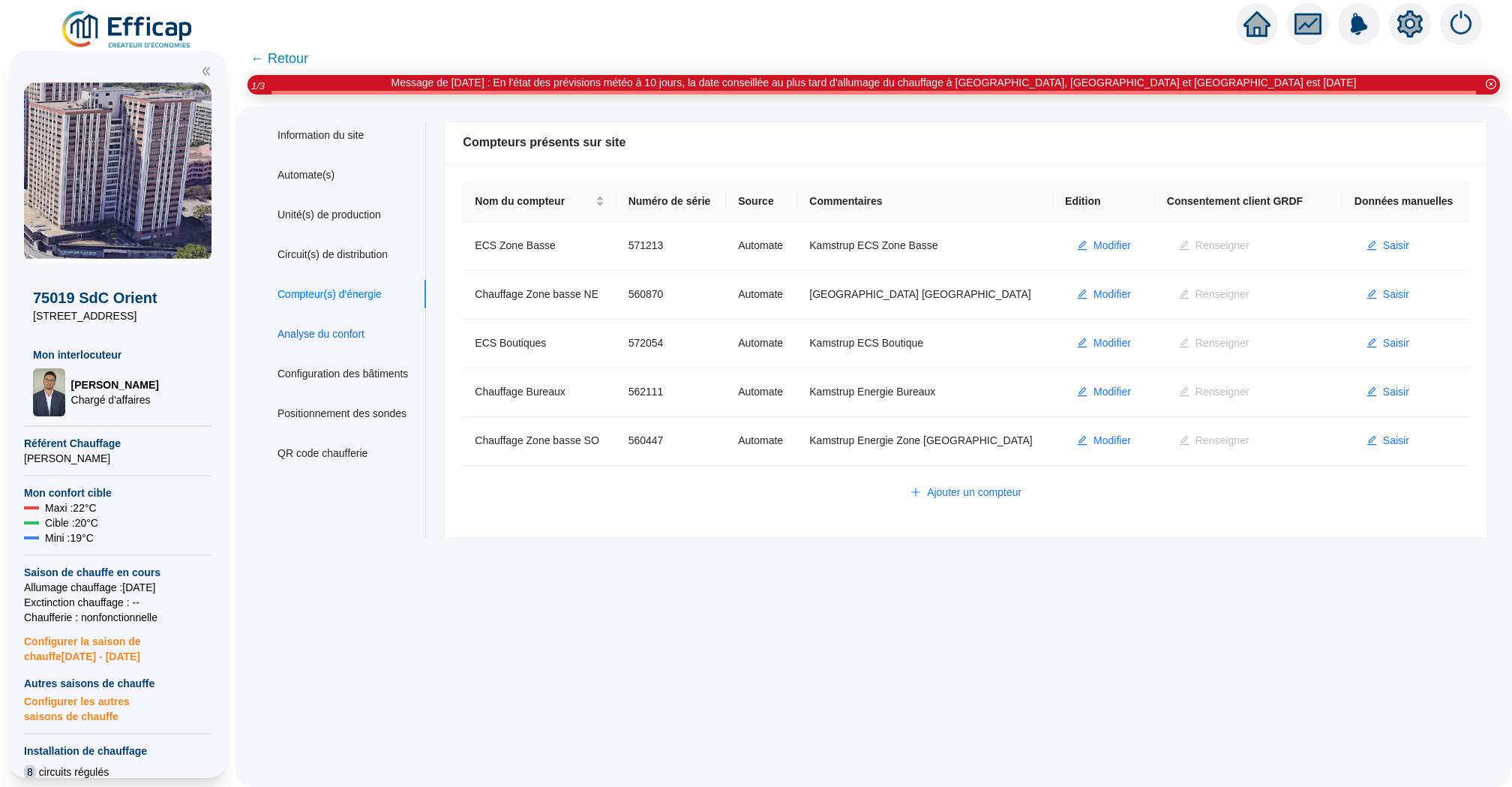
click at [354, 329] on div "Analyse du confort" at bounding box center [322, 333] width 87 height 15
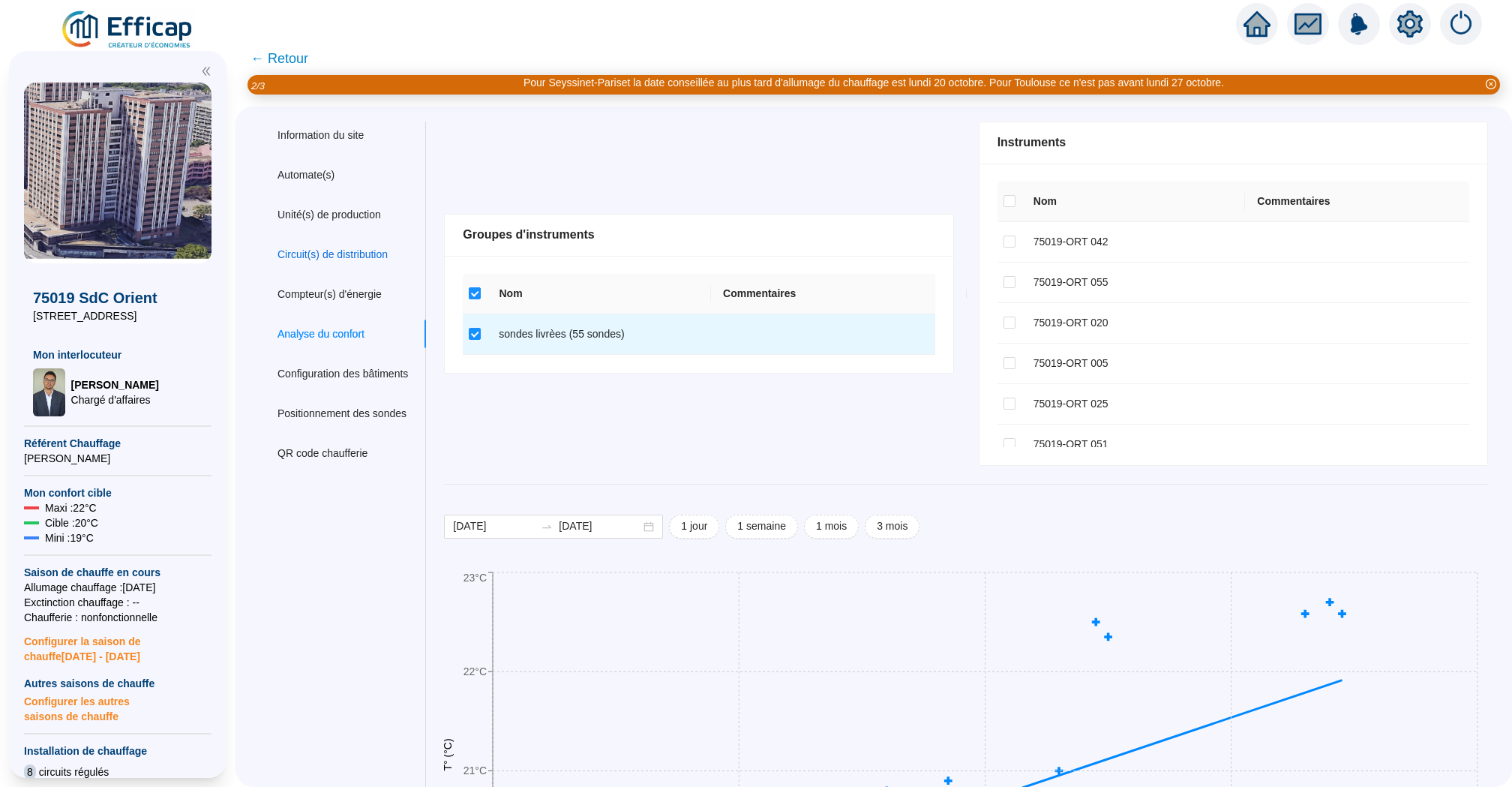
click at [370, 255] on div "Circuit(s) de distribution" at bounding box center [332, 254] width 110 height 15
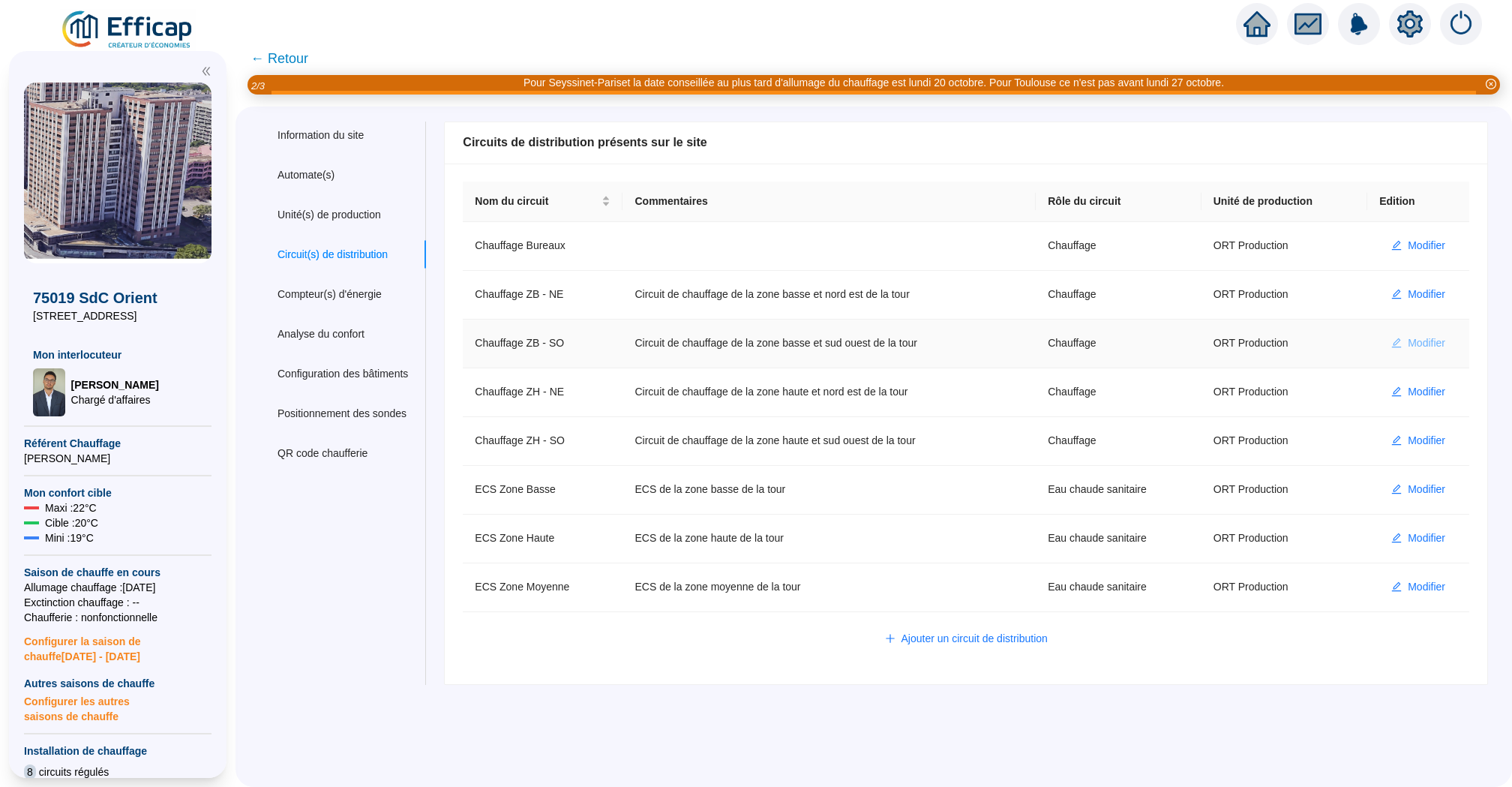
click at [1418, 349] on span "Modifier" at bounding box center [1425, 342] width 37 height 15
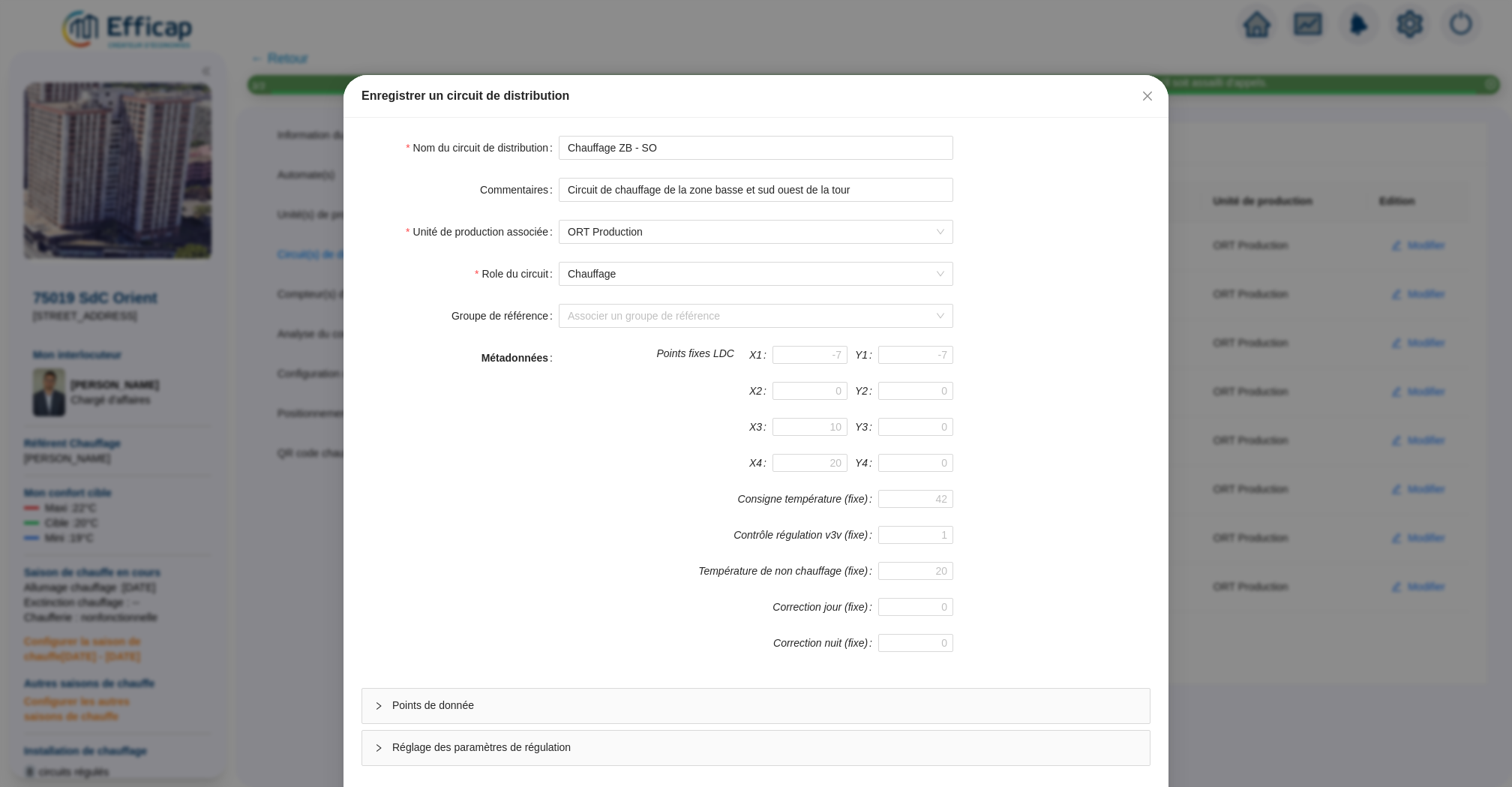
click at [630, 707] on span "Points de donnée" at bounding box center [765, 705] width 745 height 15
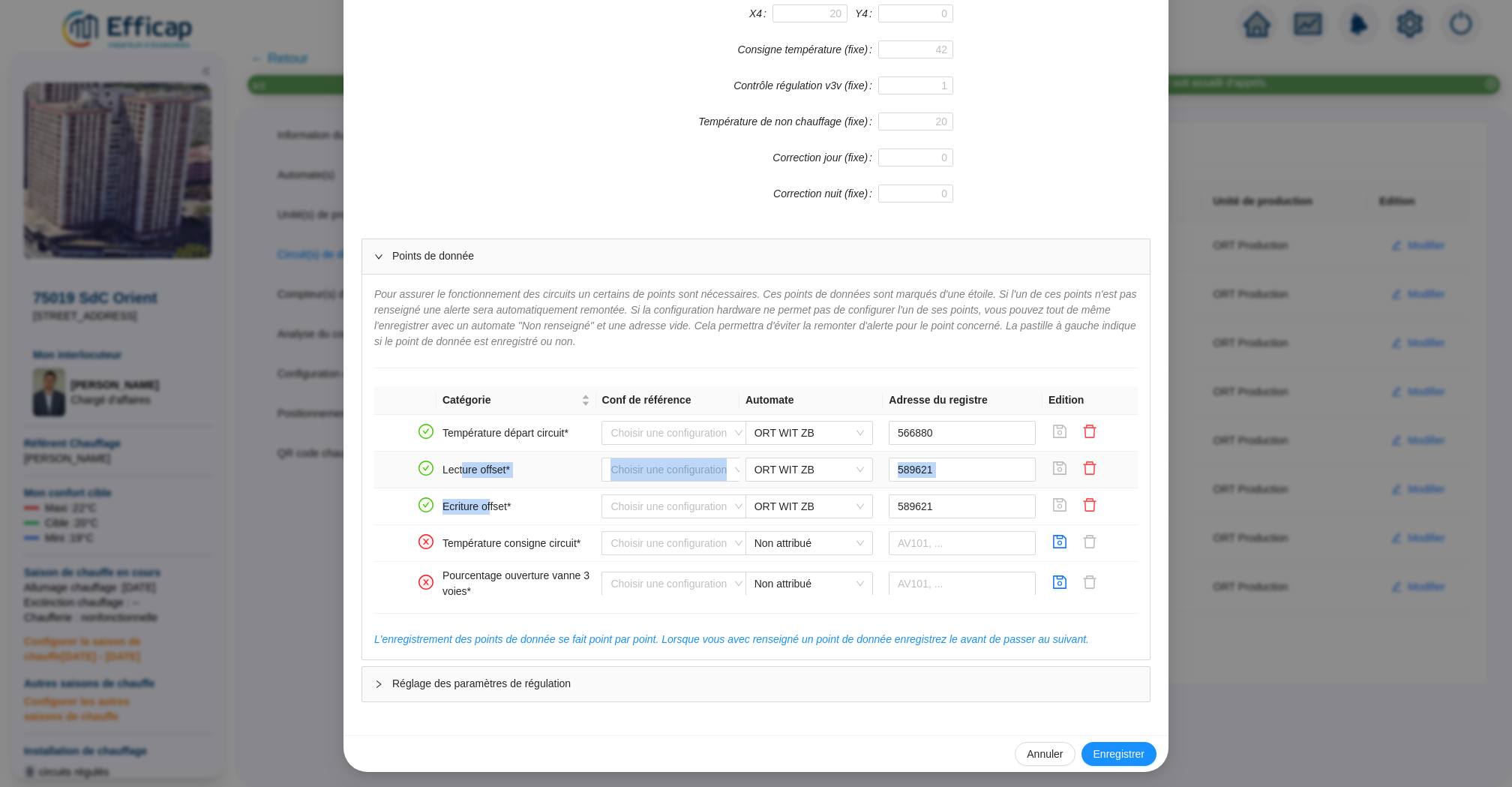
drag, startPoint x: 486, startPoint y: 503, endPoint x: 465, endPoint y: 474, distance: 35.8
click at [495, 516] on td "Ecriture offset*" at bounding box center [516, 506] width 159 height 36
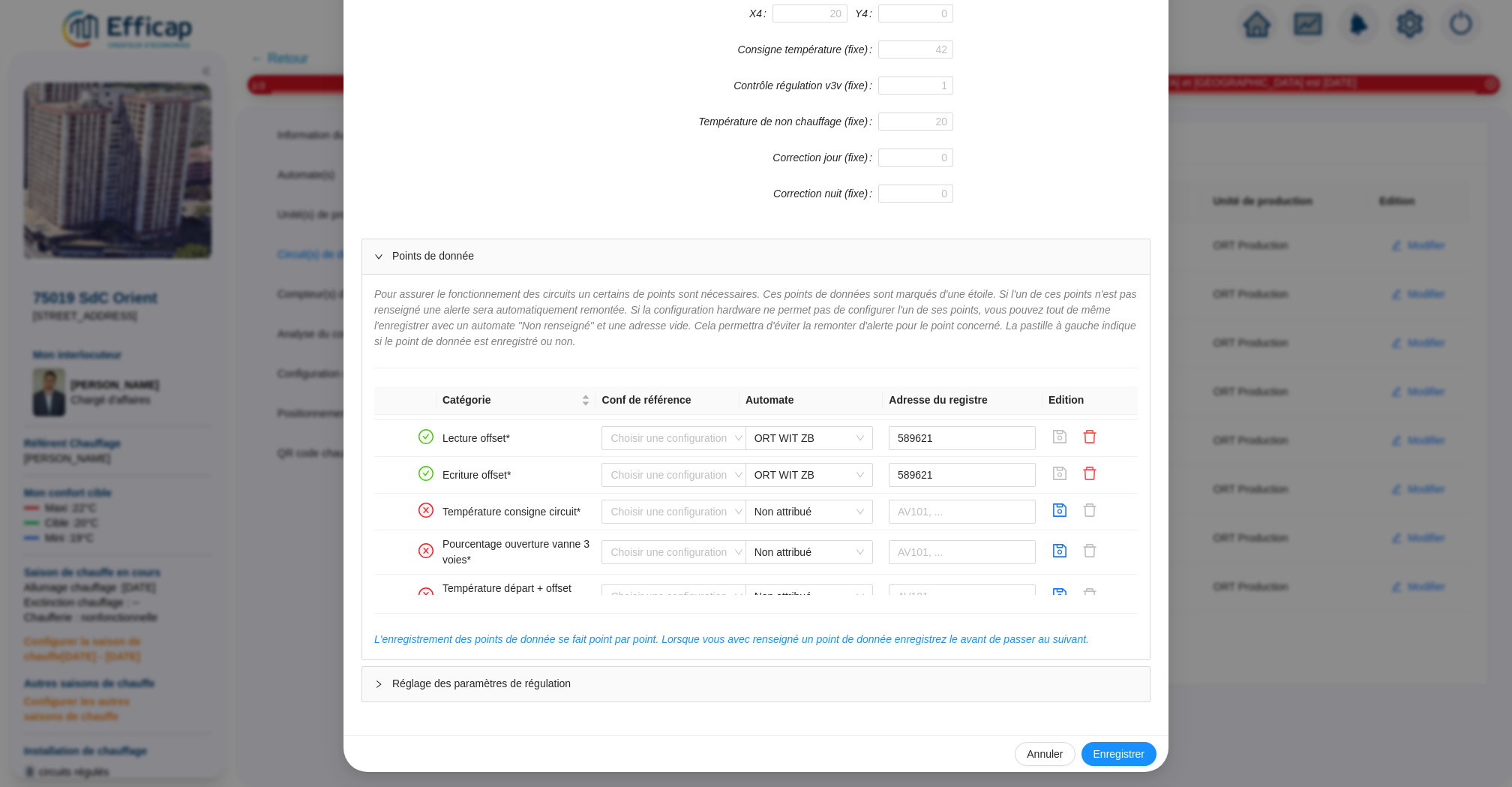
scroll to position [36, 0]
click at [930, 501] on input "text" at bounding box center [963, 506] width 148 height 24
paste input "589678"
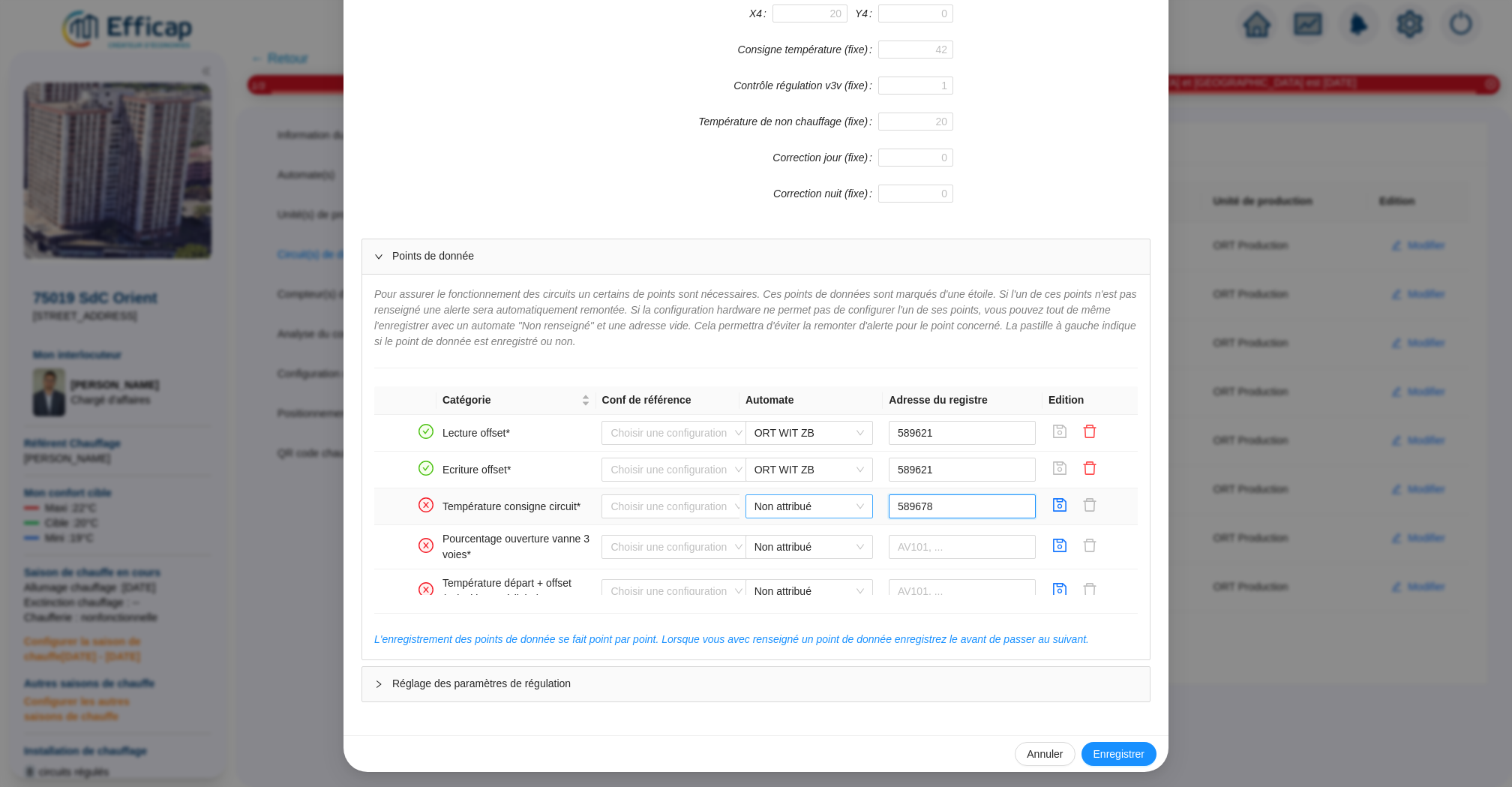
click at [843, 510] on span "Non attribué" at bounding box center [809, 506] width 109 height 23
type input "589678"
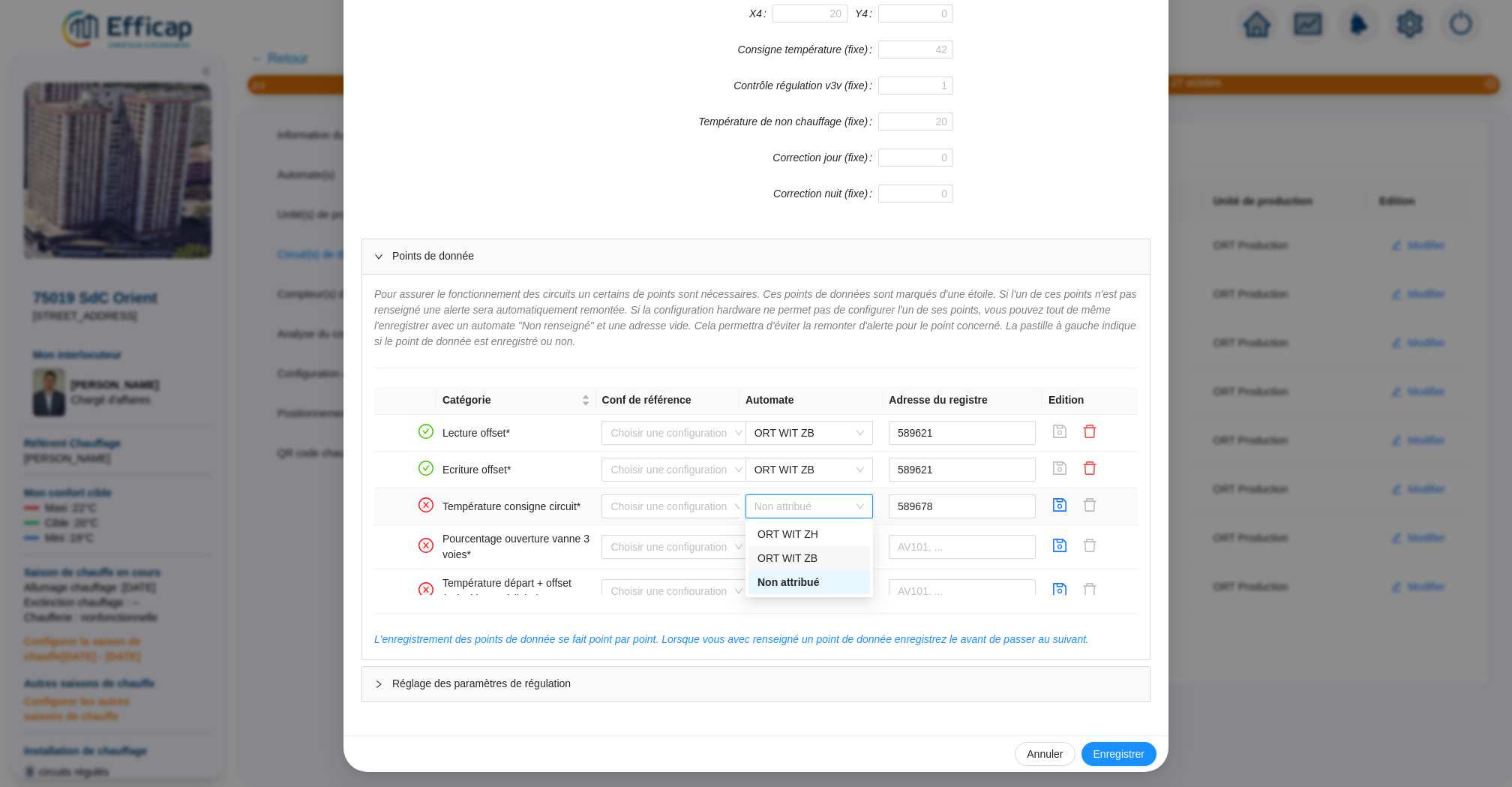
click at [822, 557] on div "ORT WIT ZB" at bounding box center [810, 557] width 104 height 15
click at [1062, 502] on icon "save" at bounding box center [1059, 505] width 15 height 15
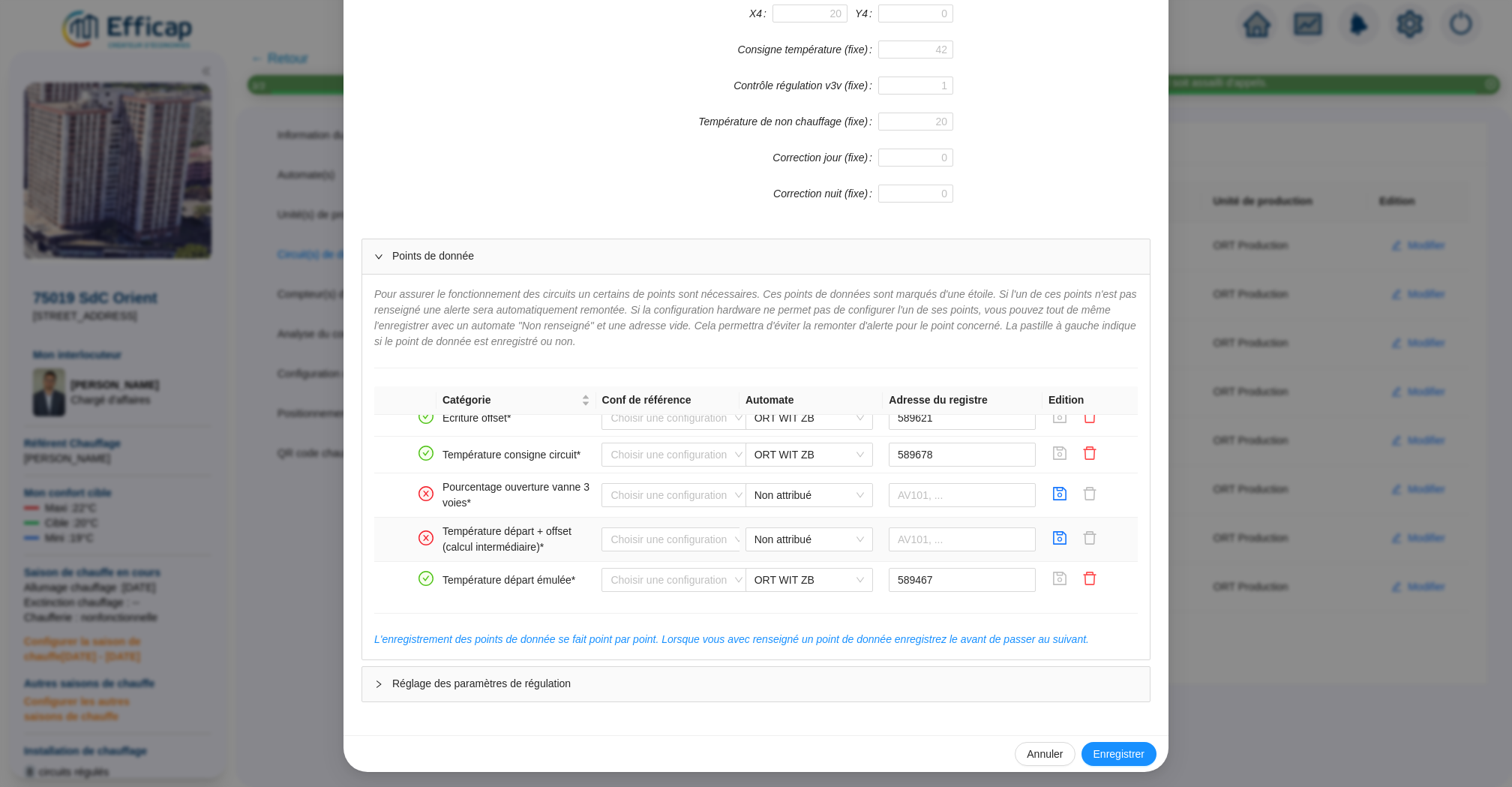
scroll to position [87, 0]
click at [1090, 453] on icon "delete" at bounding box center [1089, 454] width 15 height 15
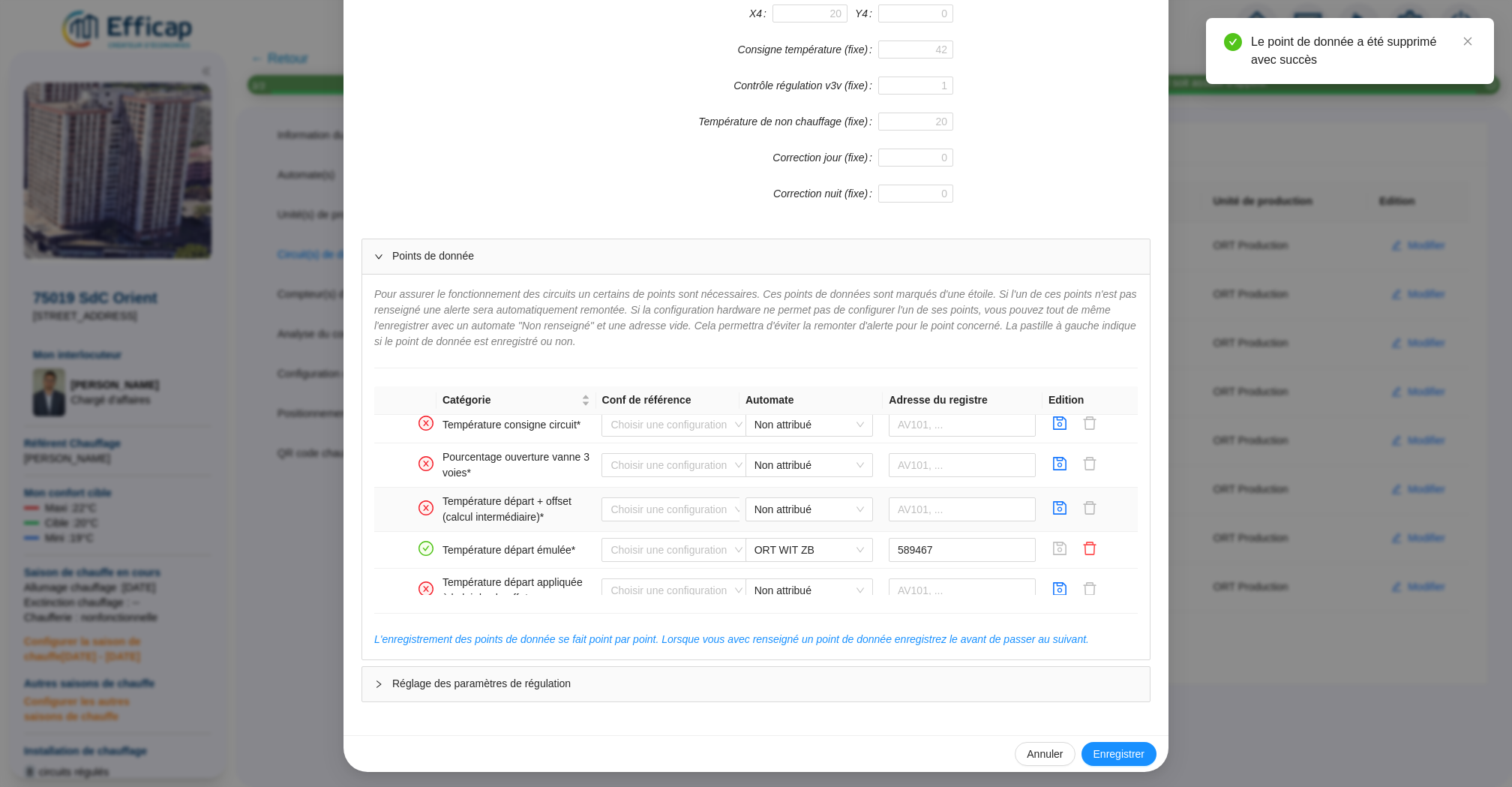
scroll to position [121, 0]
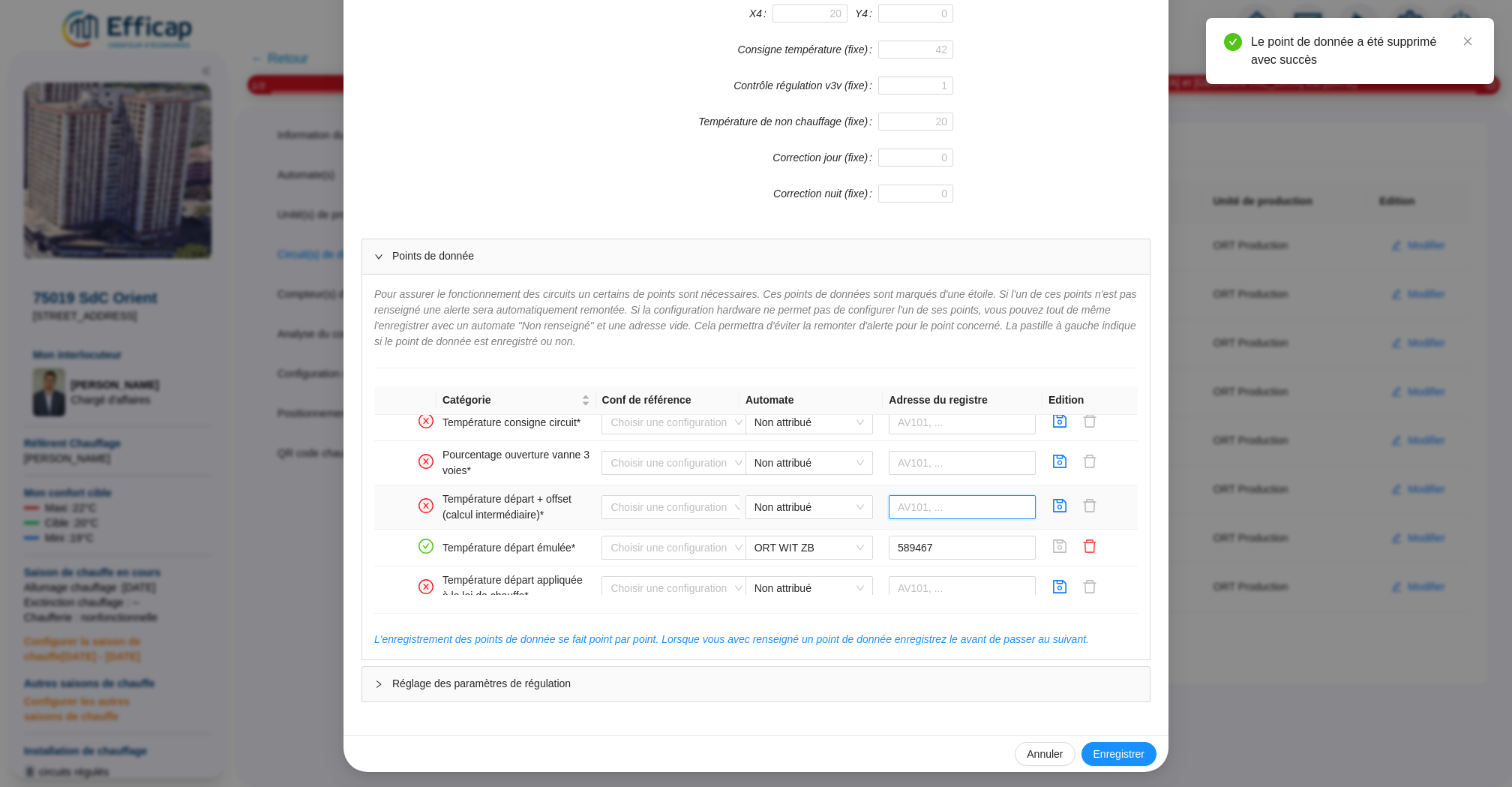
click at [909, 505] on input "text" at bounding box center [963, 506] width 148 height 24
paste input "589678"
click at [848, 507] on span "Non attribué" at bounding box center [809, 506] width 109 height 23
type input "589678"
click at [817, 556] on div "ORT WIT ZB" at bounding box center [810, 557] width 104 height 15
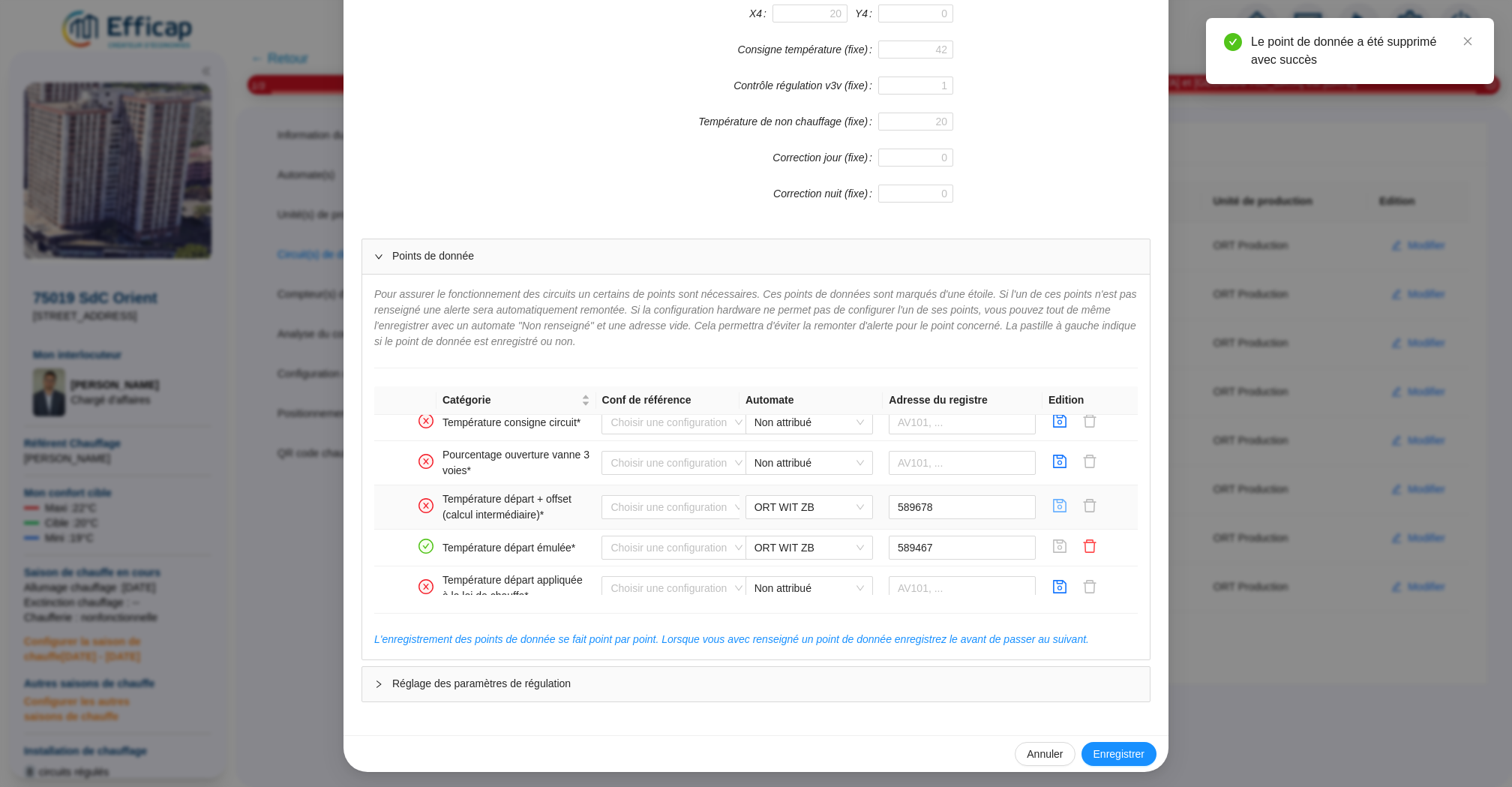
click at [1061, 507] on icon "save" at bounding box center [1059, 506] width 15 height 15
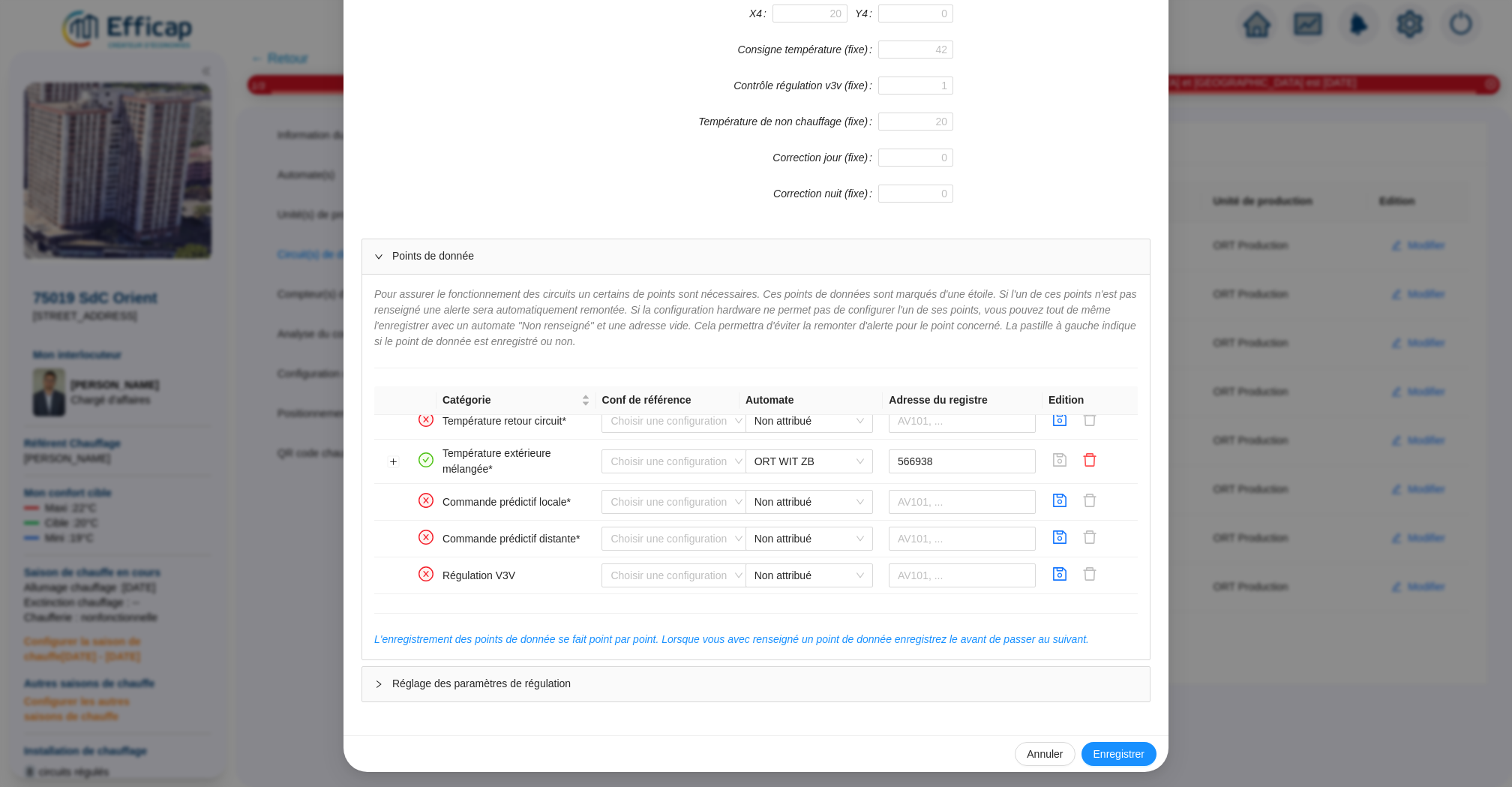
scroll to position [315, 0]
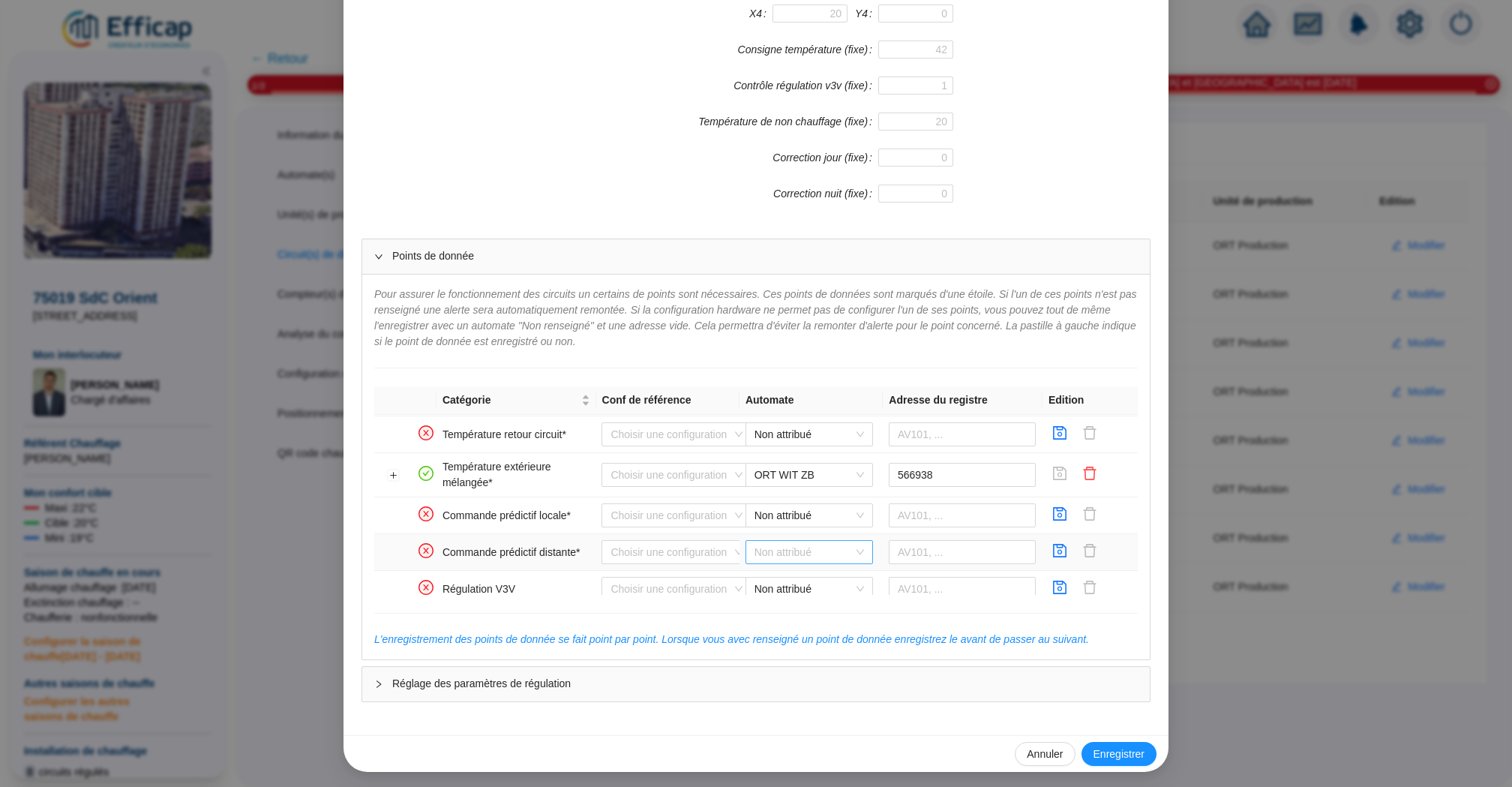
click at [822, 557] on span "Non attribué" at bounding box center [809, 552] width 109 height 23
click at [818, 608] on div "ORT WIT ZB" at bounding box center [810, 601] width 104 height 15
click at [925, 554] on input "text" at bounding box center [963, 552] width 148 height 24
paste input "589763"
type input "589763"
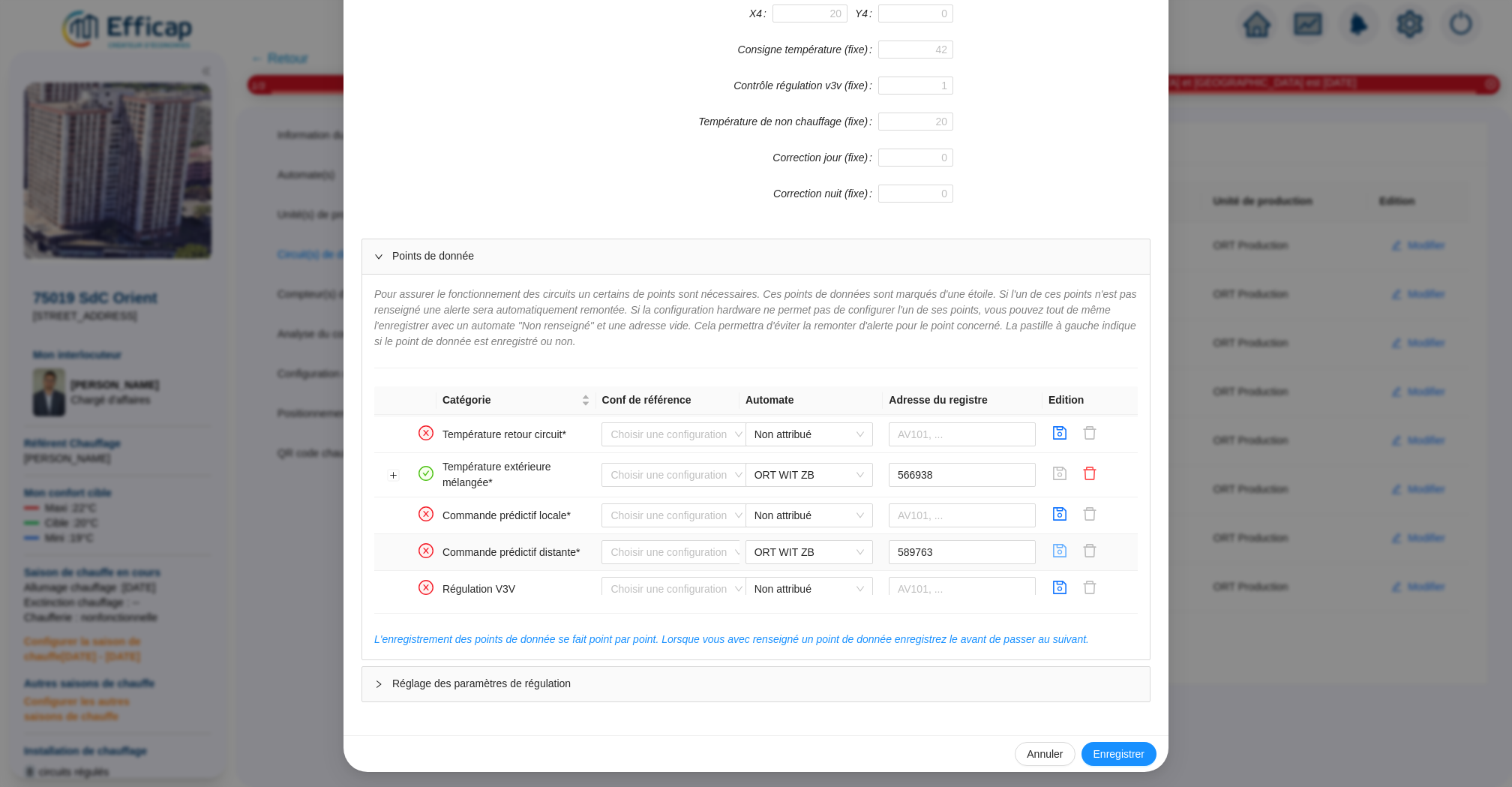
click at [1065, 545] on icon "save" at bounding box center [1059, 550] width 15 height 15
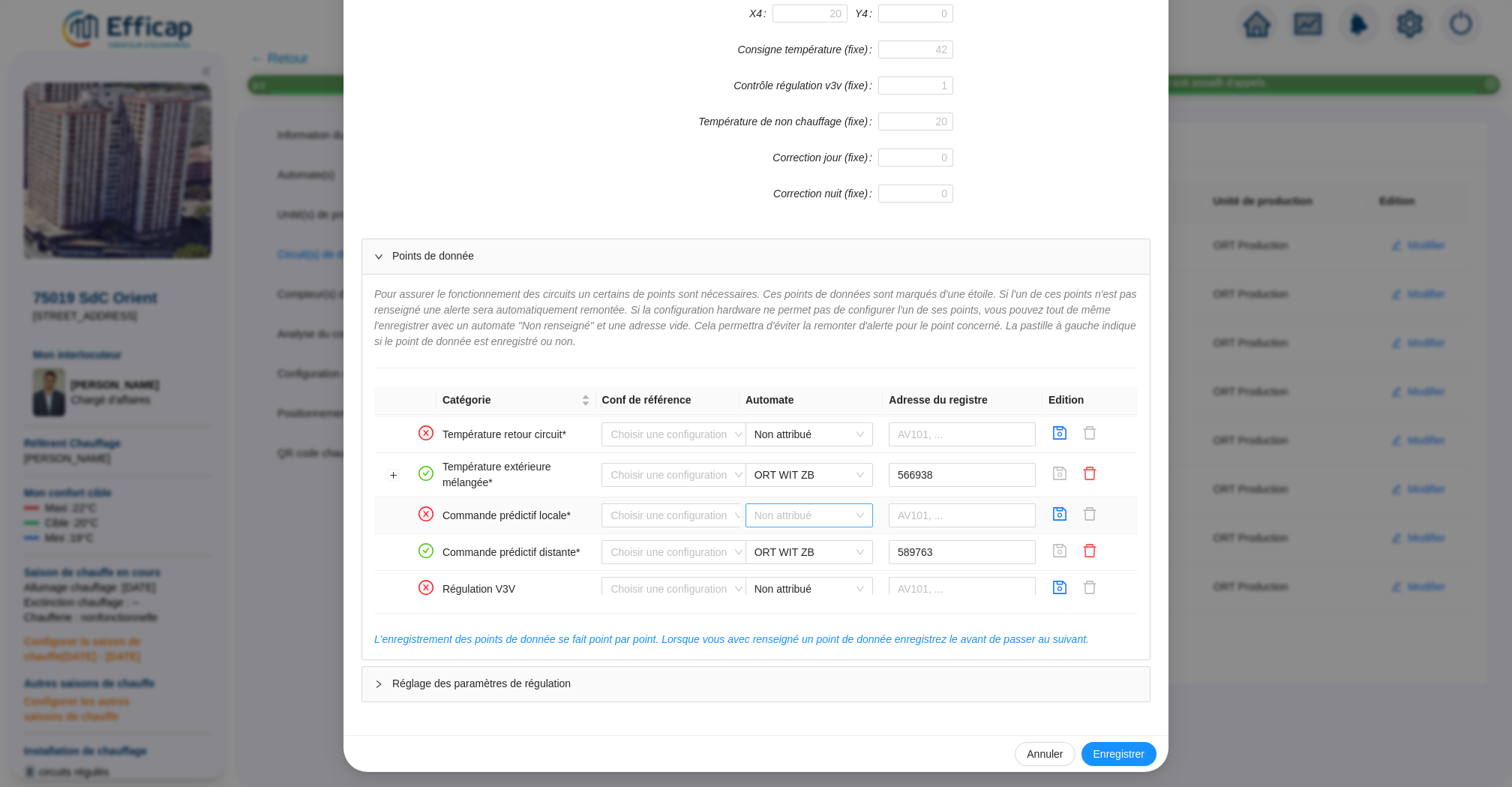
click at [839, 511] on span "Non attribué" at bounding box center [809, 515] width 109 height 23
click at [824, 562] on div "ORT WIT ZB" at bounding box center [810, 566] width 104 height 15
click at [978, 512] on input "text" at bounding box center [963, 515] width 148 height 24
paste input "589822"
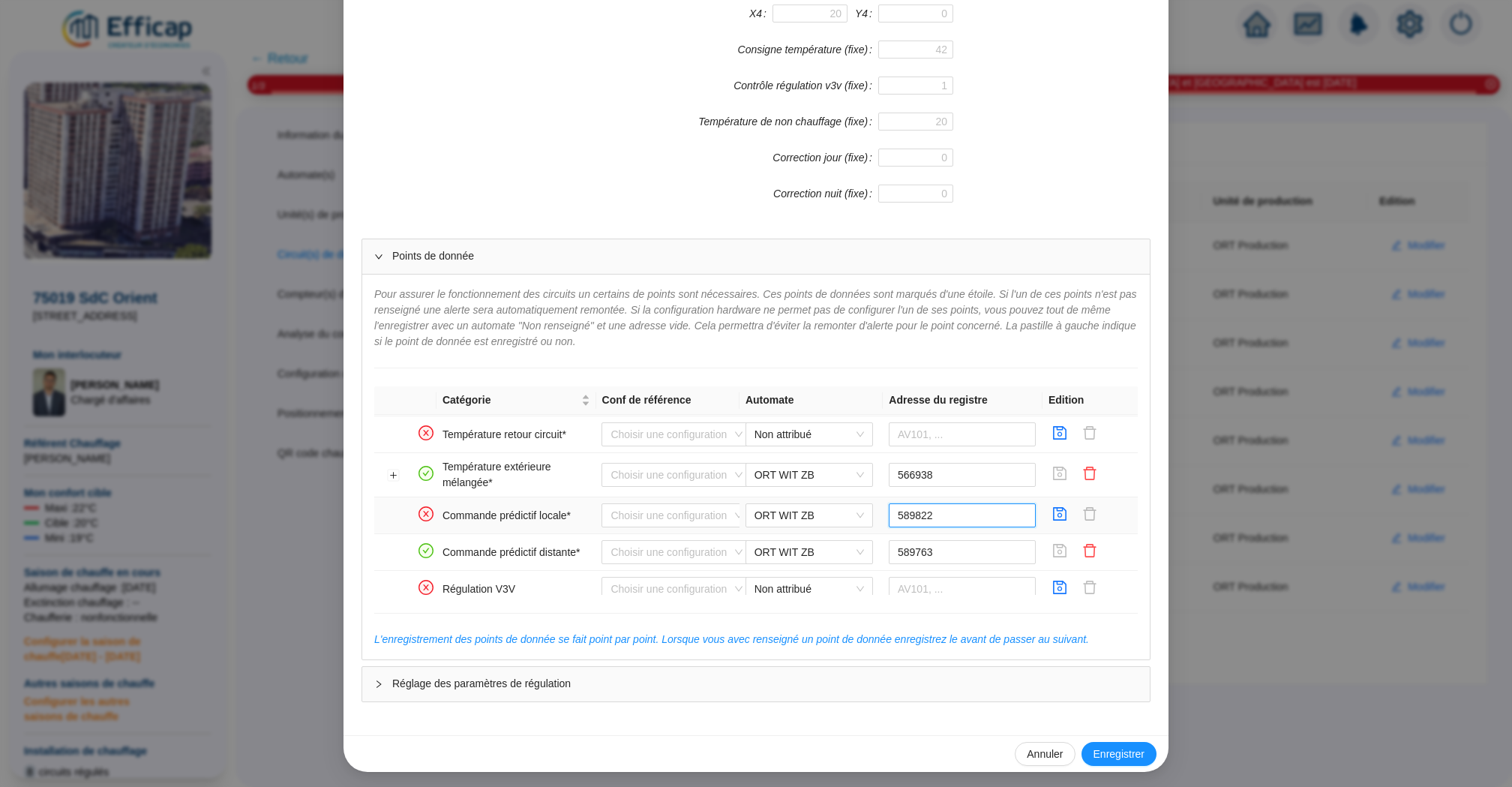
drag, startPoint x: 909, startPoint y: 509, endPoint x: 880, endPoint y: 509, distance: 29.0
click at [880, 509] on tr "Commande prédictif locale* Choisir une configuration ORT WIT ZB 589822" at bounding box center [756, 516] width 763 height 36
type input "589822"
click at [1059, 507] on icon "save" at bounding box center [1060, 514] width 14 height 14
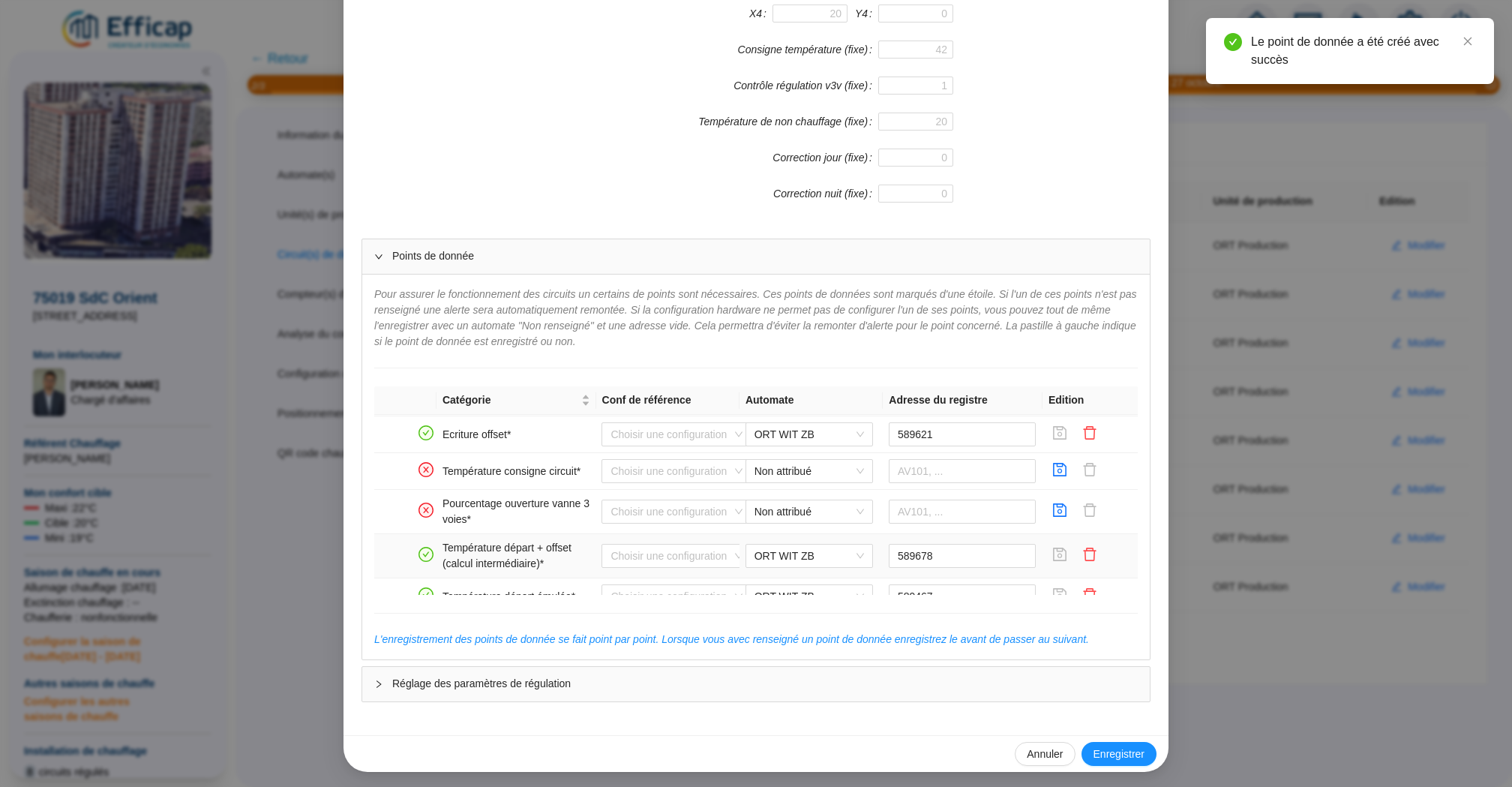
scroll to position [91, 0]
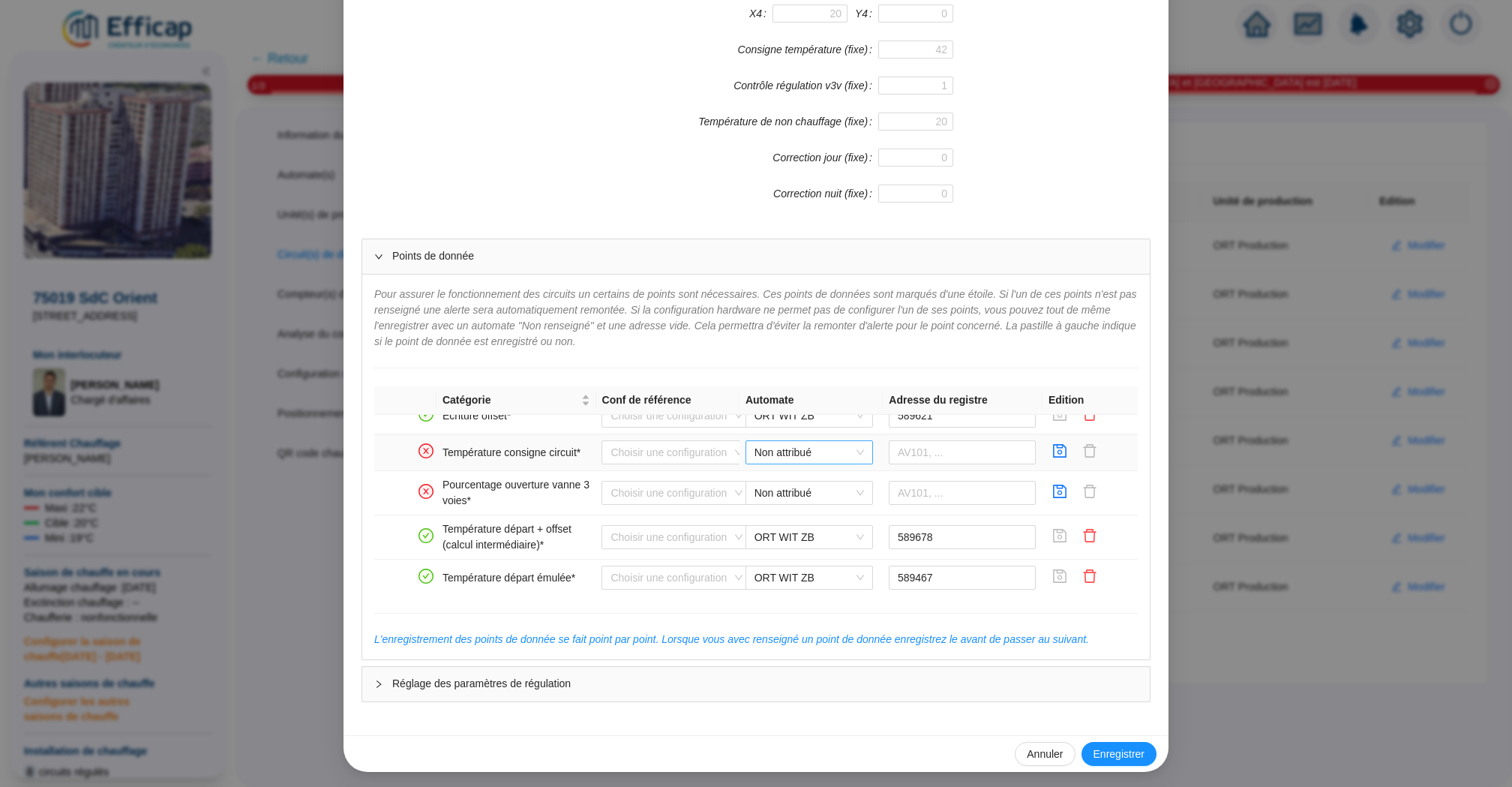
click at [818, 452] on span "Non attribué" at bounding box center [809, 452] width 109 height 23
click at [837, 504] on div "ORT WIT ZB" at bounding box center [810, 504] width 104 height 15
click at [927, 454] on input "text" at bounding box center [963, 452] width 148 height 24
paste input "93492"
type input "93492"
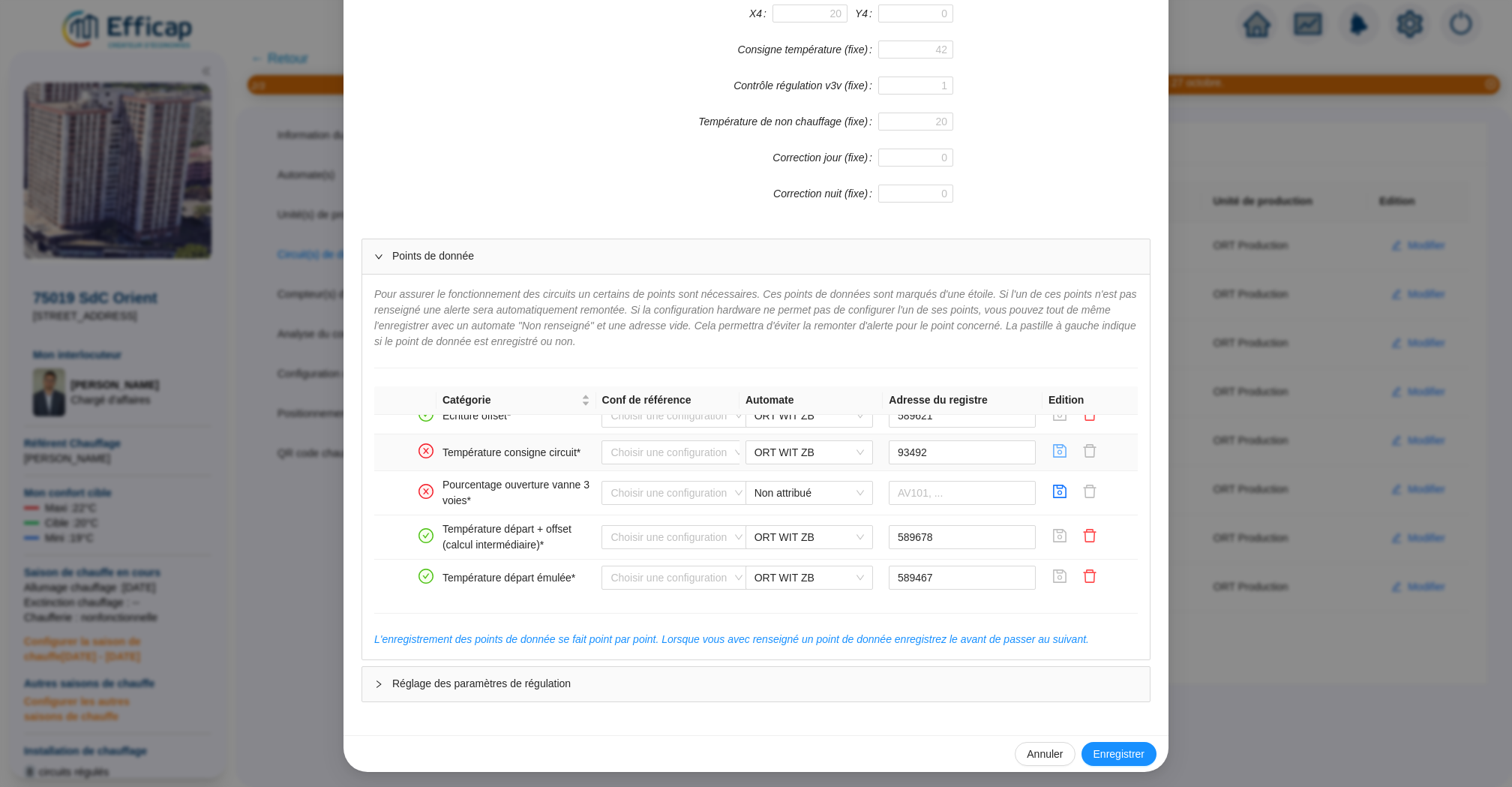
click at [1059, 451] on icon "save" at bounding box center [1060, 450] width 14 height 14
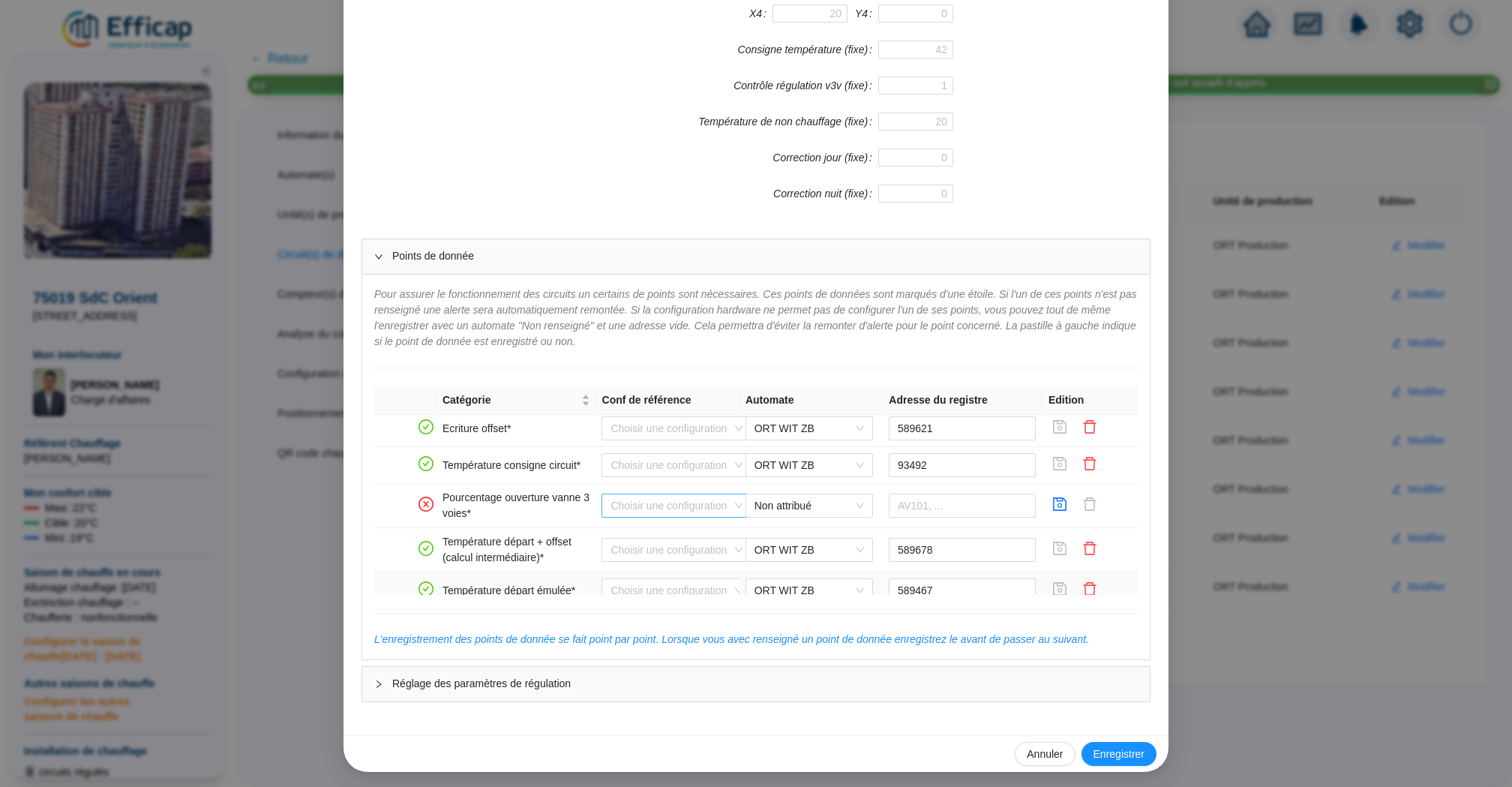
scroll to position [79, 0]
drag, startPoint x: 473, startPoint y: 456, endPoint x: 579, endPoint y: 458, distance: 106.0
click at [581, 457] on td "Température consigne circuit*" at bounding box center [516, 464] width 159 height 36
click at [978, 462] on input "93492" at bounding box center [963, 464] width 148 height 24
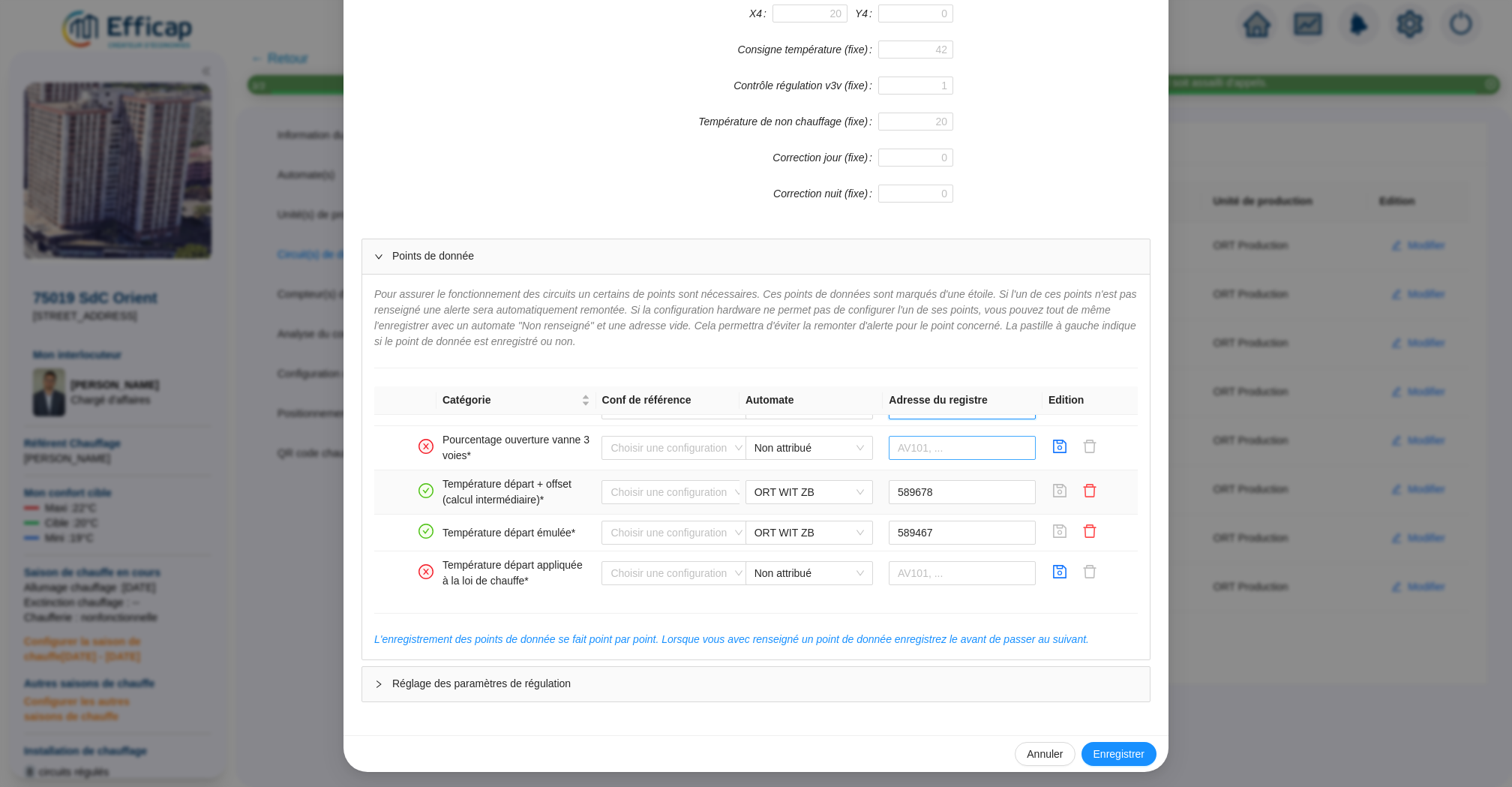
scroll to position [141, 0]
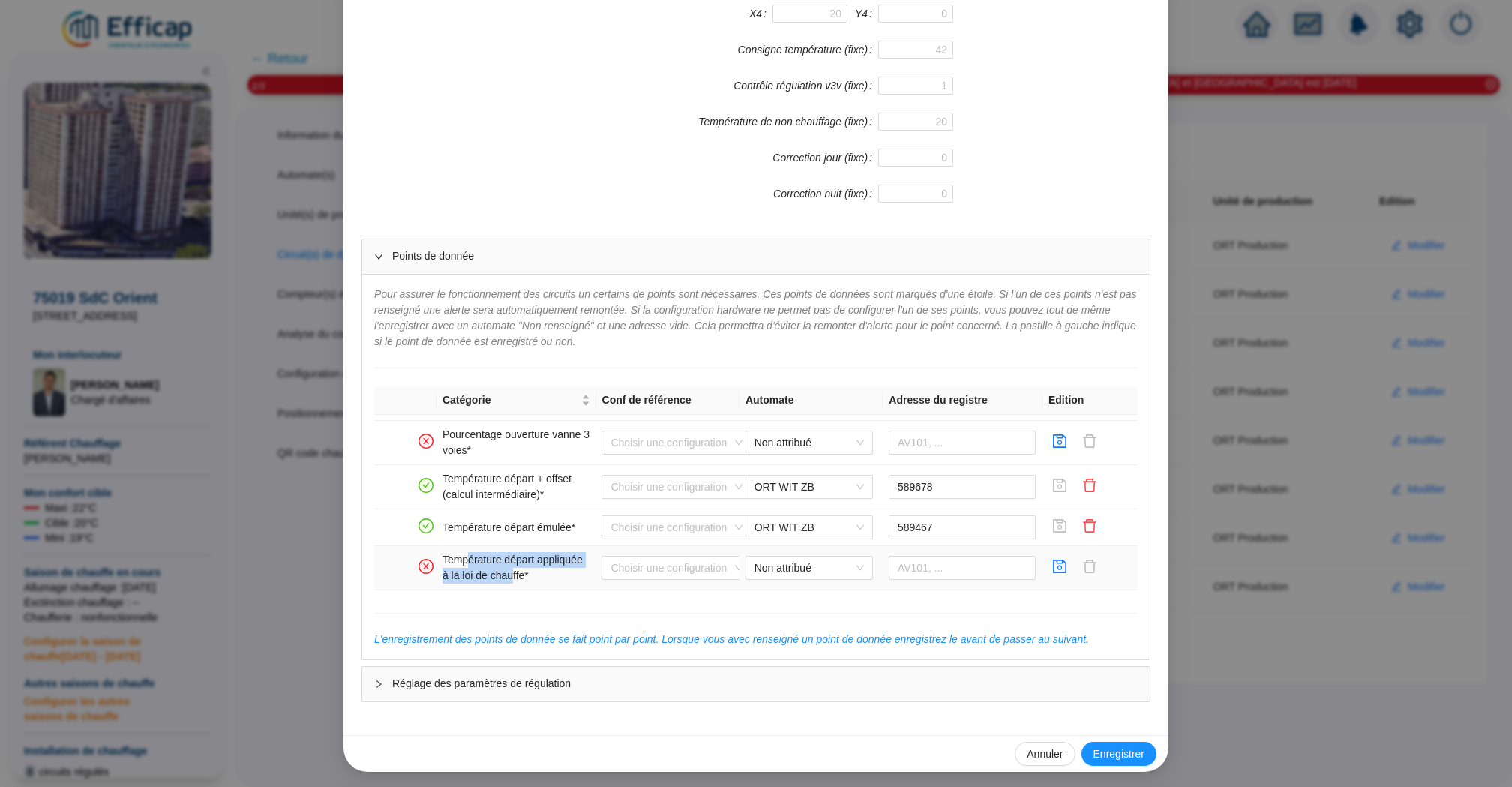
drag, startPoint x: 468, startPoint y: 556, endPoint x: 512, endPoint y: 567, distance: 45.4
click at [512, 567] on td "Température départ appliquée à la loi de chauffe*" at bounding box center [516, 567] width 159 height 45
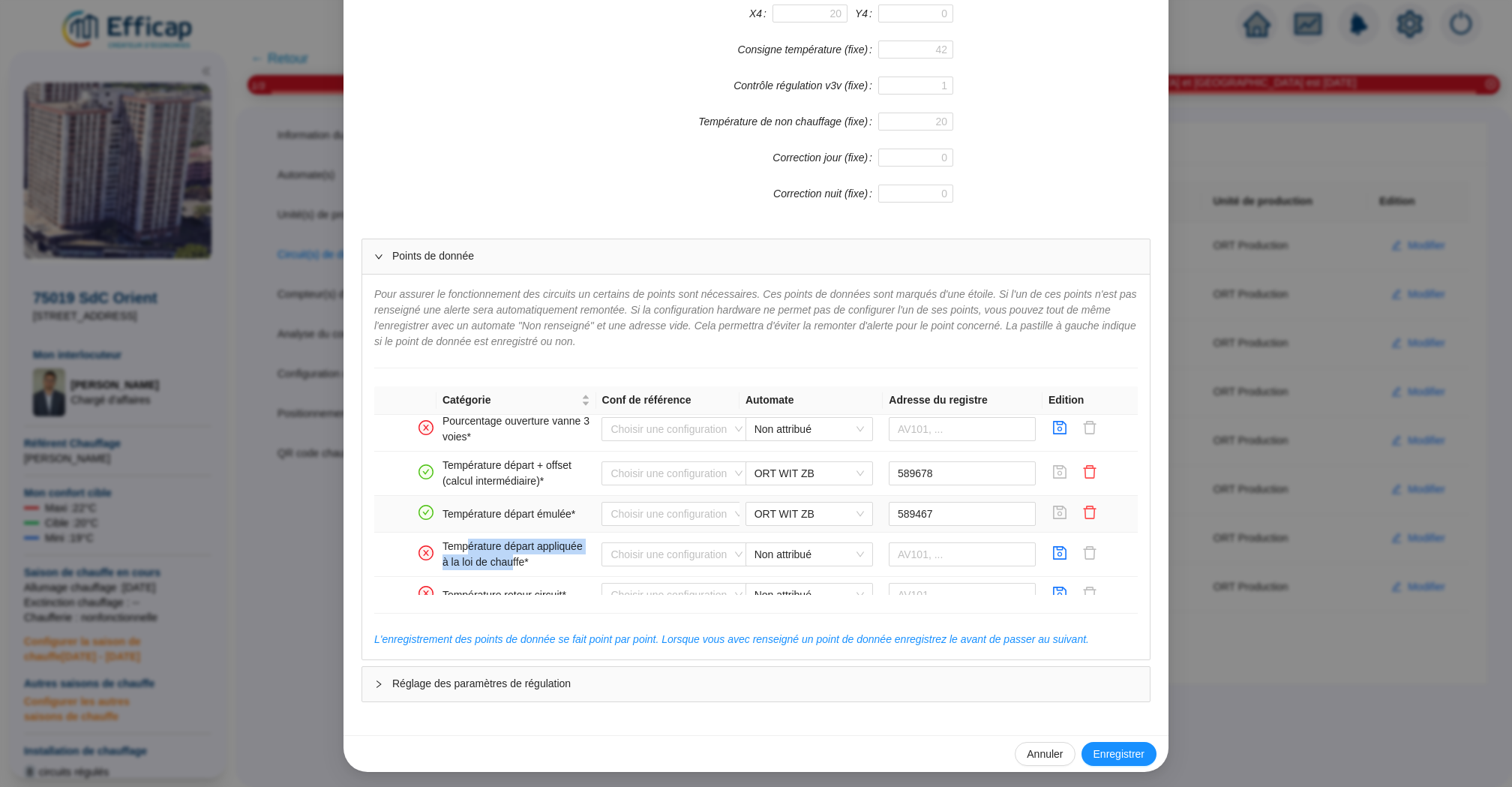
scroll to position [163, 0]
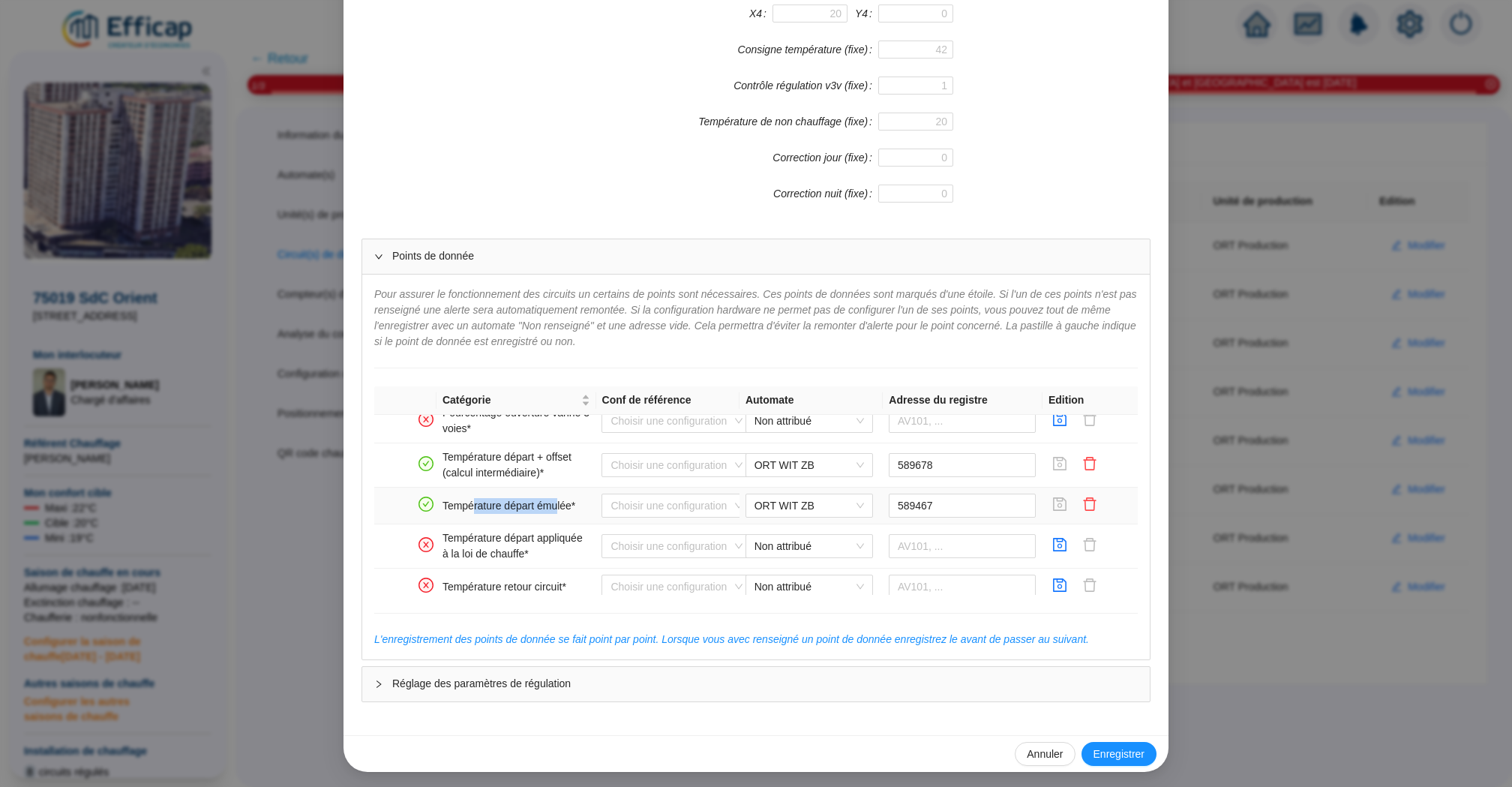
drag, startPoint x: 474, startPoint y: 507, endPoint x: 558, endPoint y: 507, distance: 84.0
click at [558, 507] on td "Température départ émulée*" at bounding box center [516, 506] width 159 height 36
click at [815, 547] on span "Non attribué" at bounding box center [809, 546] width 109 height 23
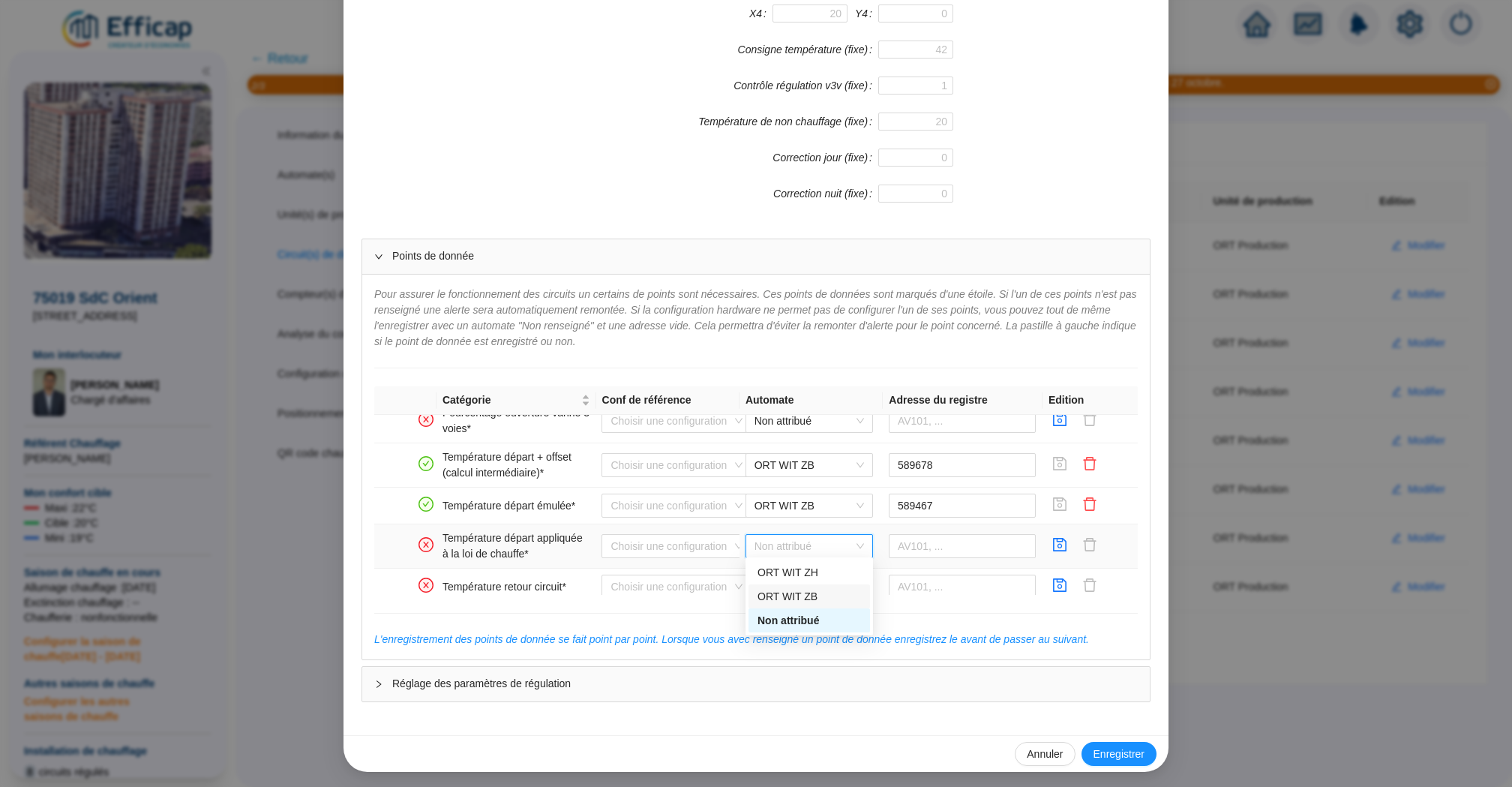
click at [821, 598] on div "ORT WIT ZB" at bounding box center [810, 596] width 104 height 15
click at [985, 538] on input "text" at bounding box center [963, 546] width 148 height 24
paste input "589467"
click at [912, 546] on input "589467" at bounding box center [963, 546] width 148 height 24
type input "589467"
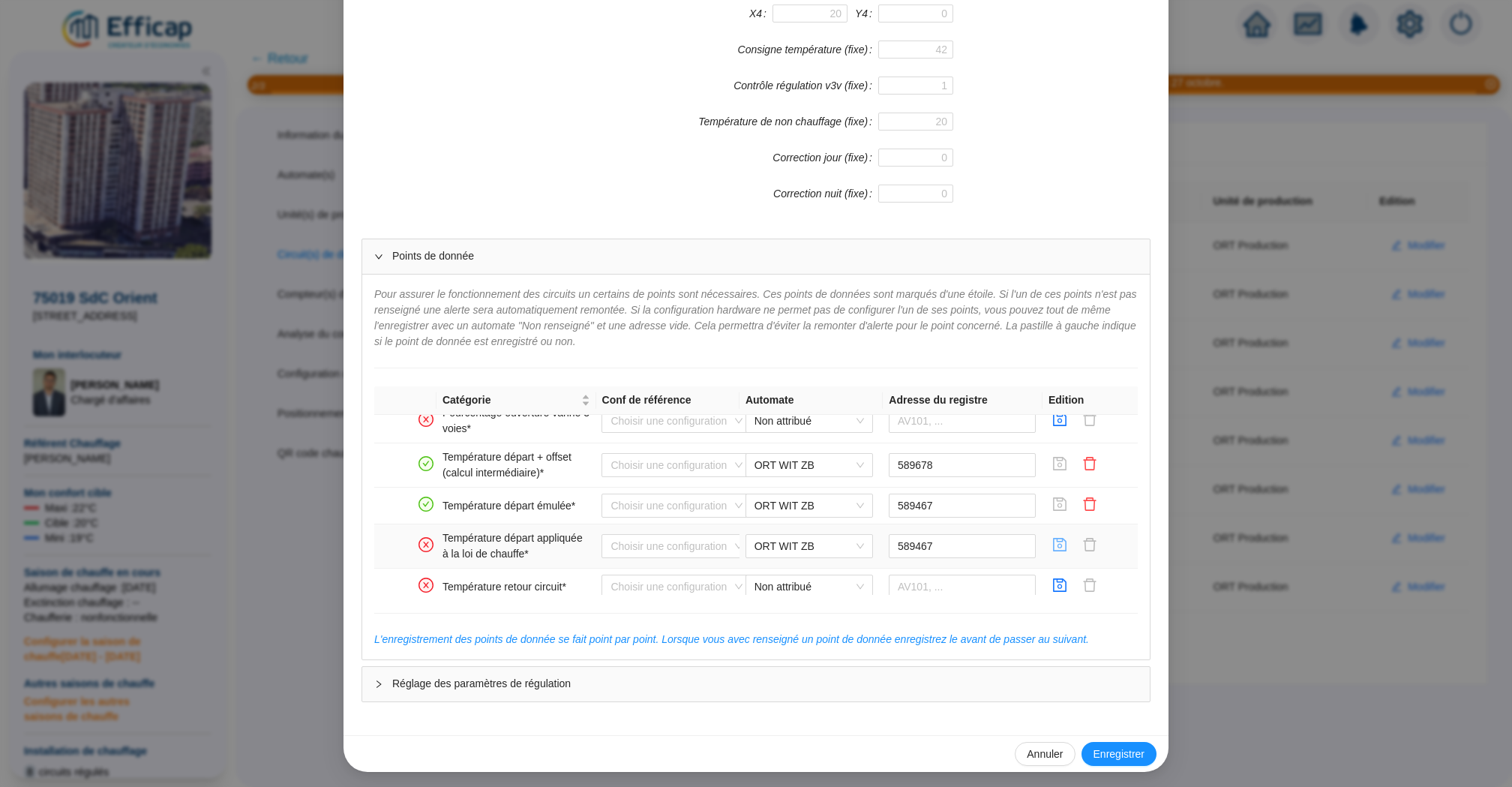
click at [1063, 543] on icon "save" at bounding box center [1059, 545] width 15 height 15
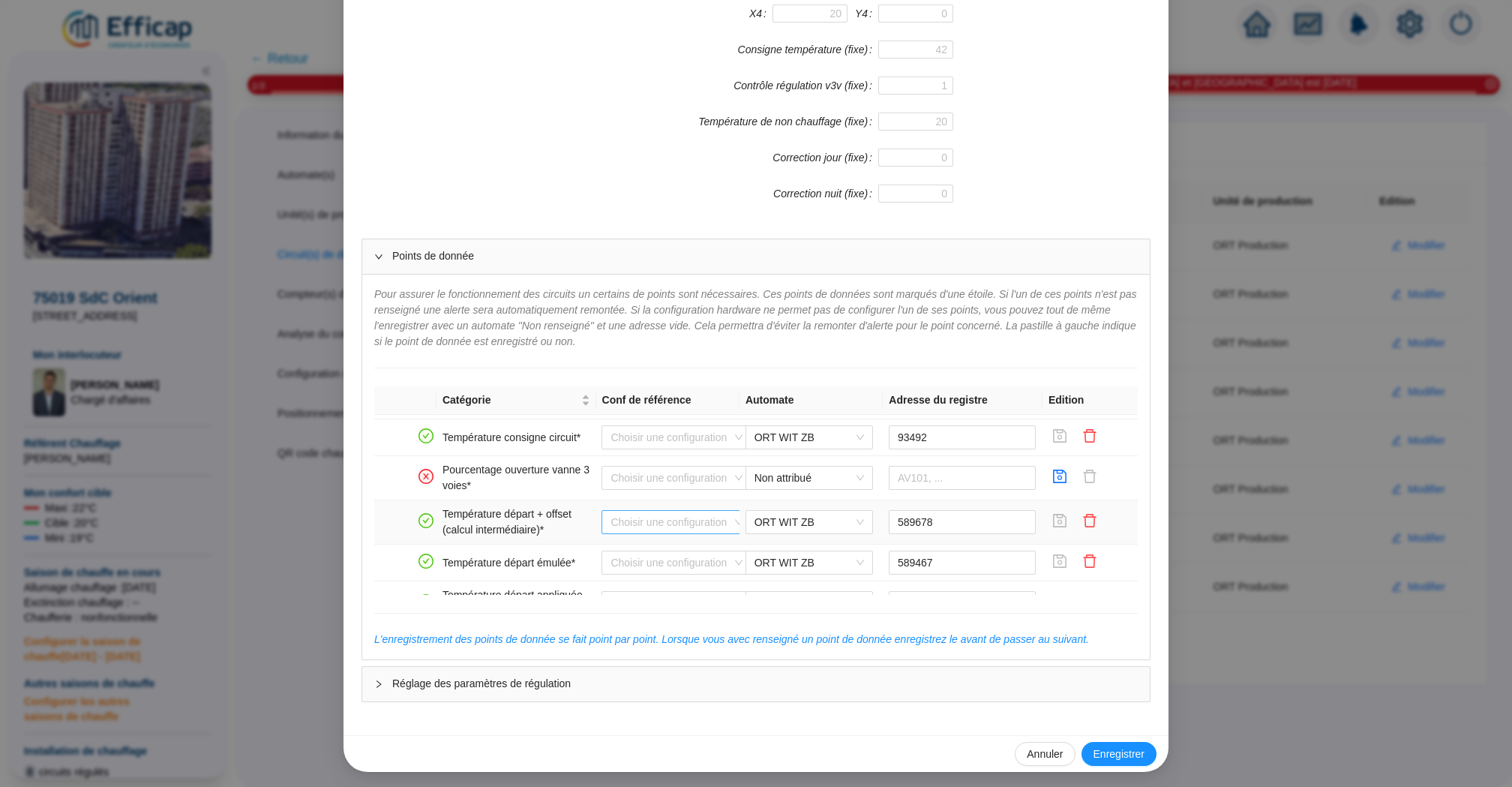
scroll to position [100, 0]
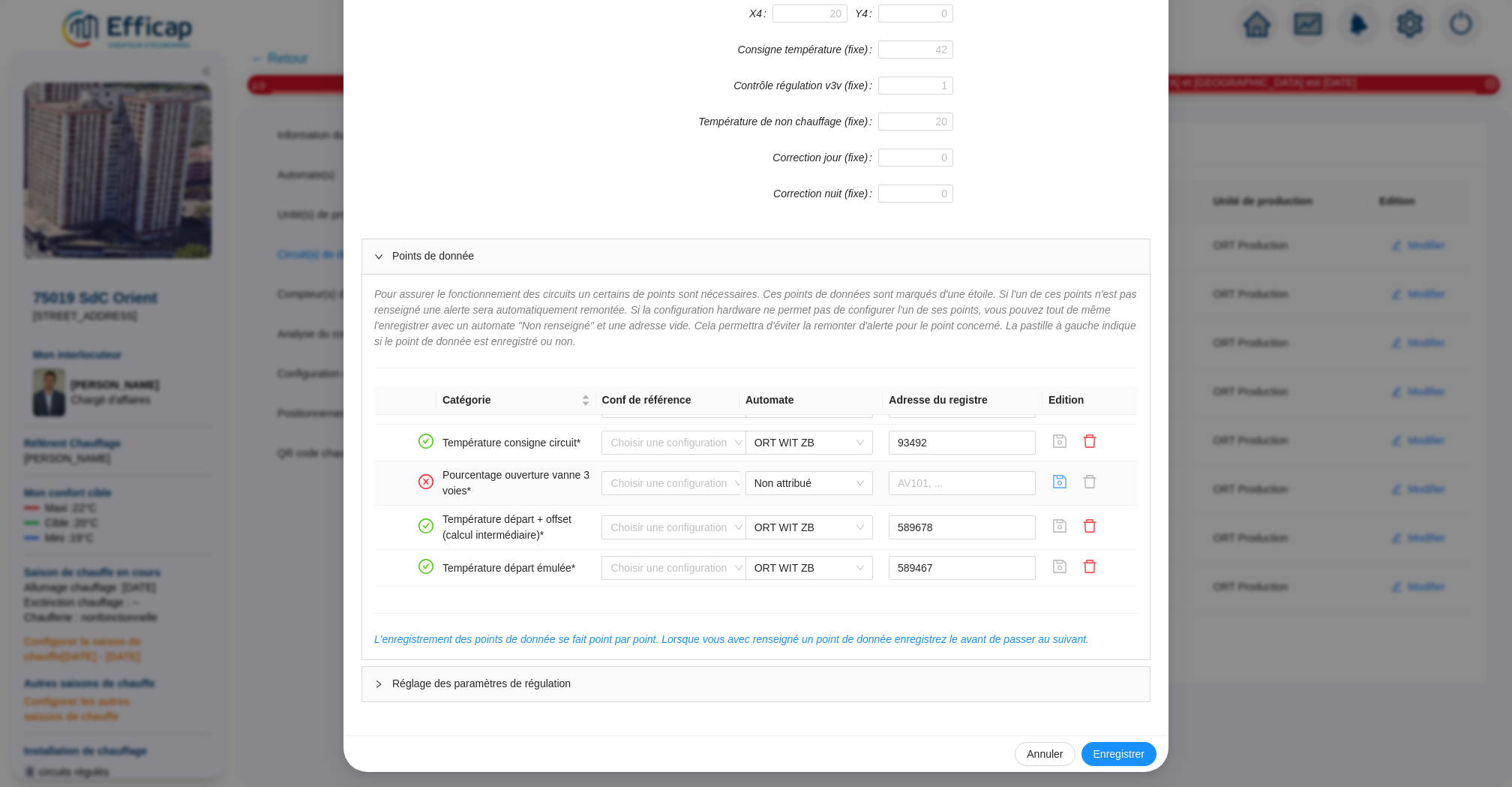
click at [1059, 481] on icon "save" at bounding box center [1059, 481] width 15 height 15
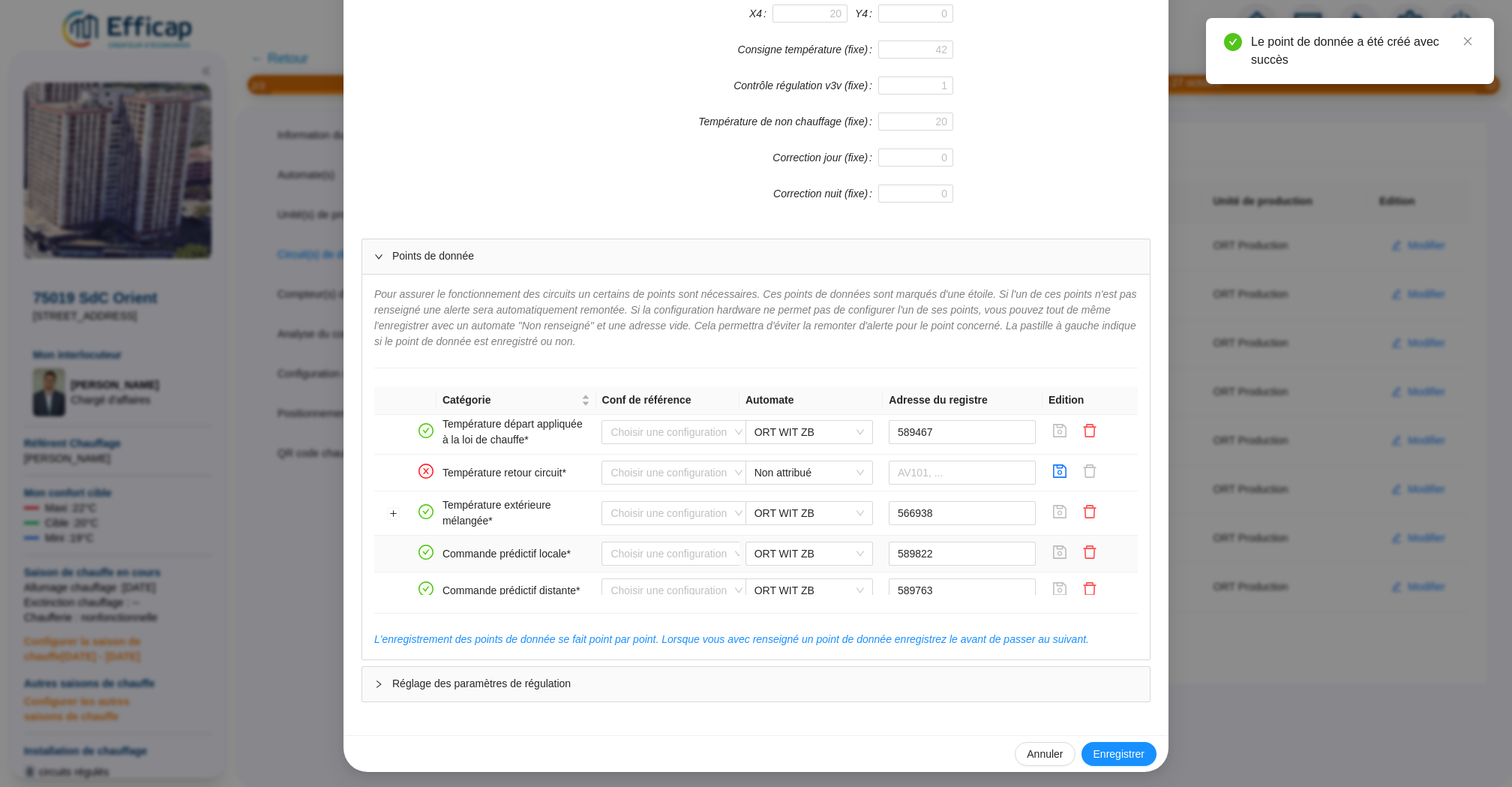
scroll to position [279, 0]
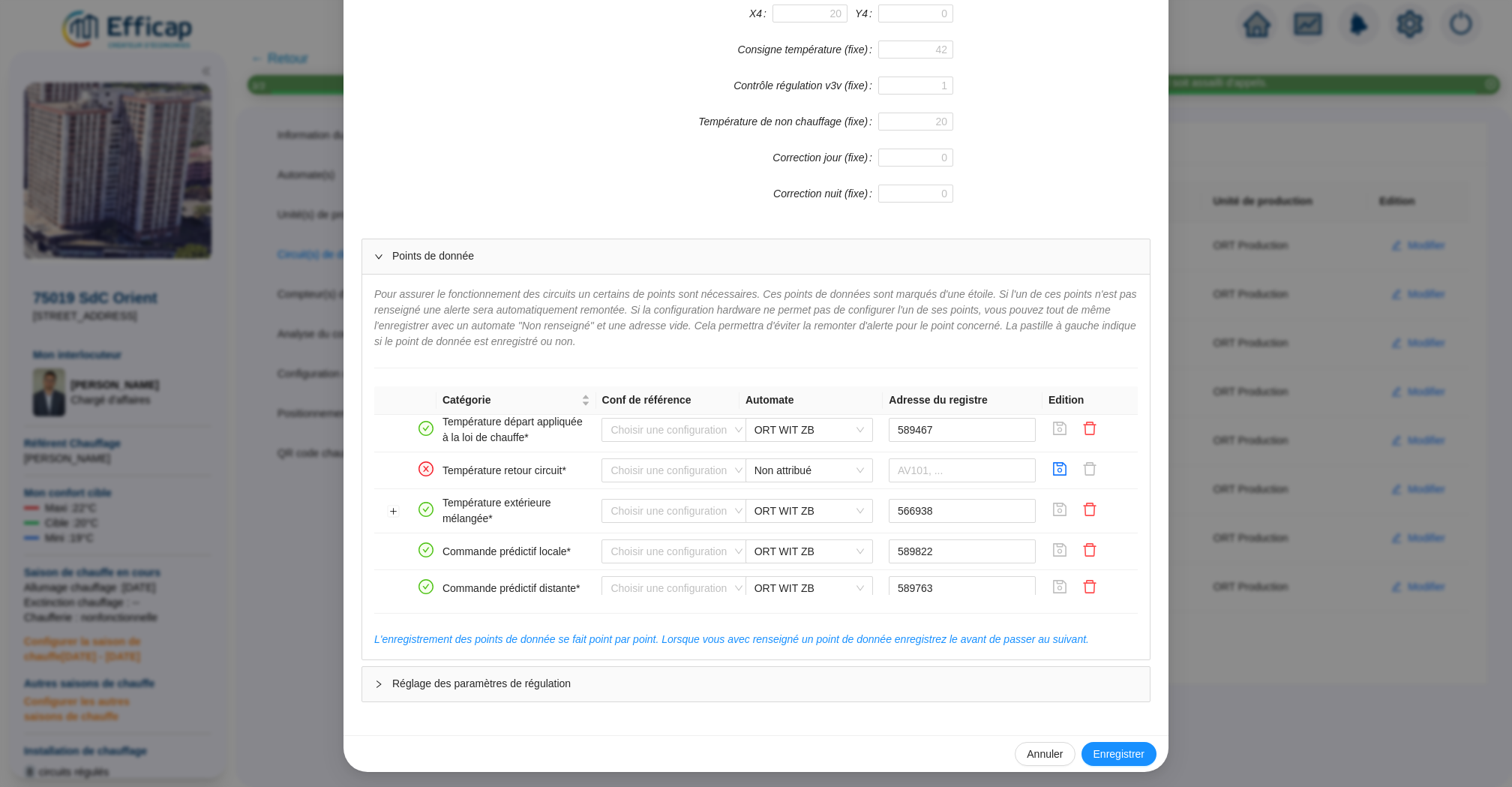
click at [1306, 223] on div "Enregistrer un circuit de distribution Nom du circuit de distribution Chauffage…" at bounding box center [756, 394] width 1512 height 787
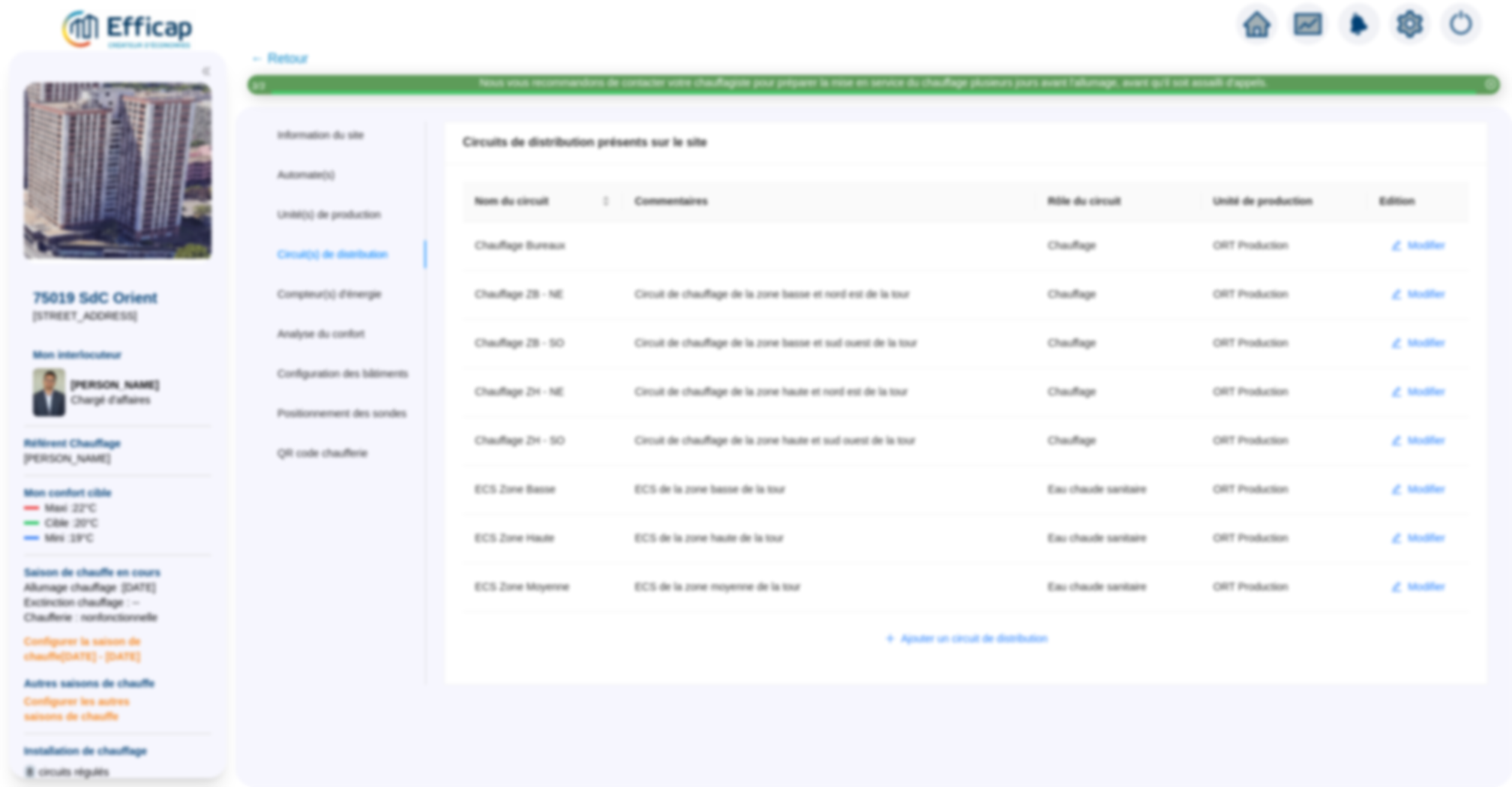
scroll to position [0, 0]
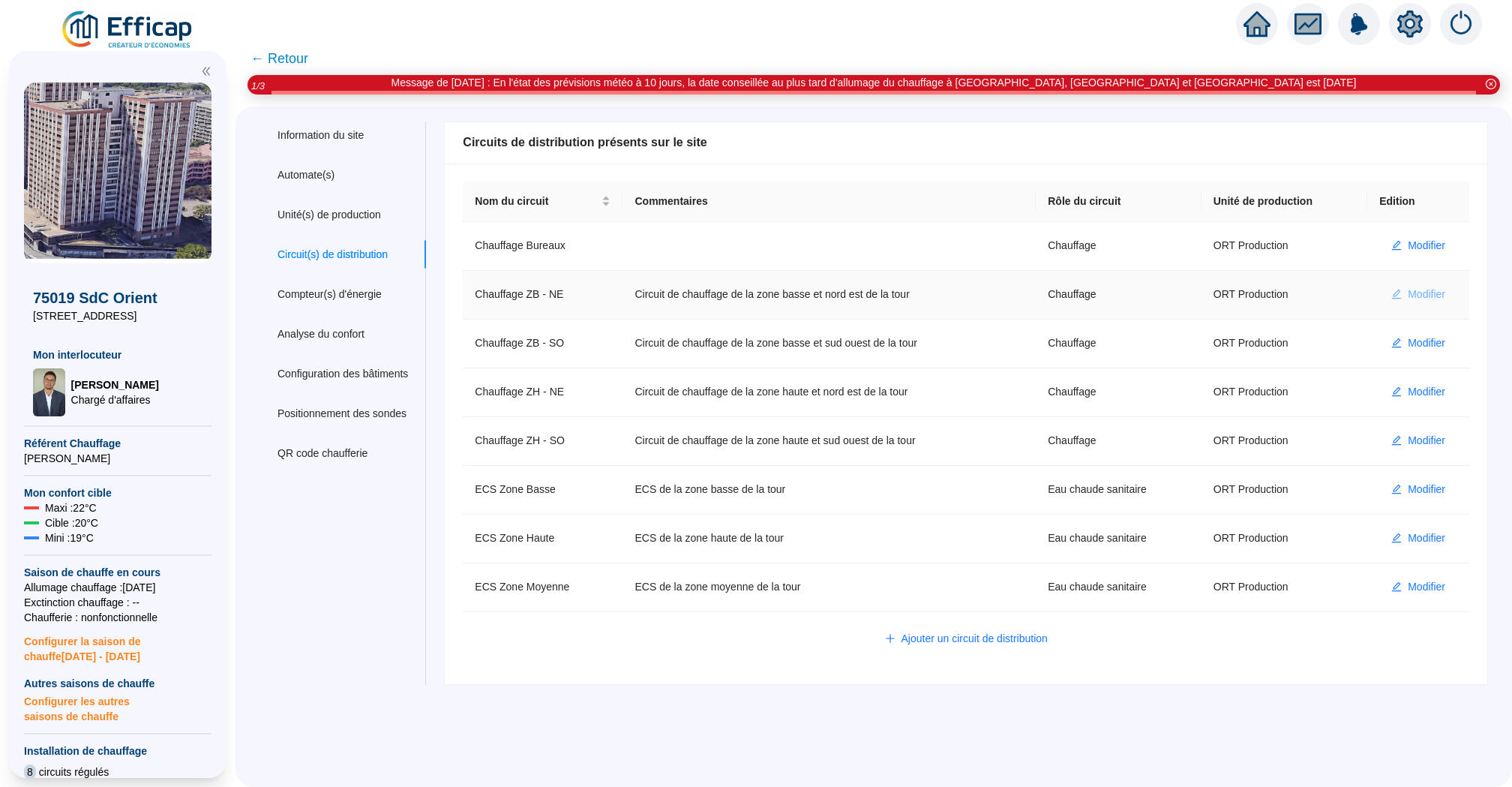
click at [1415, 292] on span "Modifier" at bounding box center [1425, 294] width 37 height 15
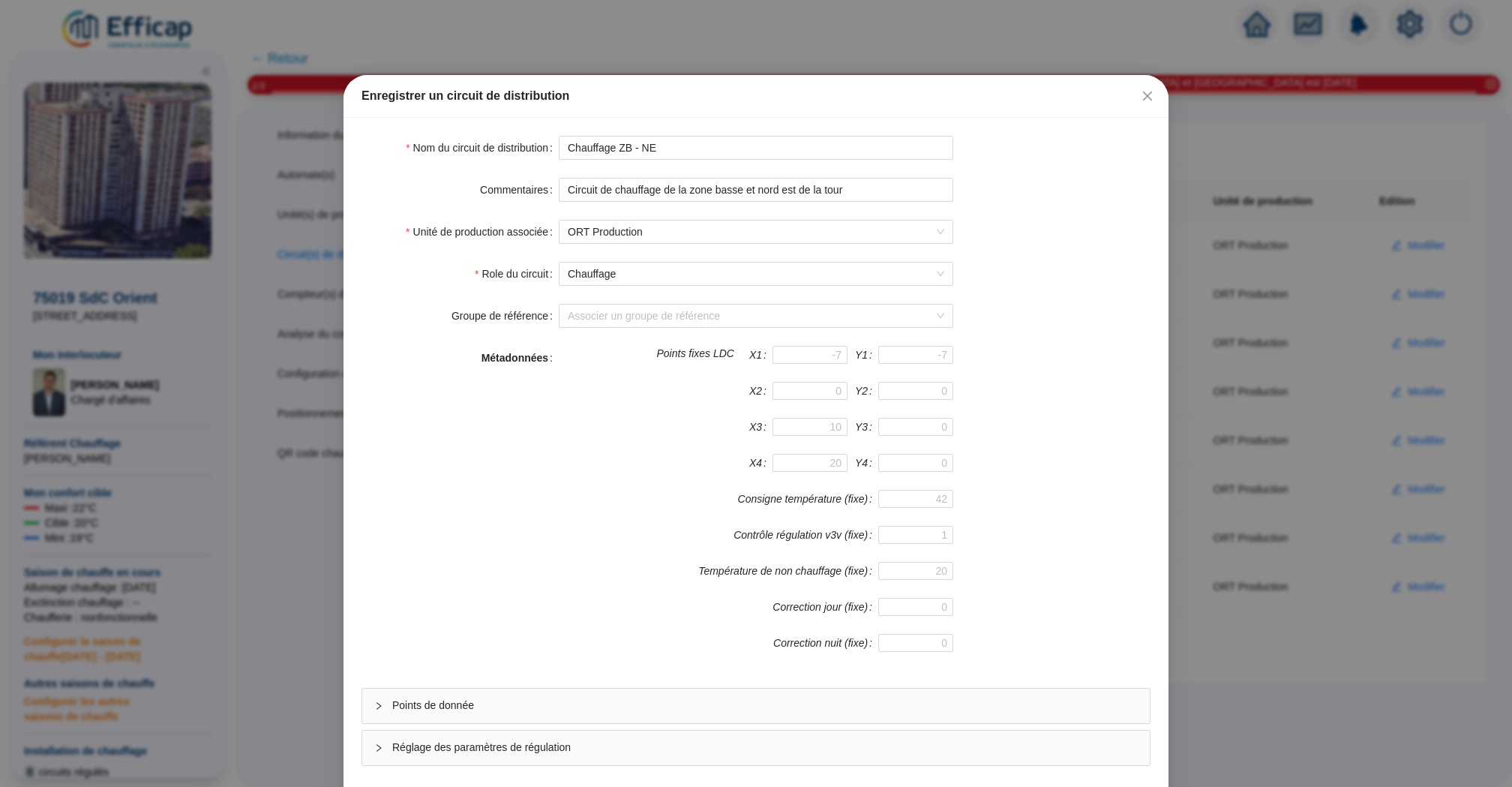
scroll to position [65, 0]
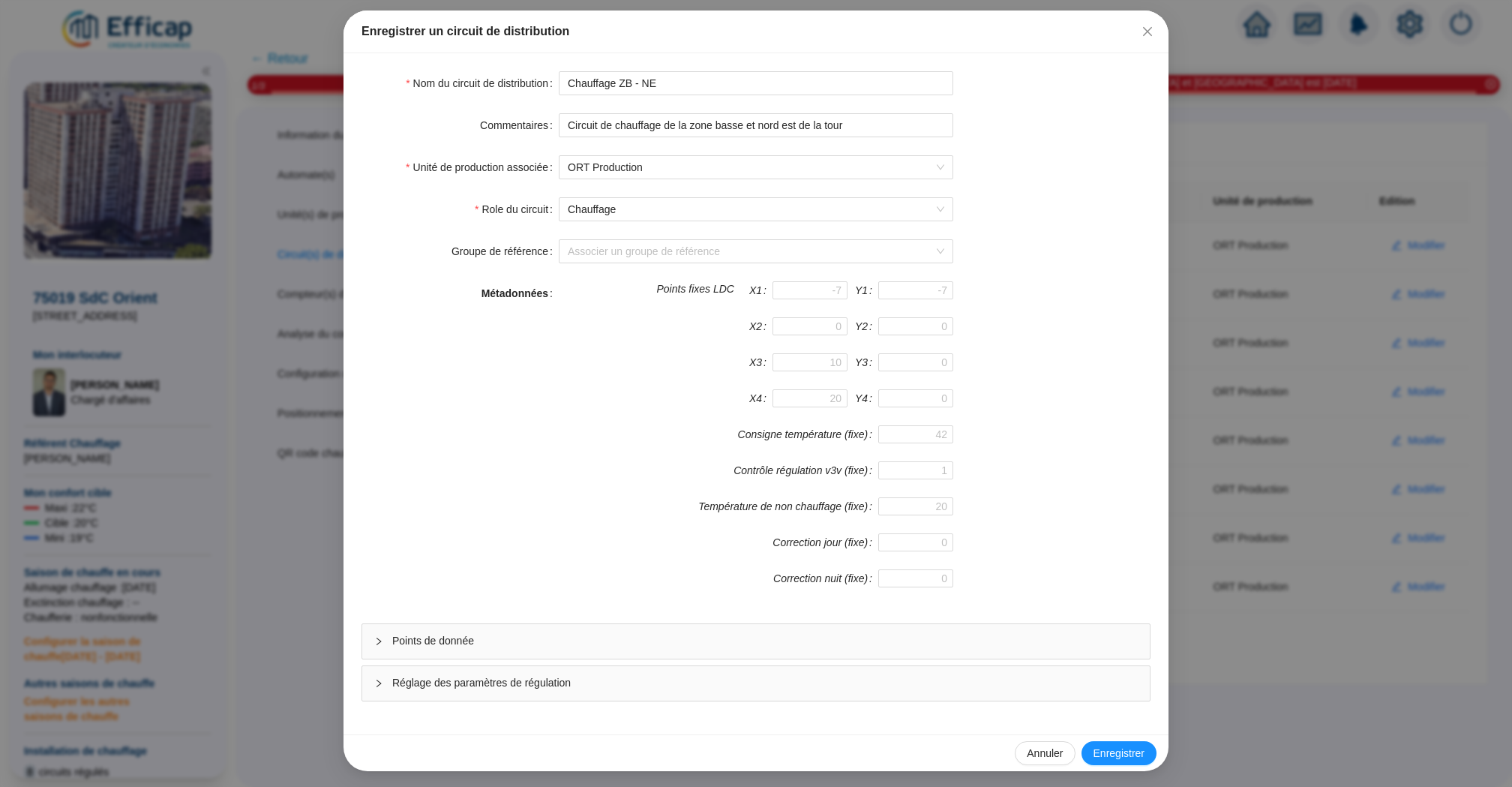
drag, startPoint x: 834, startPoint y: 682, endPoint x: 833, endPoint y: 673, distance: 9.1
click at [833, 682] on span "Réglage des paramètres de régulation" at bounding box center [765, 682] width 745 height 15
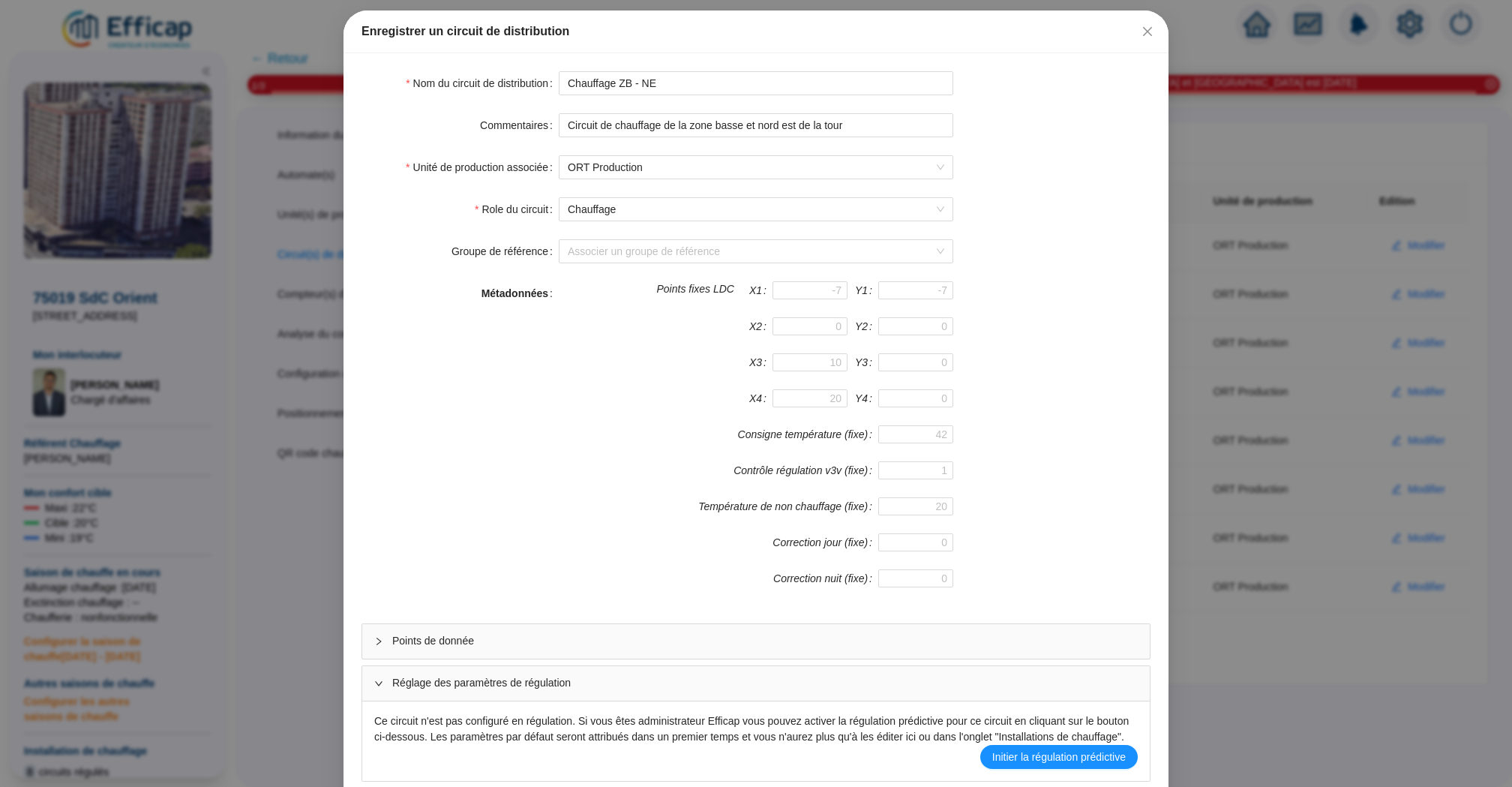
click at [836, 650] on div "Points de donnée" at bounding box center [756, 641] width 787 height 35
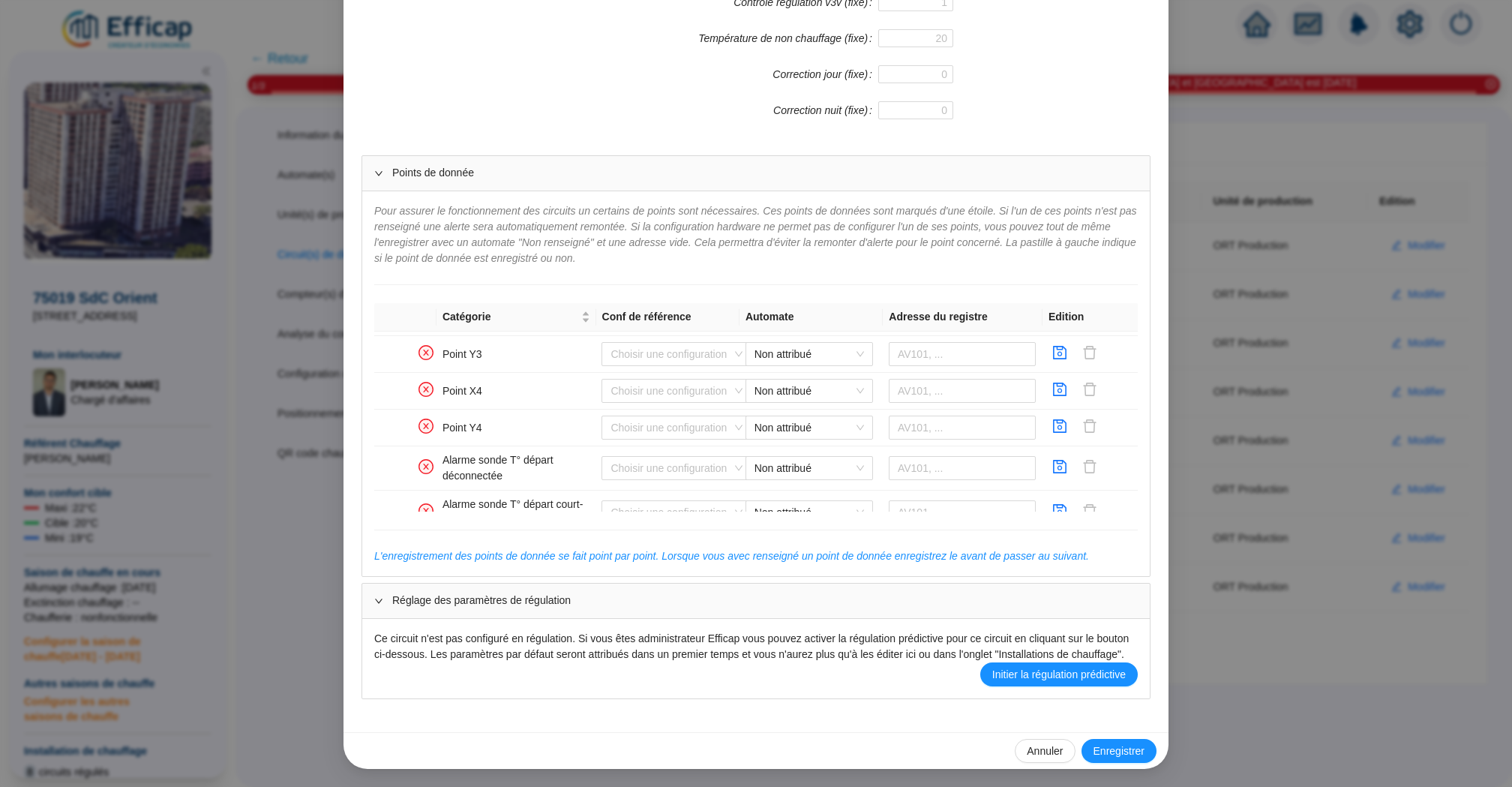
scroll to position [826, 0]
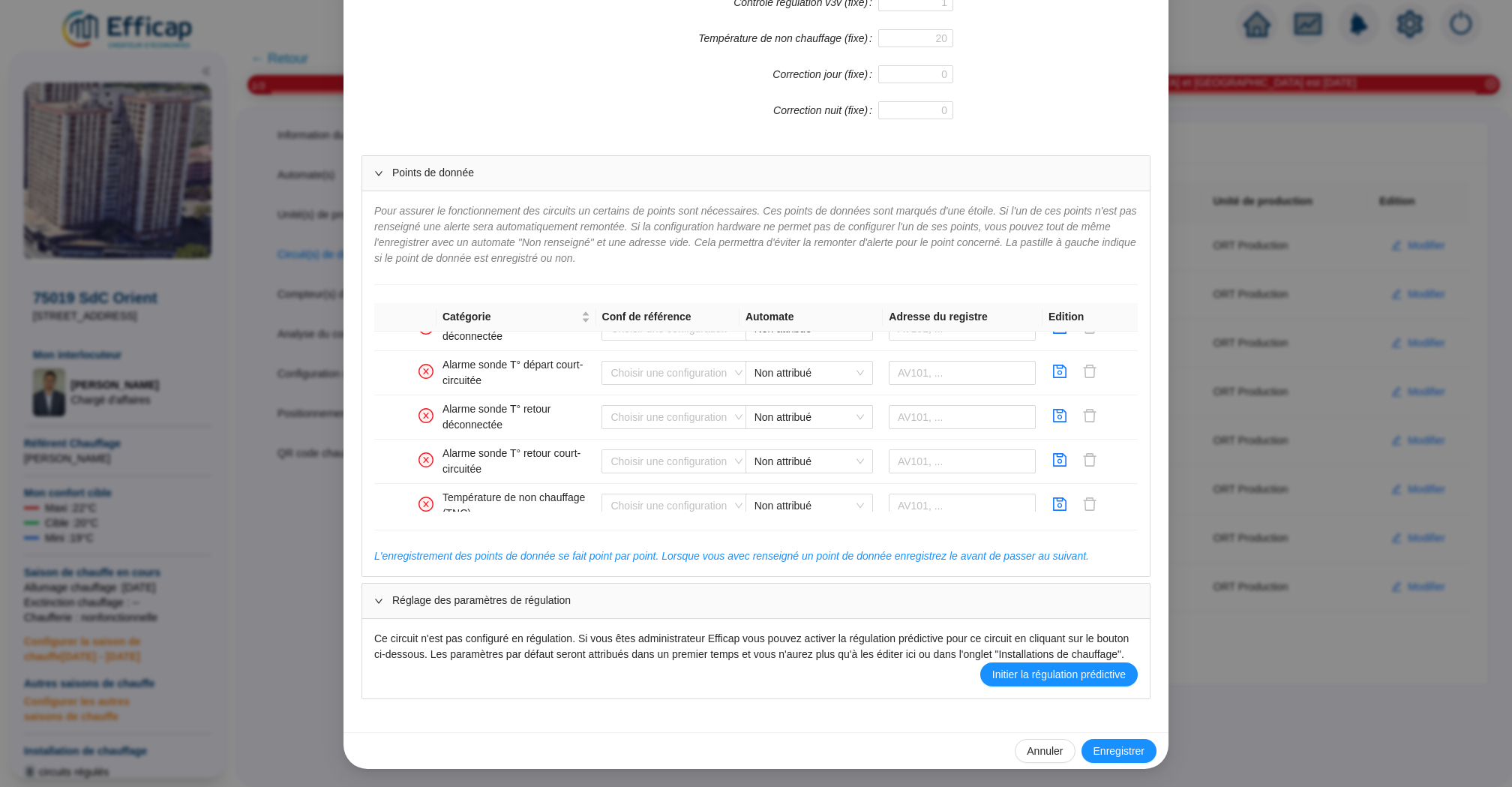
click at [1314, 420] on div "Enregistrer un circuit de distribution Nom du circuit de distribution Chauffage…" at bounding box center [756, 394] width 1512 height 787
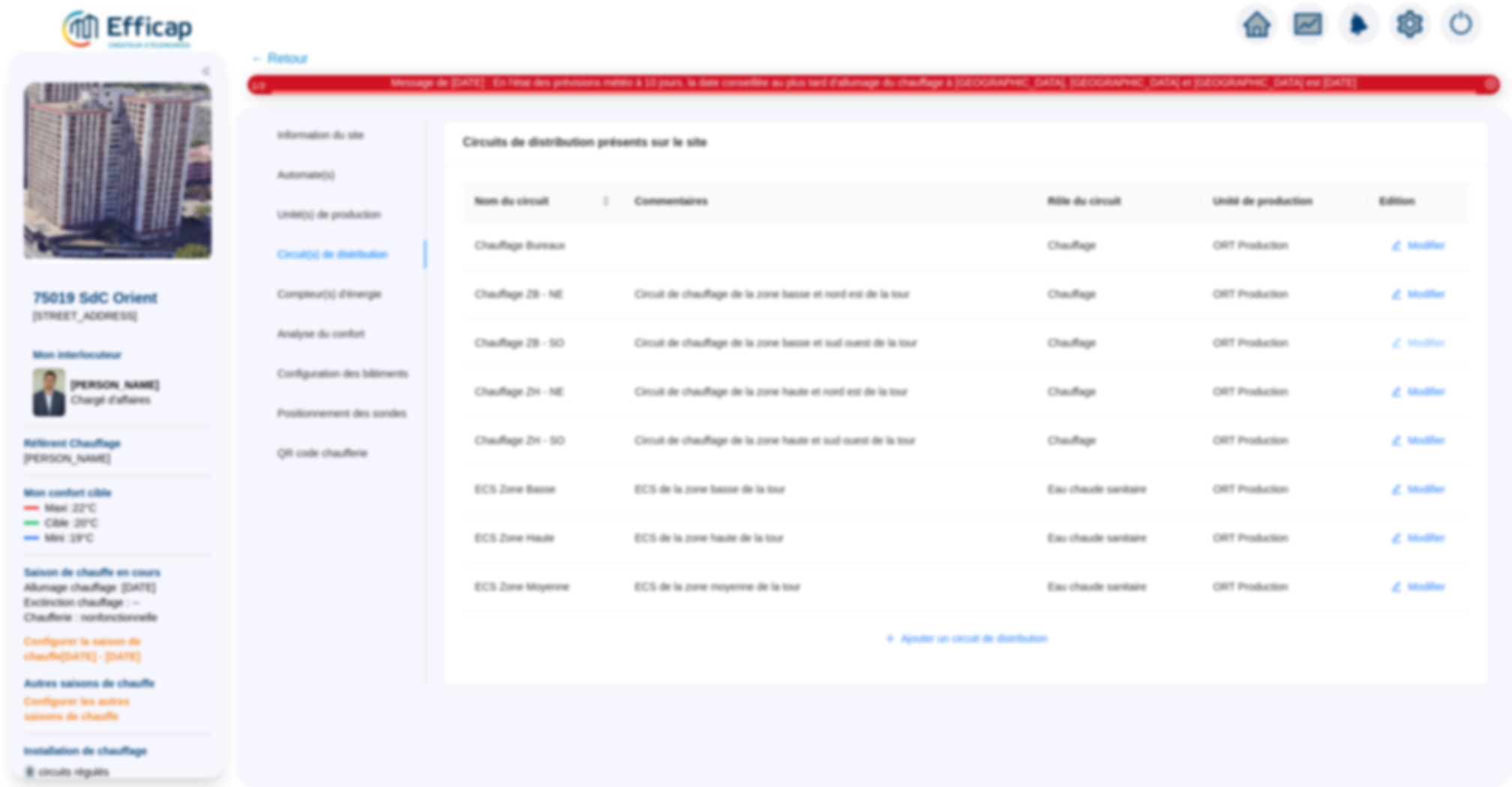
scroll to position [0, 0]
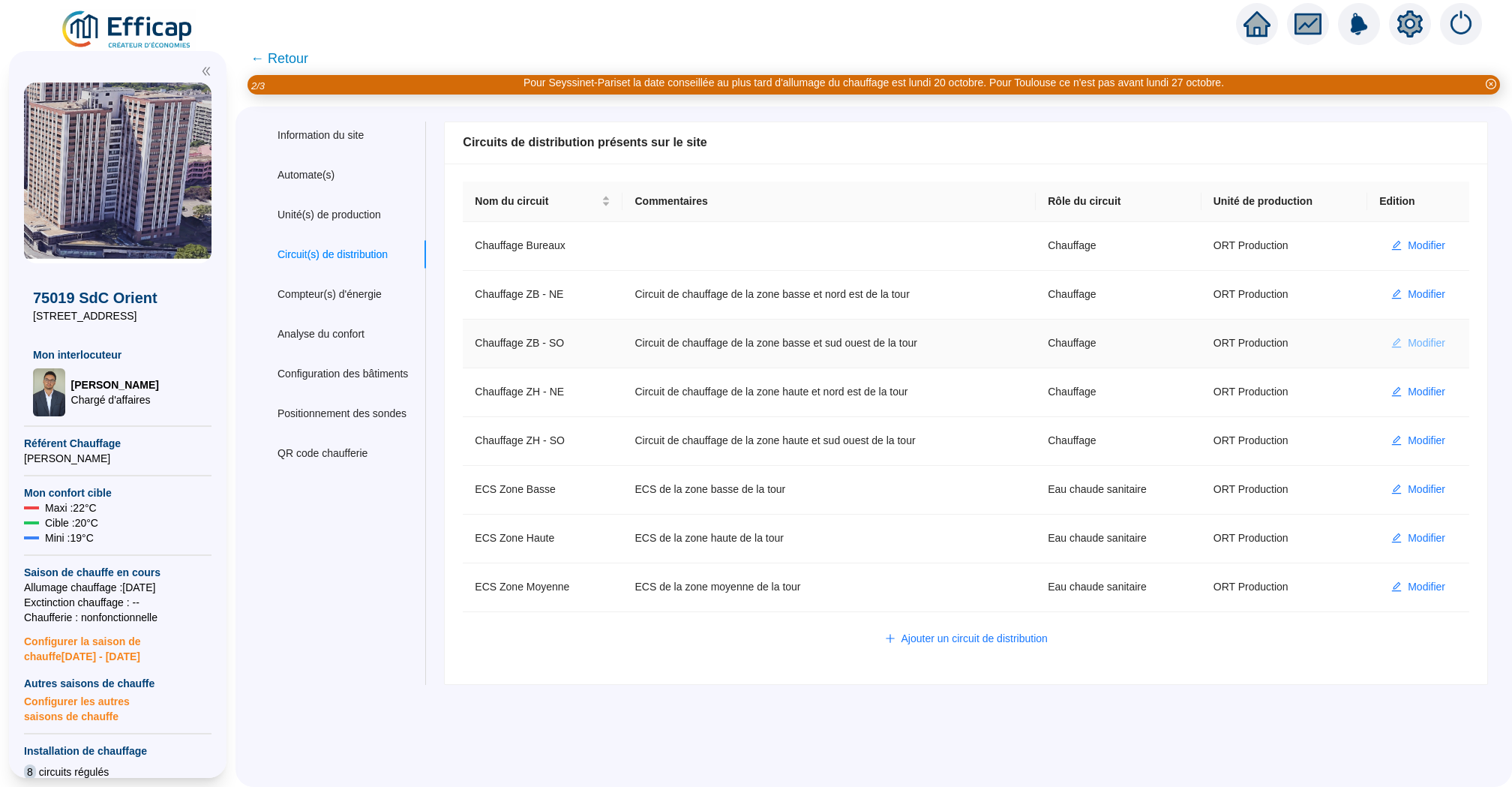
click at [1435, 342] on span "Modifier" at bounding box center [1425, 342] width 37 height 15
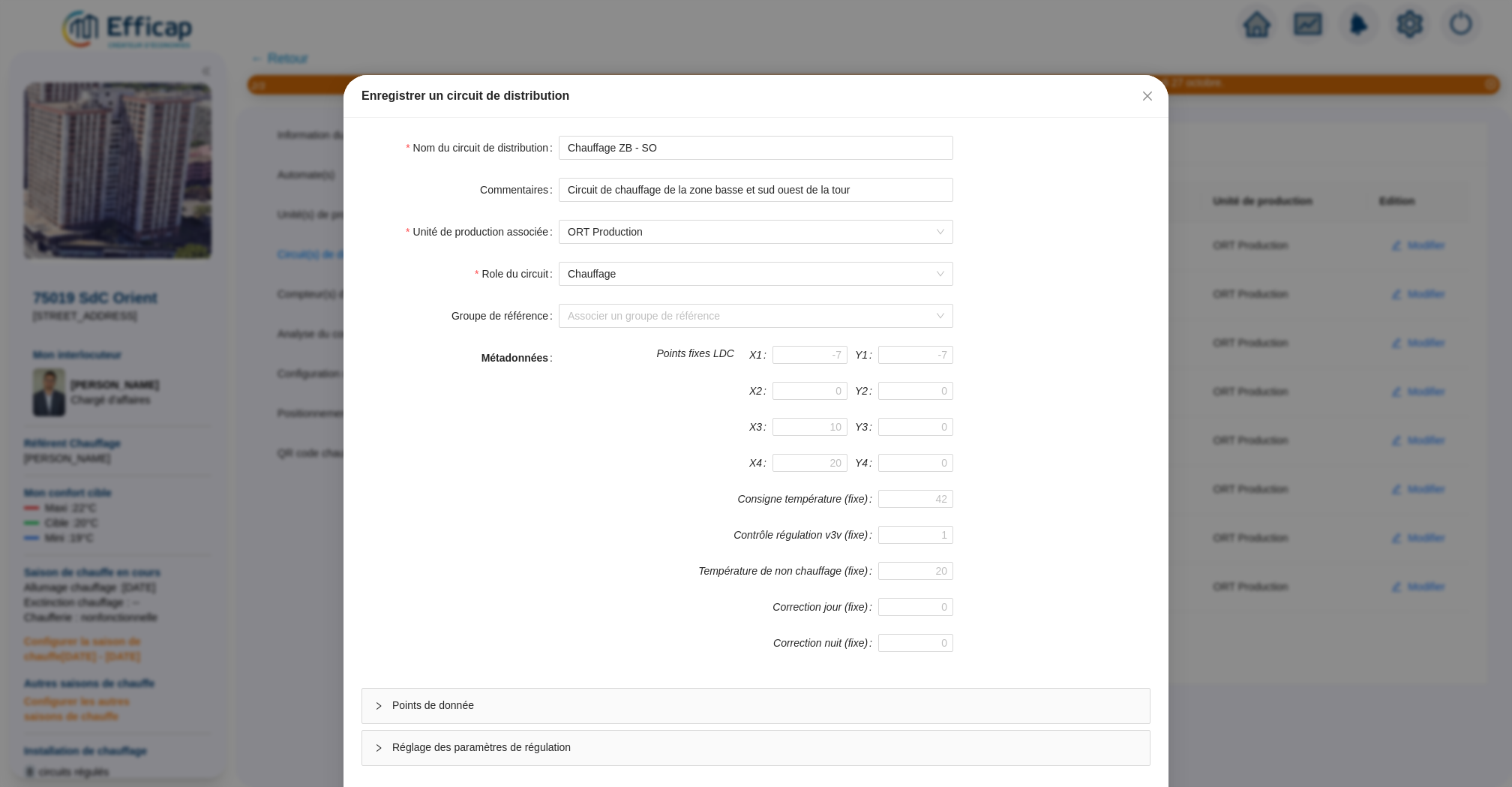
scroll to position [65, 0]
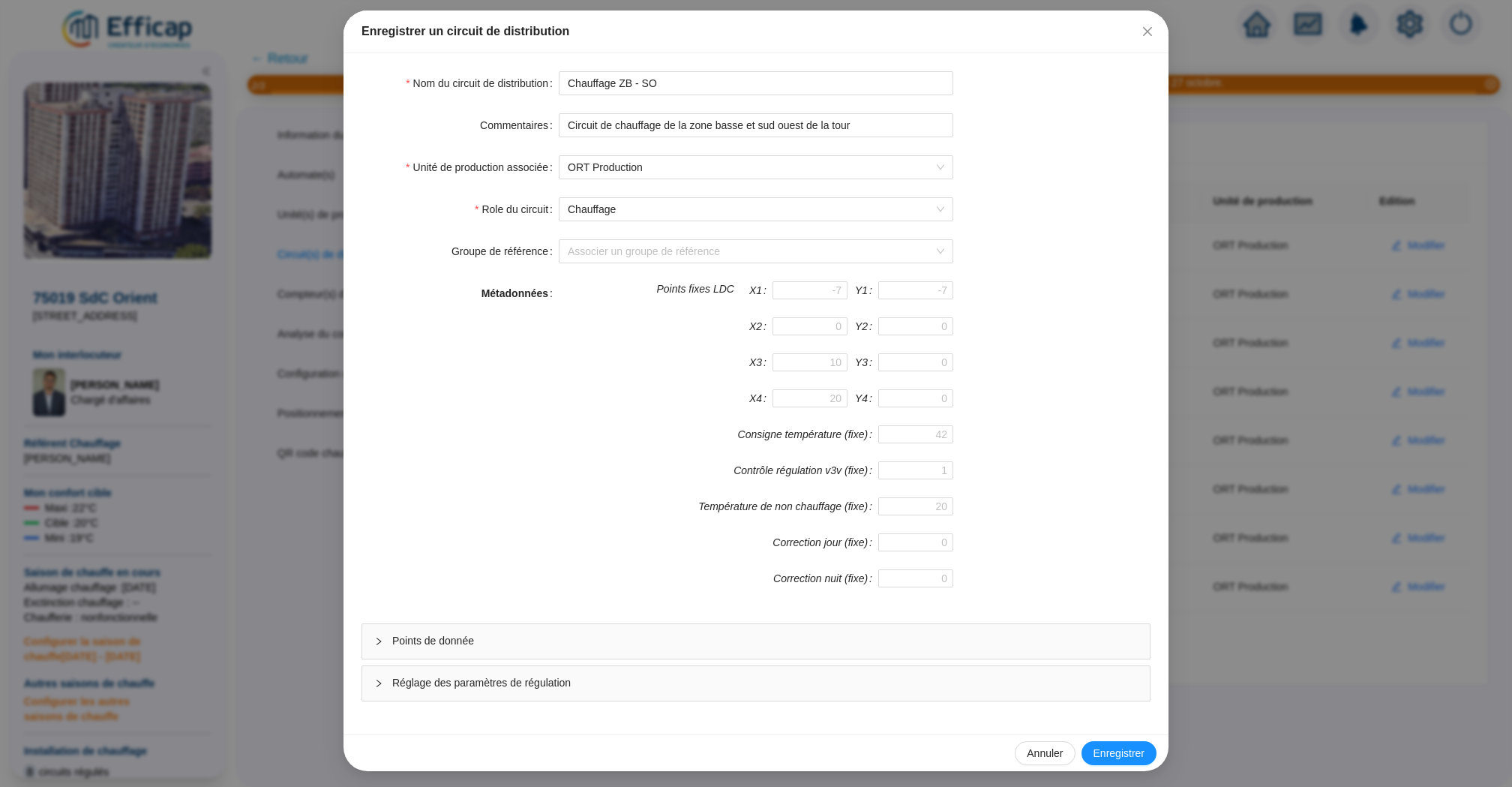
click at [761, 647] on span "Points de donnée" at bounding box center [765, 640] width 745 height 15
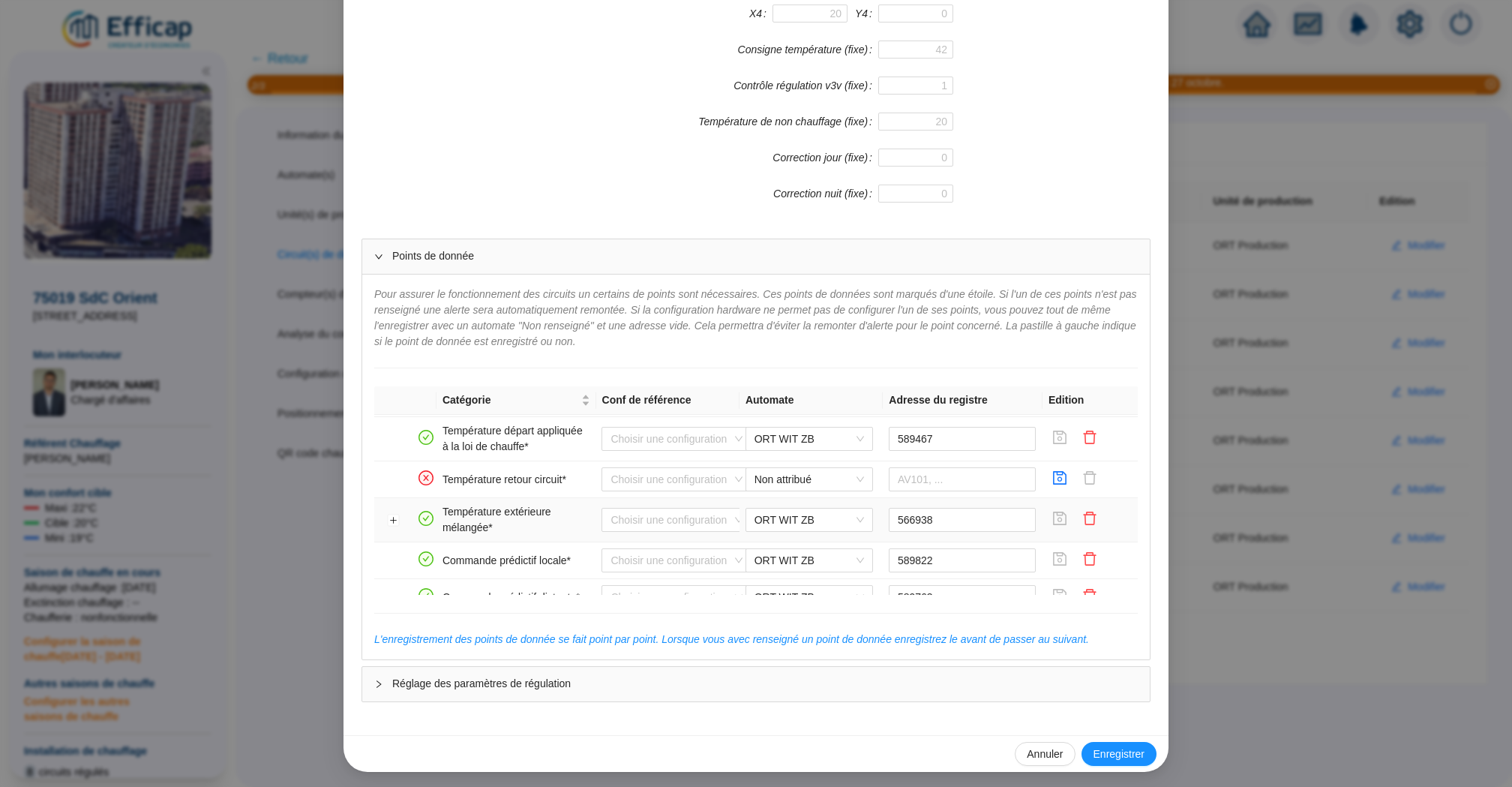
scroll to position [302, 0]
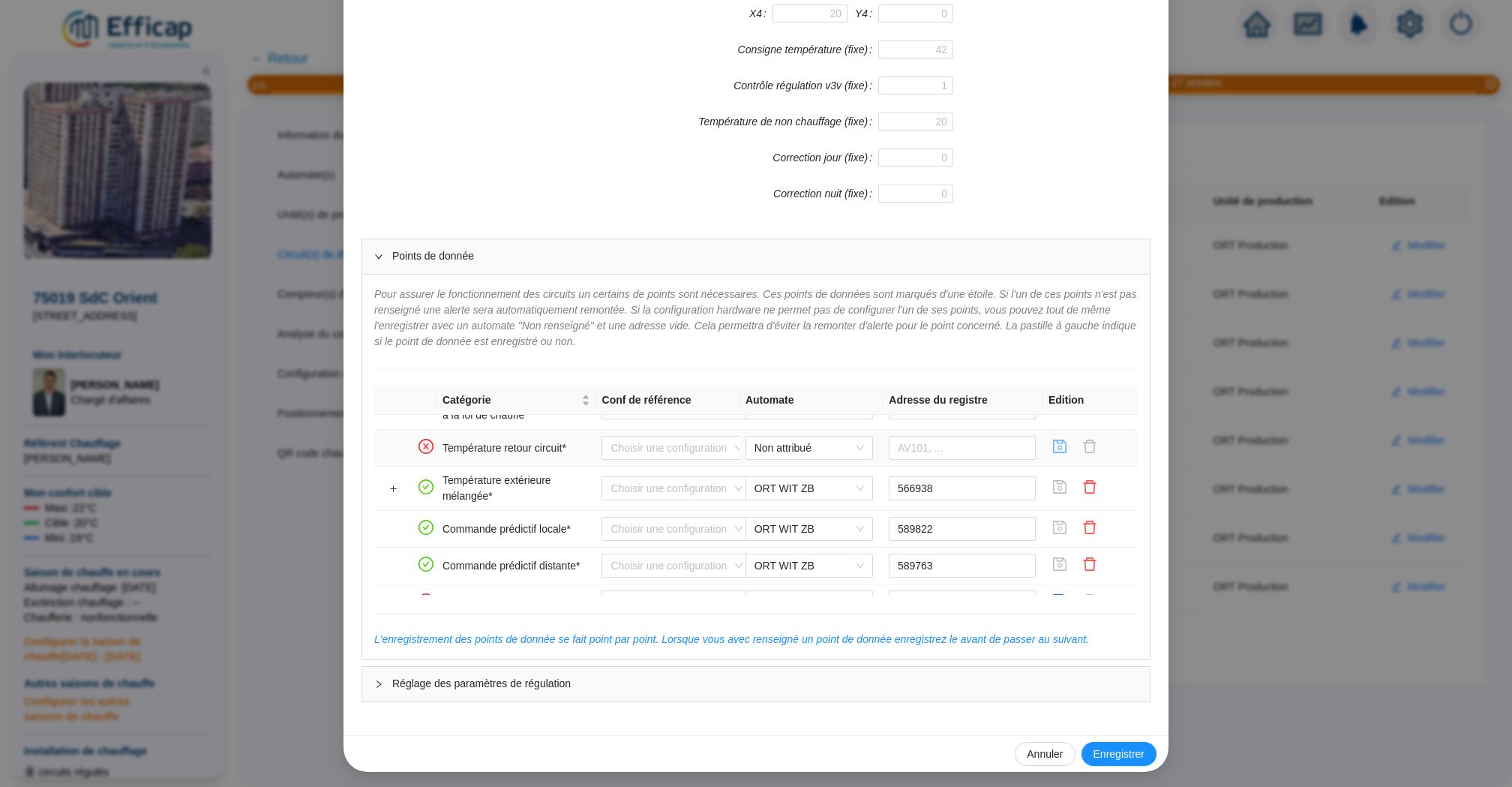
click at [1061, 445] on icon "save" at bounding box center [1060, 445] width 14 height 14
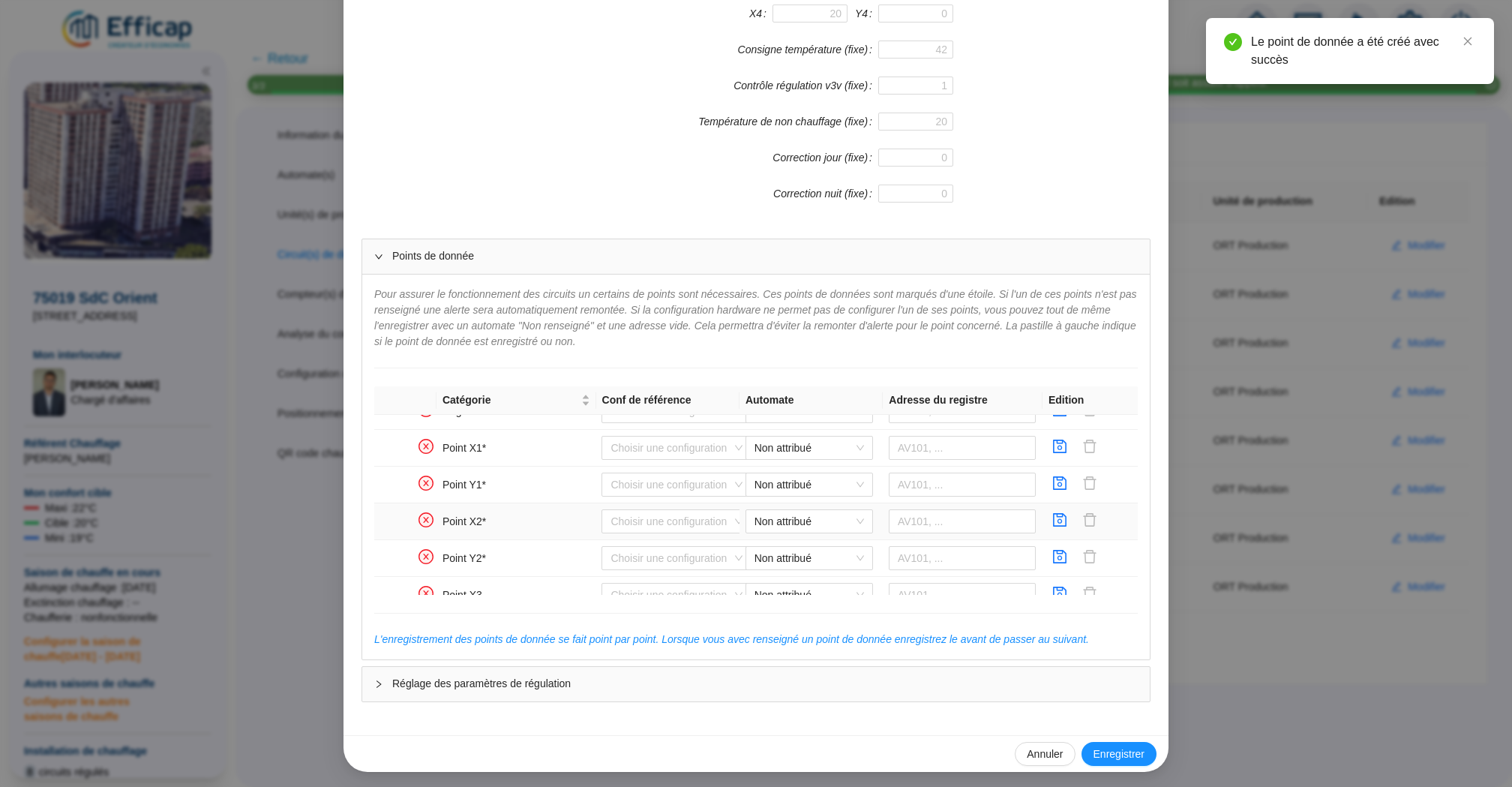
scroll to position [489, 0]
click at [1062, 448] on icon "save" at bounding box center [1059, 450] width 15 height 15
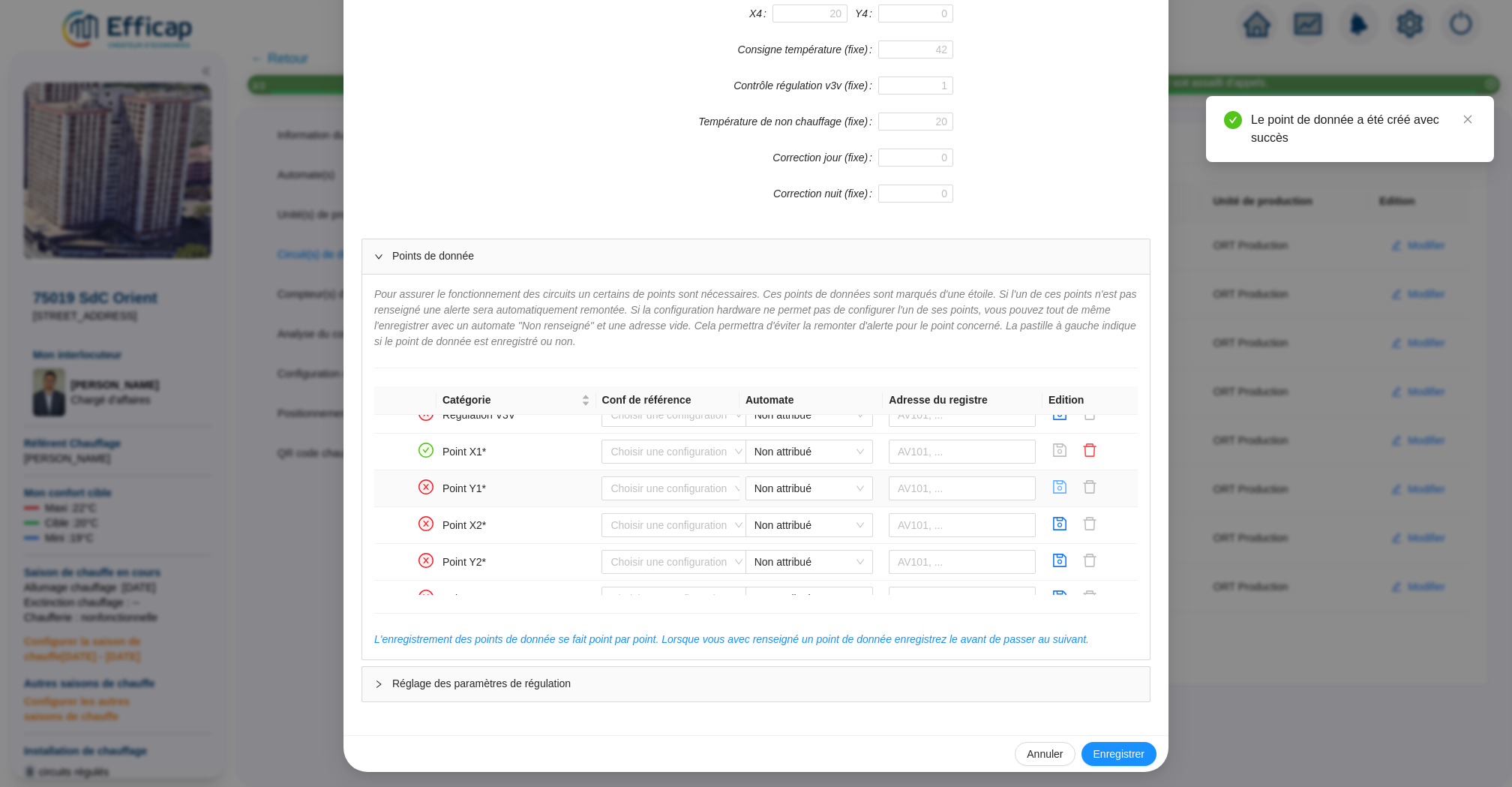
click at [1061, 482] on icon "save" at bounding box center [1060, 486] width 14 height 14
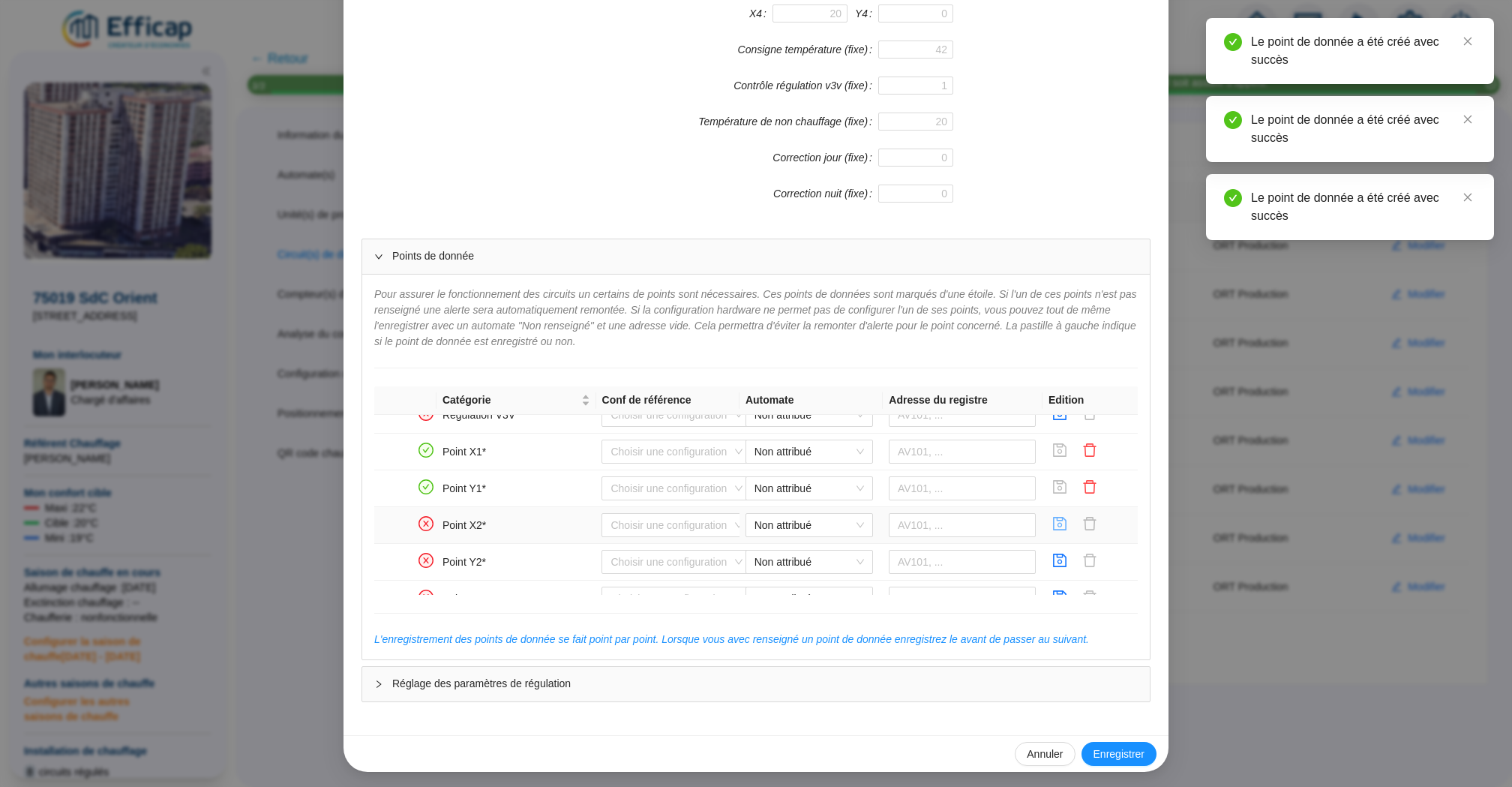
click at [1061, 525] on icon "save" at bounding box center [1060, 523] width 14 height 14
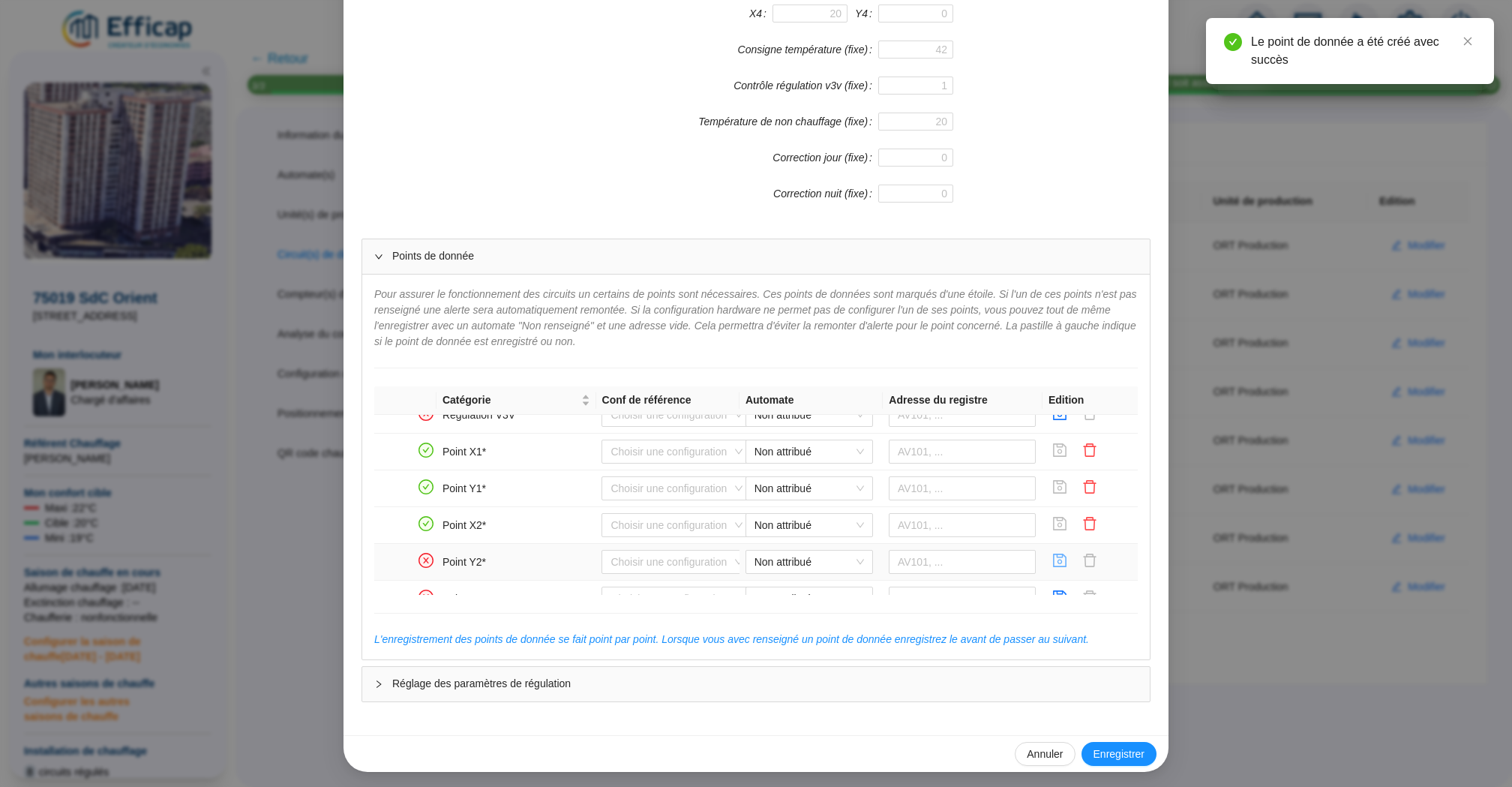
click at [1059, 550] on button "button" at bounding box center [1059, 562] width 24 height 24
click at [1060, 524] on button "button" at bounding box center [1059, 519] width 24 height 24
click at [1060, 545] on div at bounding box center [1059, 557] width 24 height 24
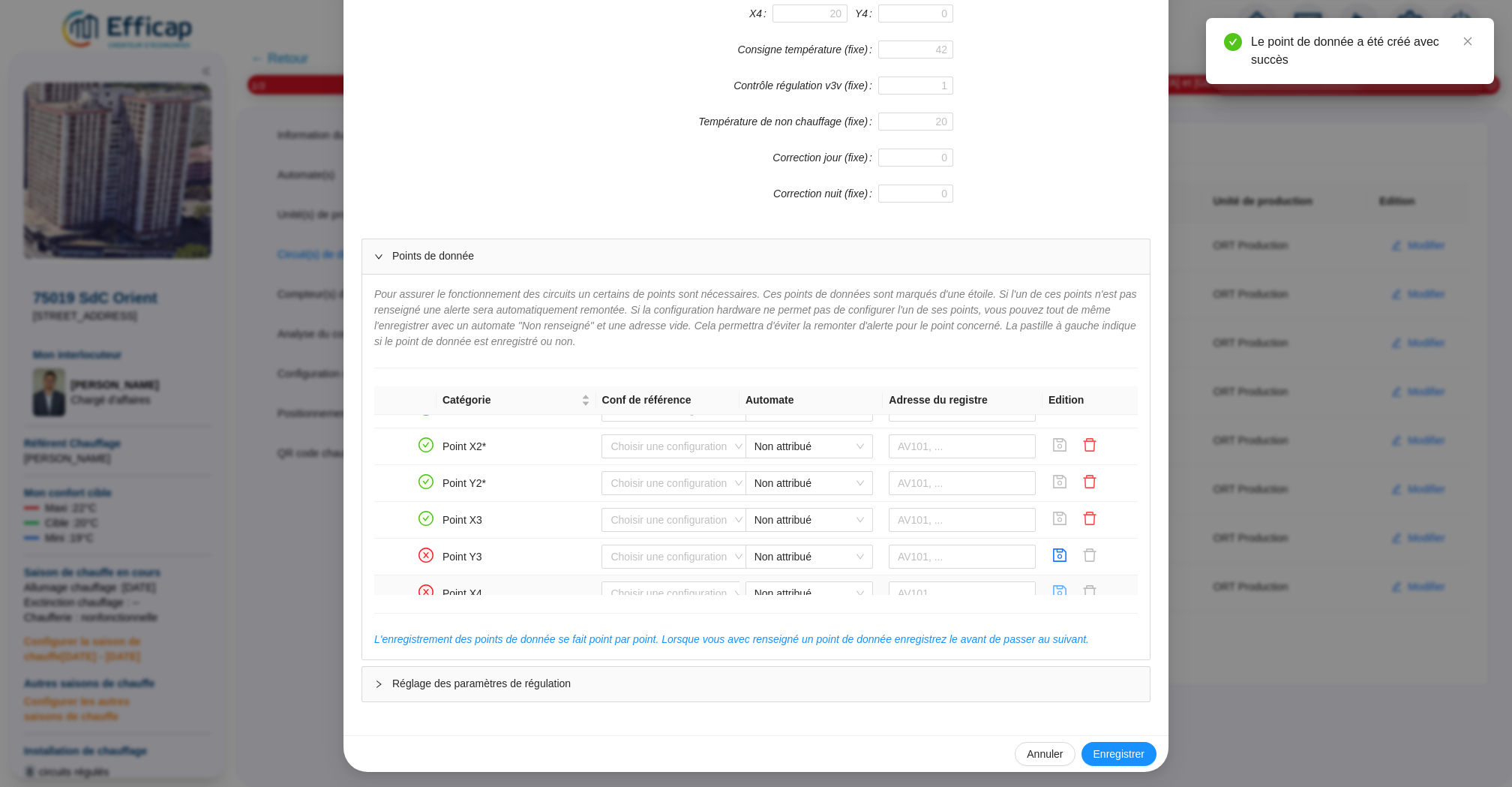
click at [1057, 585] on icon "save" at bounding box center [1060, 591] width 14 height 14
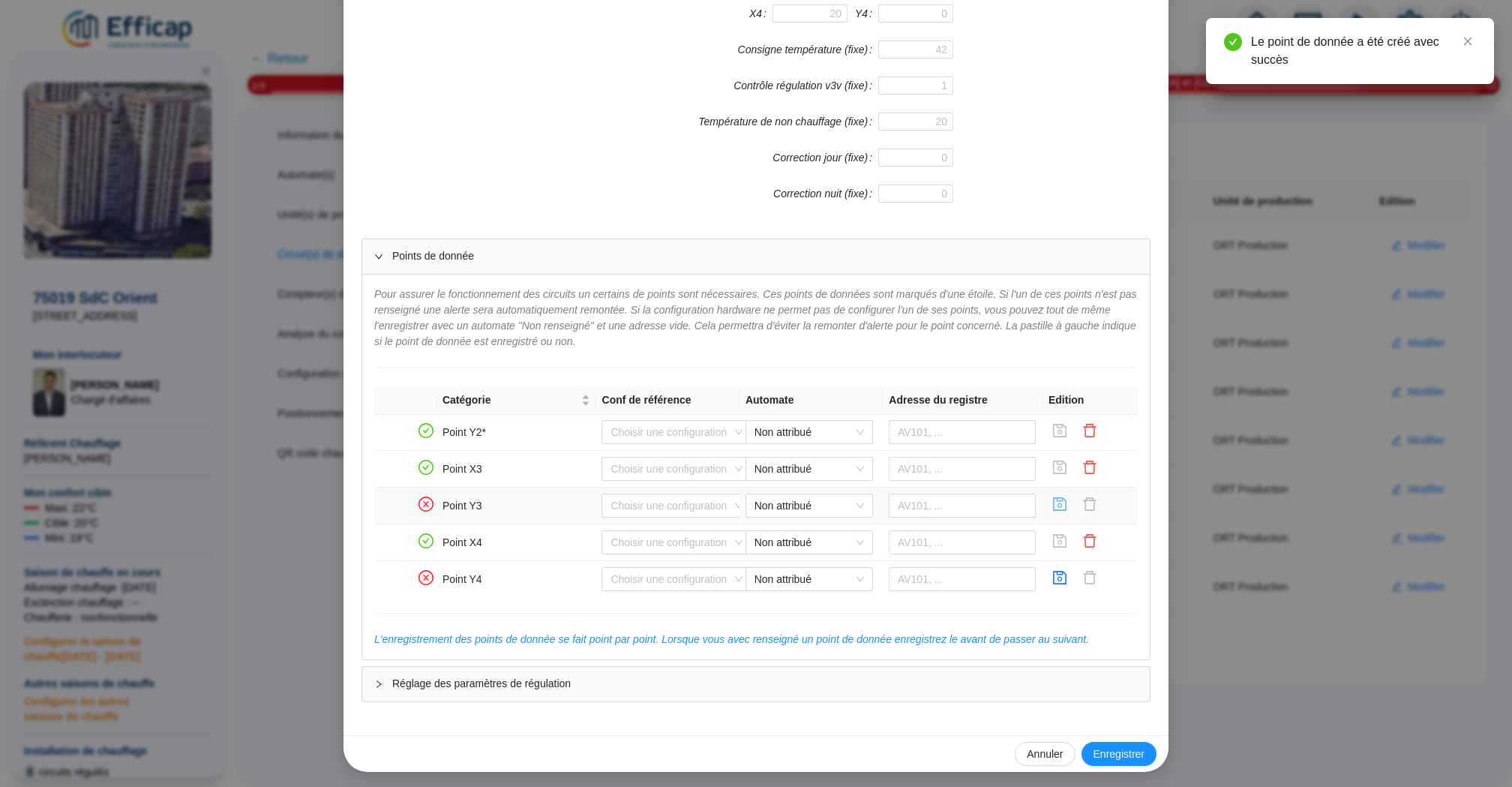
click at [1056, 496] on icon "save" at bounding box center [1059, 504] width 15 height 15
click at [1060, 567] on button "button" at bounding box center [1059, 578] width 24 height 24
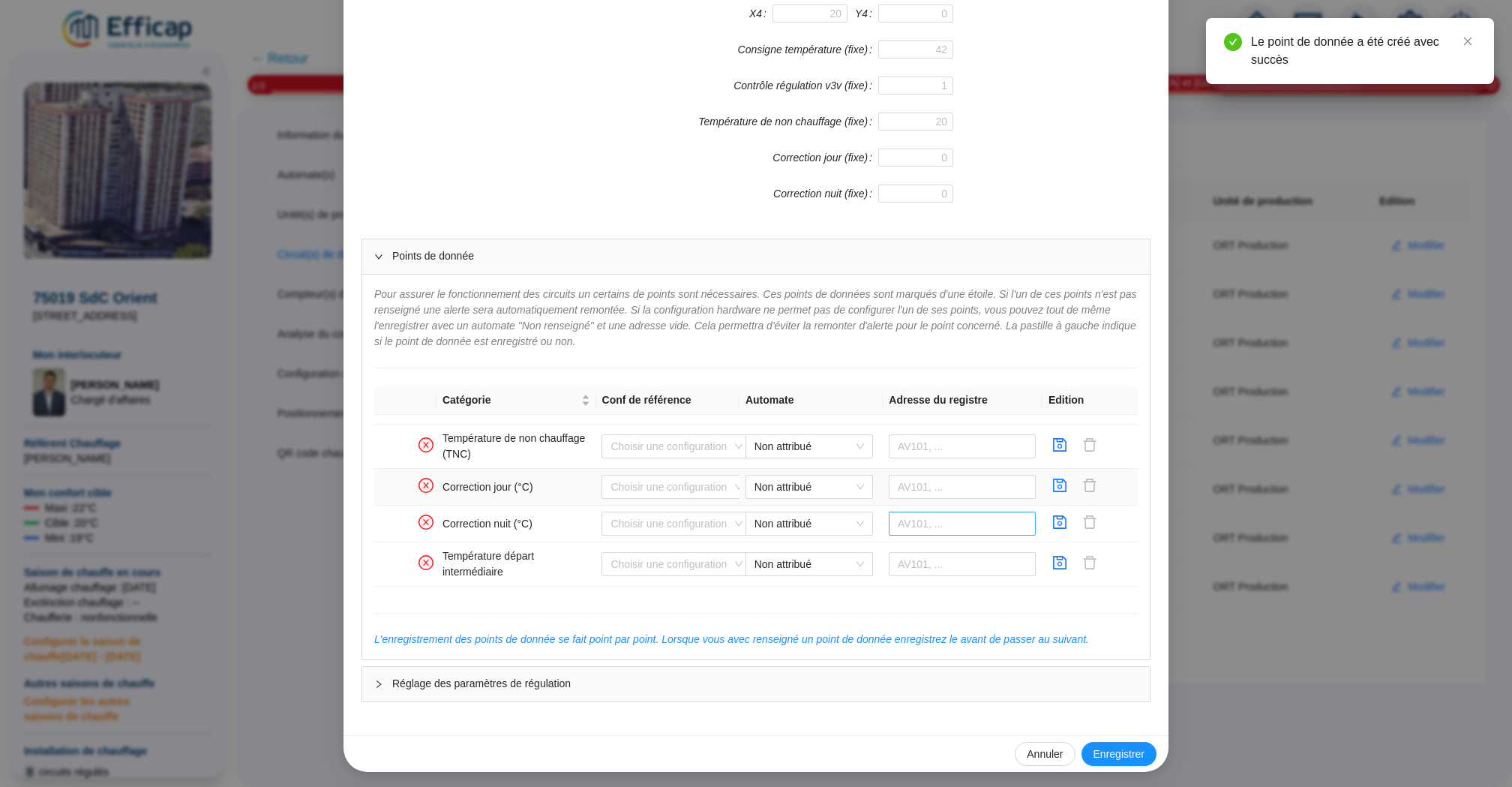
scroll to position [997, 0]
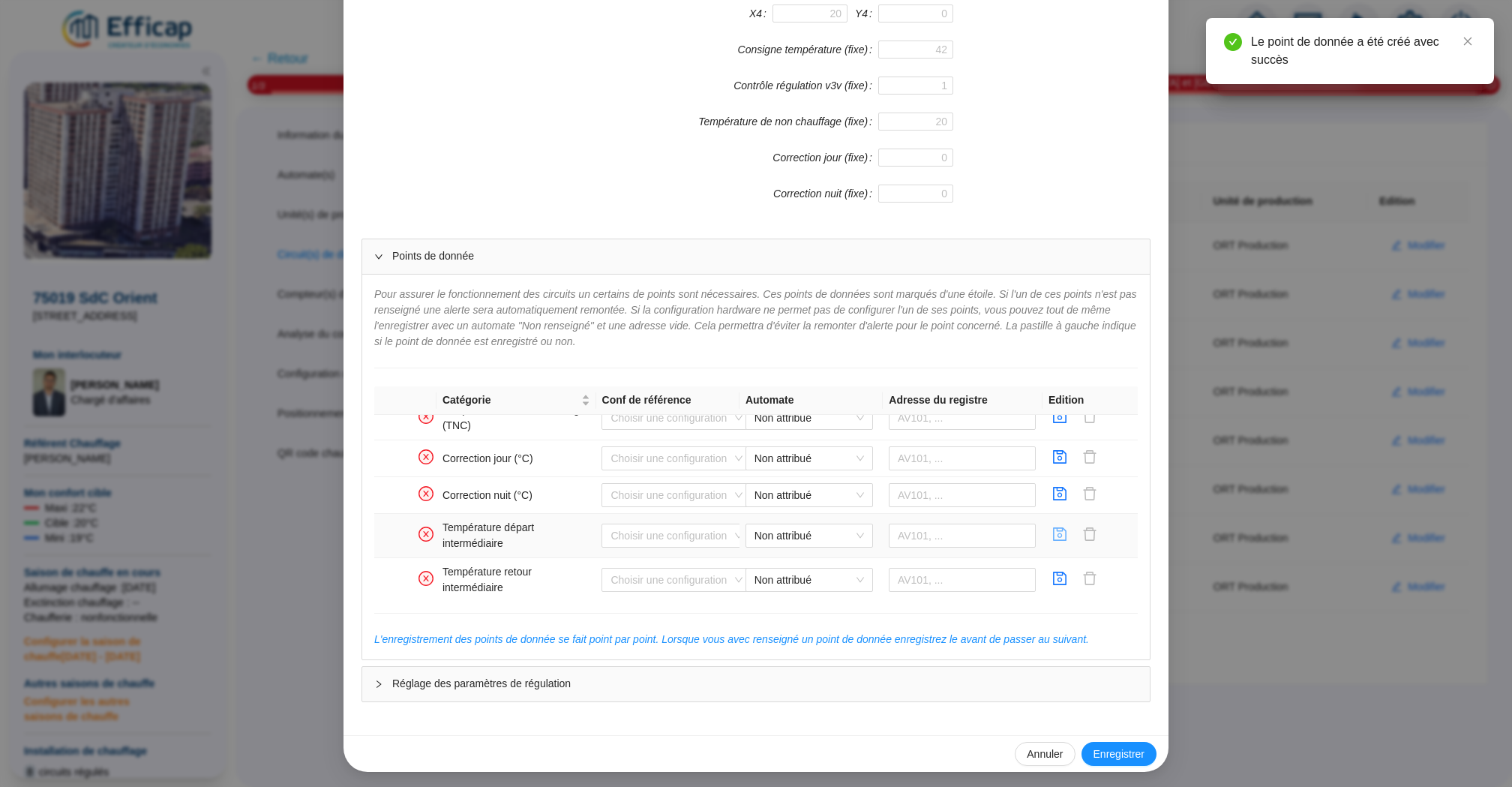
click at [1063, 532] on icon "save" at bounding box center [1060, 534] width 14 height 14
click at [1063, 571] on icon "save" at bounding box center [1059, 578] width 15 height 15
click at [1131, 758] on span "Enregistrer" at bounding box center [1119, 753] width 51 height 15
